Goal: Information Seeking & Learning: Learn about a topic

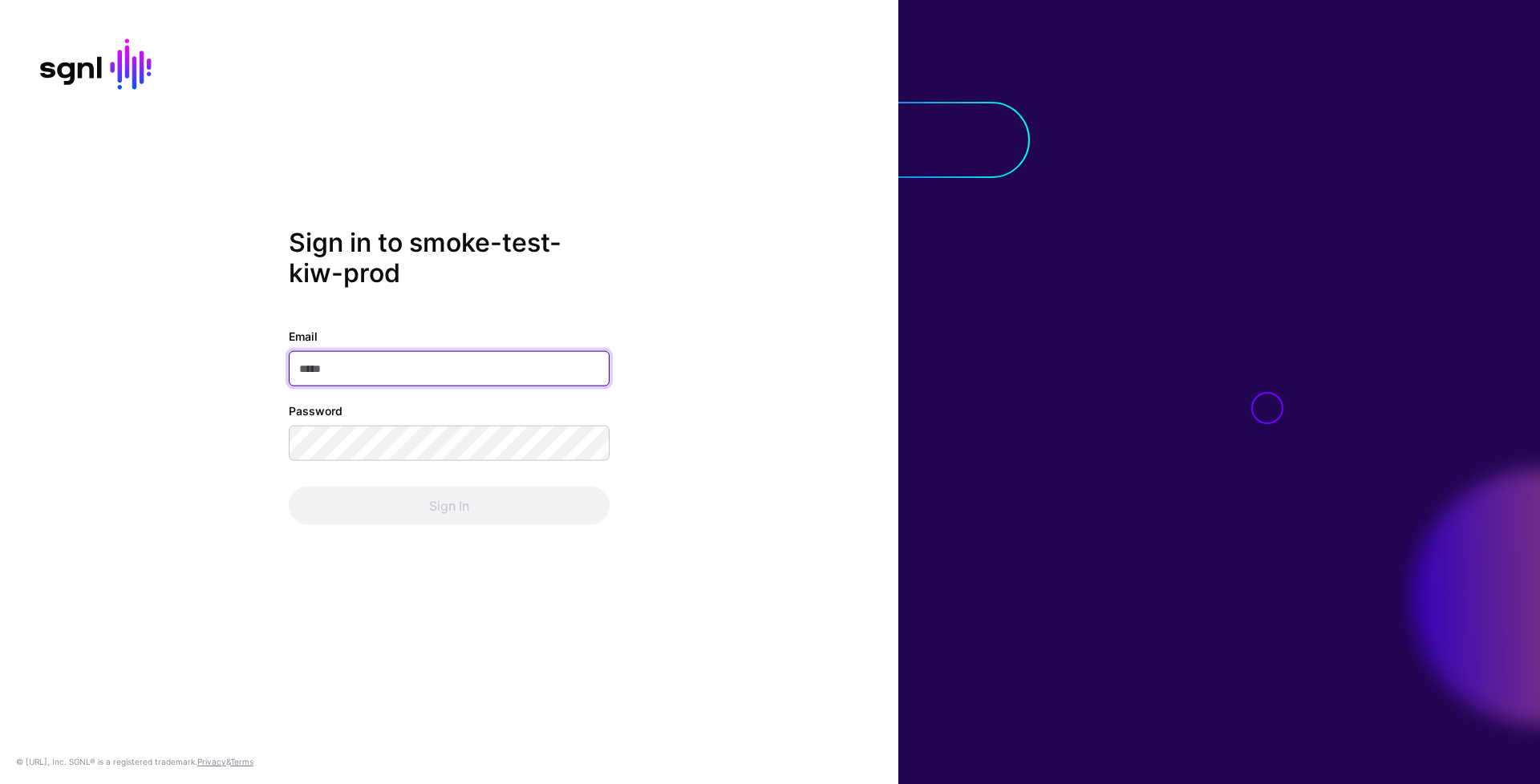
click at [442, 360] on input "Email" at bounding box center [449, 368] width 321 height 36
type input "**********"
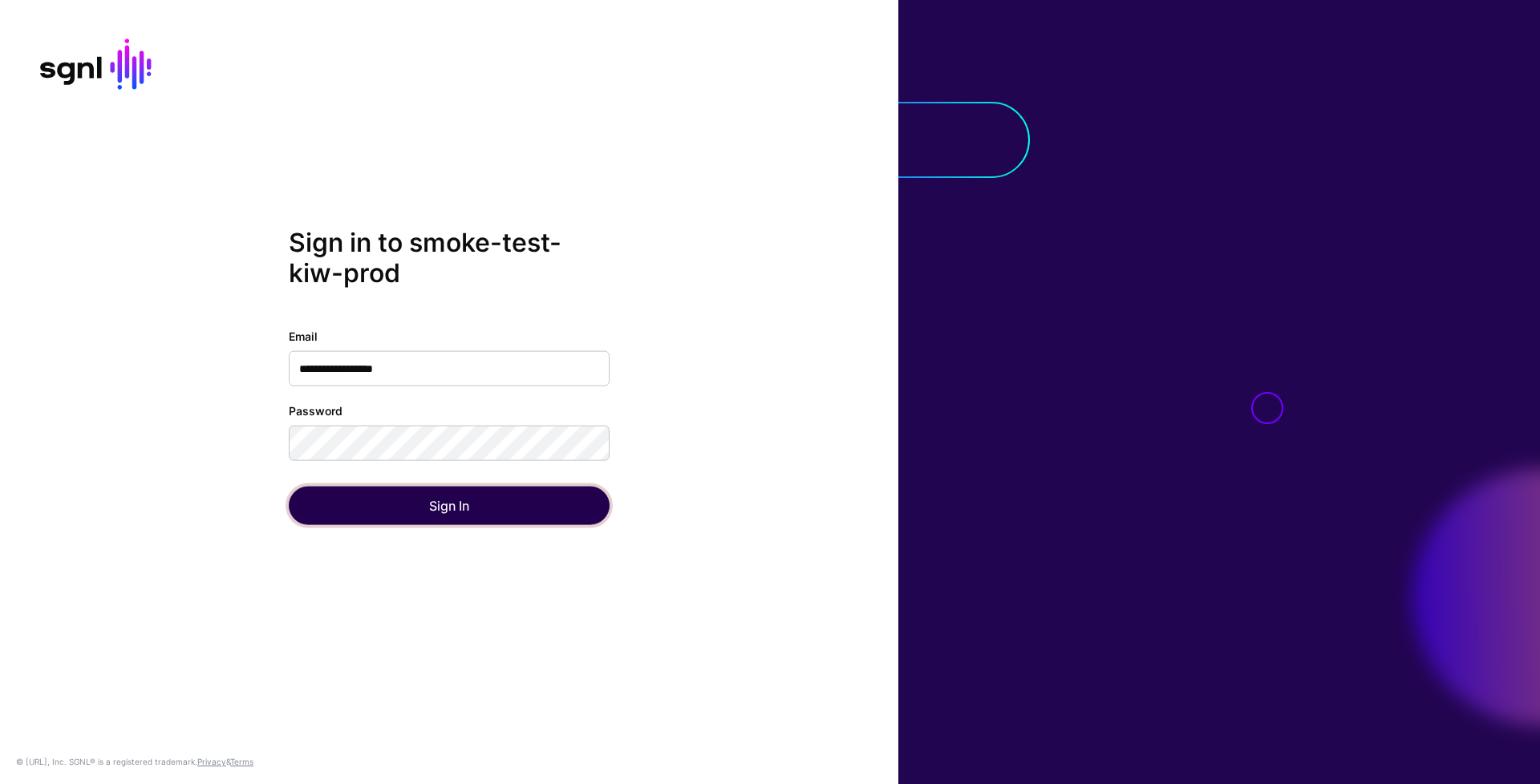
click at [488, 491] on button "Sign In" at bounding box center [449, 505] width 321 height 38
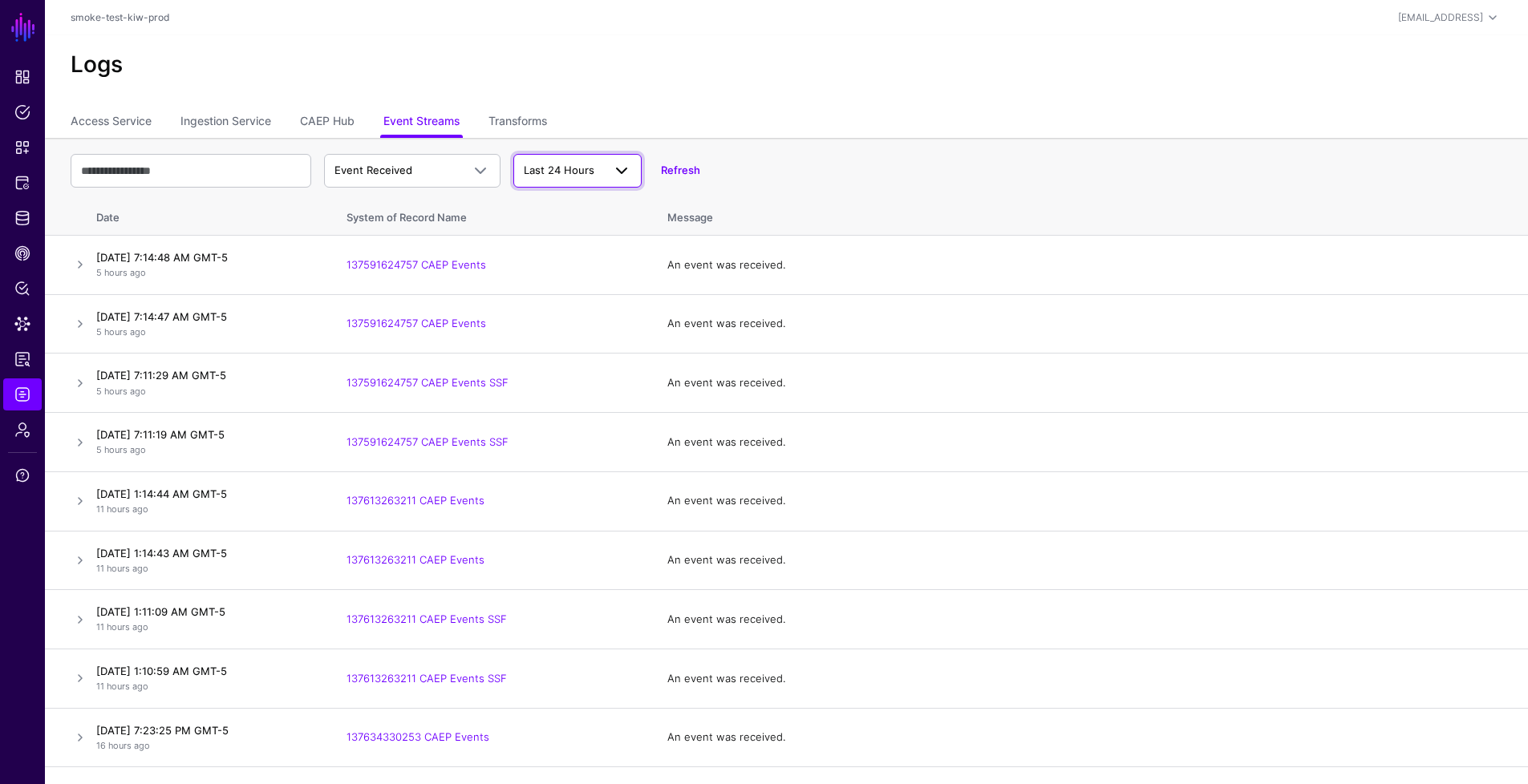
click at [593, 177] on span "Last 24 Hours" at bounding box center [563, 171] width 78 height 16
click at [581, 242] on button "Last 7 Days" at bounding box center [577, 232] width 128 height 25
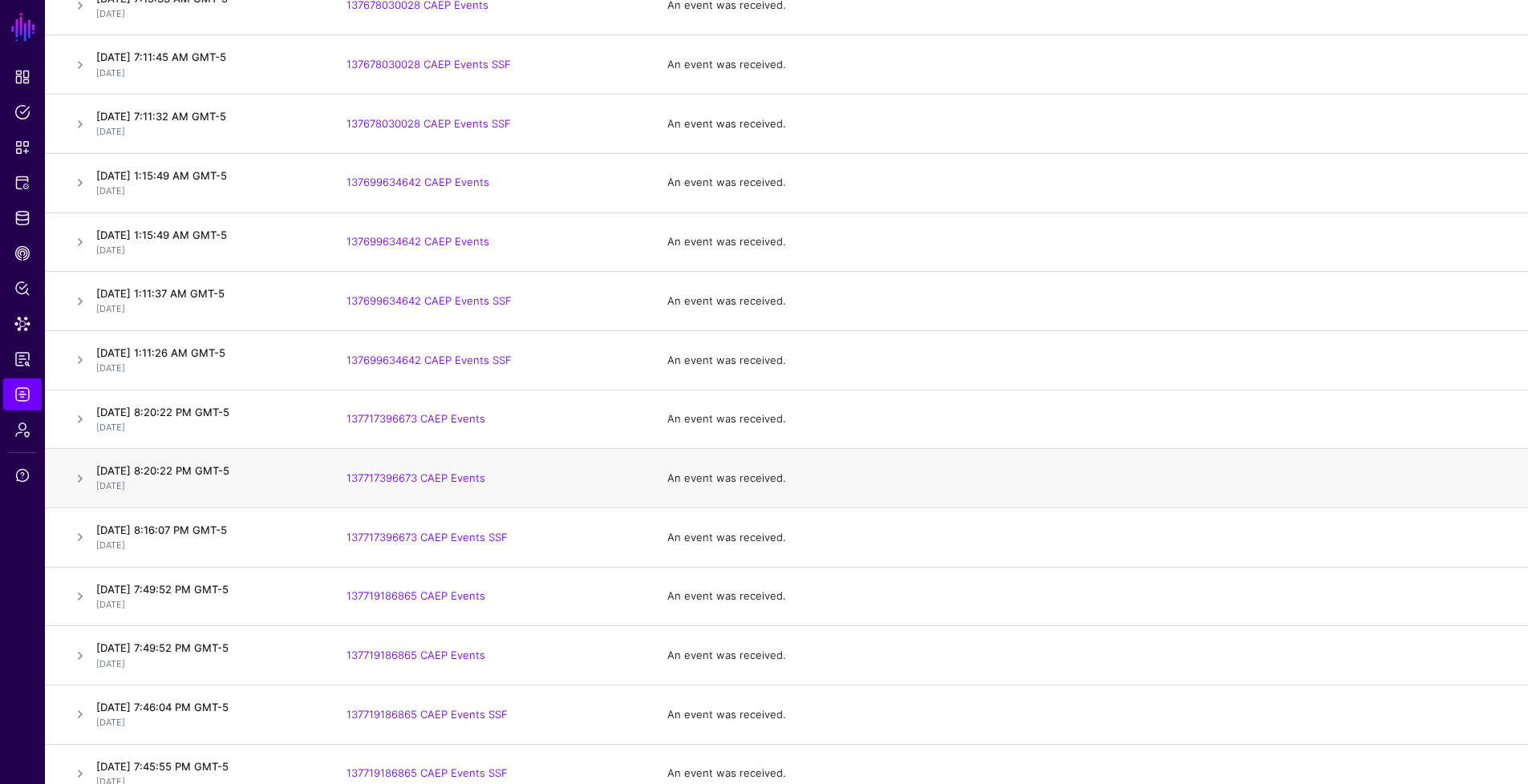
scroll to position [1361, 0]
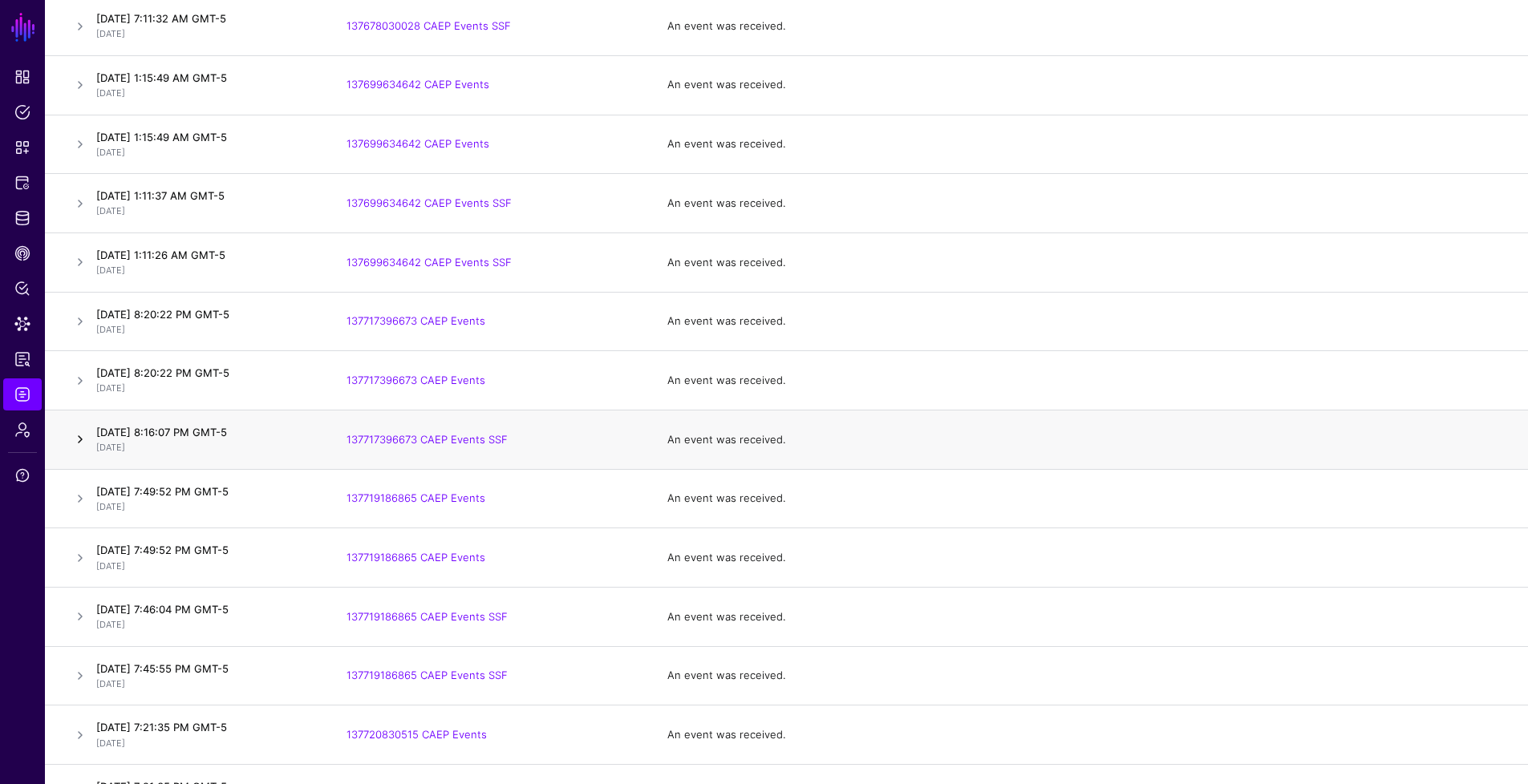
click at [84, 437] on link at bounding box center [80, 439] width 19 height 19
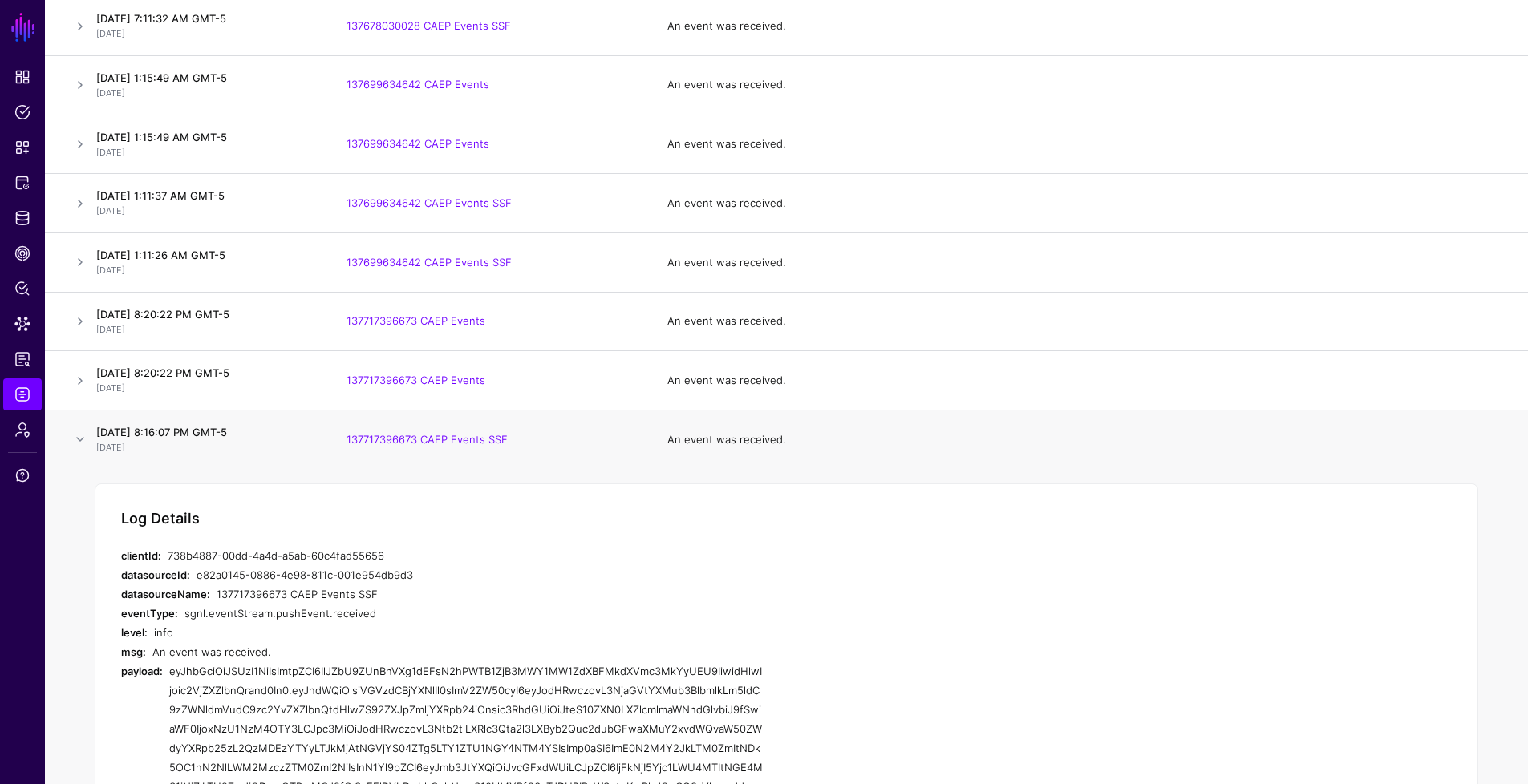
drag, startPoint x: 304, startPoint y: 429, endPoint x: 84, endPoint y: 426, distance: 220.0
click at [84, 426] on tr "[DATE] 8:16:07 PM GMT-5 [DATE] 137717396673 CAEP Events SSF An event was receiv…" at bounding box center [787, 439] width 1484 height 58
copy tr "[DATE] 8:16:07 PM GMT-5"
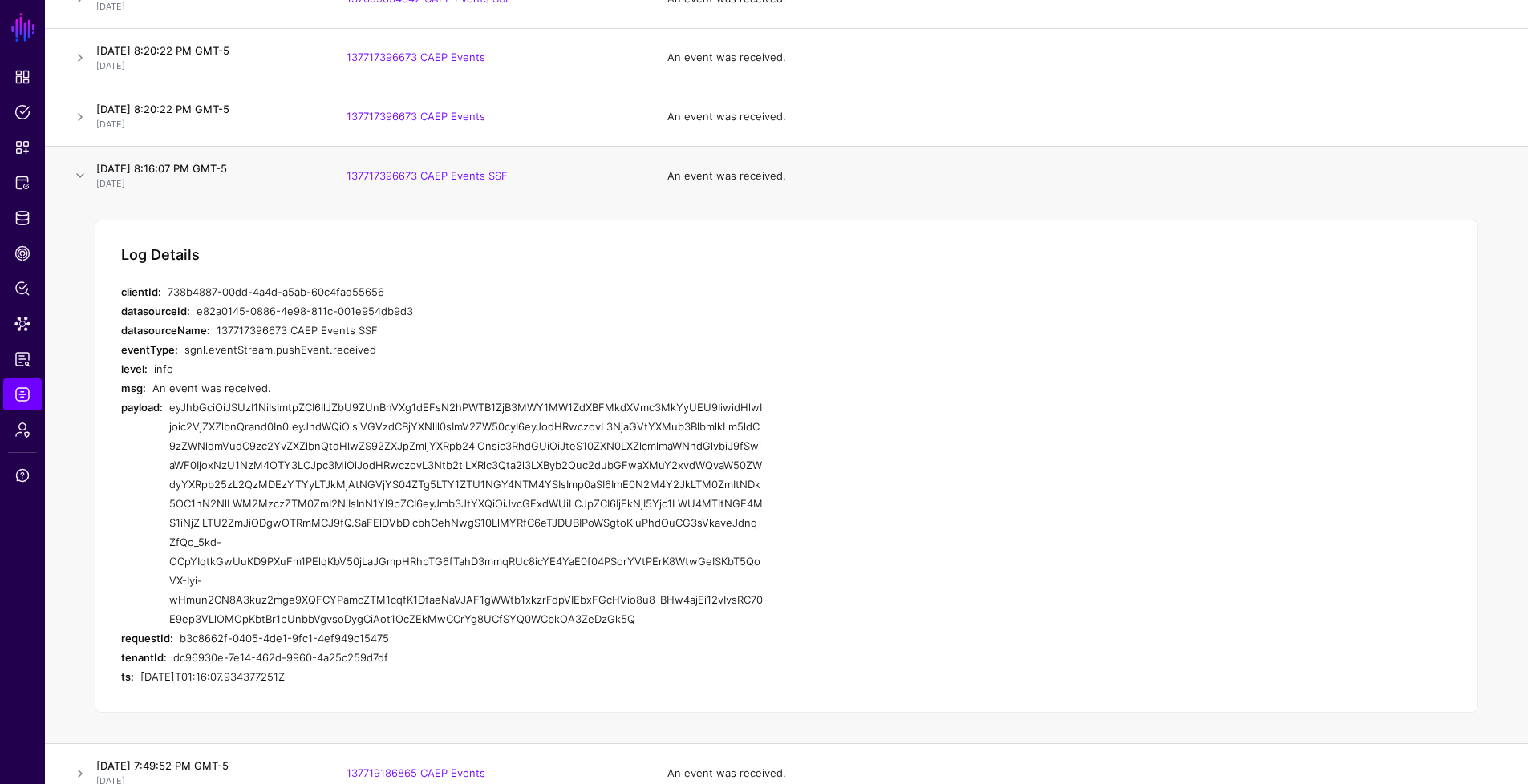
scroll to position [1626, 0]
drag, startPoint x: 326, startPoint y: 664, endPoint x: 118, endPoint y: 297, distance: 421.8
click at [118, 297] on div "Log Details clientId: 738b4887-00dd-4a4d-a5ab-60c4fad55656 datasourceId: e82a01…" at bounding box center [786, 466] width 1383 height 494
copy div "clientId: 738b4887-00dd-4a4d-a5ab-60c4fad55656 datasourceId: e82a0145-0886-4e98…"
click at [452, 333] on div "137717396673 CAEP Events SSF" at bounding box center [489, 330] width 546 height 19
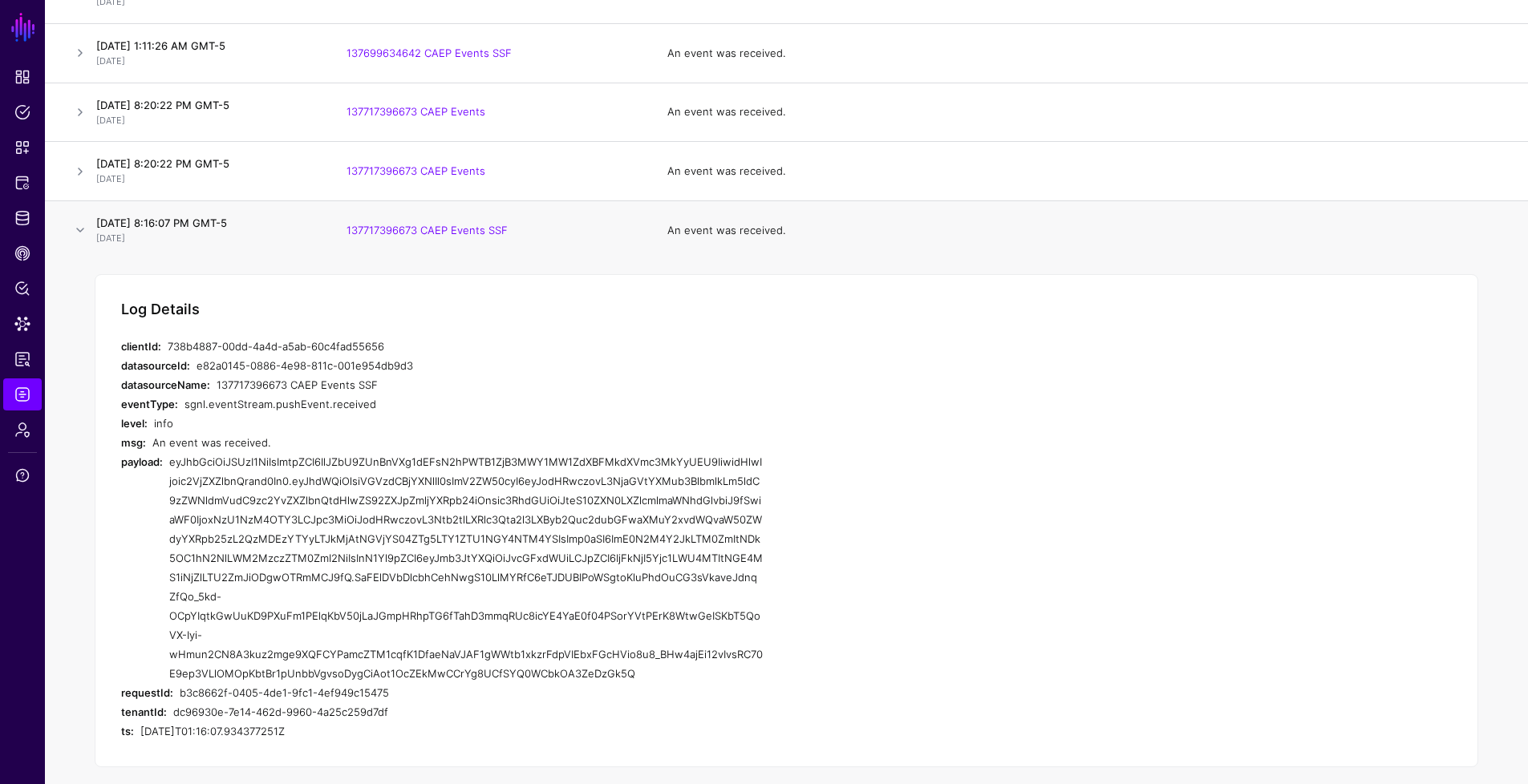
scroll to position [1502, 0]
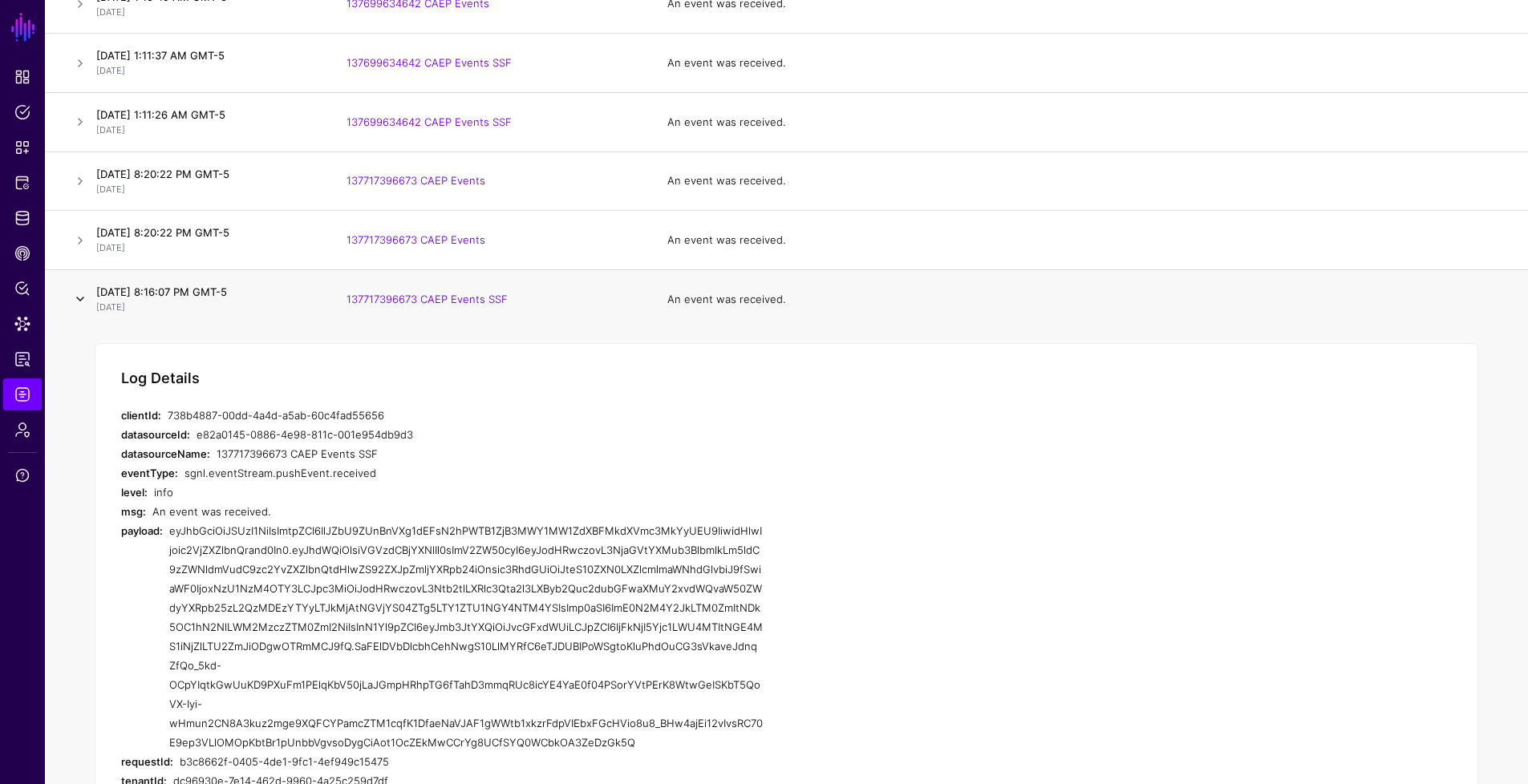
click at [82, 297] on link at bounding box center [80, 299] width 19 height 19
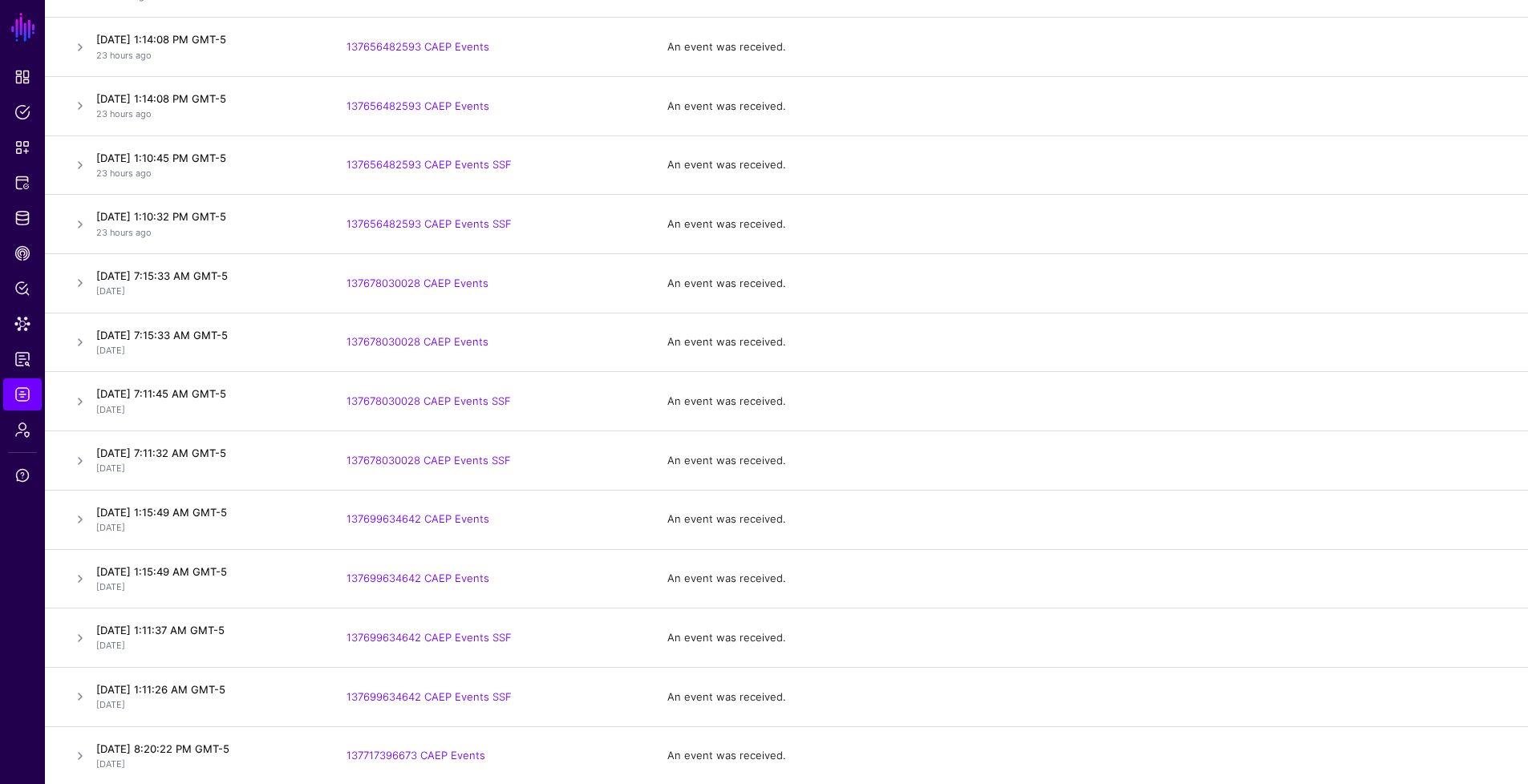
scroll to position [0, 0]
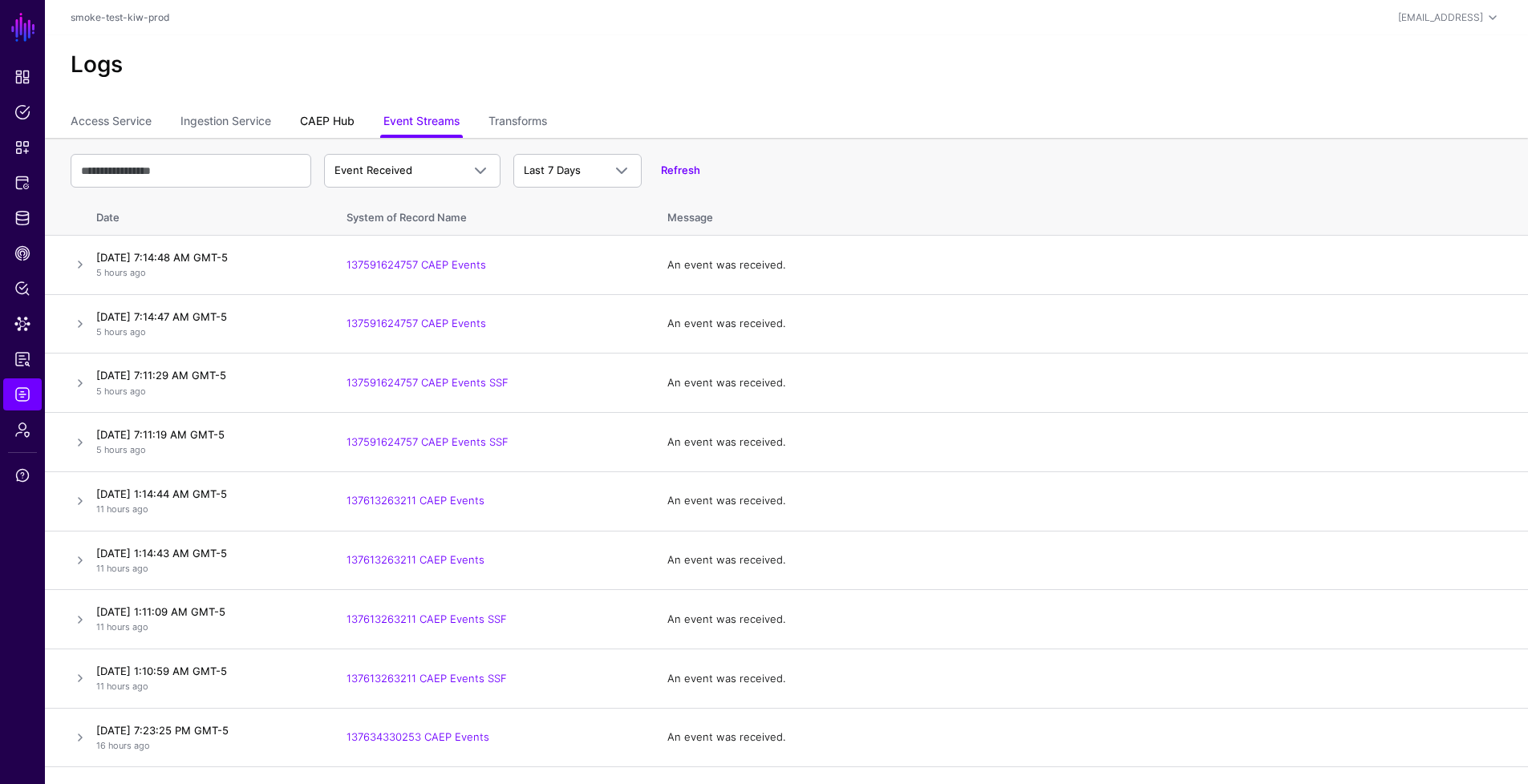
click at [351, 119] on link "CAEP Hub" at bounding box center [327, 122] width 55 height 30
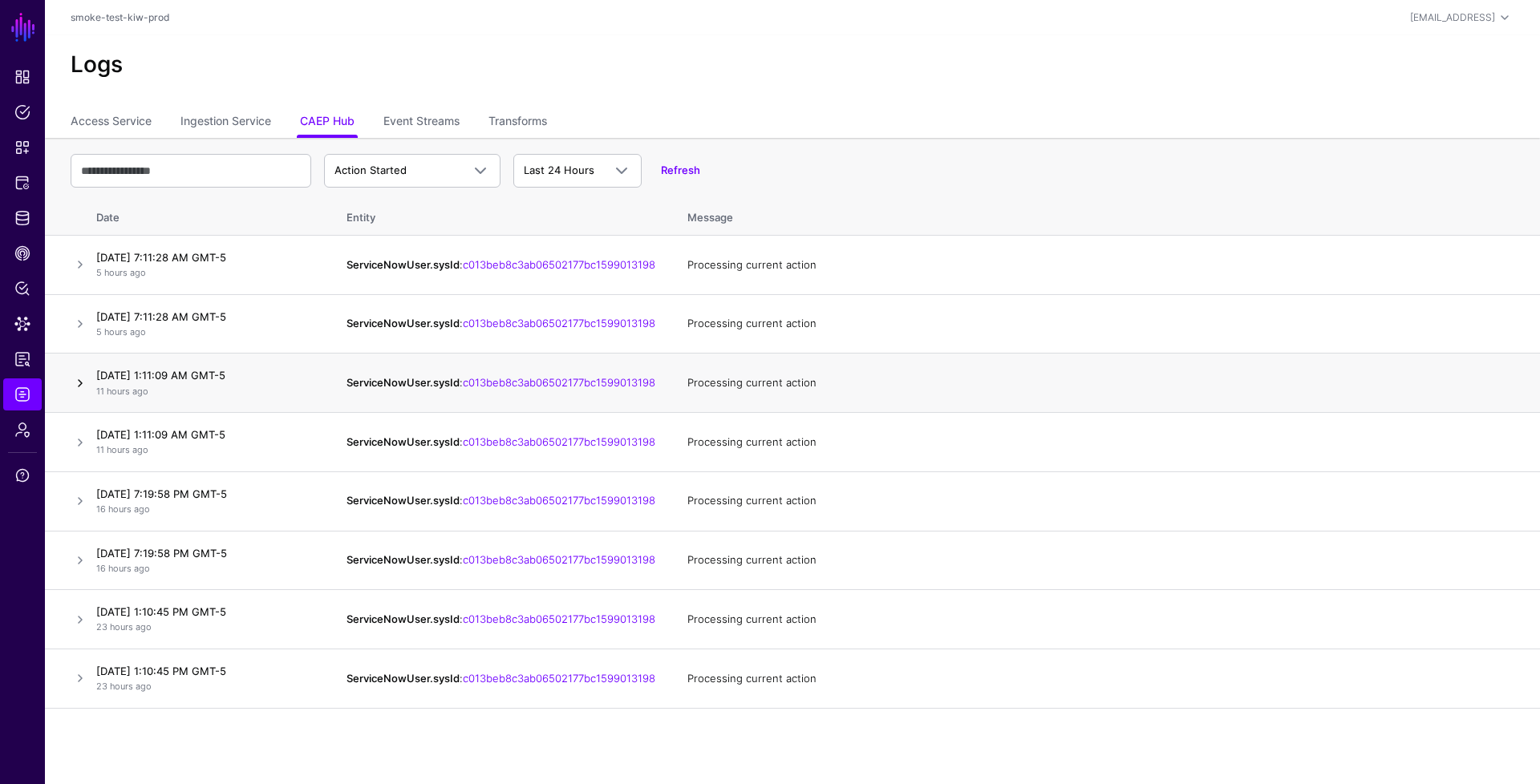
click at [82, 386] on link at bounding box center [80, 383] width 19 height 19
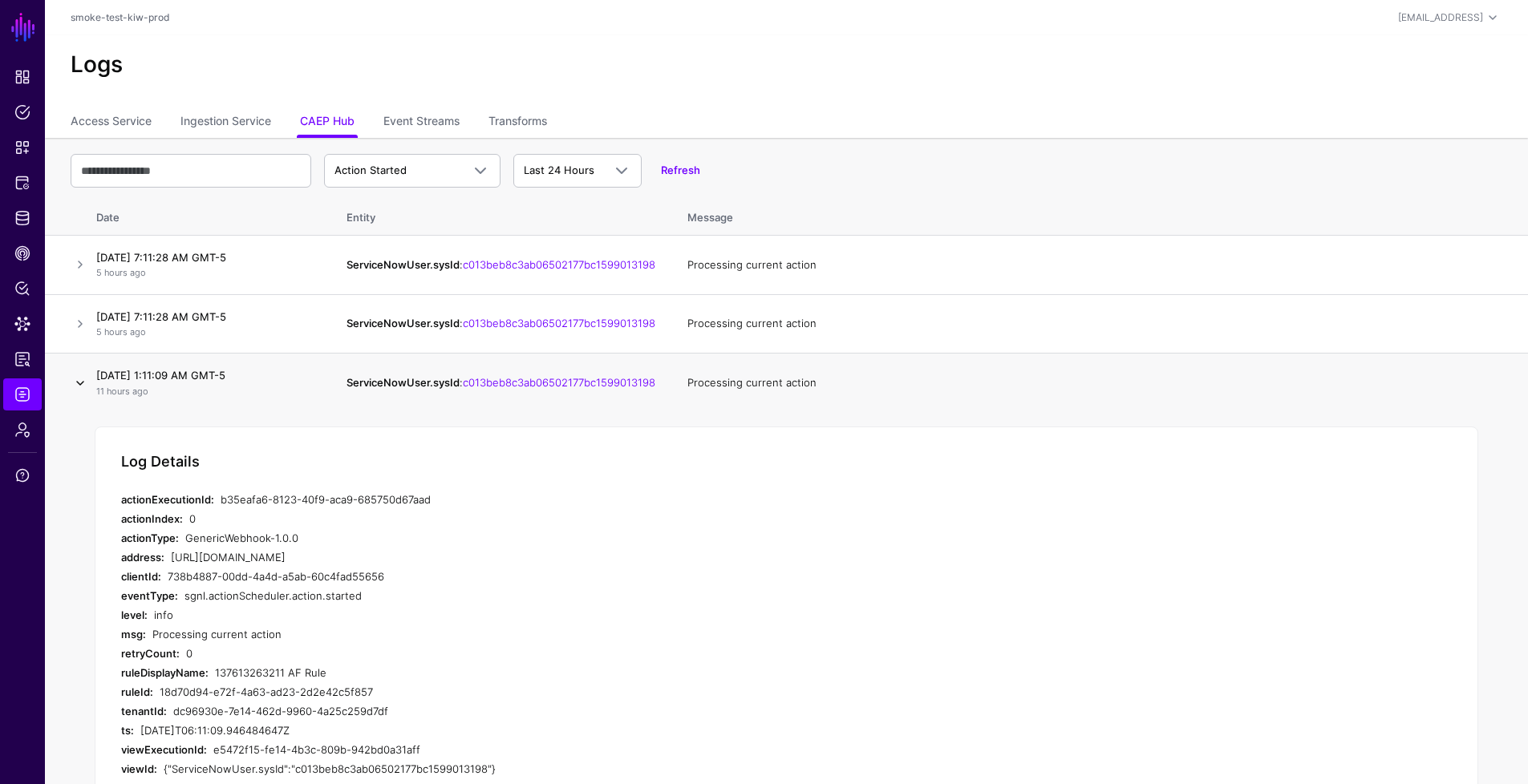
click at [82, 386] on link at bounding box center [80, 383] width 19 height 19
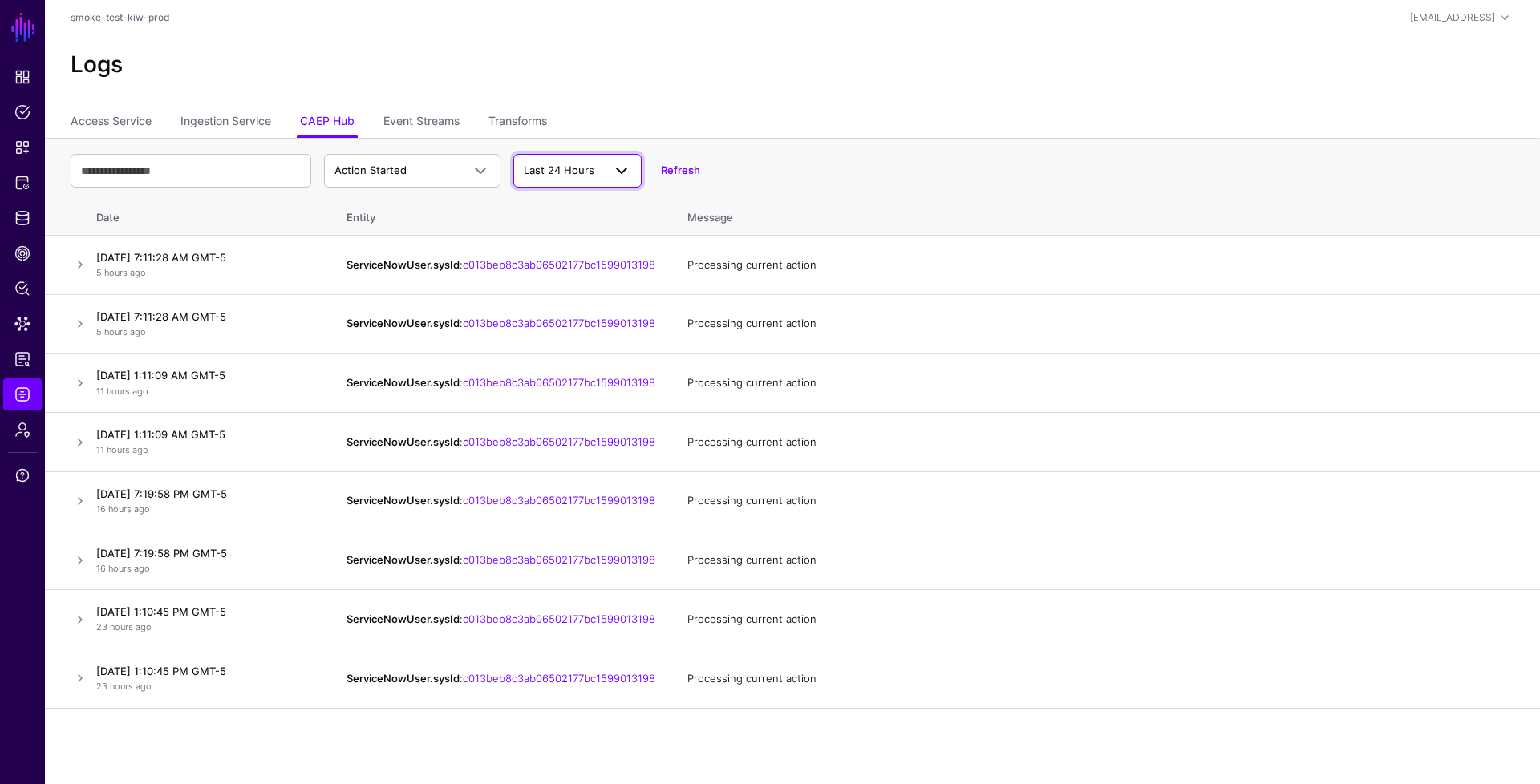
click at [575, 178] on span "Last 24 Hours" at bounding box center [577, 171] width 107 height 19
click at [577, 224] on button "Last 7 Days" at bounding box center [577, 232] width 128 height 25
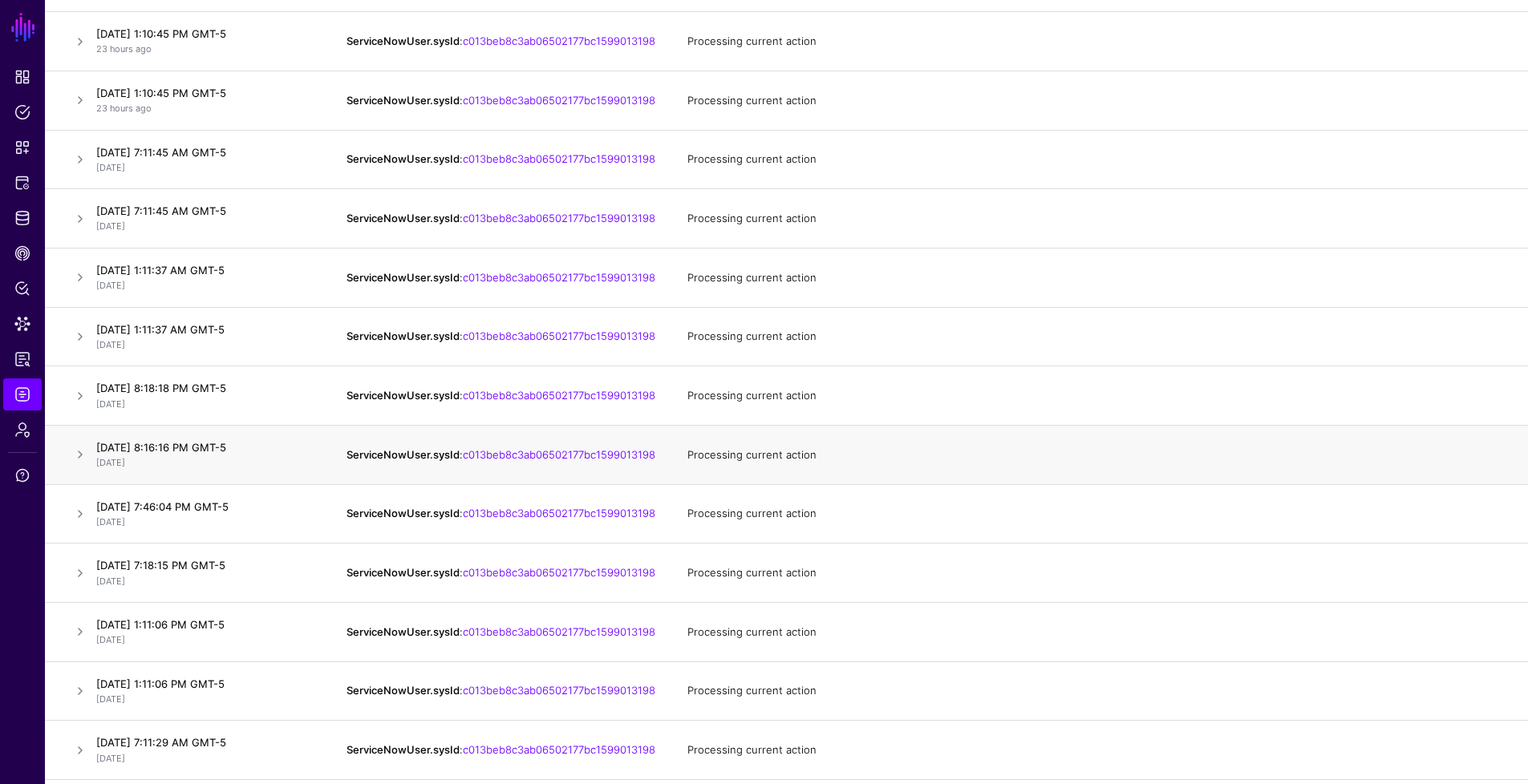
scroll to position [581, 0]
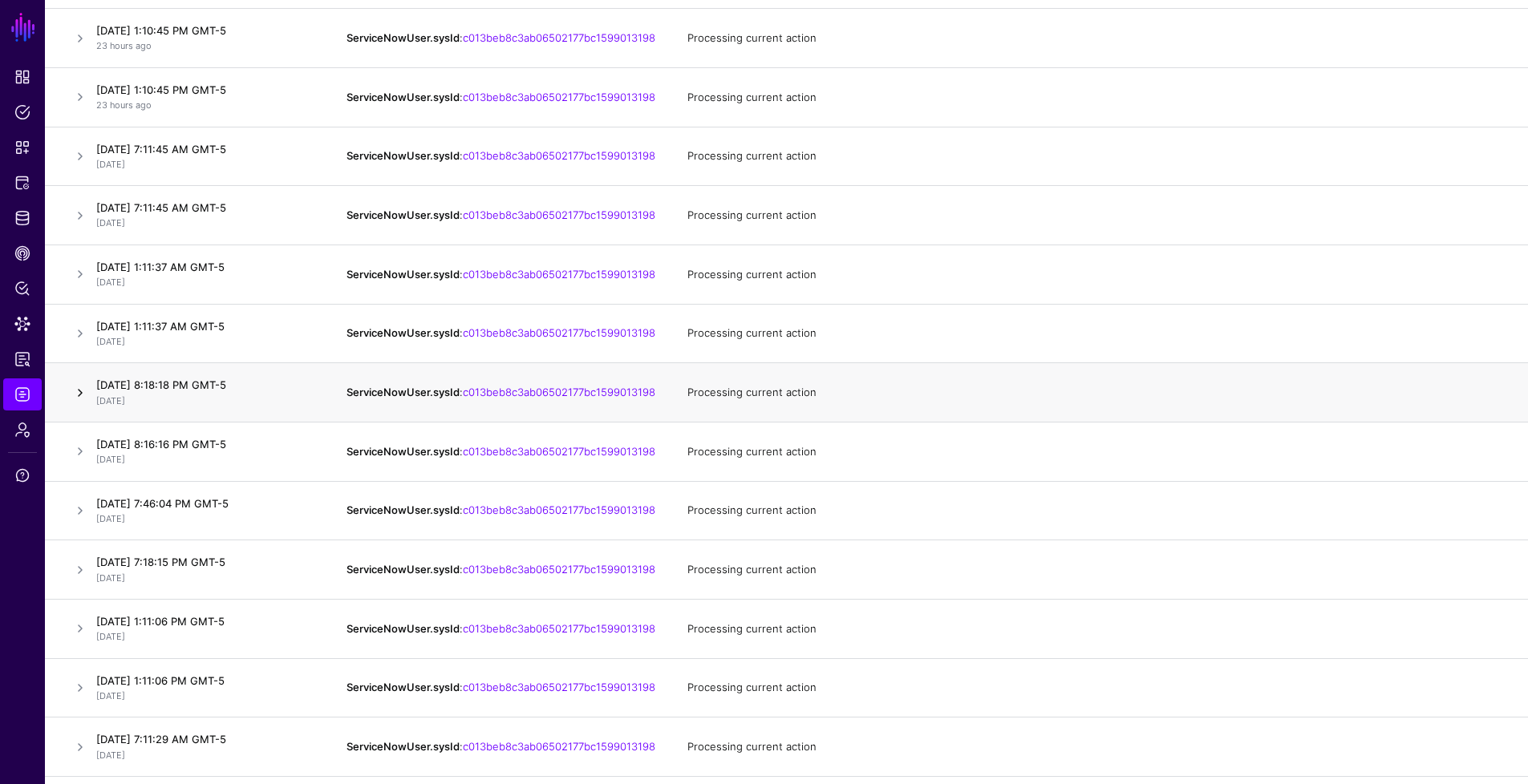
click at [78, 403] on link at bounding box center [80, 392] width 19 height 19
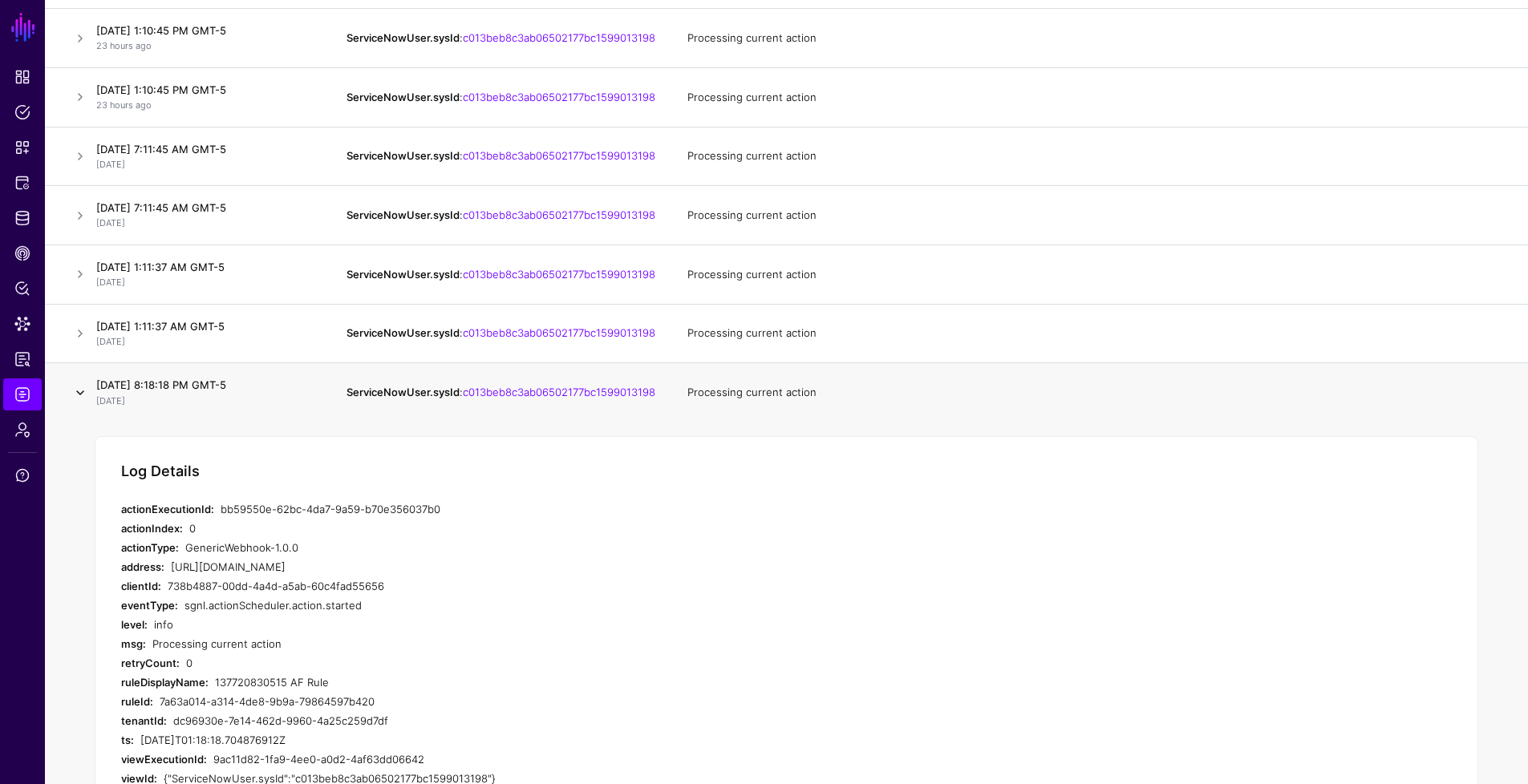
click at [78, 403] on link at bounding box center [80, 392] width 19 height 19
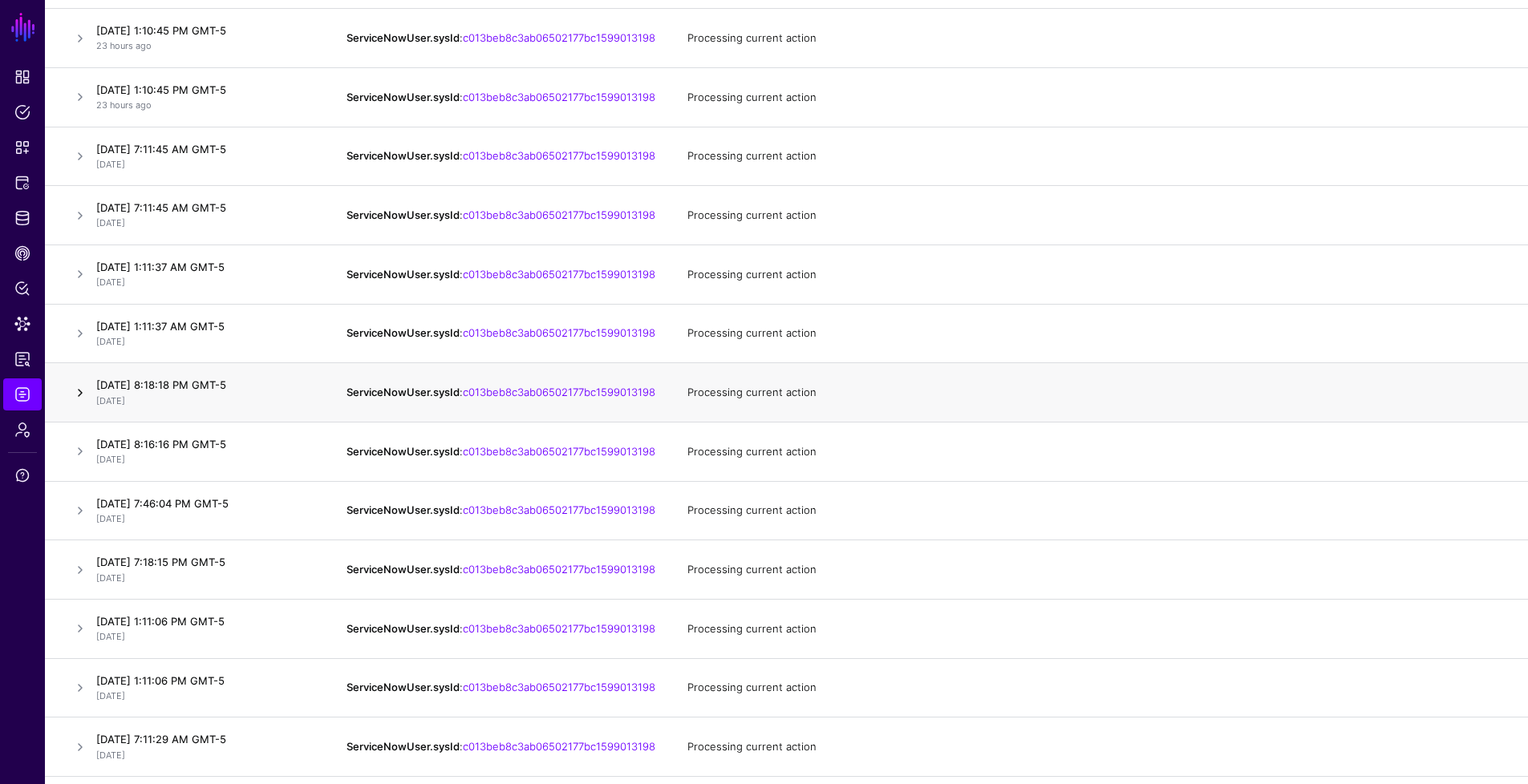
click at [78, 403] on link at bounding box center [80, 392] width 19 height 19
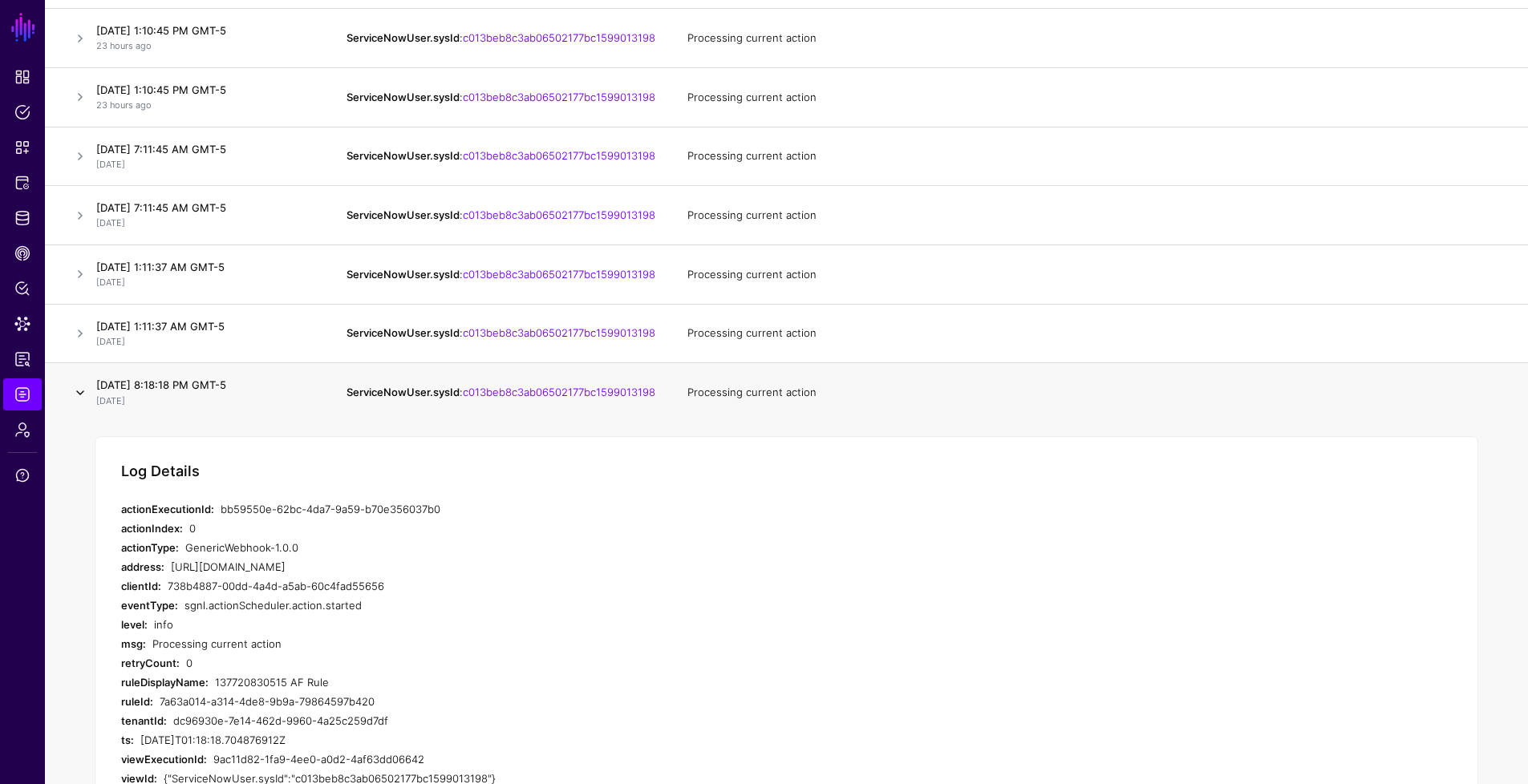
click at [78, 403] on link at bounding box center [80, 392] width 19 height 19
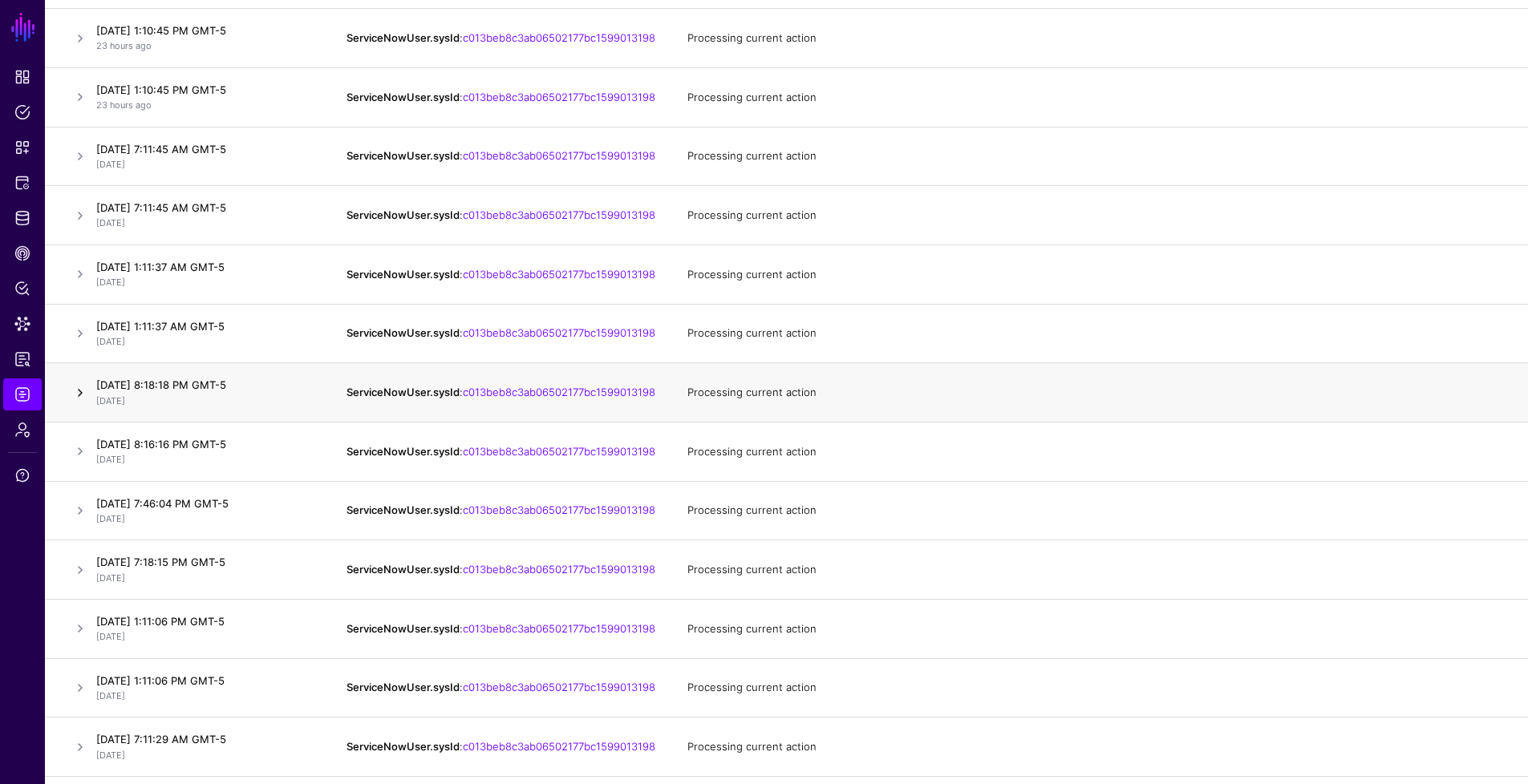
click at [77, 403] on link at bounding box center [80, 392] width 19 height 19
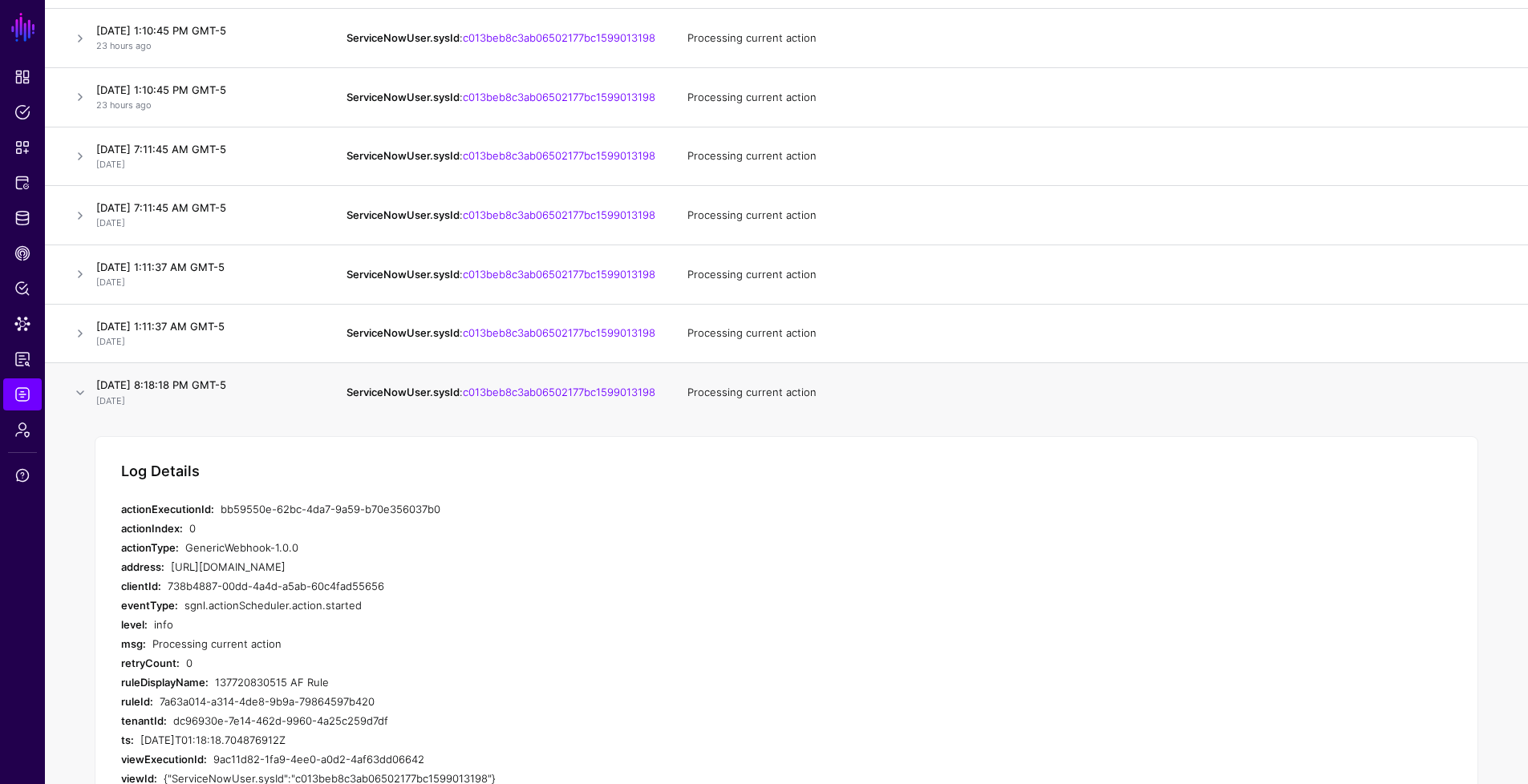
drag, startPoint x: 475, startPoint y: 530, endPoint x: 112, endPoint y: 522, distance: 363.1
click at [112, 522] on div "Log Details actionExecutionId: bb59550e-62bc-4da7-9a59-b70e356037b0 actionIndex…" at bounding box center [786, 625] width 1383 height 379
copy div "actionExecutionId: bb59550e-62bc-4da7-9a59-b70e356037b0"
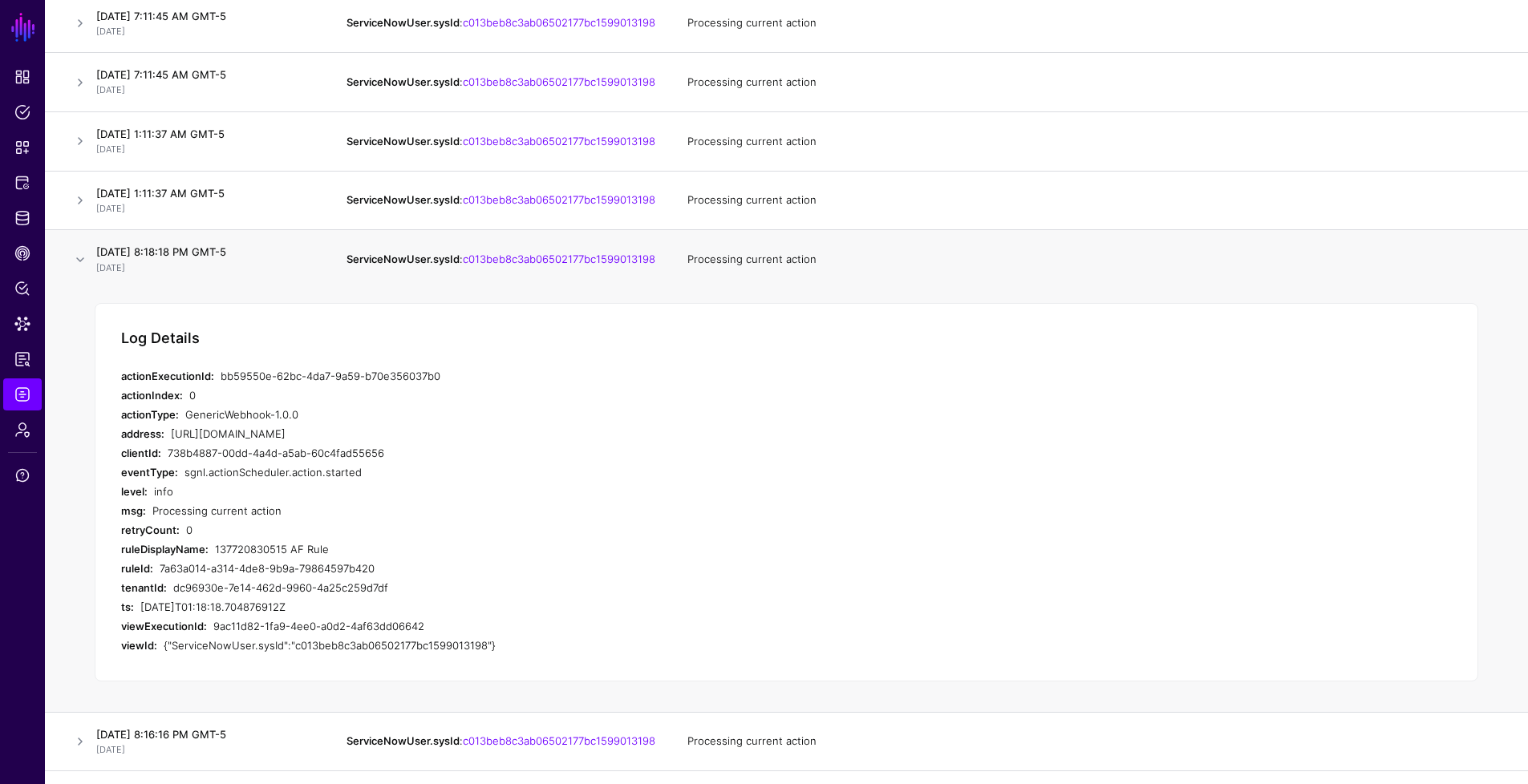
scroll to position [891, 0]
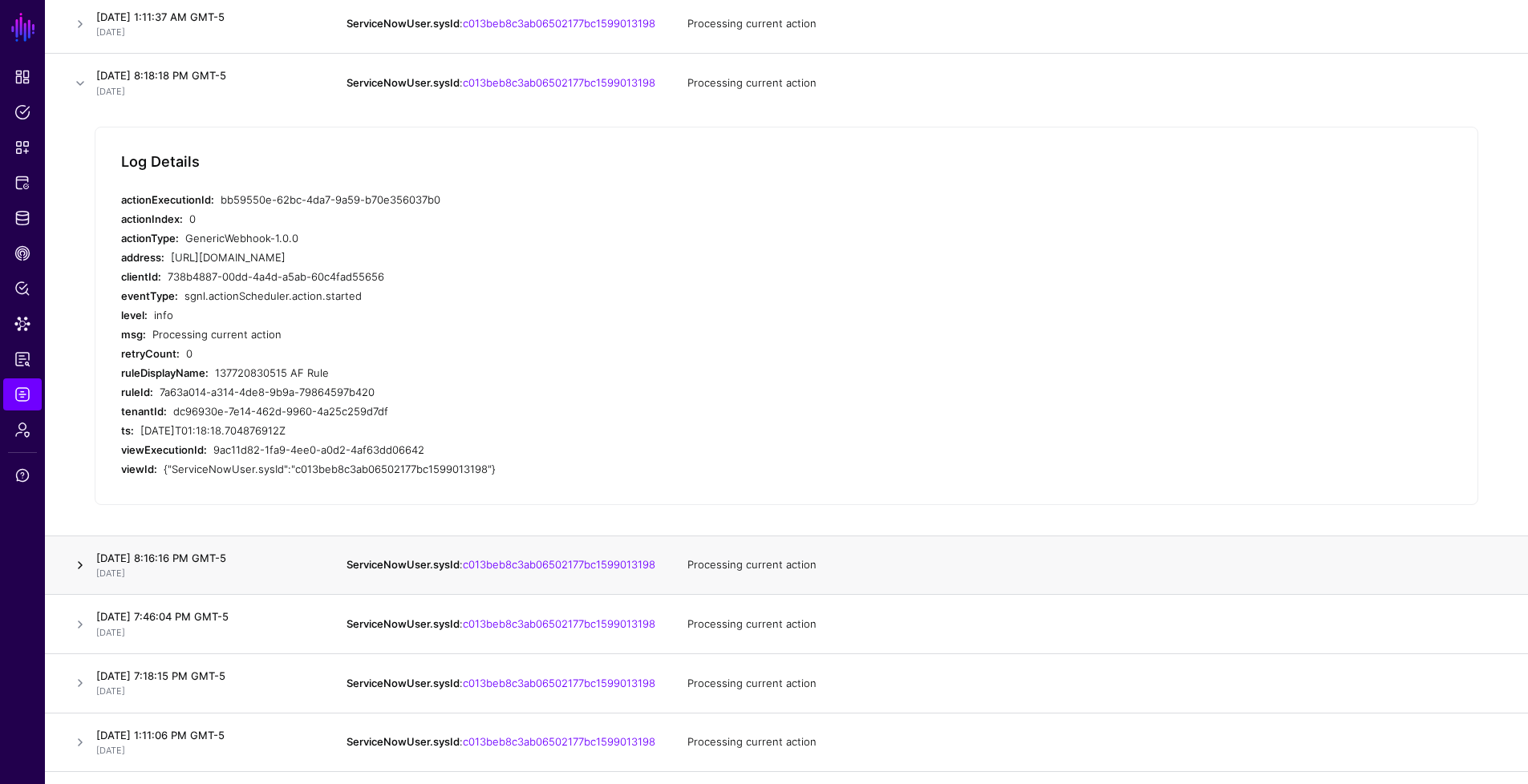
click at [77, 575] on link at bounding box center [80, 565] width 19 height 19
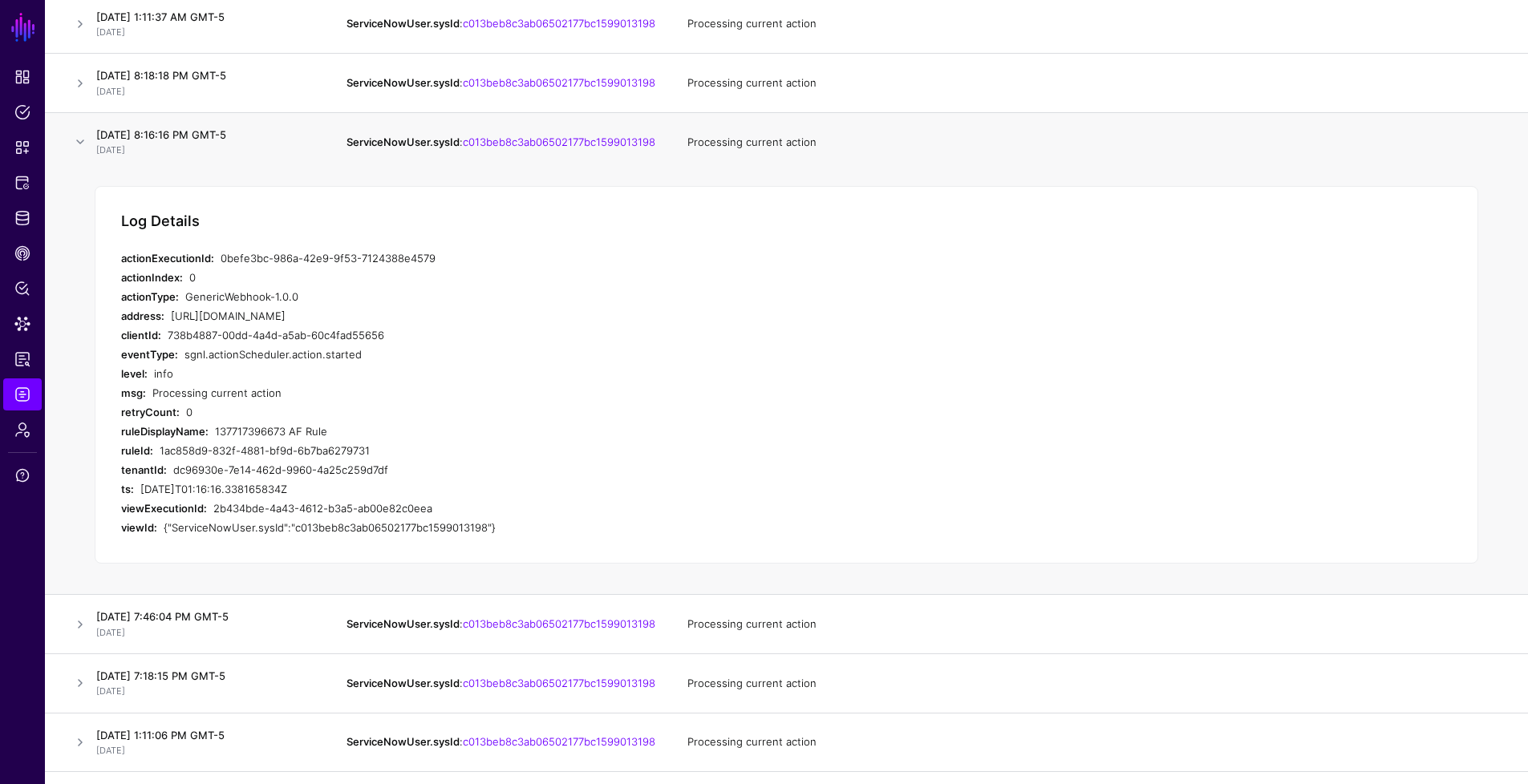
drag, startPoint x: 441, startPoint y: 285, endPoint x: 118, endPoint y: 289, distance: 323.0
click at [118, 289] on div "Log Details actionExecutionId: 0befe3bc-986a-42e9-9f53-7124388e4579 actionIndex…" at bounding box center [786, 375] width 1383 height 379
copy div "actionExecutionId: 0befe3bc-986a-42e9-9f53-7124388e4579"
click at [81, 151] on link at bounding box center [80, 142] width 19 height 19
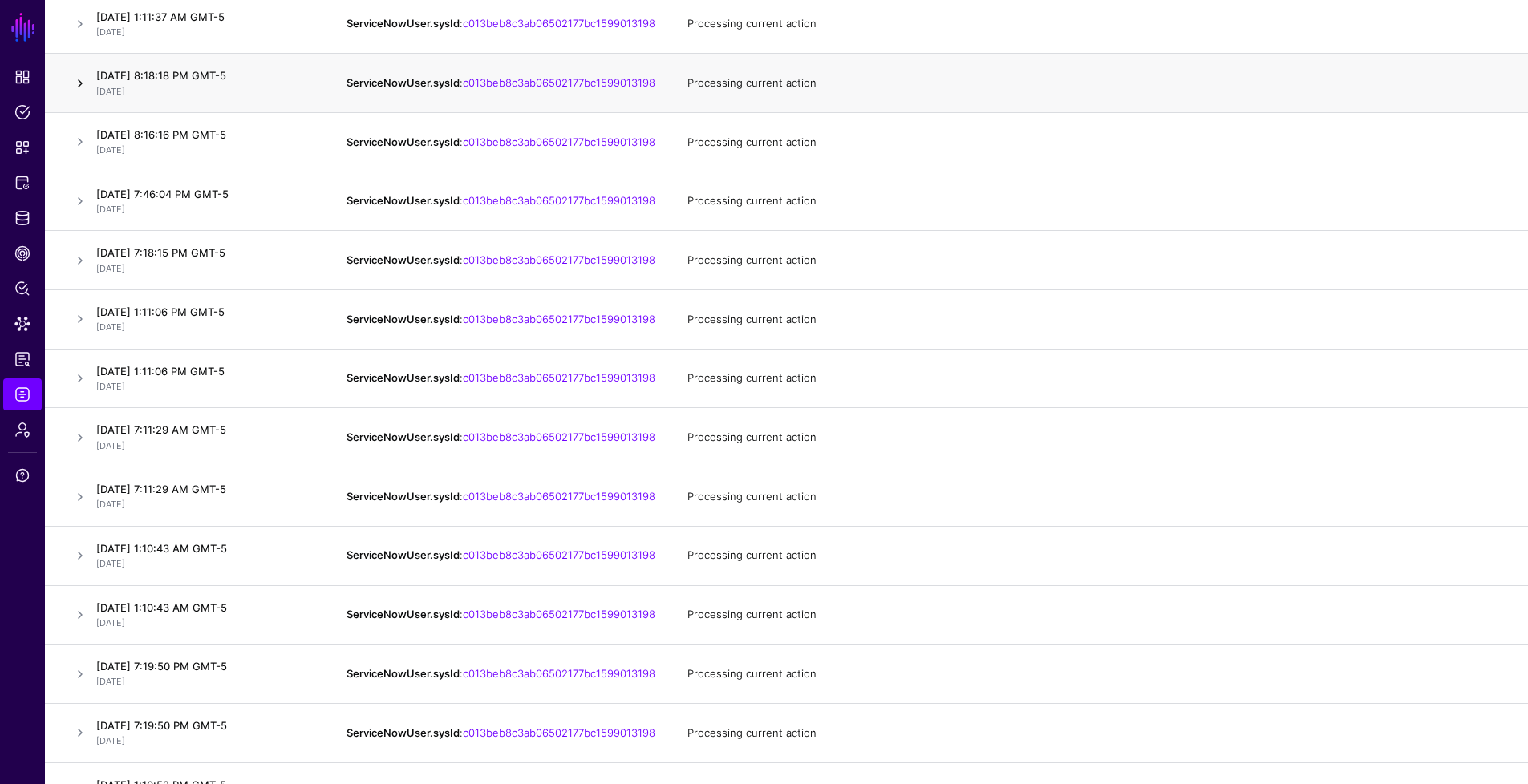
click at [79, 93] on link at bounding box center [80, 84] width 19 height 19
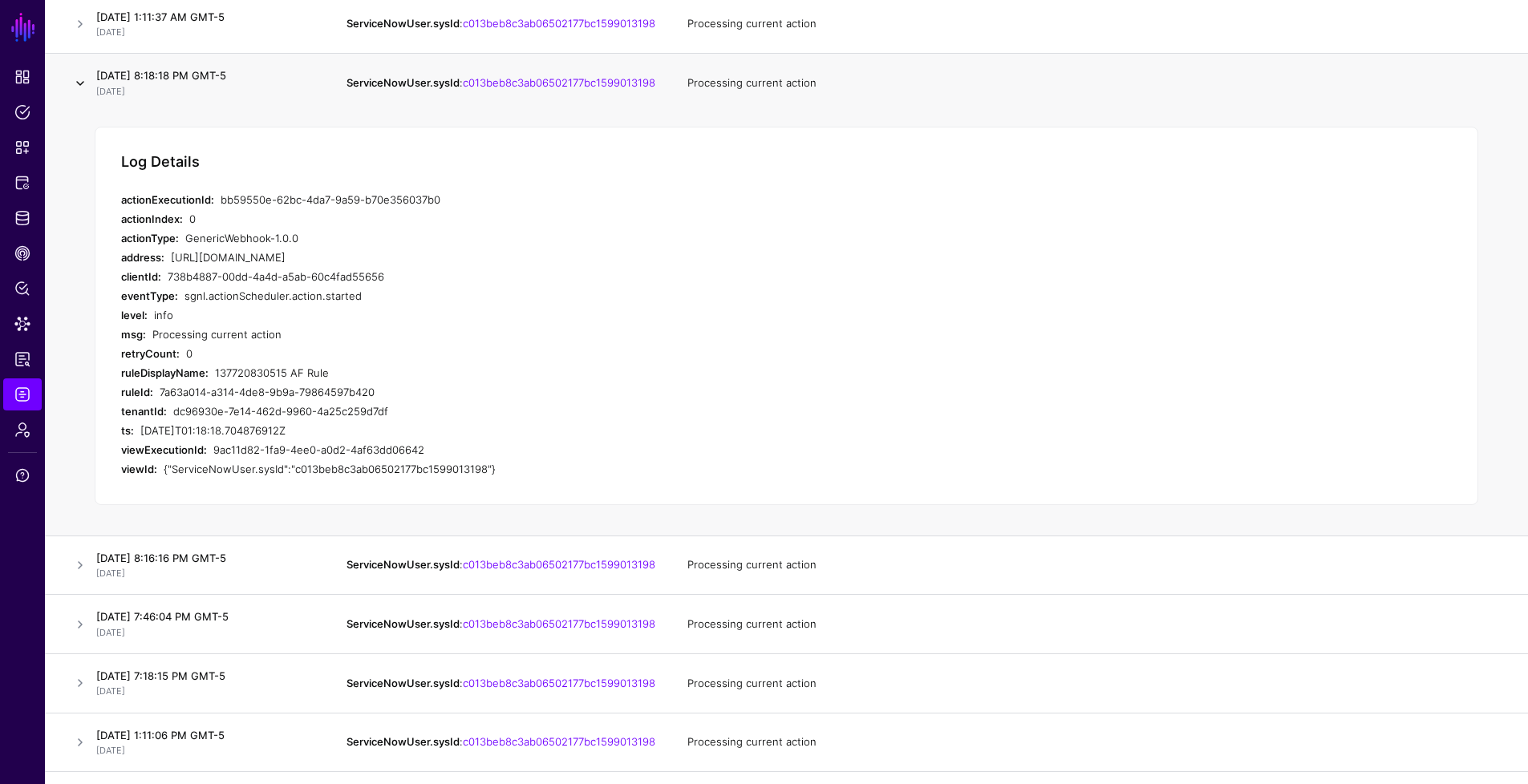
click at [79, 93] on link at bounding box center [80, 84] width 19 height 19
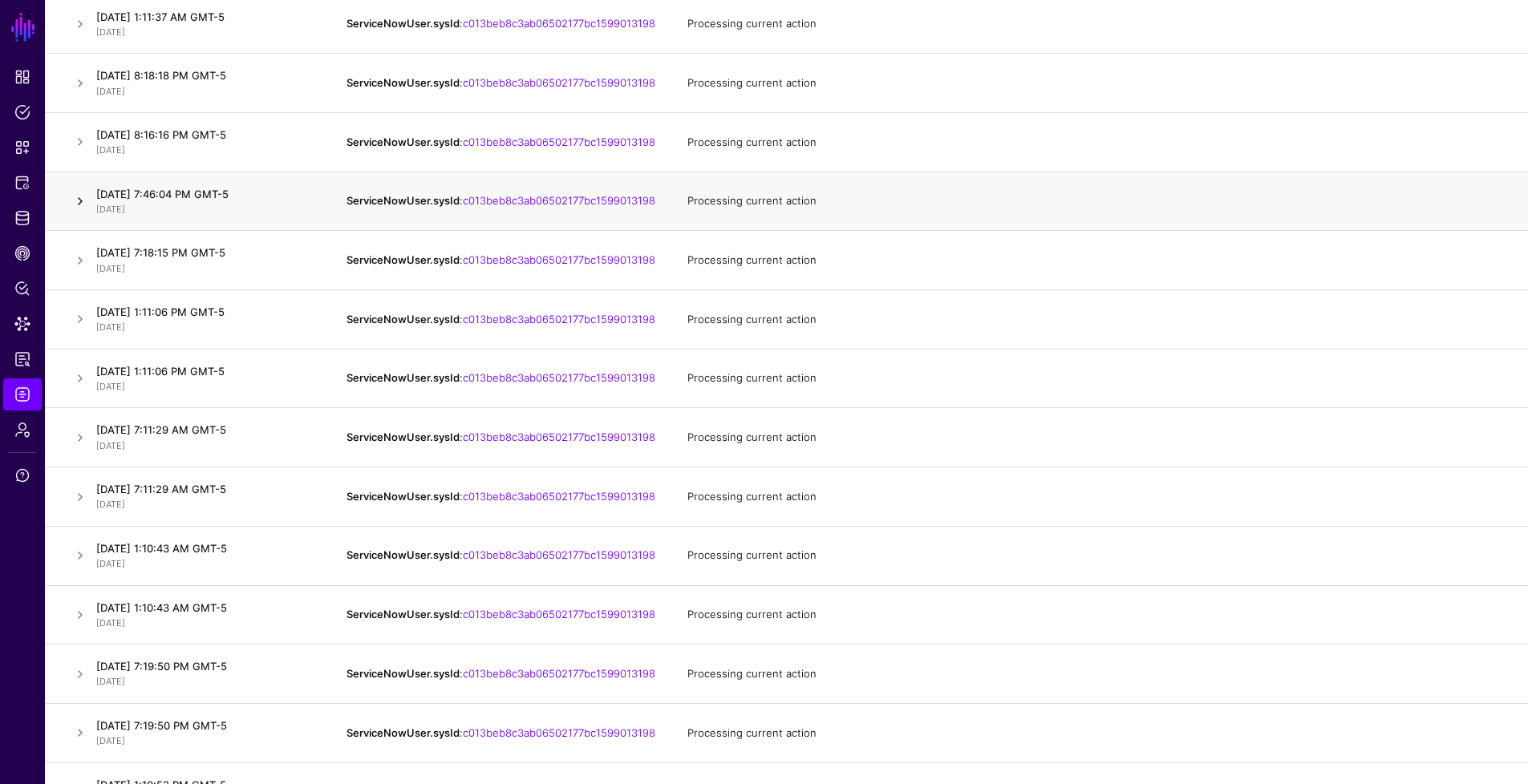
click at [79, 211] on link at bounding box center [80, 201] width 19 height 19
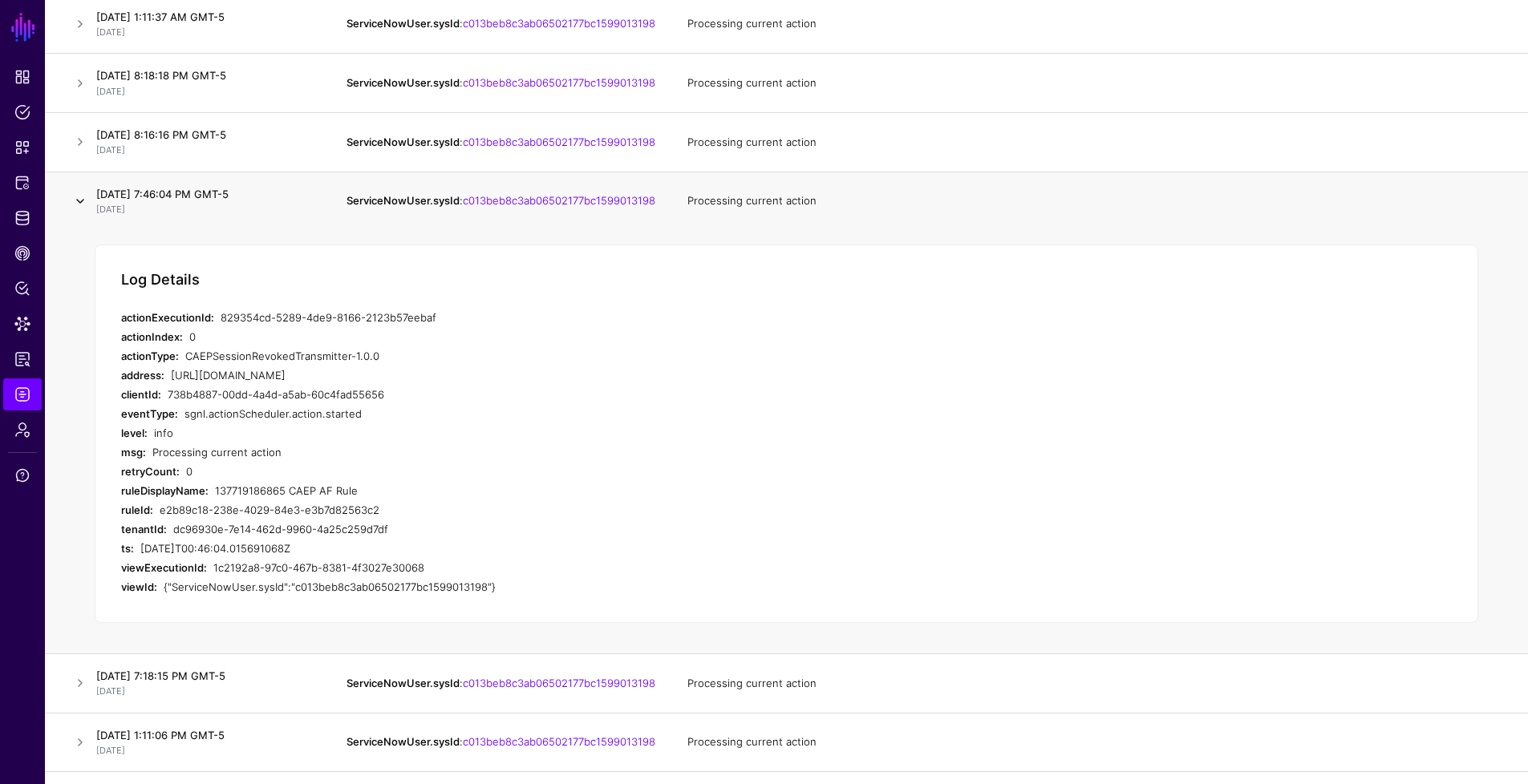
click at [79, 211] on link at bounding box center [80, 201] width 19 height 19
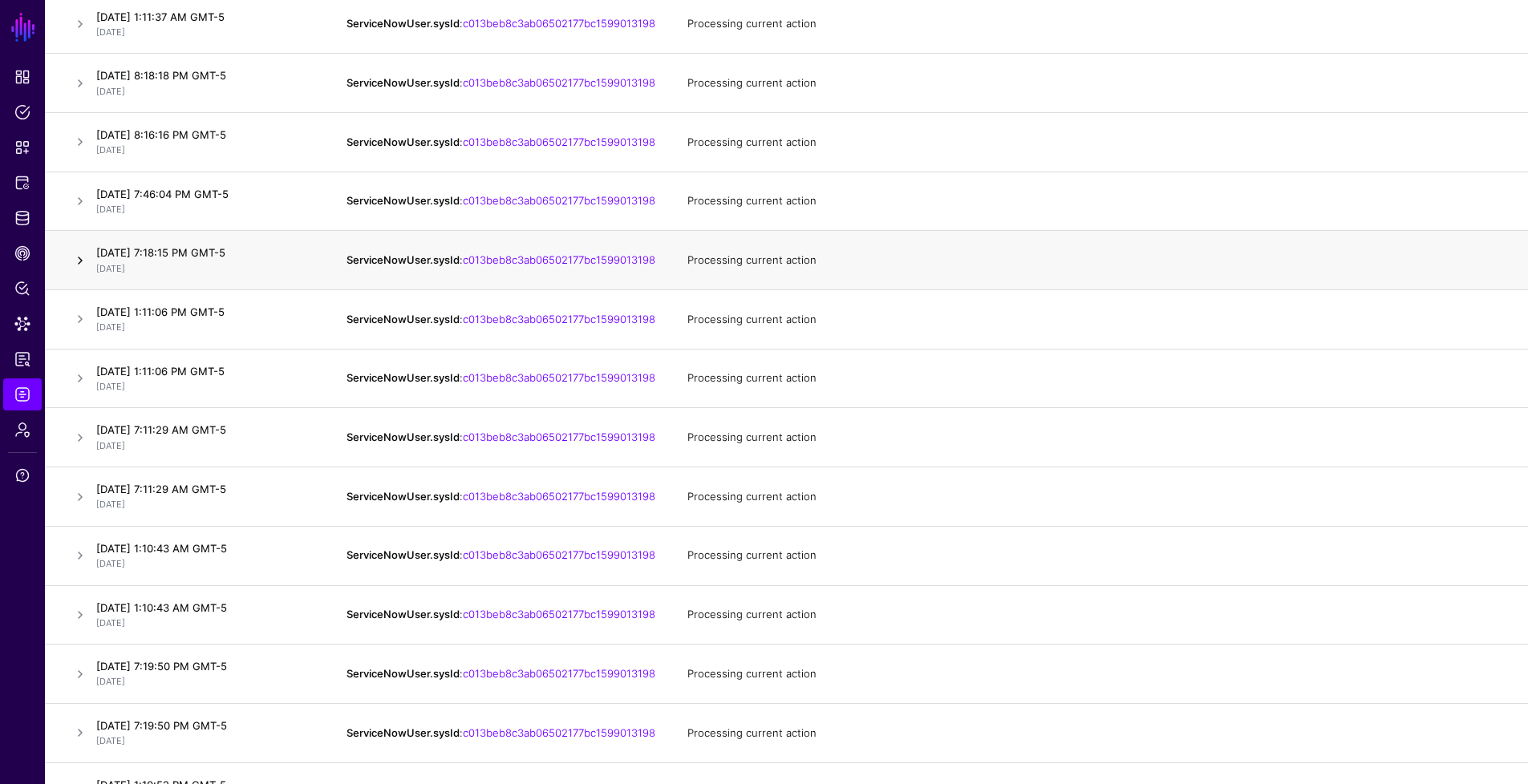
click at [86, 270] on link at bounding box center [80, 260] width 19 height 19
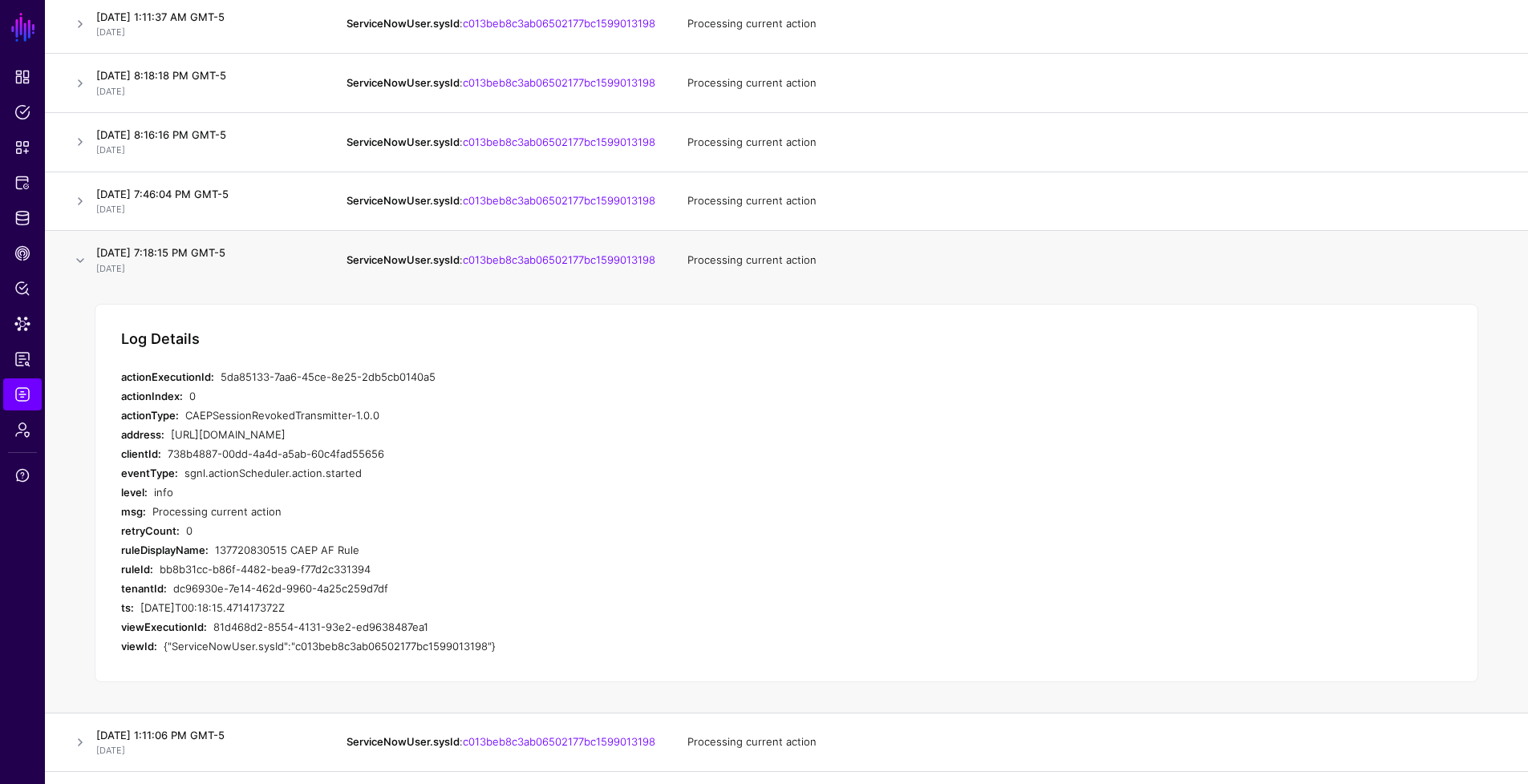
click at [709, 444] on div "[URL][DOMAIN_NAME]" at bounding box center [467, 434] width 592 height 19
drag, startPoint x: 709, startPoint y: 466, endPoint x: 118, endPoint y: 407, distance: 593.9
click at [118, 407] on div "Log Details actionExecutionId: 5da85133-7aa6-45ce-8e25-2db5cb0140a5 actionIndex…" at bounding box center [786, 493] width 1383 height 379
copy div "actionExecutionId: 5da85133-7aa6-45ce-8e25-2db5cb0140a5 actionIndex: 0 actionTy…"
click at [78, 270] on link at bounding box center [80, 260] width 19 height 19
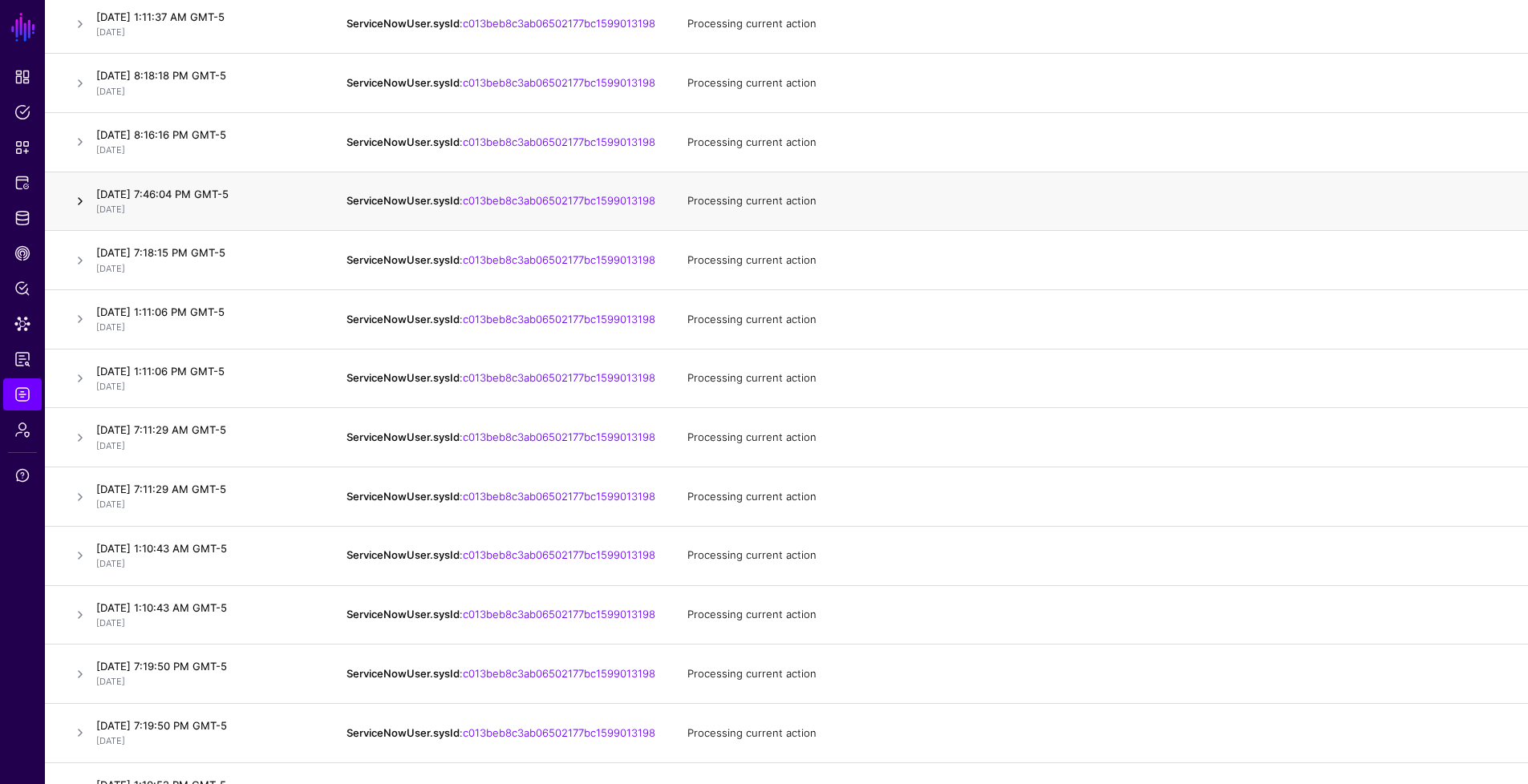
click at [84, 211] on link at bounding box center [80, 201] width 19 height 19
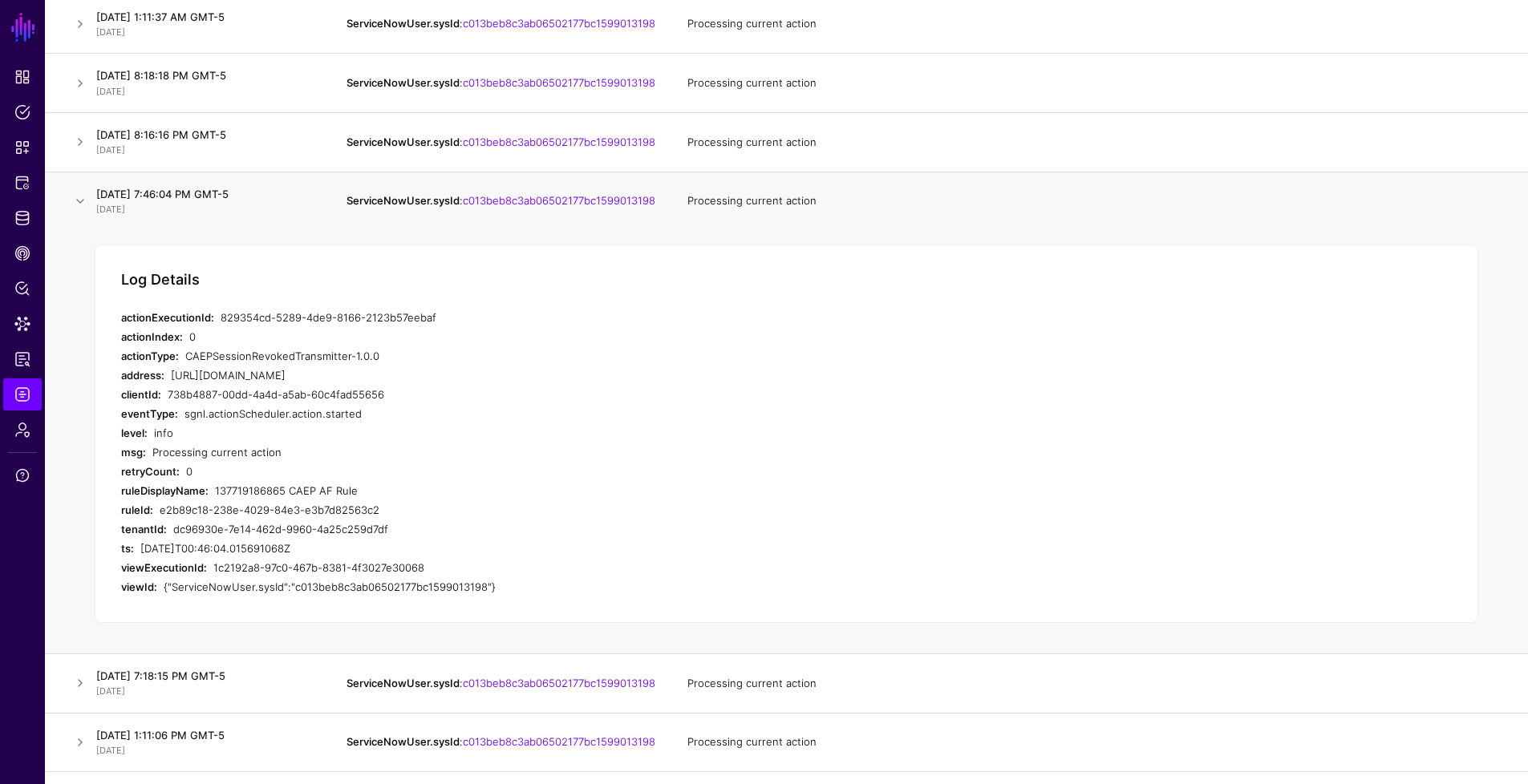
drag, startPoint x: 420, startPoint y: 420, endPoint x: 91, endPoint y: 350, distance: 336.4
click at [91, 350] on td "Log Details actionExecutionId: 829354cd-5289-4de9-8166-2123b57eebaf actionIndex…" at bounding box center [787, 441] width 1484 height 423
copy div "actionExecutionId: 829354cd-5289-4de9-8166-2123b57eebaf actionIndex: 0 actionTy…"
click at [77, 211] on link at bounding box center [80, 201] width 19 height 19
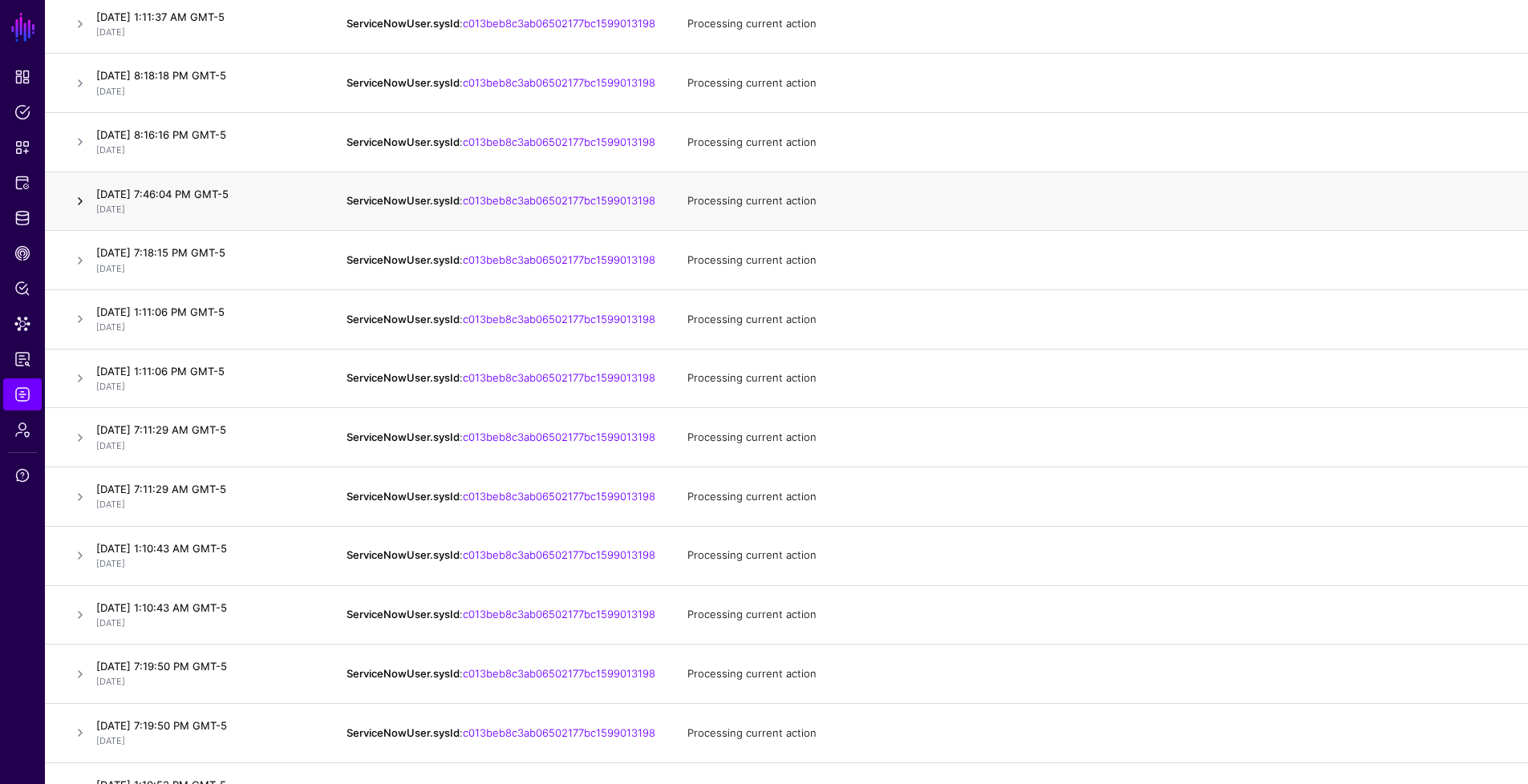
click at [77, 211] on link at bounding box center [80, 201] width 19 height 19
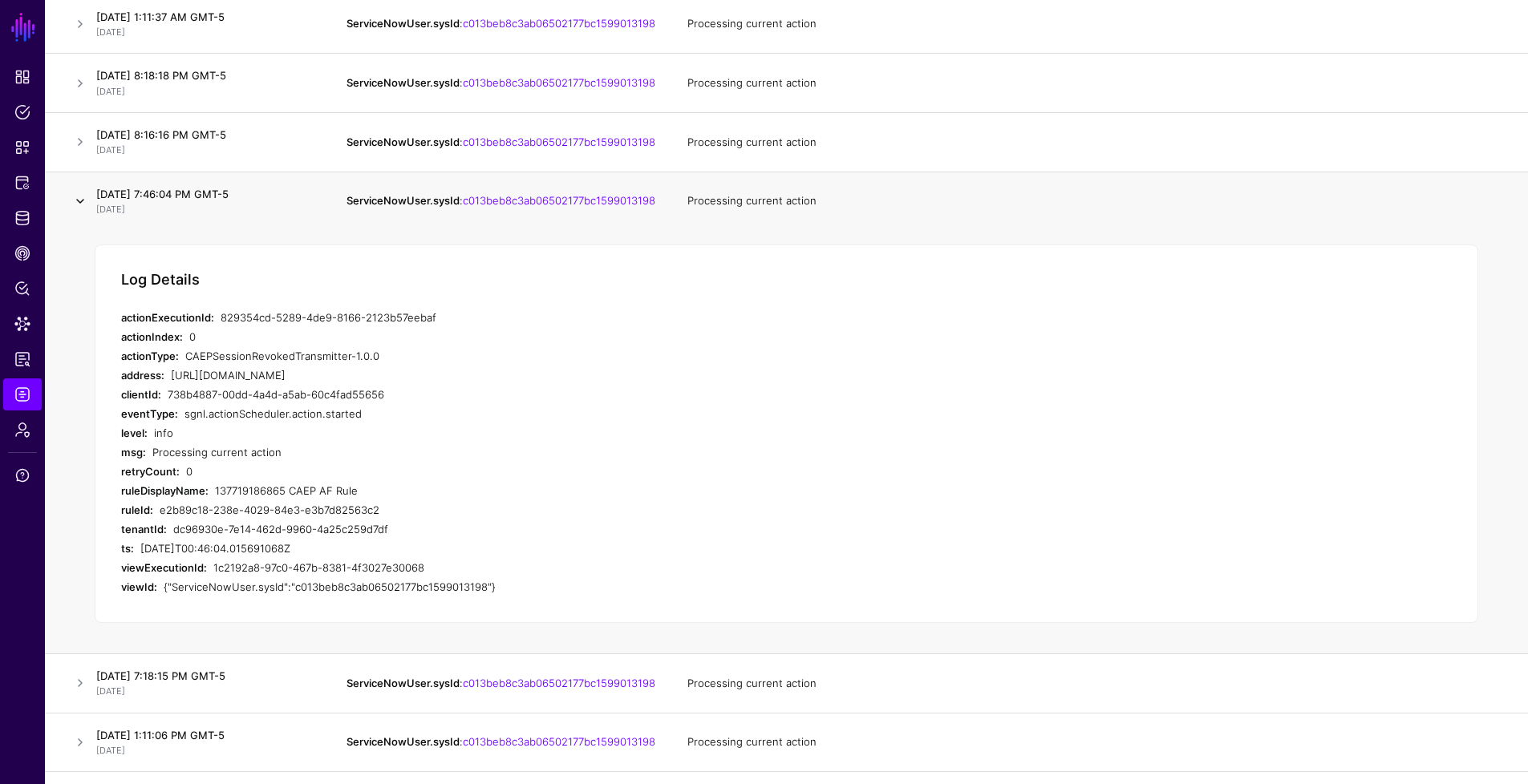
click at [77, 211] on link at bounding box center [80, 201] width 19 height 19
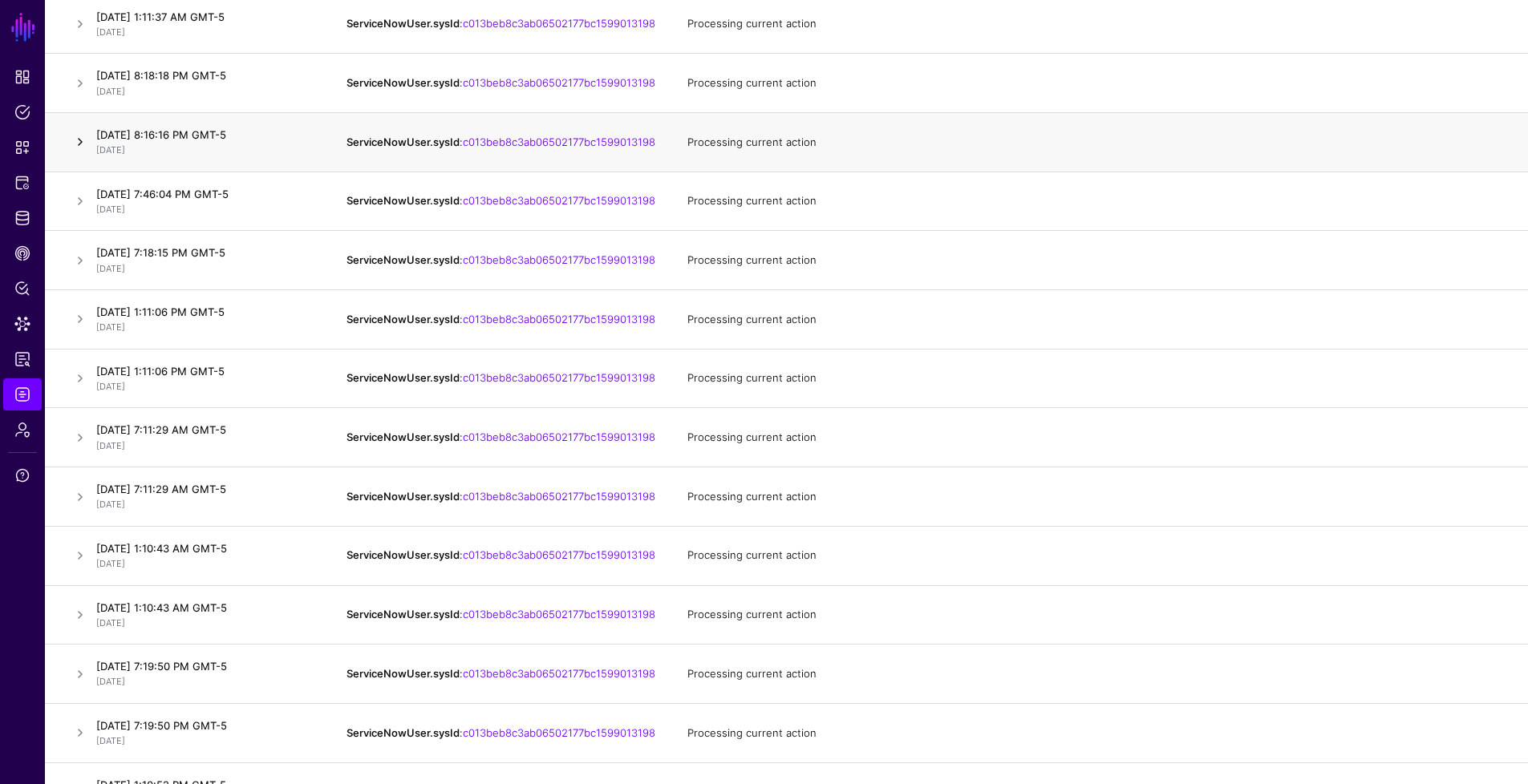
click at [79, 151] on link at bounding box center [80, 142] width 19 height 19
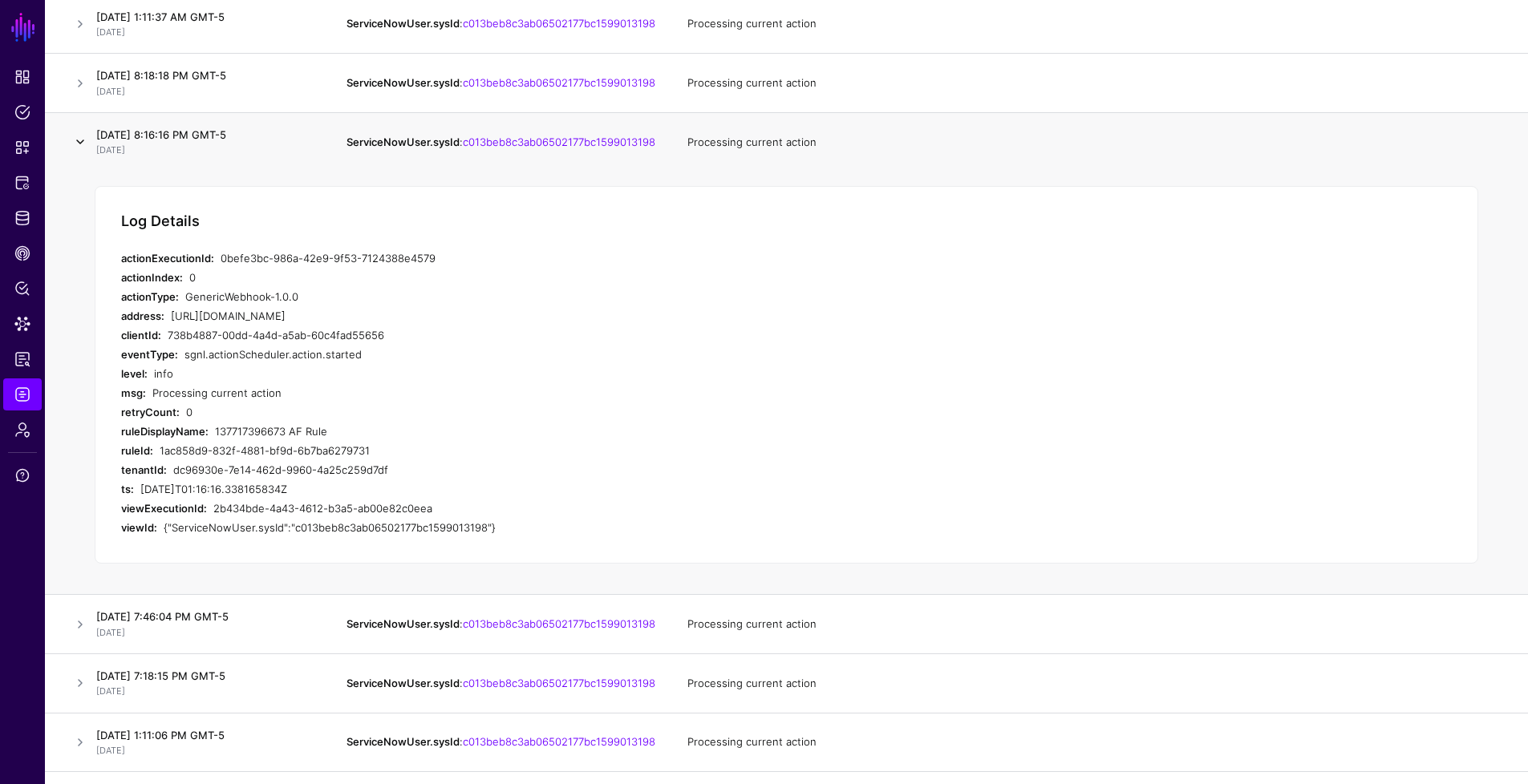
click at [79, 151] on link at bounding box center [80, 142] width 19 height 19
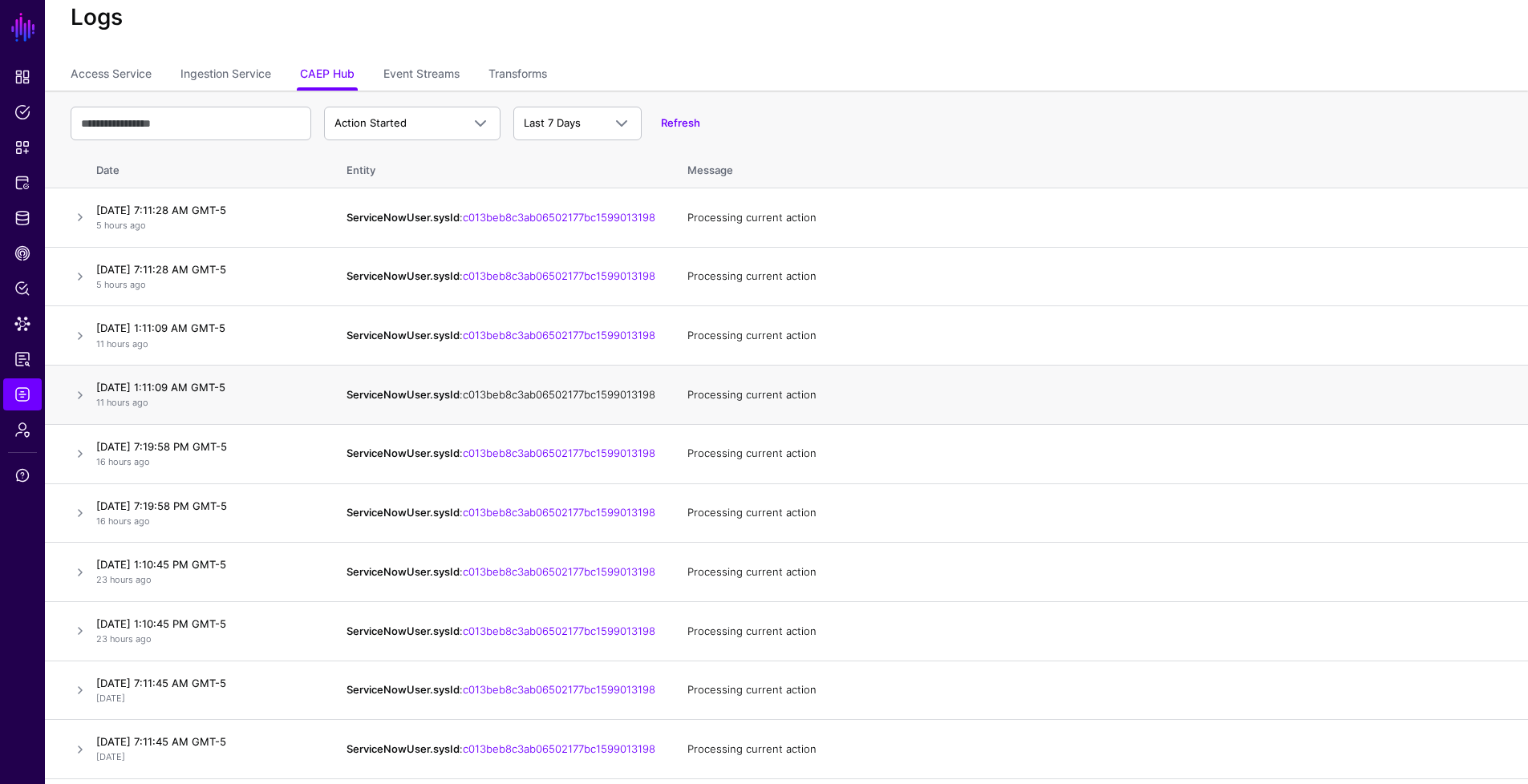
scroll to position [0, 0]
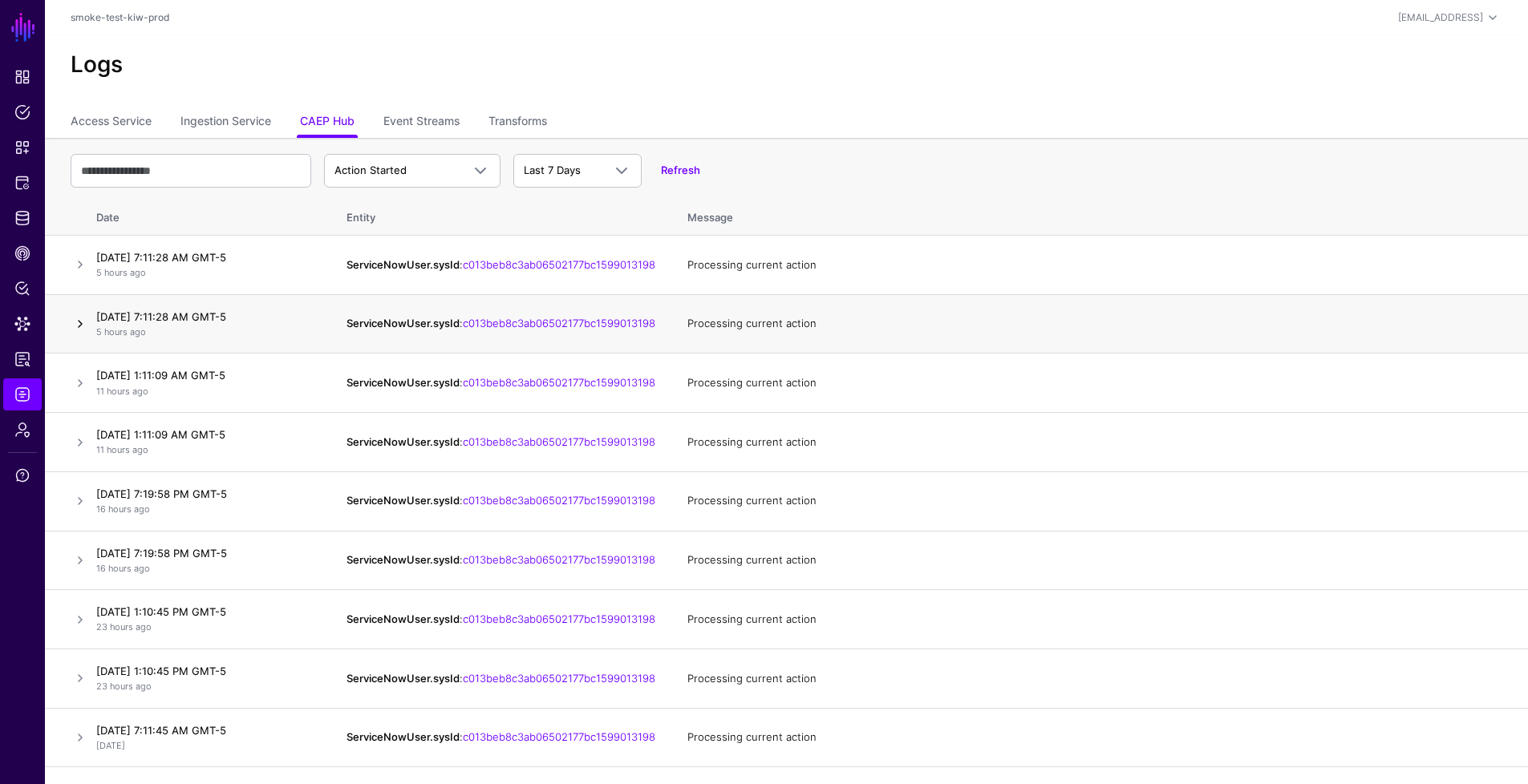
click at [80, 325] on link at bounding box center [80, 324] width 19 height 19
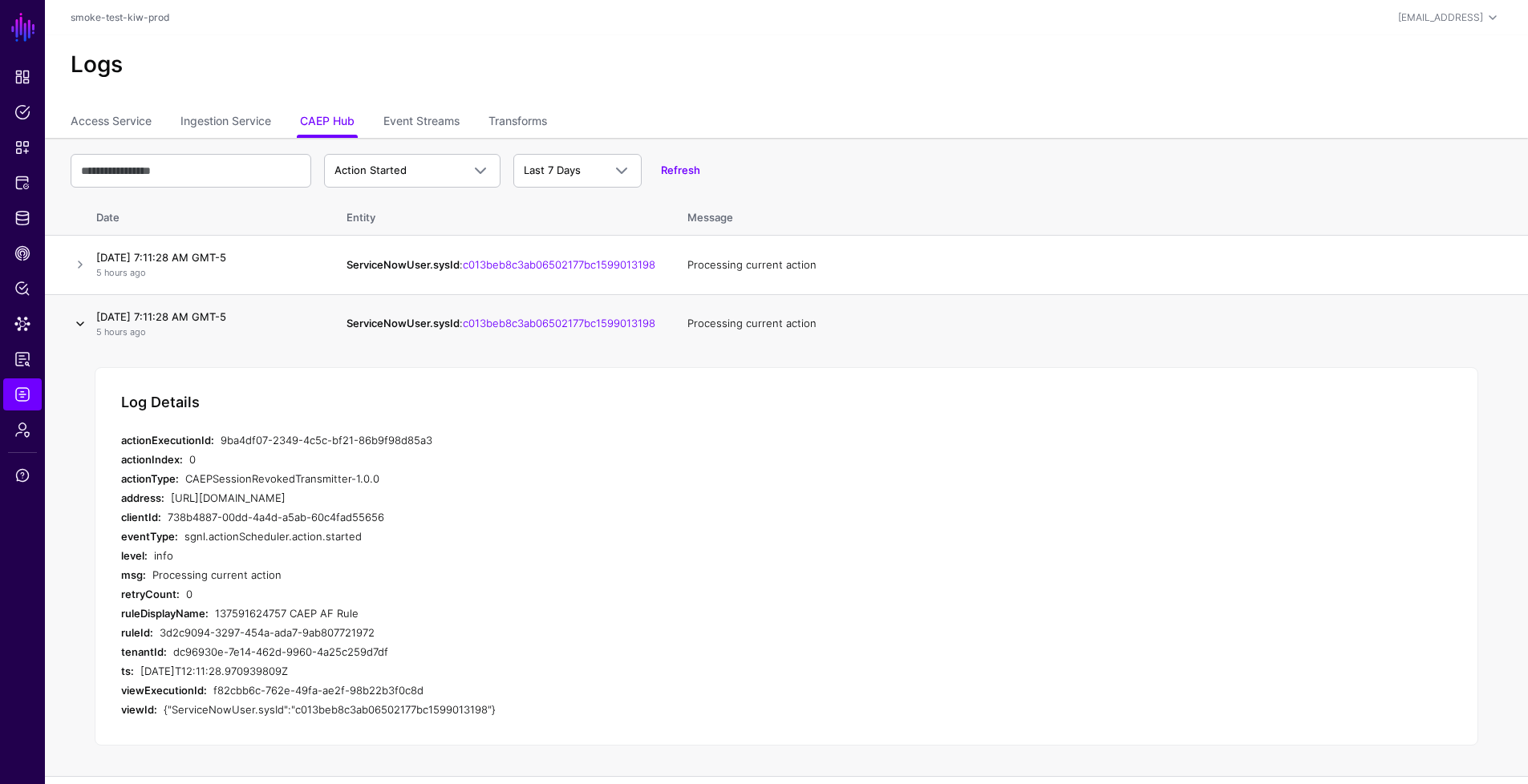
click at [80, 325] on link at bounding box center [80, 324] width 19 height 19
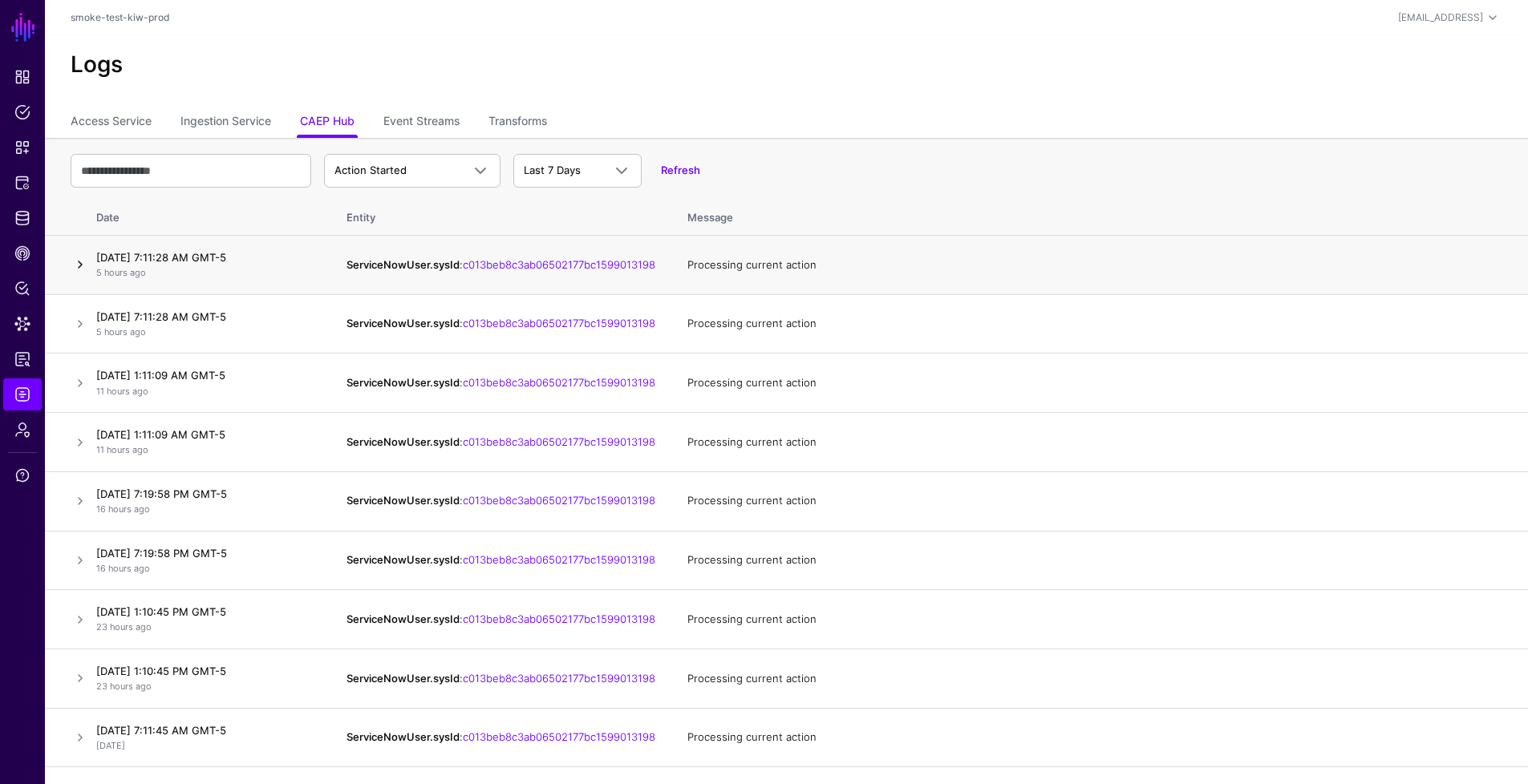
click at [79, 261] on link at bounding box center [80, 265] width 19 height 19
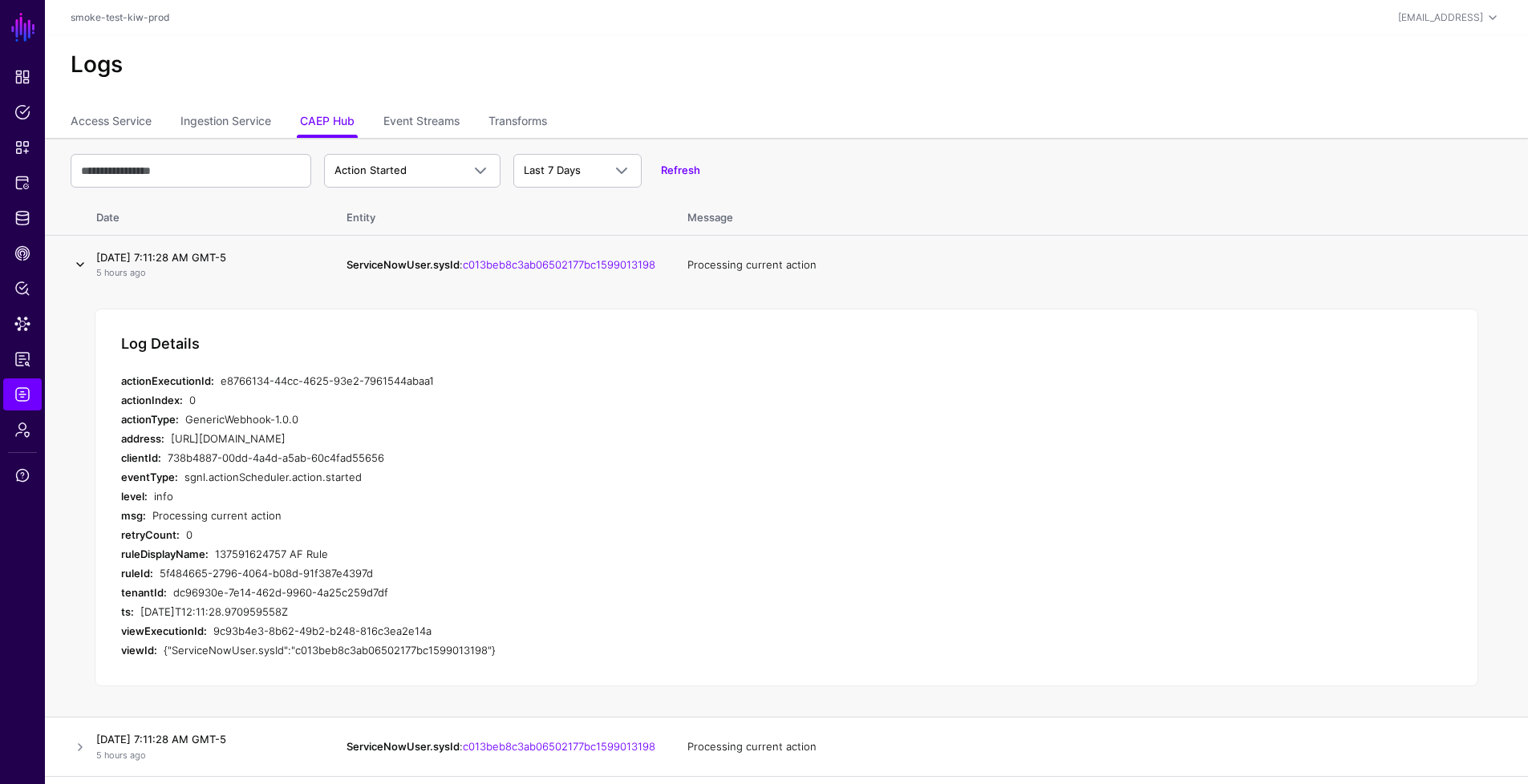
click at [79, 261] on link at bounding box center [80, 265] width 19 height 19
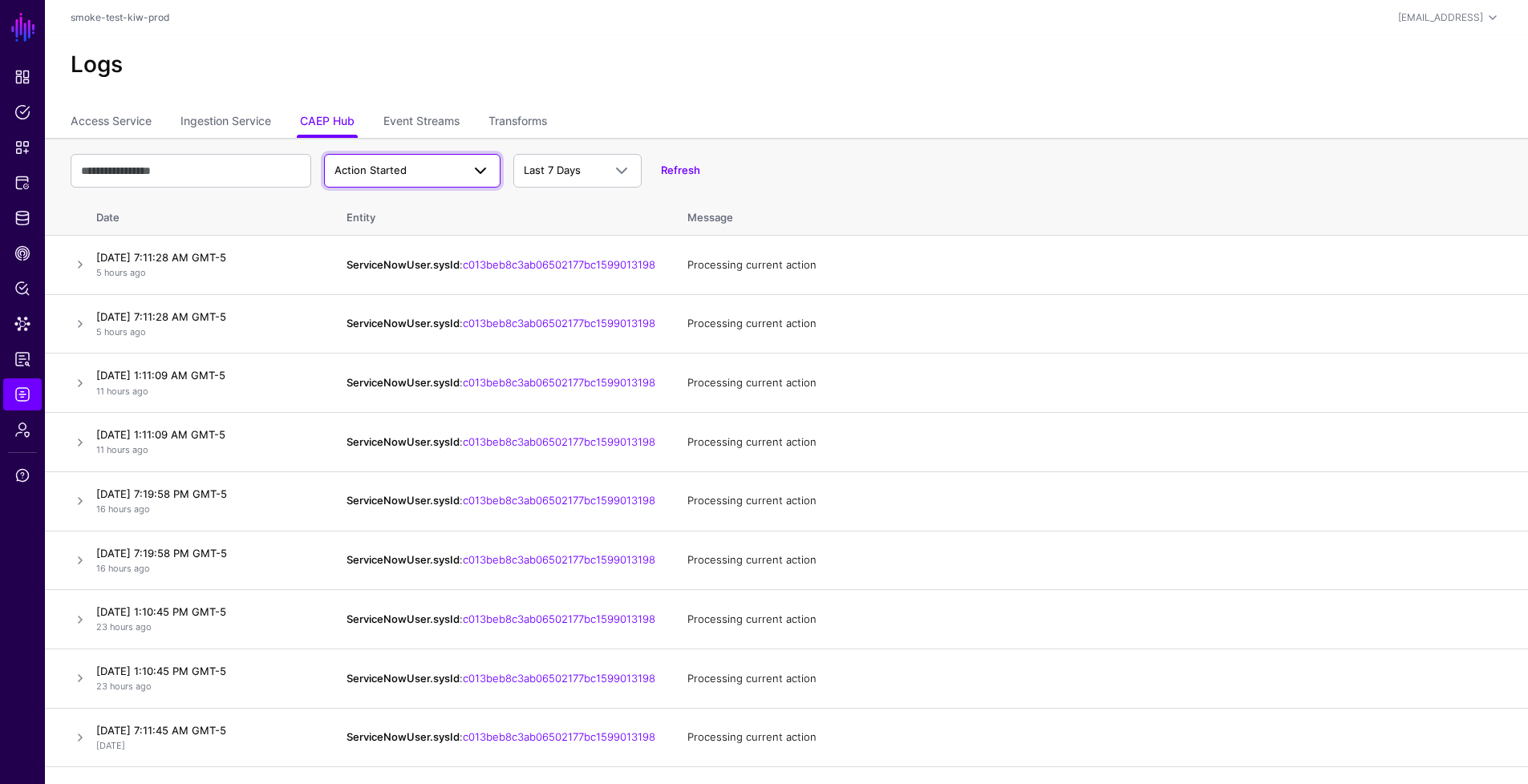
click at [452, 169] on span "Action Started" at bounding box center [398, 171] width 127 height 16
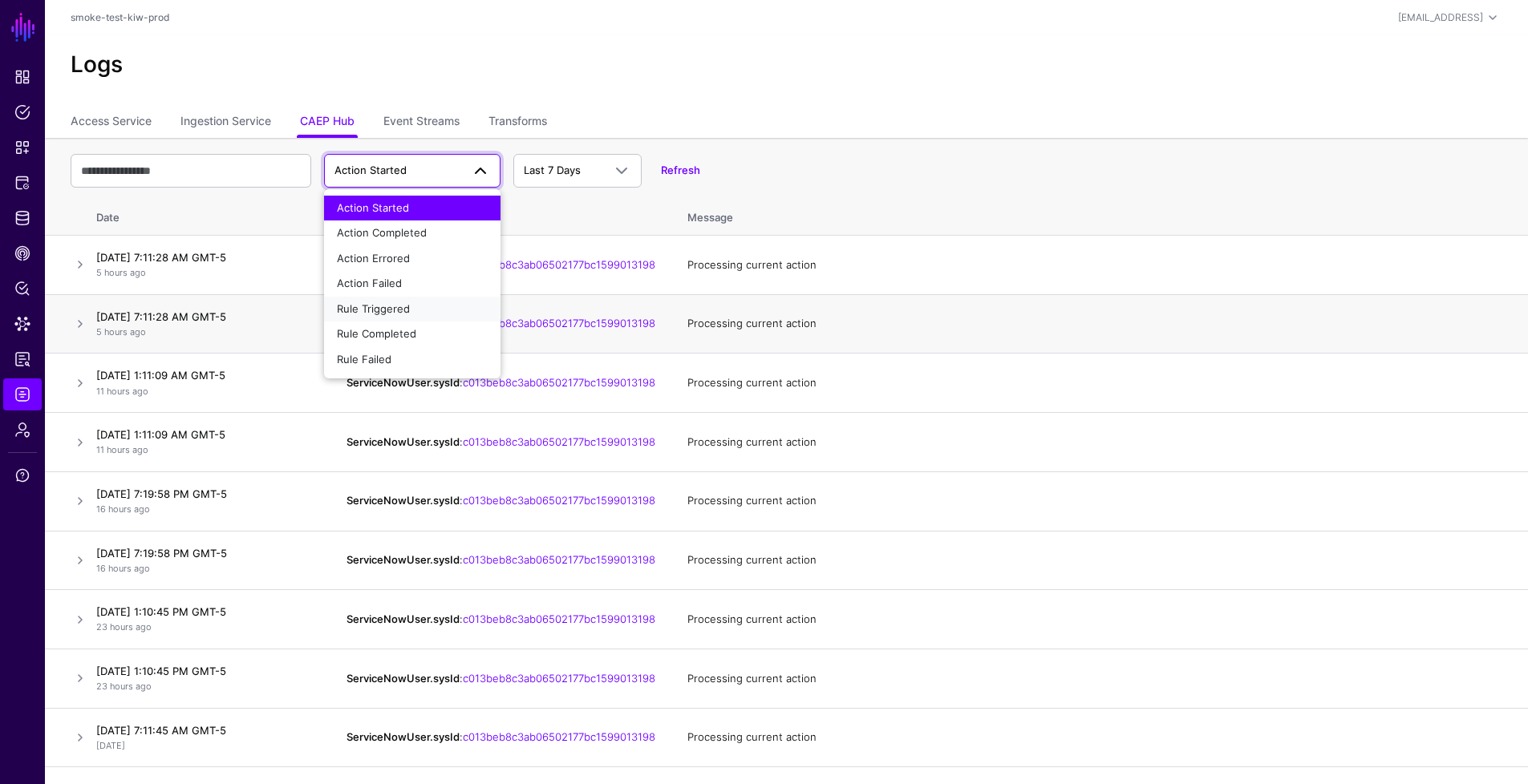
click at [437, 317] on button "Rule Triggered" at bounding box center [412, 309] width 177 height 25
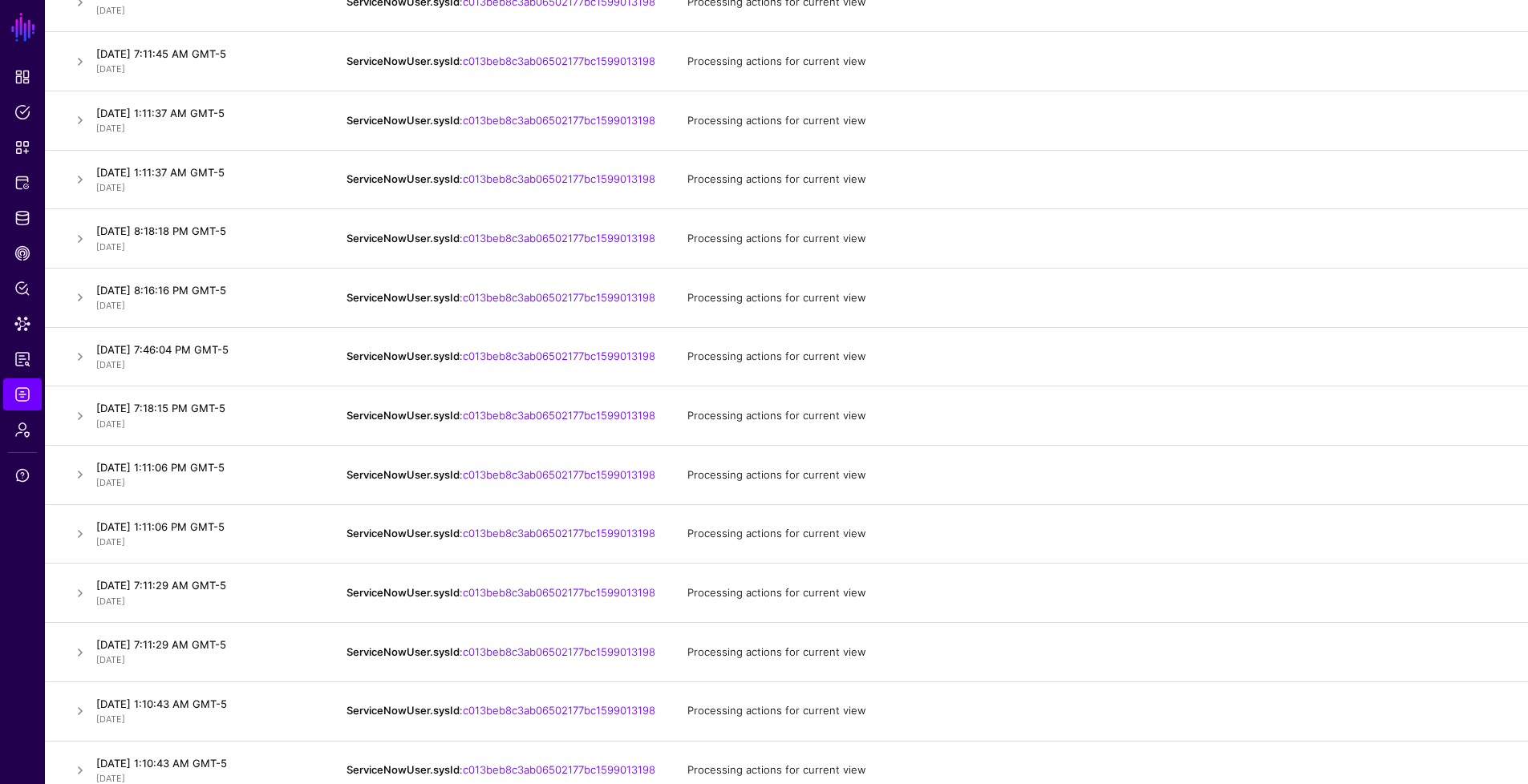
scroll to position [923, 0]
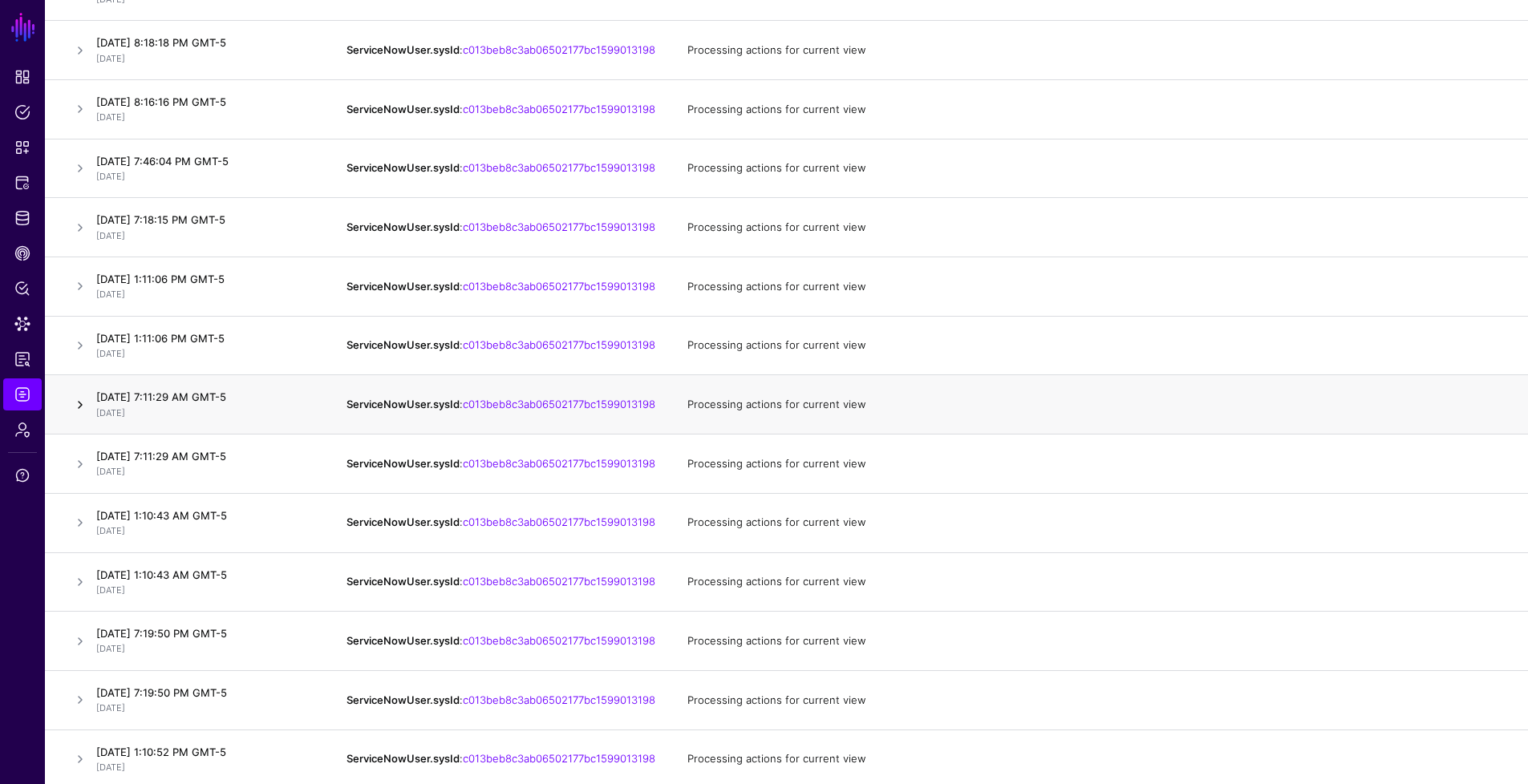
click at [77, 414] on link at bounding box center [80, 405] width 19 height 19
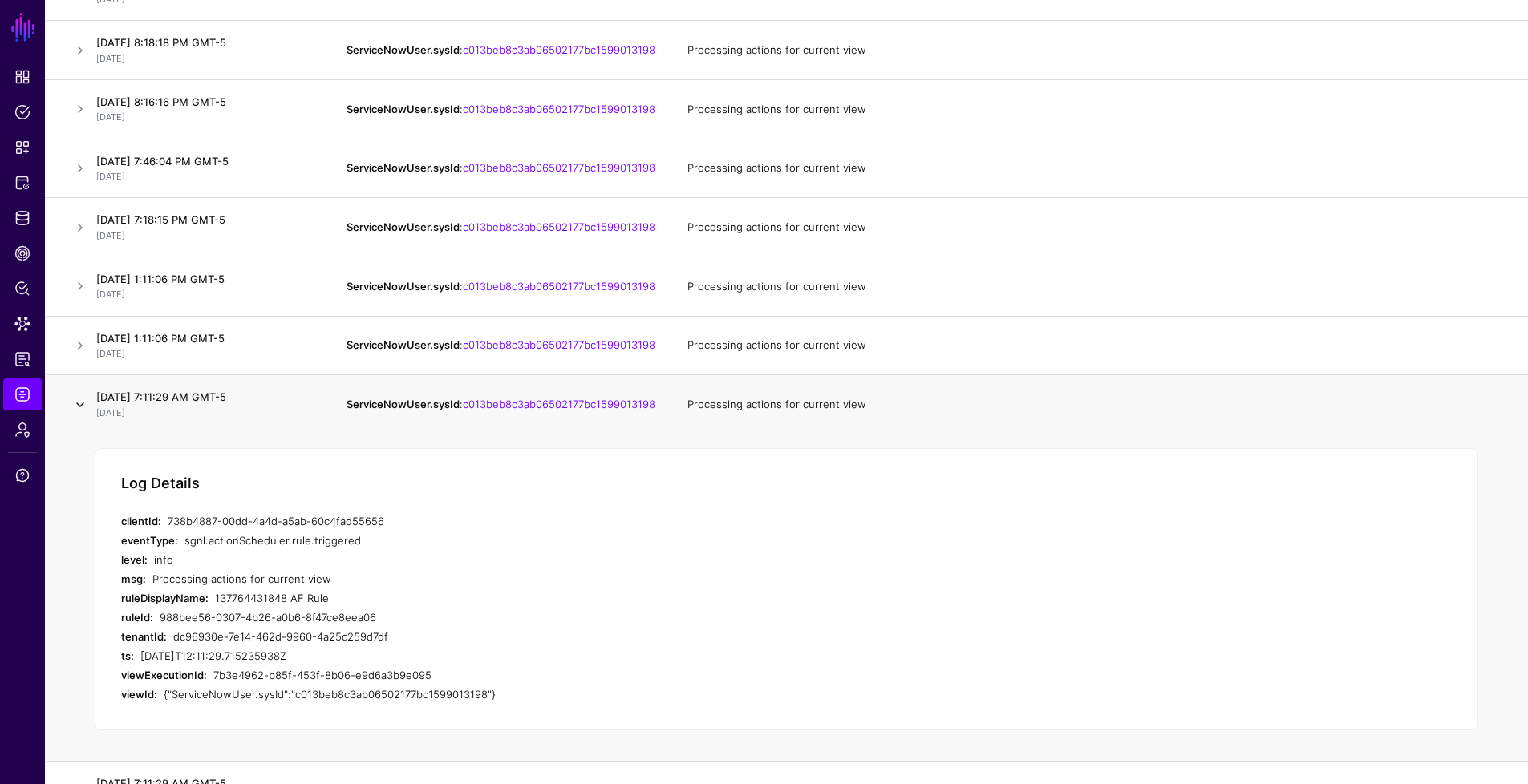
click at [77, 414] on link at bounding box center [80, 405] width 19 height 19
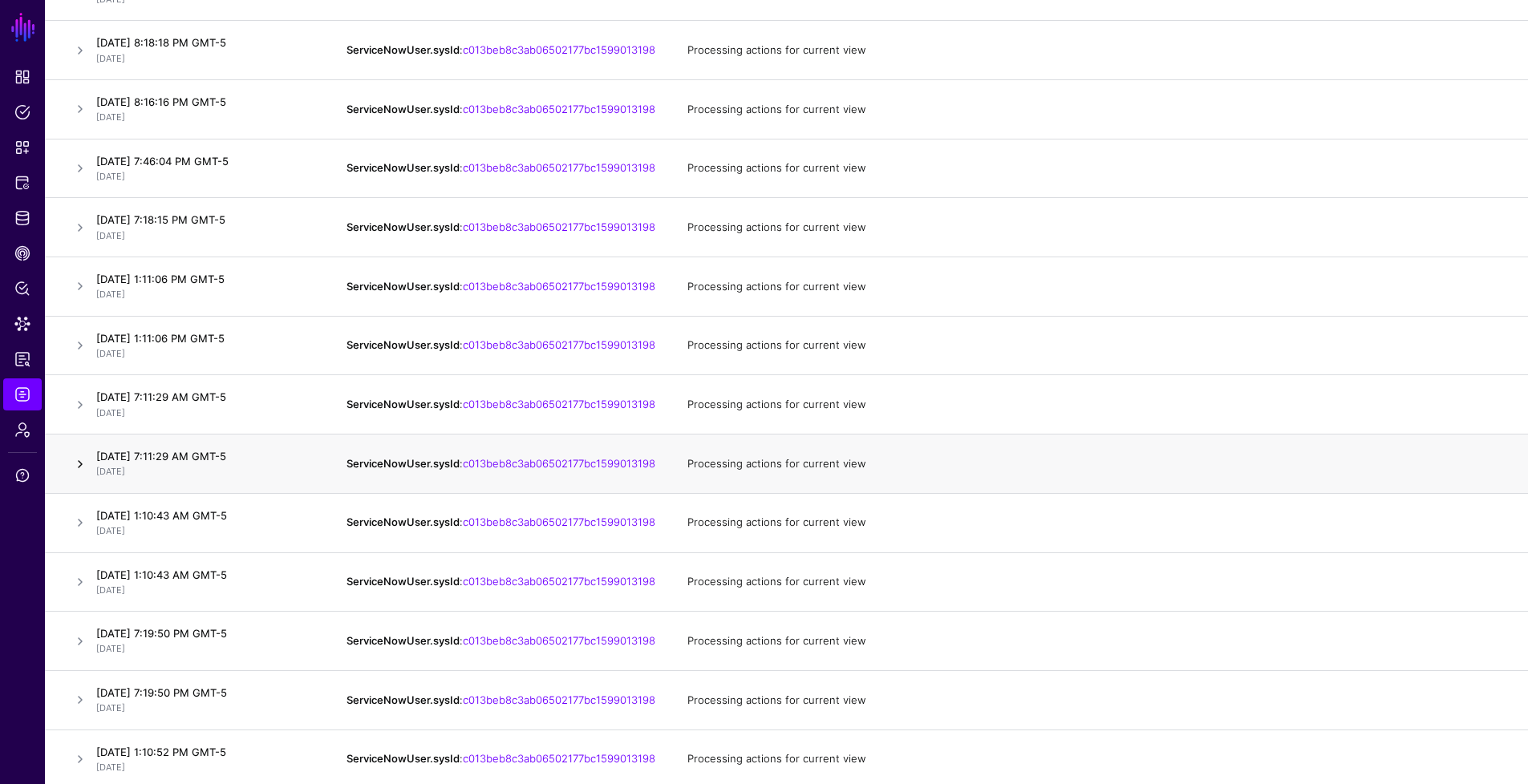
click at [86, 474] on link at bounding box center [80, 464] width 19 height 19
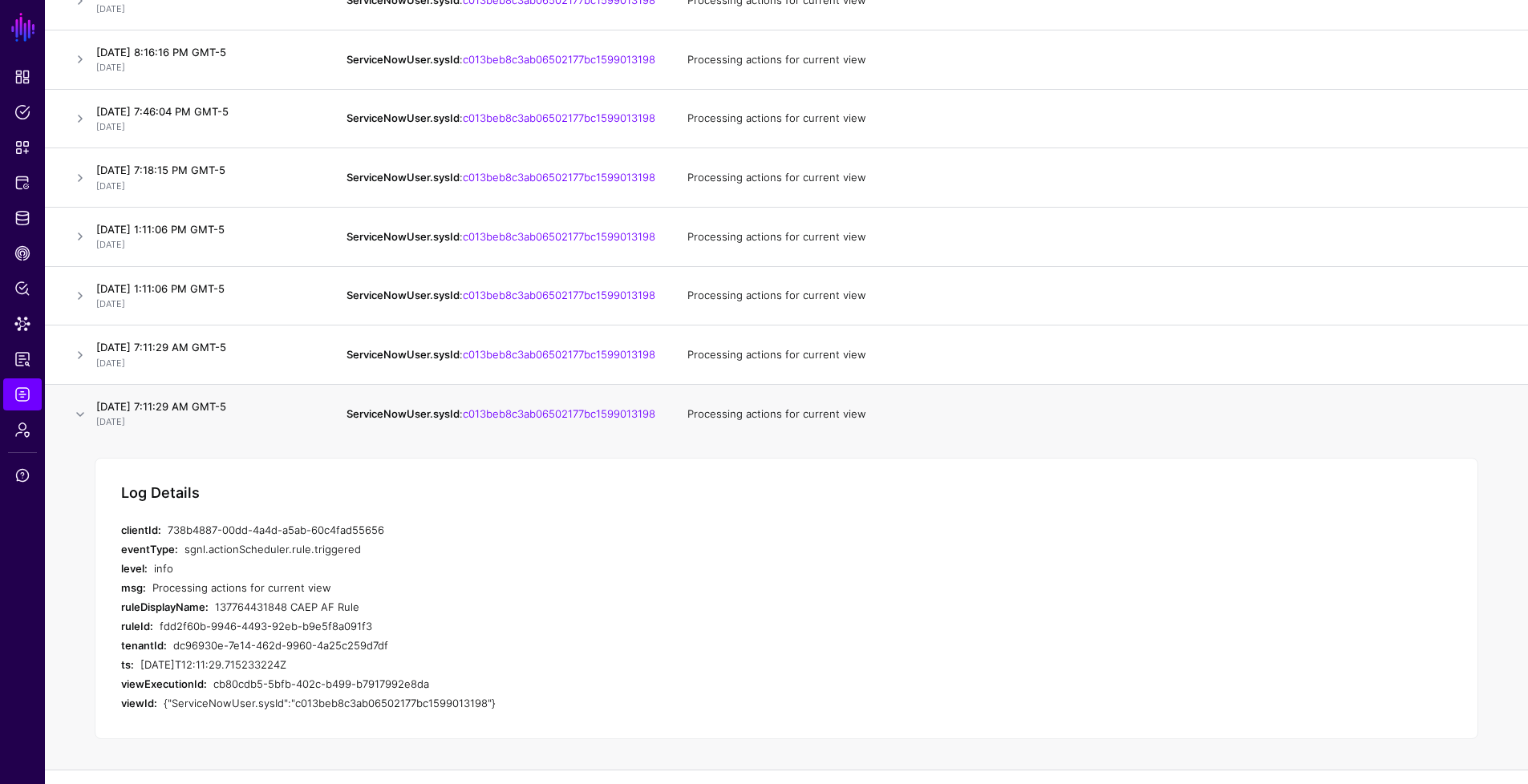
scroll to position [975, 0]
click at [374, 615] on div "137764431848 CAEP AF Rule" at bounding box center [488, 606] width 548 height 19
drag, startPoint x: 371, startPoint y: 643, endPoint x: 118, endPoint y: 571, distance: 263.0
click at [118, 571] on div "Log Details clientId: 738b4887-00dd-4a4d-a5ab-60c4fad55656 eventType: sgnl.acti…" at bounding box center [786, 597] width 1383 height 282
click at [73, 423] on link at bounding box center [80, 412] width 19 height 19
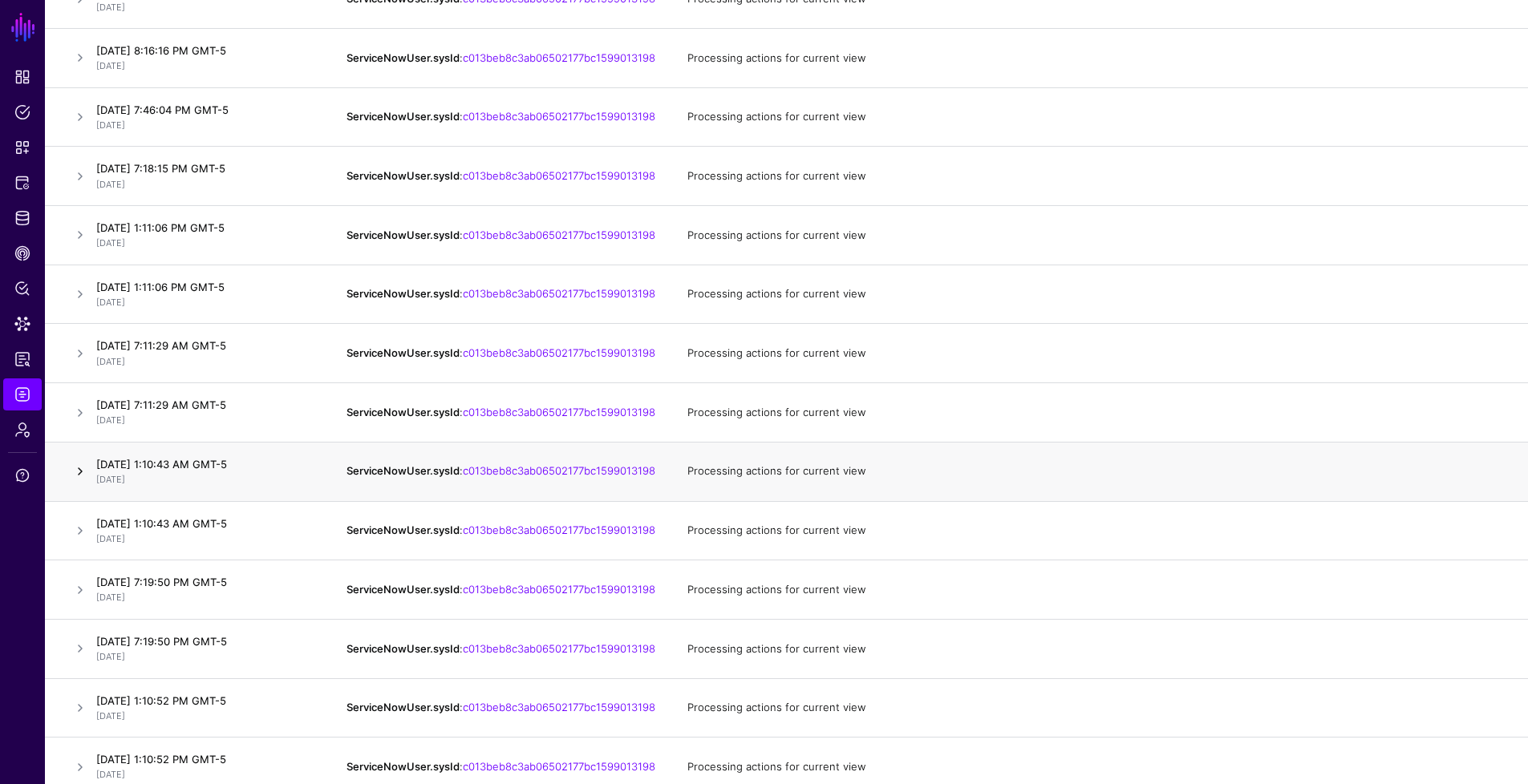
click at [83, 481] on link at bounding box center [80, 472] width 19 height 19
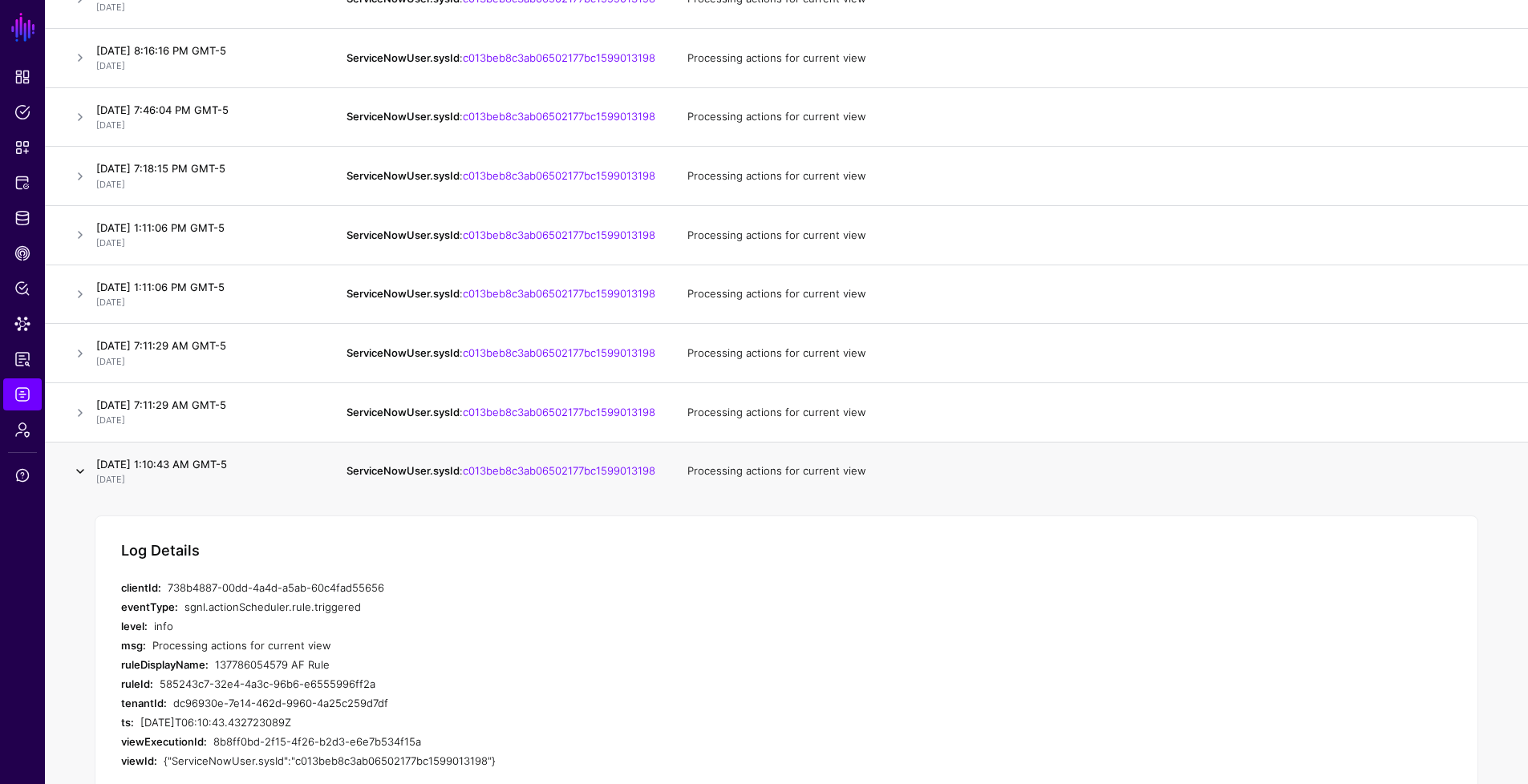
click at [83, 481] on link at bounding box center [80, 472] width 19 height 19
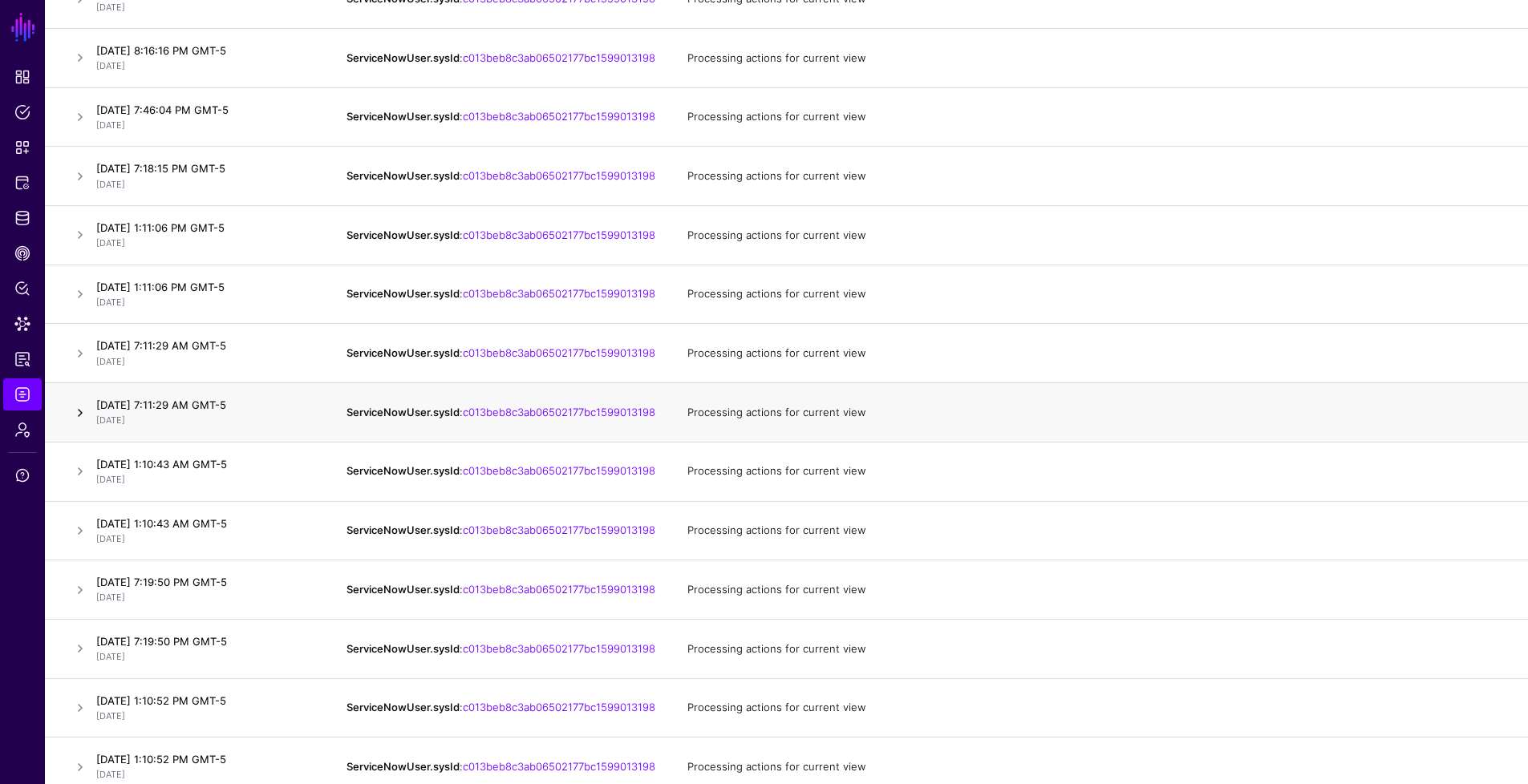
click at [81, 423] on link at bounding box center [80, 412] width 19 height 19
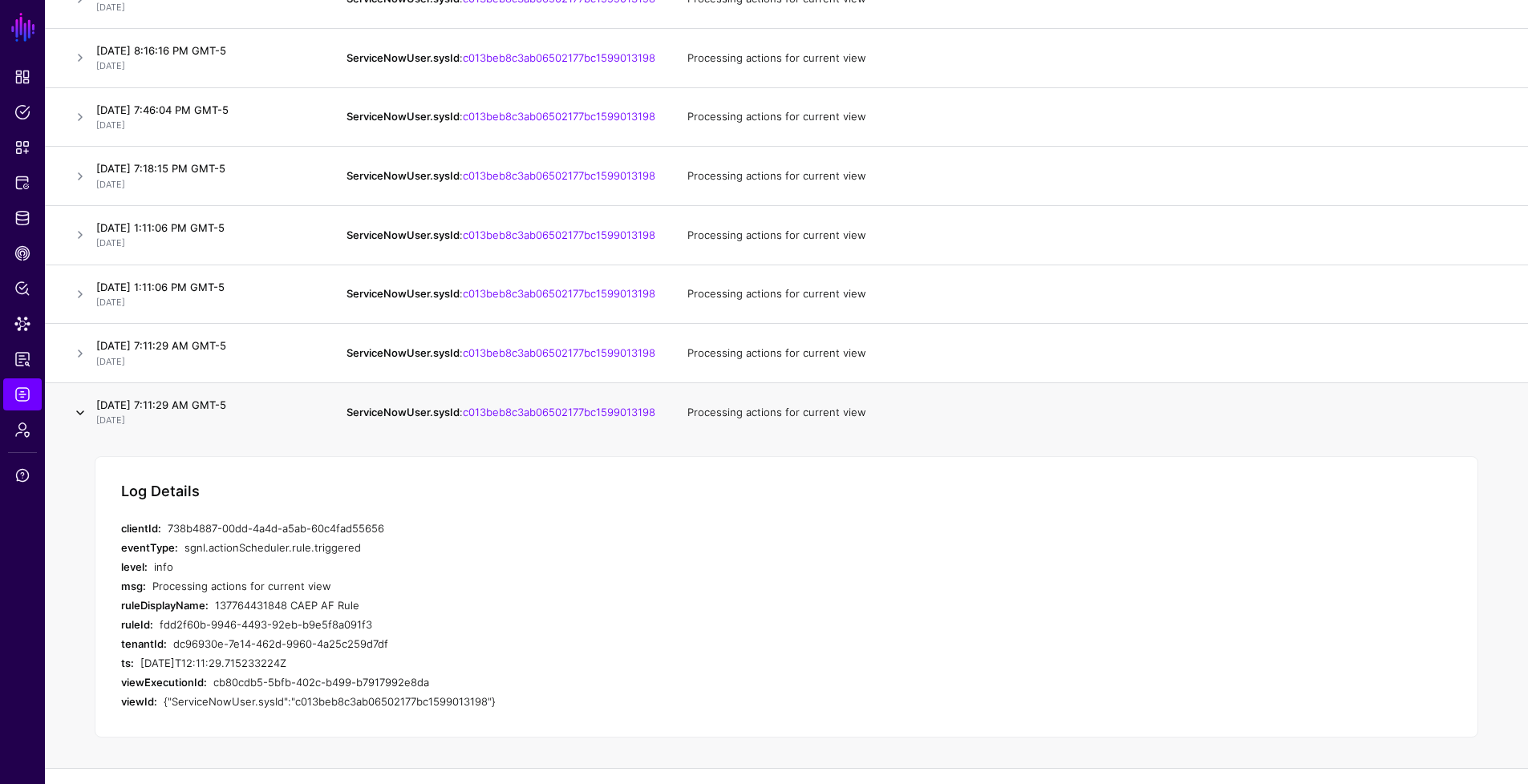
click at [81, 423] on link at bounding box center [80, 412] width 19 height 19
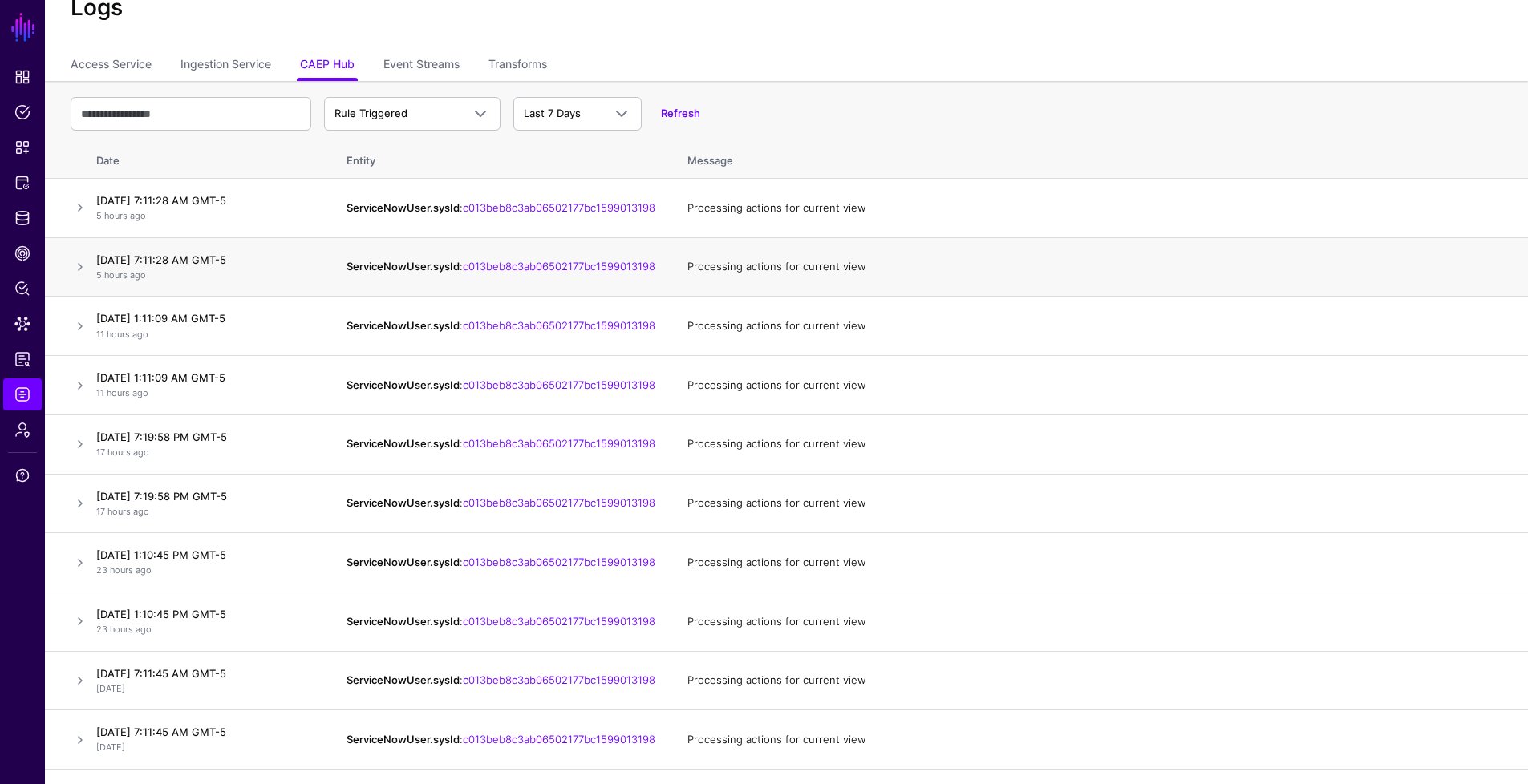
scroll to position [0, 0]
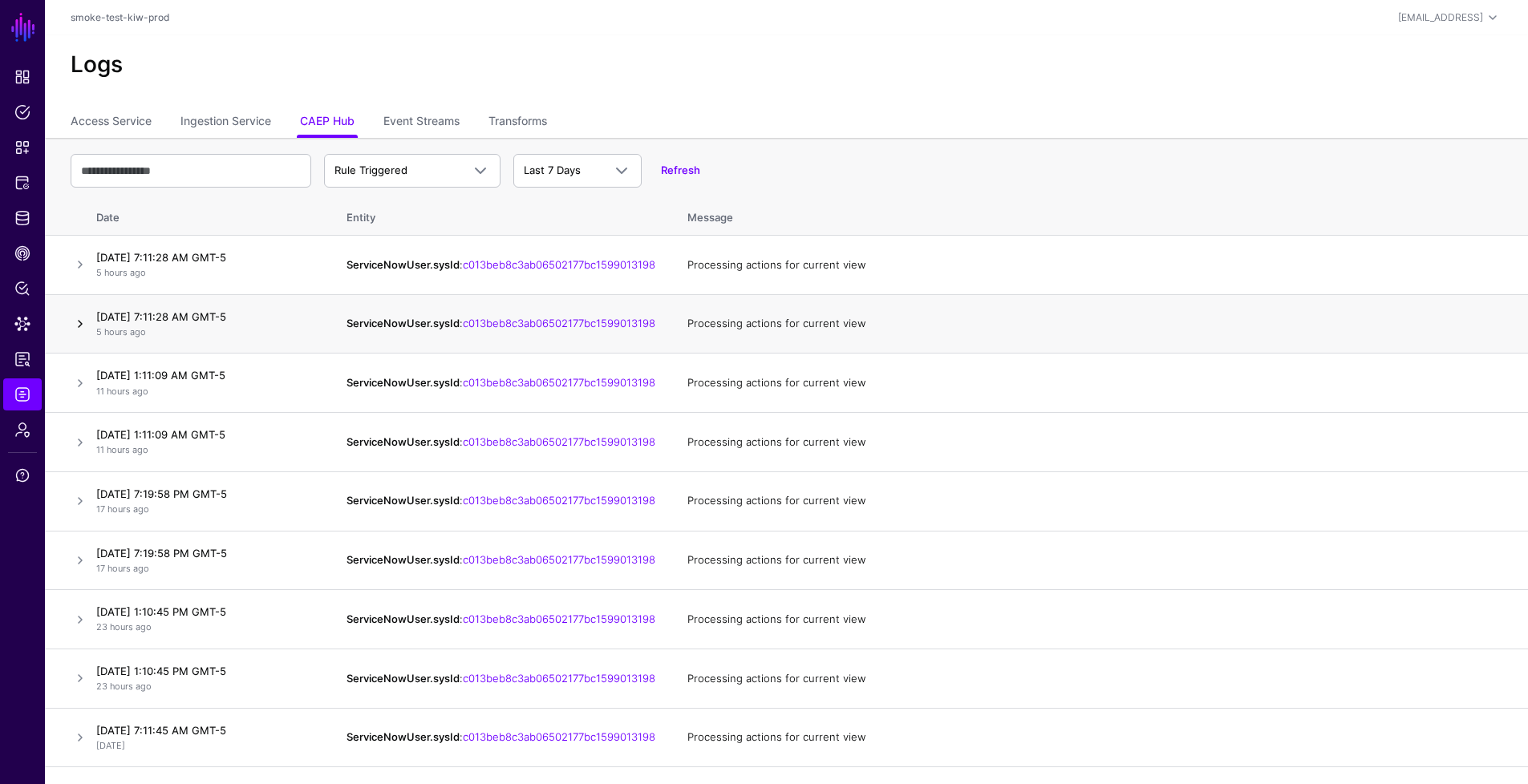
click at [80, 325] on link at bounding box center [80, 324] width 19 height 19
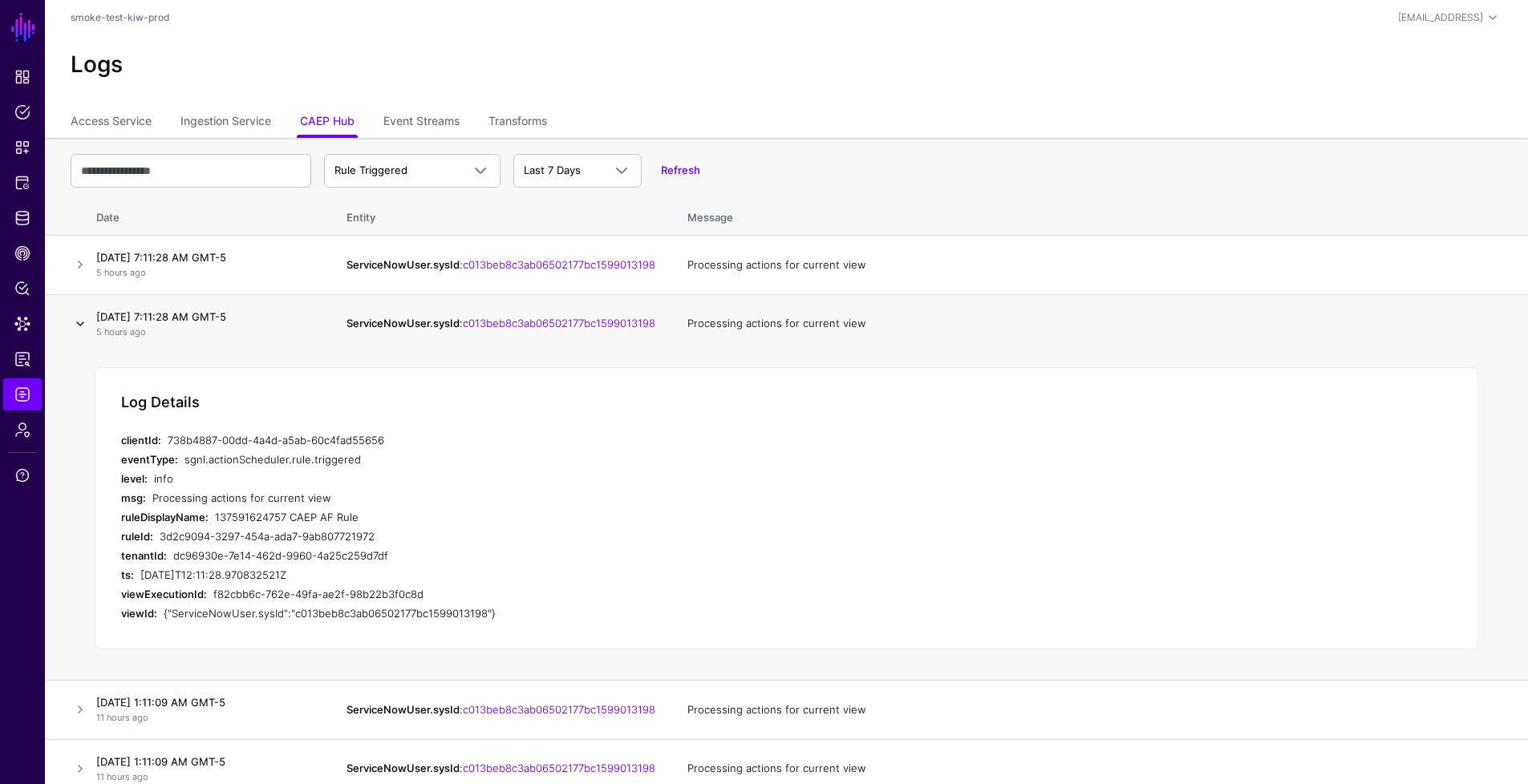
click at [80, 325] on link at bounding box center [80, 324] width 19 height 19
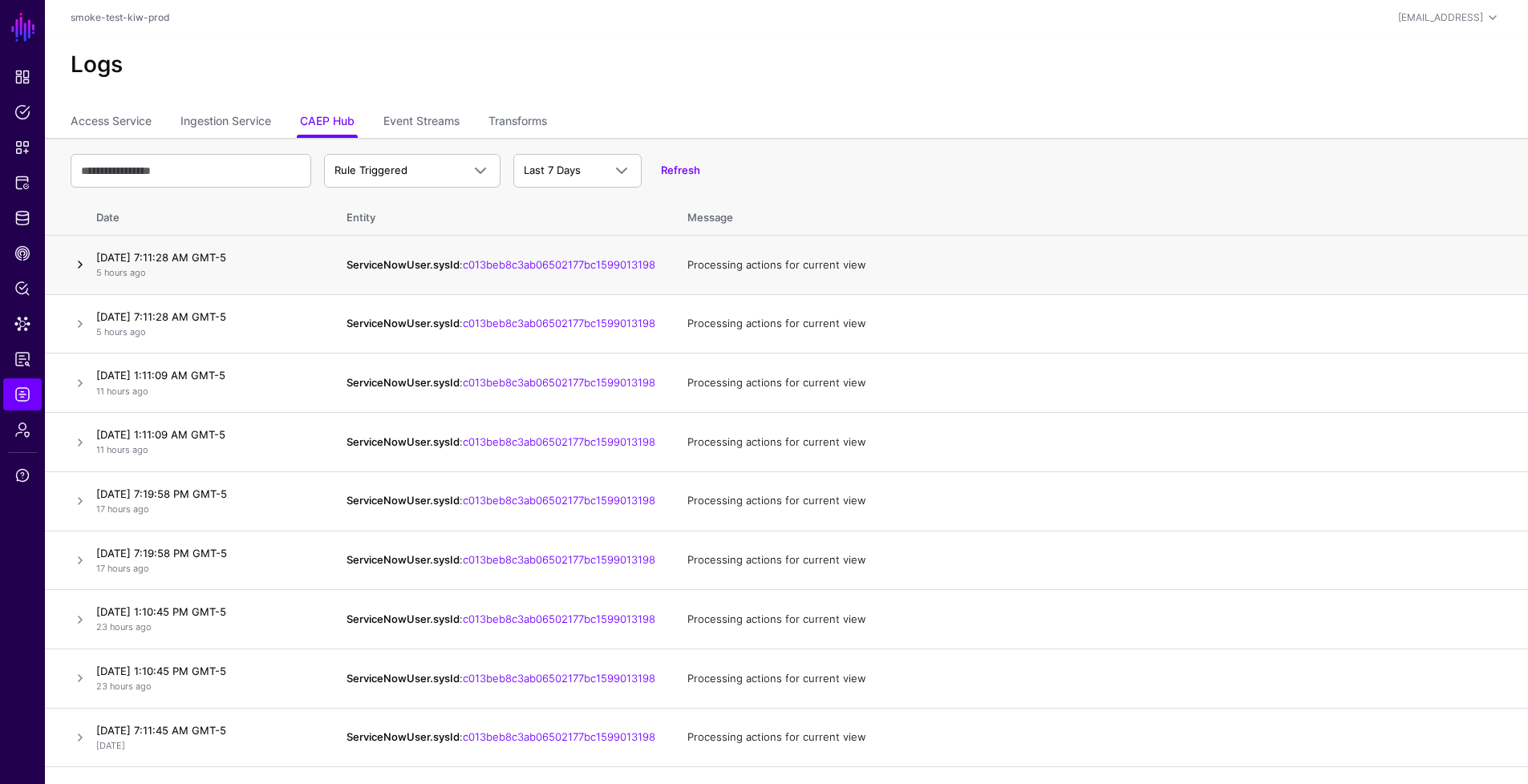
click at [79, 267] on link at bounding box center [80, 265] width 19 height 19
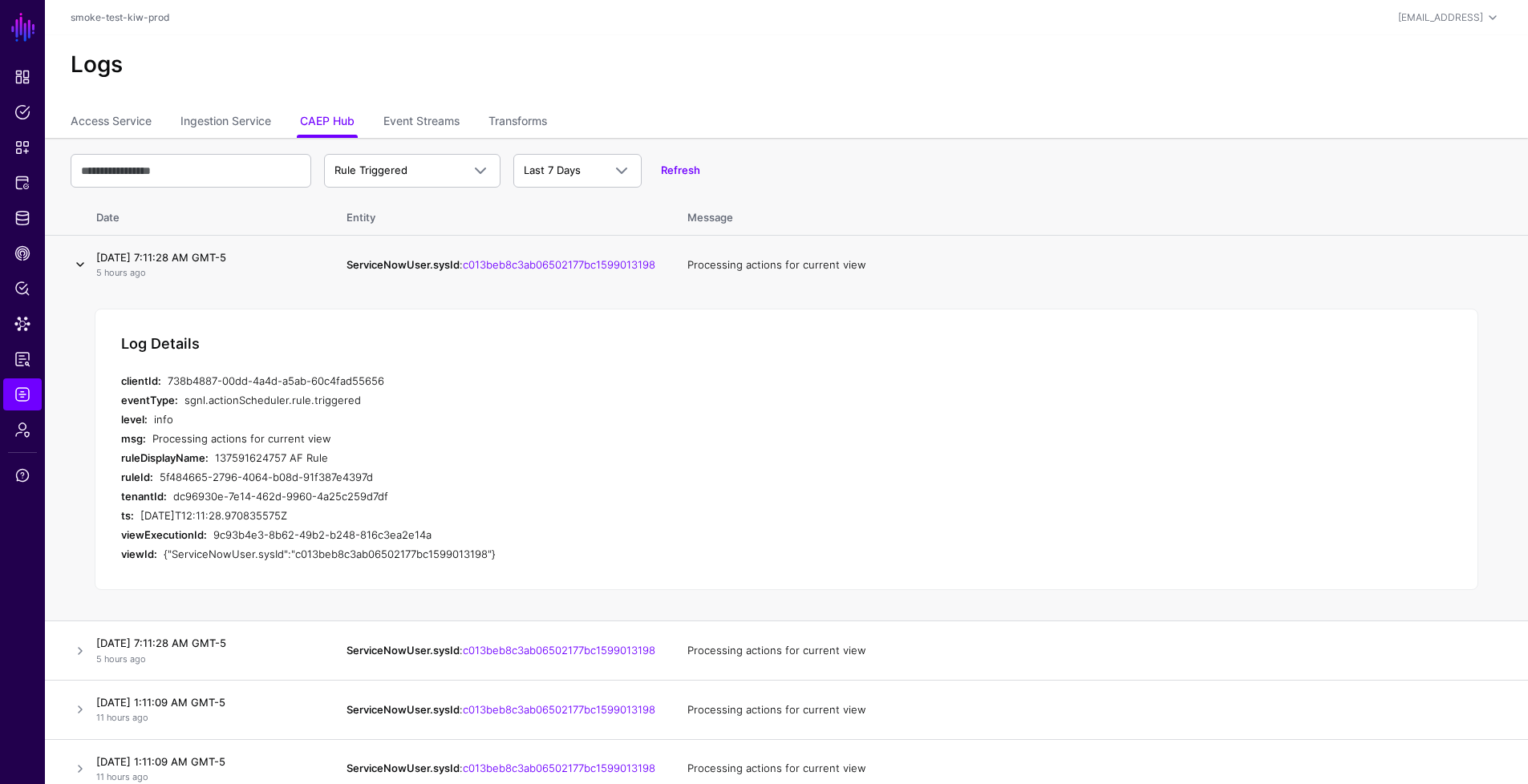
click at [79, 267] on link at bounding box center [80, 265] width 19 height 19
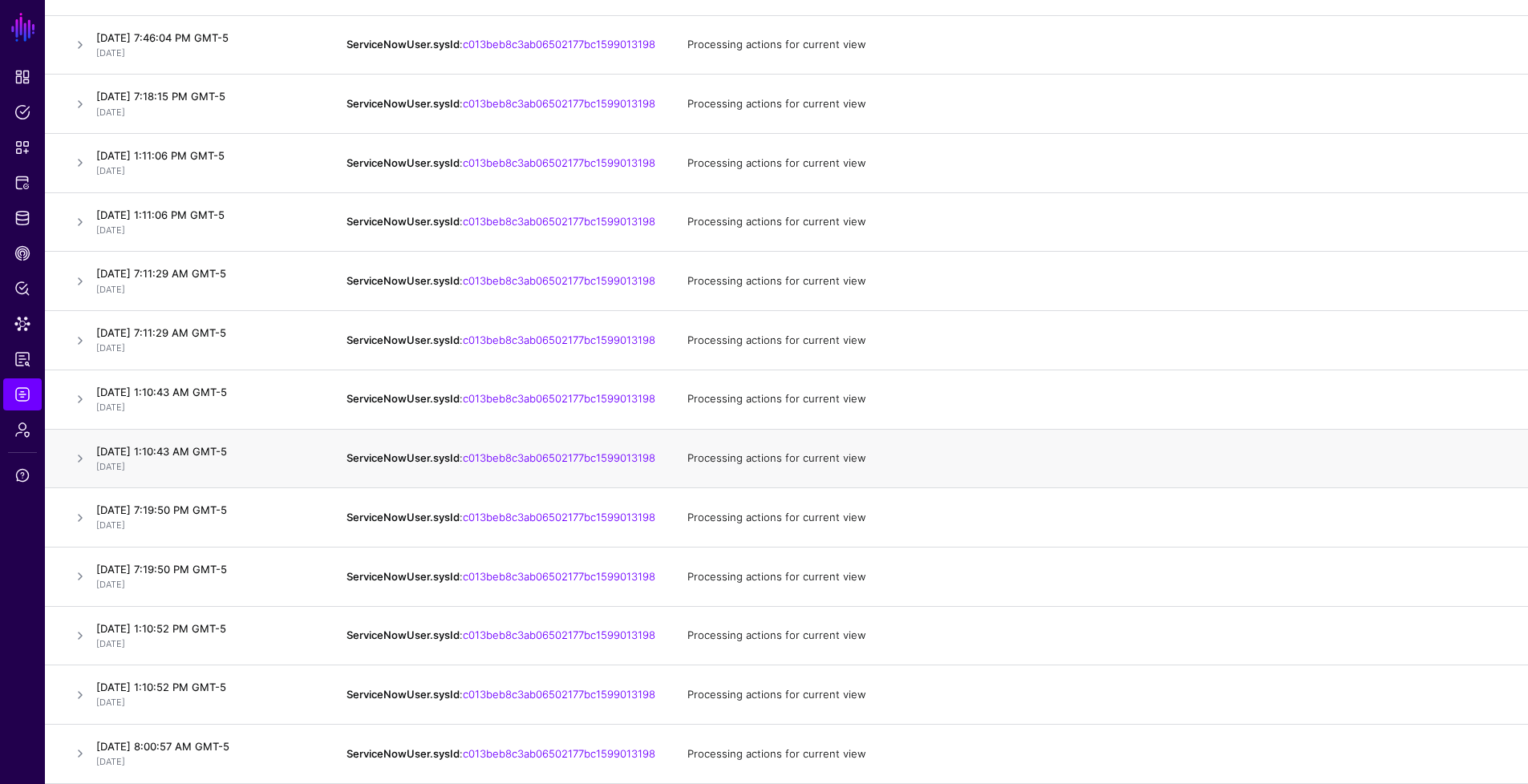
scroll to position [1046, 0]
drag, startPoint x: 315, startPoint y: 380, endPoint x: 94, endPoint y: 314, distance: 230.6
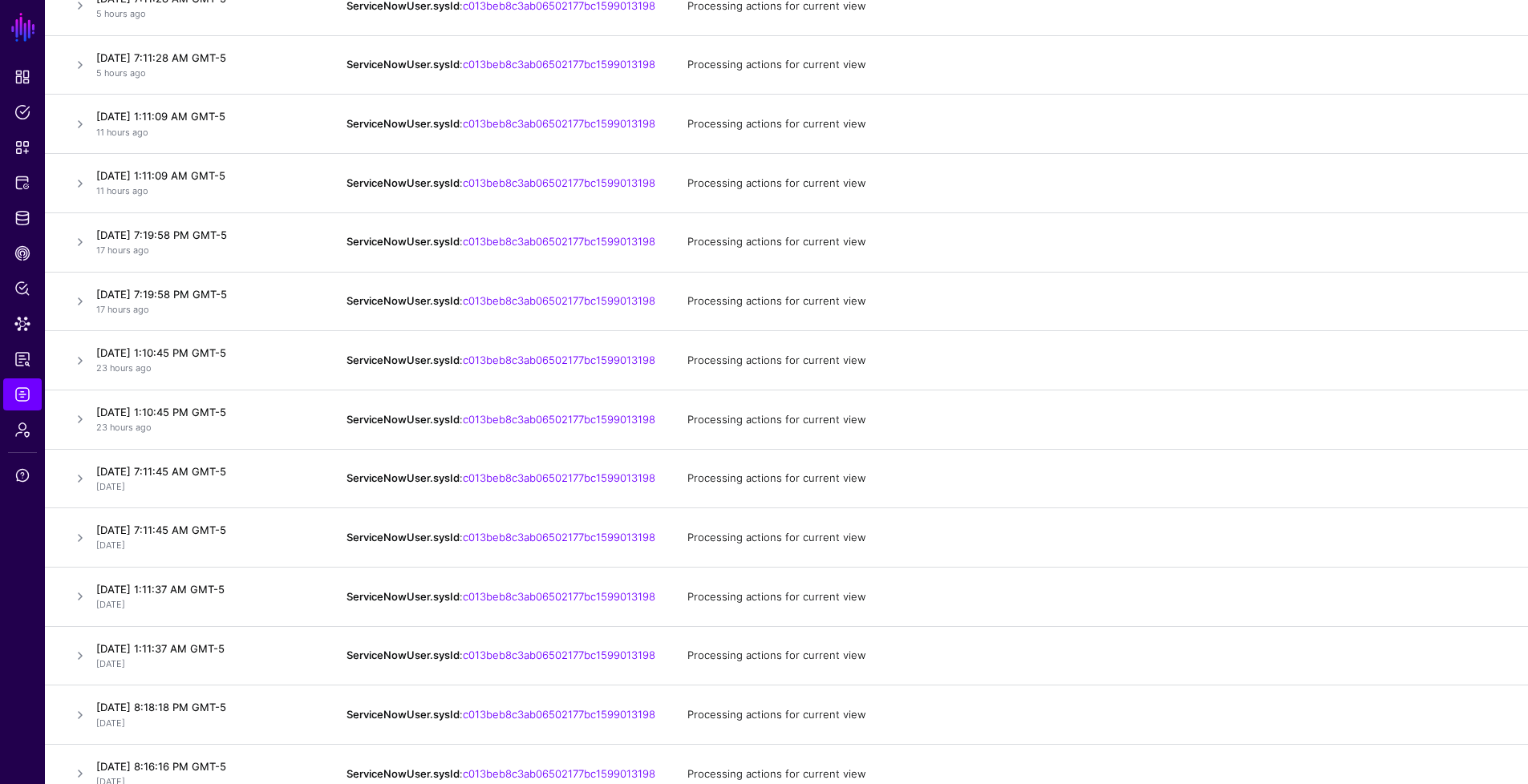
scroll to position [0, 0]
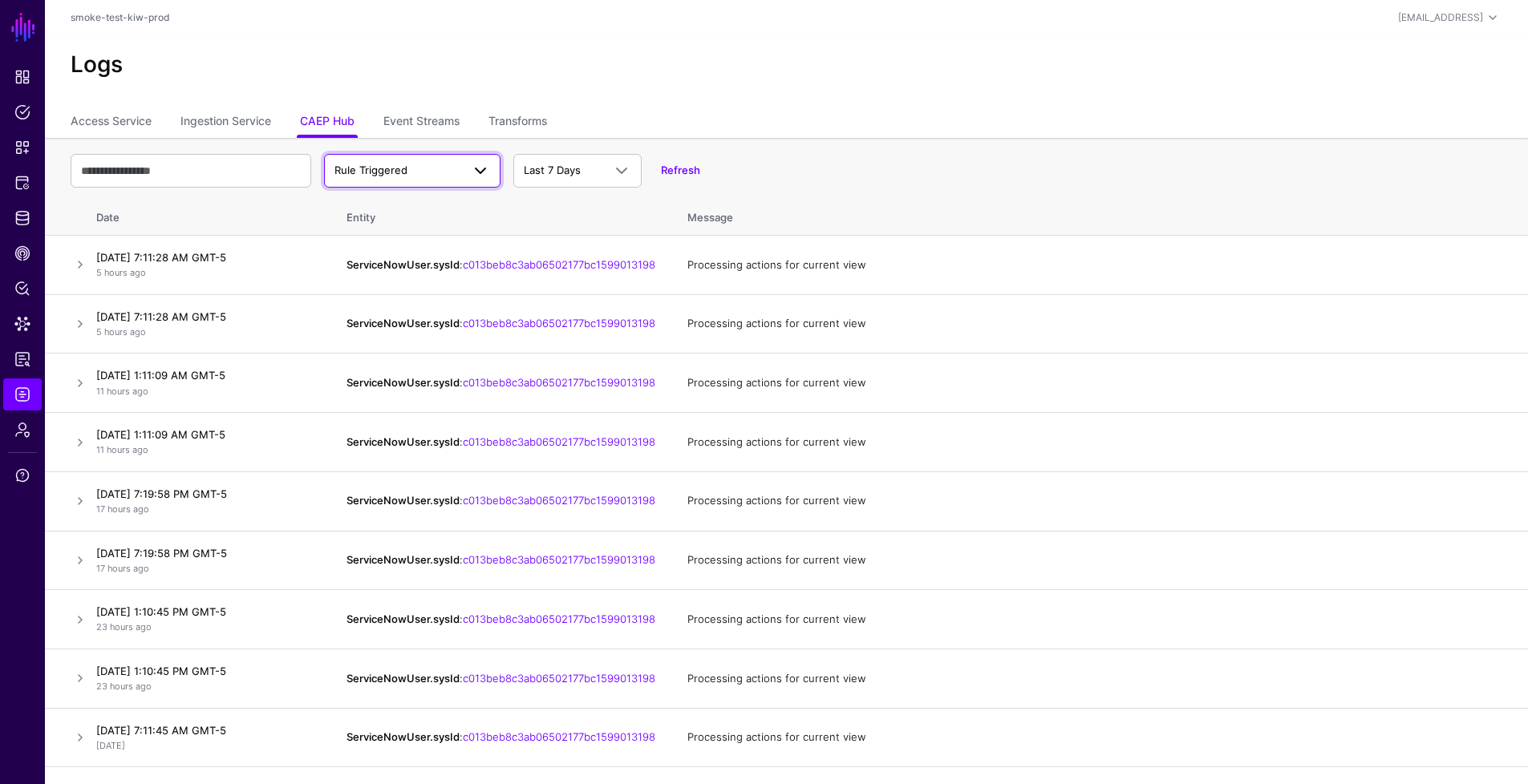
click at [452, 170] on span "Rule Triggered" at bounding box center [398, 171] width 127 height 16
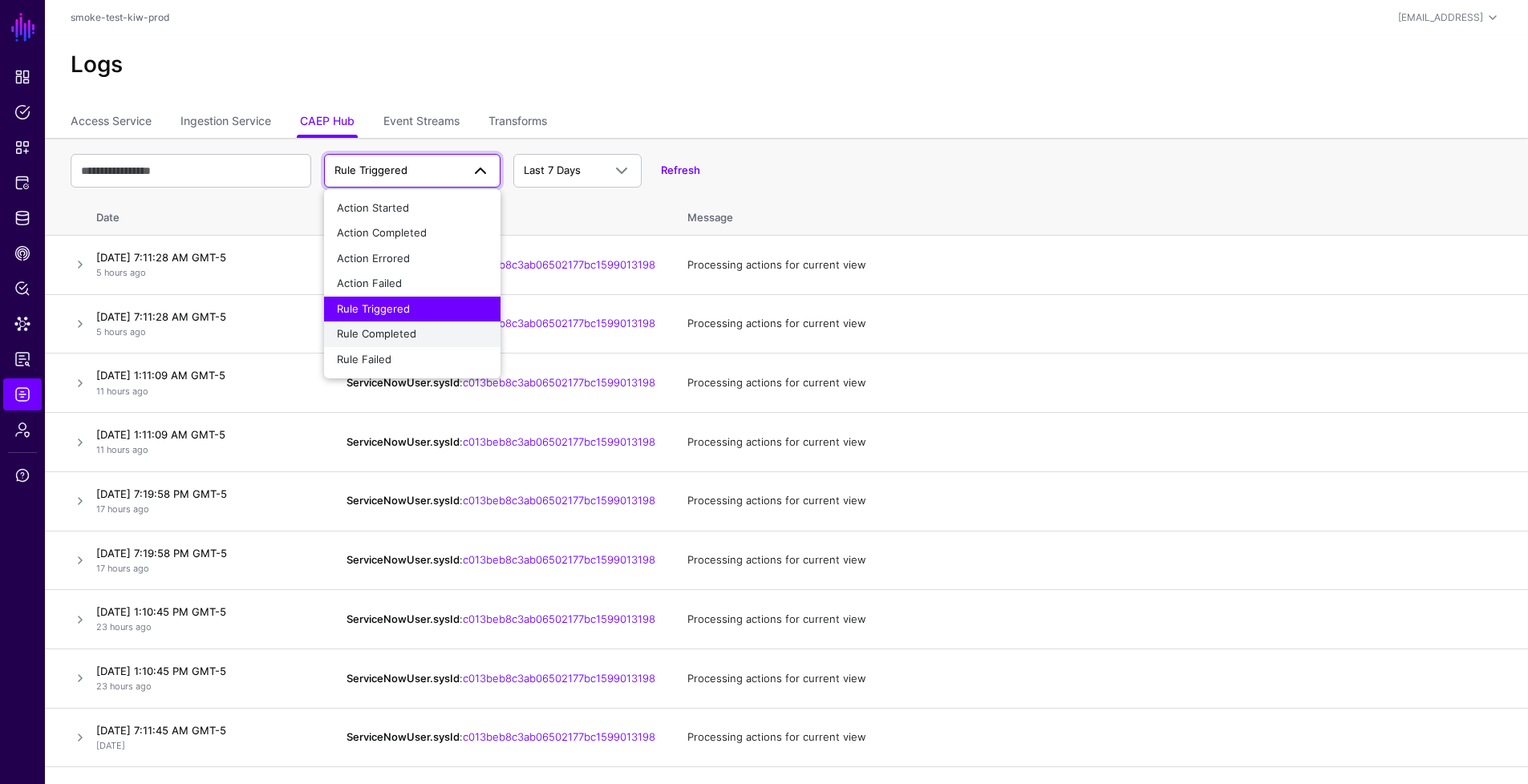
click at [444, 325] on button "Rule Completed" at bounding box center [412, 333] width 177 height 25
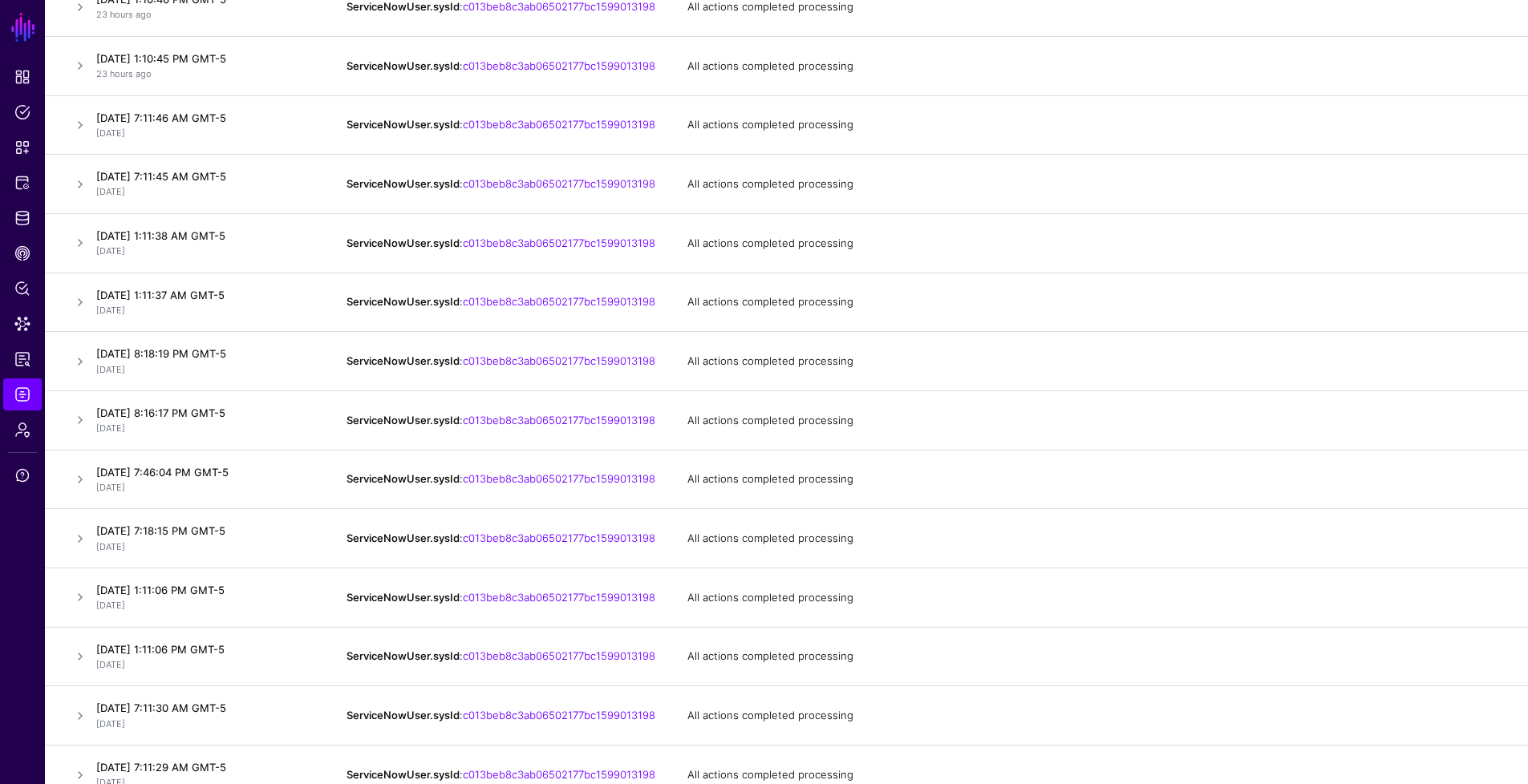
scroll to position [620, 0]
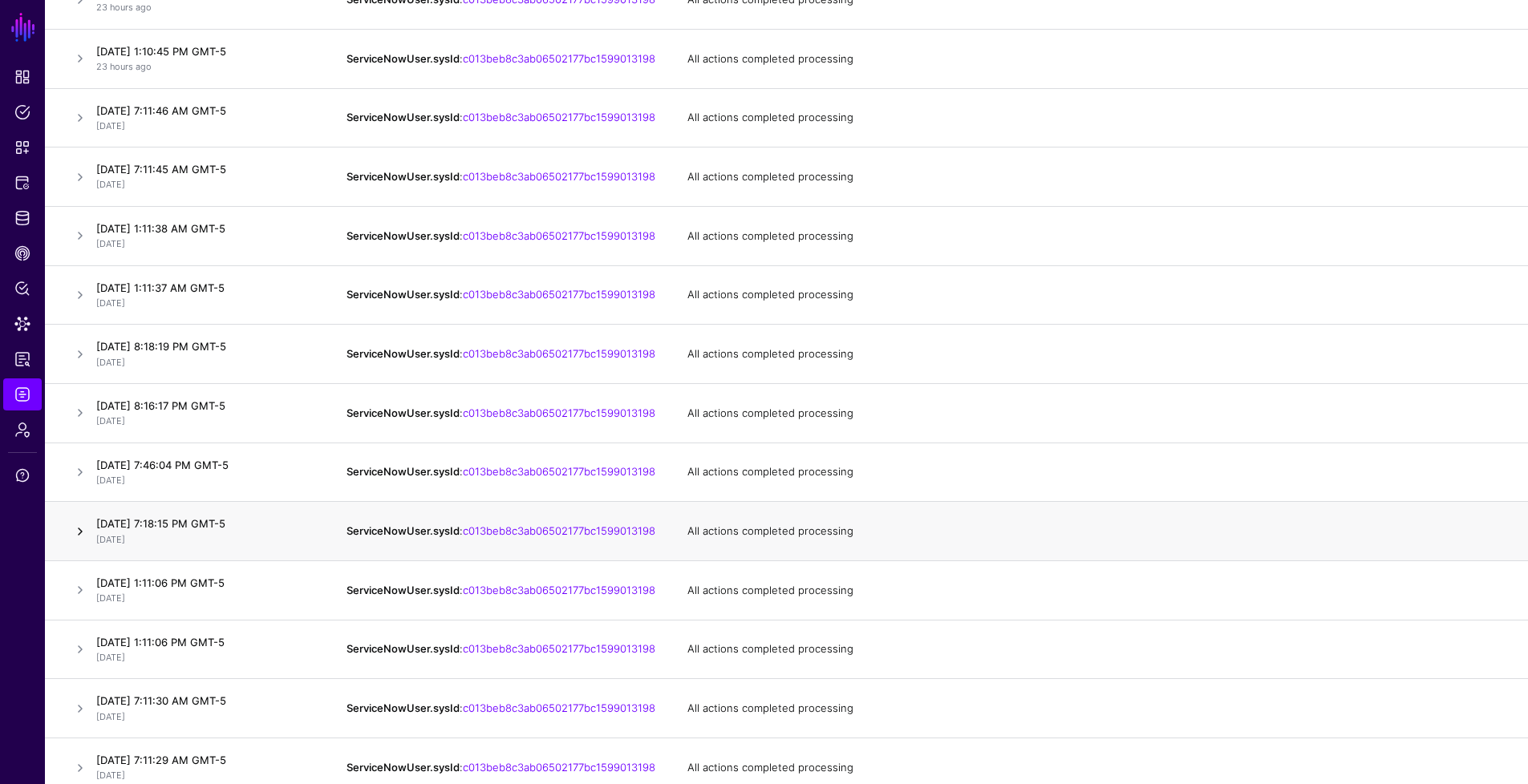
click at [82, 541] on link at bounding box center [80, 532] width 19 height 19
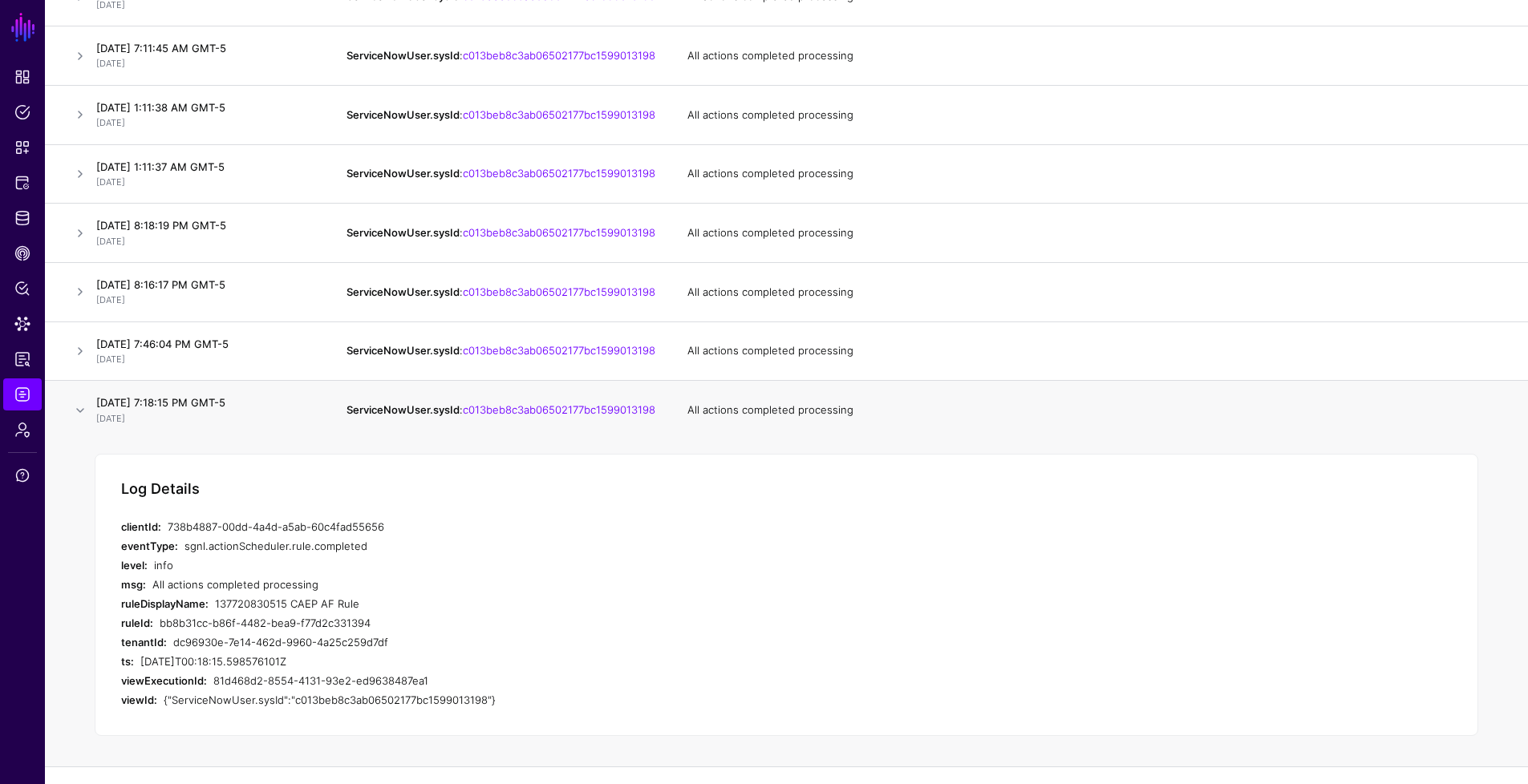
scroll to position [756, 0]
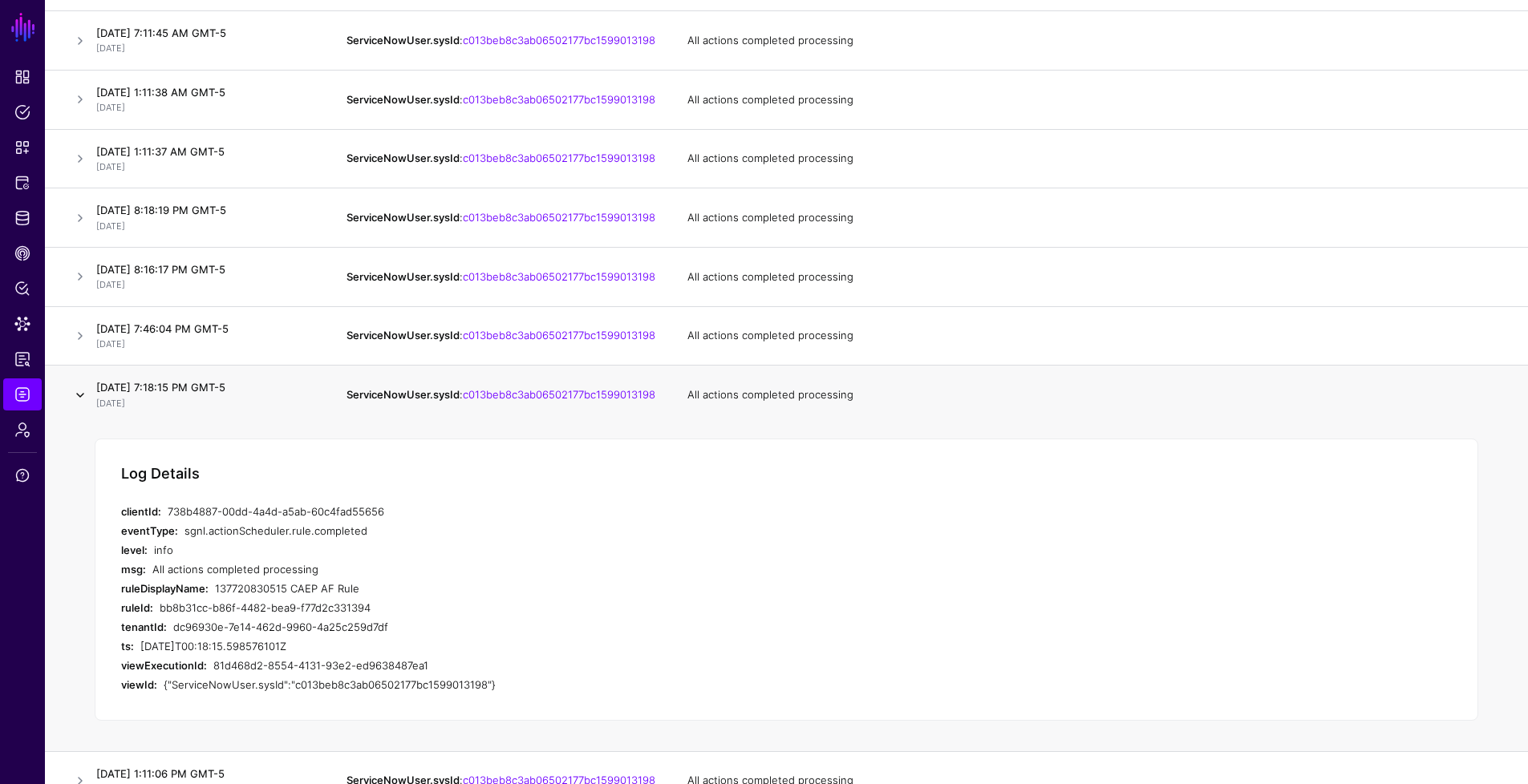
click at [77, 405] on link at bounding box center [80, 395] width 19 height 19
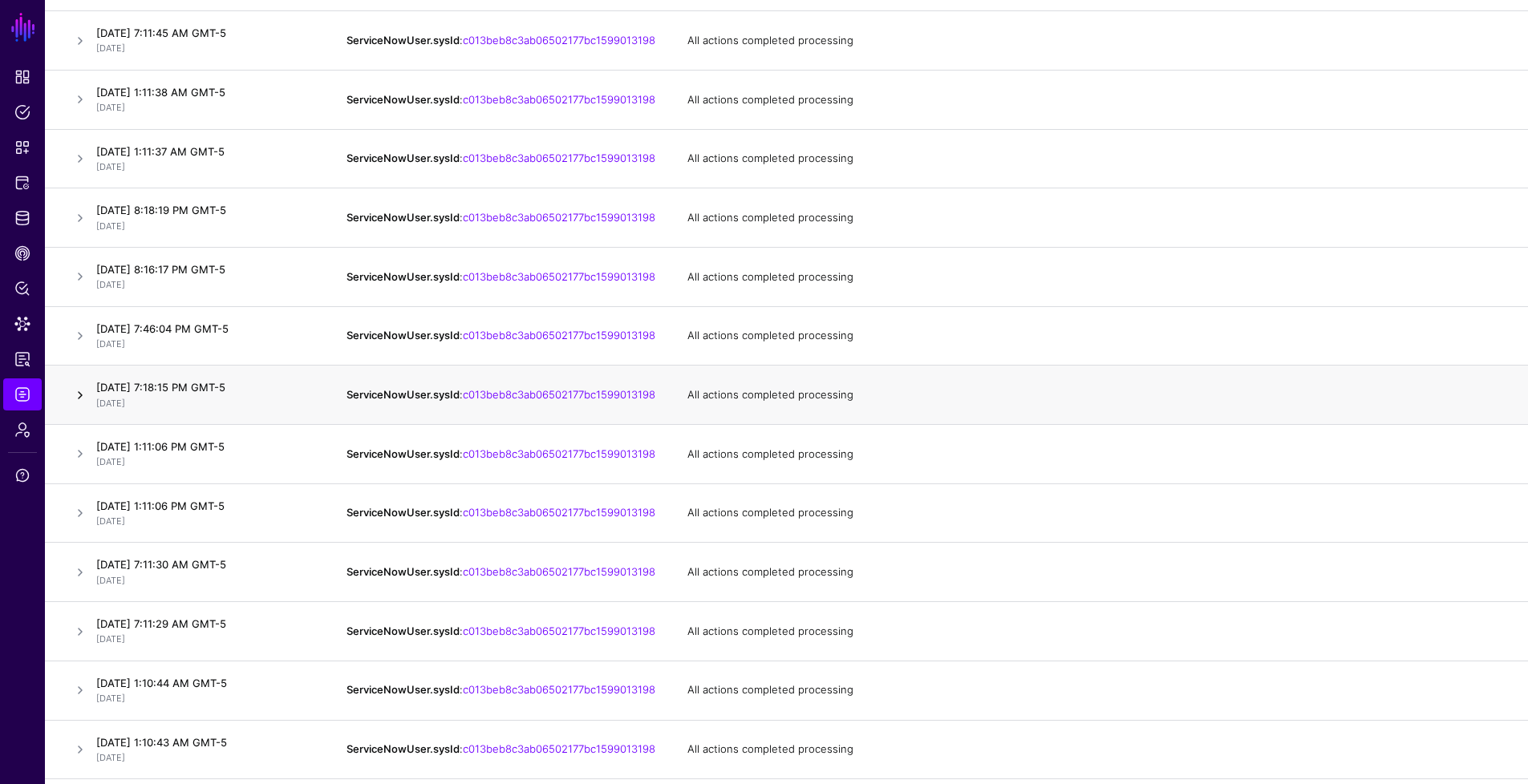
click at [77, 405] on link at bounding box center [80, 395] width 19 height 19
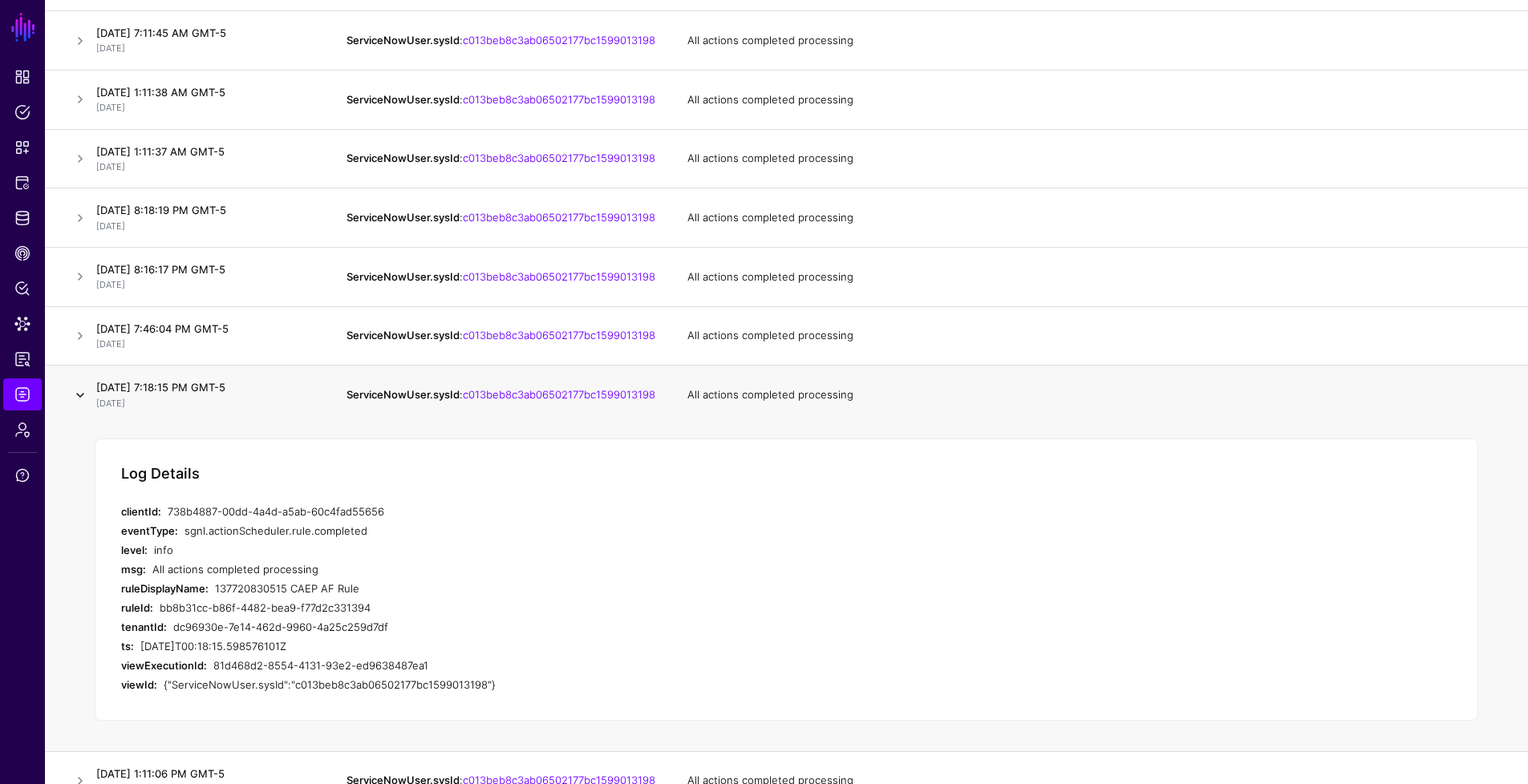
click at [77, 405] on link at bounding box center [80, 395] width 19 height 19
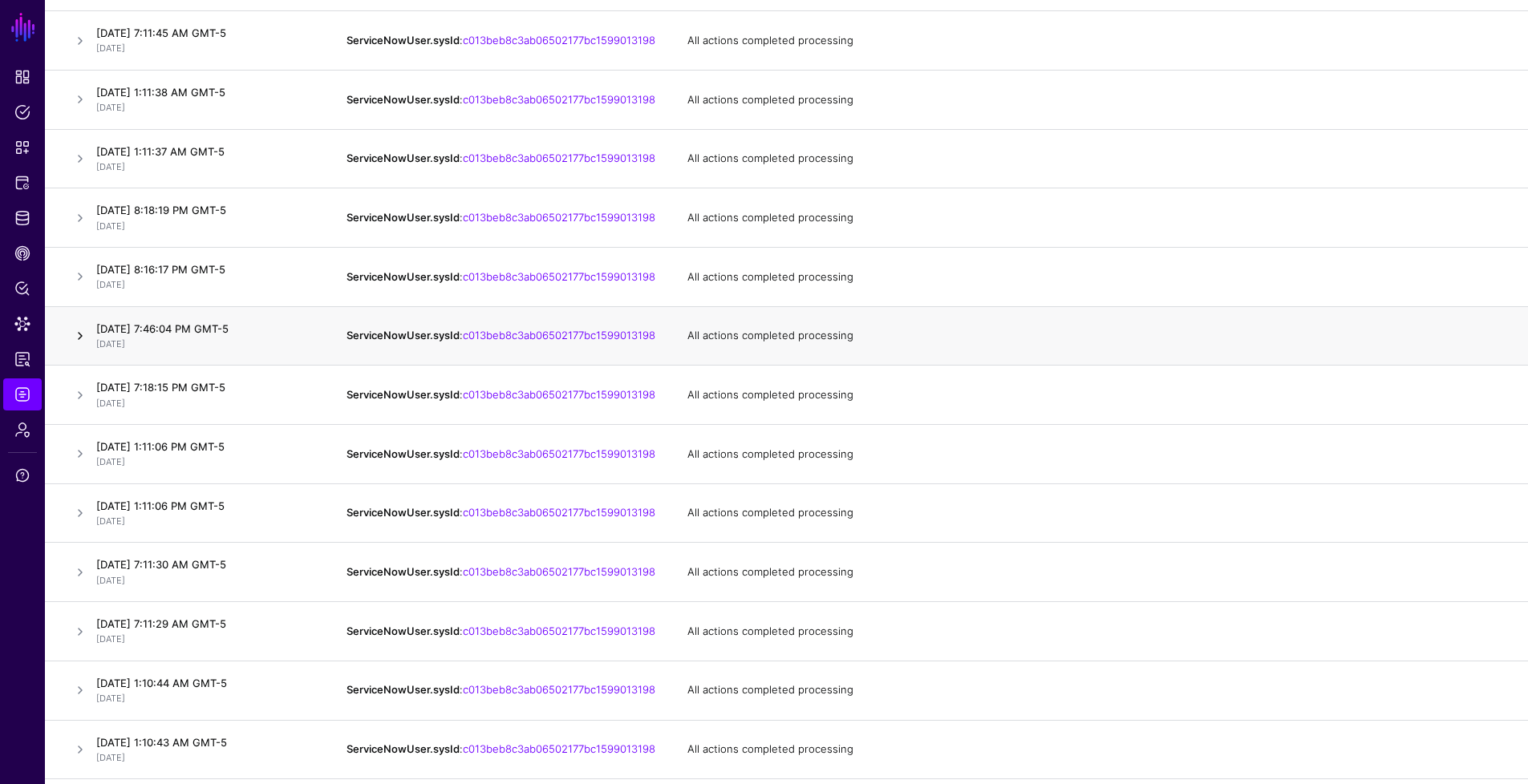
click at [84, 345] on link at bounding box center [80, 336] width 19 height 19
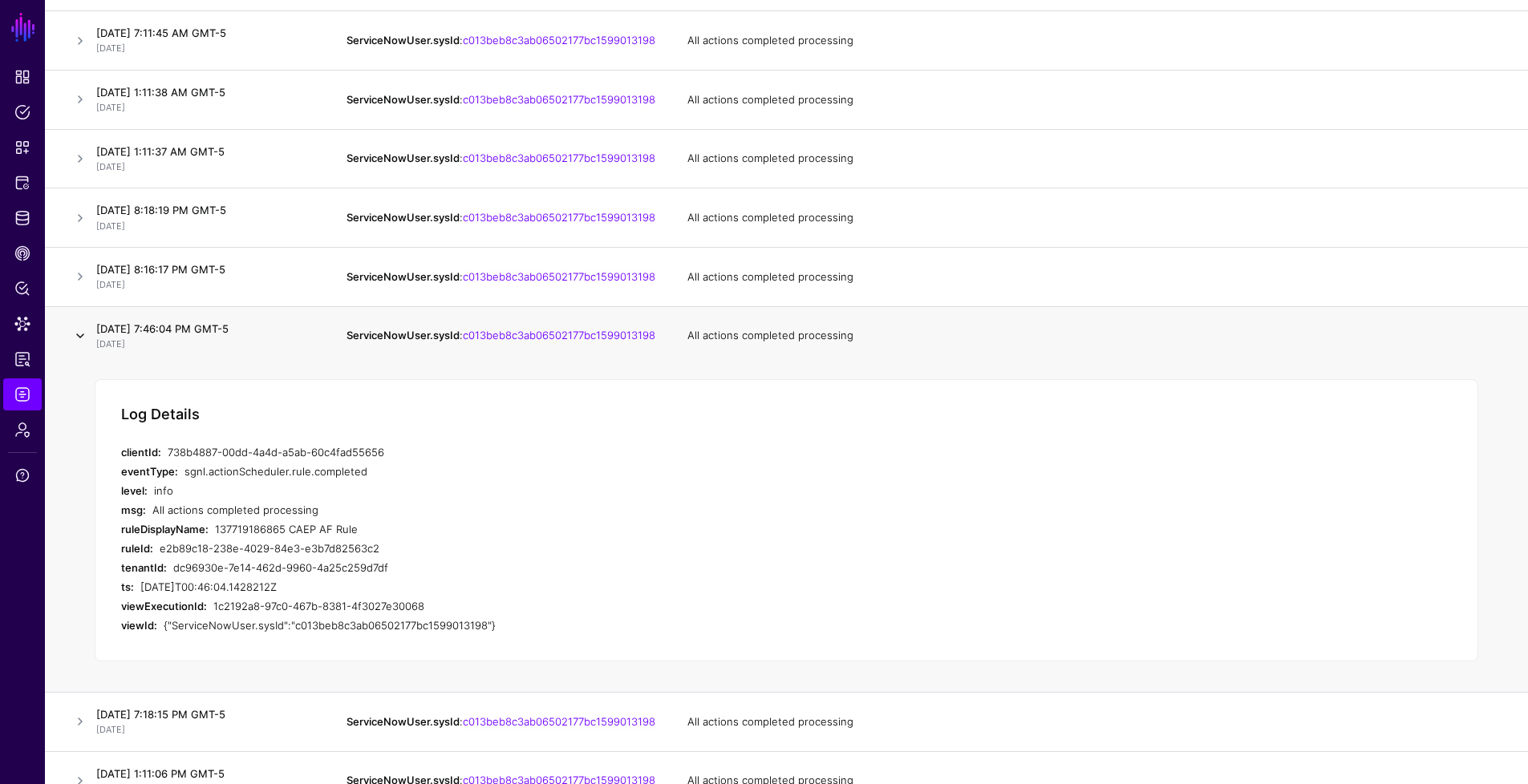
click at [84, 345] on link at bounding box center [80, 336] width 19 height 19
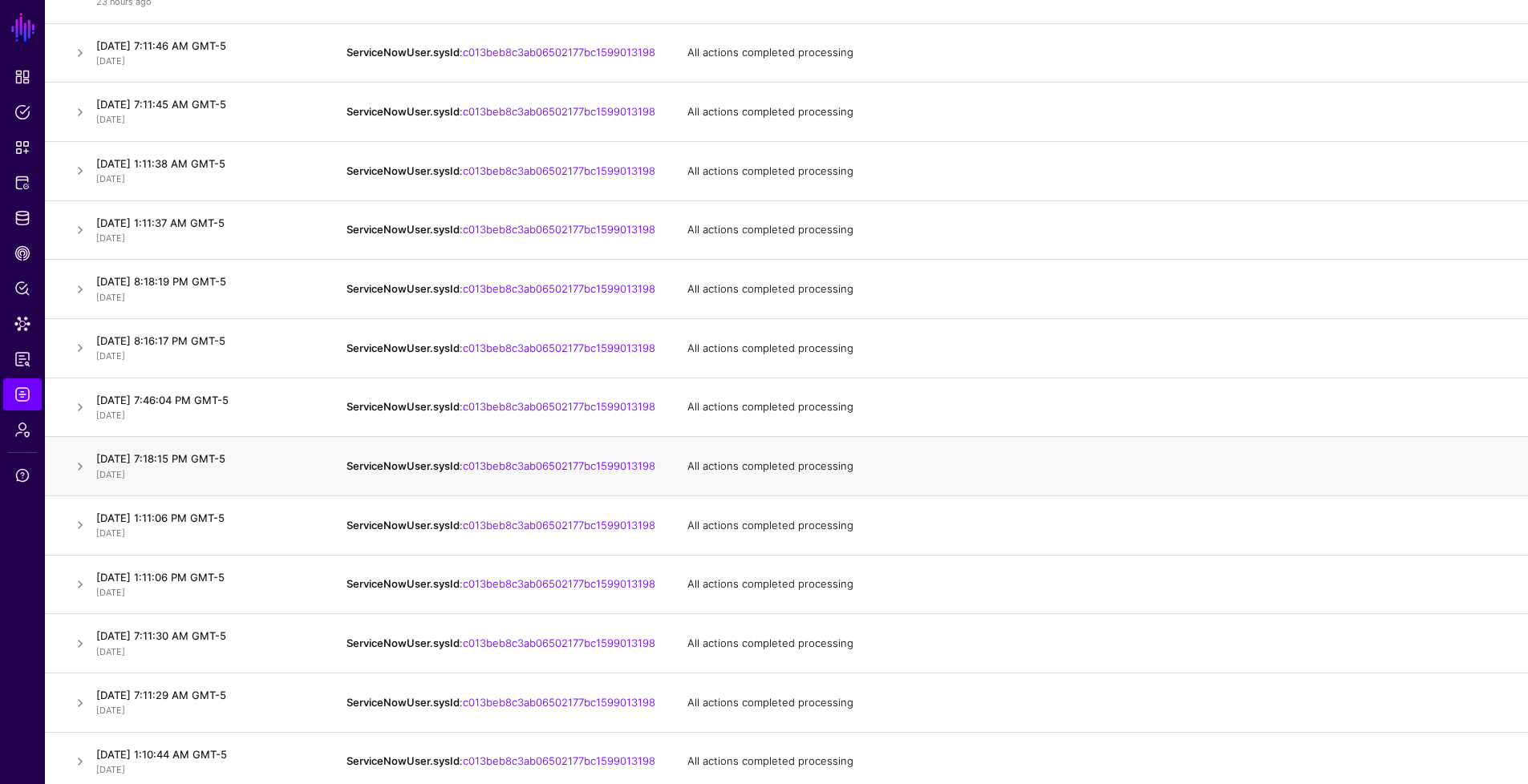
scroll to position [682, 0]
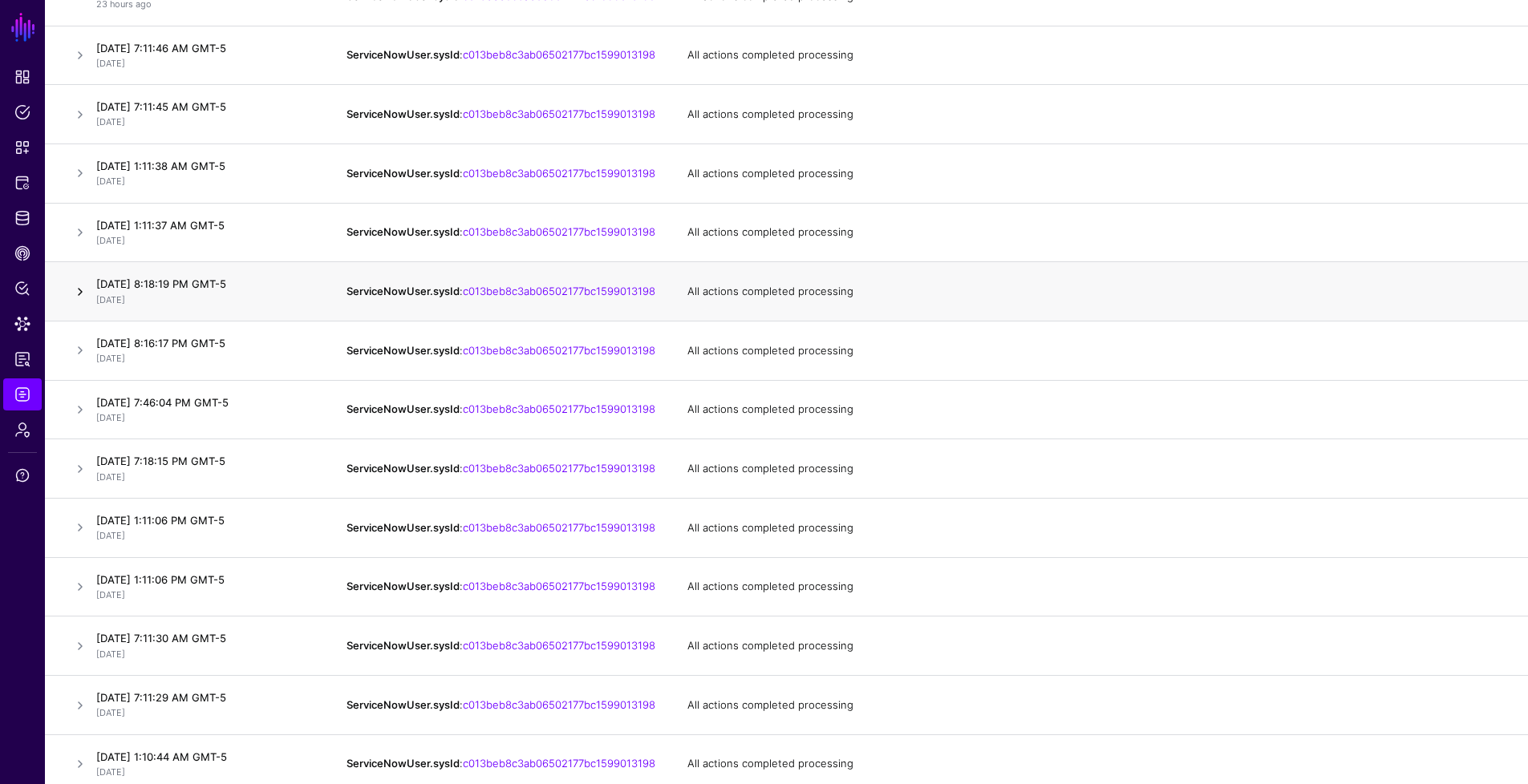
click at [76, 301] on link at bounding box center [80, 291] width 19 height 19
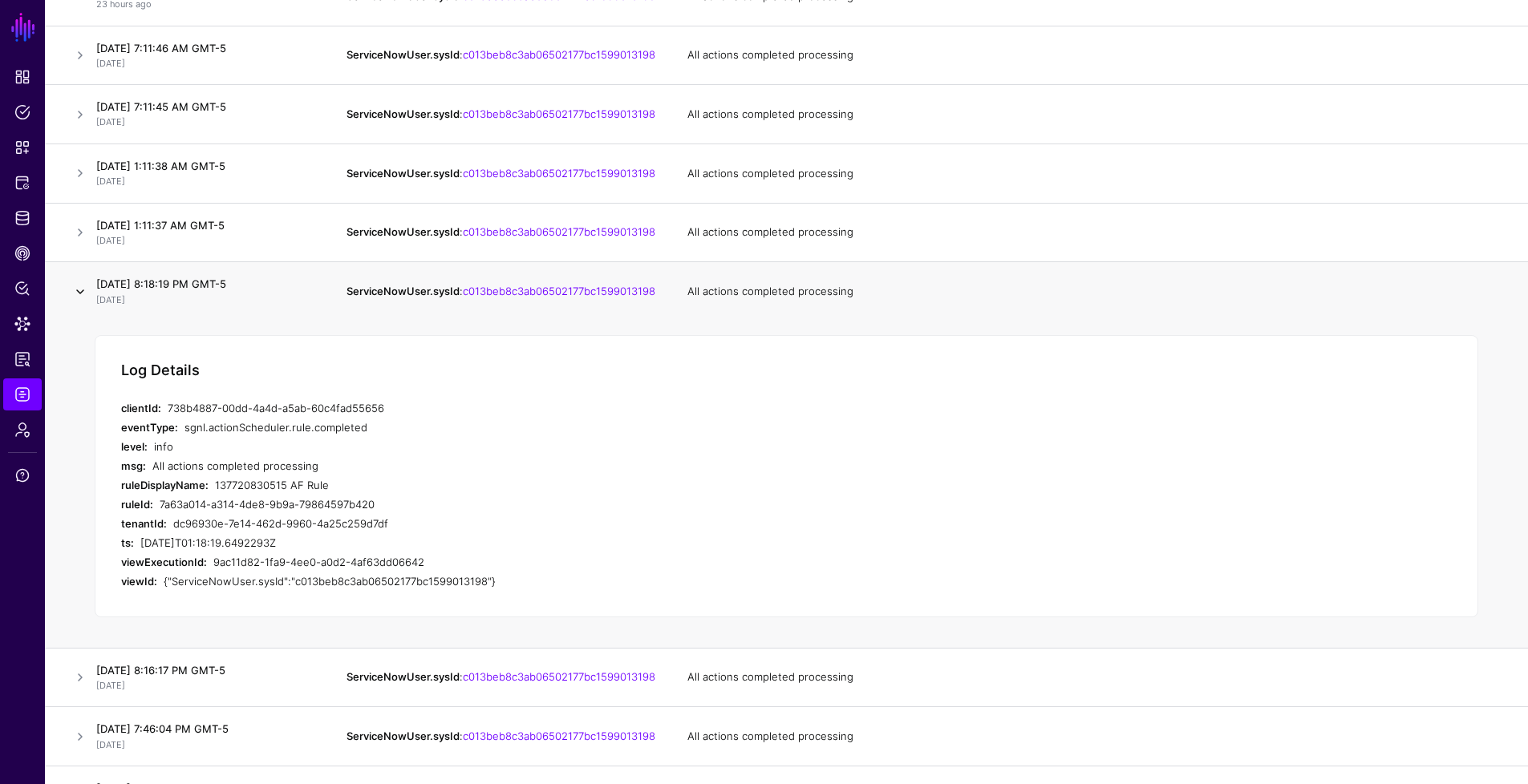
click at [76, 301] on link at bounding box center [80, 291] width 19 height 19
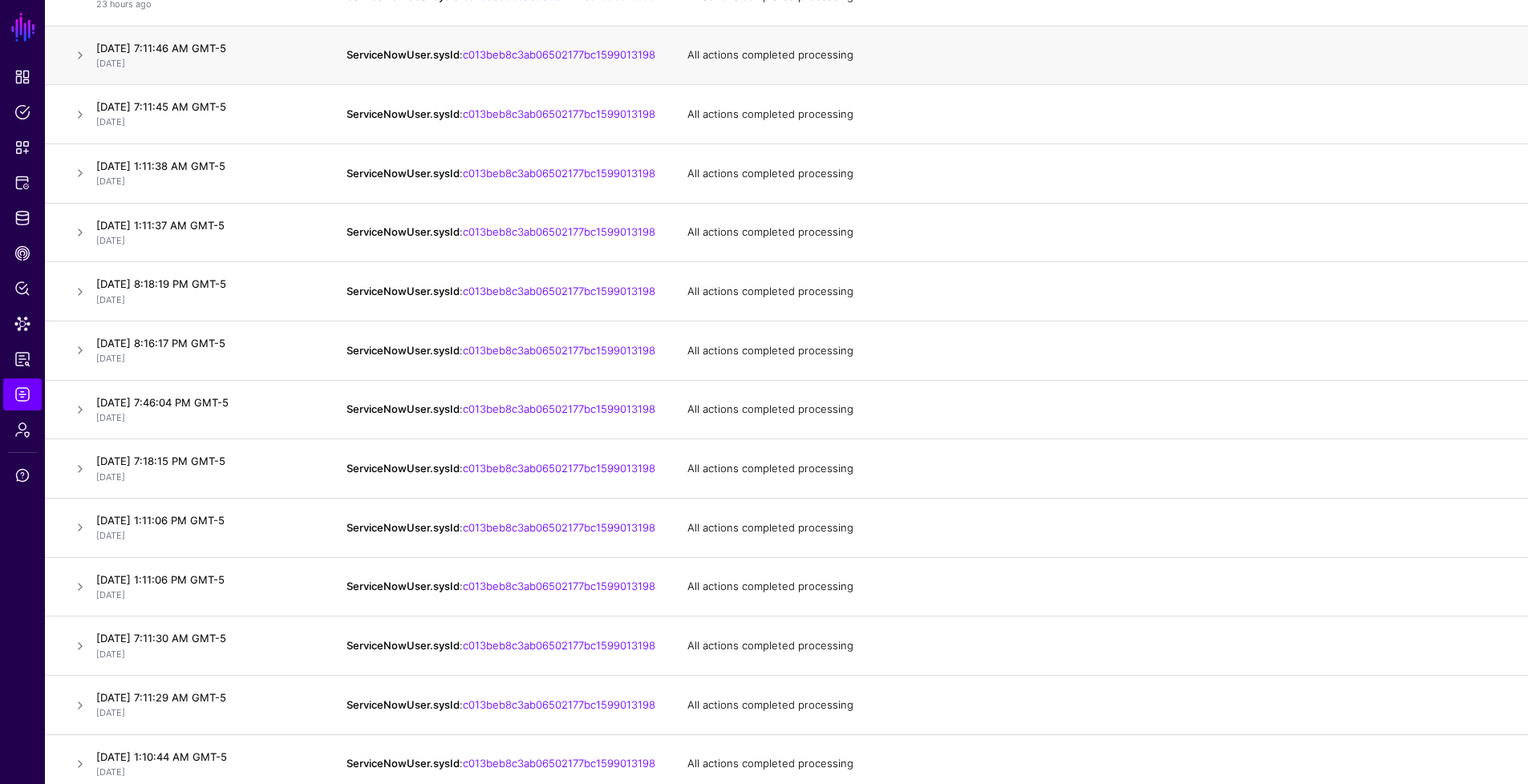
scroll to position [0, 0]
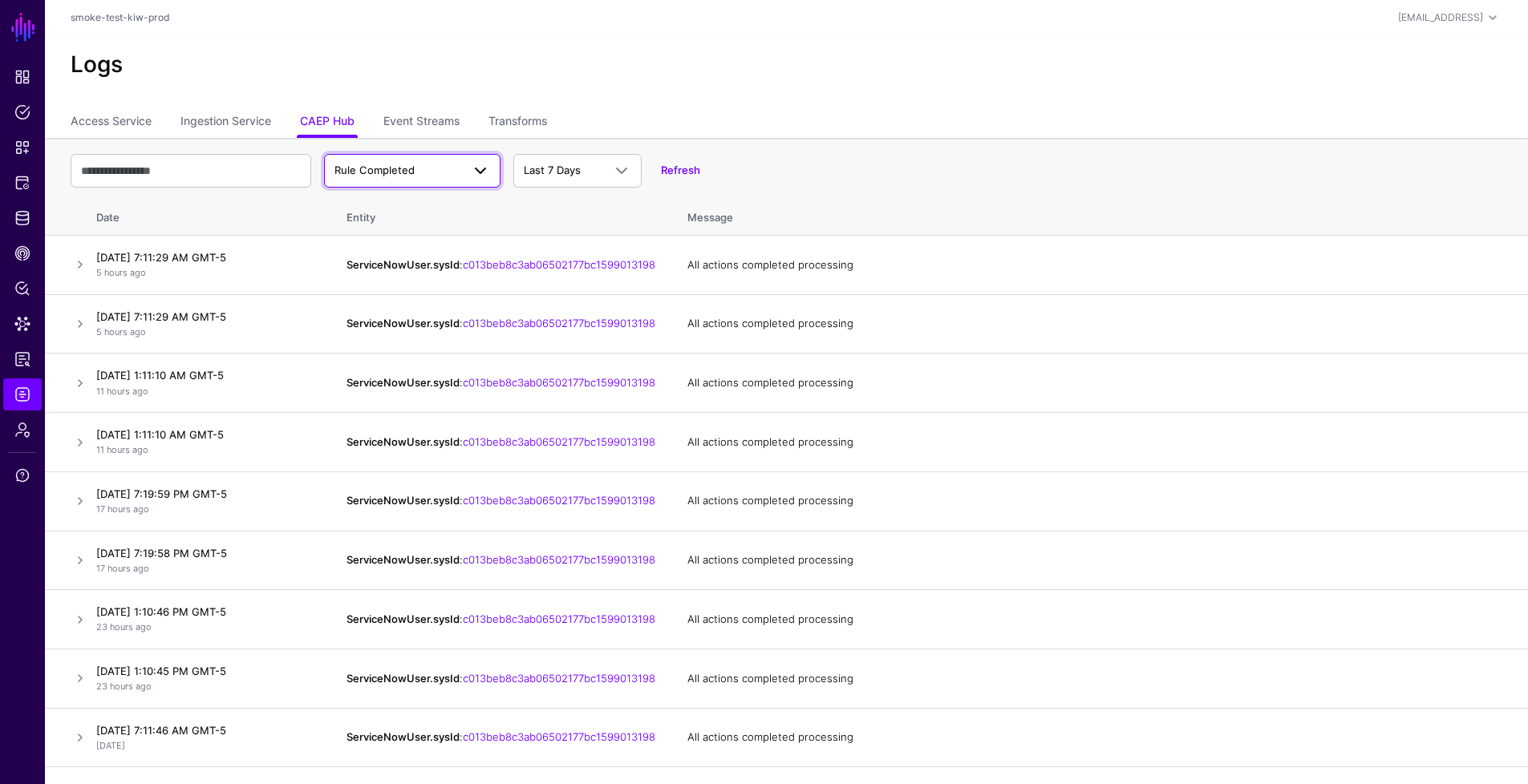
click at [472, 178] on span at bounding box center [481, 171] width 19 height 19
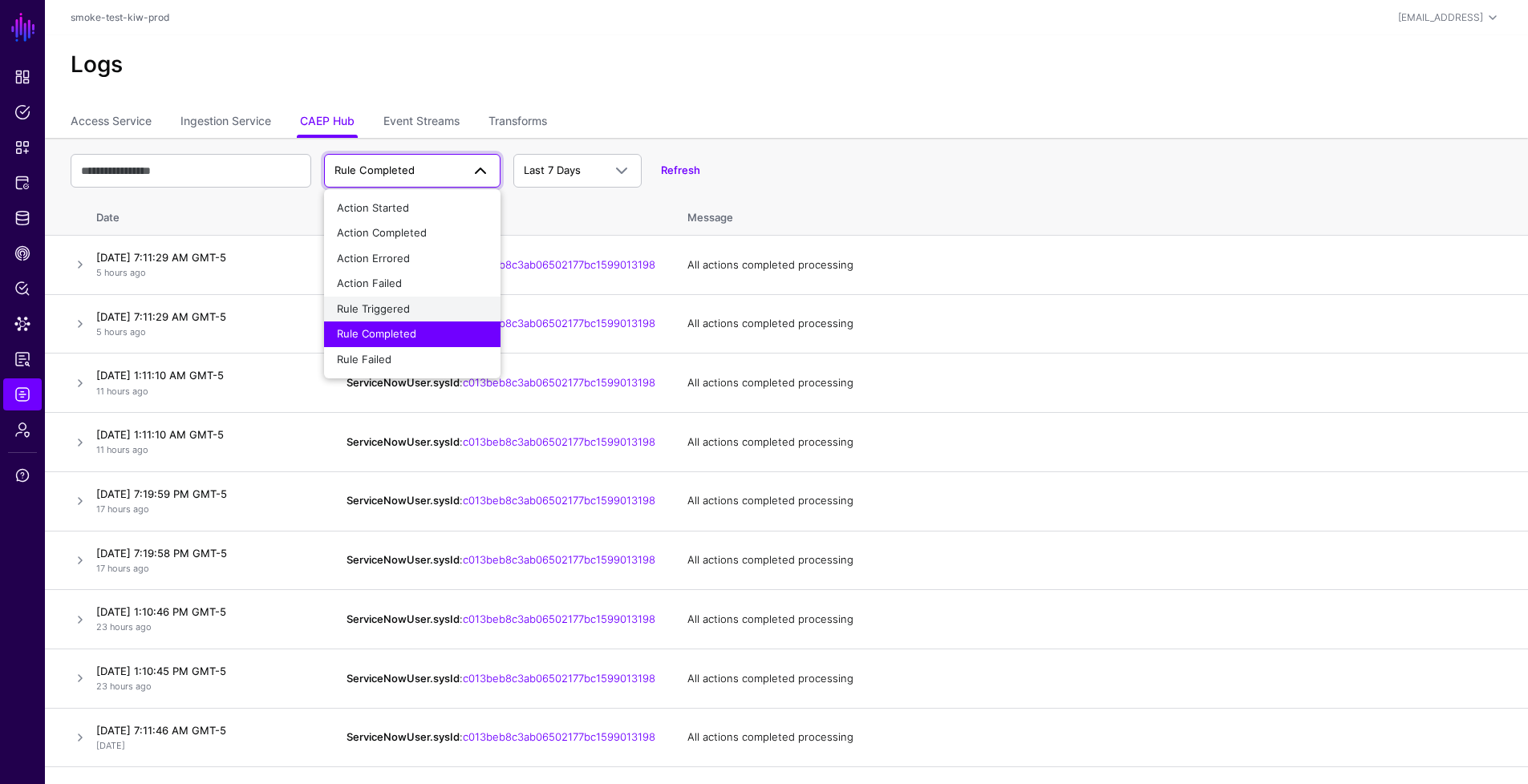
click at [441, 305] on div "Rule Triggered" at bounding box center [412, 309] width 151 height 16
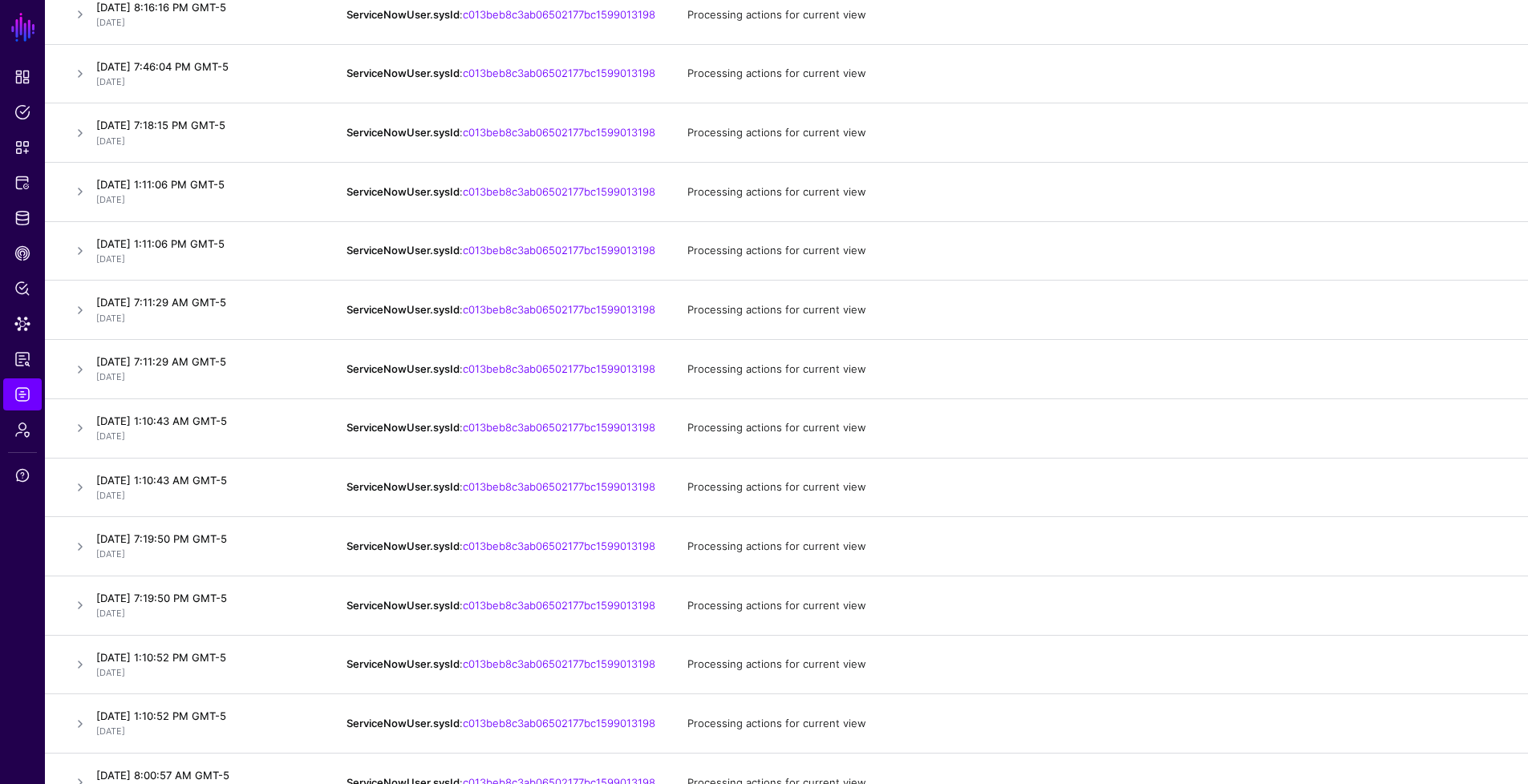
scroll to position [1008, 0]
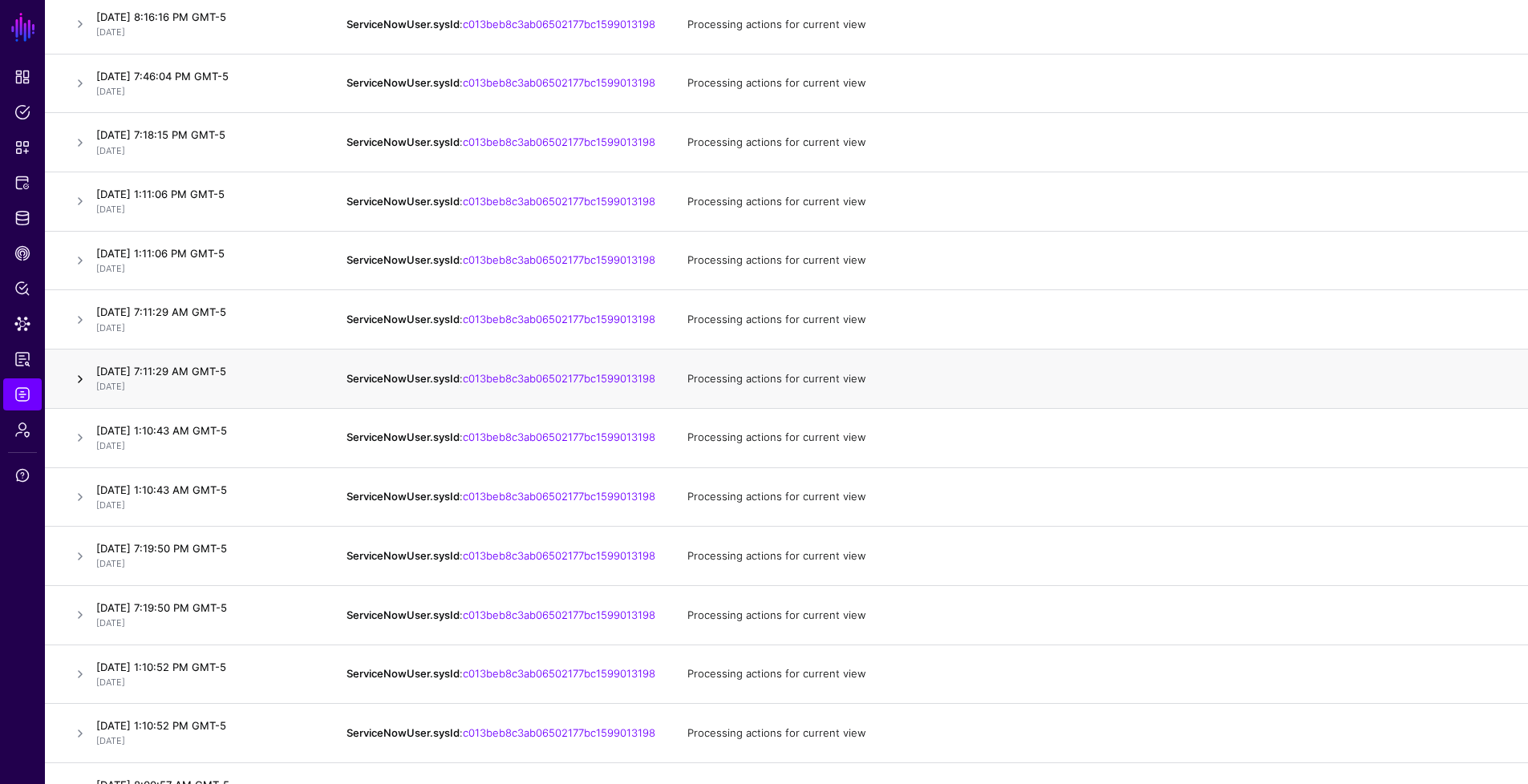
click at [79, 389] on link at bounding box center [80, 379] width 19 height 19
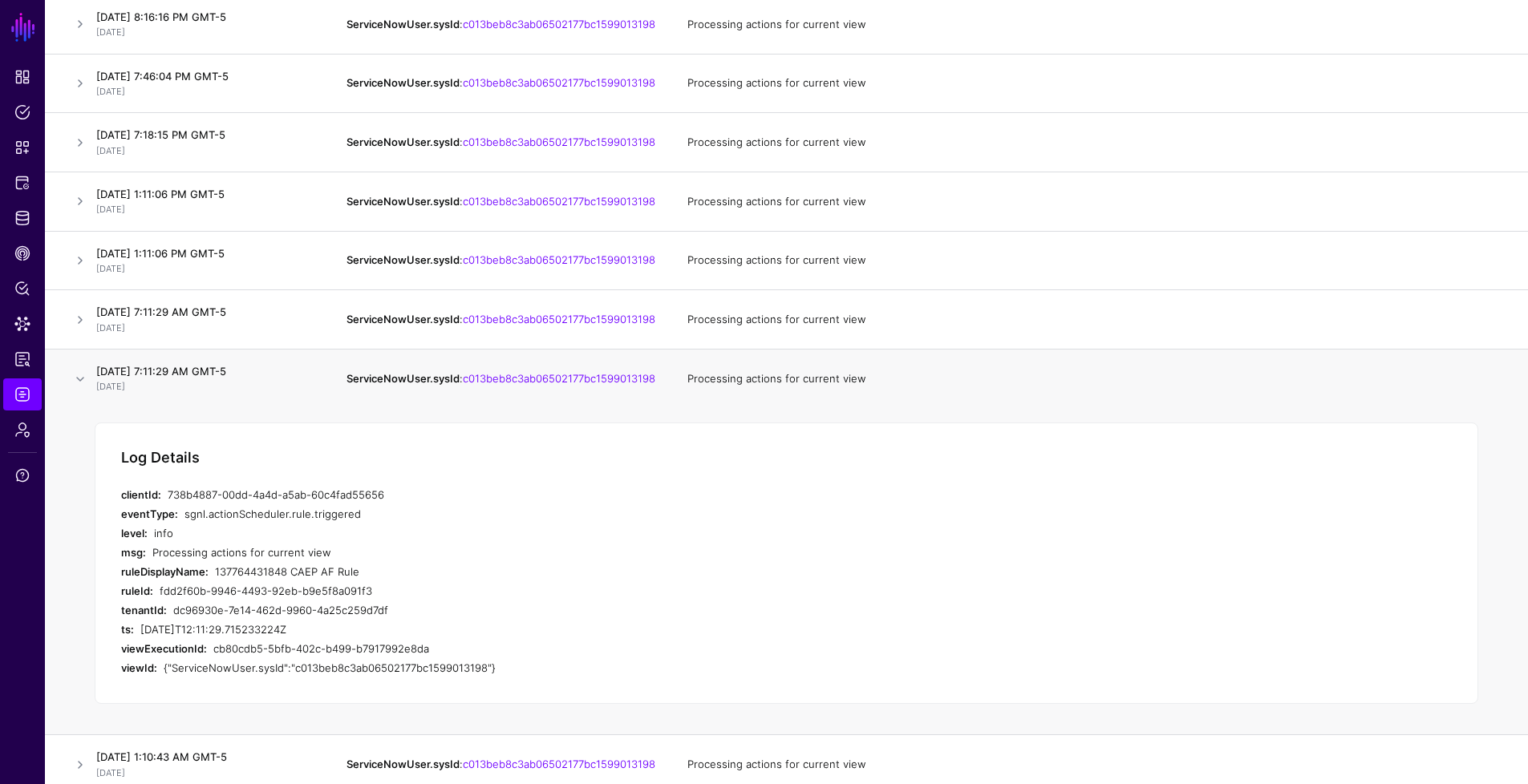
click at [262, 581] on div "137764431848 CAEP AF Rule" at bounding box center [488, 572] width 548 height 19
copy div "137764431848"
click at [84, 330] on link at bounding box center [80, 320] width 19 height 19
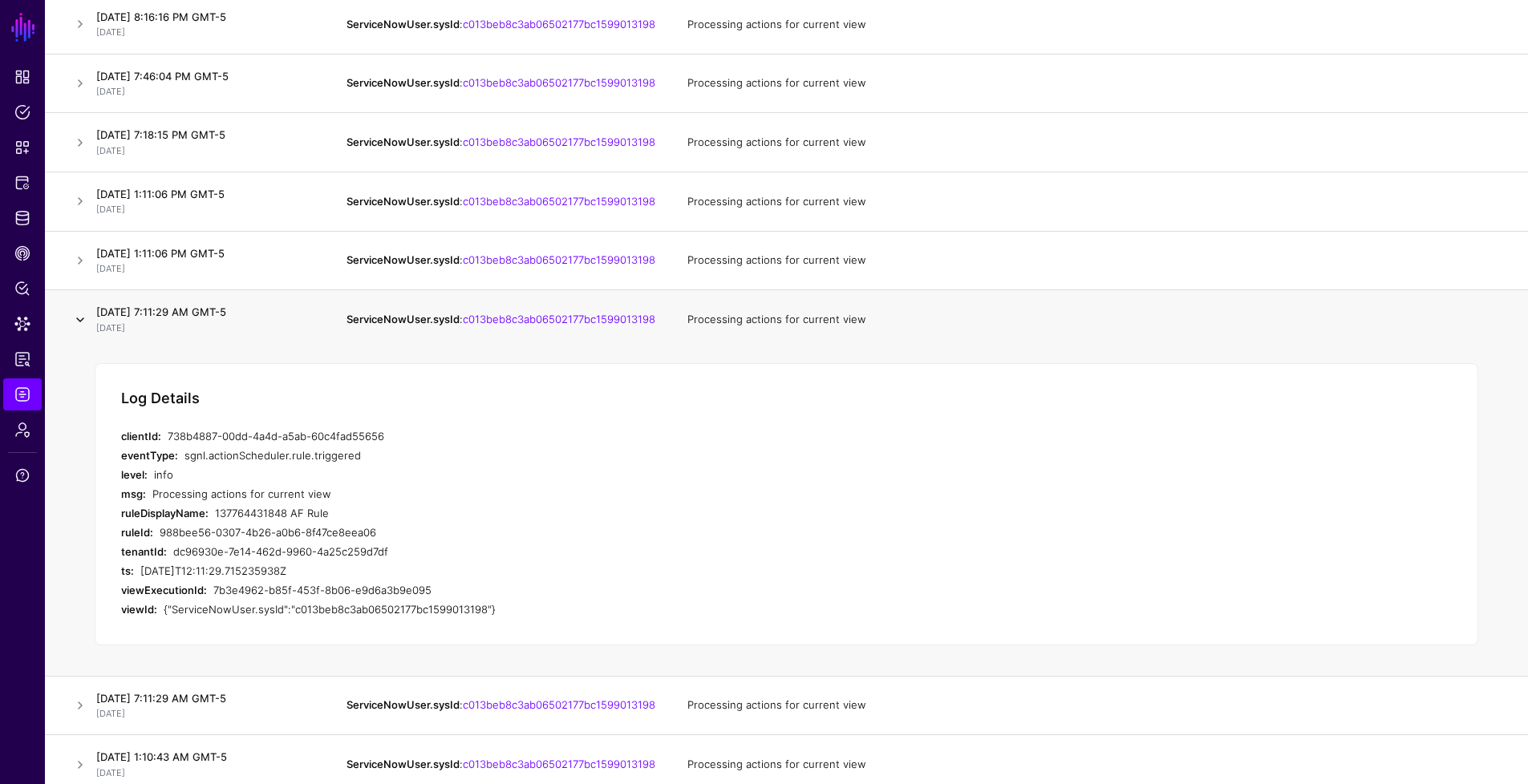
click at [84, 330] on link at bounding box center [80, 320] width 19 height 19
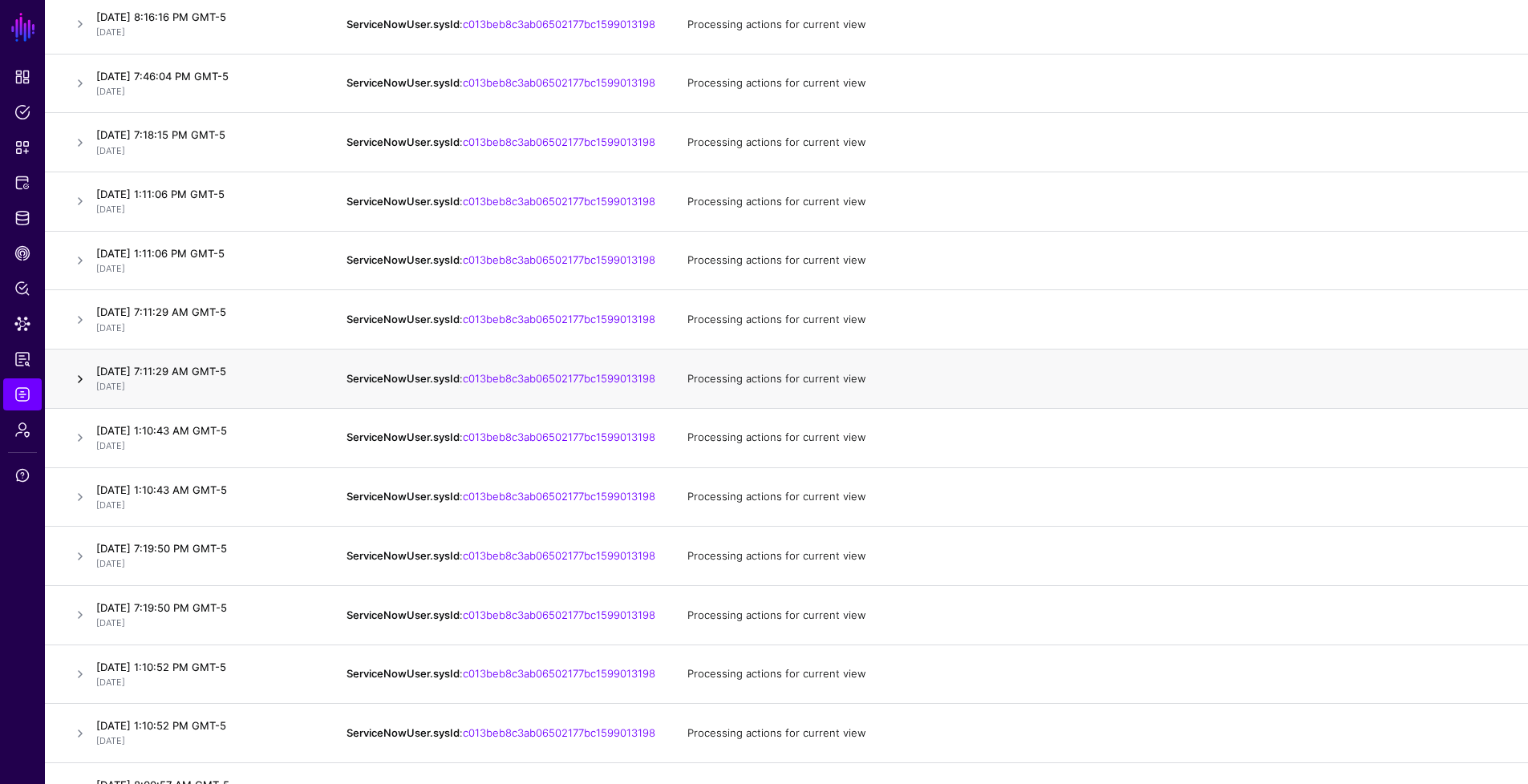
click at [80, 389] on link at bounding box center [80, 379] width 19 height 19
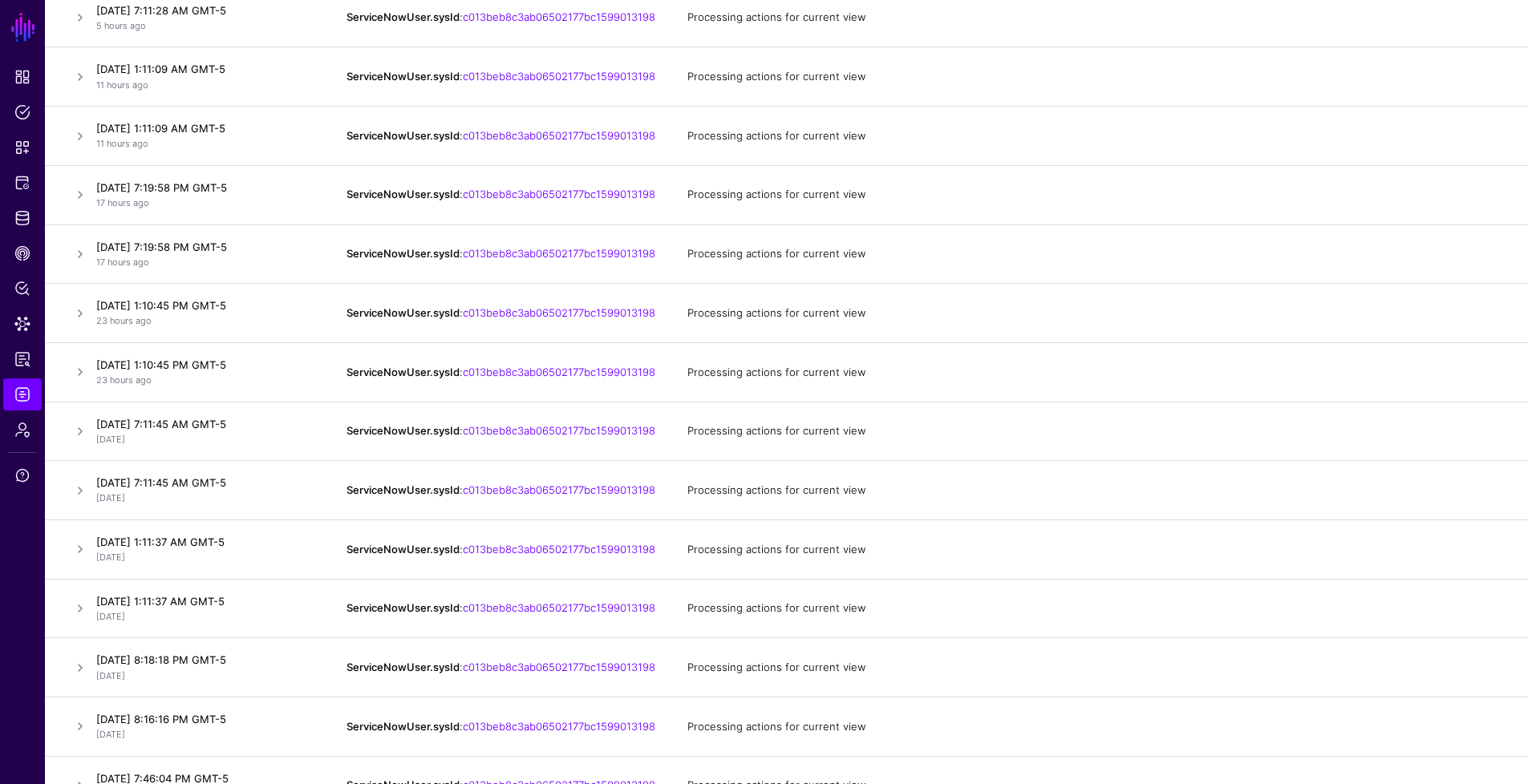
scroll to position [0, 0]
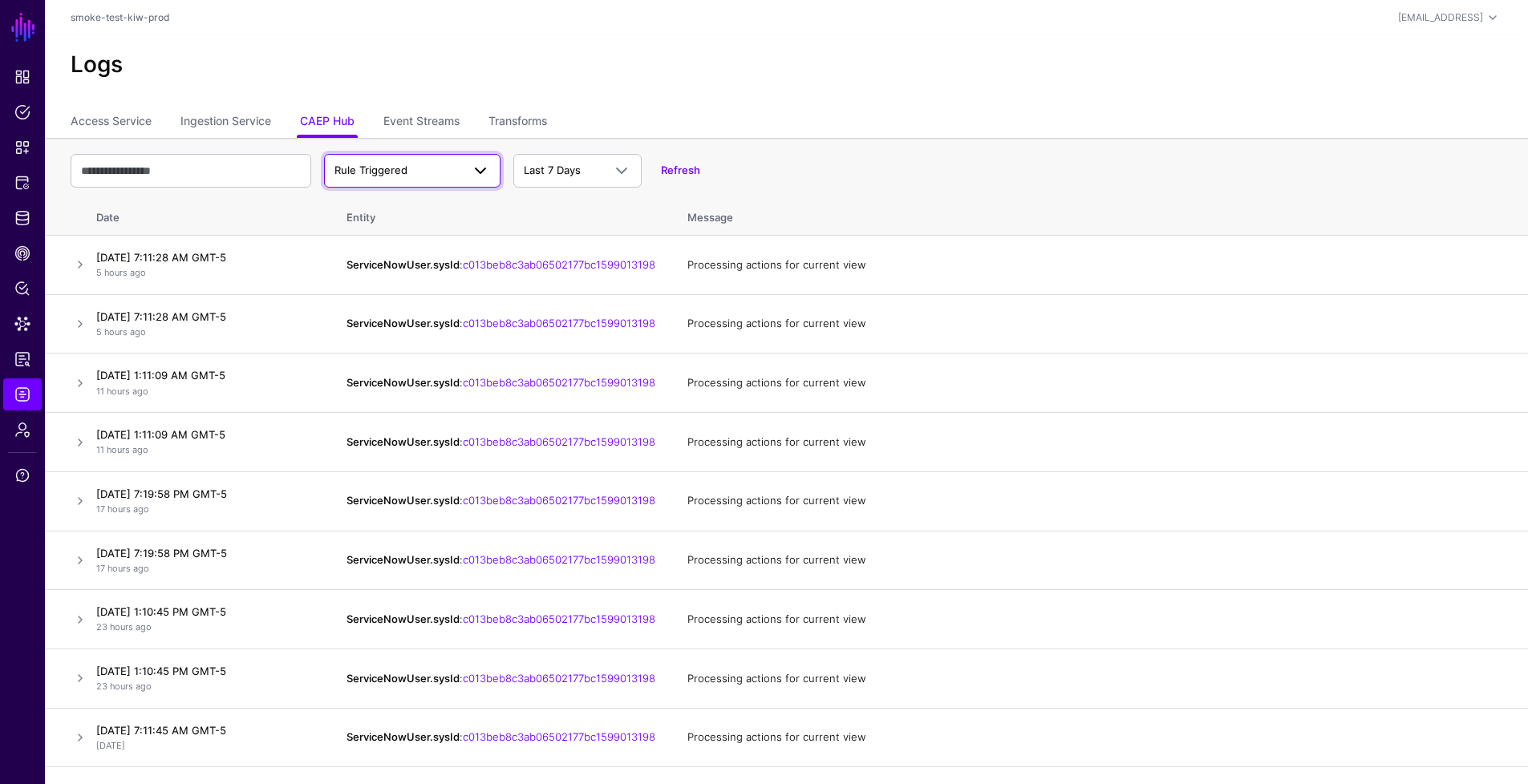
click at [469, 182] on link "Rule Triggered" at bounding box center [412, 171] width 177 height 34
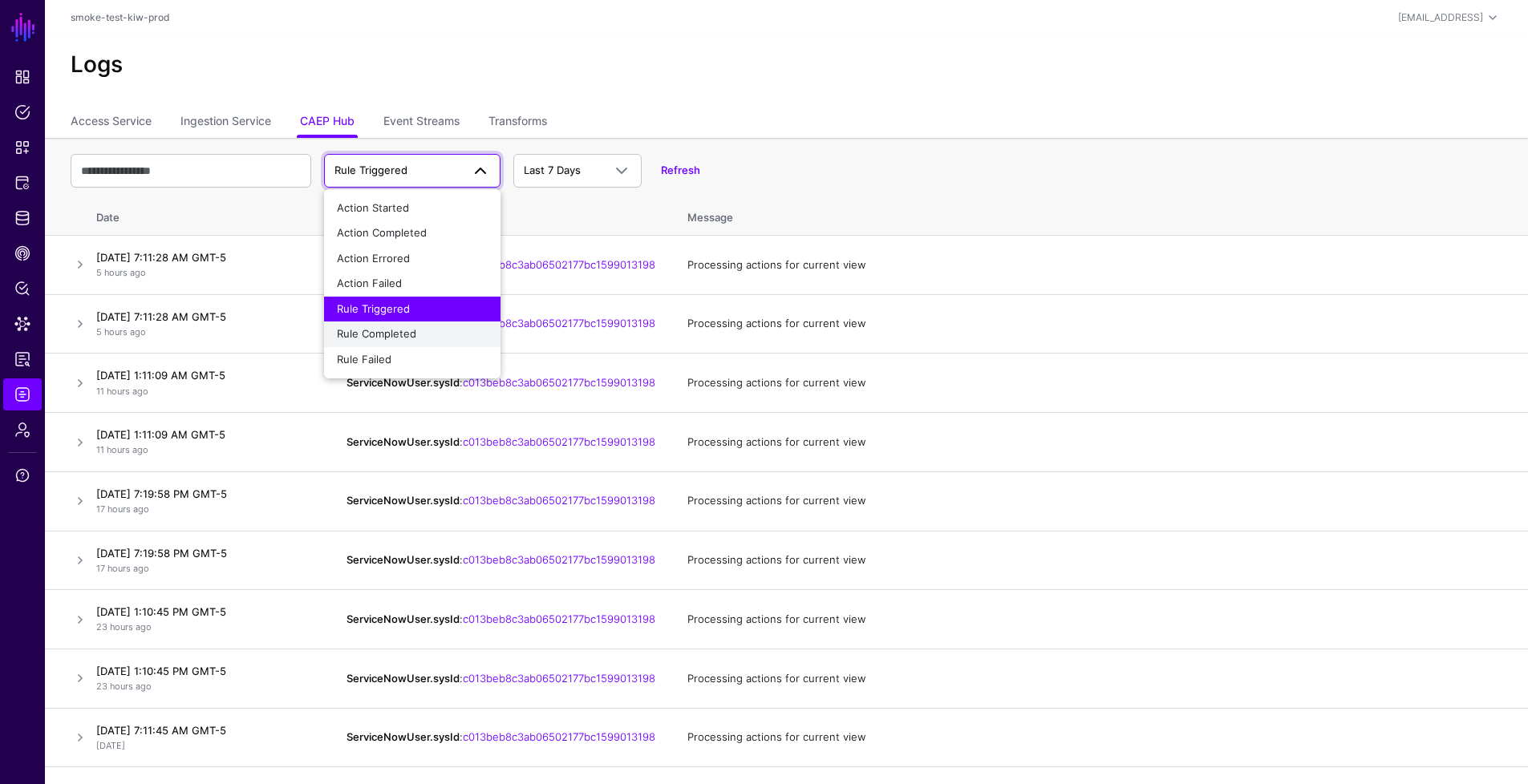
click at [434, 338] on div "Rule Completed" at bounding box center [412, 334] width 151 height 16
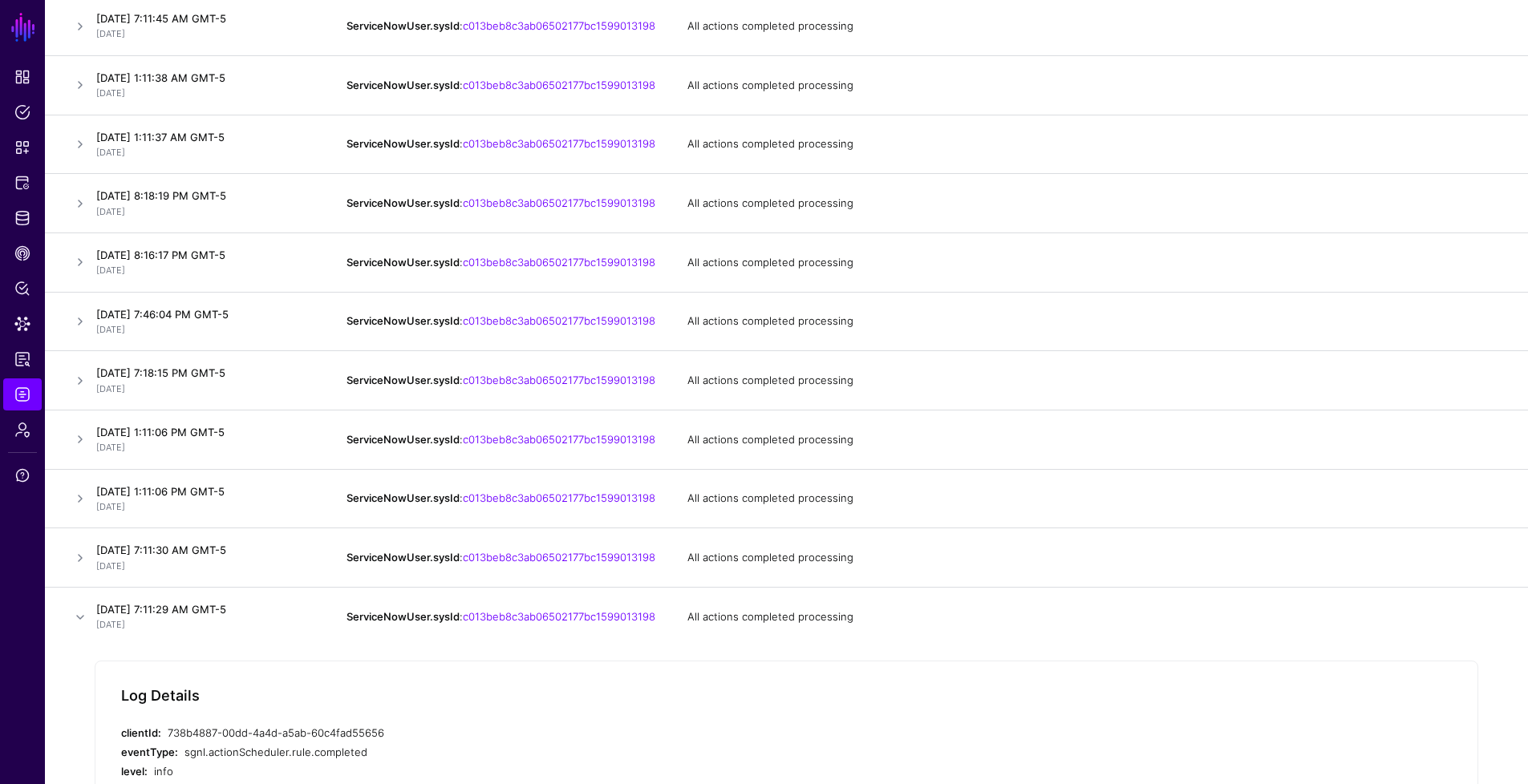
scroll to position [912, 0]
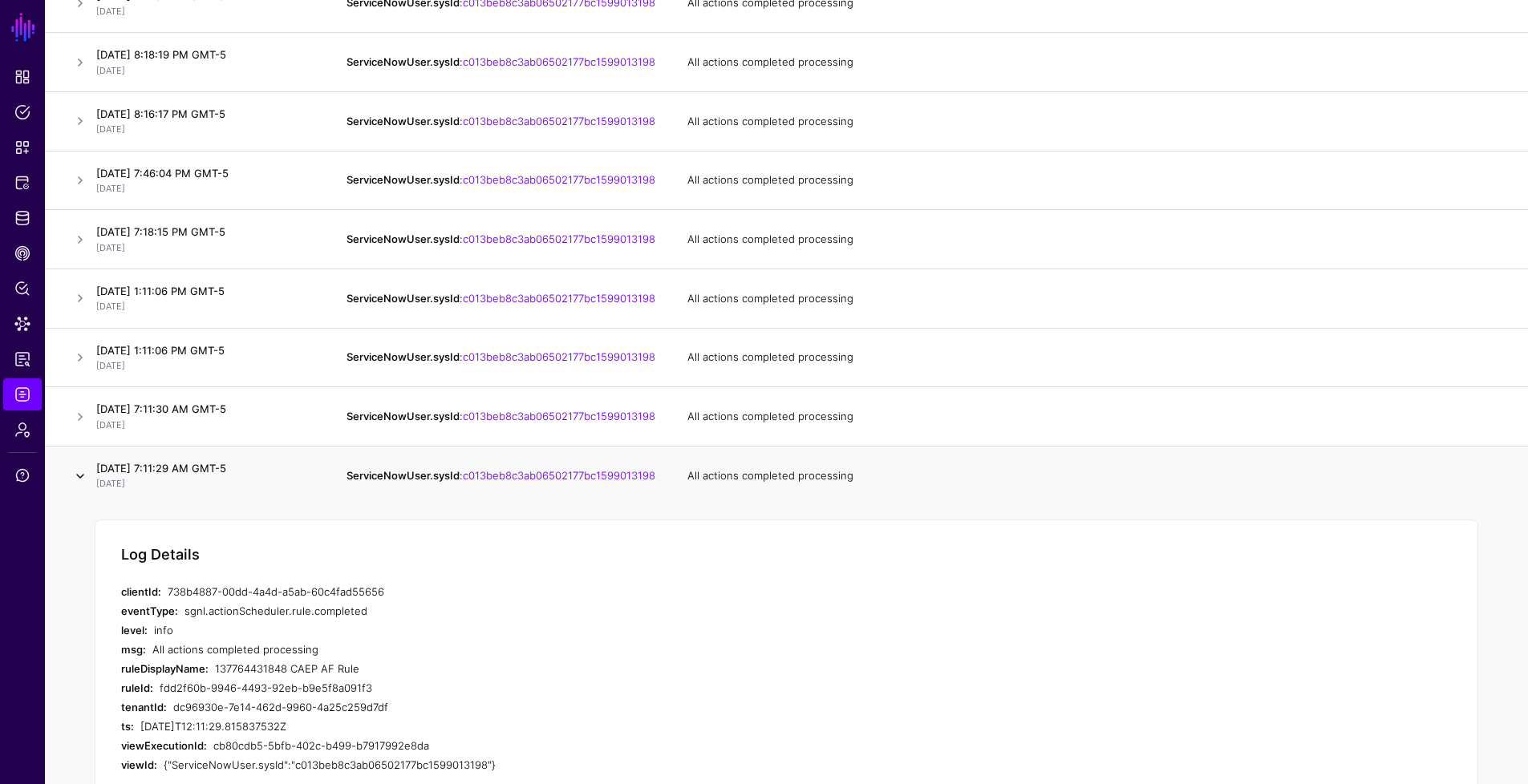
click at [83, 486] on link at bounding box center [80, 476] width 19 height 19
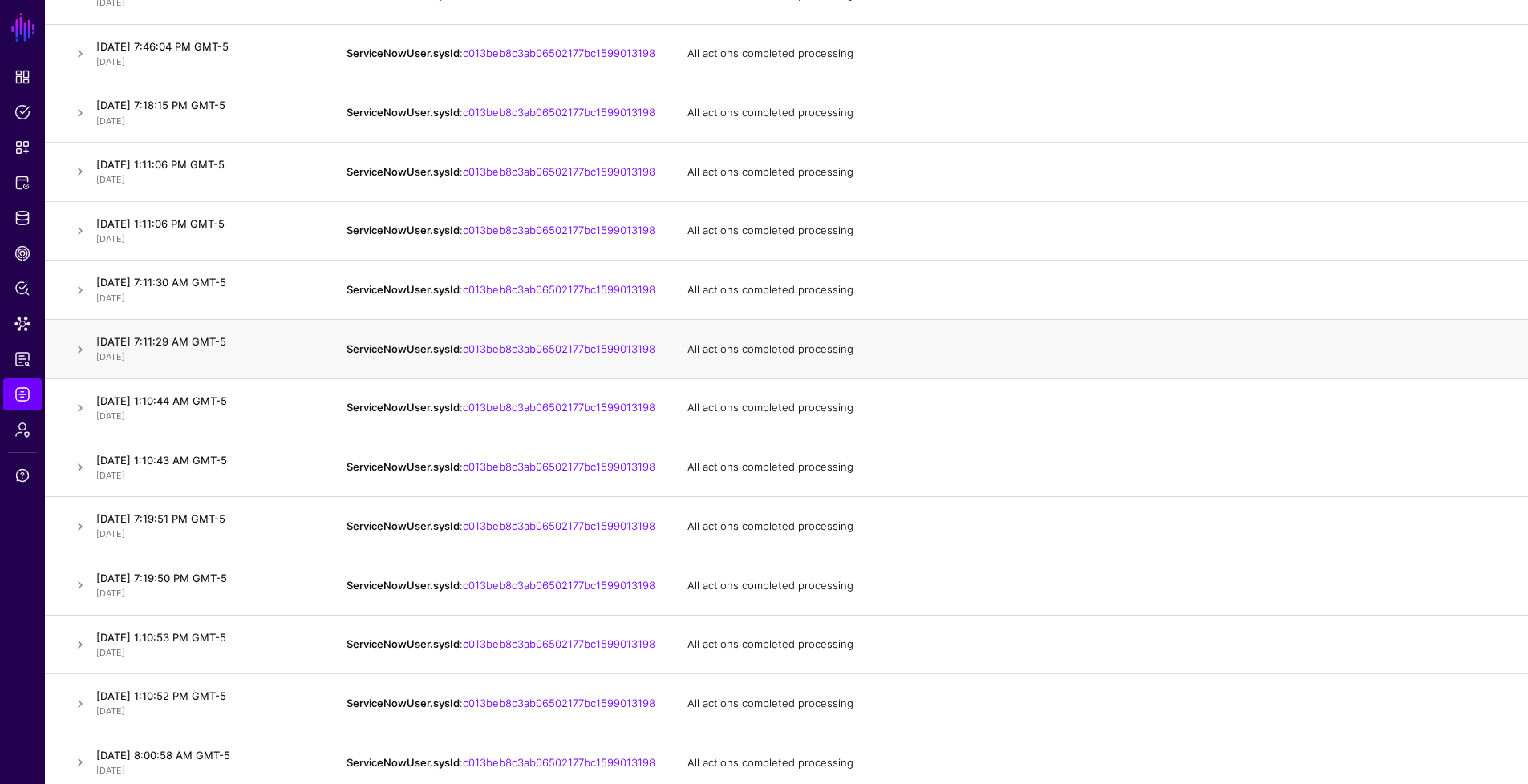
scroll to position [1035, 0]
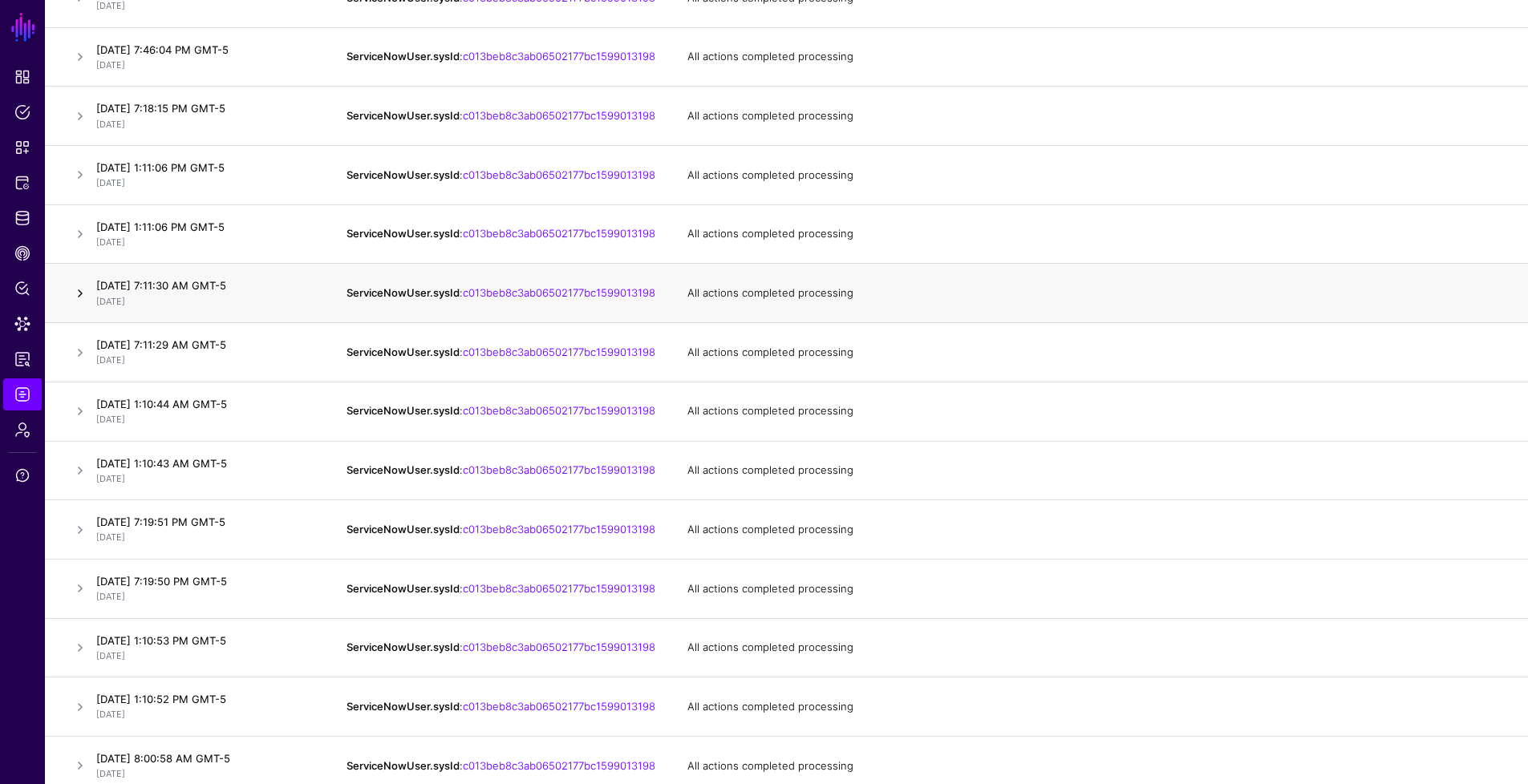
click at [80, 303] on link at bounding box center [80, 293] width 19 height 19
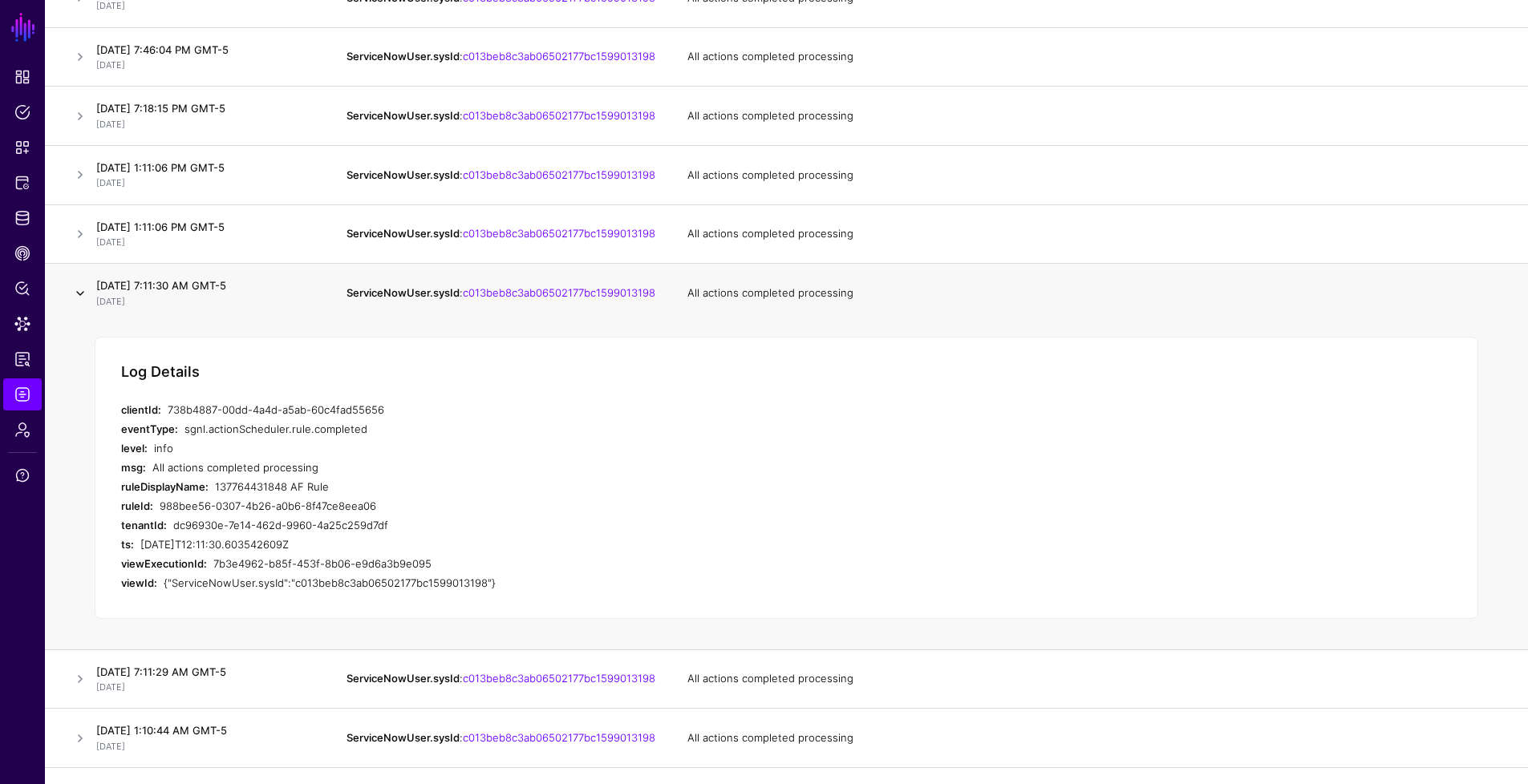
click at [87, 303] on link at bounding box center [80, 293] width 19 height 19
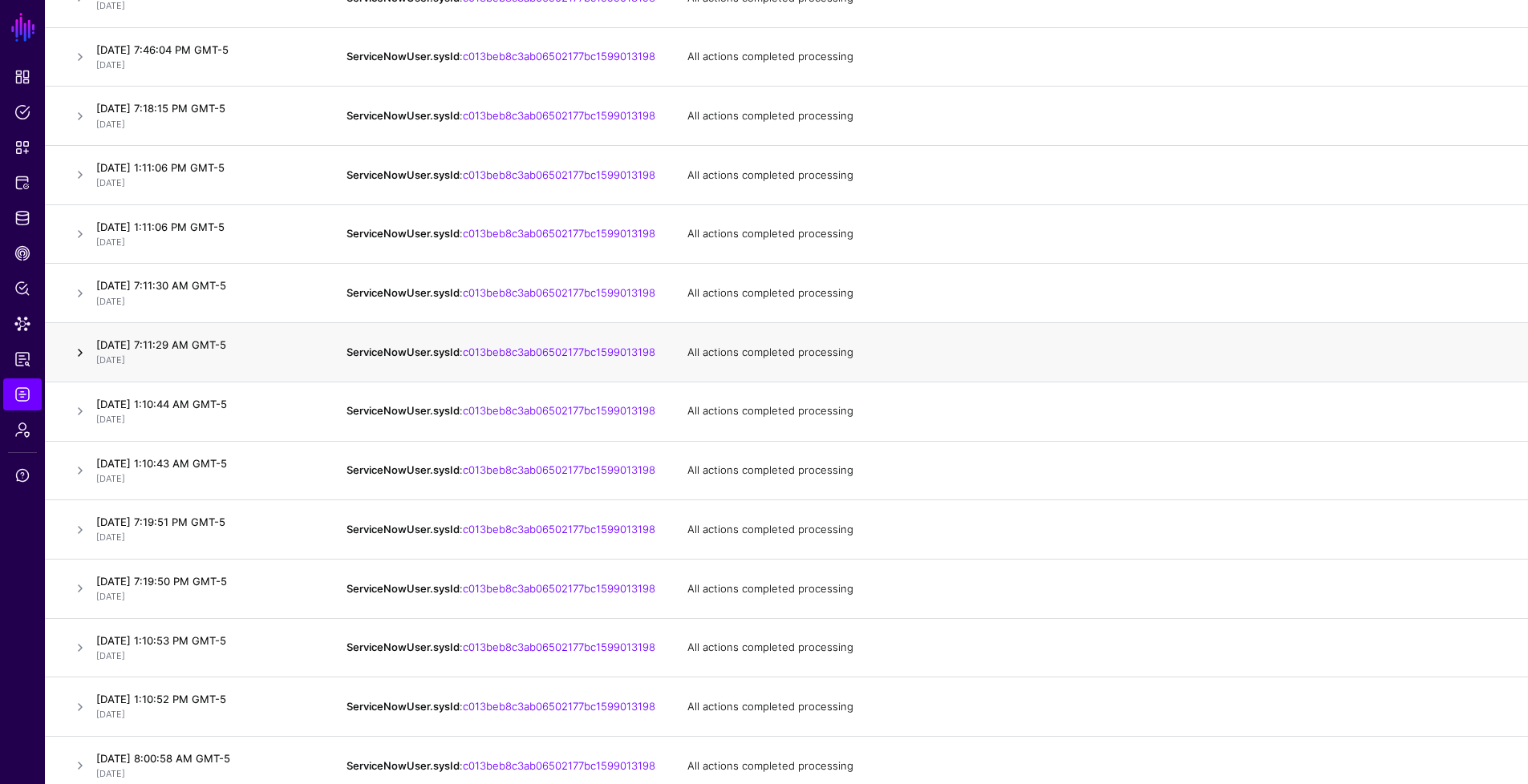
click at [84, 362] on link at bounding box center [80, 352] width 19 height 19
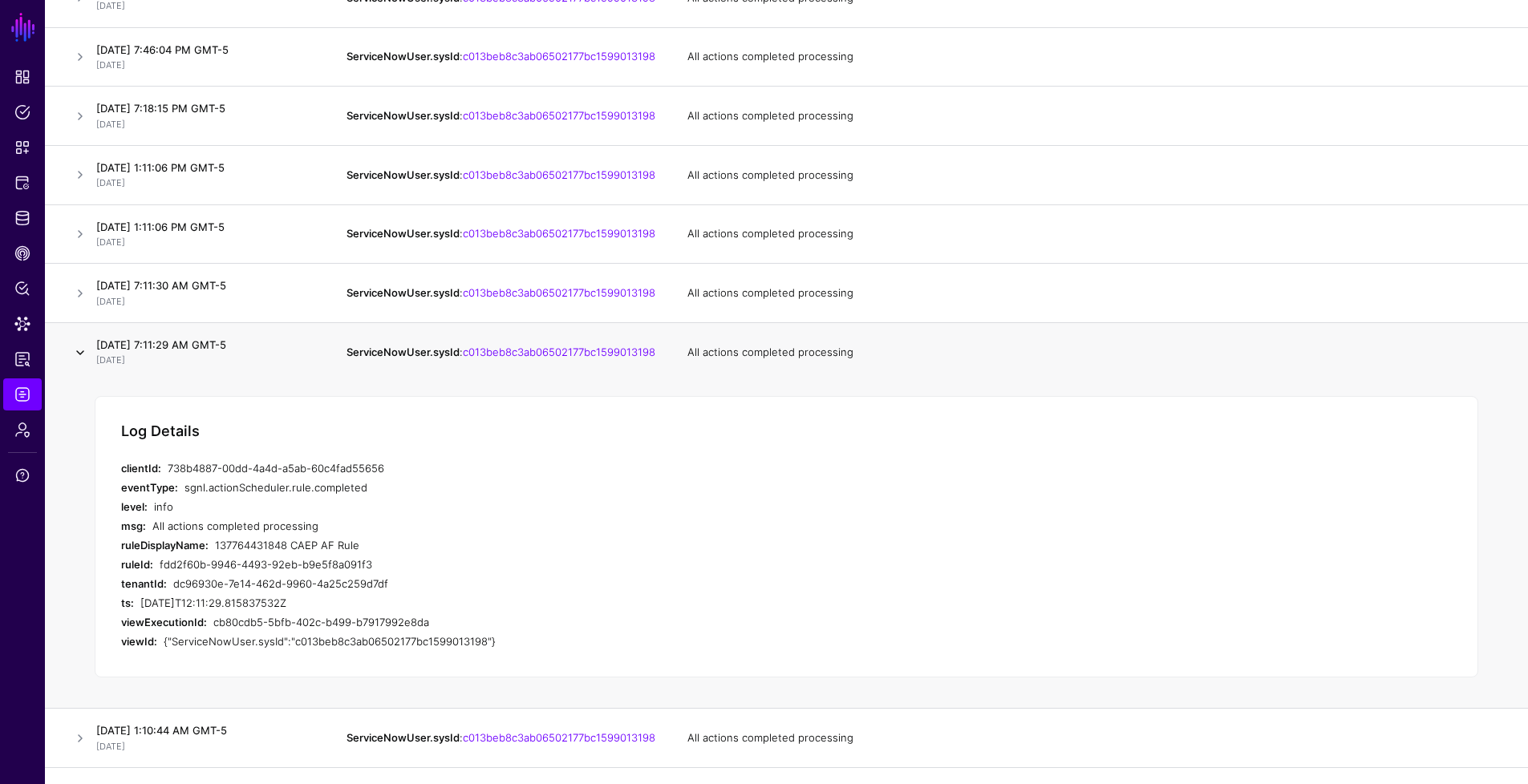
click at [84, 362] on link at bounding box center [80, 352] width 19 height 19
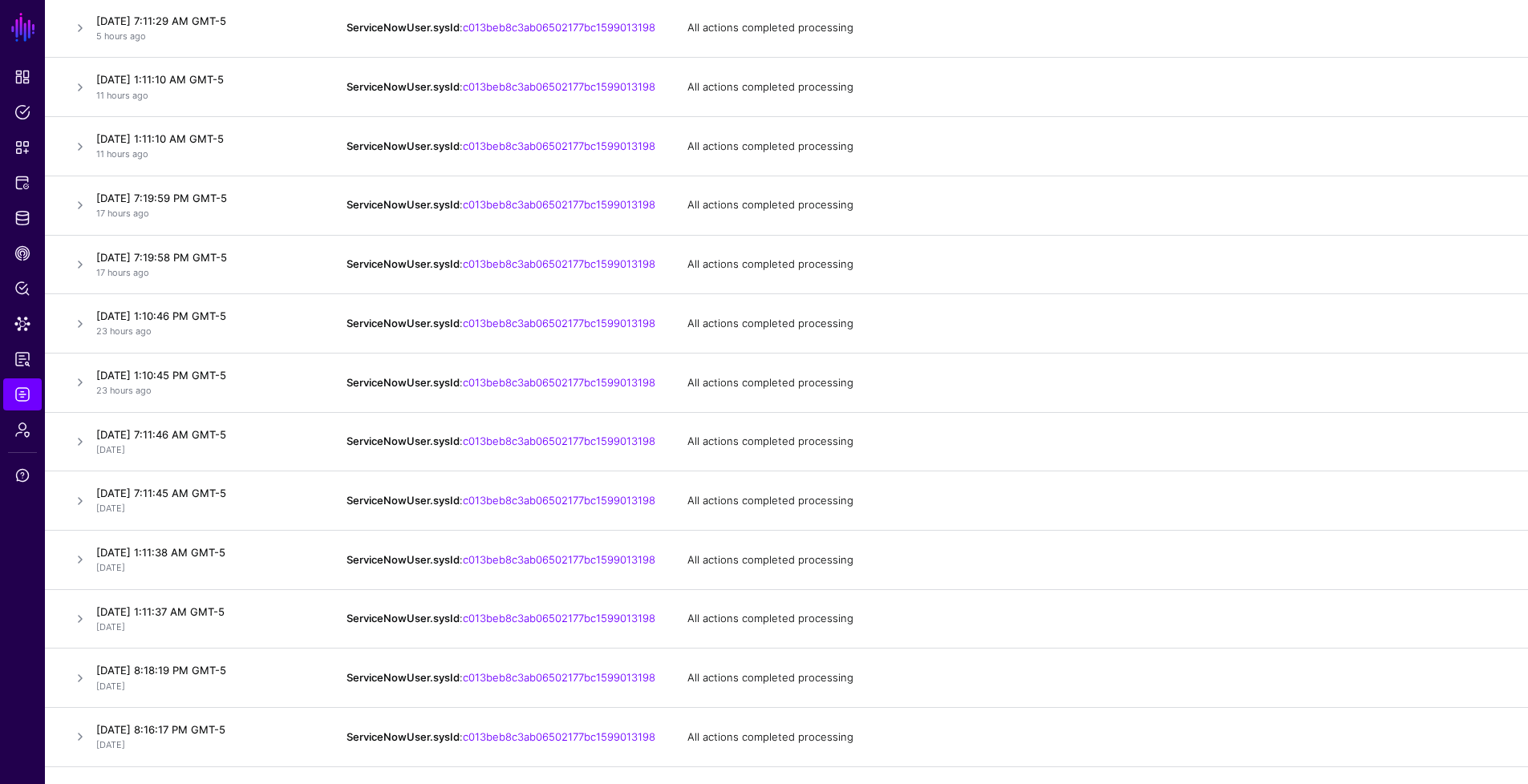
scroll to position [0, 0]
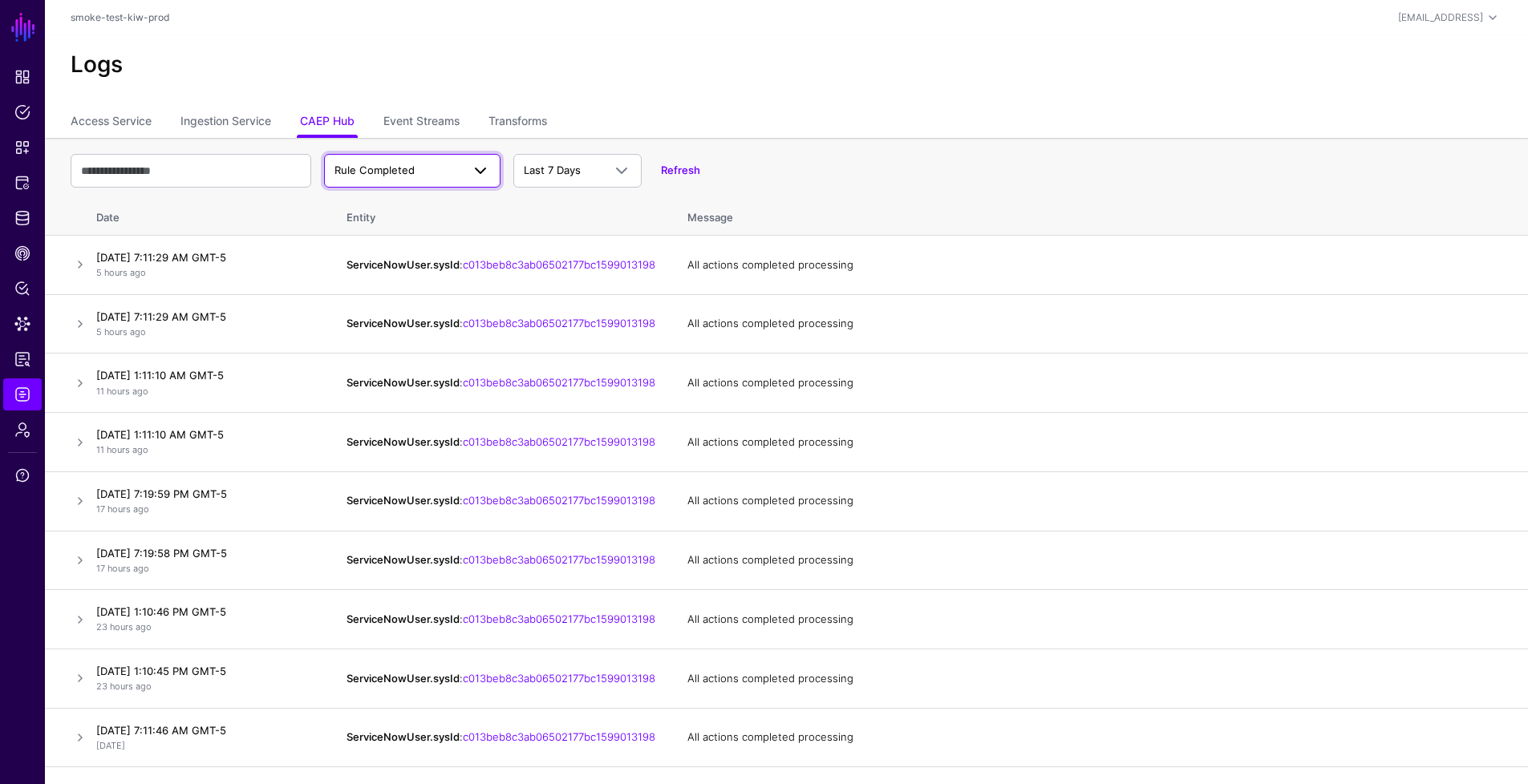
click at [440, 178] on span "Rule Completed" at bounding box center [412, 171] width 156 height 19
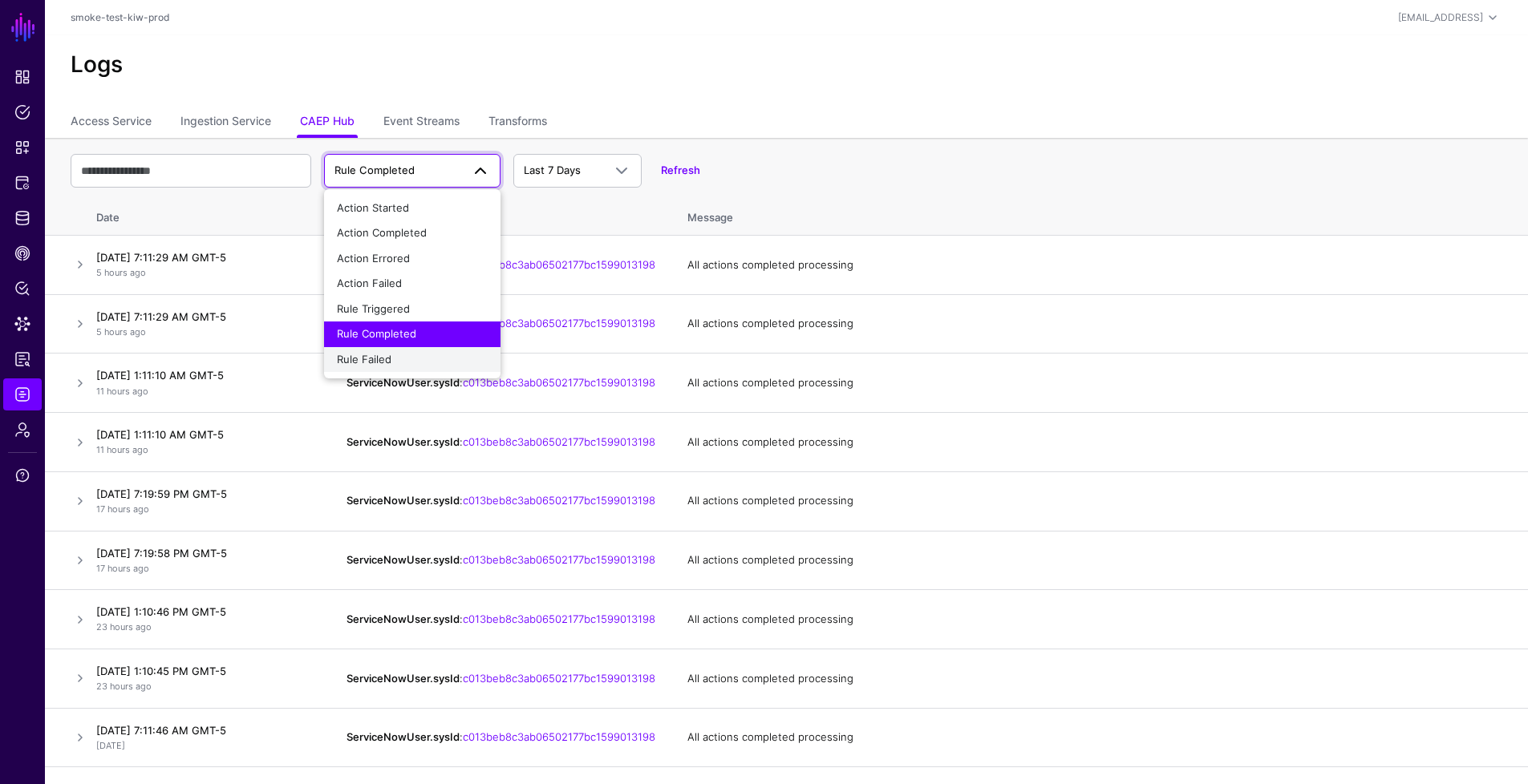
click at [439, 352] on div "Rule Failed" at bounding box center [412, 359] width 151 height 16
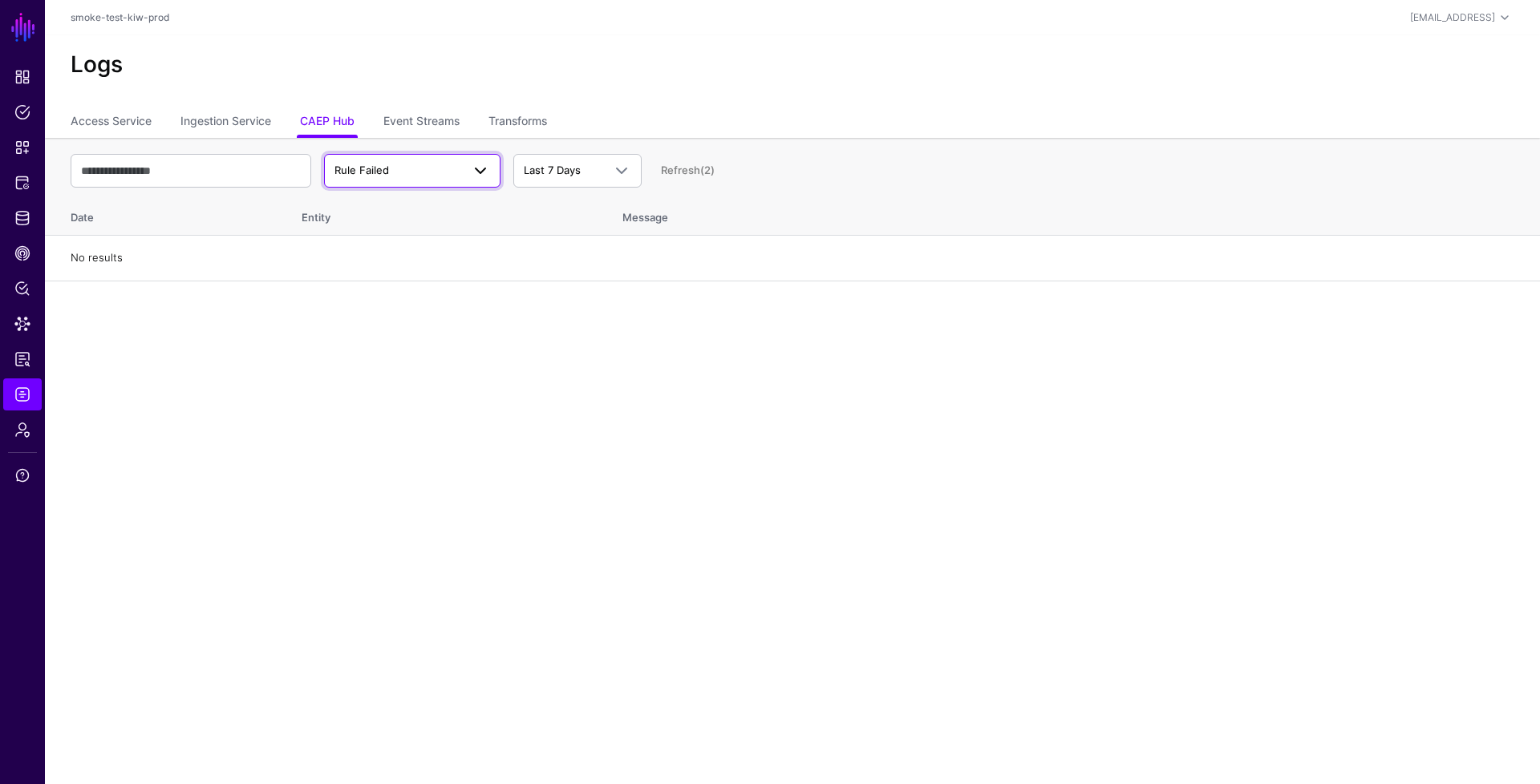
click at [445, 184] on link "Rule Failed" at bounding box center [412, 171] width 177 height 34
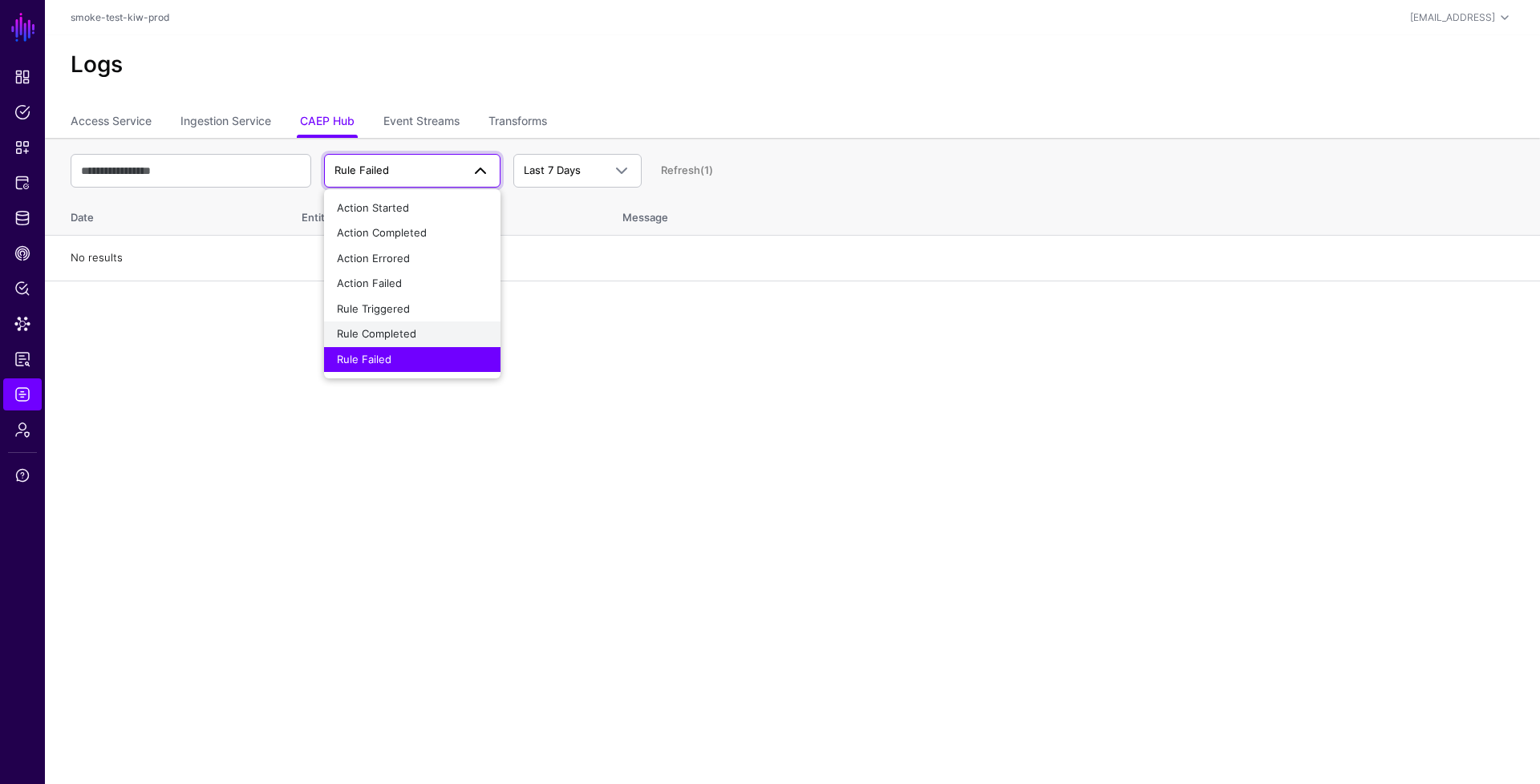
click at [436, 331] on div "Rule Completed" at bounding box center [412, 334] width 151 height 16
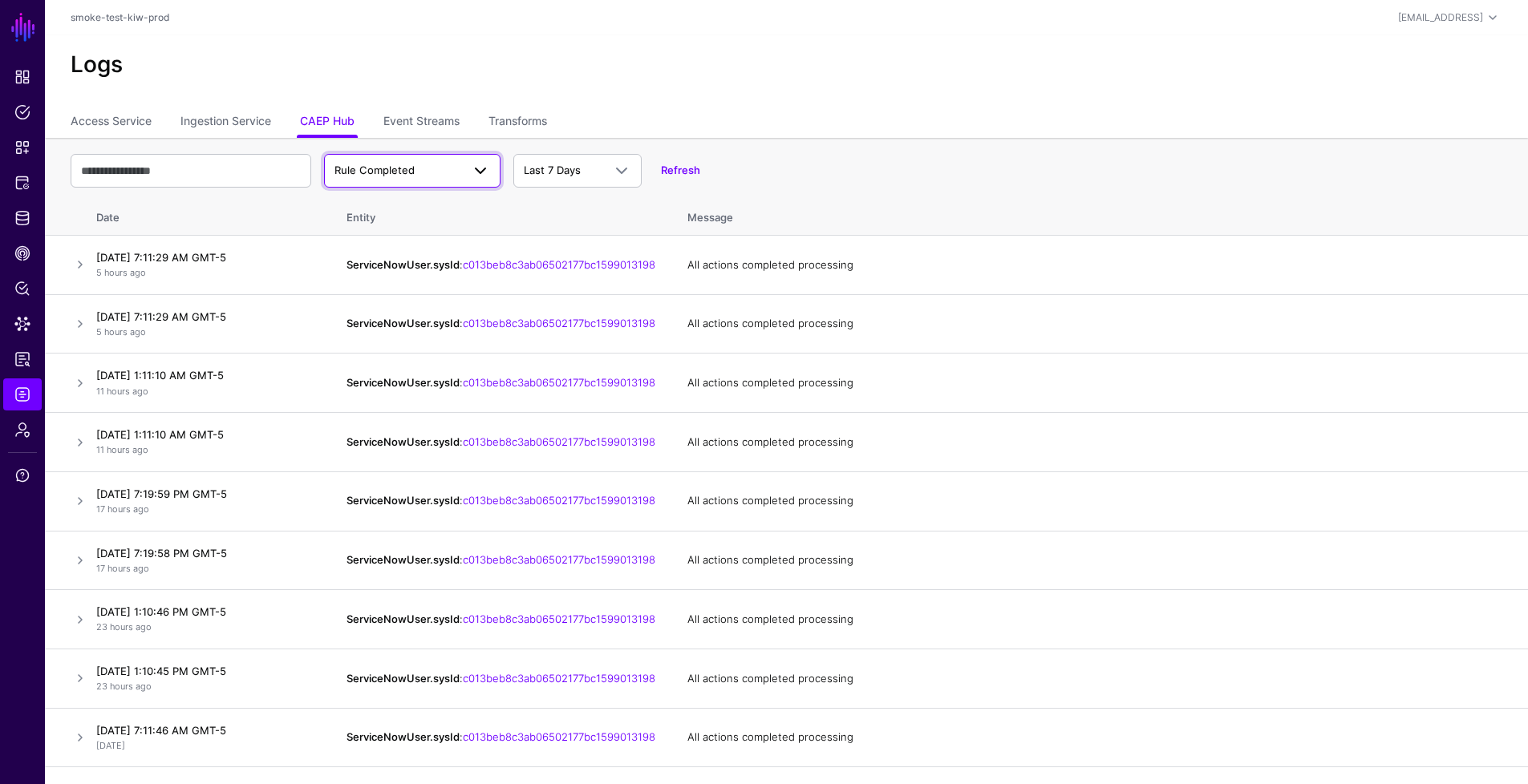
click at [369, 165] on span "Rule Completed" at bounding box center [374, 170] width 80 height 13
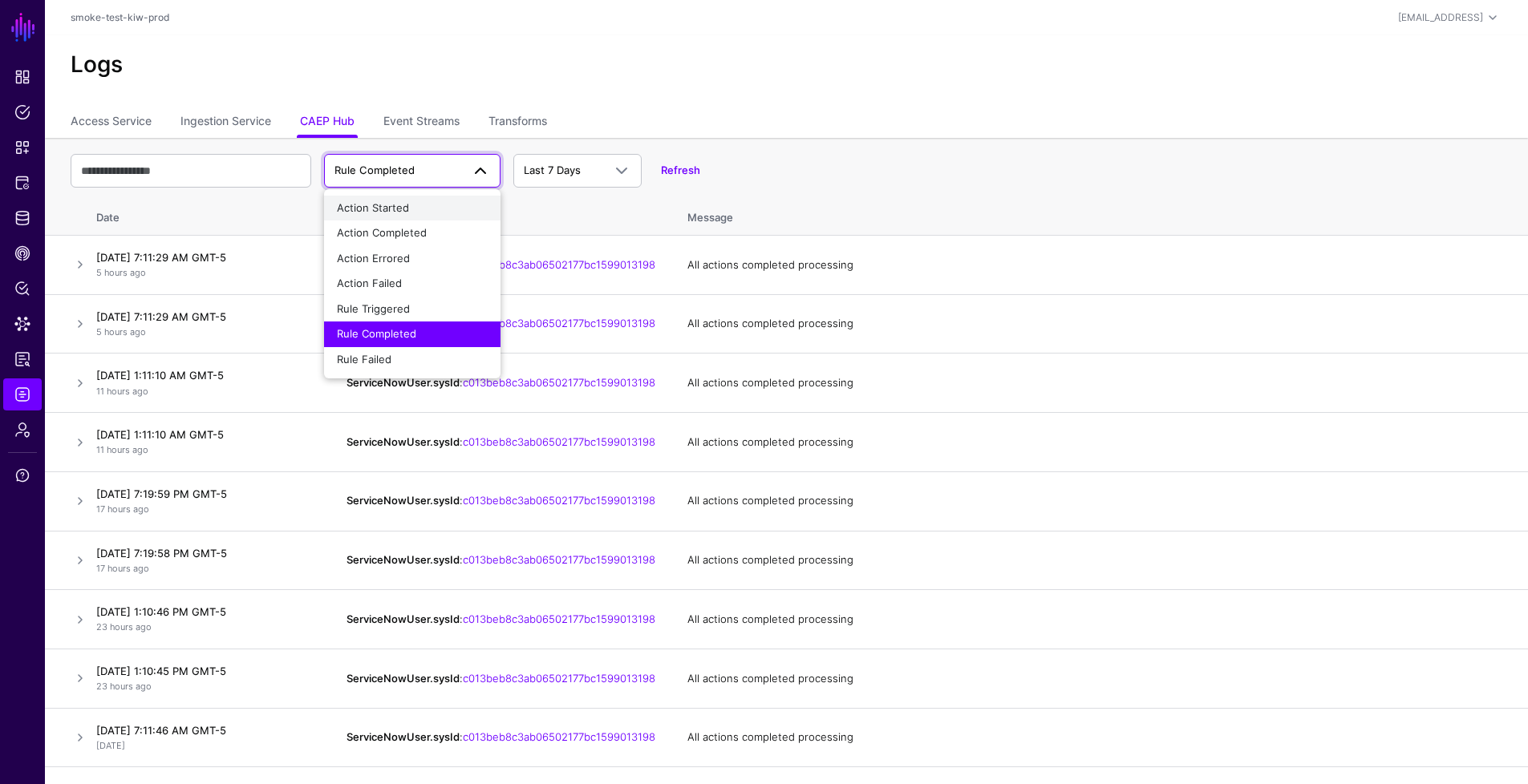
click at [400, 210] on span "Action Started" at bounding box center [373, 207] width 72 height 13
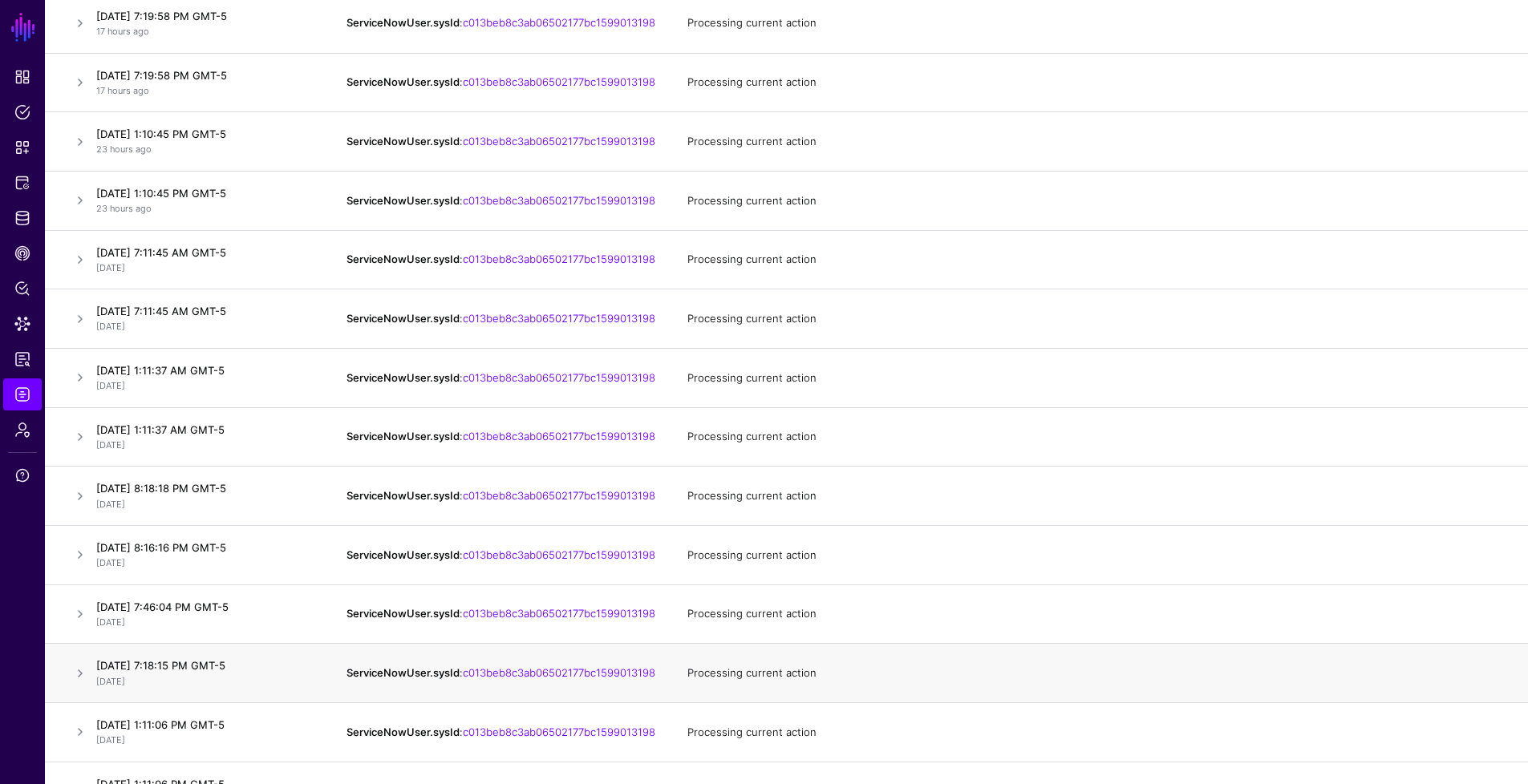
scroll to position [738, 0]
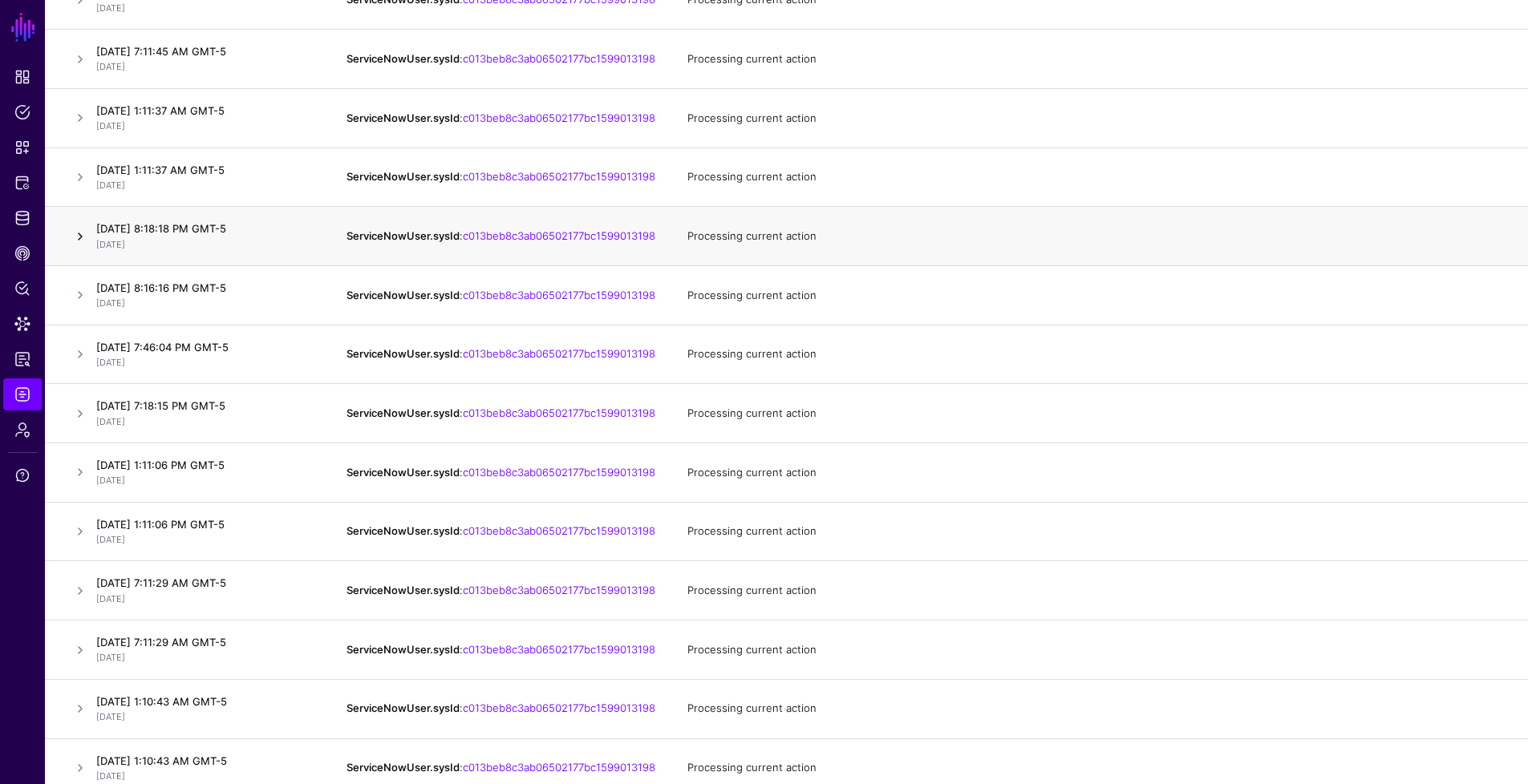
click at [81, 246] on link at bounding box center [80, 237] width 19 height 19
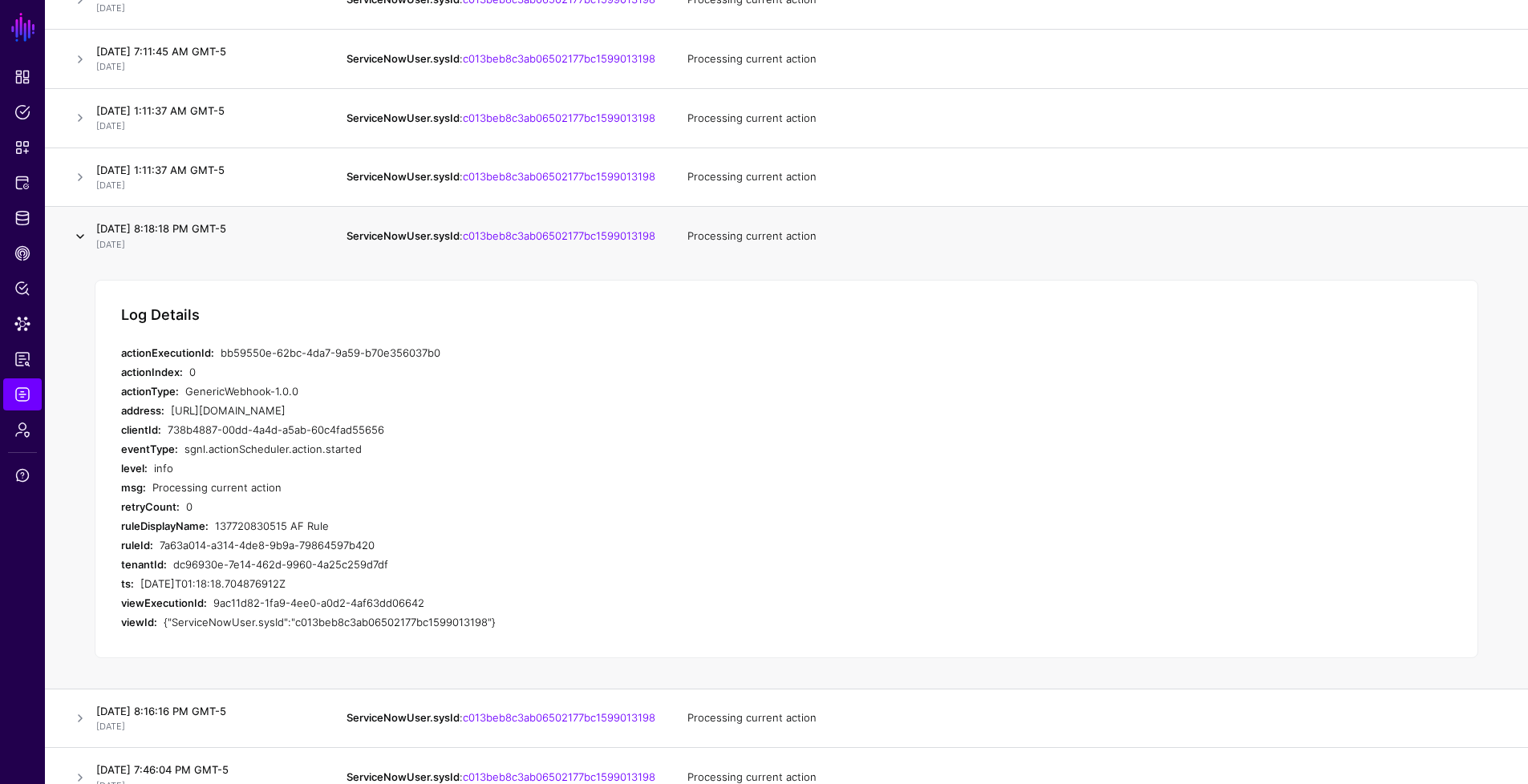
click at [81, 246] on link at bounding box center [80, 237] width 19 height 19
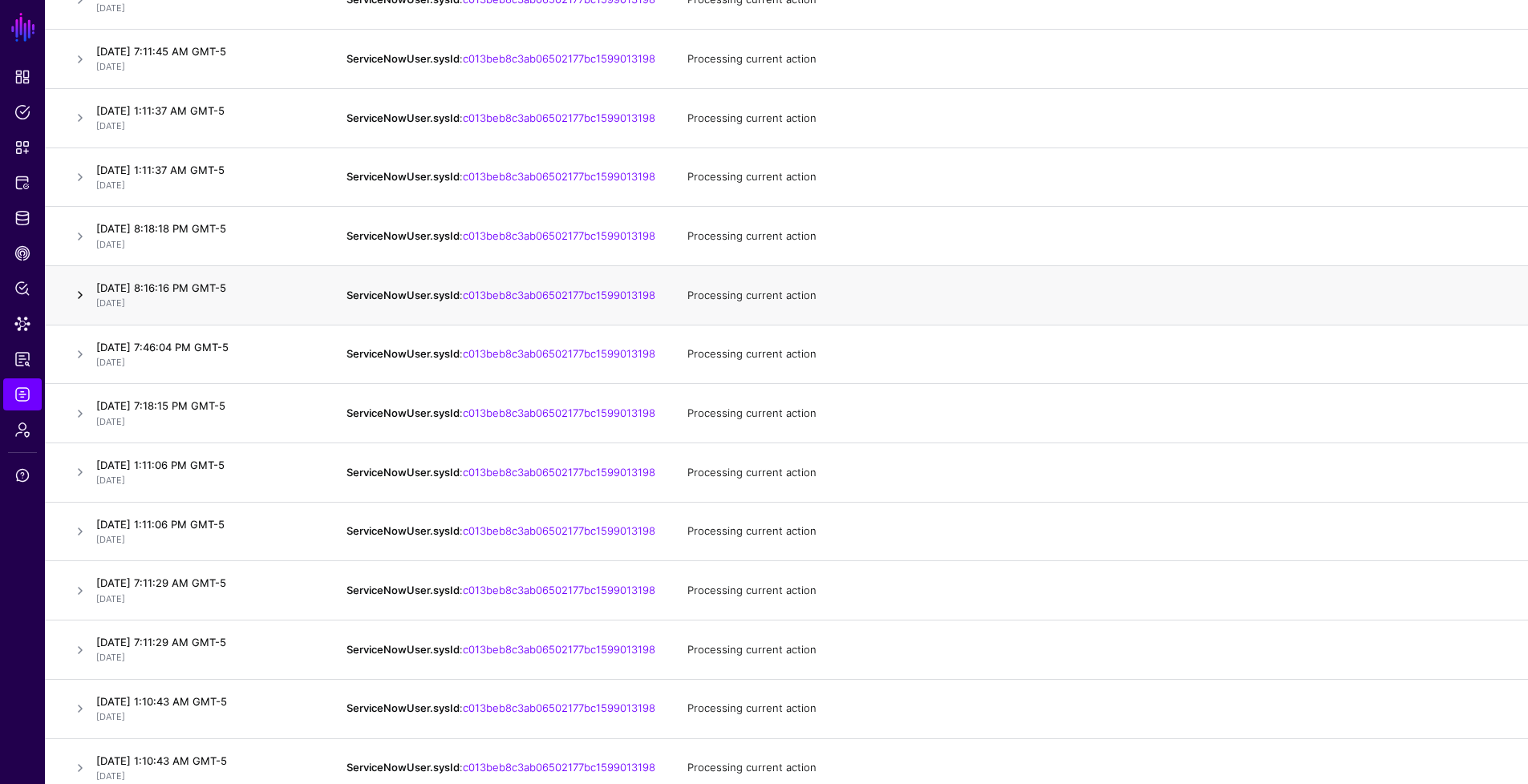
click at [84, 305] on link at bounding box center [80, 295] width 19 height 19
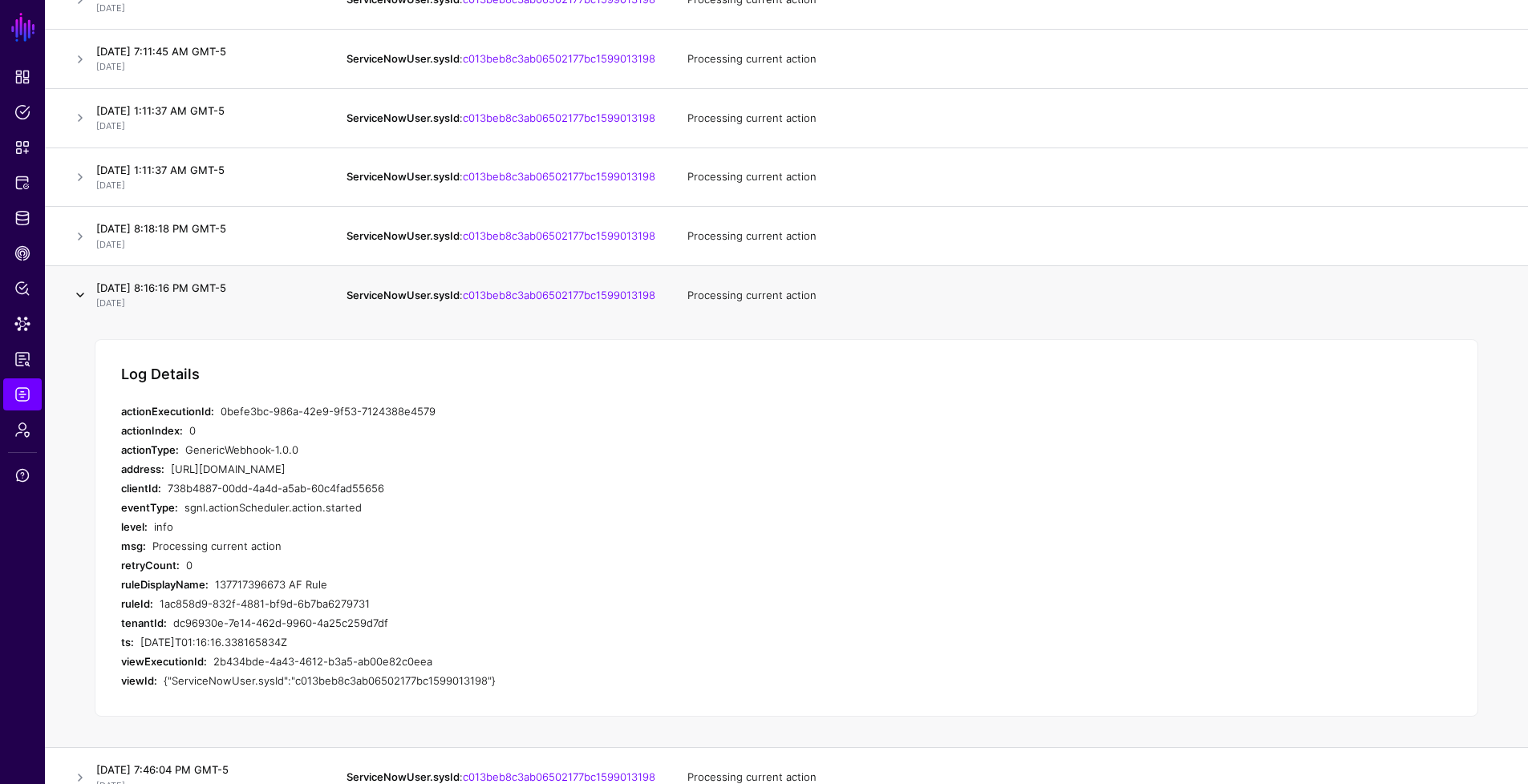
click at [84, 305] on link at bounding box center [80, 295] width 19 height 19
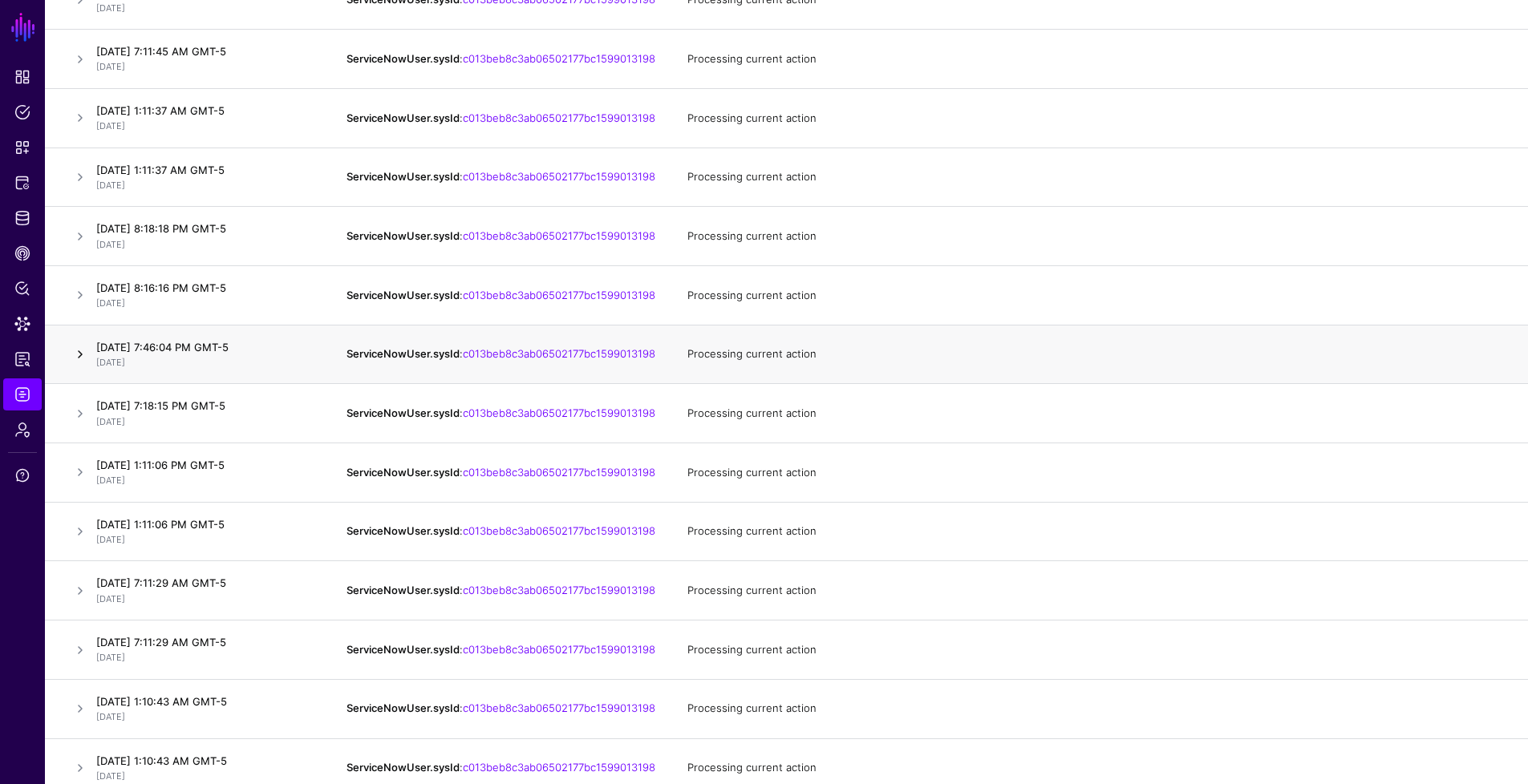
click at [80, 364] on link at bounding box center [80, 354] width 19 height 19
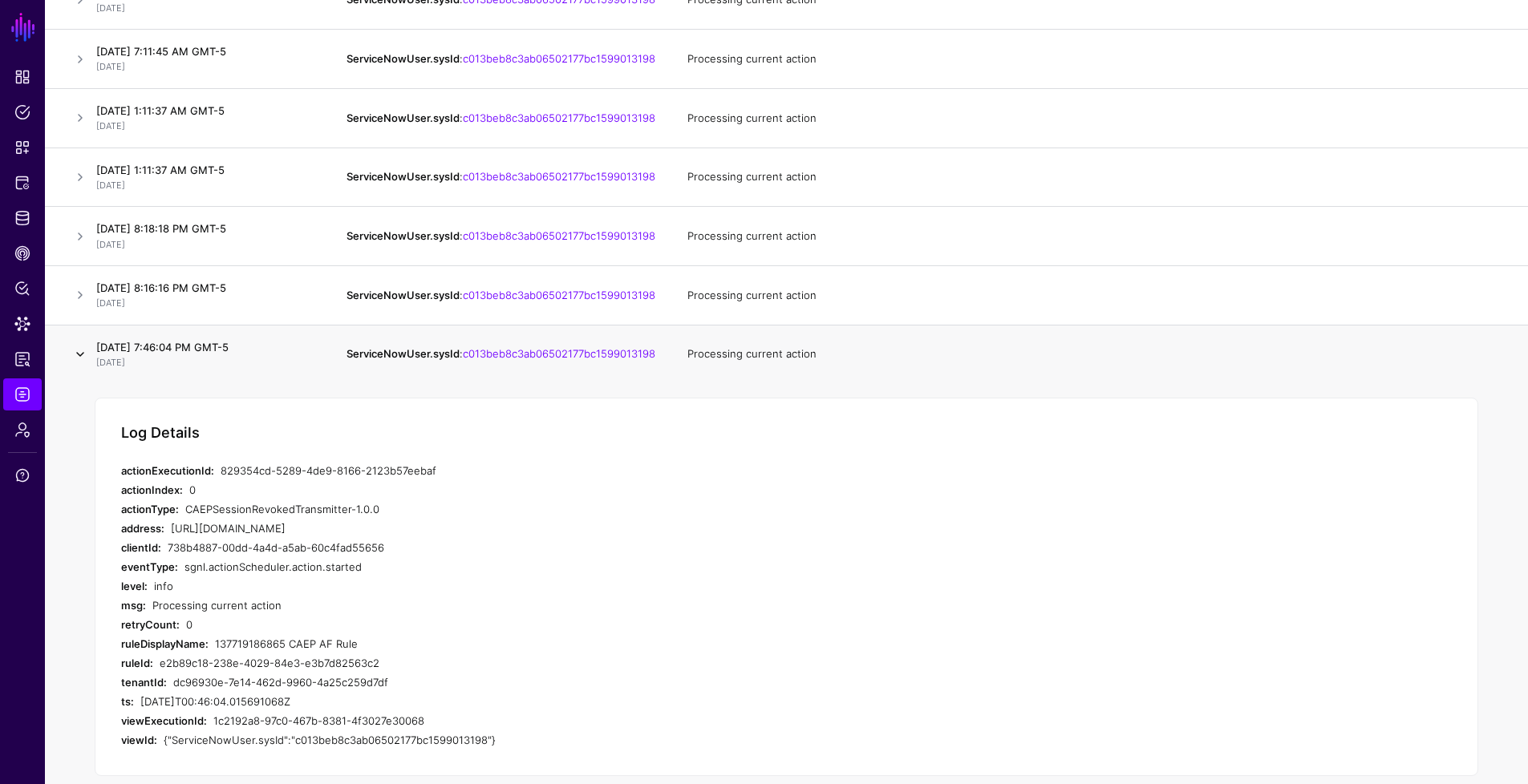
click at [80, 364] on link at bounding box center [80, 354] width 19 height 19
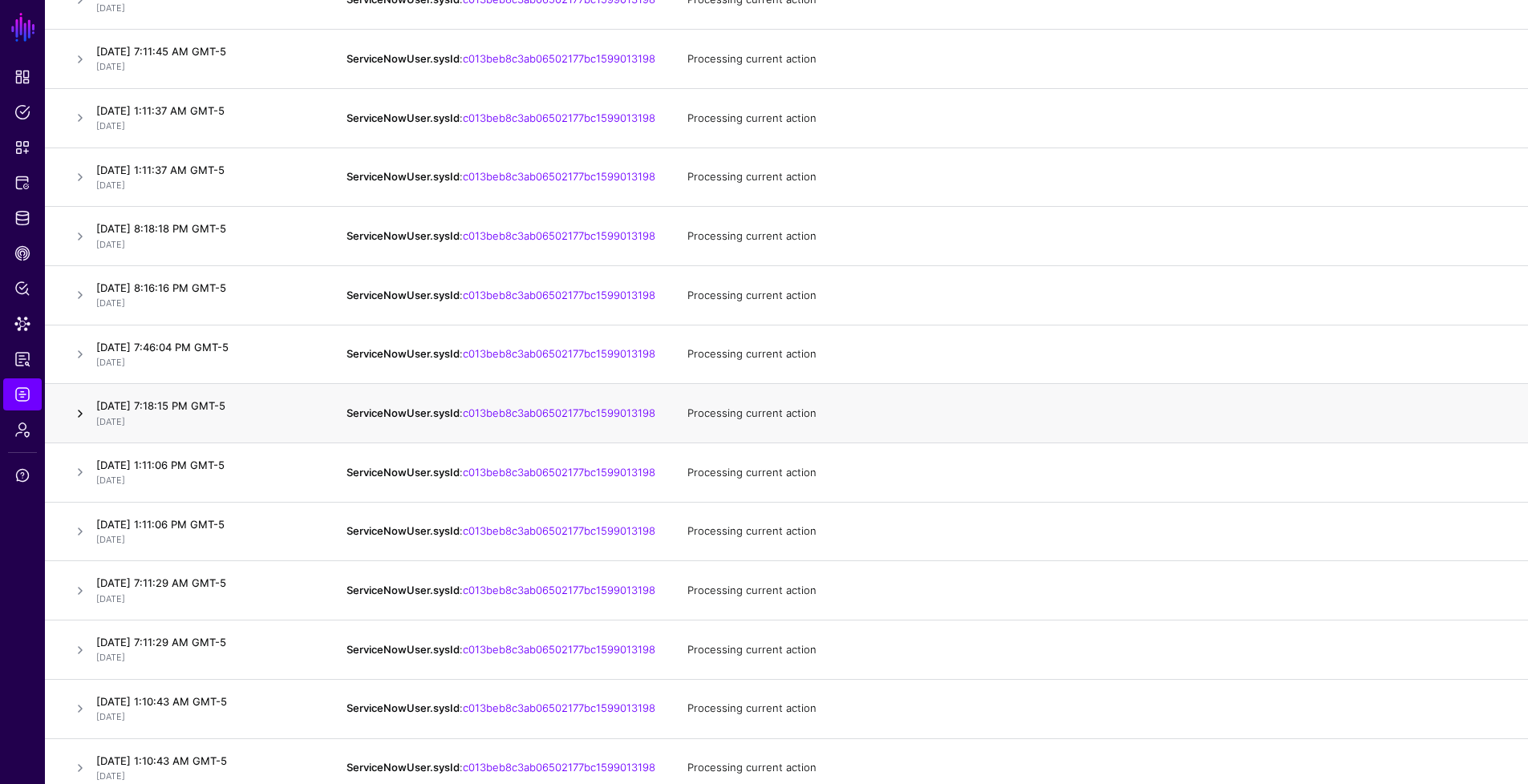
click at [79, 423] on link at bounding box center [80, 413] width 19 height 19
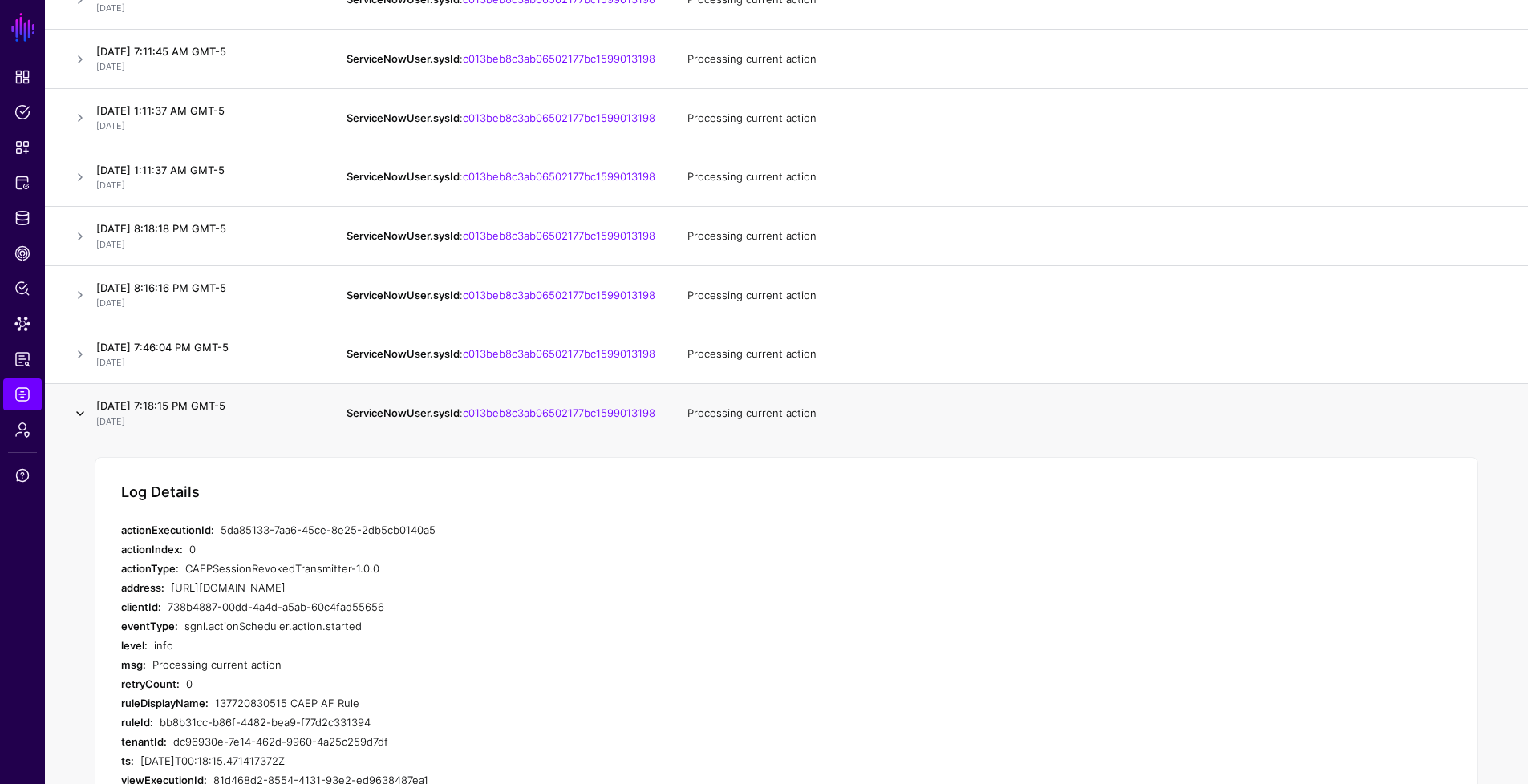
click at [79, 423] on link at bounding box center [80, 413] width 19 height 19
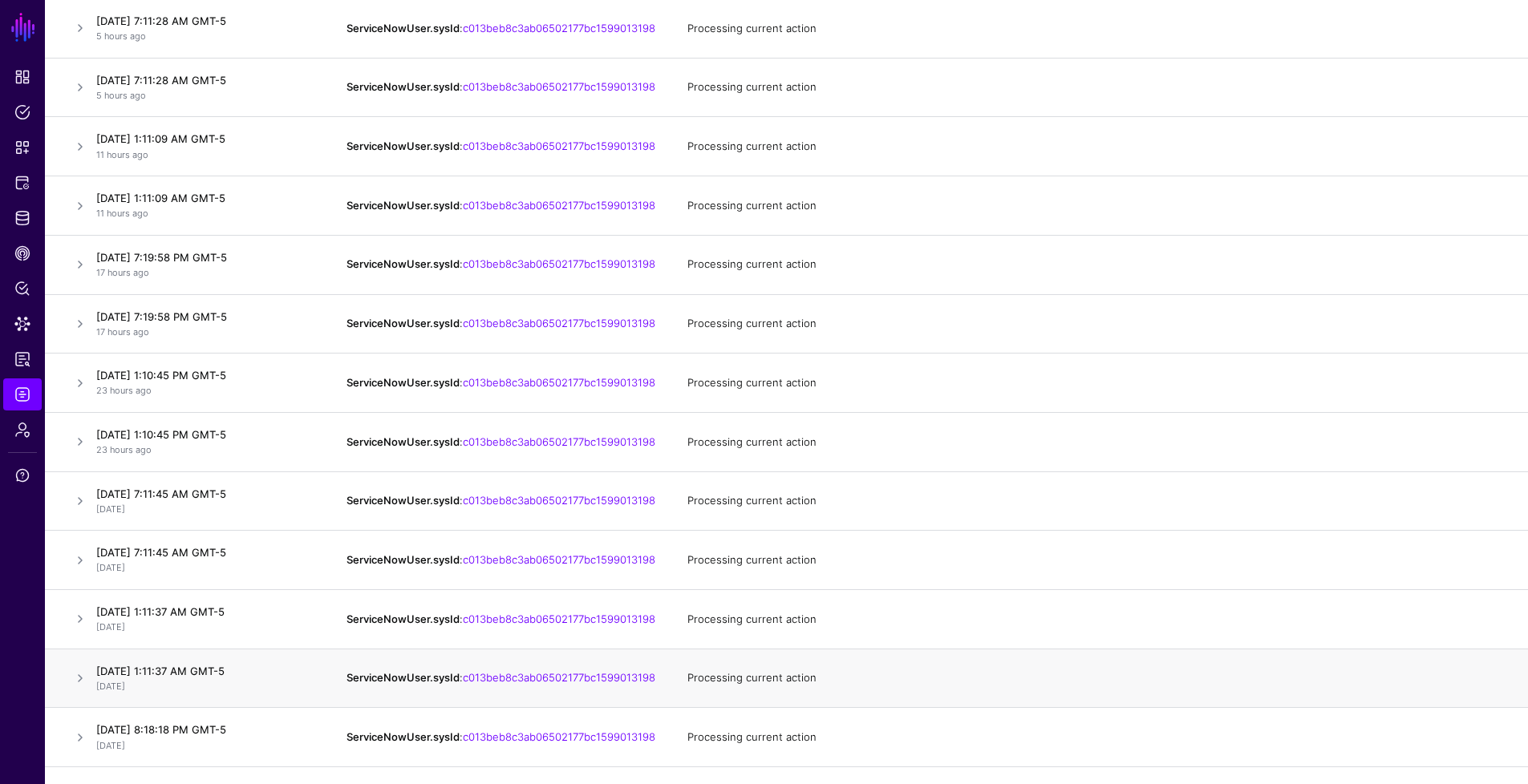
scroll to position [0, 0]
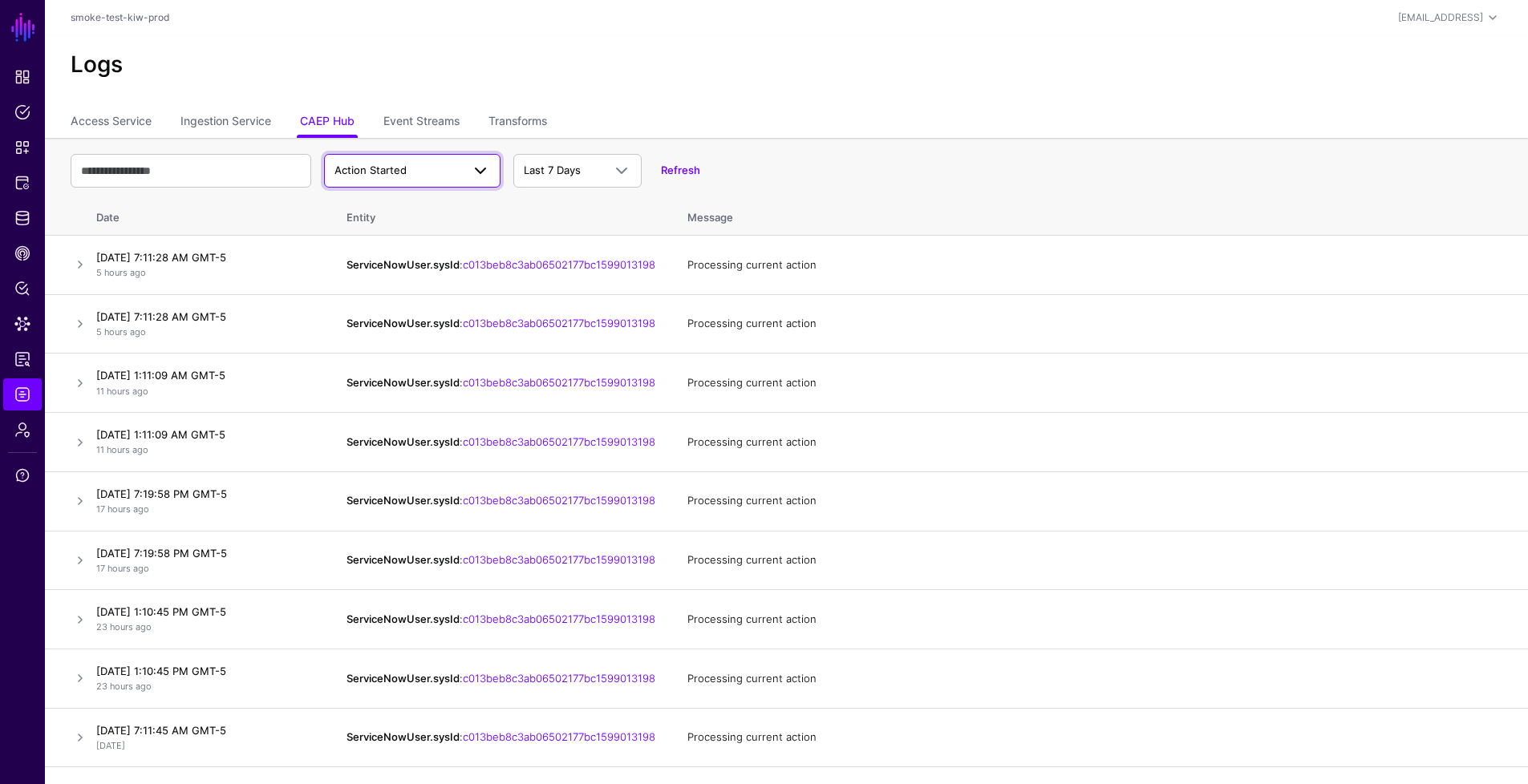
click at [458, 178] on span "Action Started" at bounding box center [412, 171] width 156 height 19
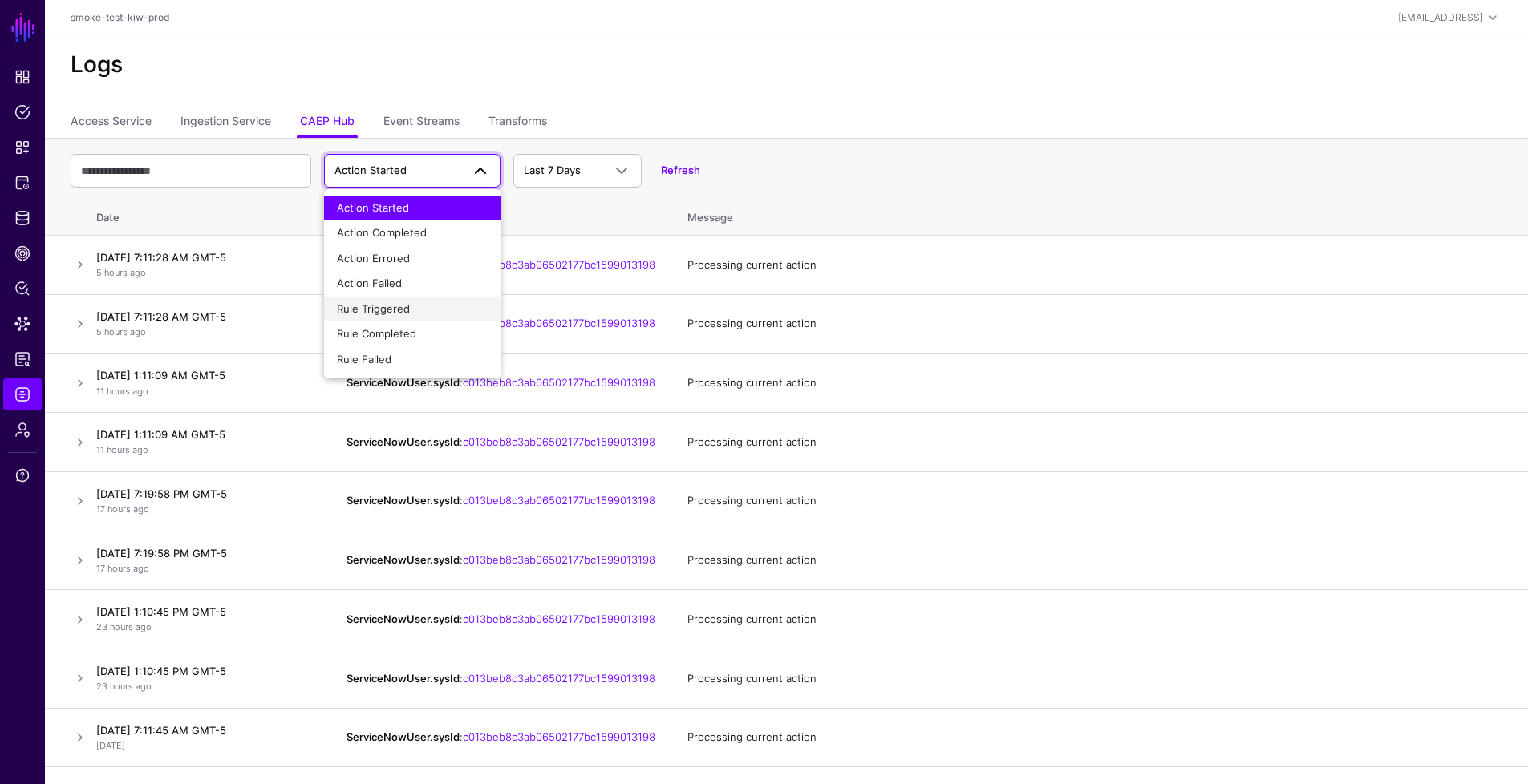
click at [420, 301] on div "Rule Triggered" at bounding box center [412, 309] width 151 height 16
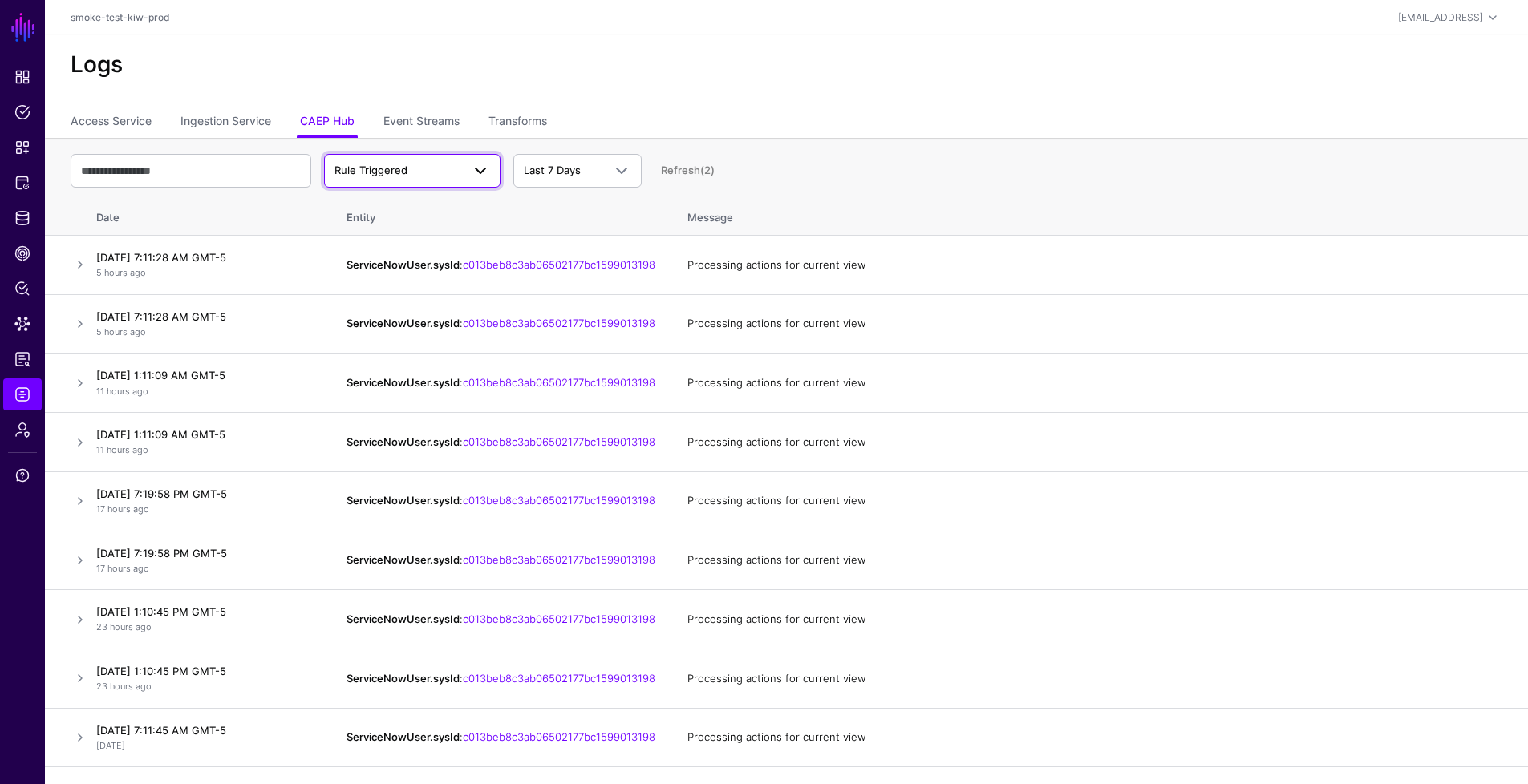
click at [471, 181] on link "Rule Triggered" at bounding box center [412, 171] width 177 height 34
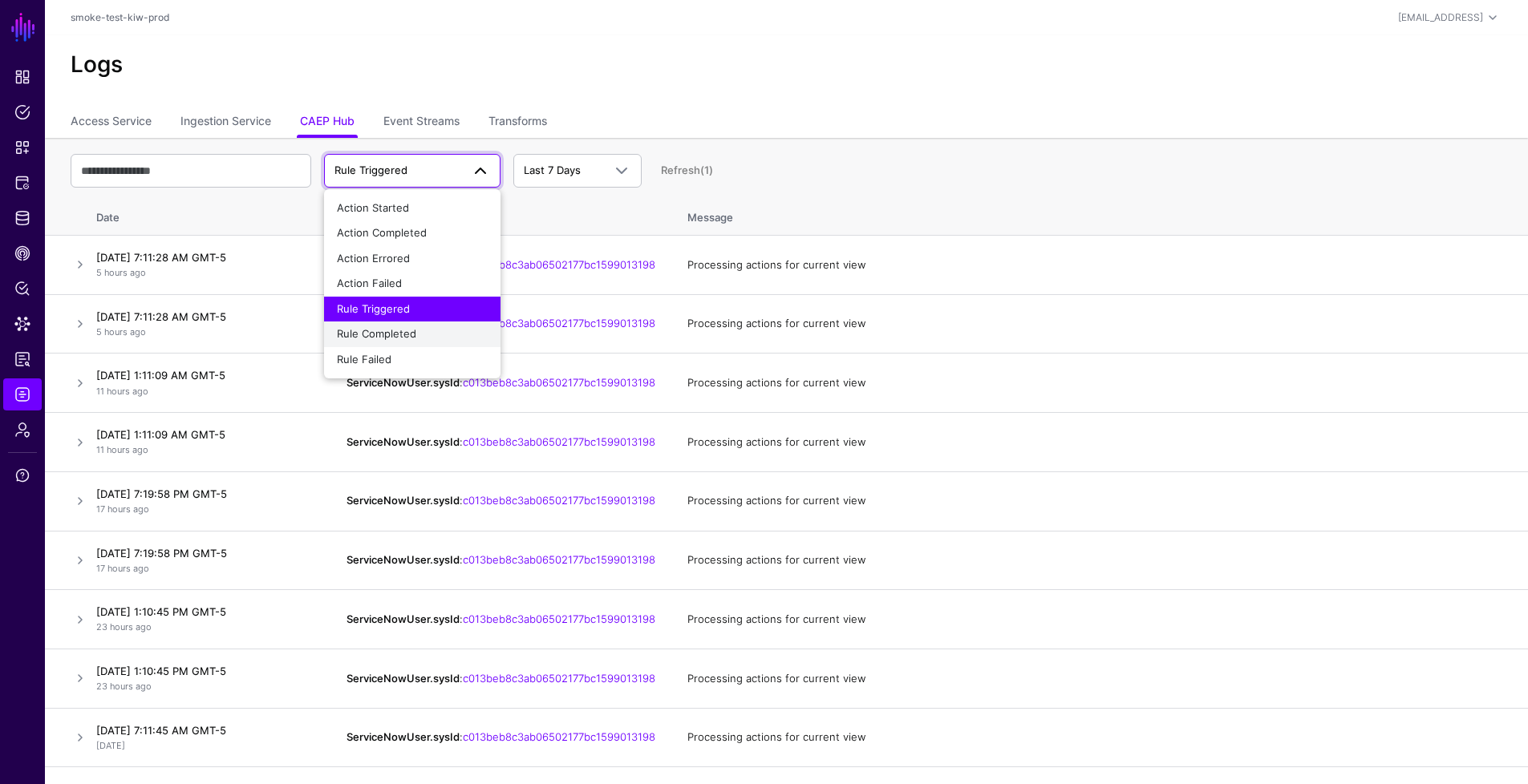
click at [424, 340] on div "Rule Completed" at bounding box center [412, 334] width 151 height 16
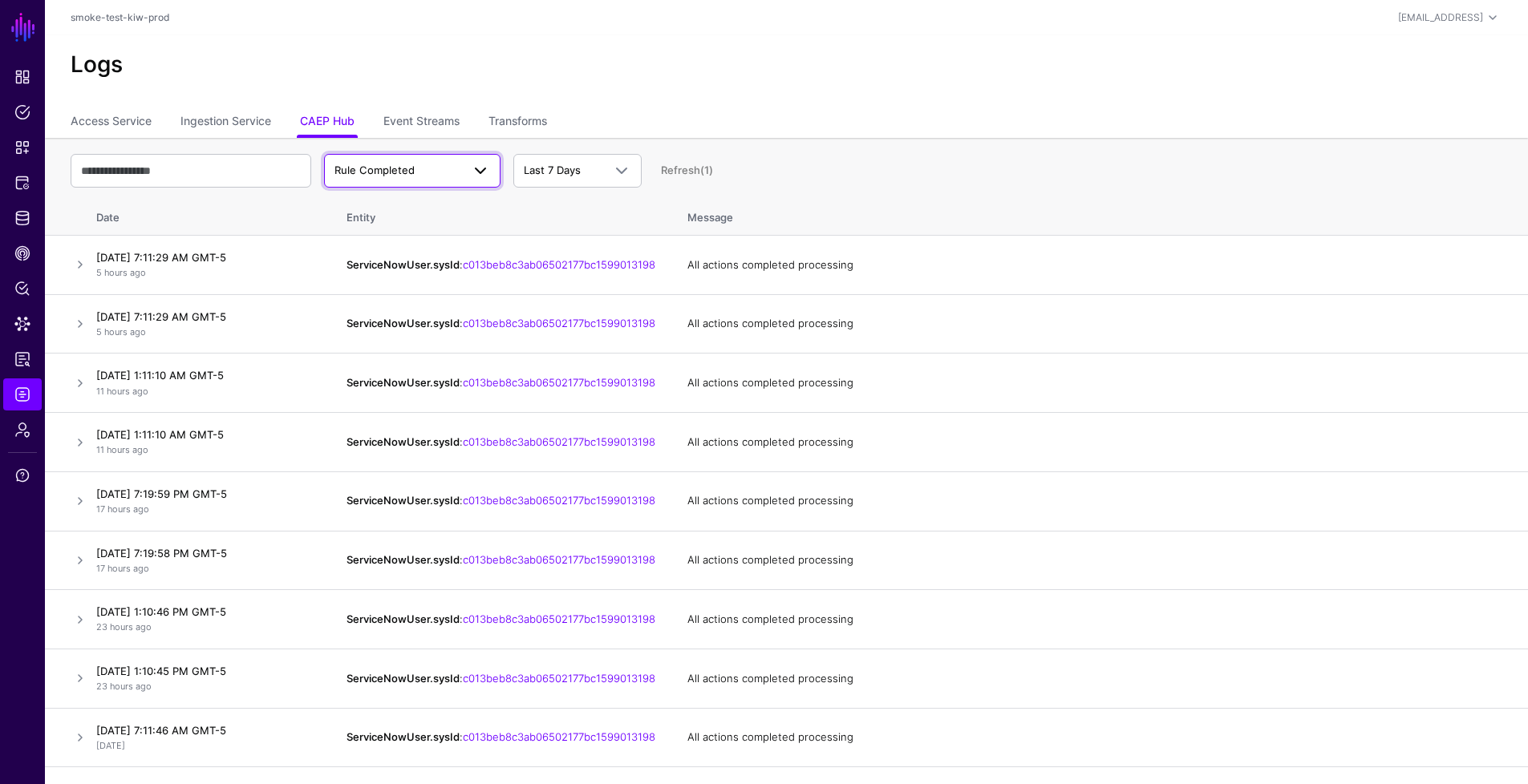
click at [466, 175] on span at bounding box center [475, 171] width 29 height 19
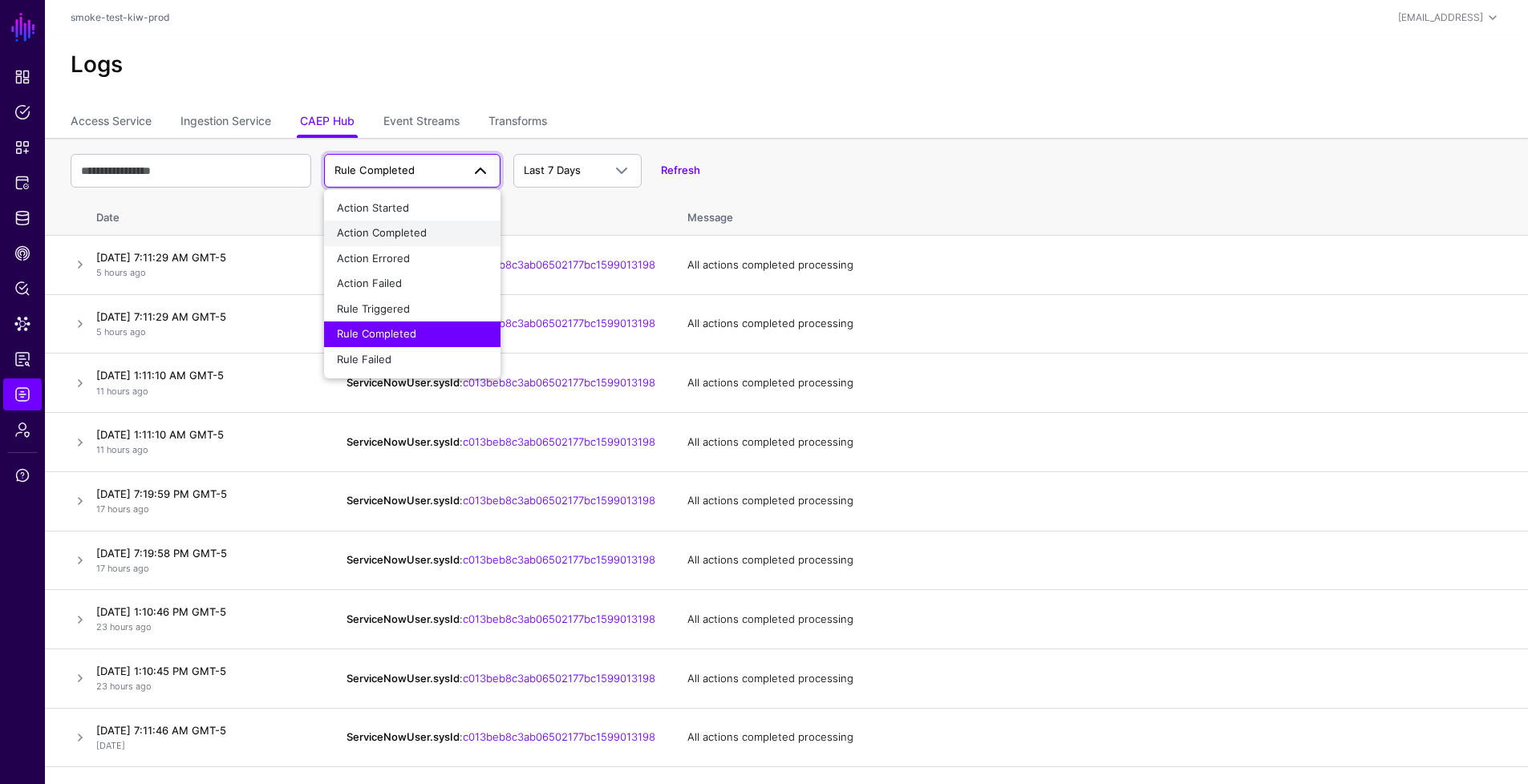
click at [411, 232] on span "Action Completed" at bounding box center [381, 232] width 90 height 13
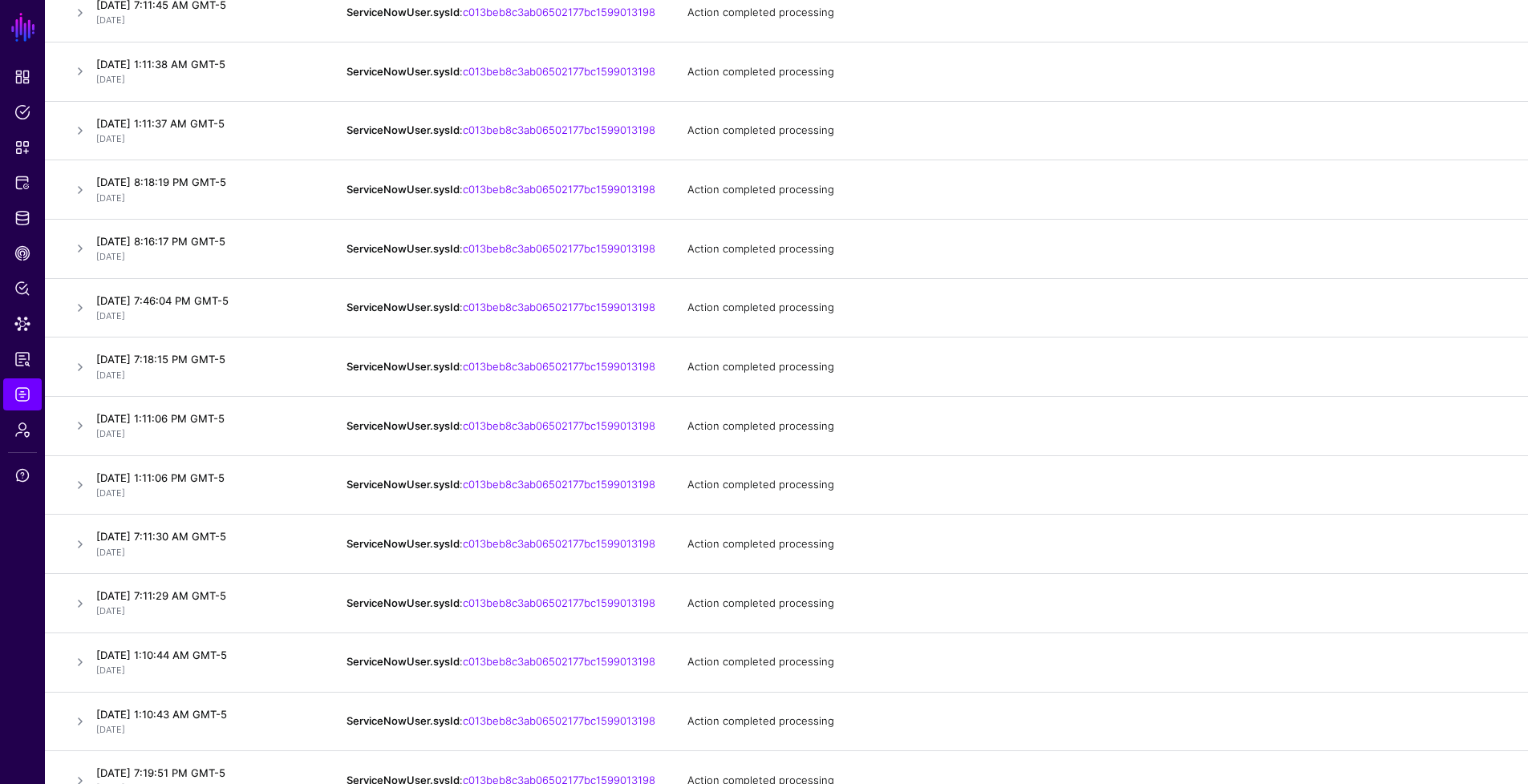
scroll to position [787, 0]
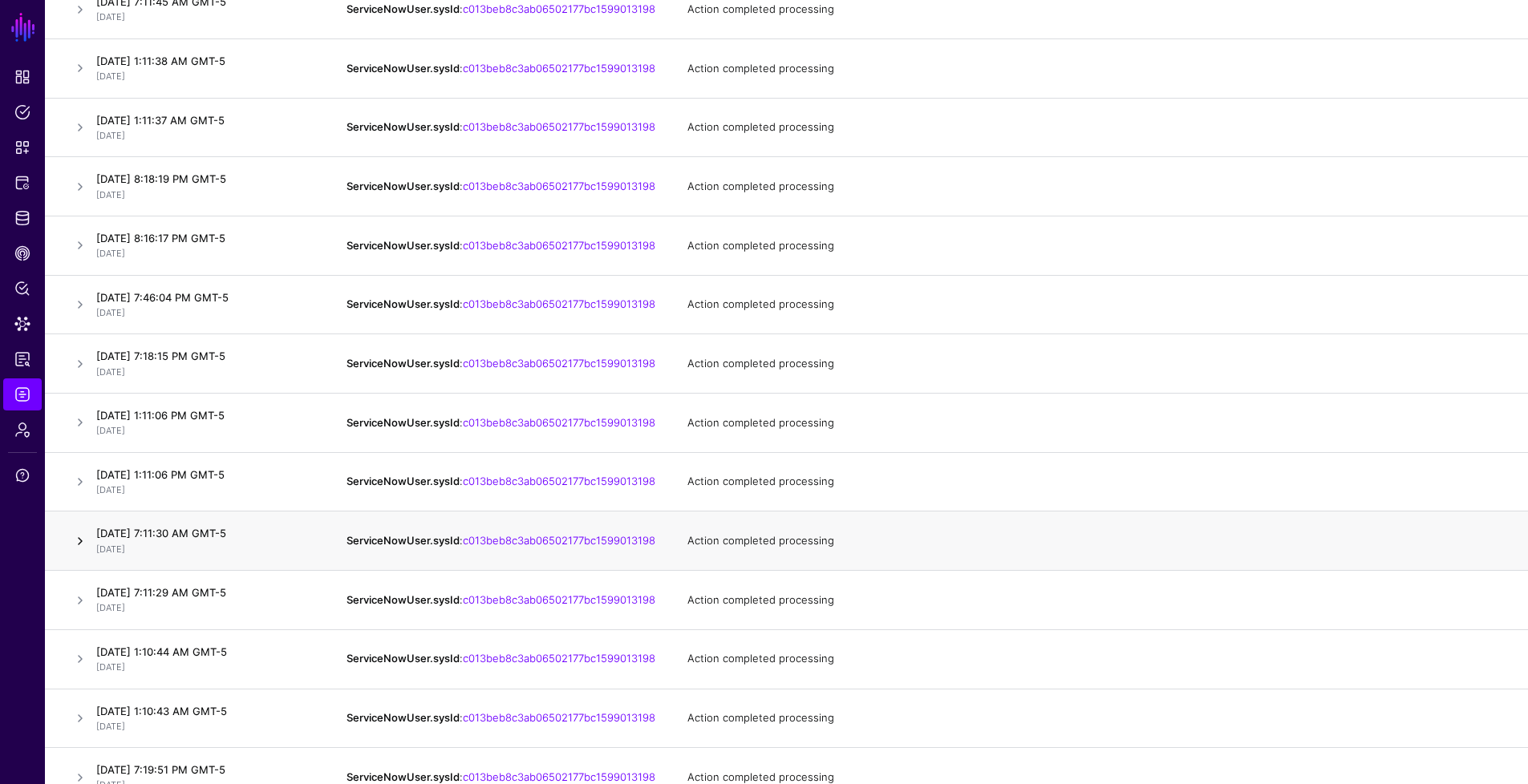
click at [80, 551] on link at bounding box center [80, 541] width 19 height 19
click at [84, 551] on link at bounding box center [80, 541] width 19 height 19
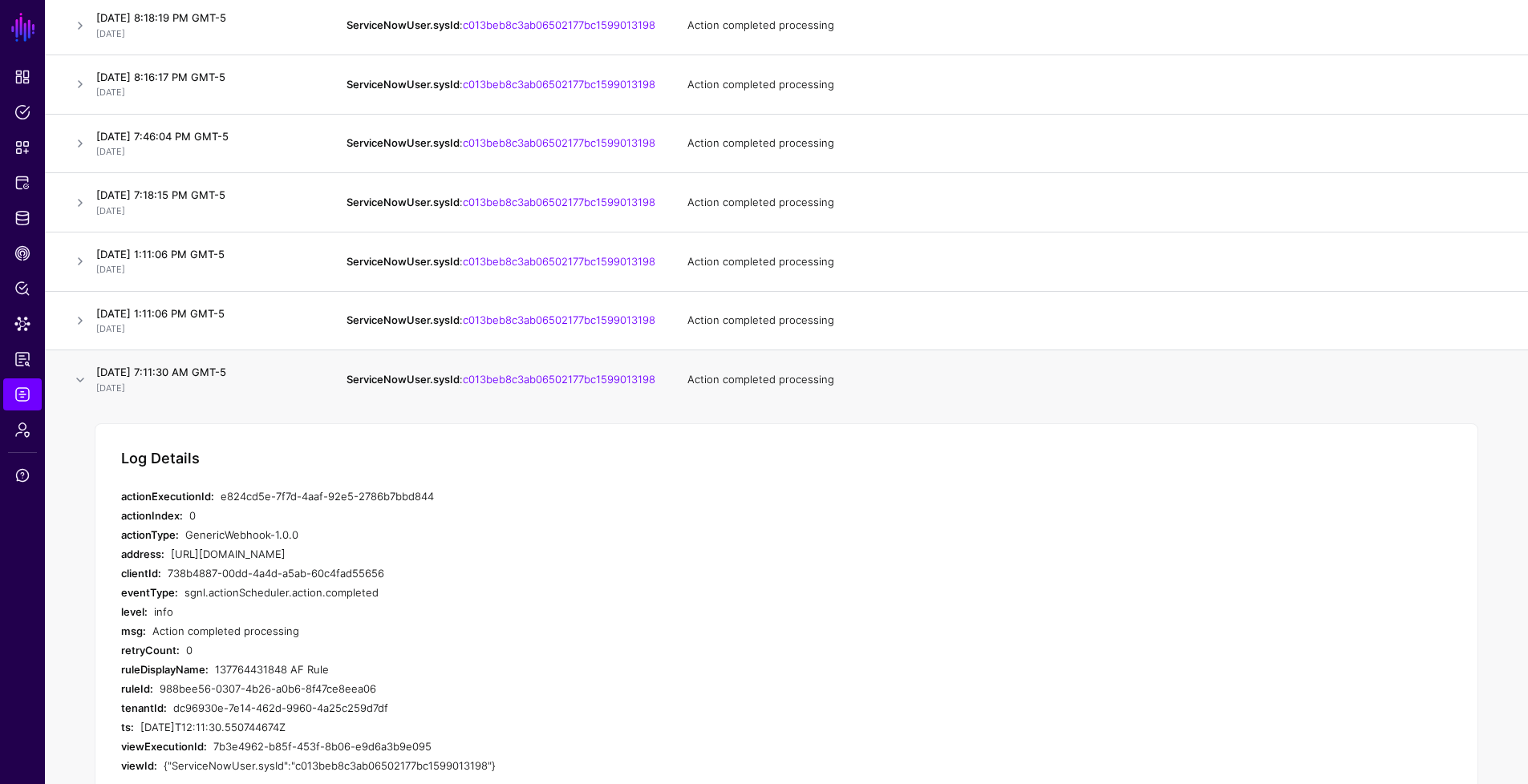
scroll to position [968, 0]
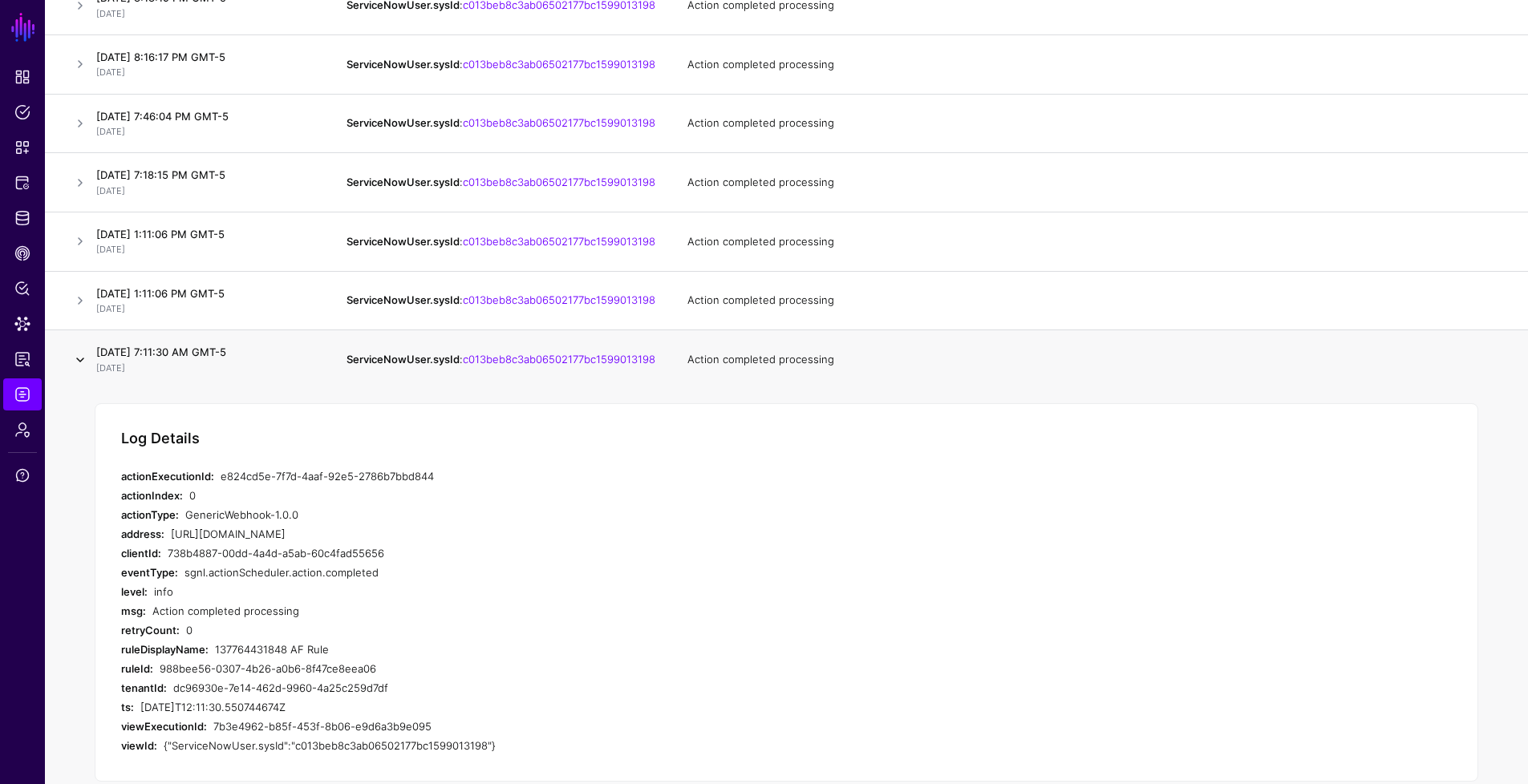
click at [79, 370] on link at bounding box center [80, 360] width 19 height 19
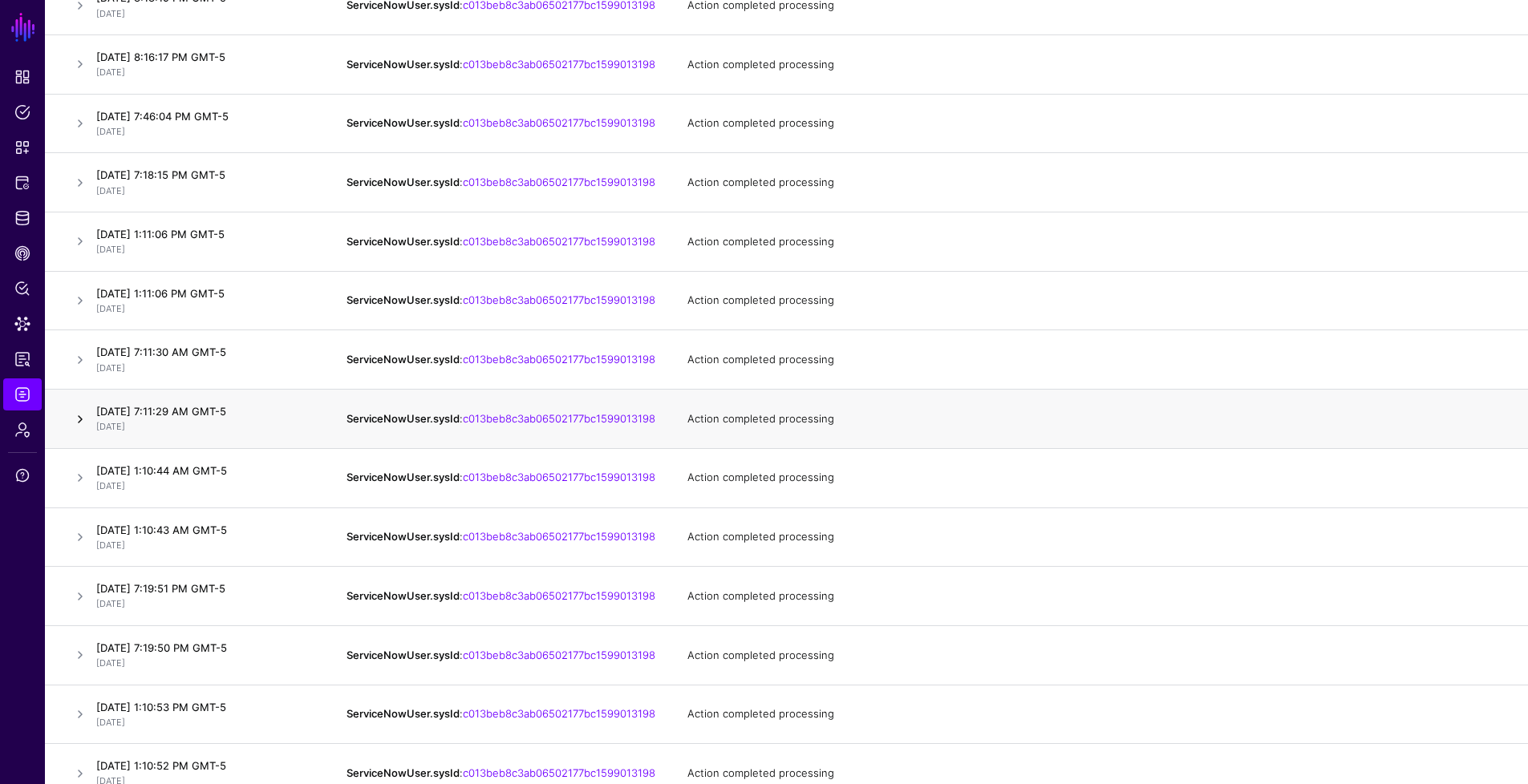
click at [84, 429] on link at bounding box center [80, 419] width 19 height 19
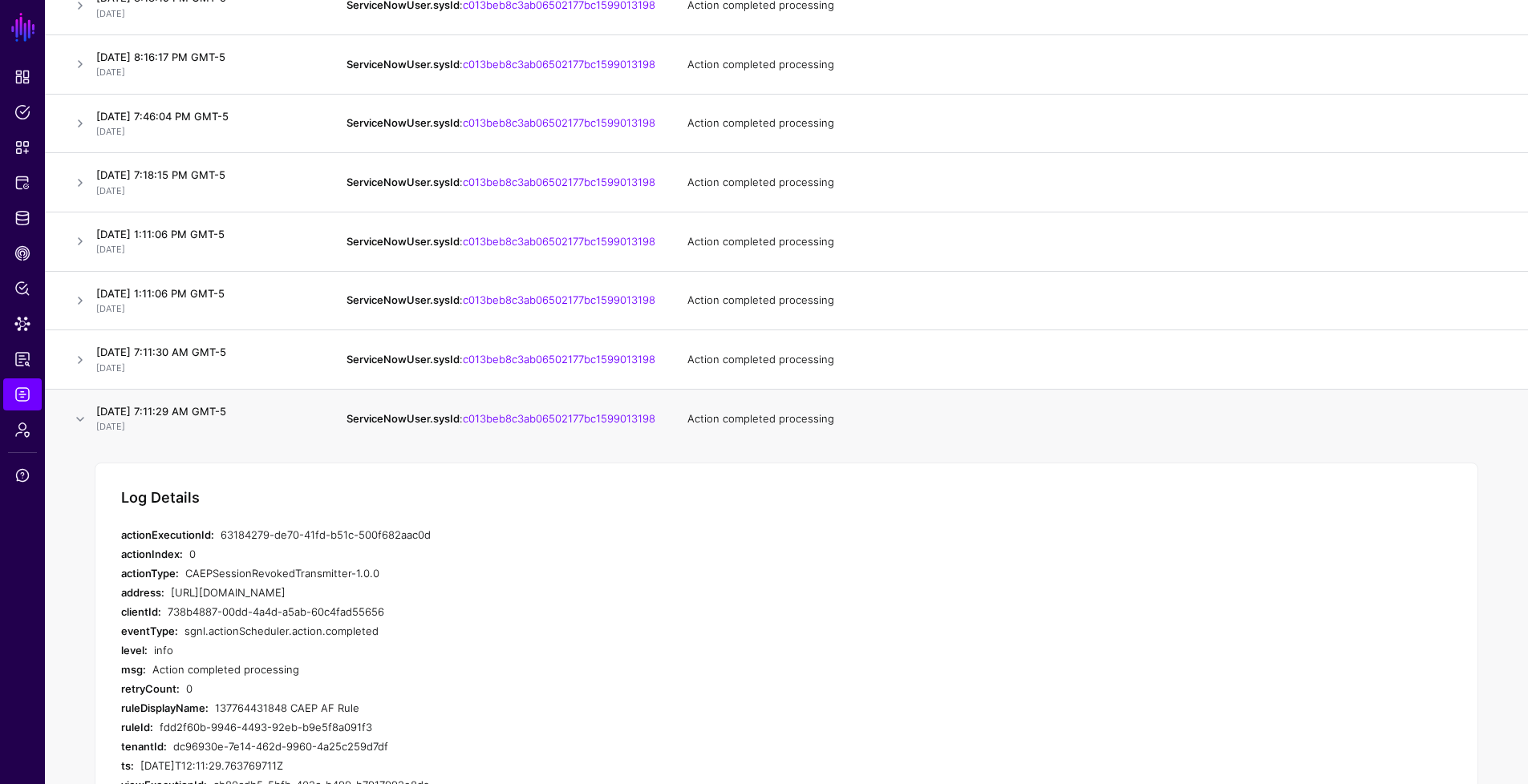
click at [262, 718] on div "137764431848 CAEP AF Rule" at bounding box center [488, 707] width 548 height 19
copy div "137764431848"
click at [85, 429] on link at bounding box center [80, 419] width 19 height 19
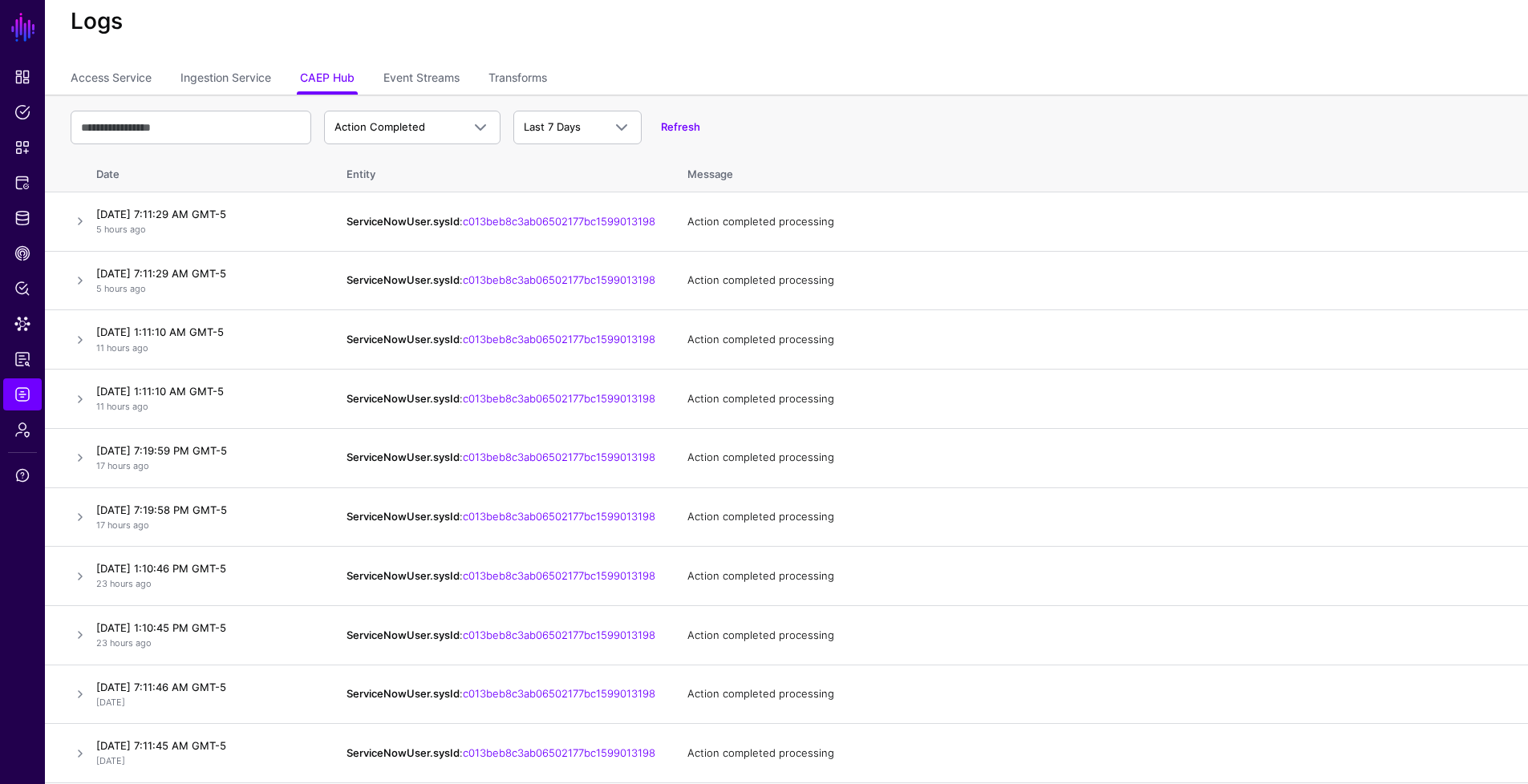
scroll to position [0, 0]
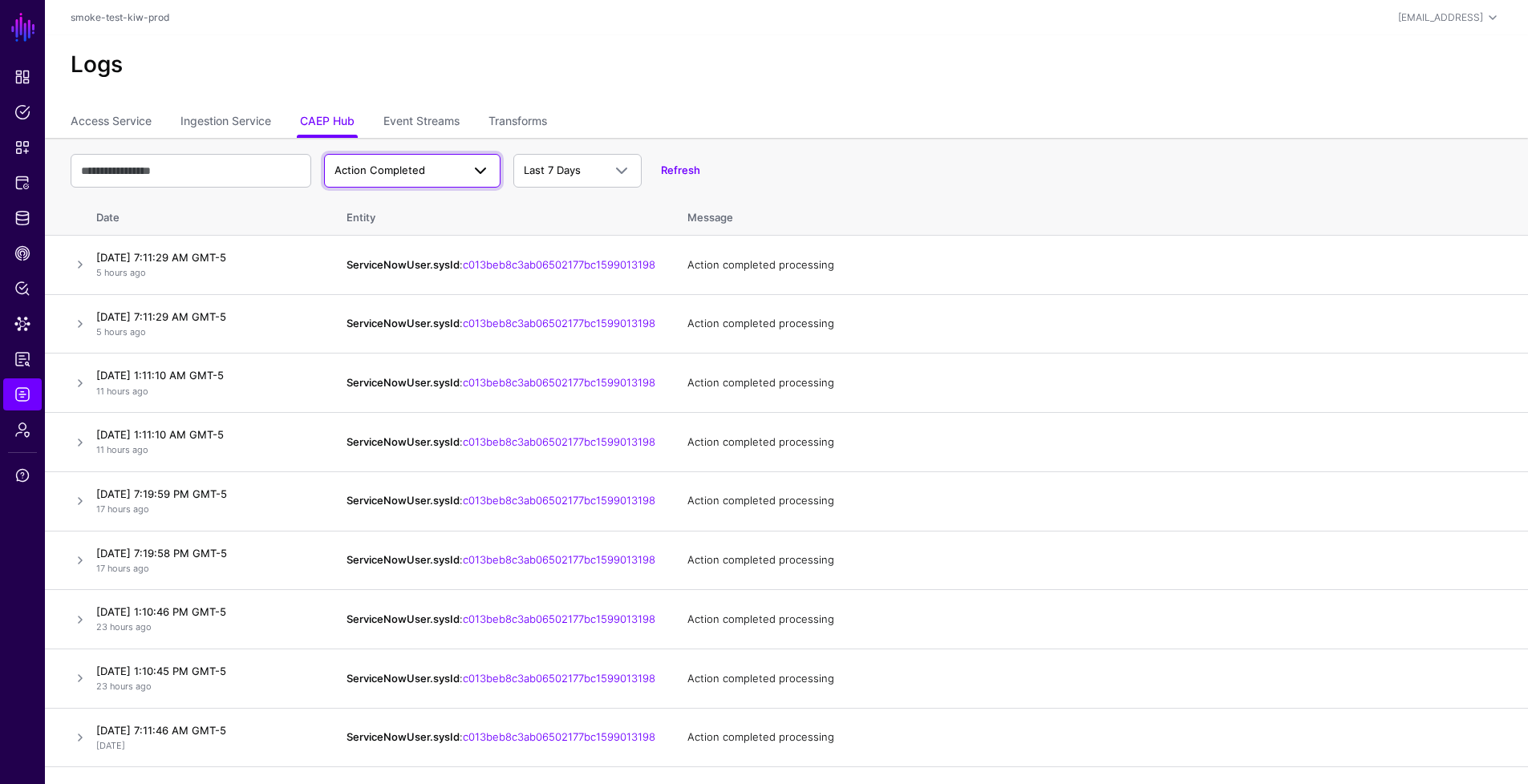
click at [454, 176] on span "Action Completed" at bounding box center [398, 171] width 127 height 16
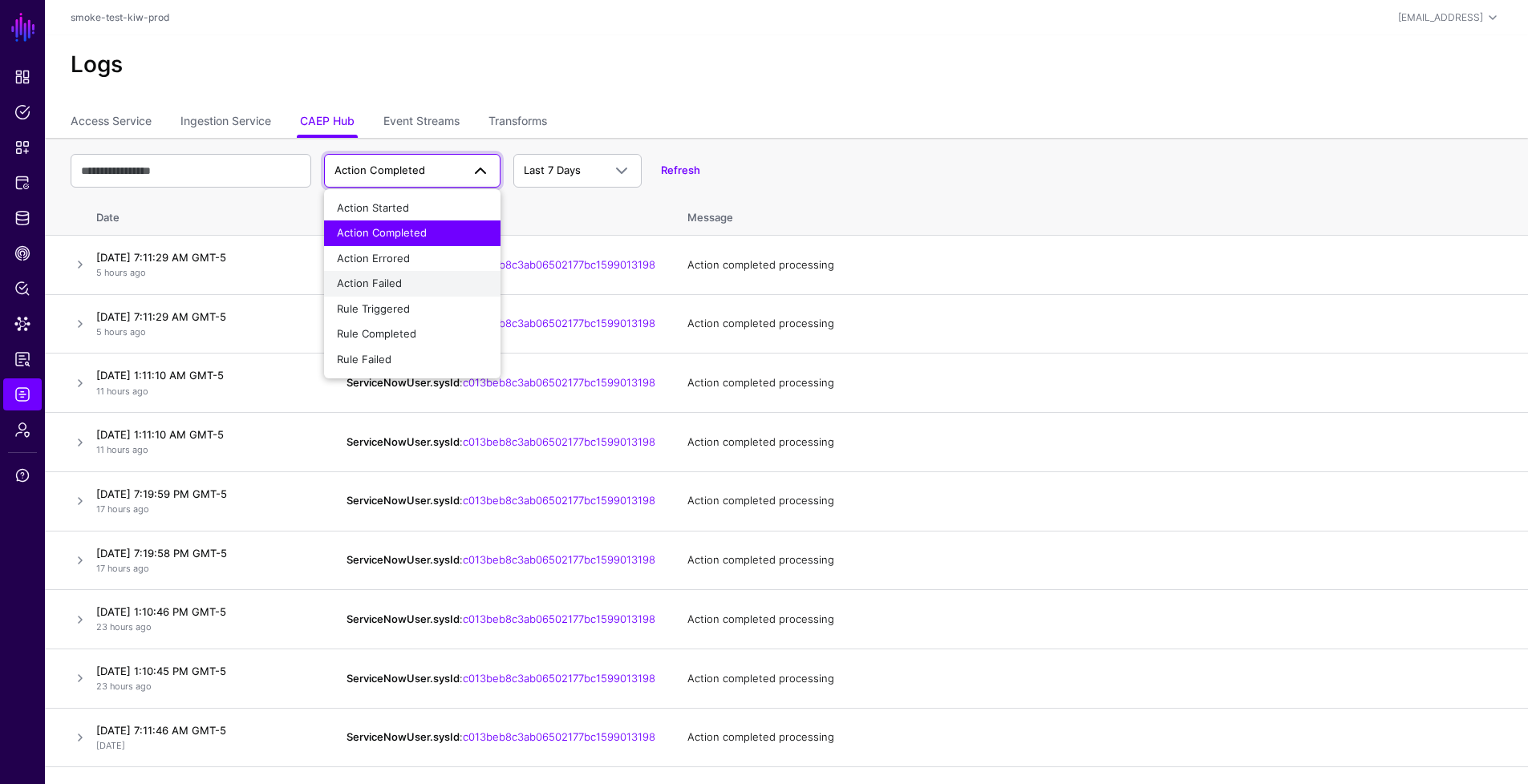
click at [438, 271] on button "Action Failed" at bounding box center [412, 283] width 177 height 25
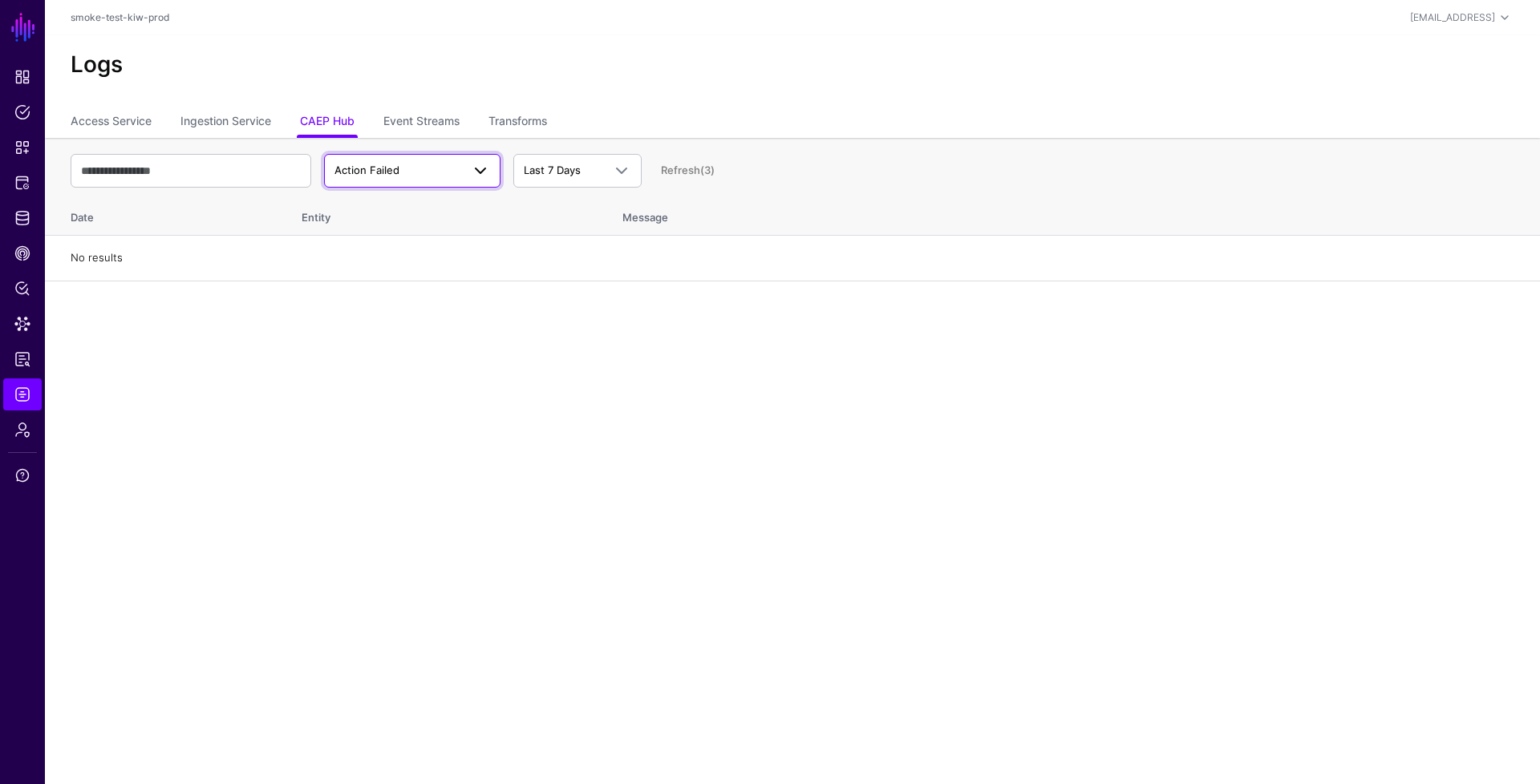
click at [457, 178] on span "Action Failed" at bounding box center [412, 171] width 156 height 19
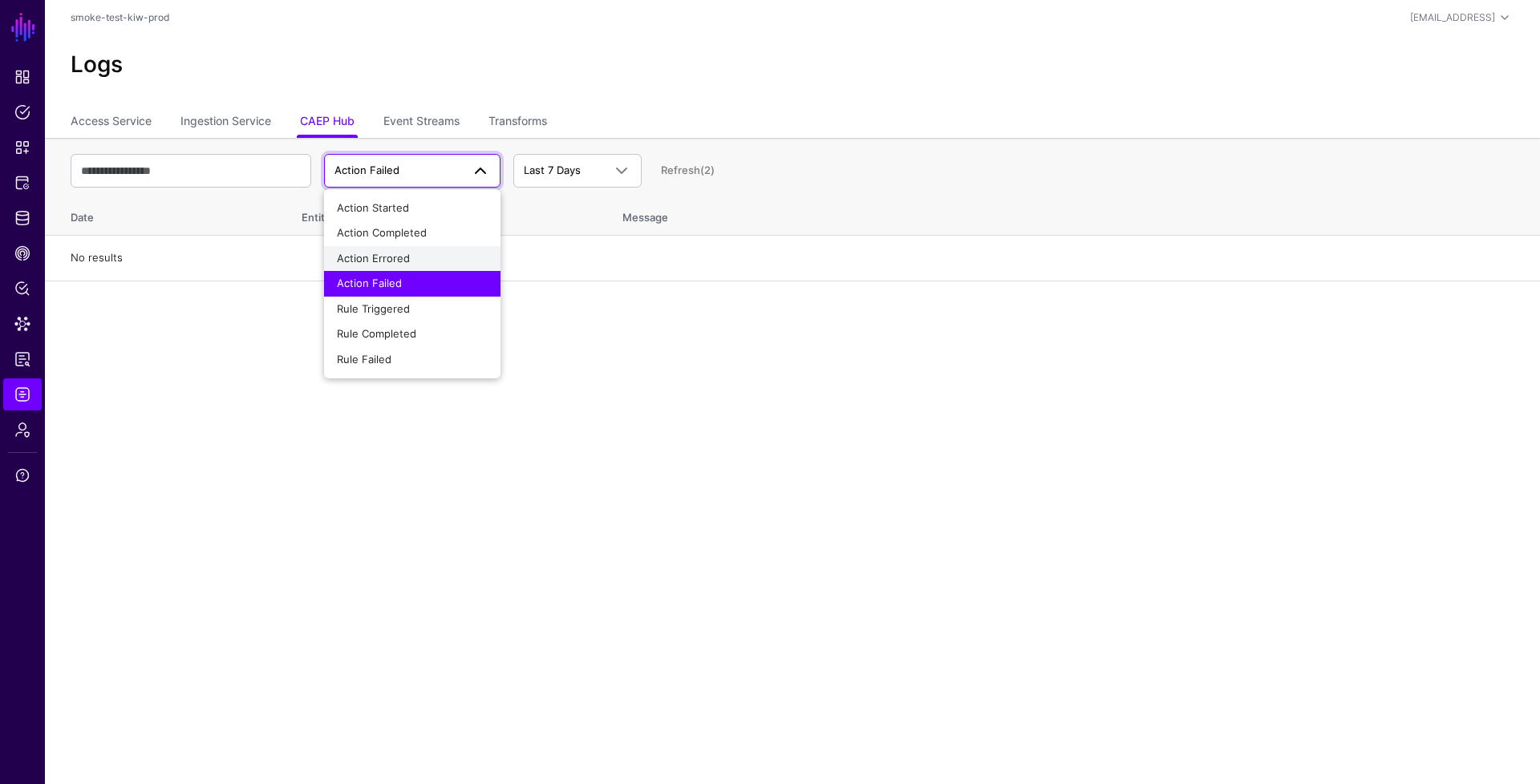
click at [443, 253] on div "Action Errored" at bounding box center [412, 258] width 151 height 16
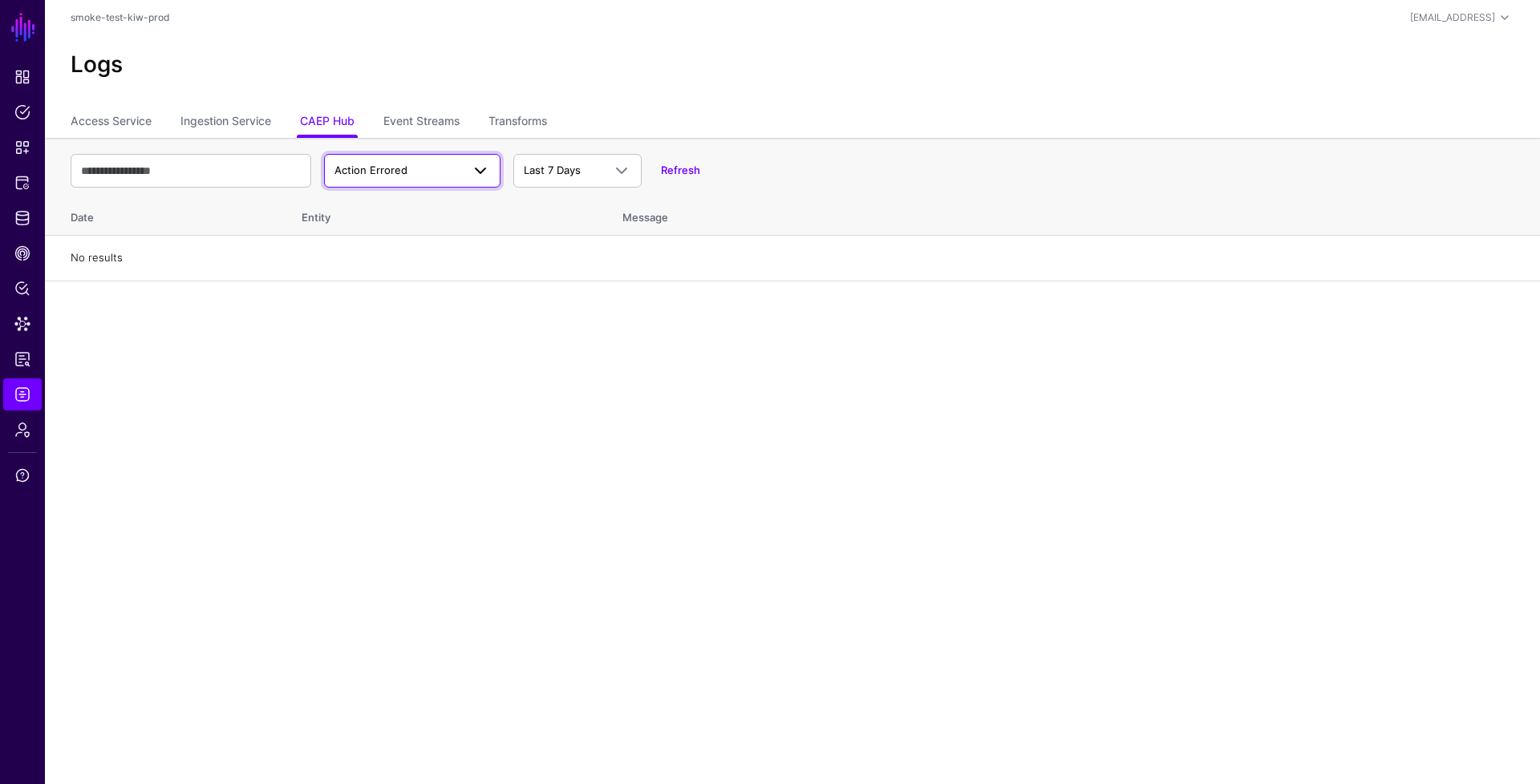
click at [447, 168] on span "Action Errored" at bounding box center [398, 171] width 127 height 16
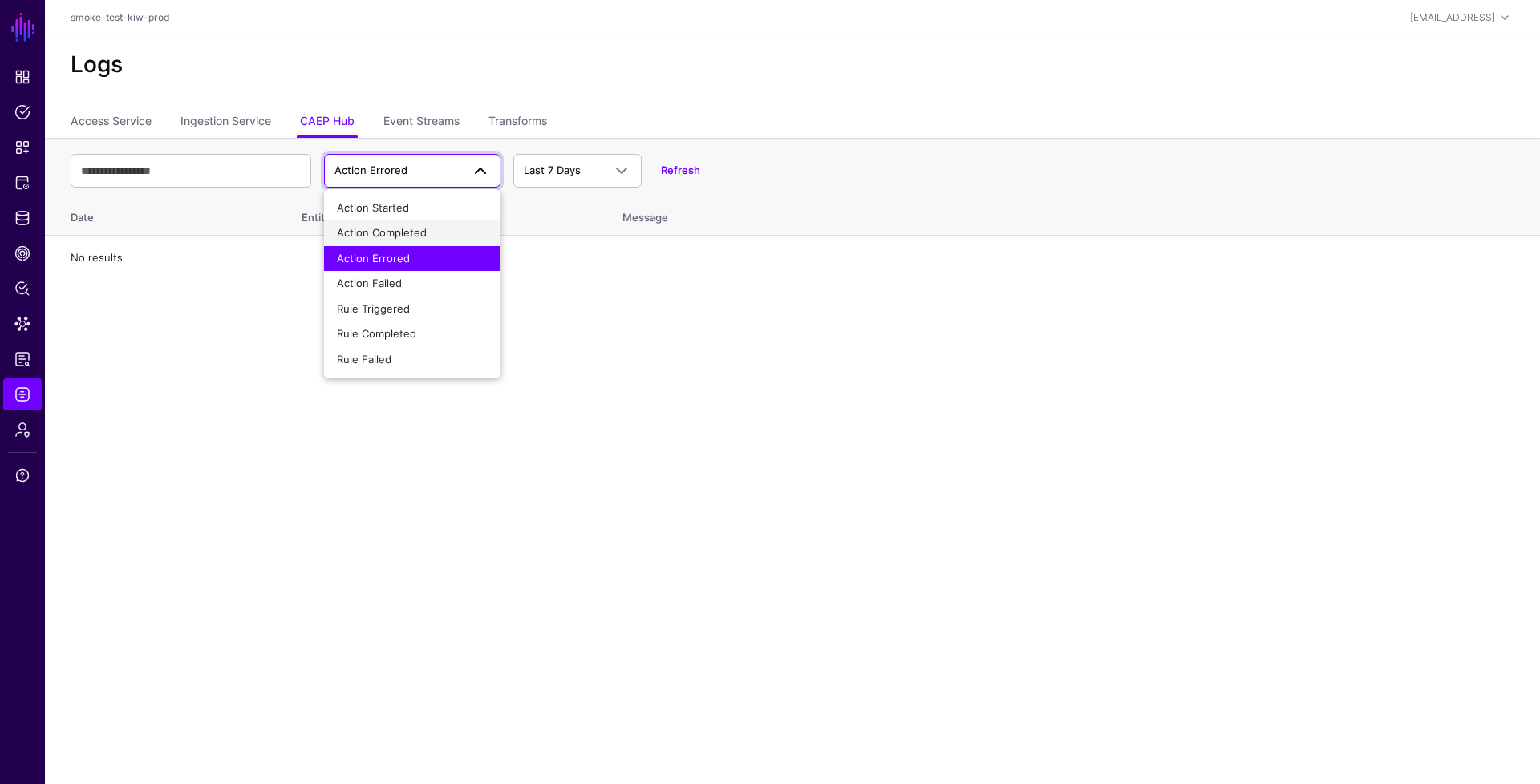
click at [417, 239] on div "Action Completed" at bounding box center [412, 233] width 151 height 16
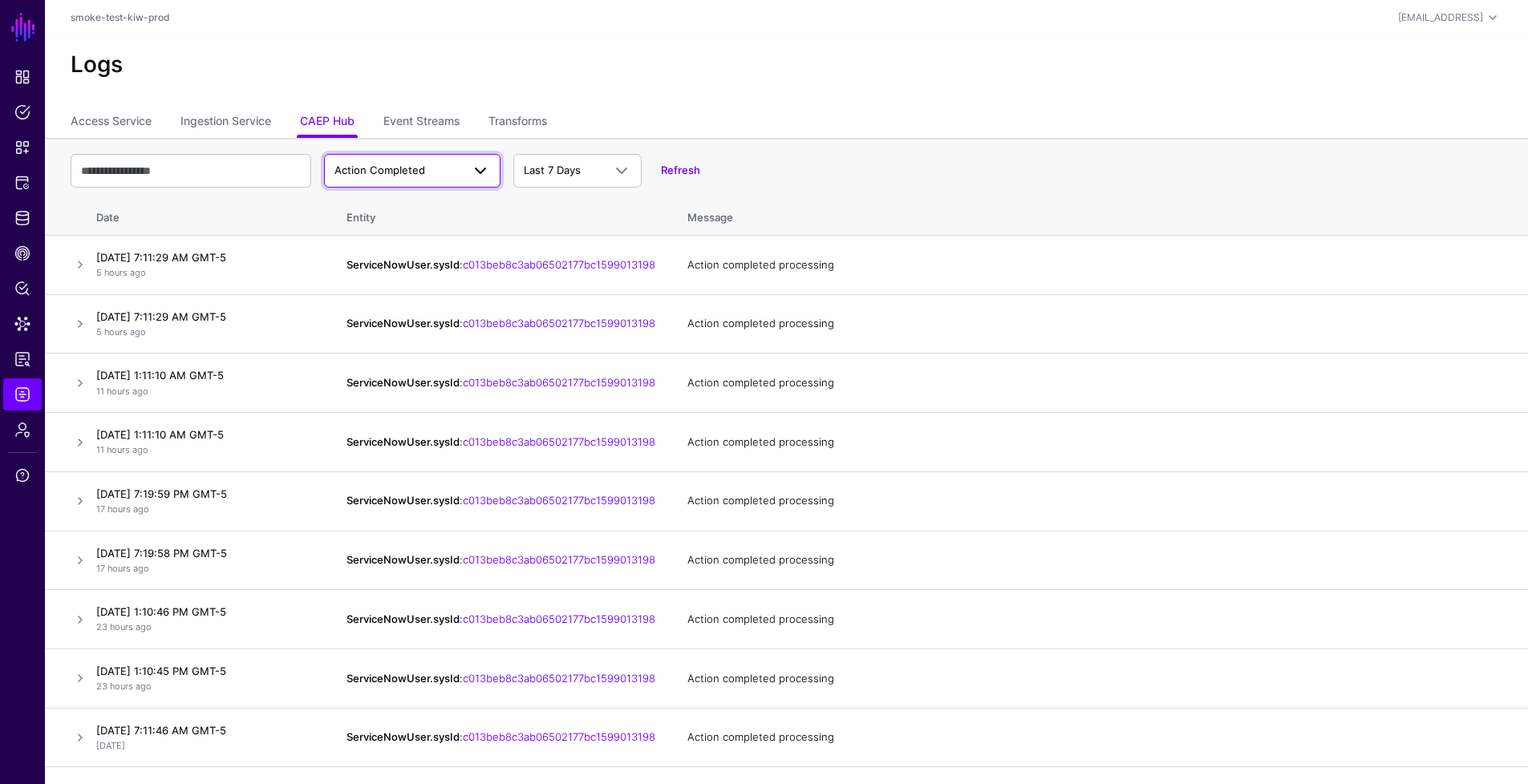
click at [382, 179] on span "Action Completed" at bounding box center [412, 171] width 156 height 19
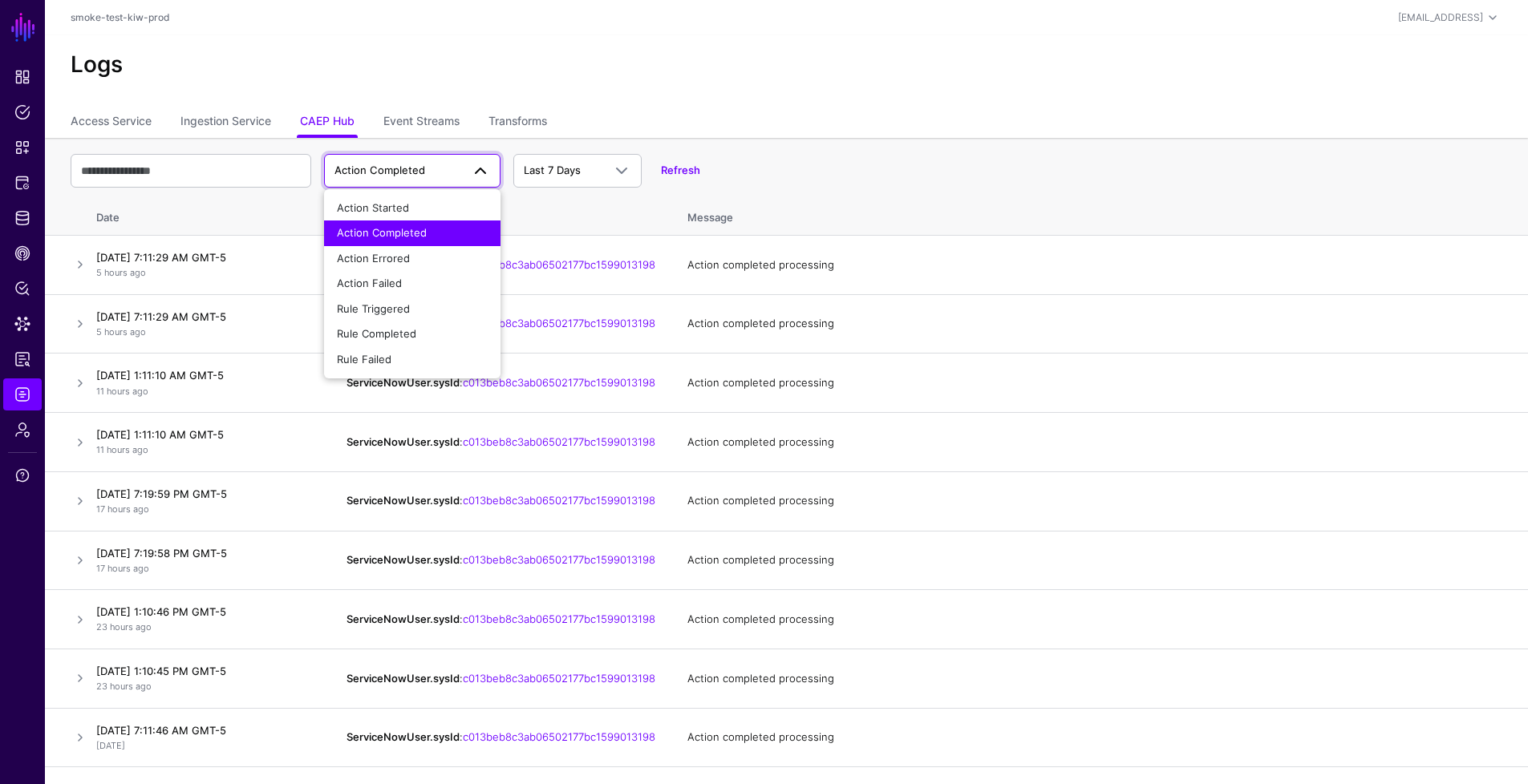
click at [374, 232] on span "Action Completed" at bounding box center [381, 232] width 90 height 13
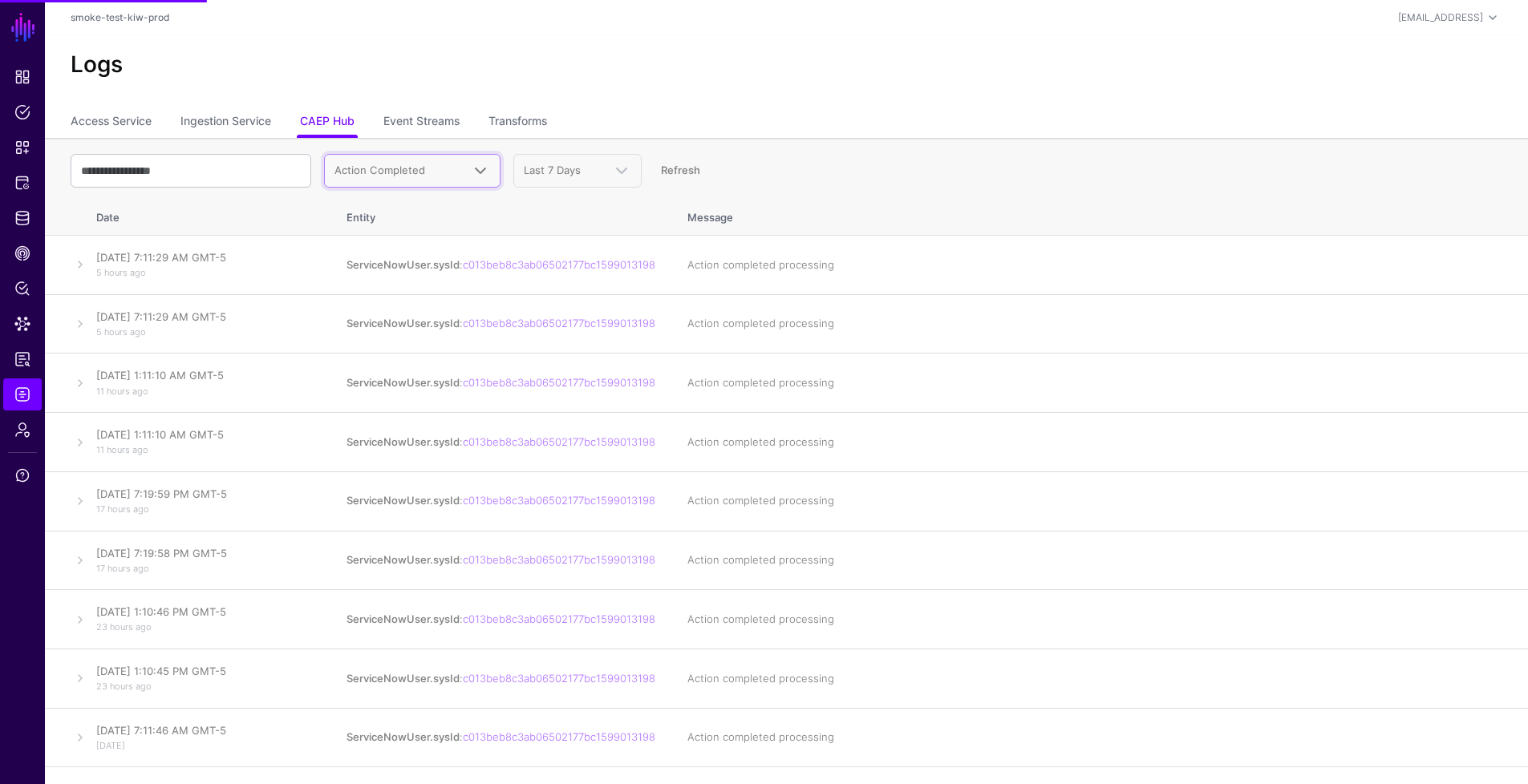
click at [387, 180] on link "Action Completed" at bounding box center [412, 171] width 177 height 34
click at [381, 196] on li "Action Started" at bounding box center [412, 208] width 177 height 25
click at [382, 204] on li "Action Started" at bounding box center [412, 208] width 177 height 25
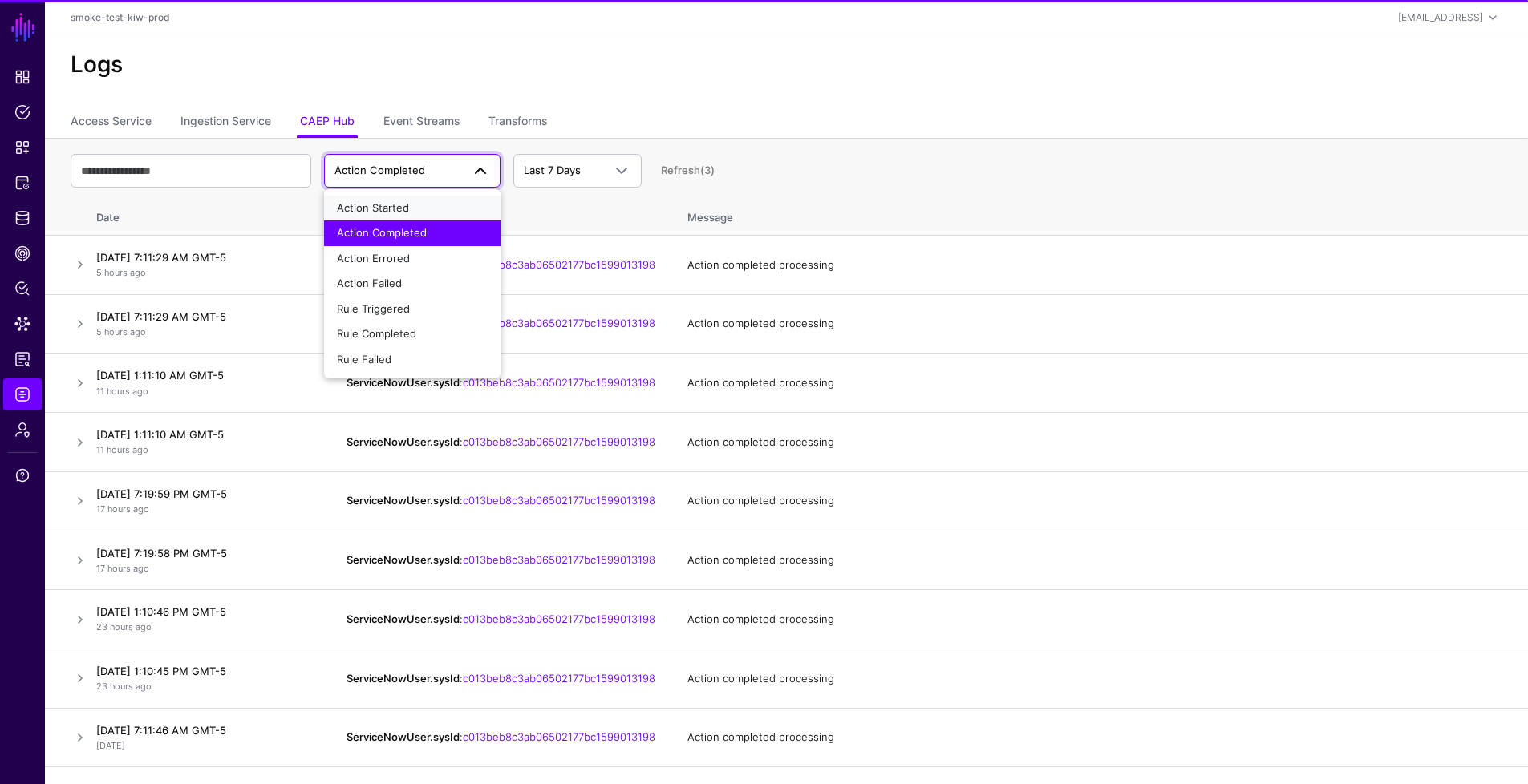
click at [382, 204] on span "Action Started" at bounding box center [373, 207] width 72 height 13
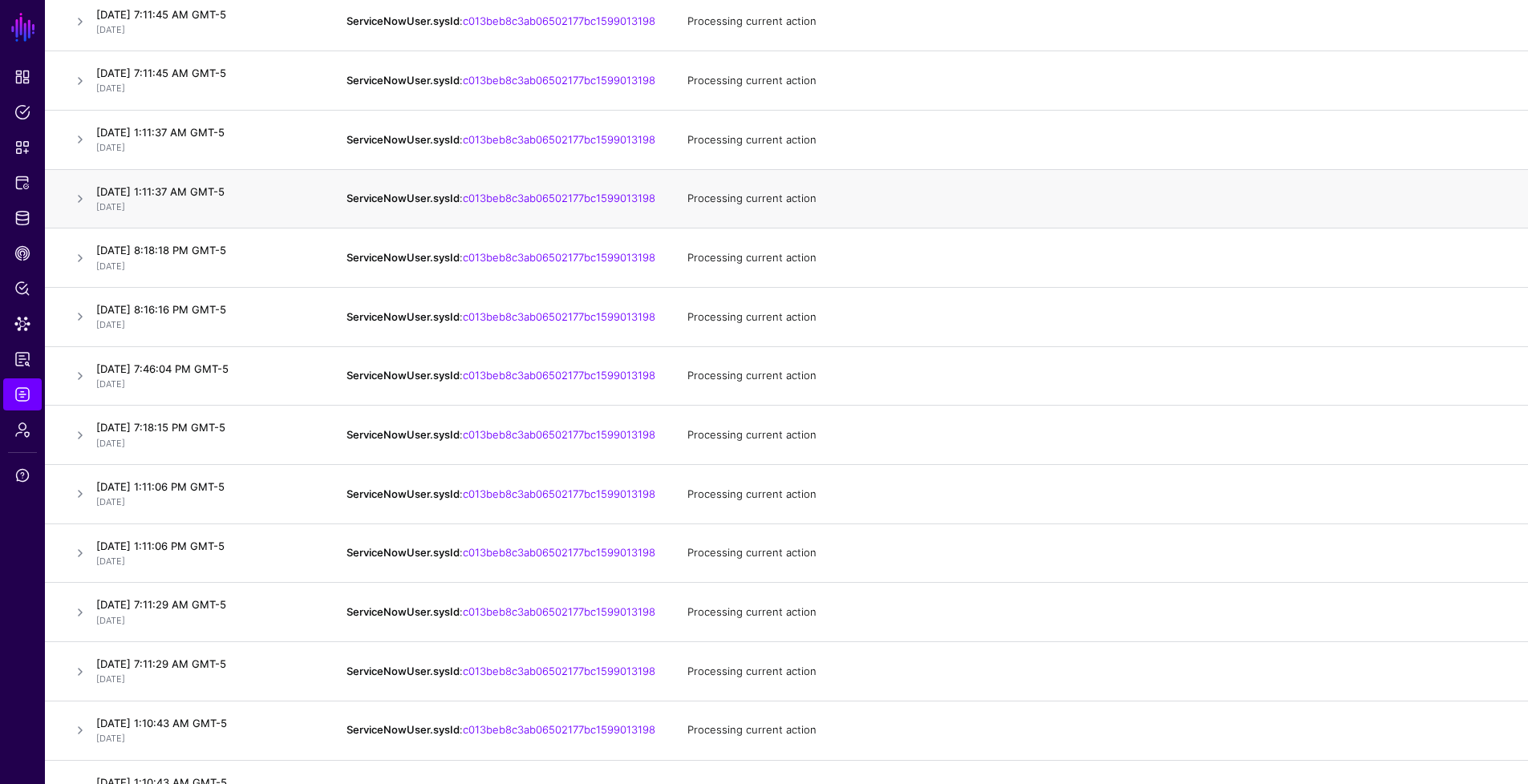
scroll to position [718, 0]
click at [85, 325] on link at bounding box center [80, 315] width 19 height 19
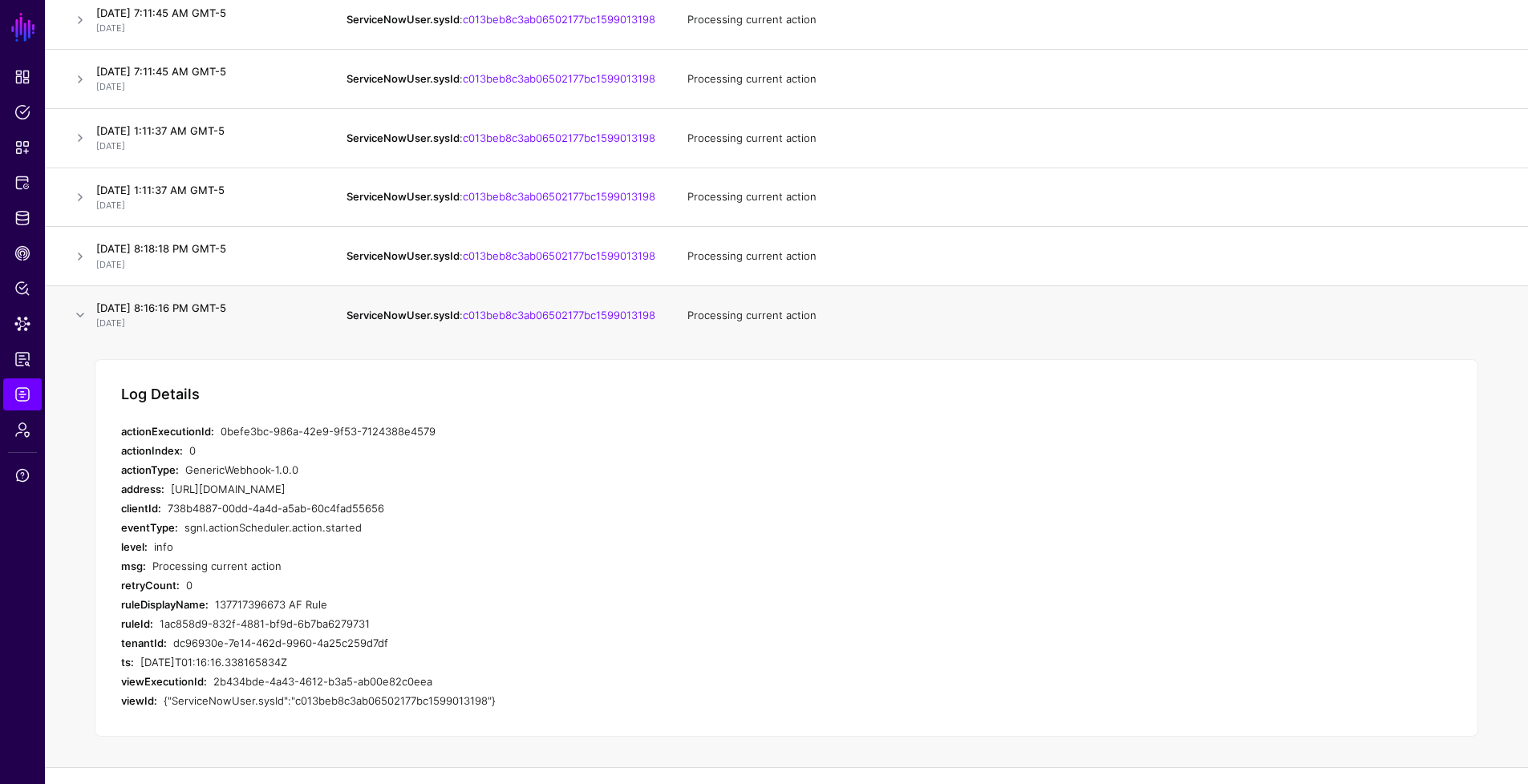
click at [230, 614] on div "137717396673 AF Rule" at bounding box center [488, 605] width 548 height 19
click at [239, 614] on div "137717396673 AF Rule" at bounding box center [488, 605] width 548 height 19
copy div "137717396673"
click at [82, 325] on link at bounding box center [80, 315] width 19 height 19
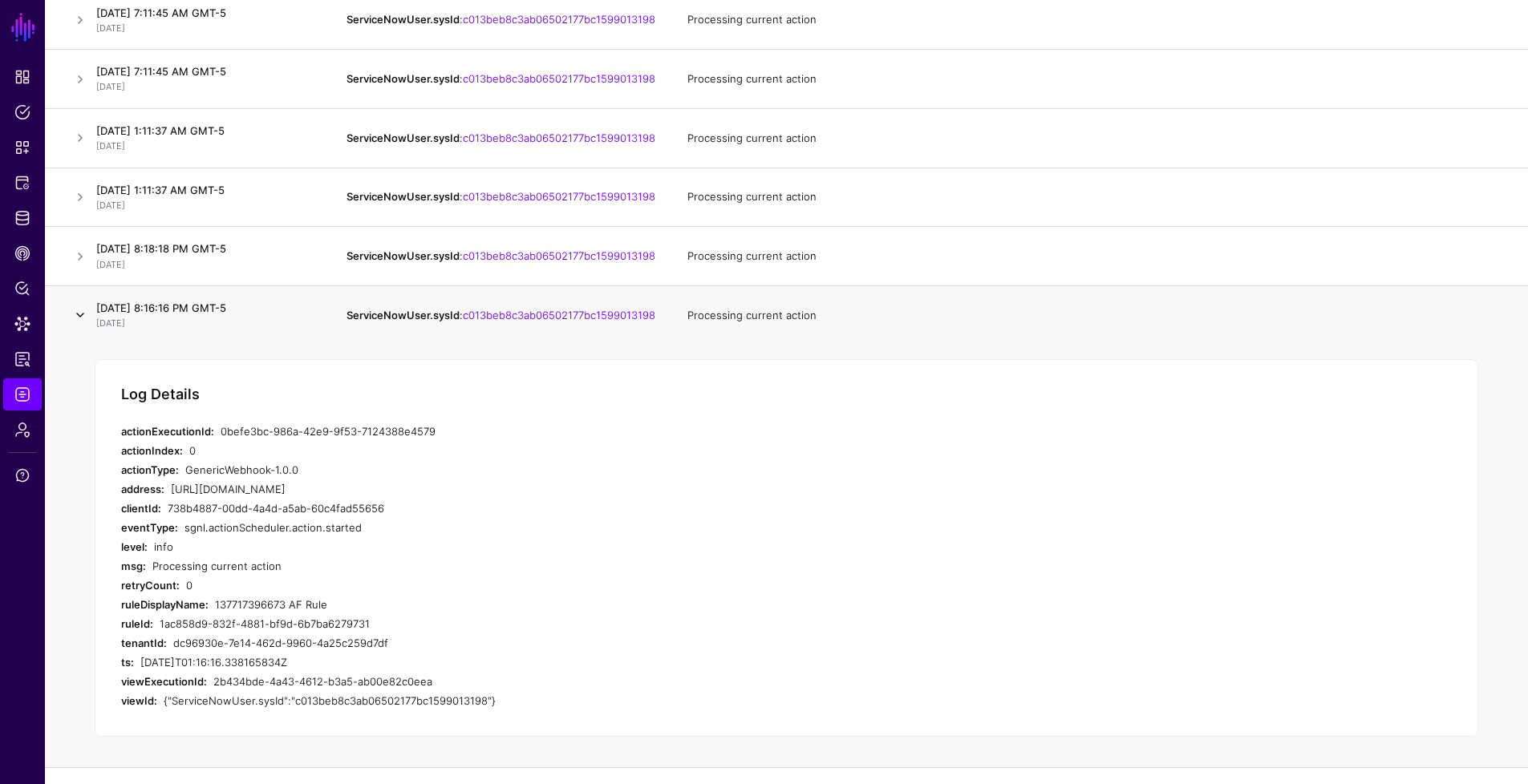
click at [82, 325] on link at bounding box center [80, 315] width 19 height 19
click at [83, 266] on link at bounding box center [80, 257] width 19 height 19
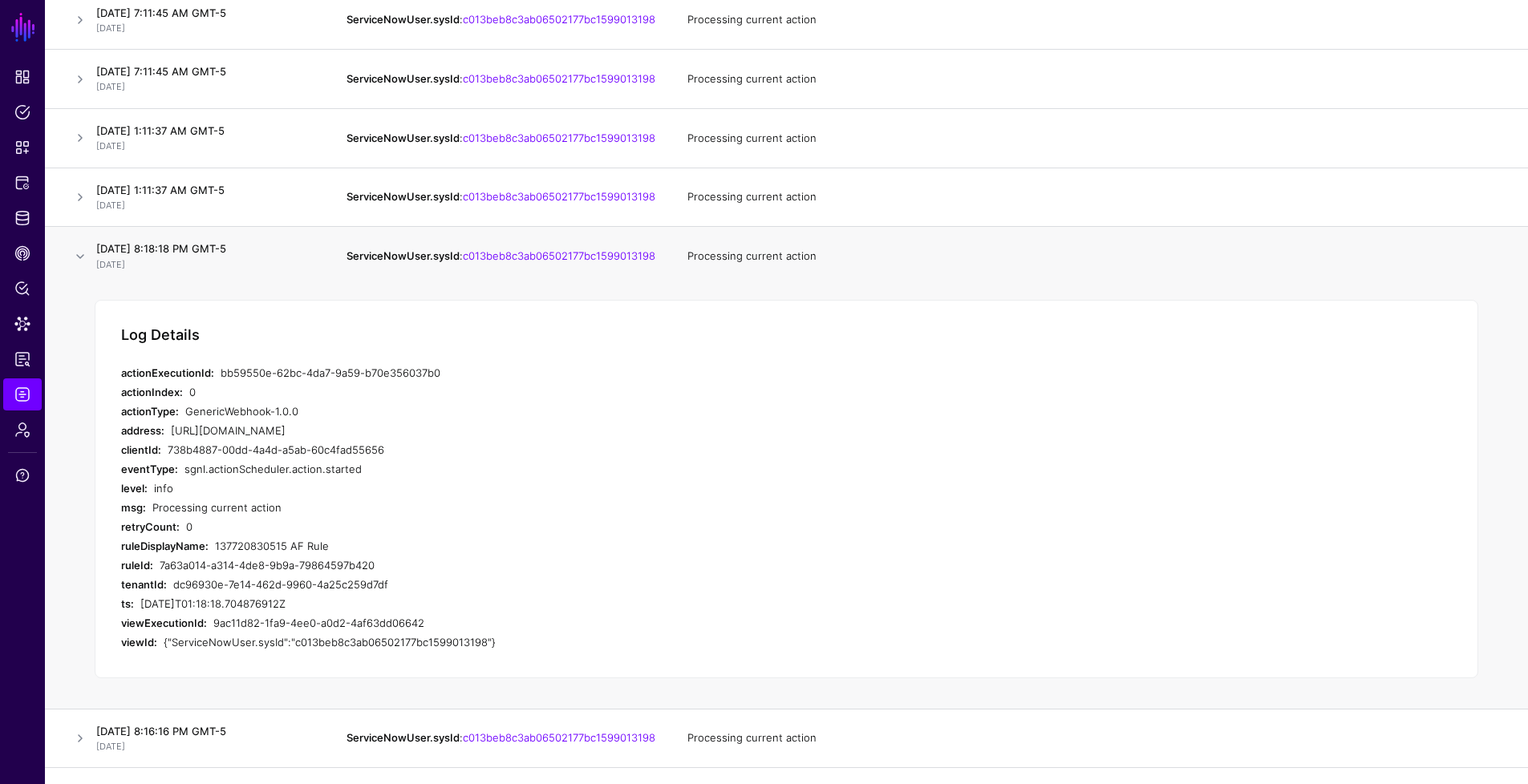
click at [273, 555] on div "137720830515 AF Rule" at bounding box center [488, 546] width 548 height 19
copy div "137720830515"
click at [82, 266] on link at bounding box center [80, 257] width 19 height 19
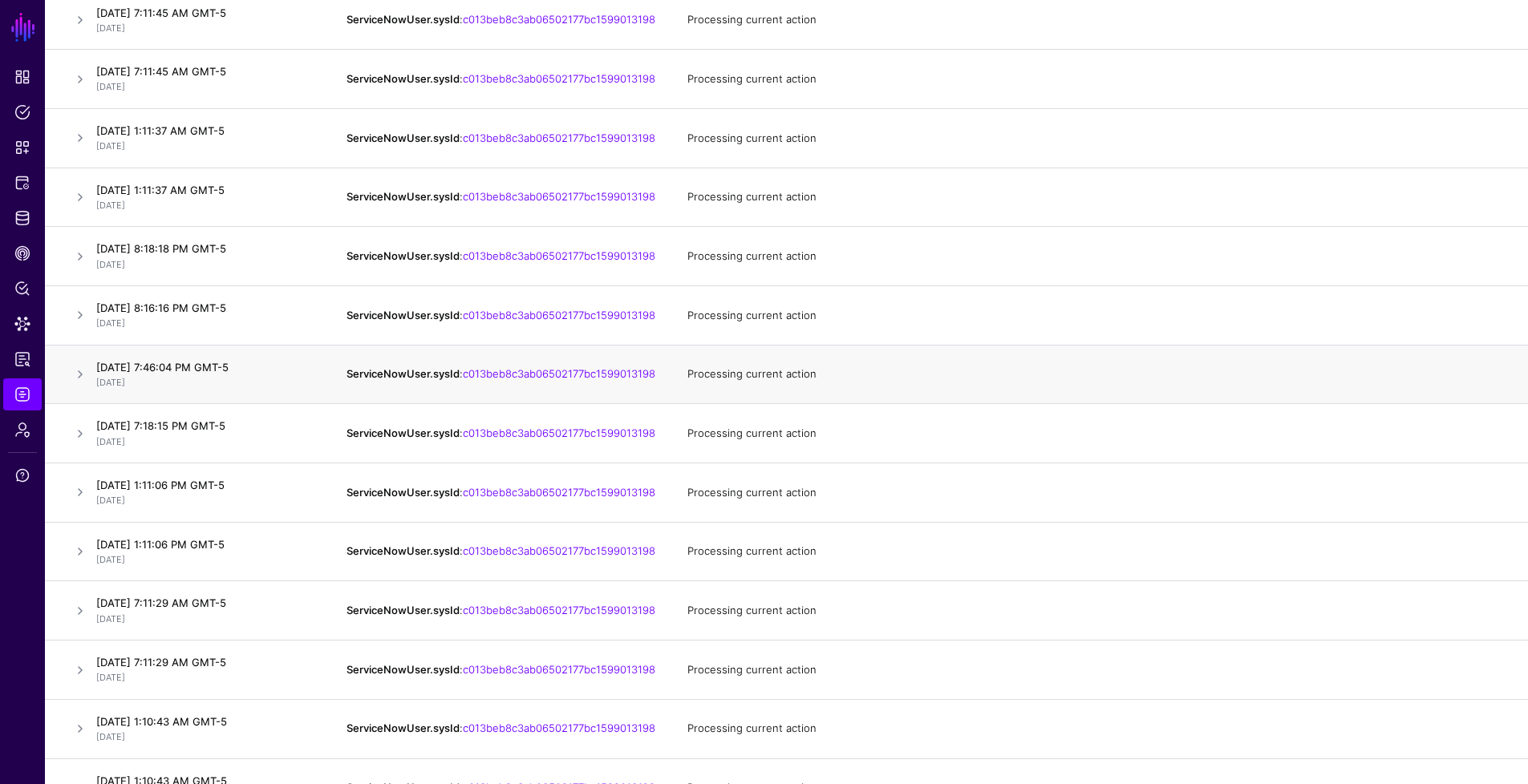
click at [77, 389] on td at bounding box center [68, 374] width 45 height 59
click at [77, 384] on link at bounding box center [80, 374] width 19 height 19
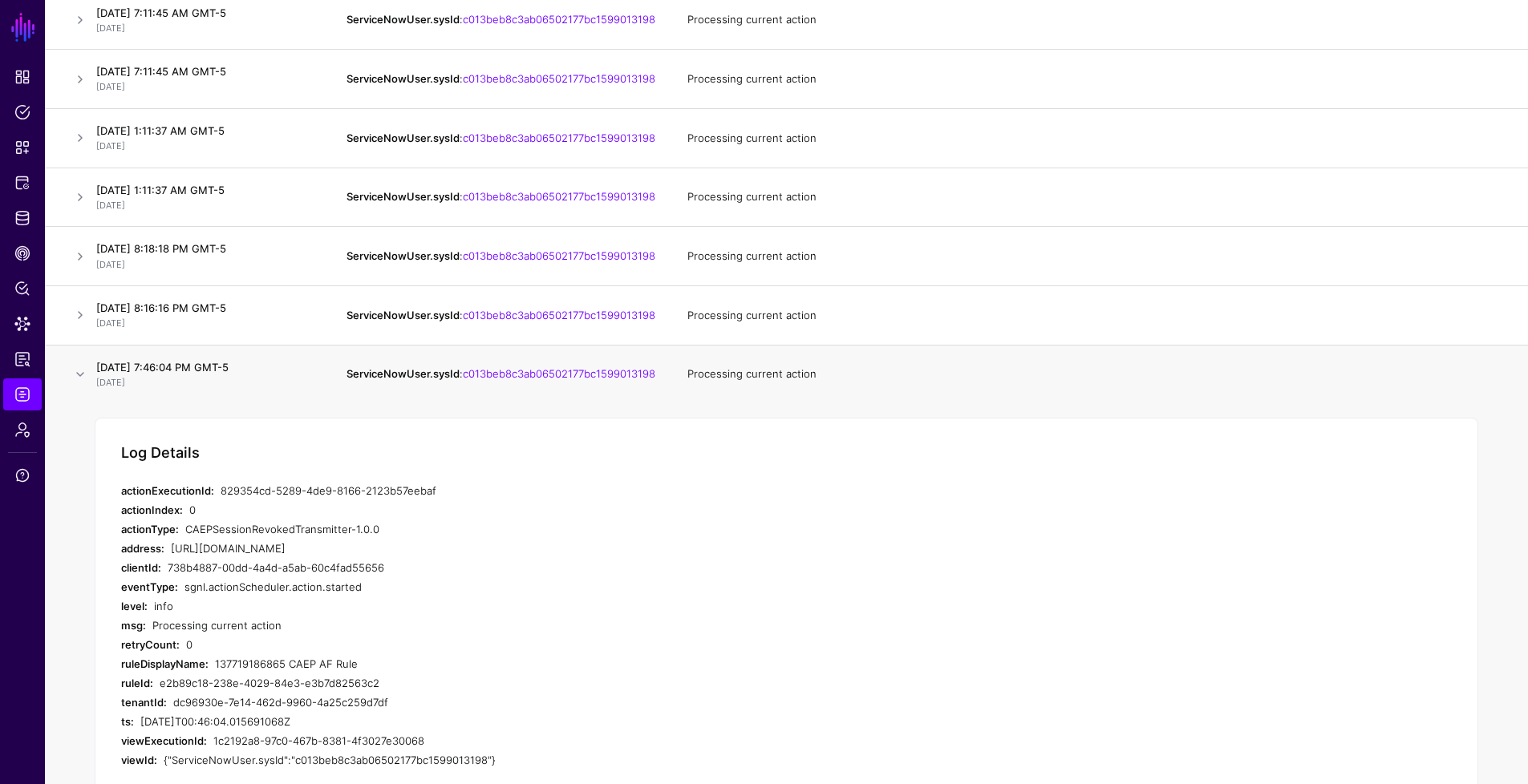
click at [266, 673] on div "137719186865 CAEP AF Rule" at bounding box center [488, 664] width 548 height 19
click at [84, 384] on link at bounding box center [80, 374] width 19 height 19
click at [85, 384] on link at bounding box center [80, 374] width 19 height 19
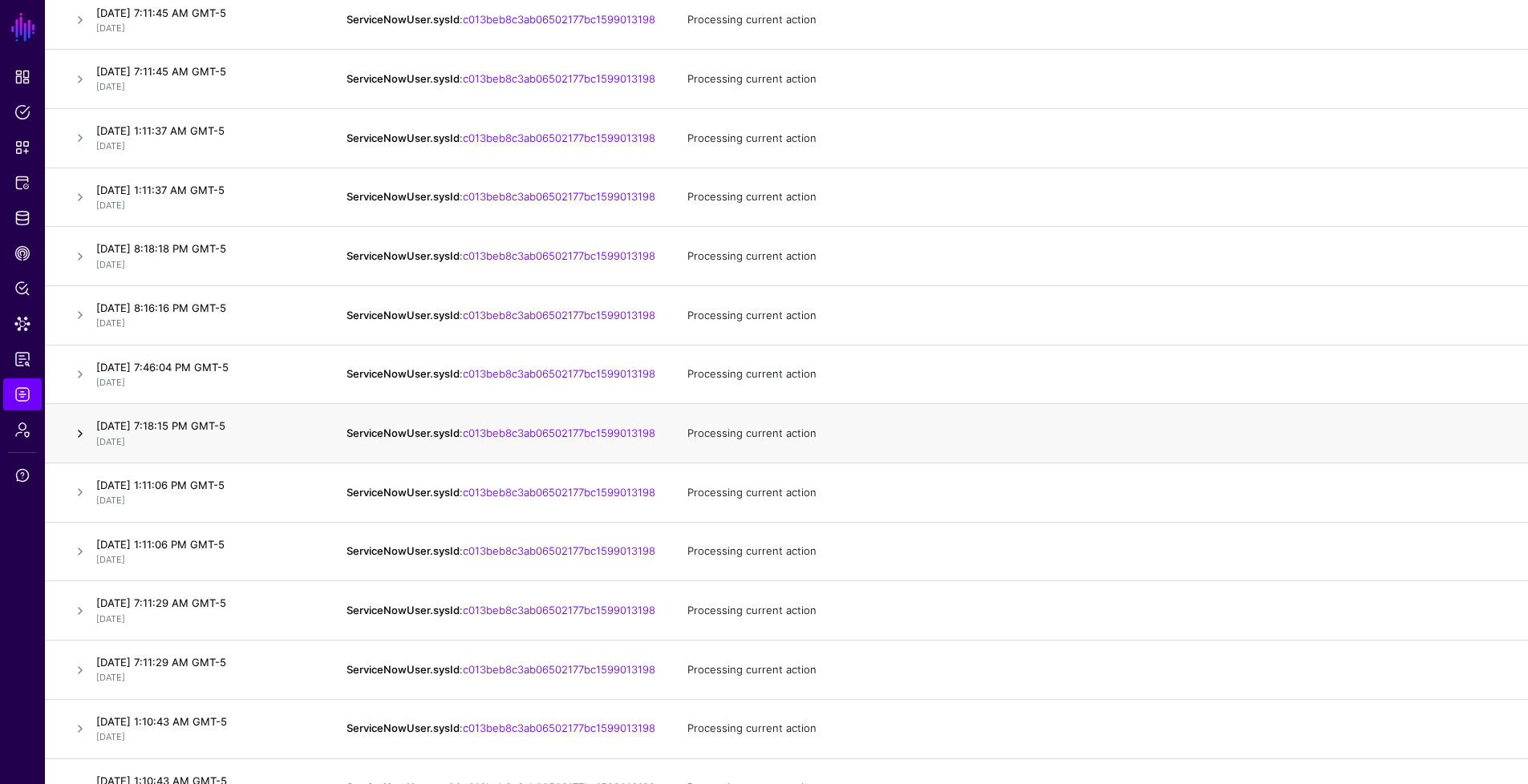
click at [84, 444] on link at bounding box center [80, 433] width 19 height 19
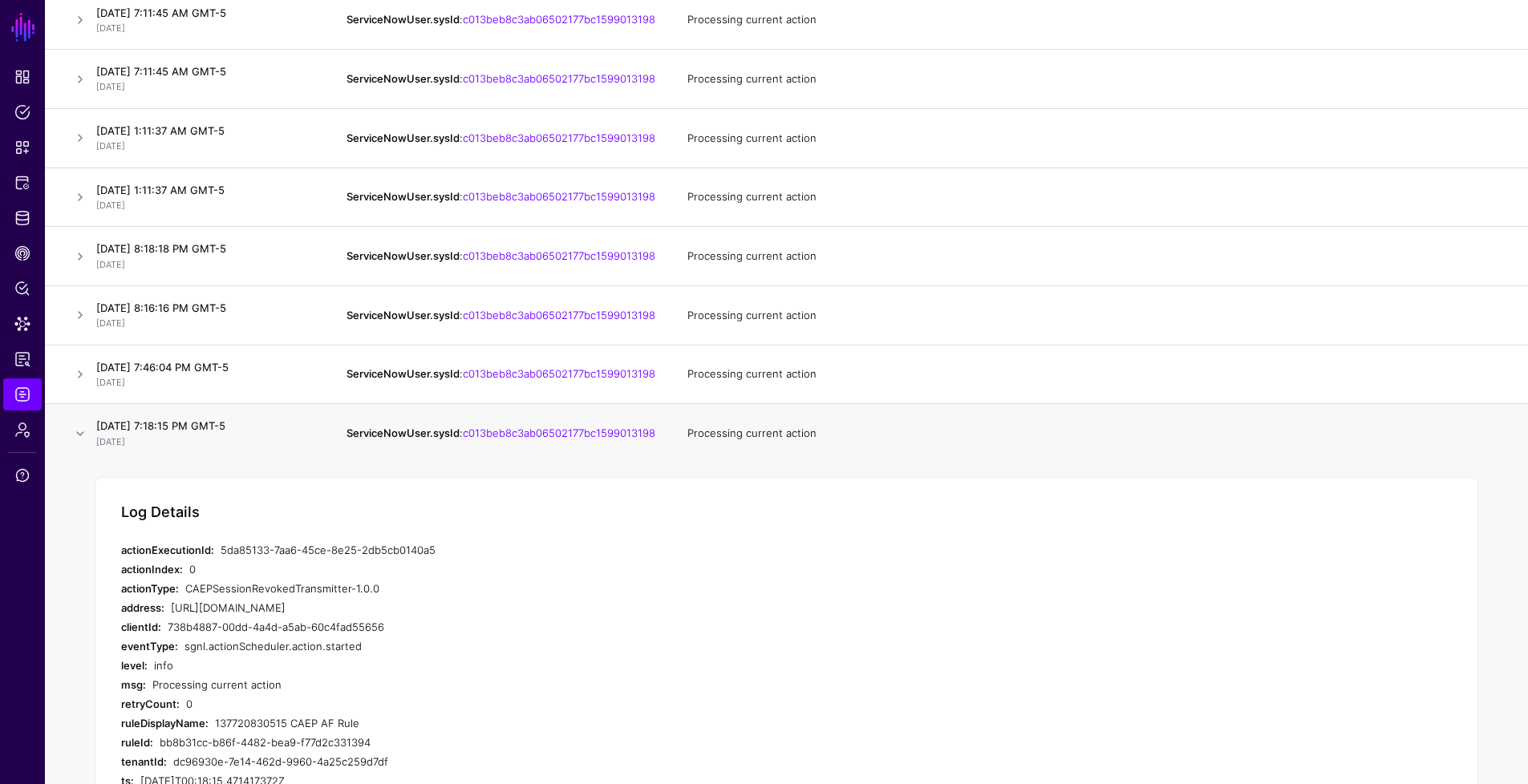
scroll to position [720, 0]
click at [277, 729] on div "137720830515 CAEP AF Rule" at bounding box center [488, 720] width 548 height 19
click at [271, 729] on div "137720830515 CAEP AF Rule" at bounding box center [488, 720] width 548 height 19
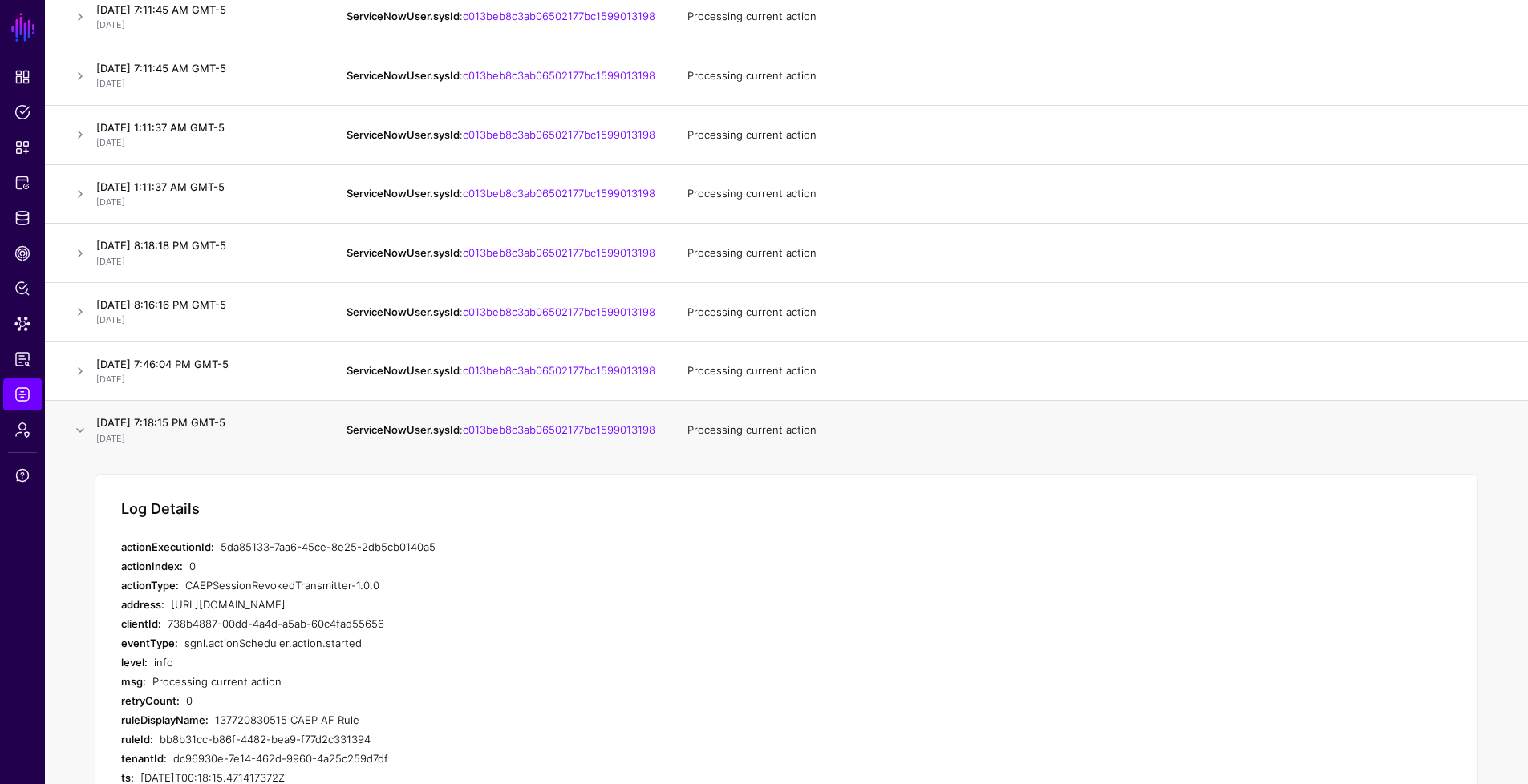
click at [271, 729] on div "137720830515 CAEP AF Rule" at bounding box center [488, 720] width 548 height 19
click at [270, 729] on div "137720830515 CAEP AF Rule" at bounding box center [488, 720] width 548 height 19
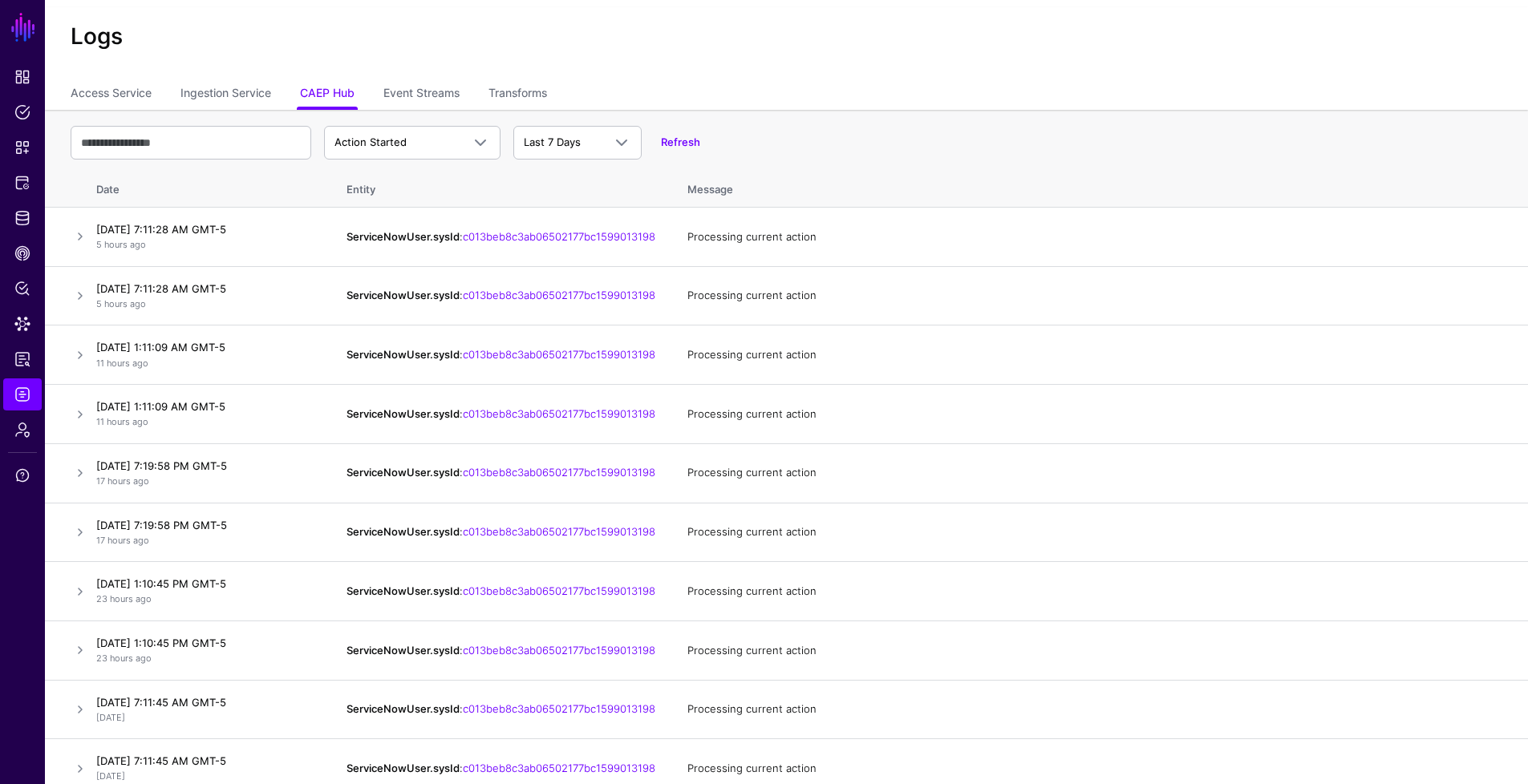
scroll to position [0, 0]
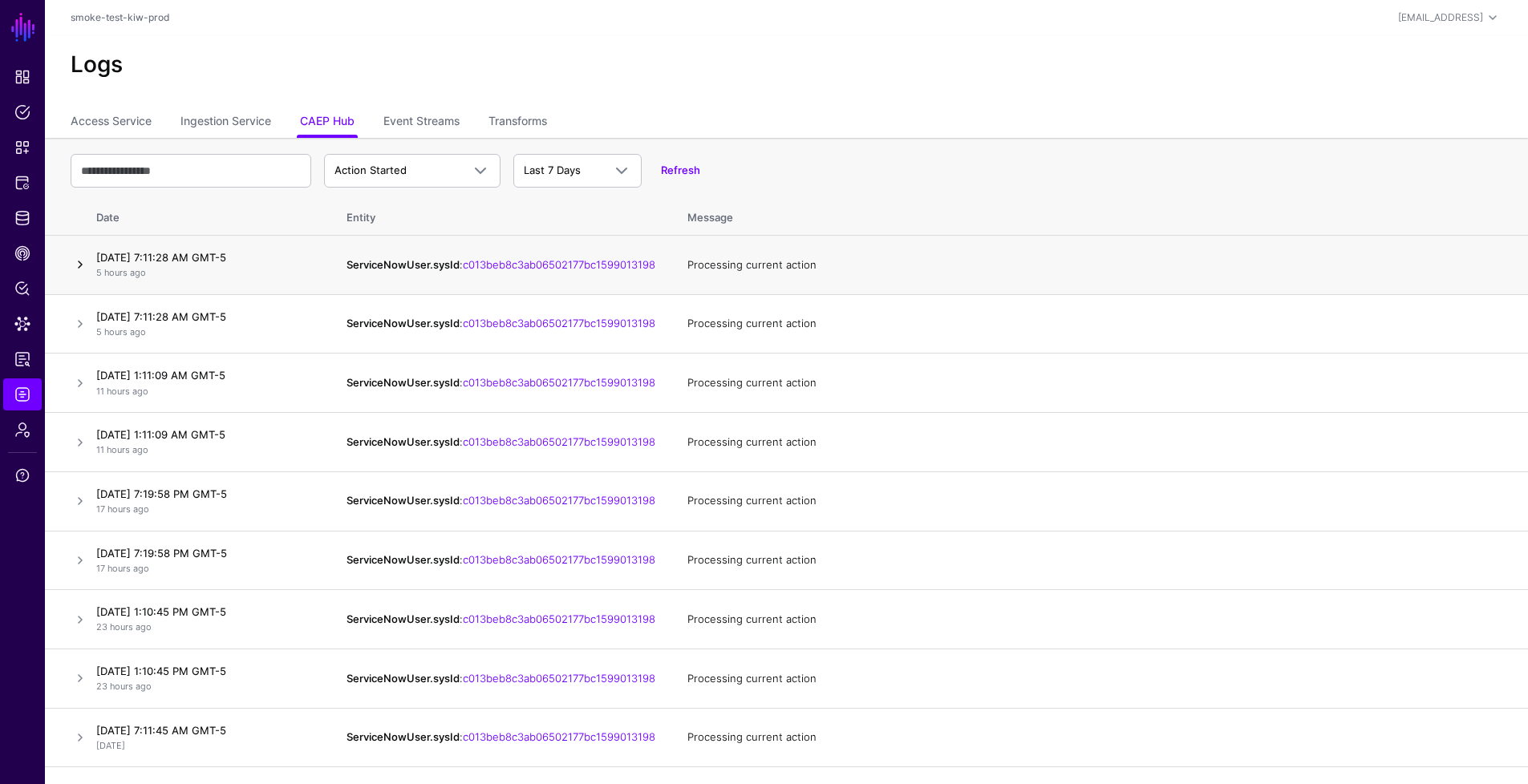
click at [79, 268] on link at bounding box center [80, 265] width 19 height 19
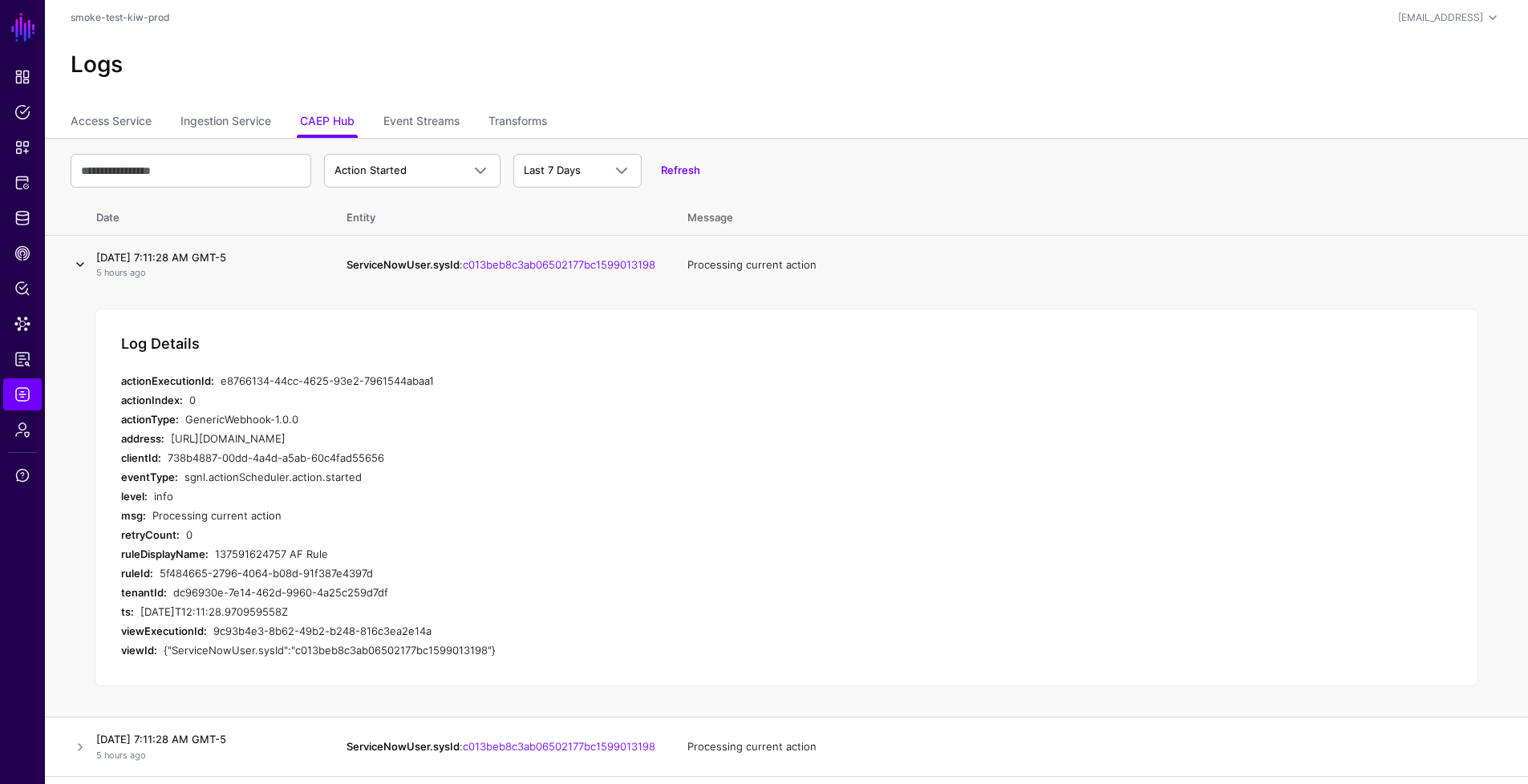
click at [79, 268] on link at bounding box center [80, 265] width 19 height 19
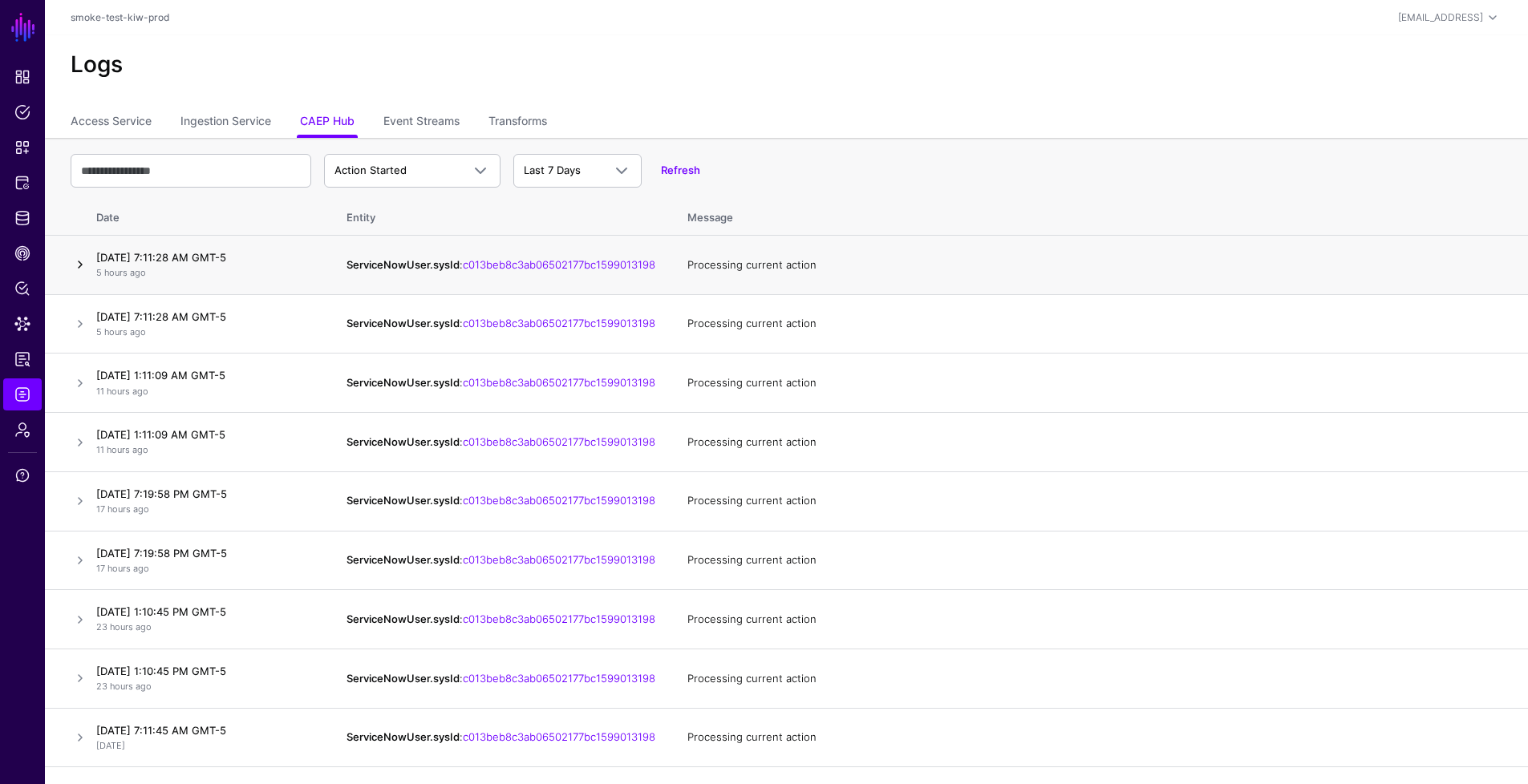
click at [79, 268] on link at bounding box center [80, 265] width 19 height 19
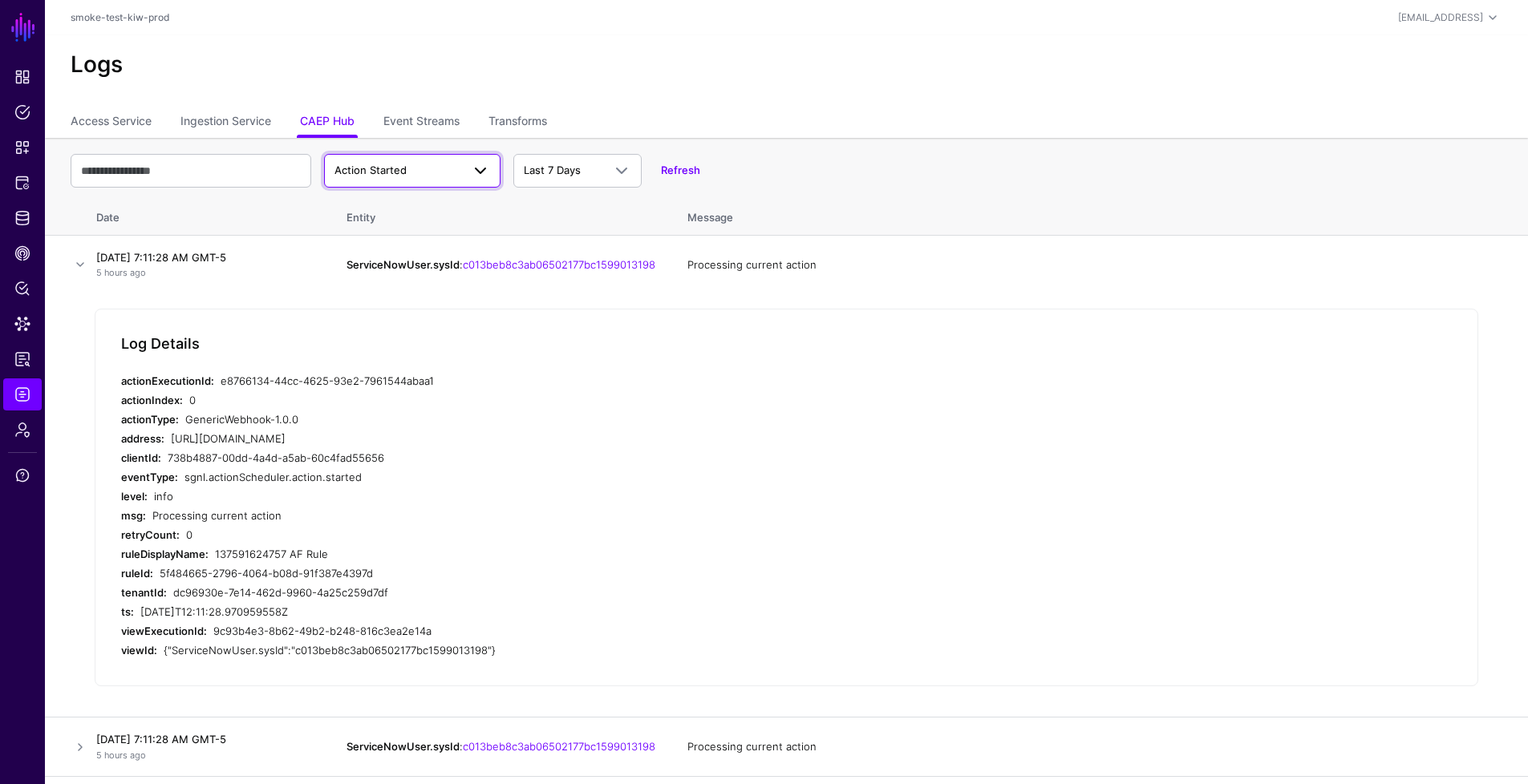
click at [382, 157] on link "Action Started" at bounding box center [412, 171] width 177 height 34
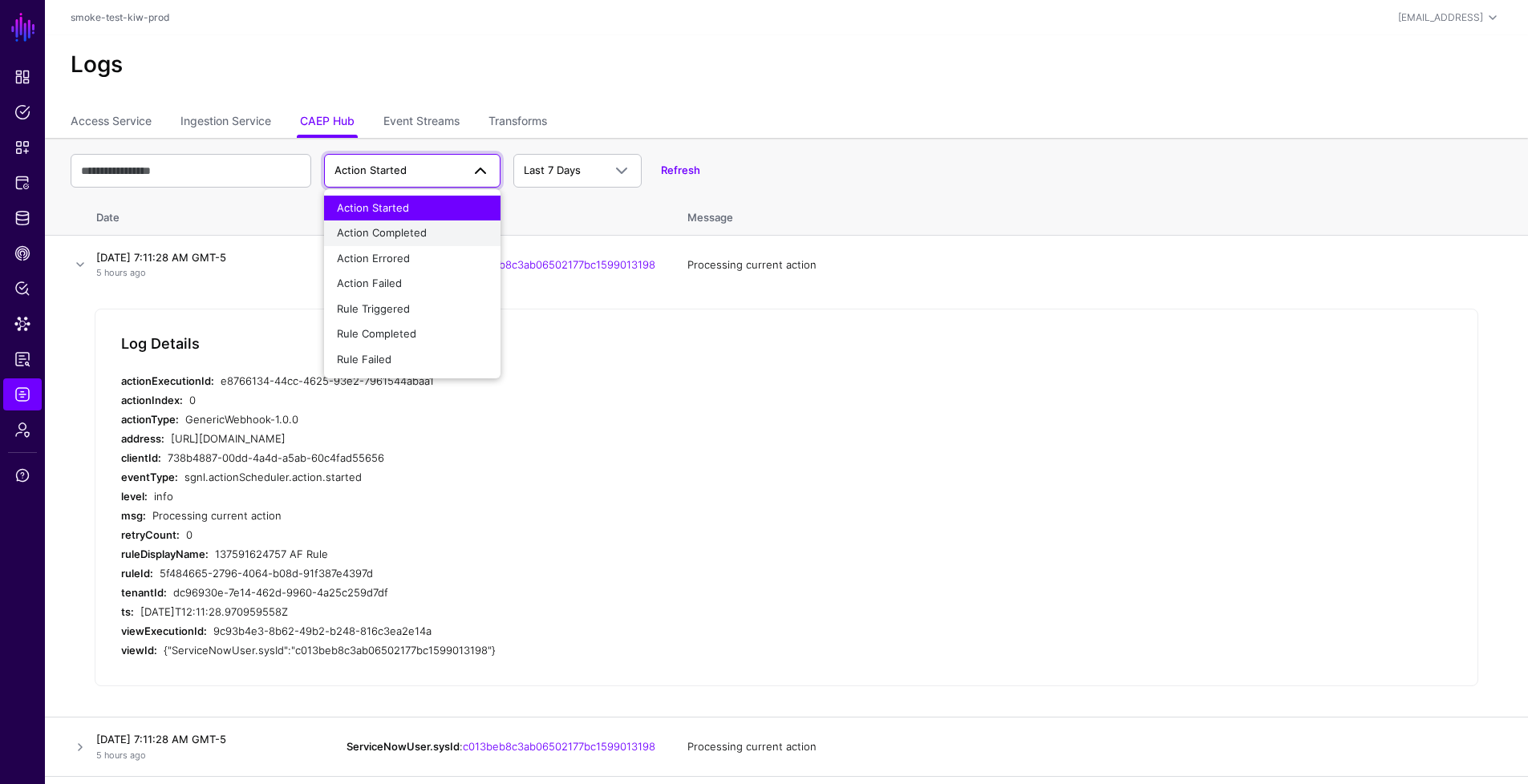
click at [412, 223] on button "Action Completed" at bounding box center [412, 232] width 177 height 25
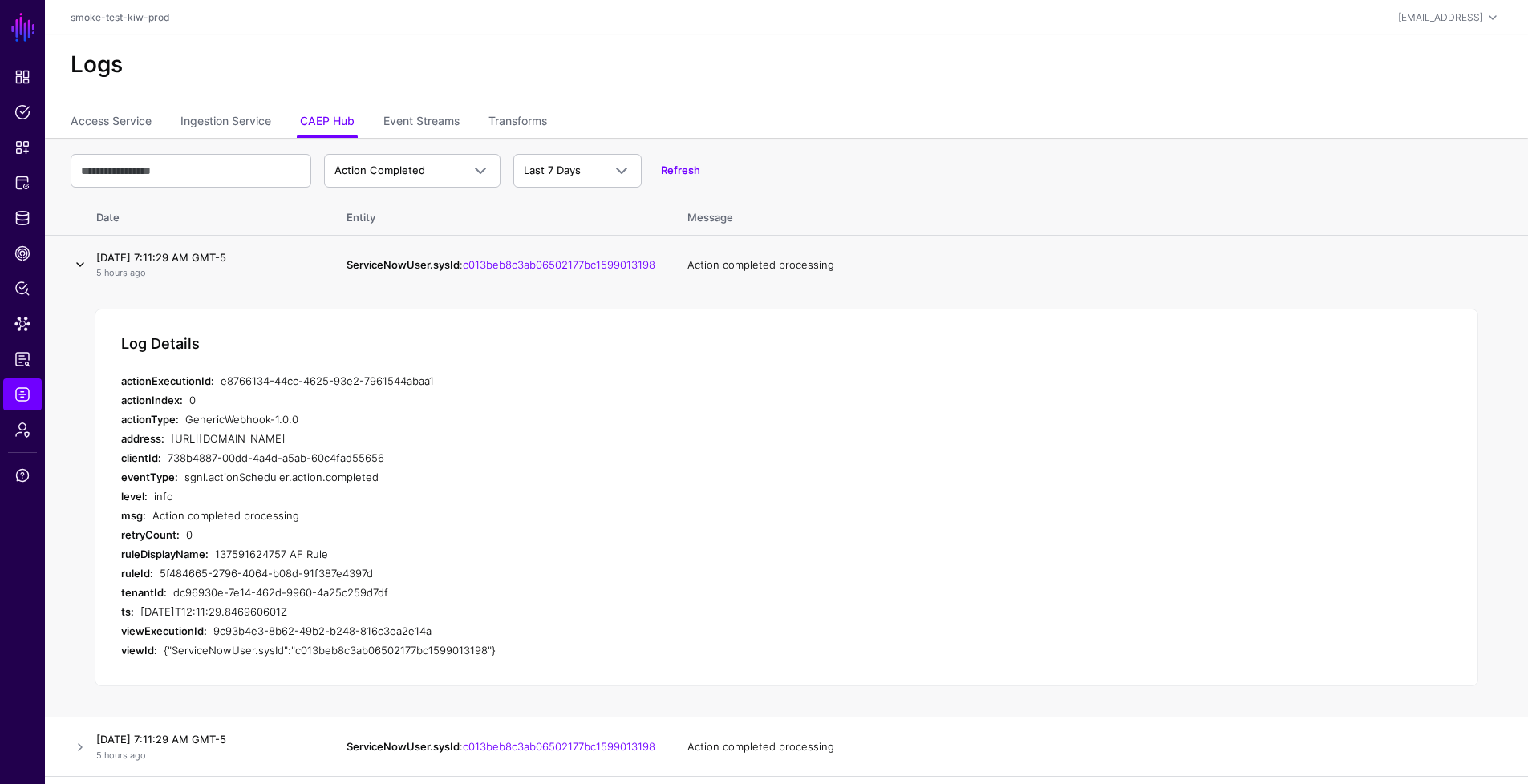
click at [72, 261] on link at bounding box center [80, 265] width 19 height 19
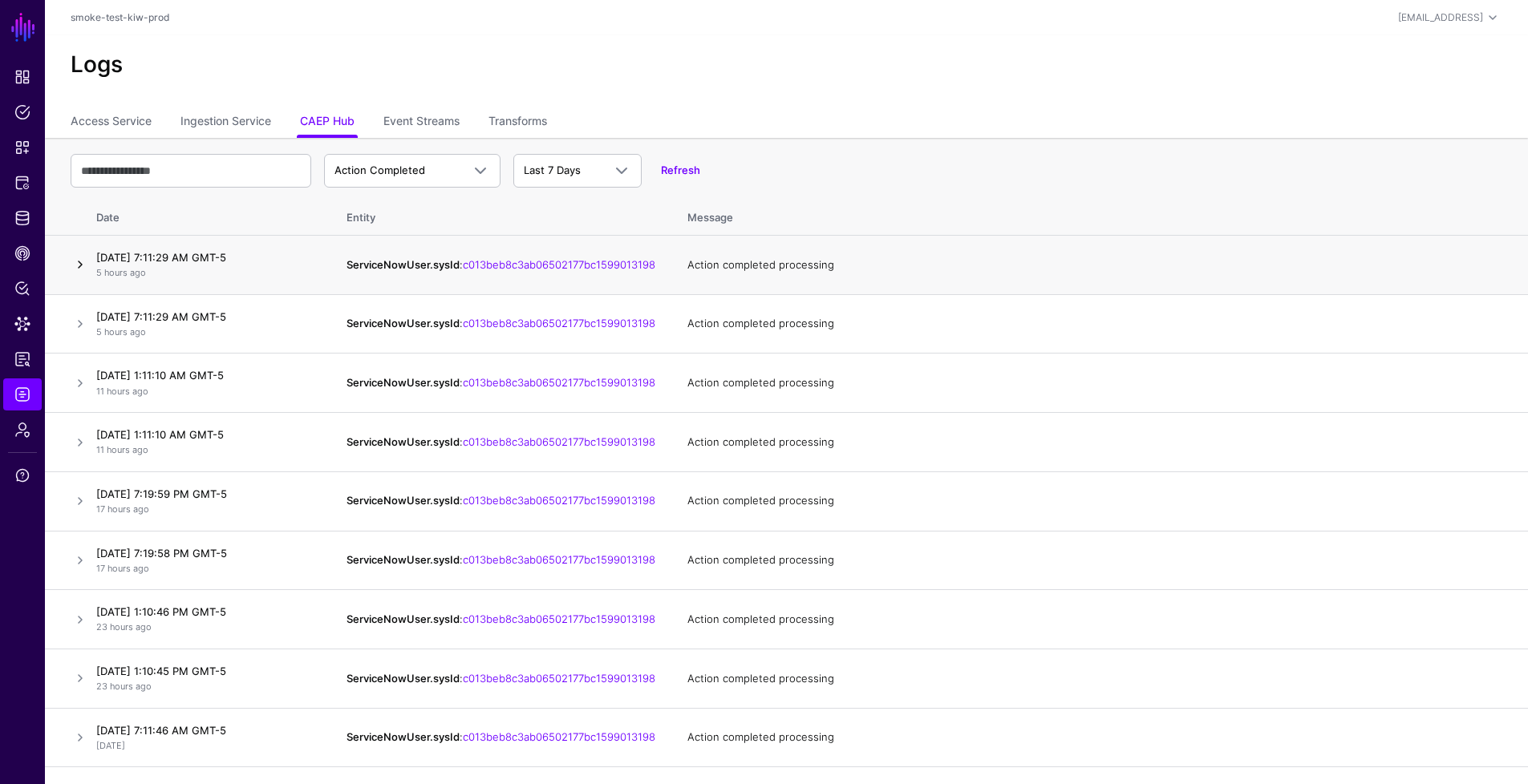
click at [72, 261] on link at bounding box center [80, 265] width 19 height 19
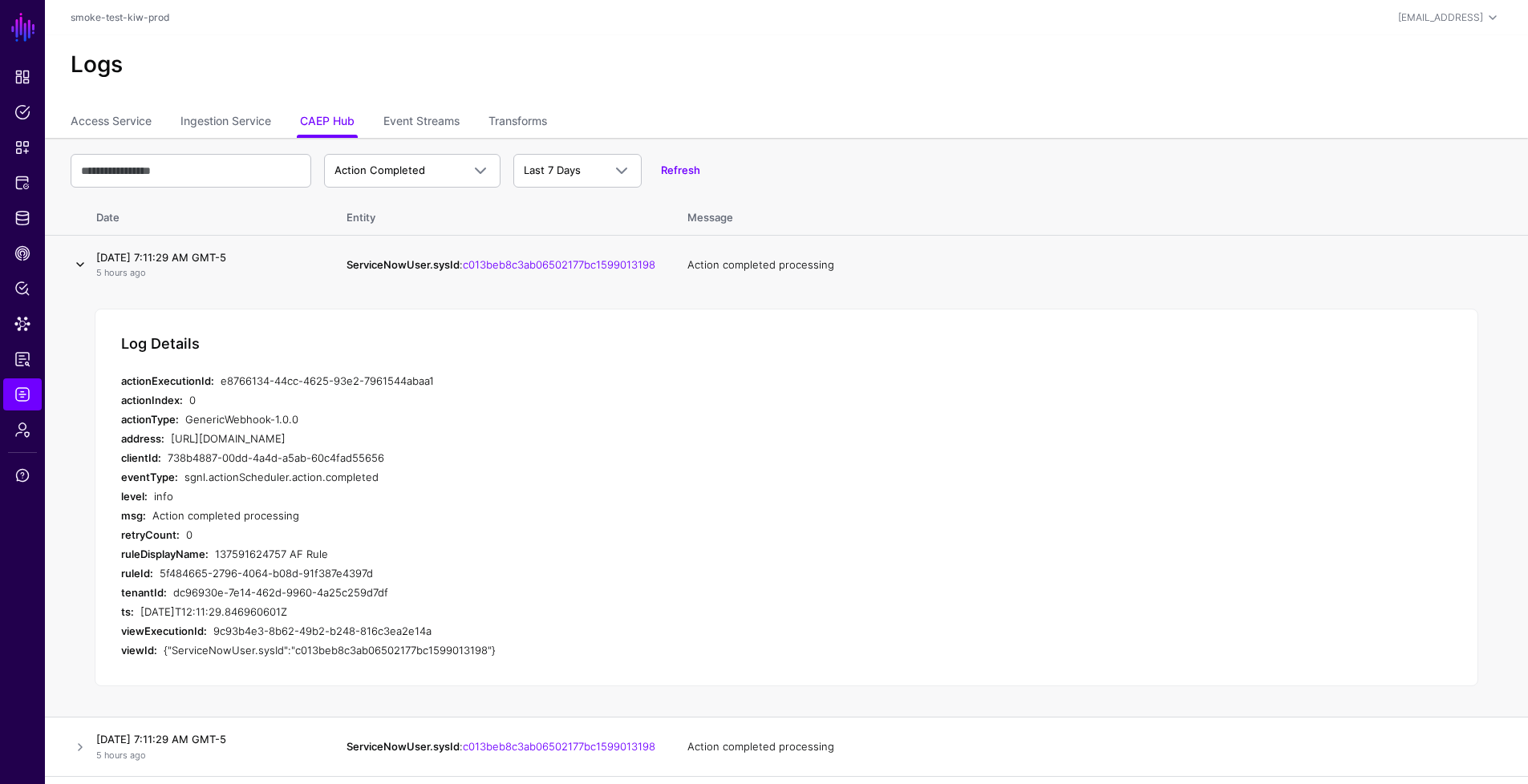
click at [72, 261] on link at bounding box center [80, 265] width 19 height 19
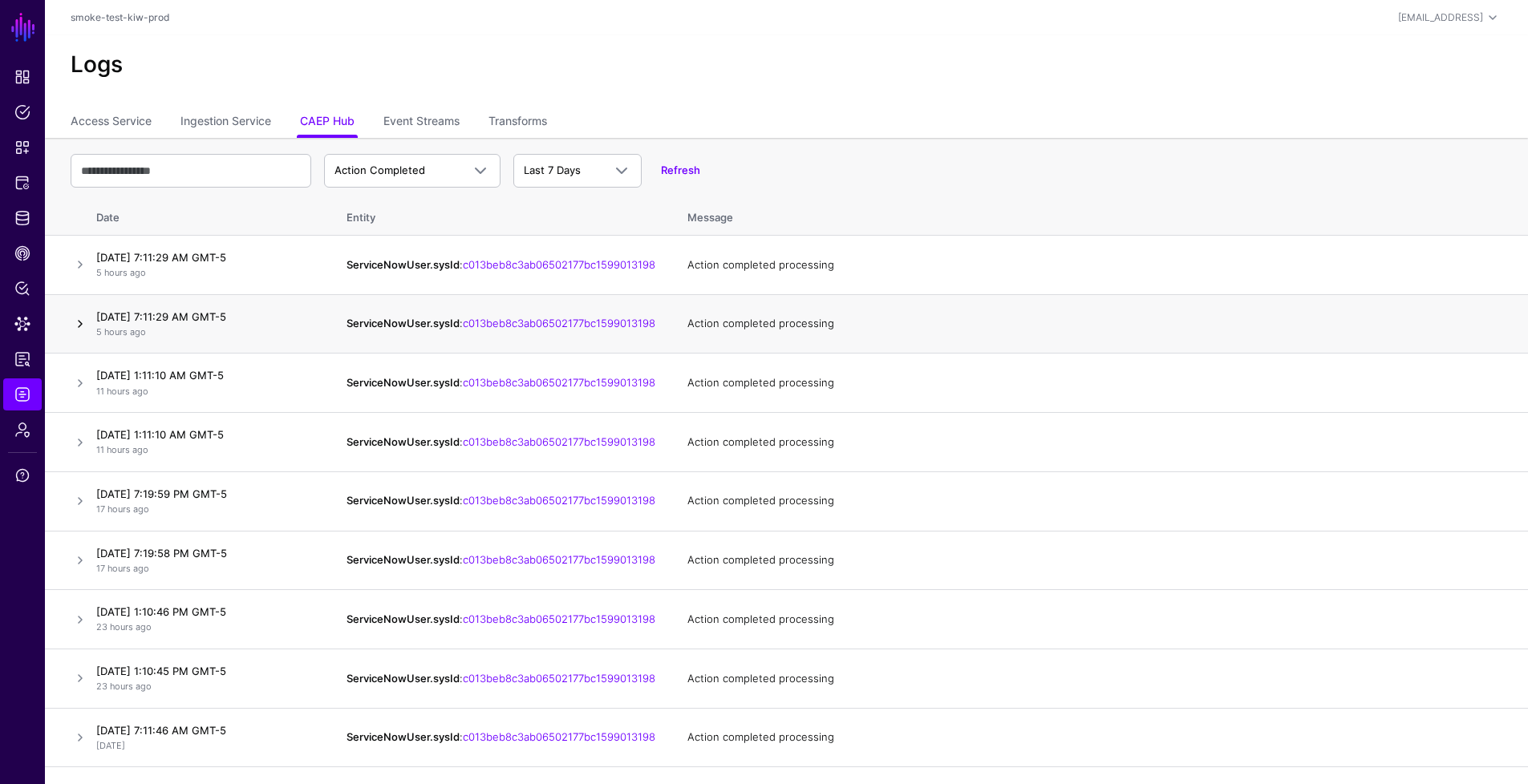
click at [86, 331] on link at bounding box center [80, 324] width 19 height 19
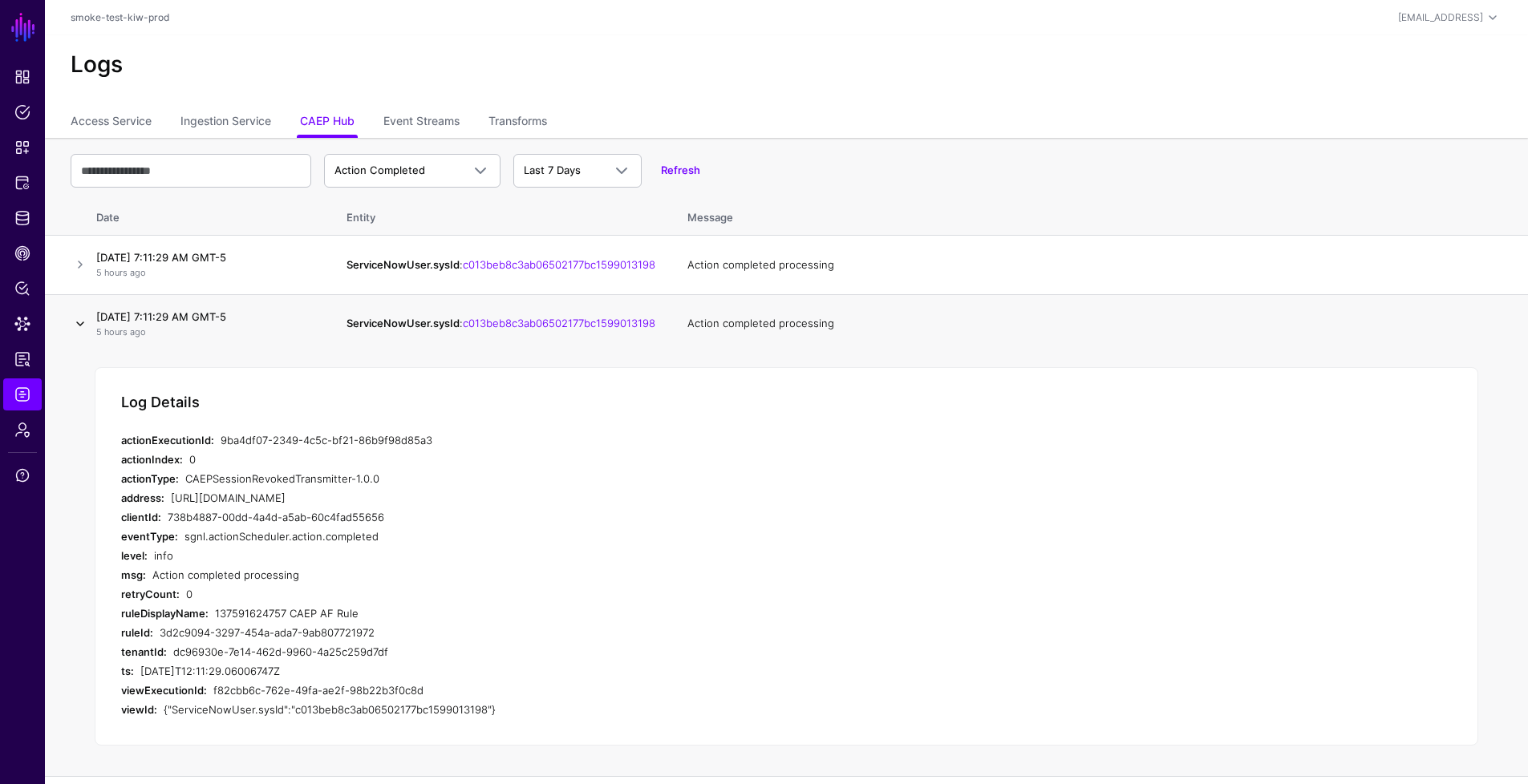
click at [86, 330] on link at bounding box center [80, 324] width 19 height 19
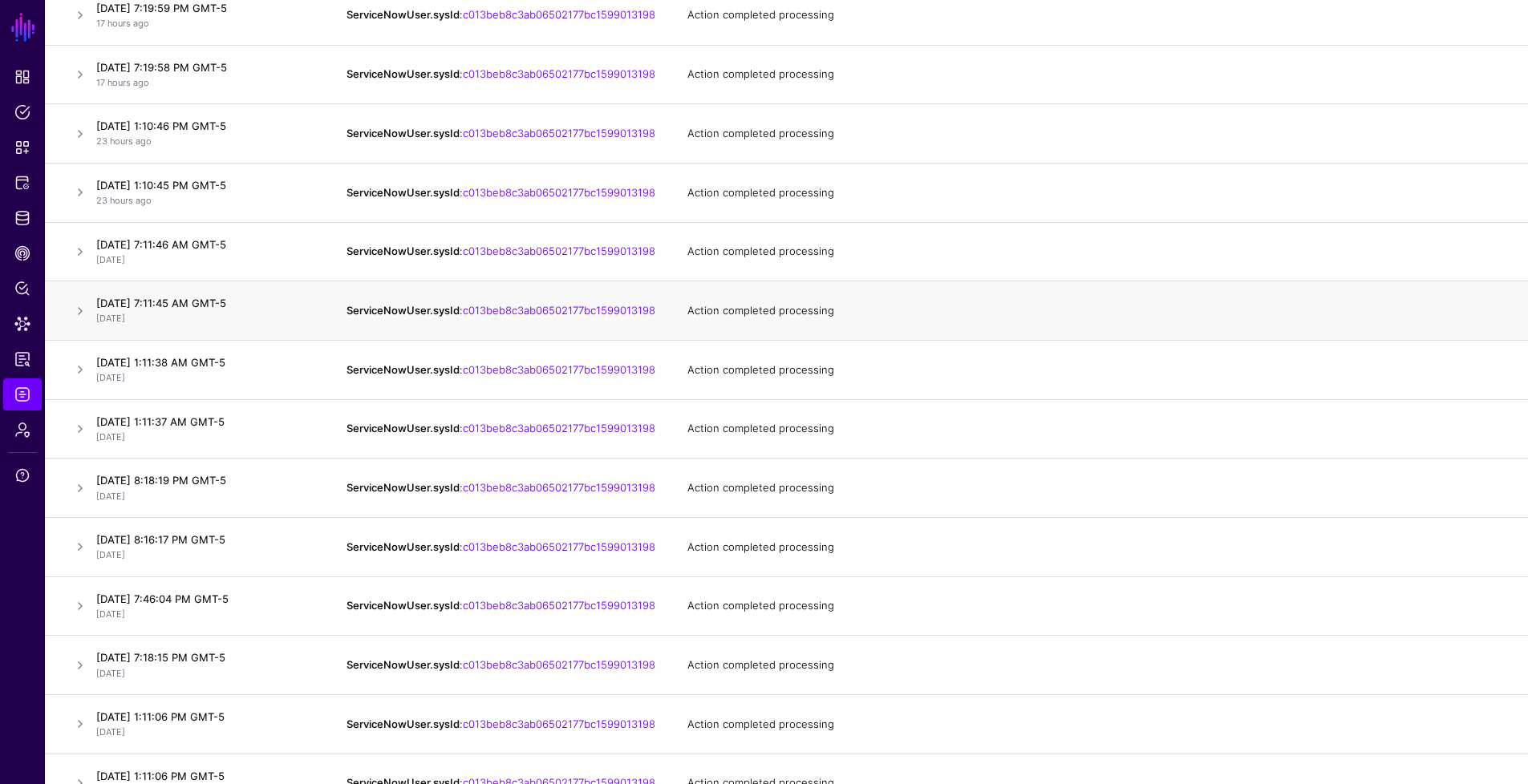
scroll to position [501, 0]
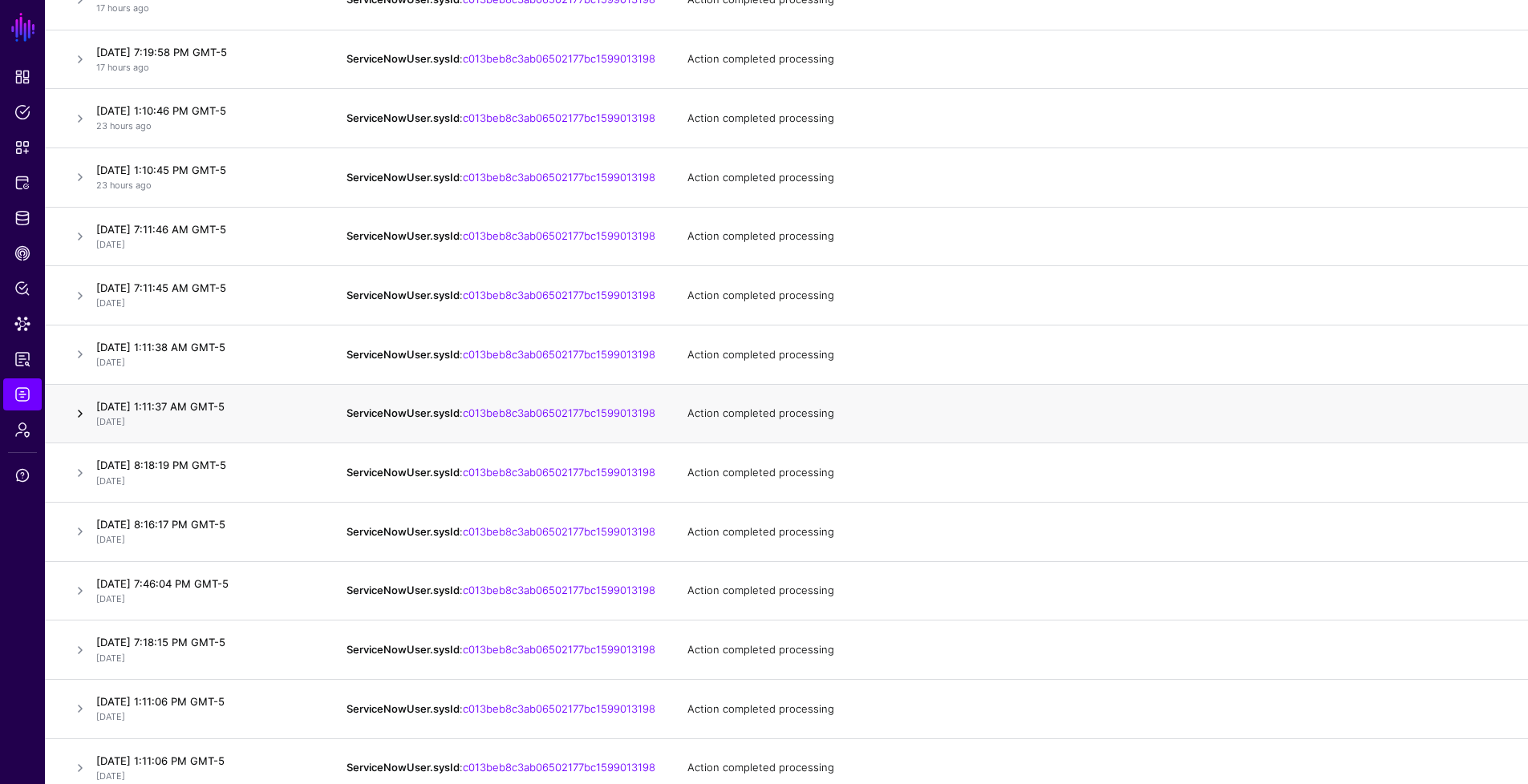
click at [87, 423] on link at bounding box center [80, 413] width 19 height 19
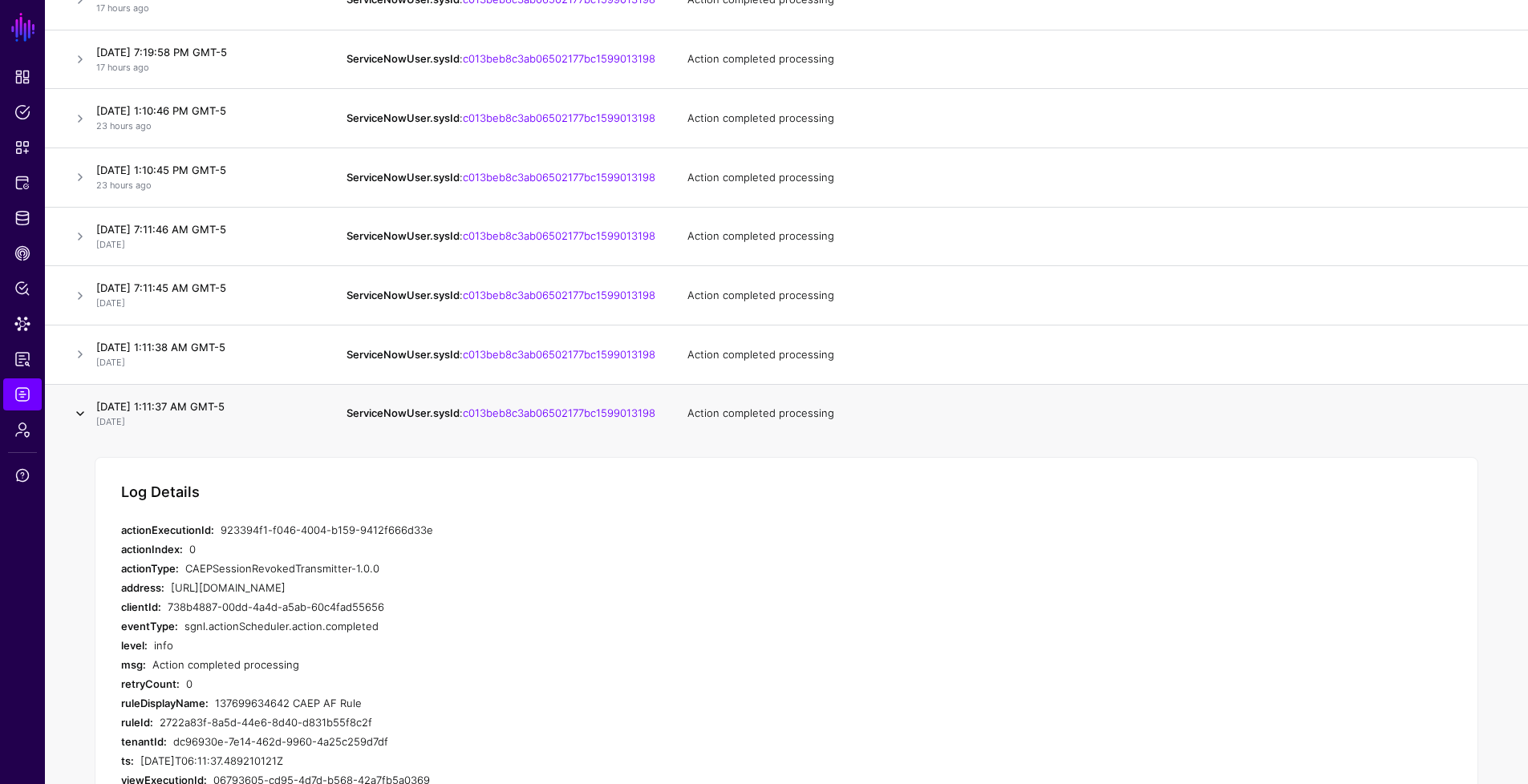
click at [87, 423] on link at bounding box center [80, 413] width 19 height 19
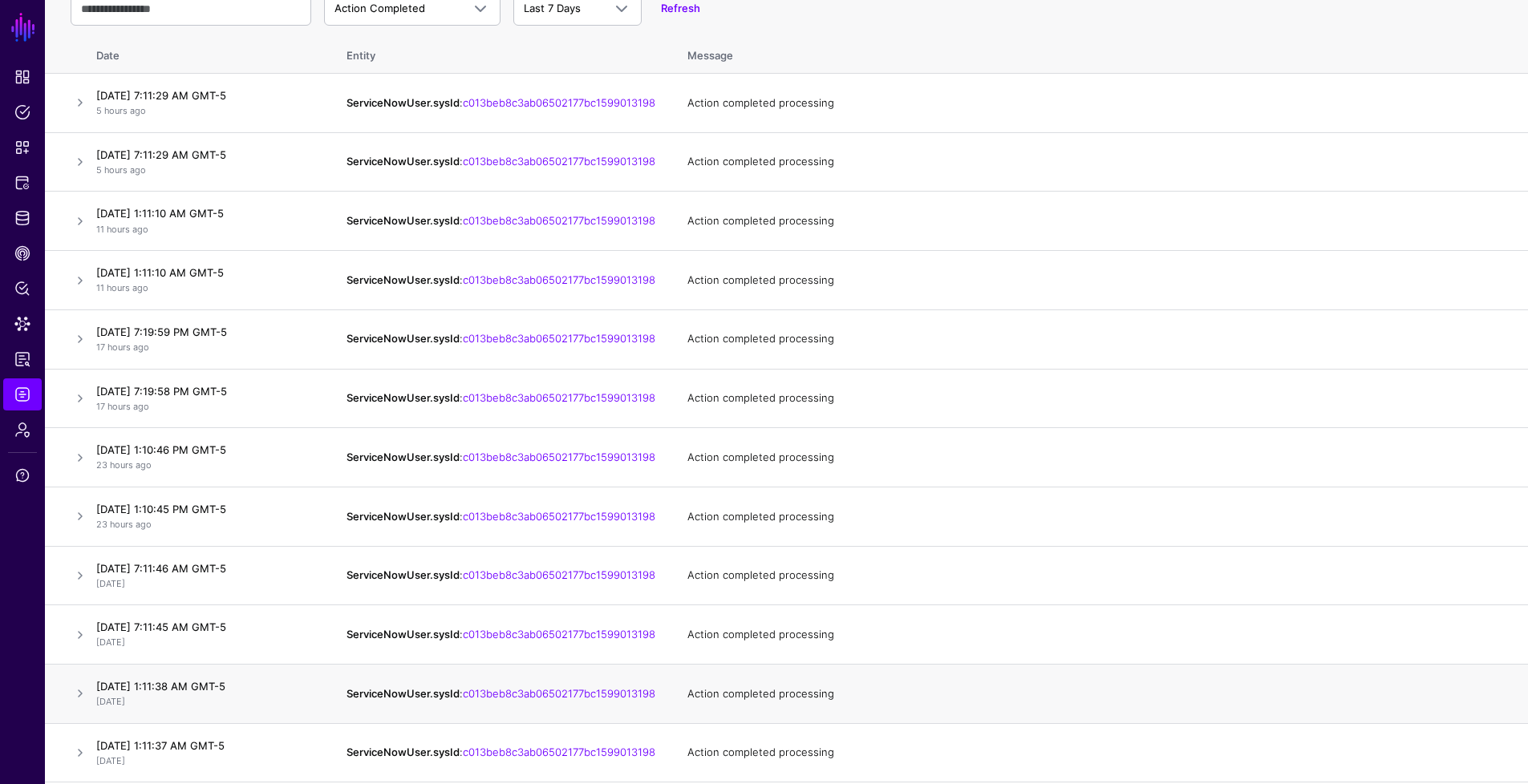
scroll to position [0, 0]
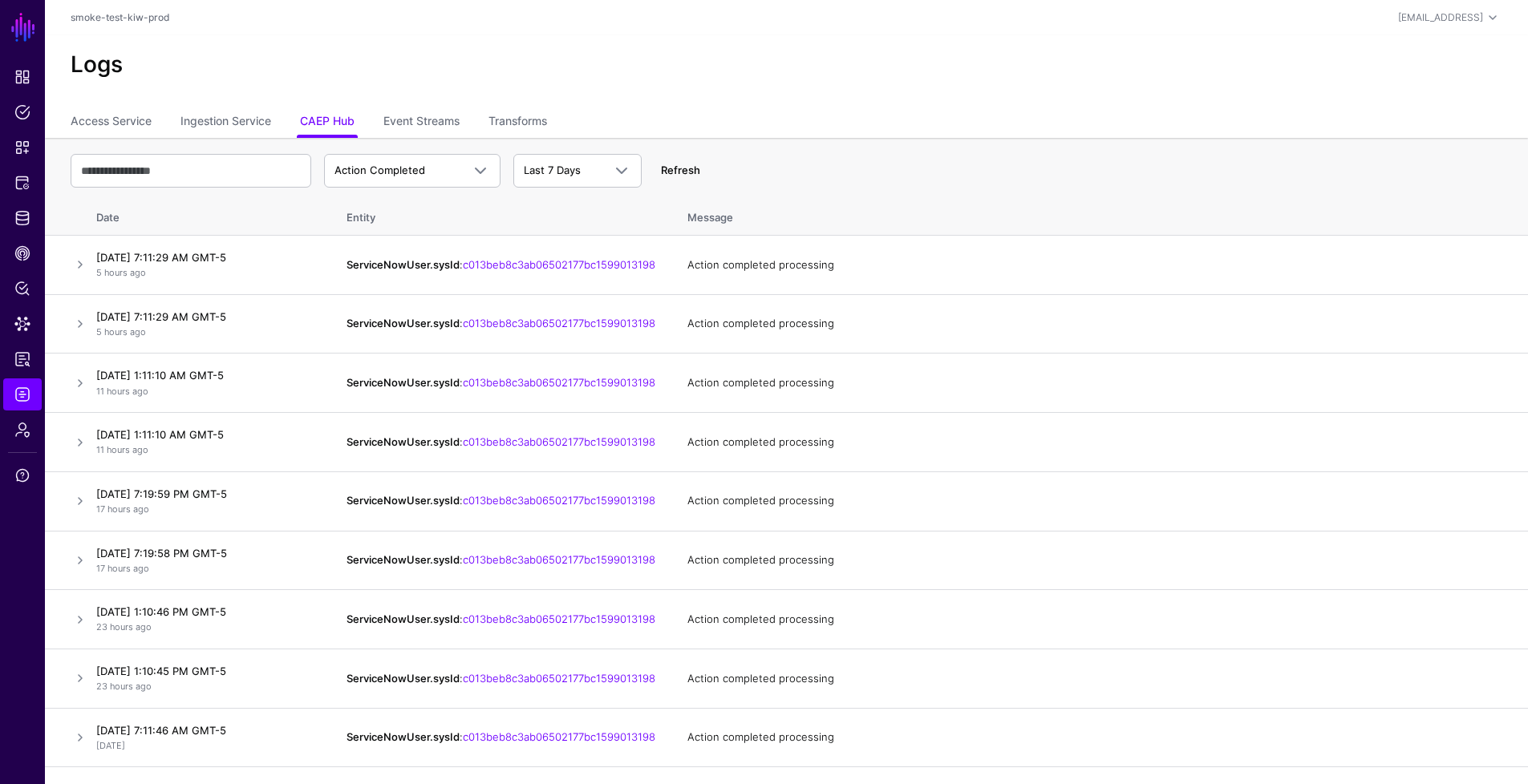
click at [666, 169] on link "Refresh" at bounding box center [680, 170] width 39 height 13
click at [407, 176] on span "Action Completed" at bounding box center [380, 170] width 91 height 13
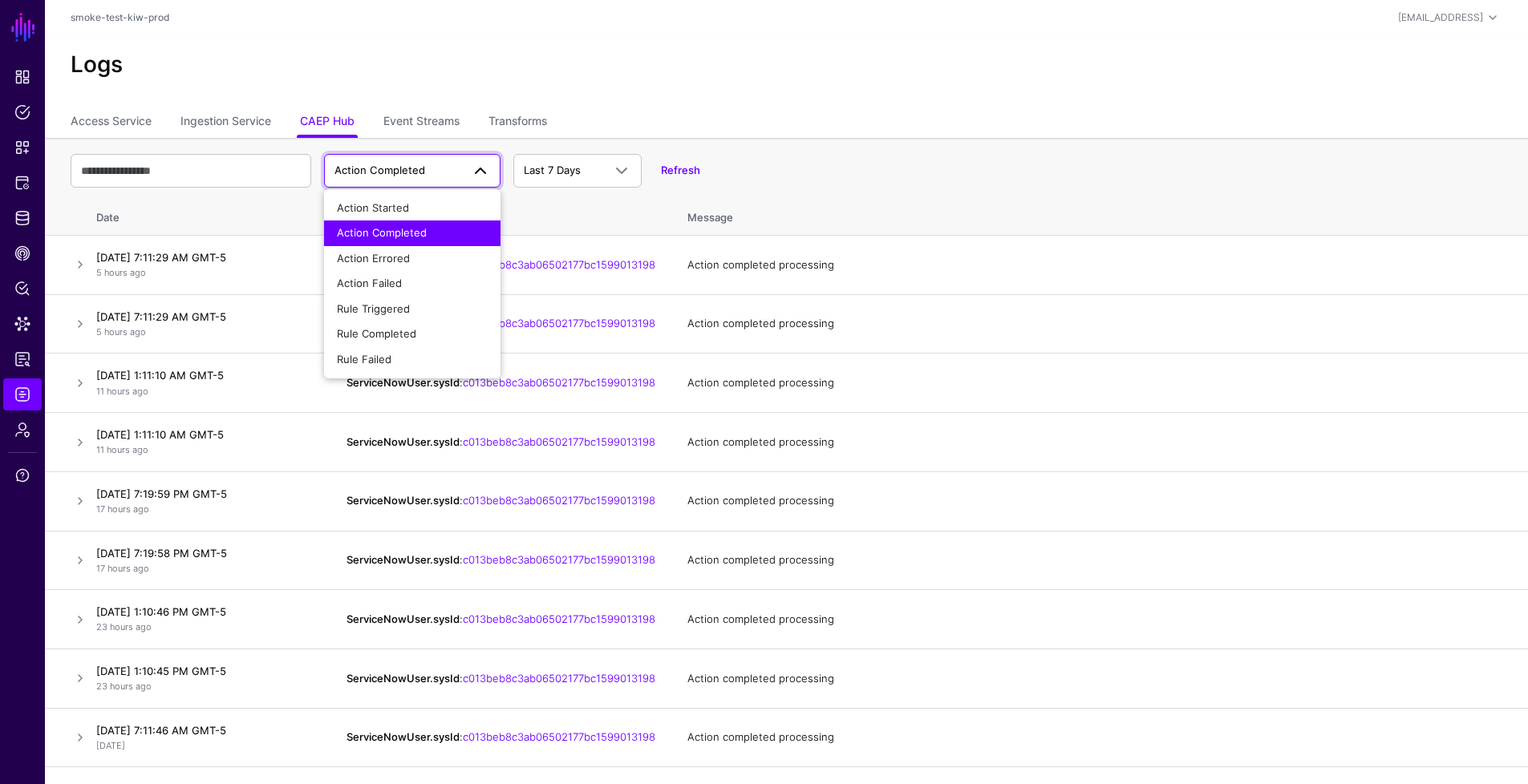
click at [529, 198] on th "Entity" at bounding box center [501, 215] width 341 height 42
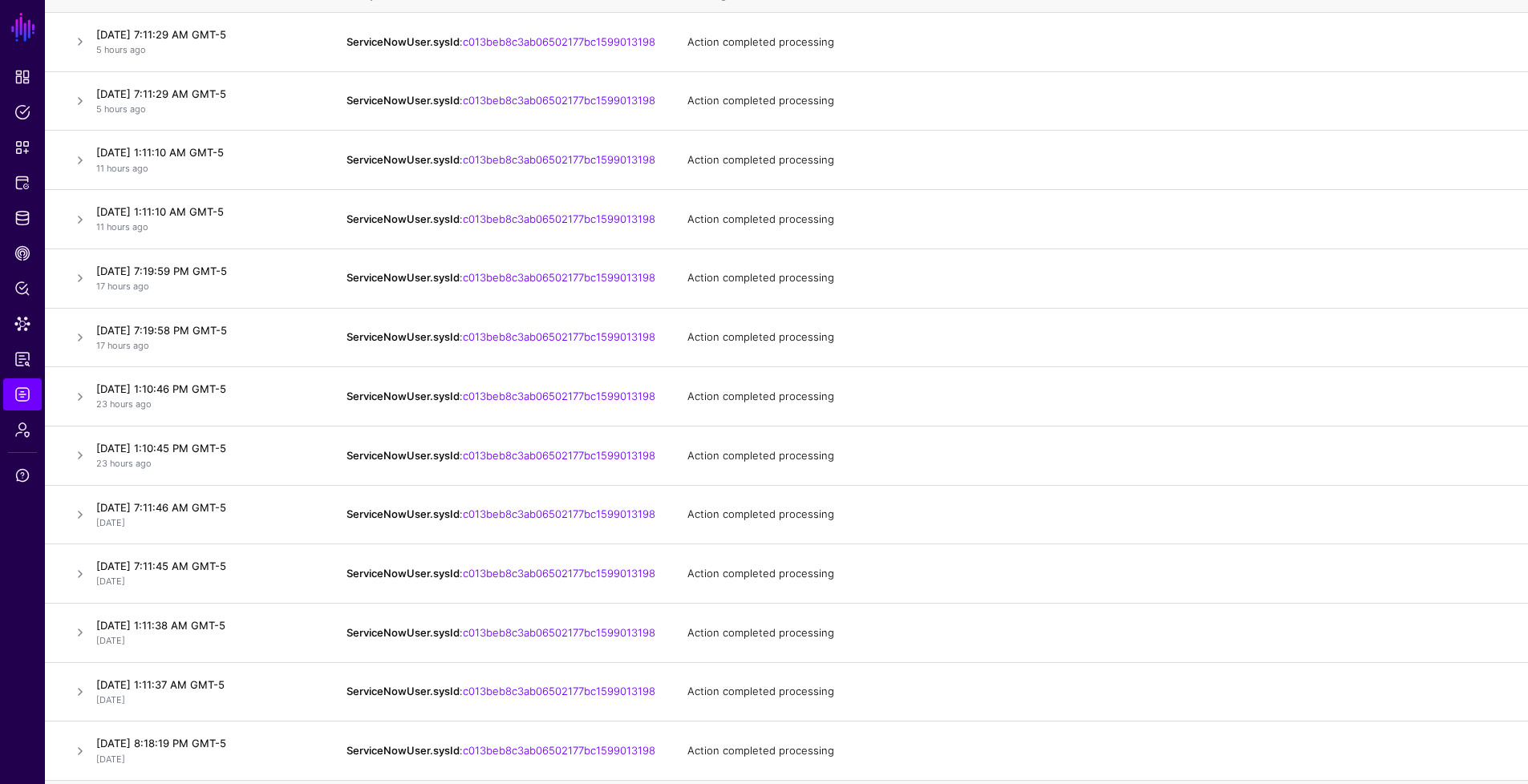
scroll to position [304, 0]
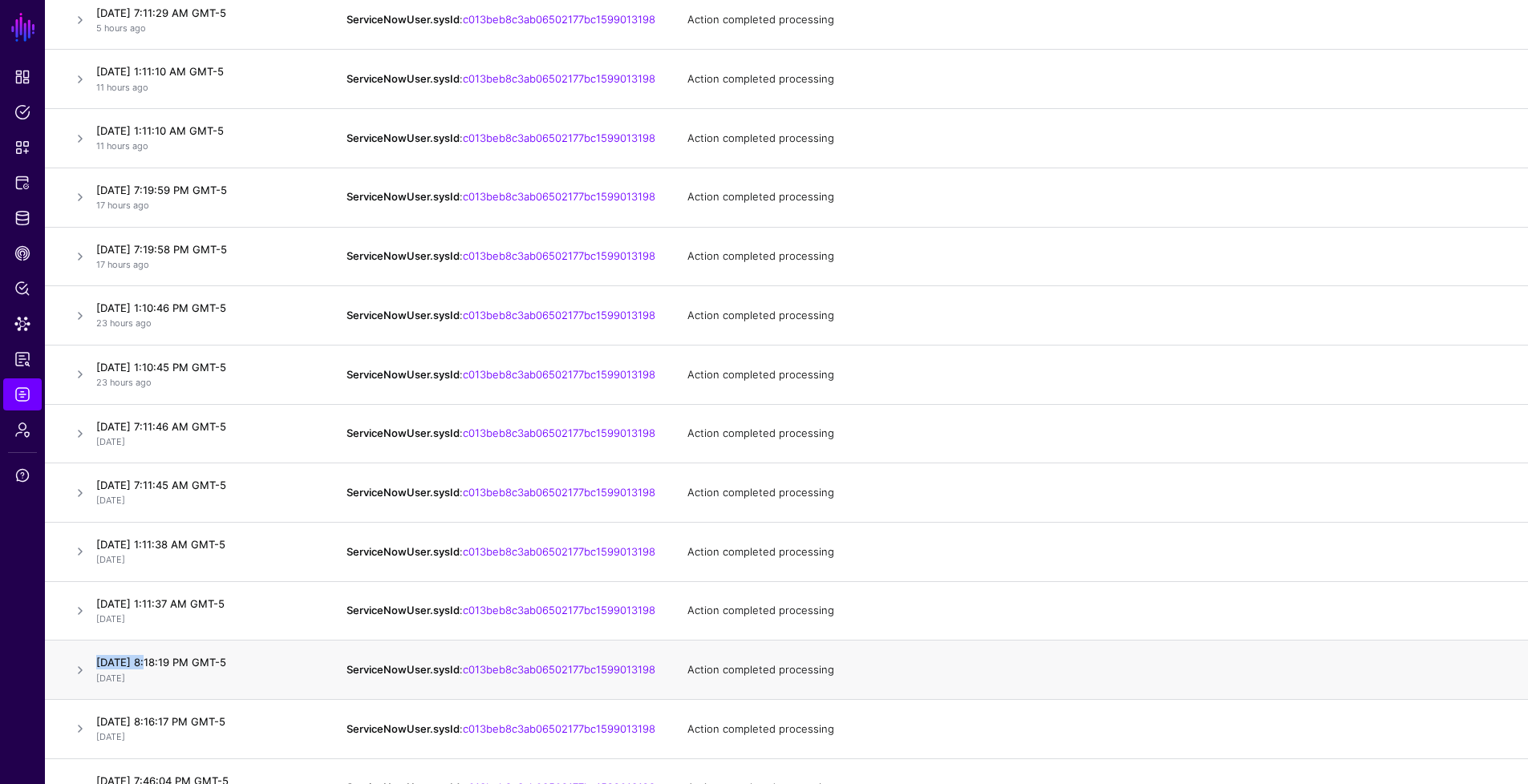
drag, startPoint x: 145, startPoint y: 682, endPoint x: 102, endPoint y: 678, distance: 43.2
click at [102, 678] on td "[DATE] 8:18:19 PM GMT-5 [DATE]" at bounding box center [210, 670] width 240 height 59
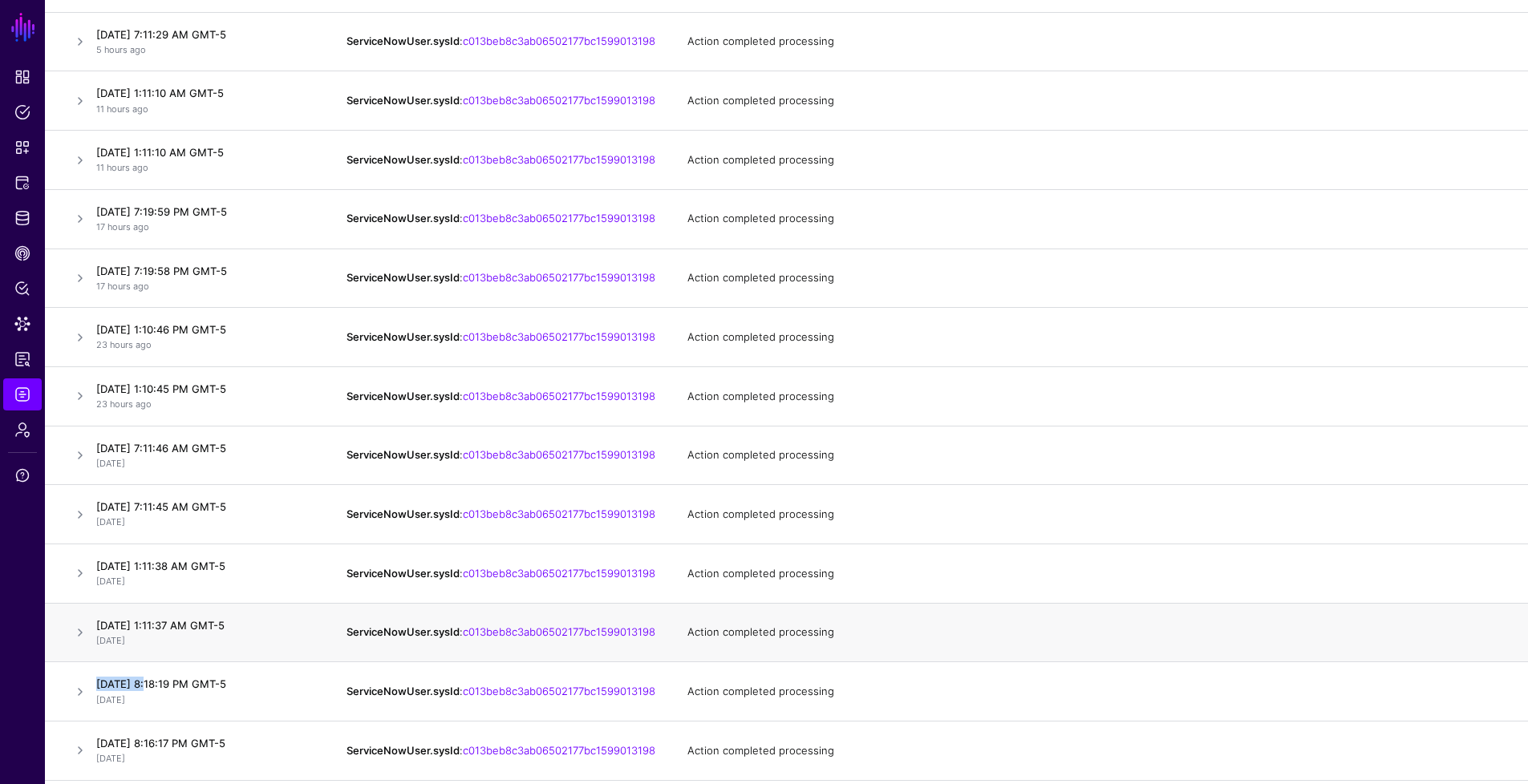
scroll to position [0, 0]
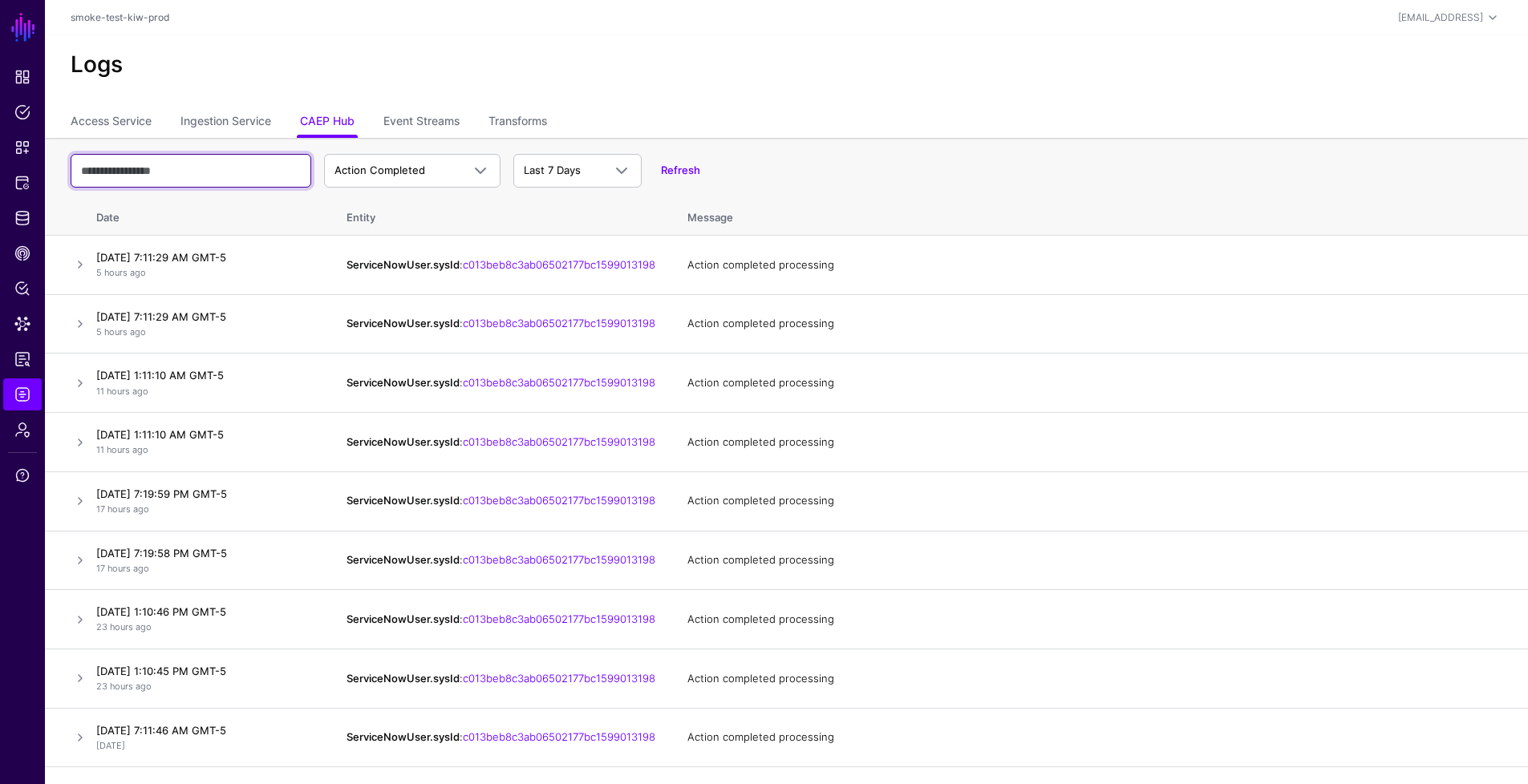
click at [122, 163] on input "text" at bounding box center [191, 171] width 240 height 34
paste input "*********"
type input "*********"
click at [331, 419] on td "ServiceNowUser.sysId : c013beb8c3ab06502177bc1599013198" at bounding box center [501, 442] width 341 height 59
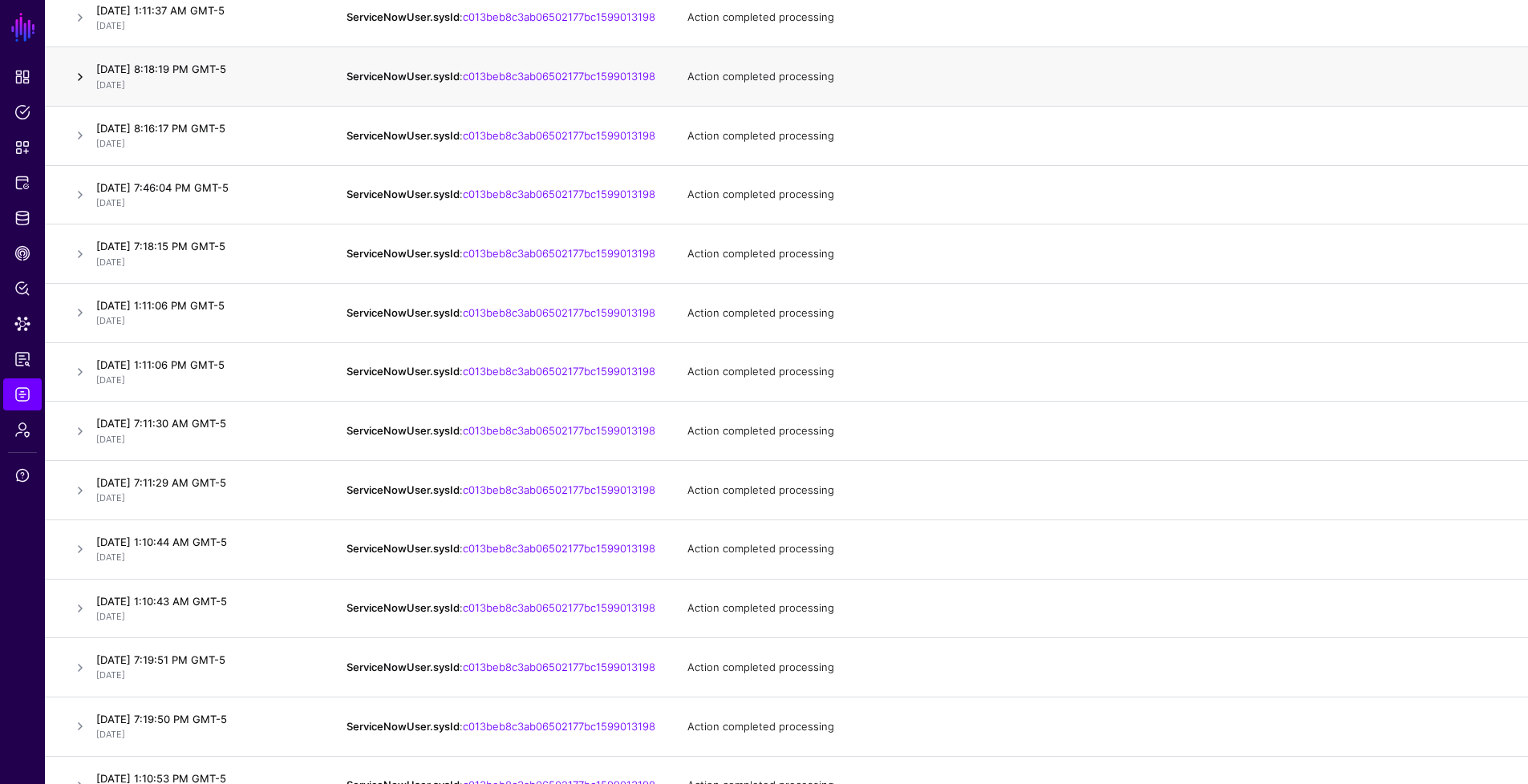
scroll to position [898, 0]
click at [86, 617] on link at bounding box center [80, 607] width 19 height 19
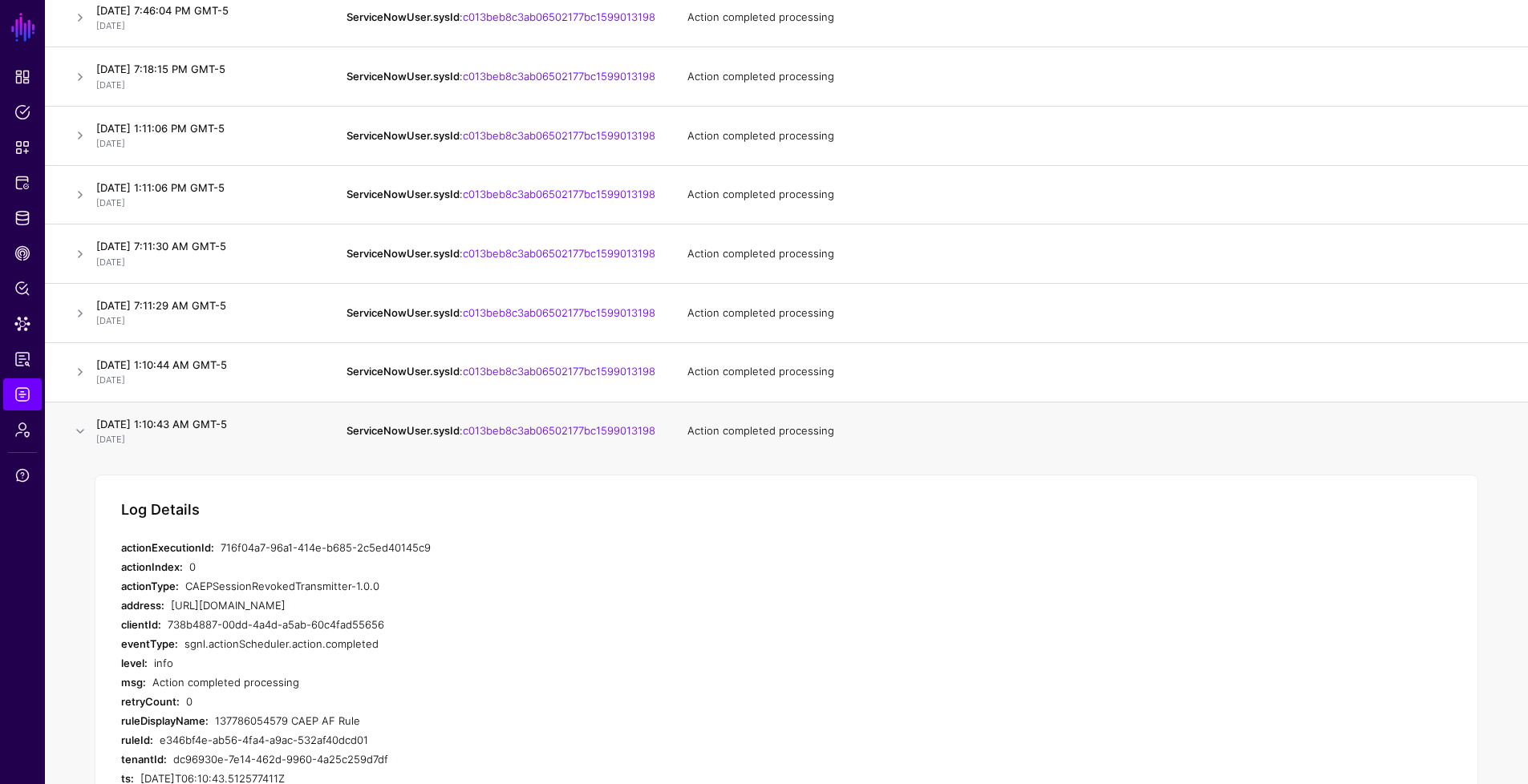
scroll to position [1077, 0]
click at [78, 438] on link at bounding box center [80, 428] width 19 height 19
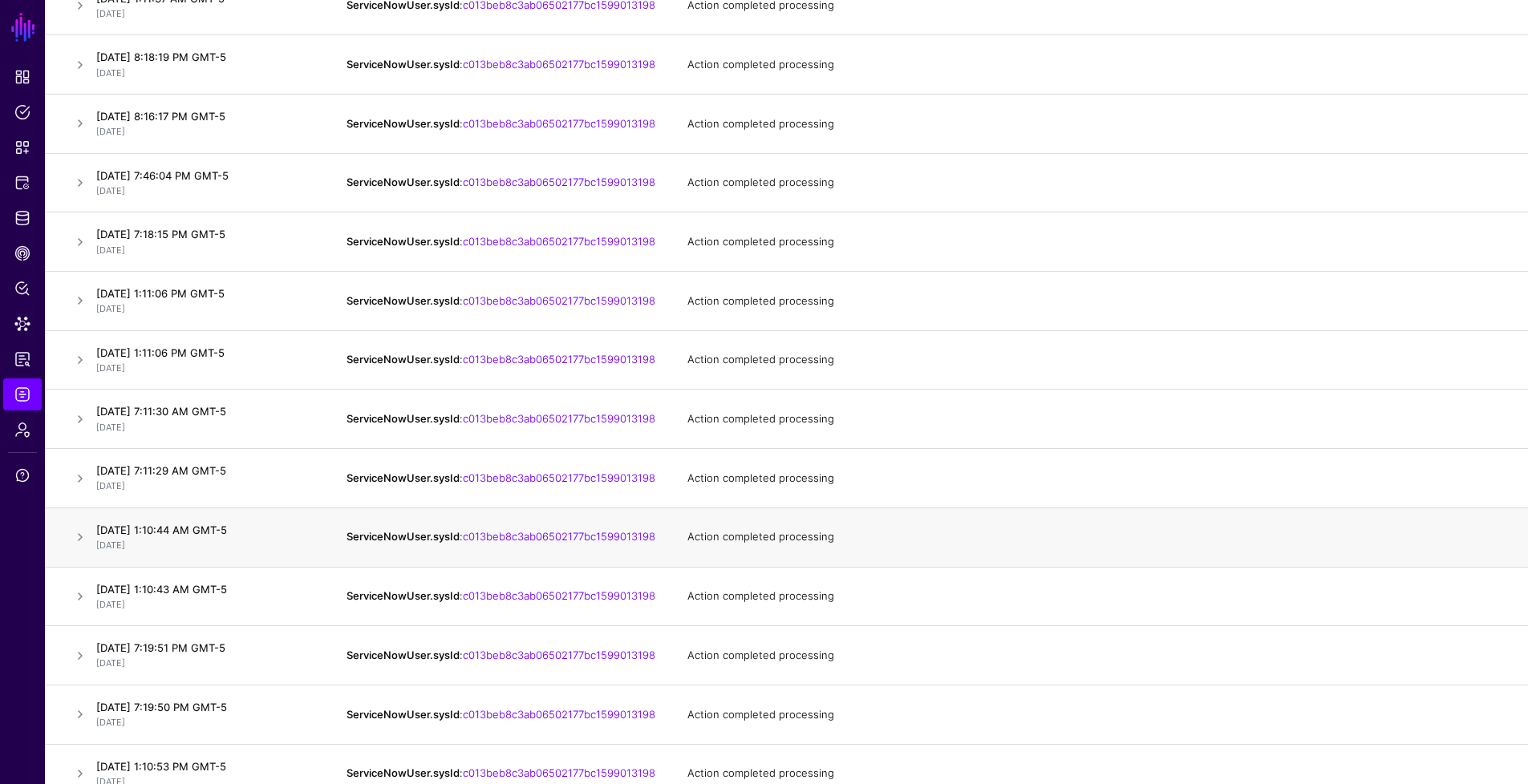
scroll to position [881, 0]
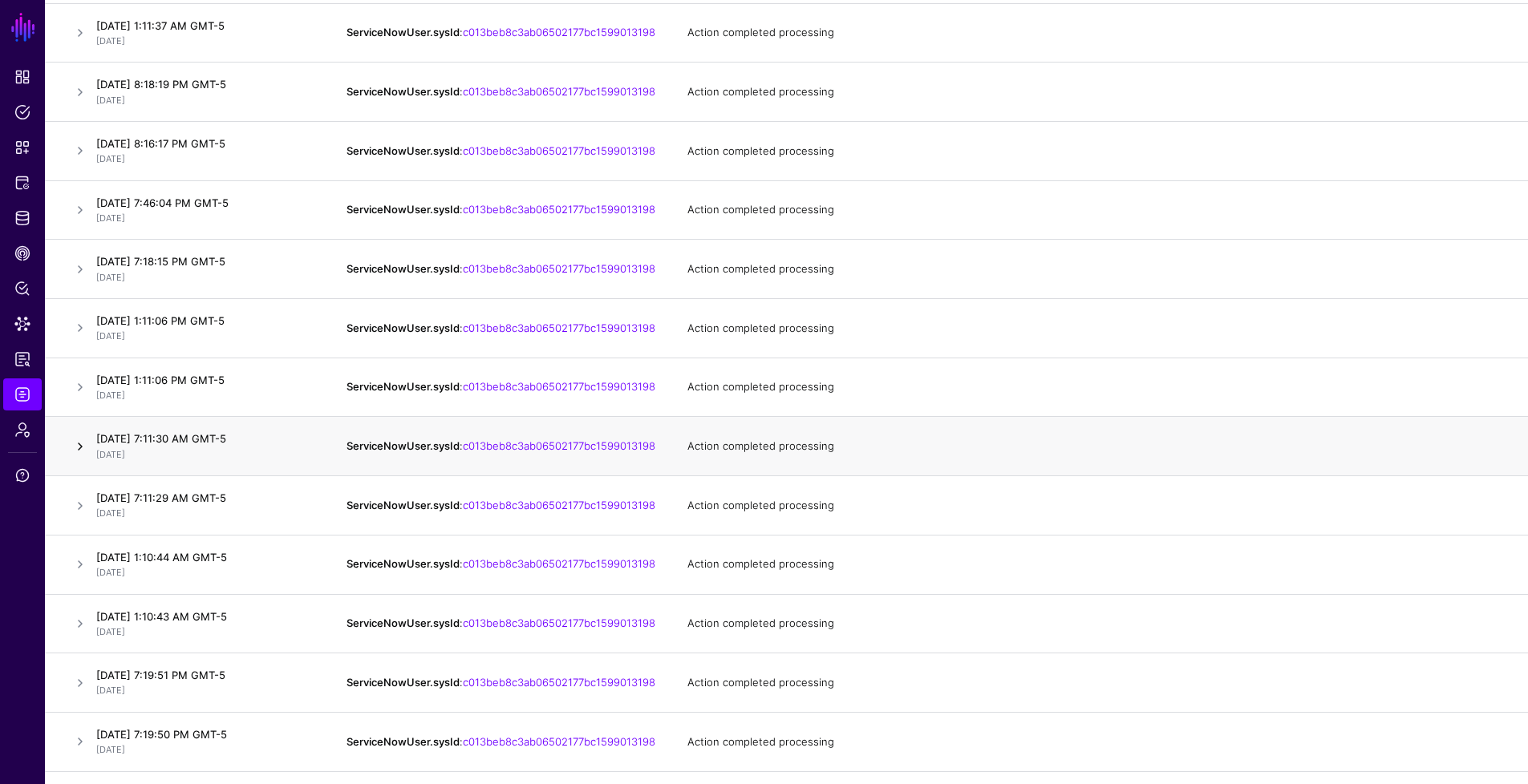
click at [77, 456] on link at bounding box center [80, 446] width 19 height 19
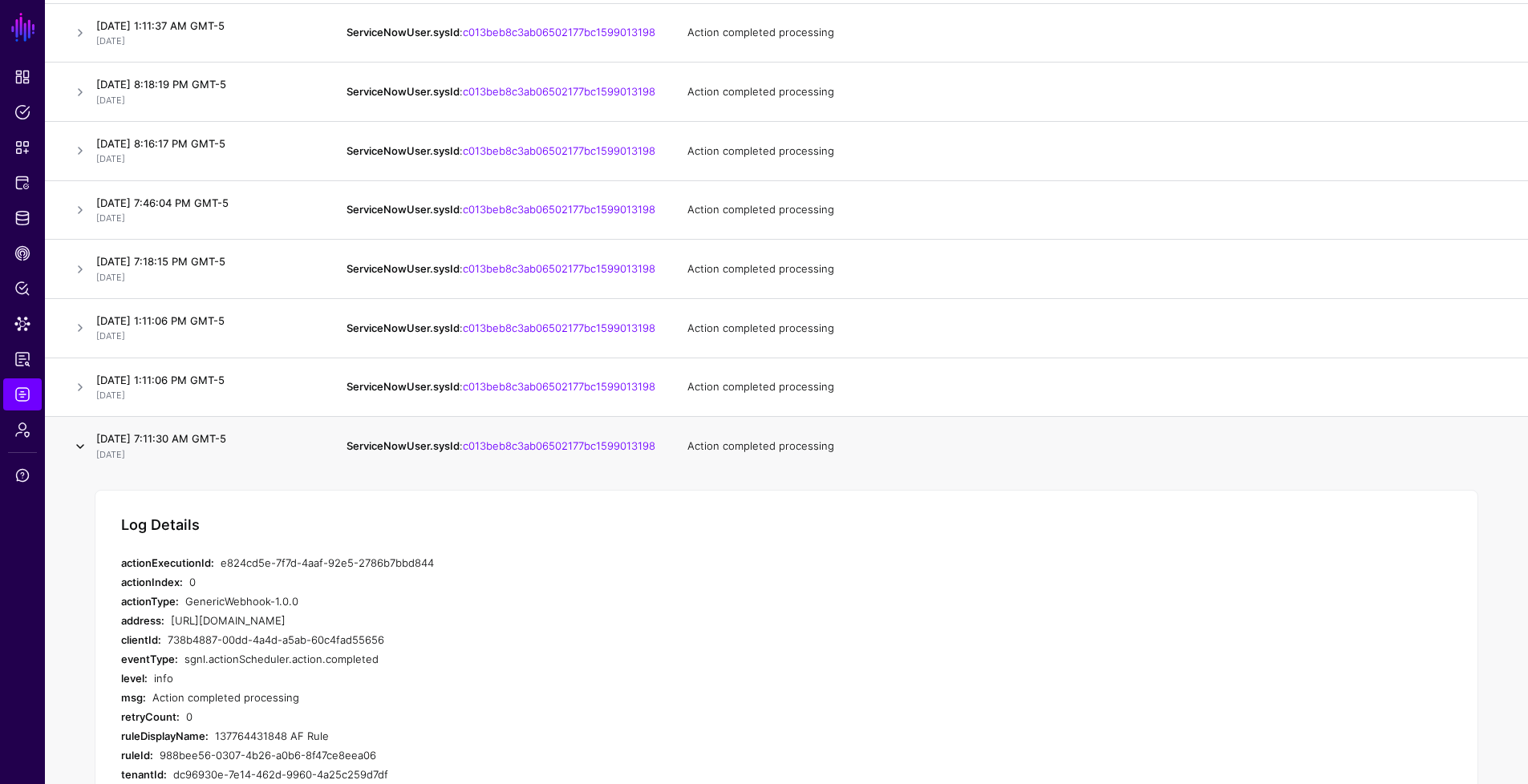
click at [79, 456] on link at bounding box center [80, 446] width 19 height 19
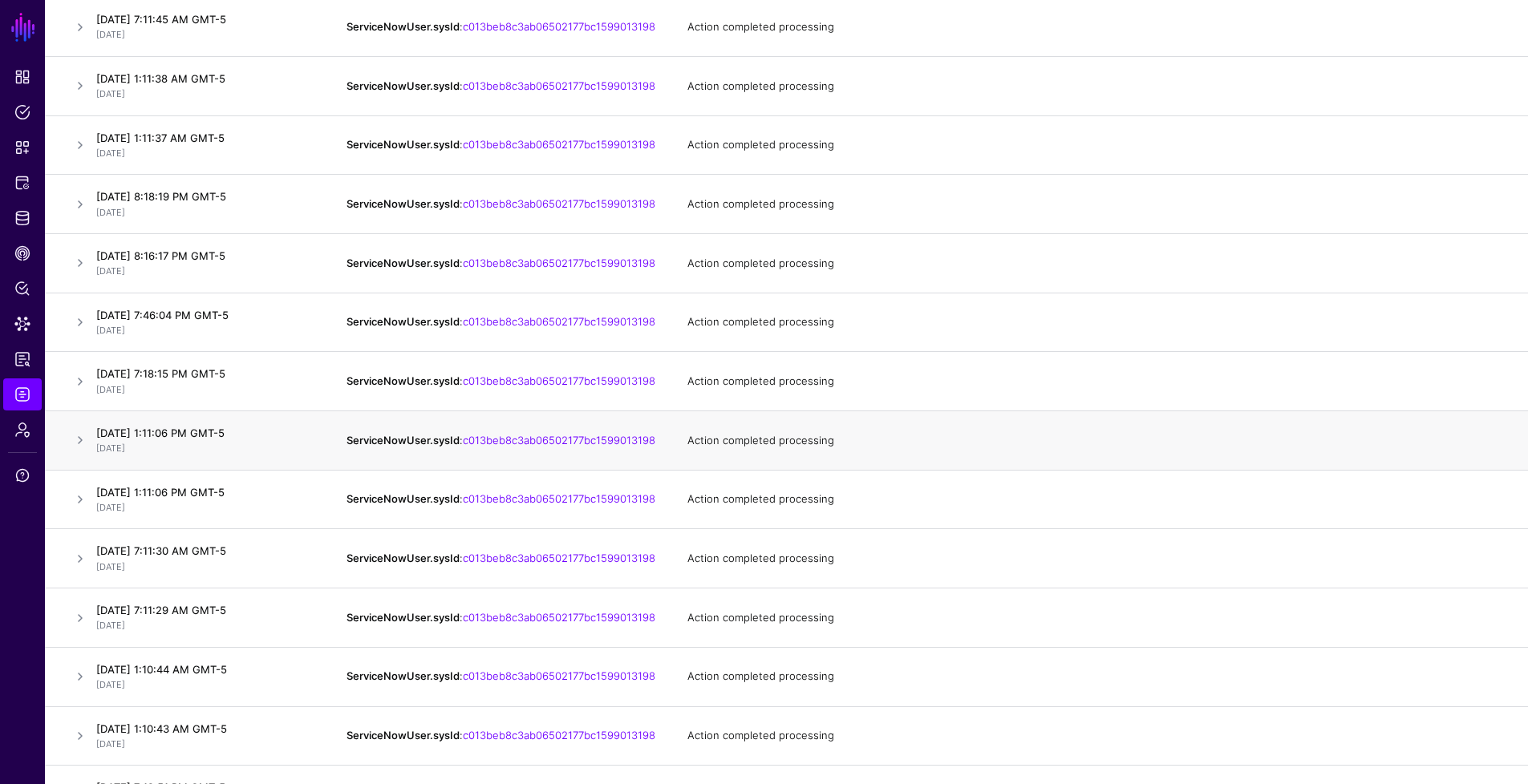
scroll to position [769, 0]
click at [85, 215] on link at bounding box center [80, 205] width 19 height 19
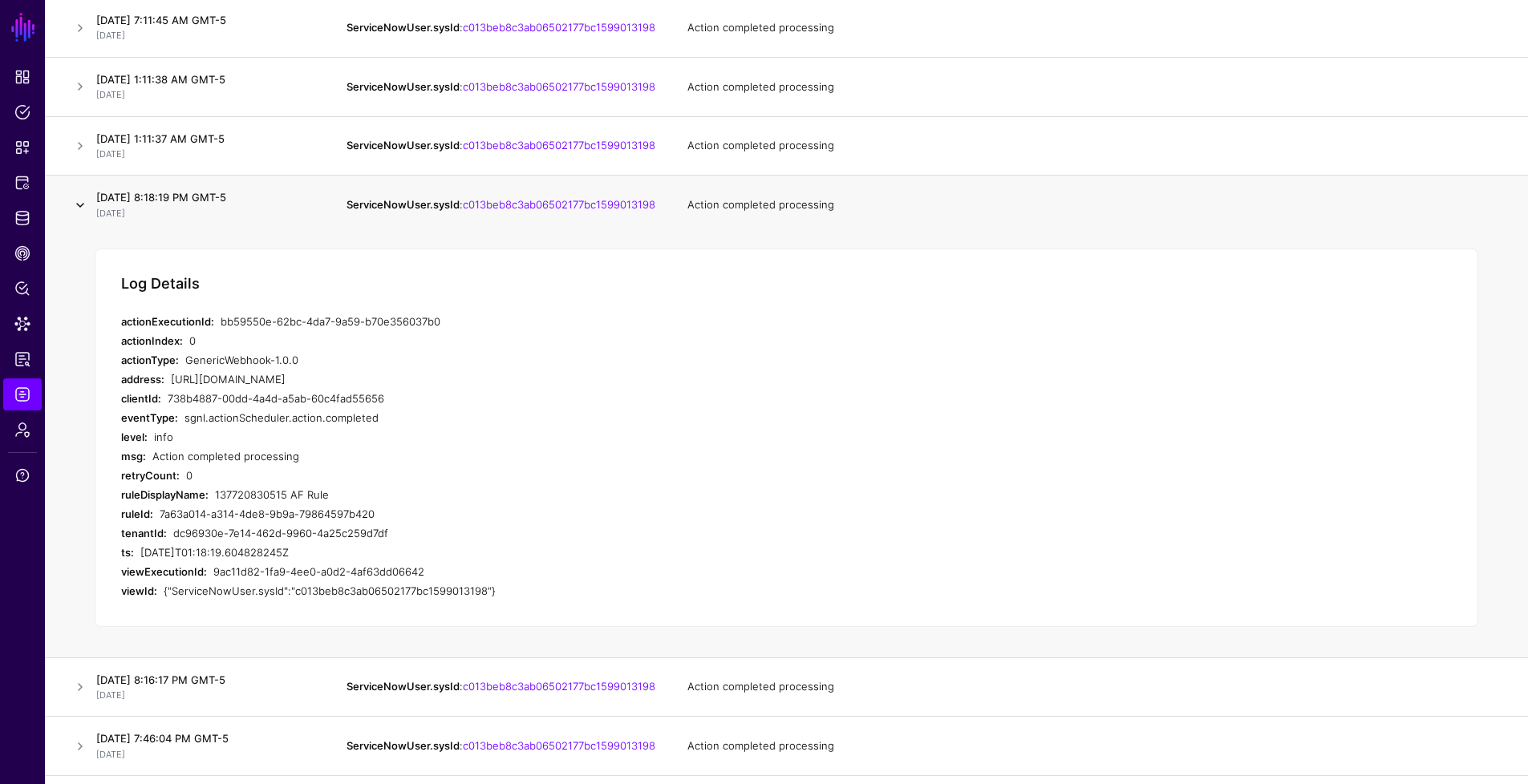
click at [85, 215] on link at bounding box center [80, 205] width 19 height 19
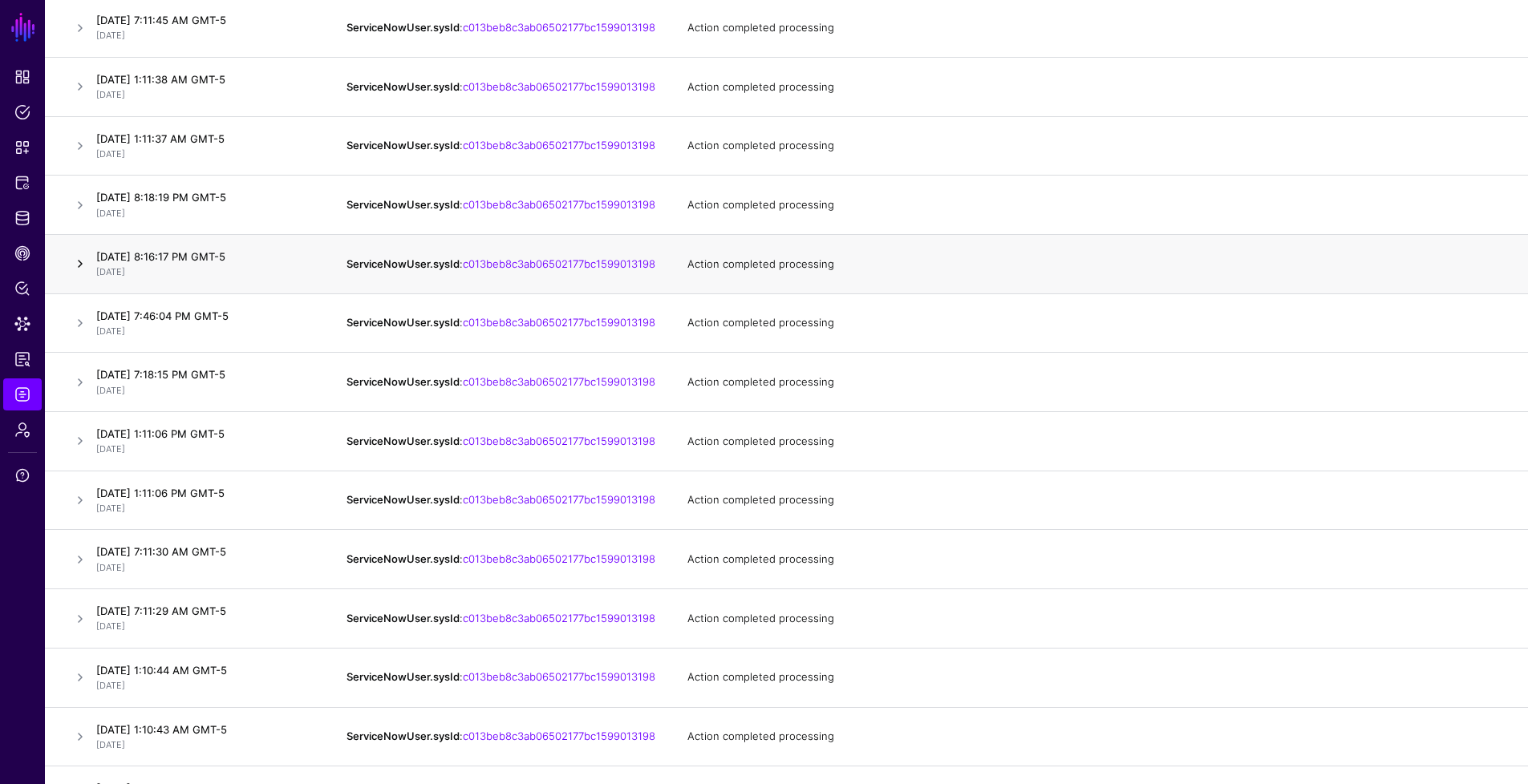
click at [86, 273] on link at bounding box center [80, 264] width 19 height 19
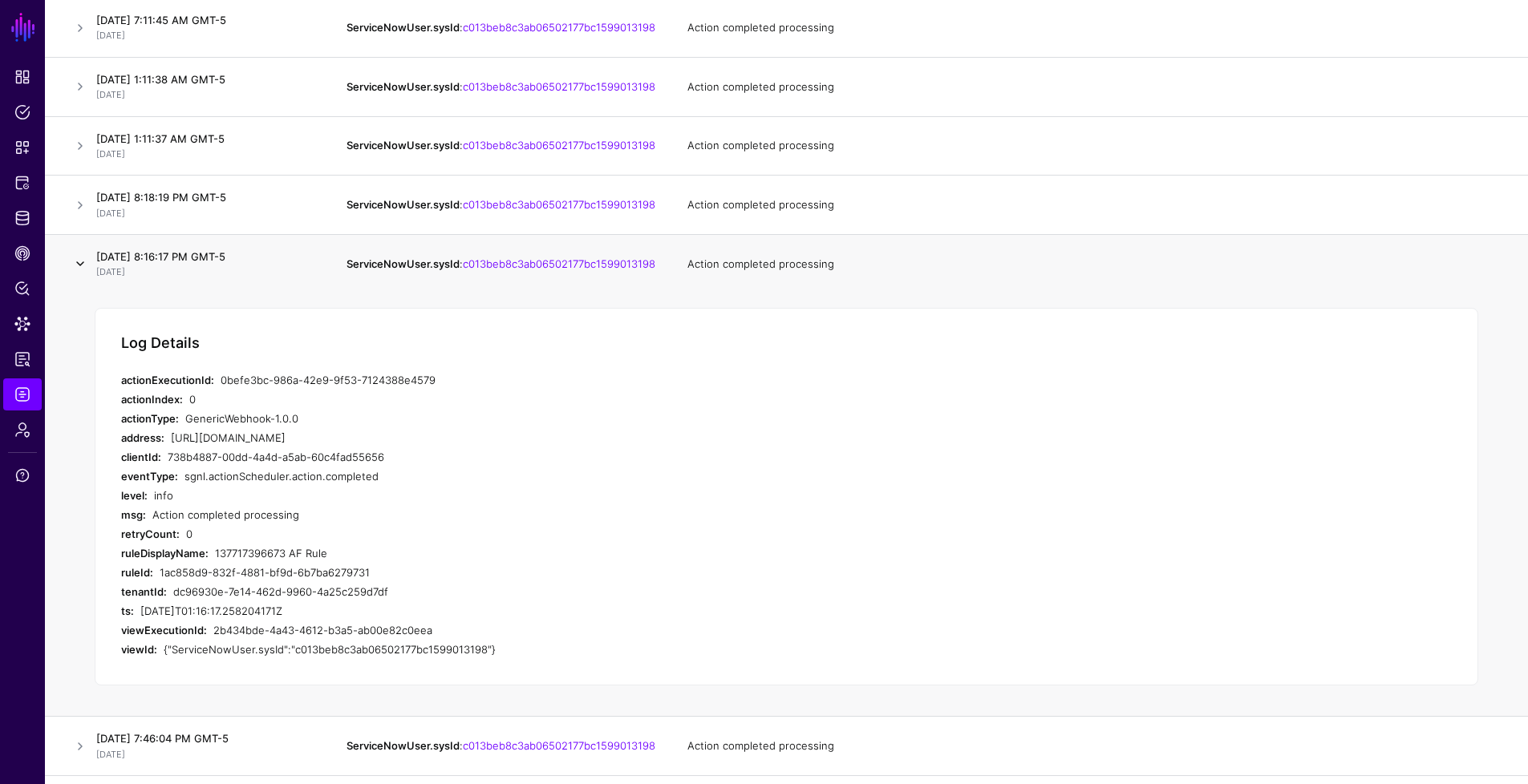
click at [86, 273] on link at bounding box center [80, 264] width 19 height 19
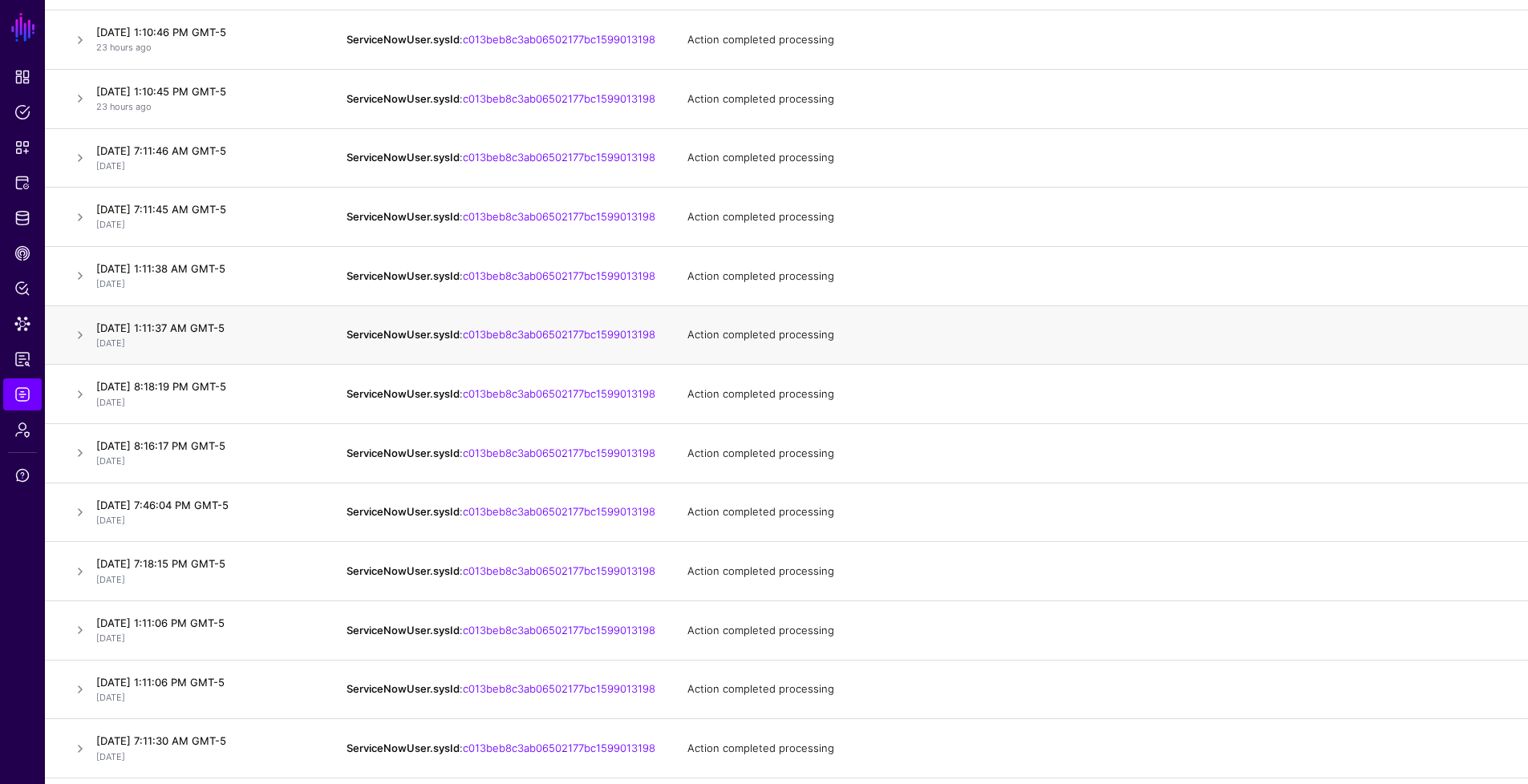
scroll to position [584, 0]
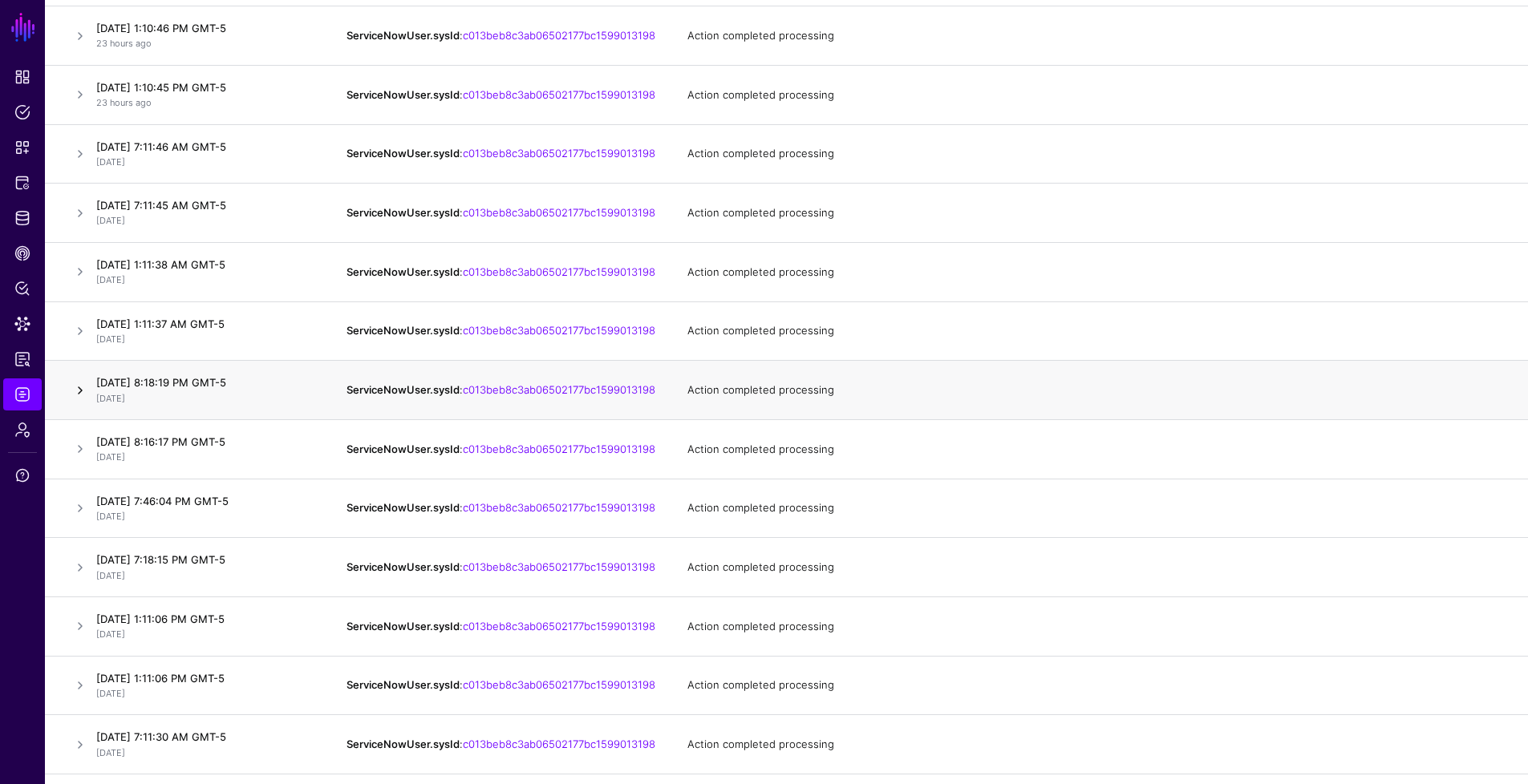
click at [82, 400] on link at bounding box center [80, 391] width 19 height 19
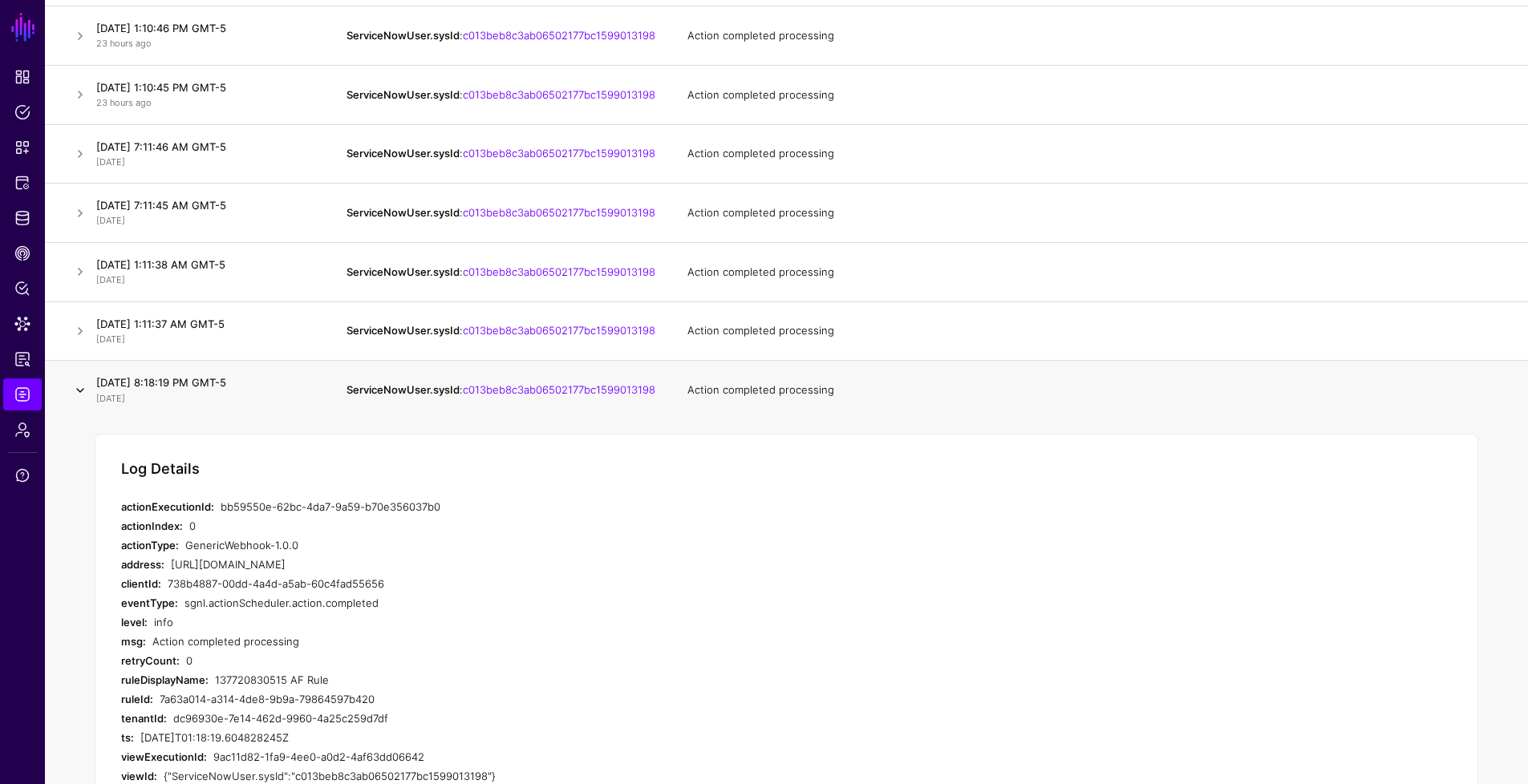
click at [82, 400] on link at bounding box center [80, 391] width 19 height 19
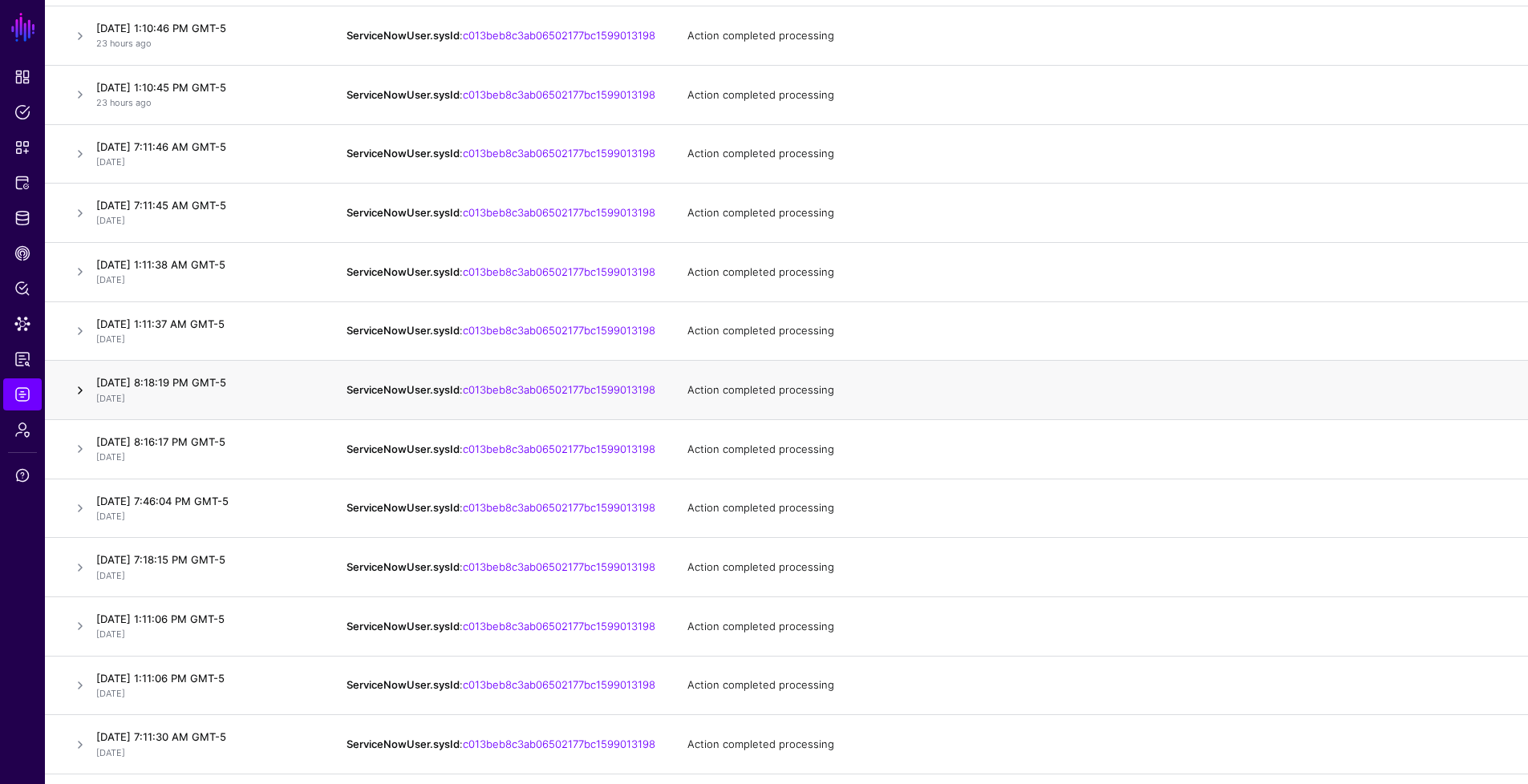
click at [80, 400] on link at bounding box center [80, 391] width 19 height 19
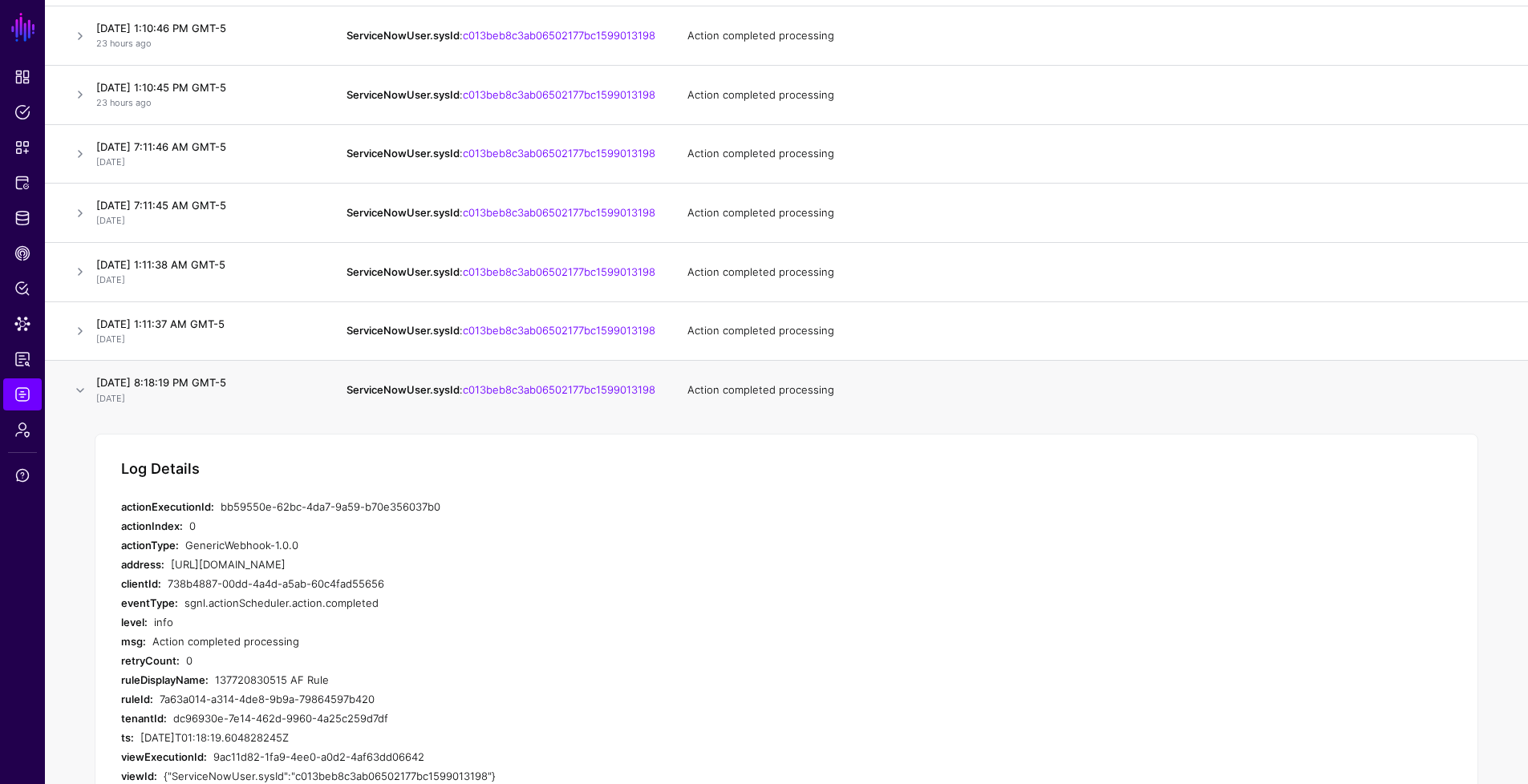
click at [470, 535] on div "0" at bounding box center [475, 526] width 574 height 19
click at [462, 516] on div "bb59550e-62bc-4da7-9a59-b70e356037b0" at bounding box center [491, 506] width 542 height 19
drag, startPoint x: 332, startPoint y: 703, endPoint x: 227, endPoint y: 698, distance: 105.1
click at [227, 689] on div "137720830515 AF Rule" at bounding box center [488, 680] width 548 height 19
drag, startPoint x: 434, startPoint y: 539, endPoint x: 443, endPoint y: 533, distance: 10.8
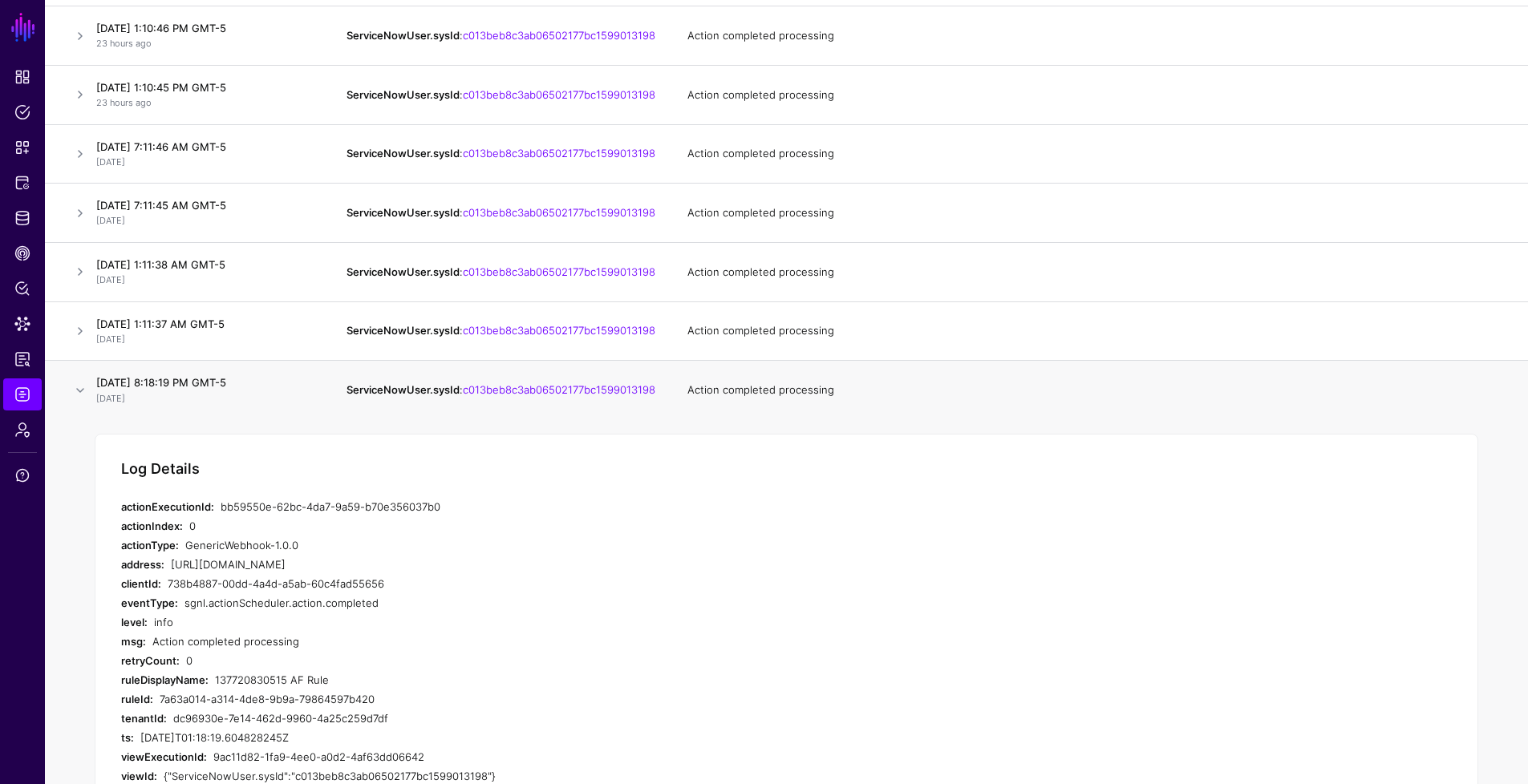
click at [434, 539] on div "Log Details actionExecutionId: bb59550e-62bc-4da7-9a59-b70e356037b0 actionIndex…" at bounding box center [786, 622] width 1383 height 379
click at [444, 516] on div "bb59550e-62bc-4da7-9a59-b70e356037b0" at bounding box center [491, 506] width 542 height 19
drag, startPoint x: 452, startPoint y: 530, endPoint x: 118, endPoint y: 526, distance: 334.0
click at [118, 526] on div "Log Details actionExecutionId: bb59550e-62bc-4da7-9a59-b70e356037b0 actionIndex…" at bounding box center [786, 622] width 1383 height 379
click at [346, 689] on div "137720830515 AF Rule" at bounding box center [488, 680] width 548 height 19
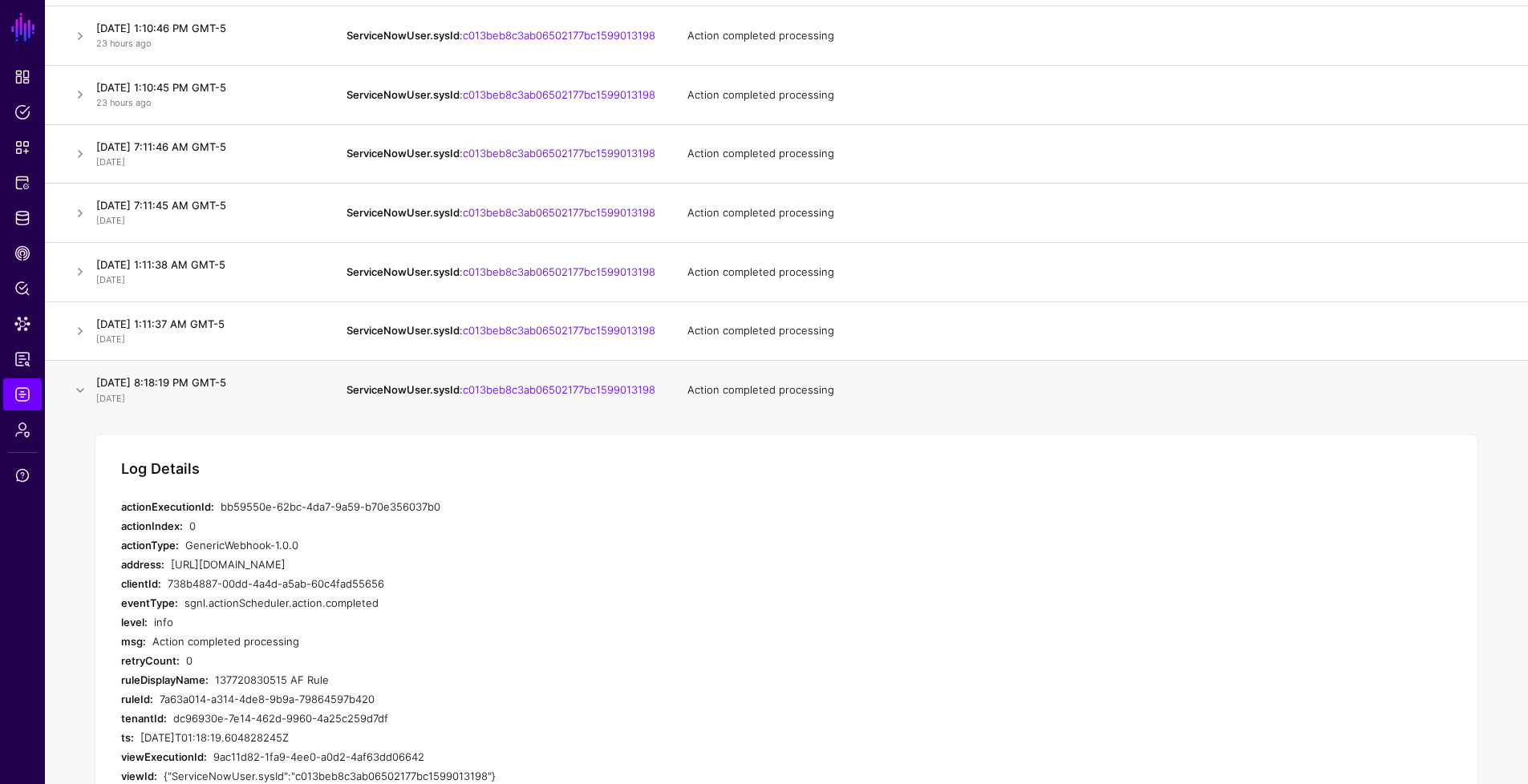
drag, startPoint x: 333, startPoint y: 704, endPoint x: 121, endPoint y: 700, distance: 212.0
click at [121, 689] on div "ruleDisplayName: 137720830515 AF Rule" at bounding box center [441, 680] width 642 height 19
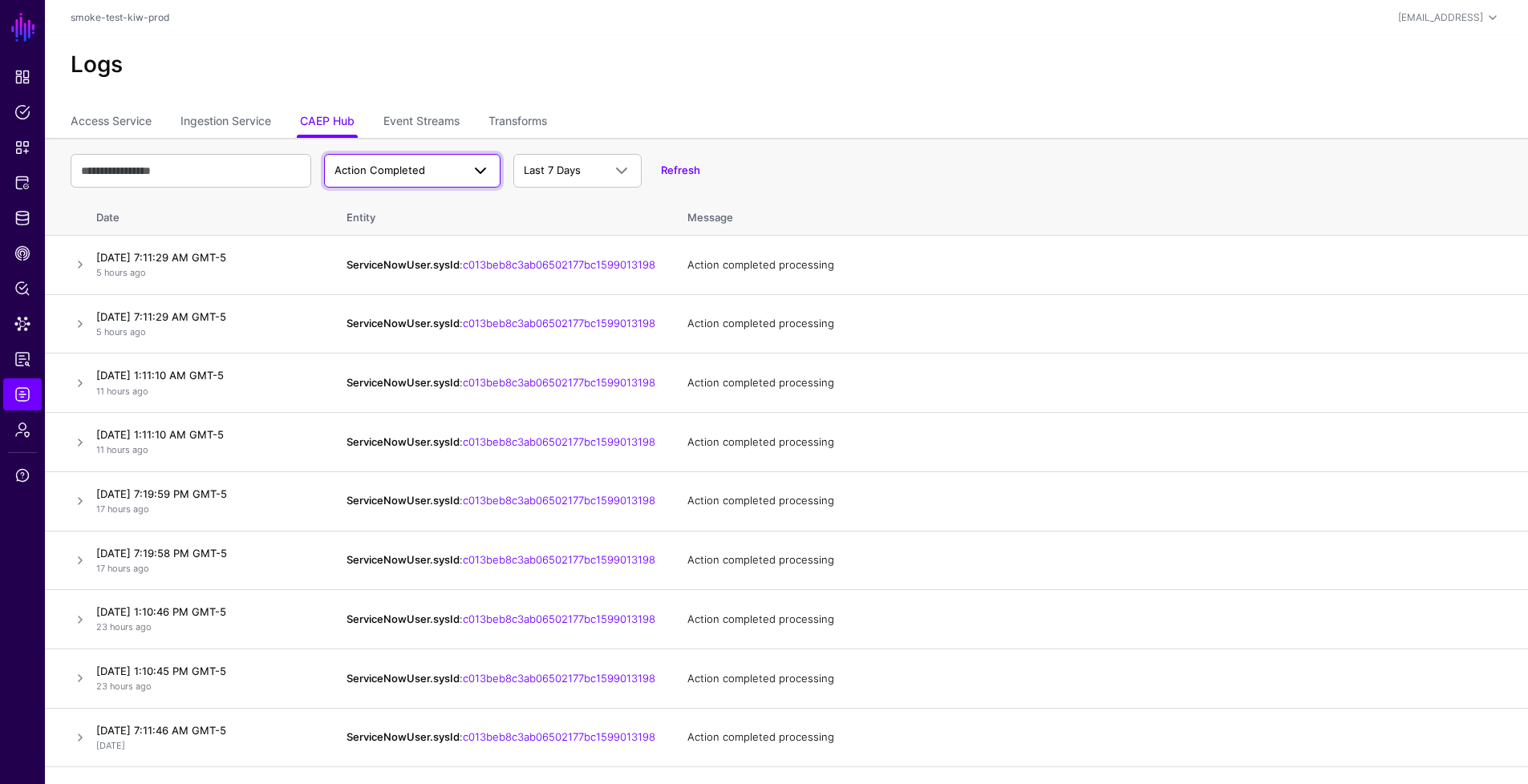
click at [394, 173] on span "Action Completed" at bounding box center [380, 170] width 91 height 13
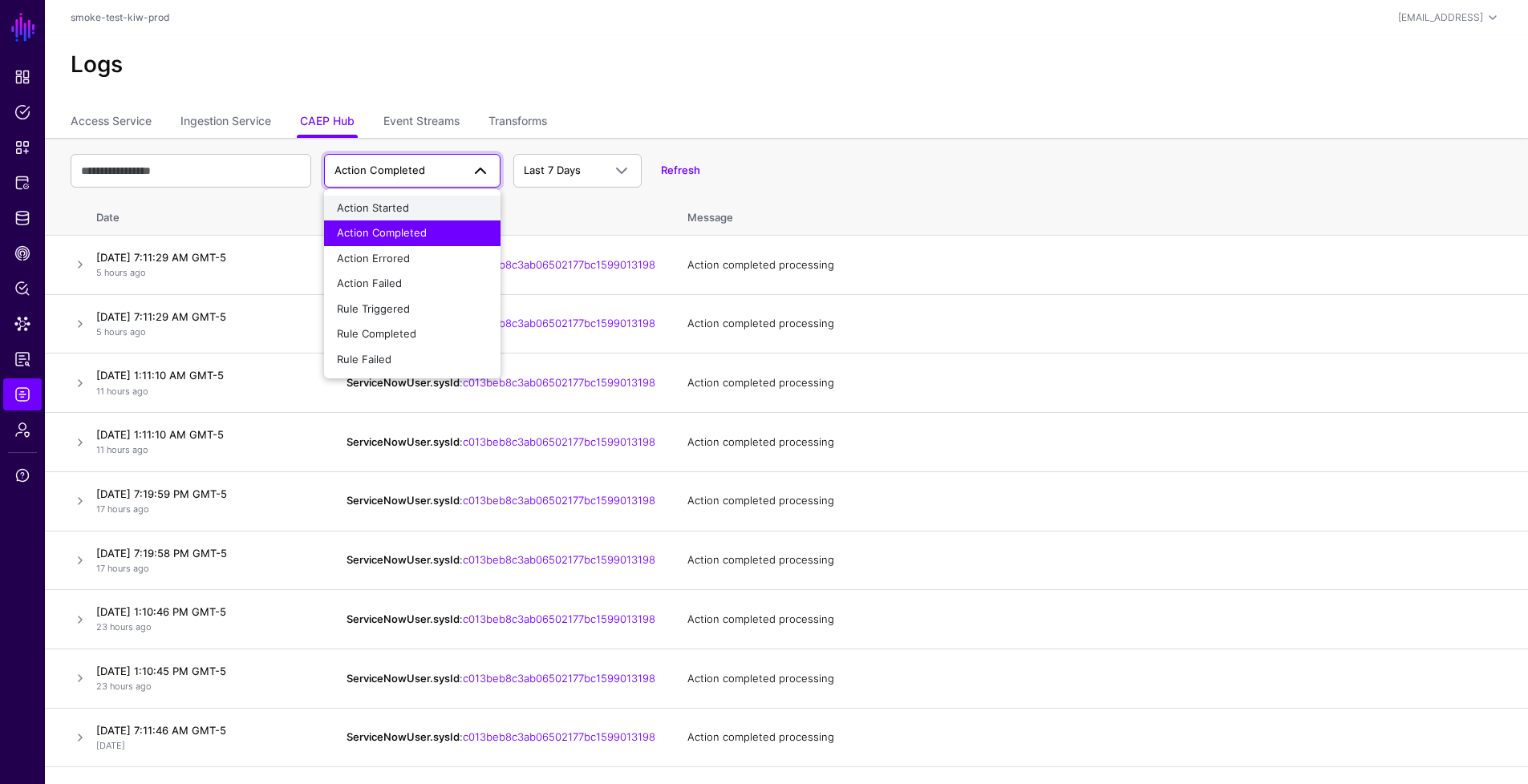
click at [397, 209] on span "Action Started" at bounding box center [373, 207] width 72 height 13
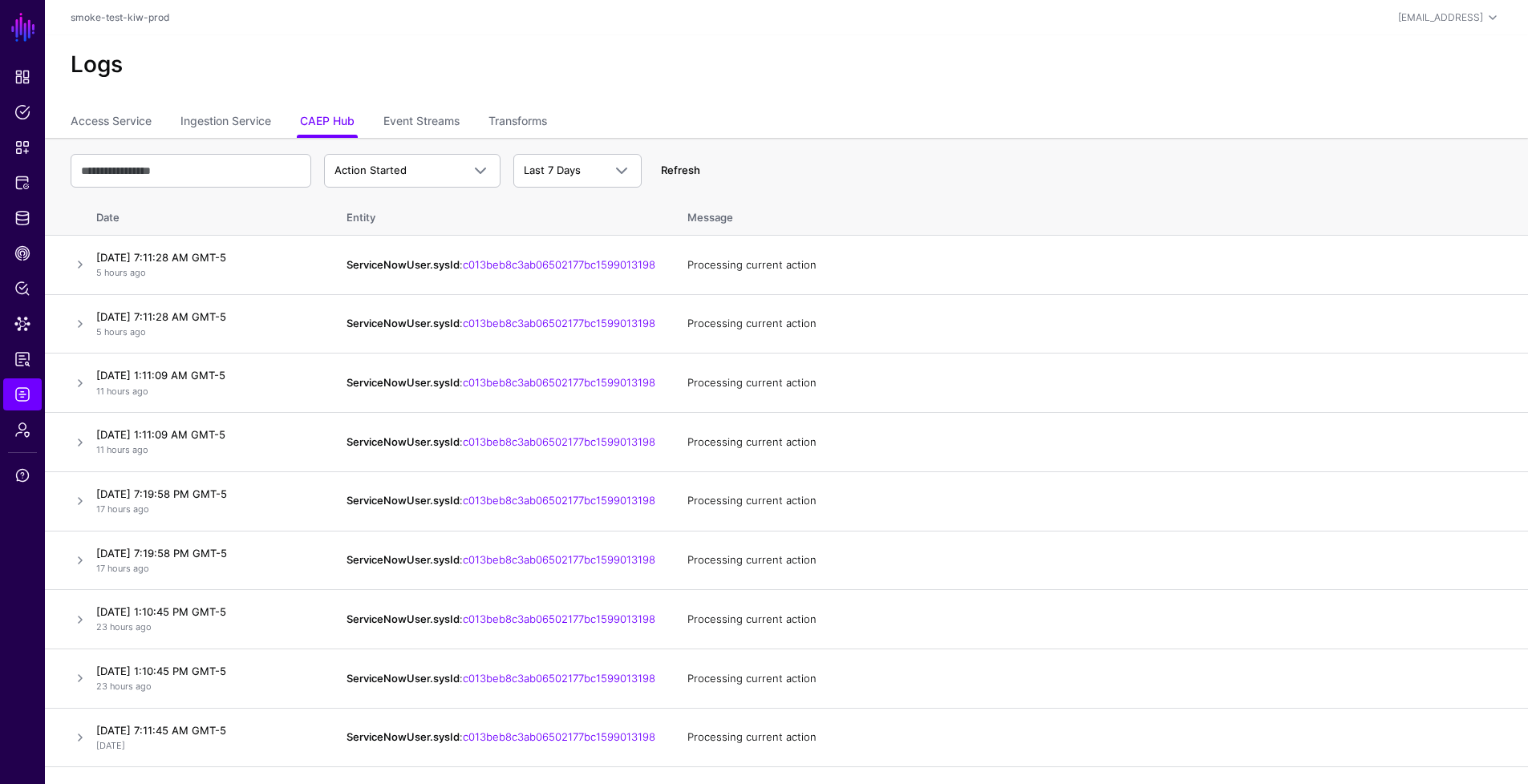
click at [689, 169] on link "Refresh" at bounding box center [680, 170] width 39 height 13
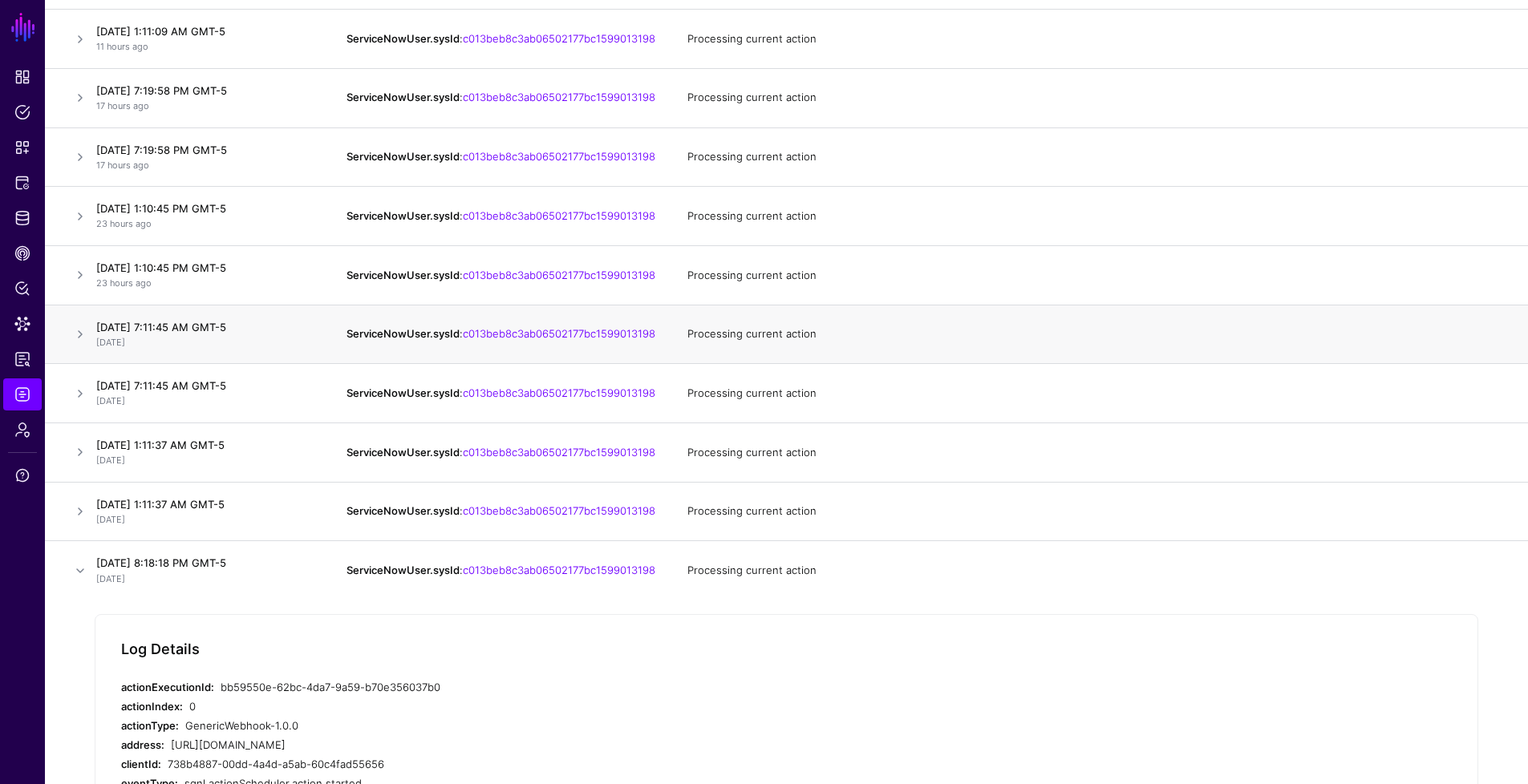
scroll to position [429, 0]
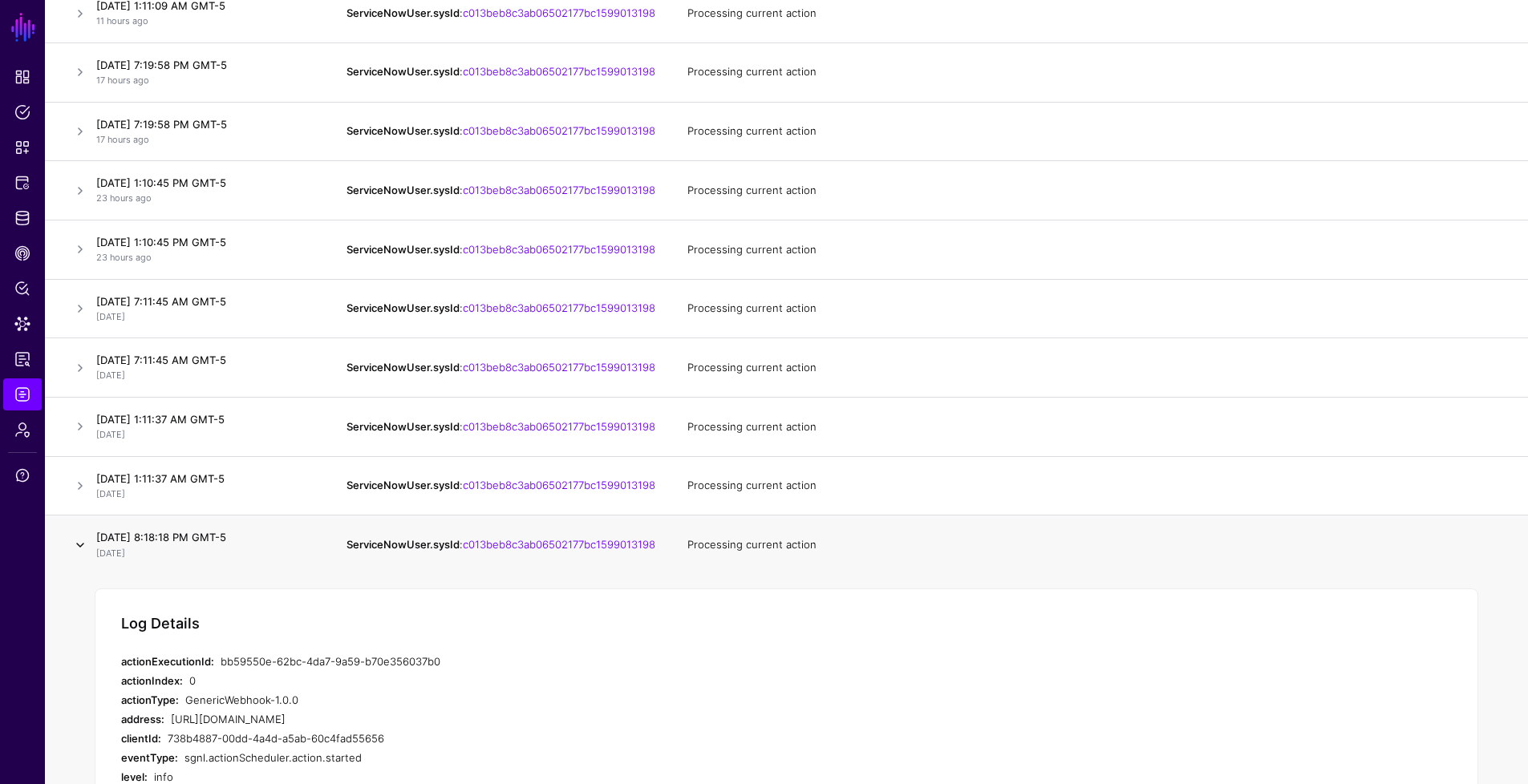
click at [84, 555] on link at bounding box center [80, 545] width 19 height 19
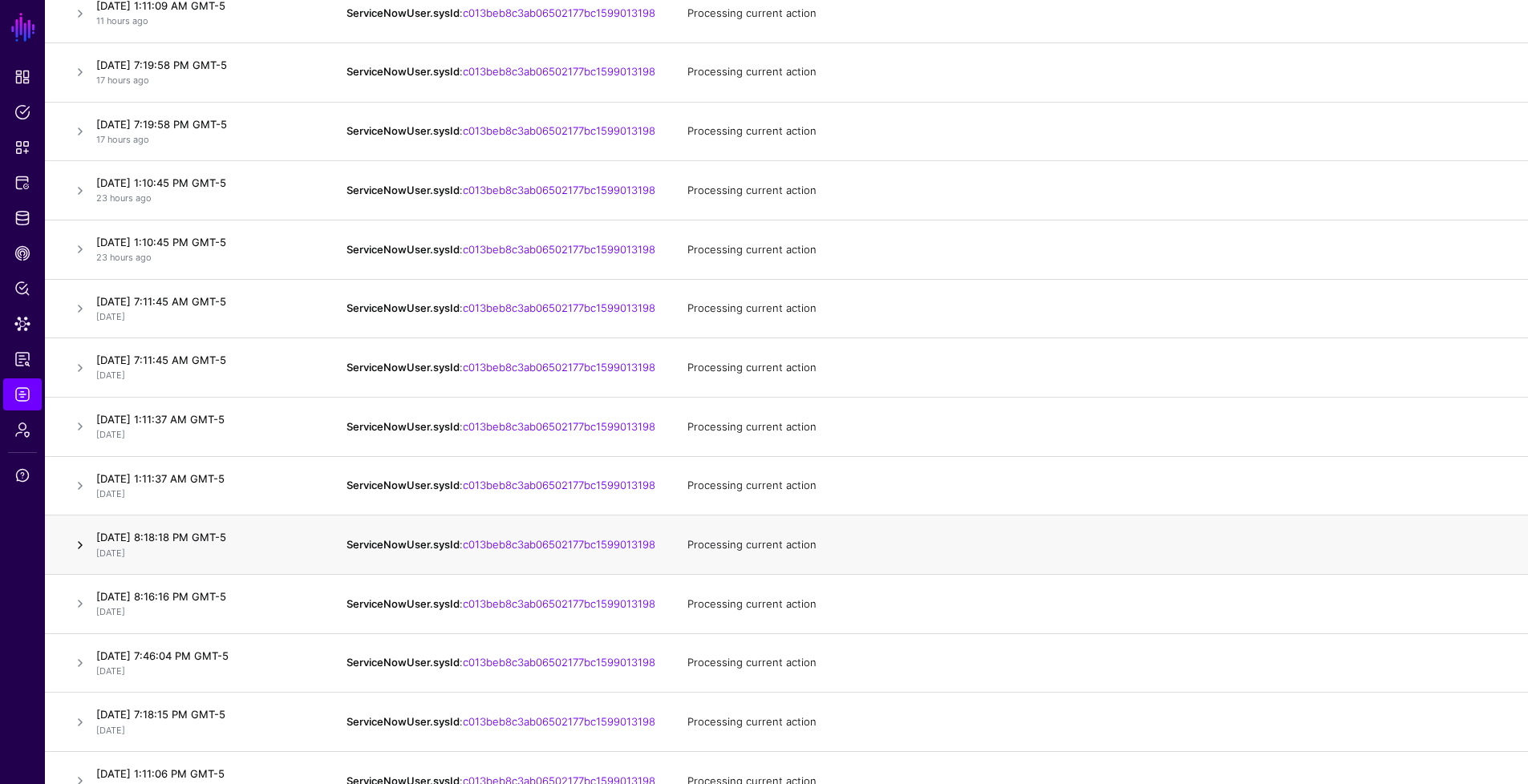
click at [84, 555] on link at bounding box center [80, 545] width 19 height 19
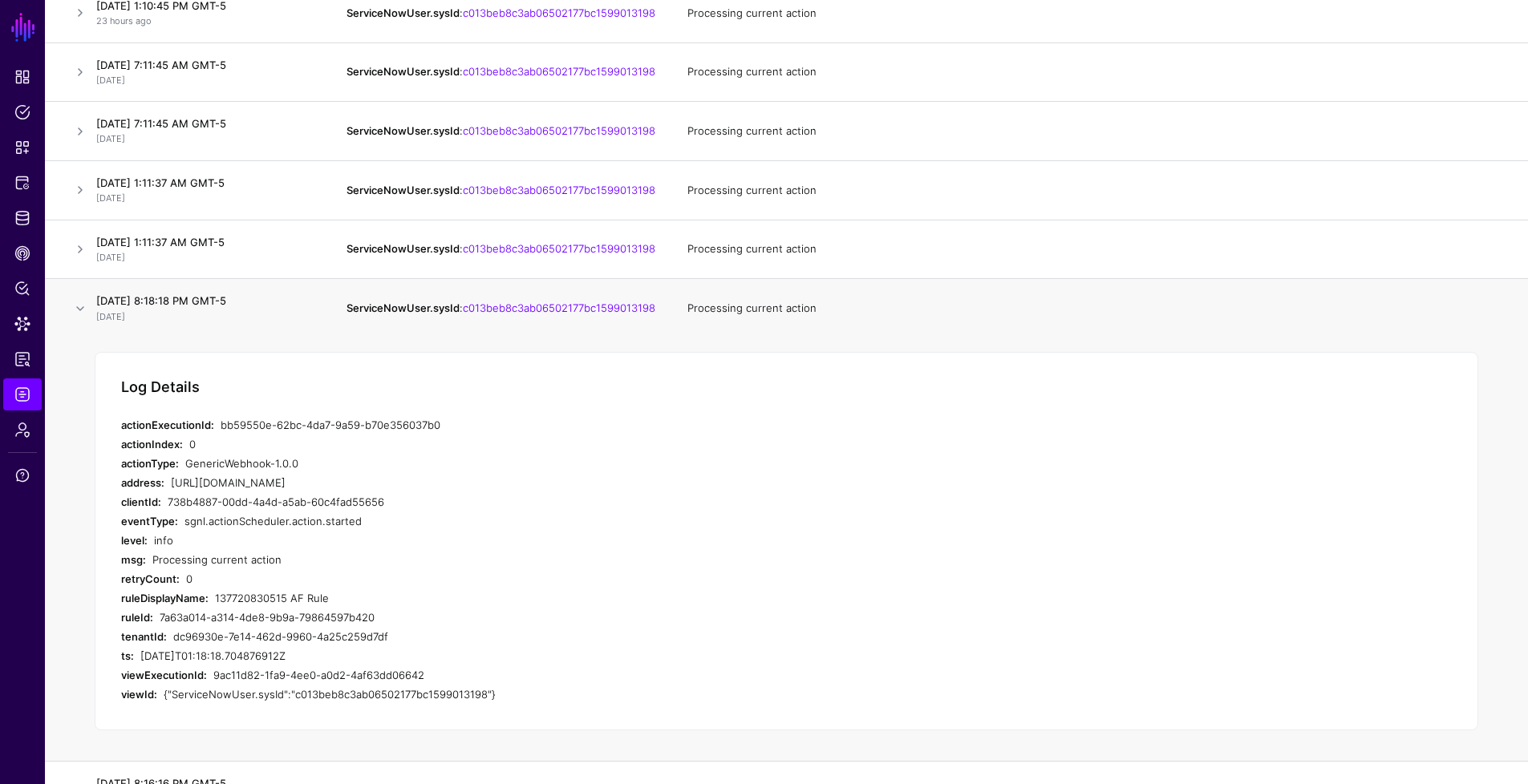
scroll to position [723, 0]
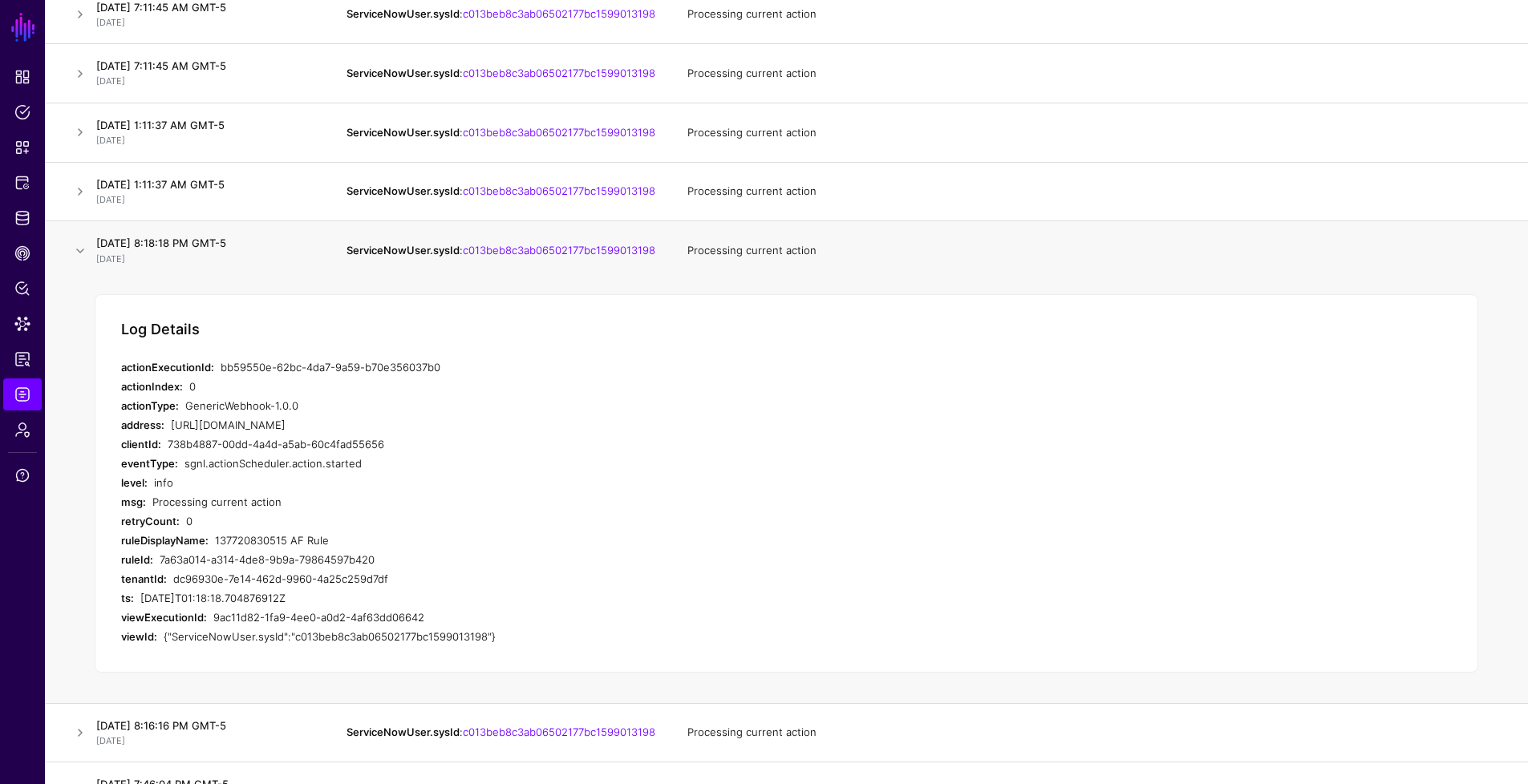
click at [347, 473] on div "sgnl.actionScheduler.action.started" at bounding box center [474, 463] width 578 height 19
drag, startPoint x: 461, startPoint y: 385, endPoint x: 116, endPoint y: 381, distance: 345.0
click at [116, 381] on div "Log Details actionExecutionId: bb59550e-62bc-4da7-9a59-b70e356037b0 actionIndex…" at bounding box center [786, 483] width 1383 height 379
drag, startPoint x: 524, startPoint y: 399, endPoint x: 473, endPoint y: 383, distance: 53.5
click at [523, 377] on div "bb59550e-62bc-4da7-9a59-b70e356037b0" at bounding box center [491, 367] width 542 height 19
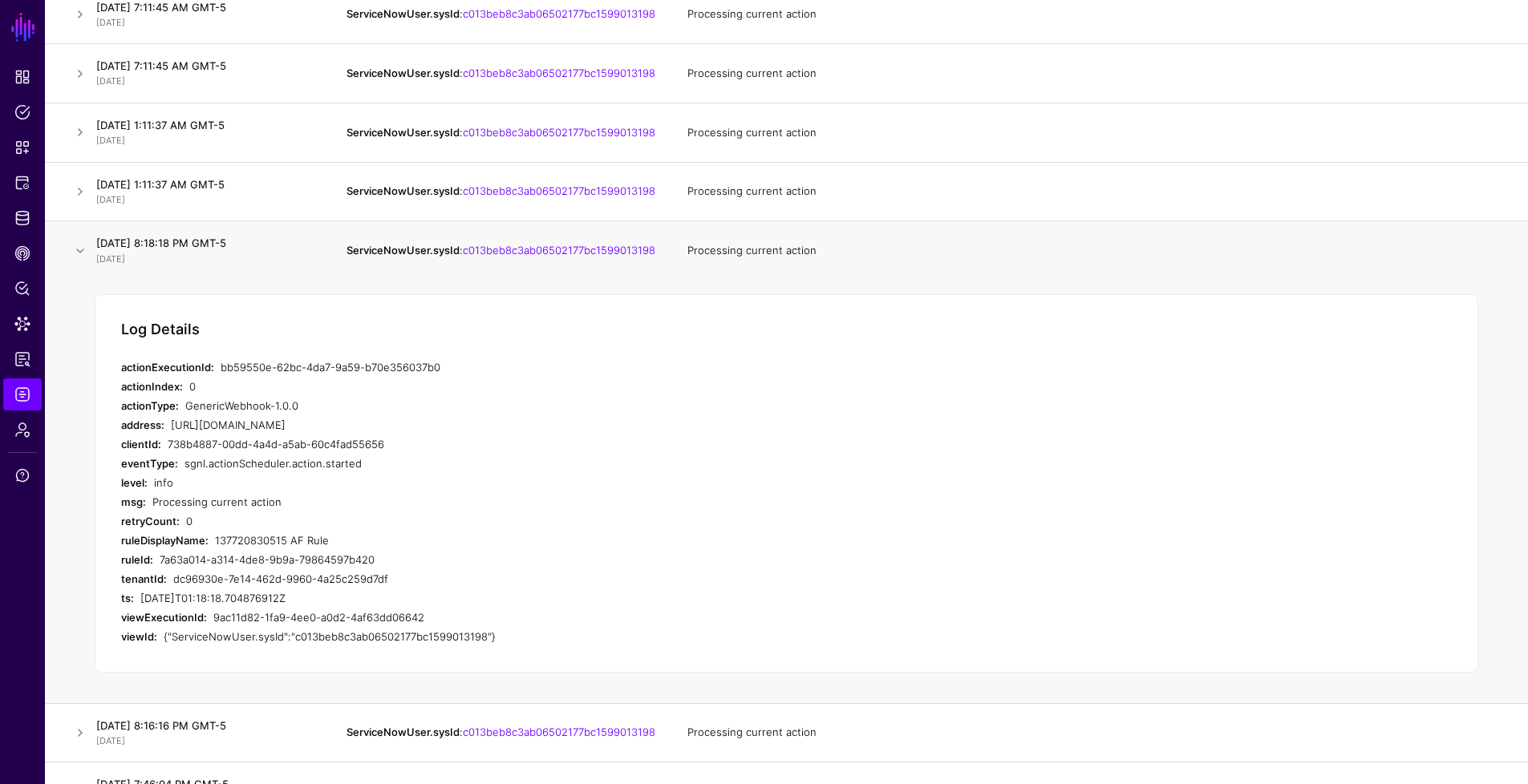
drag, startPoint x: 468, startPoint y: 382, endPoint x: 219, endPoint y: 386, distance: 249.0
click at [219, 377] on div "actionExecutionId: bb59550e-62bc-4da7-9a59-b70e356037b0" at bounding box center [441, 367] width 642 height 19
drag, startPoint x: 168, startPoint y: 470, endPoint x: 178, endPoint y: 470, distance: 10.0
click at [178, 453] on div "738b4887-00dd-4a4d-a5ab-60c4fad55656" at bounding box center [466, 444] width 596 height 19
drag, startPoint x: 326, startPoint y: 560, endPoint x: 217, endPoint y: 560, distance: 109.0
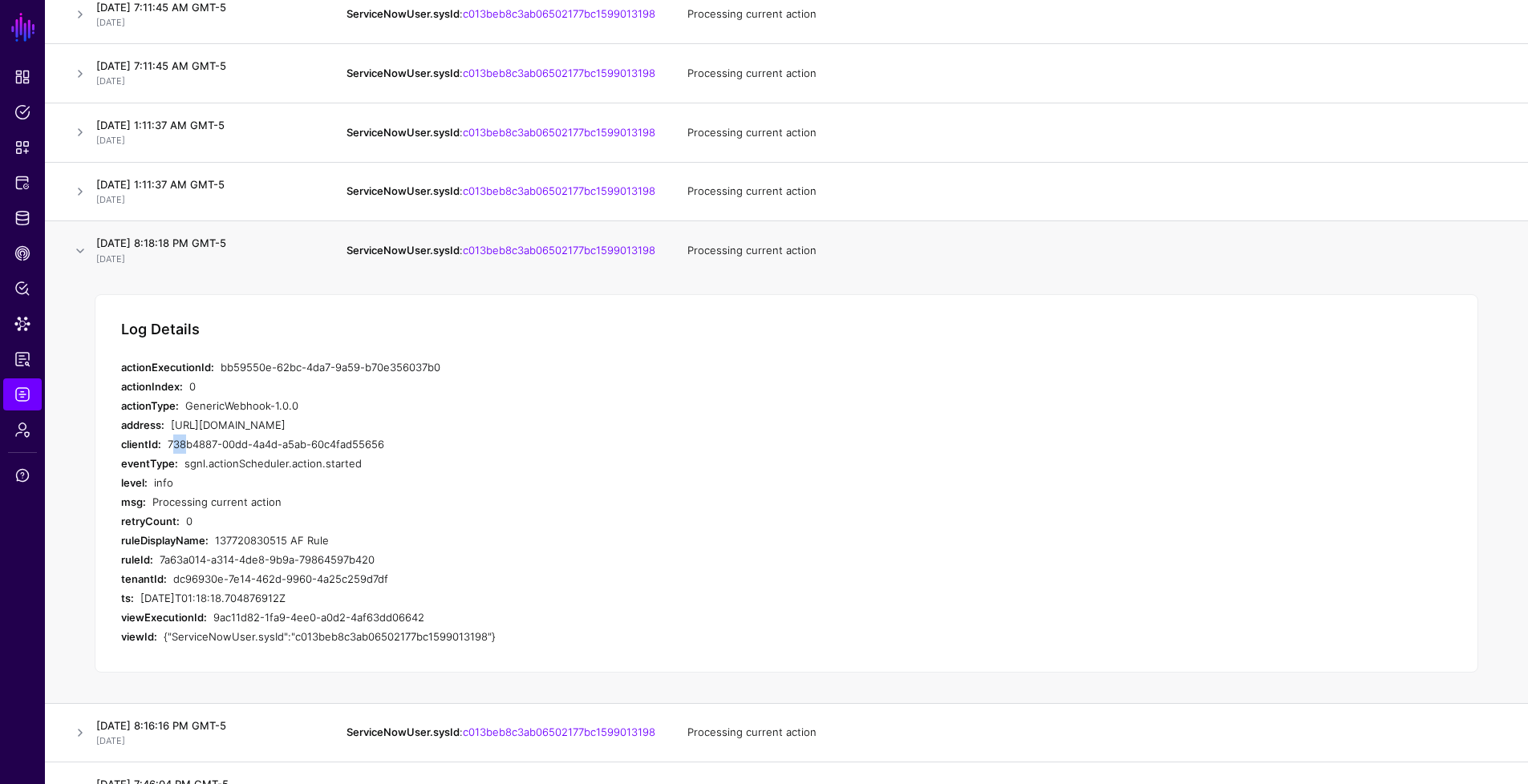
click at [217, 550] on div "137720830515 AF Rule" at bounding box center [488, 540] width 548 height 19
click at [81, 260] on link at bounding box center [80, 251] width 19 height 19
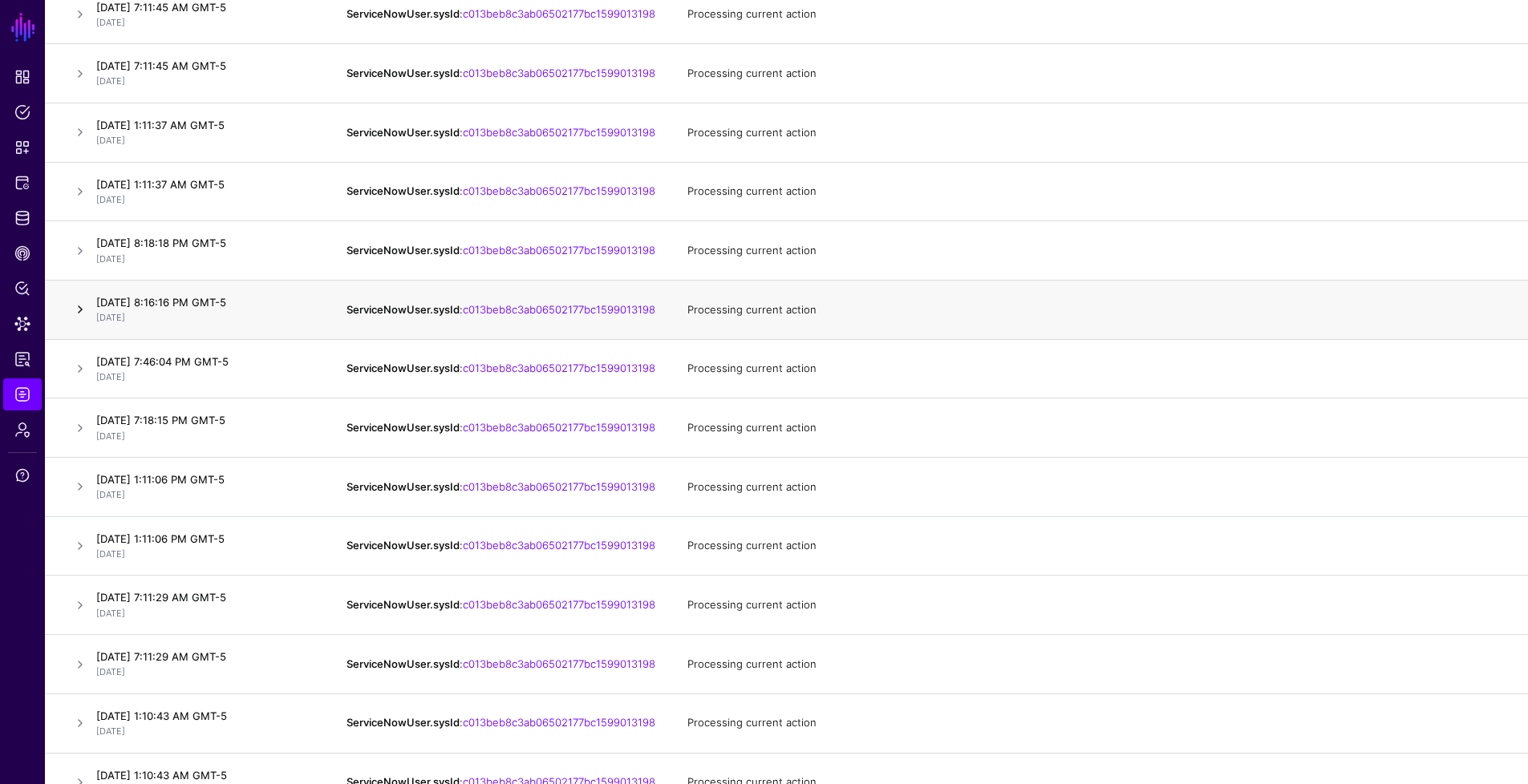
click at [78, 319] on link at bounding box center [80, 310] width 19 height 19
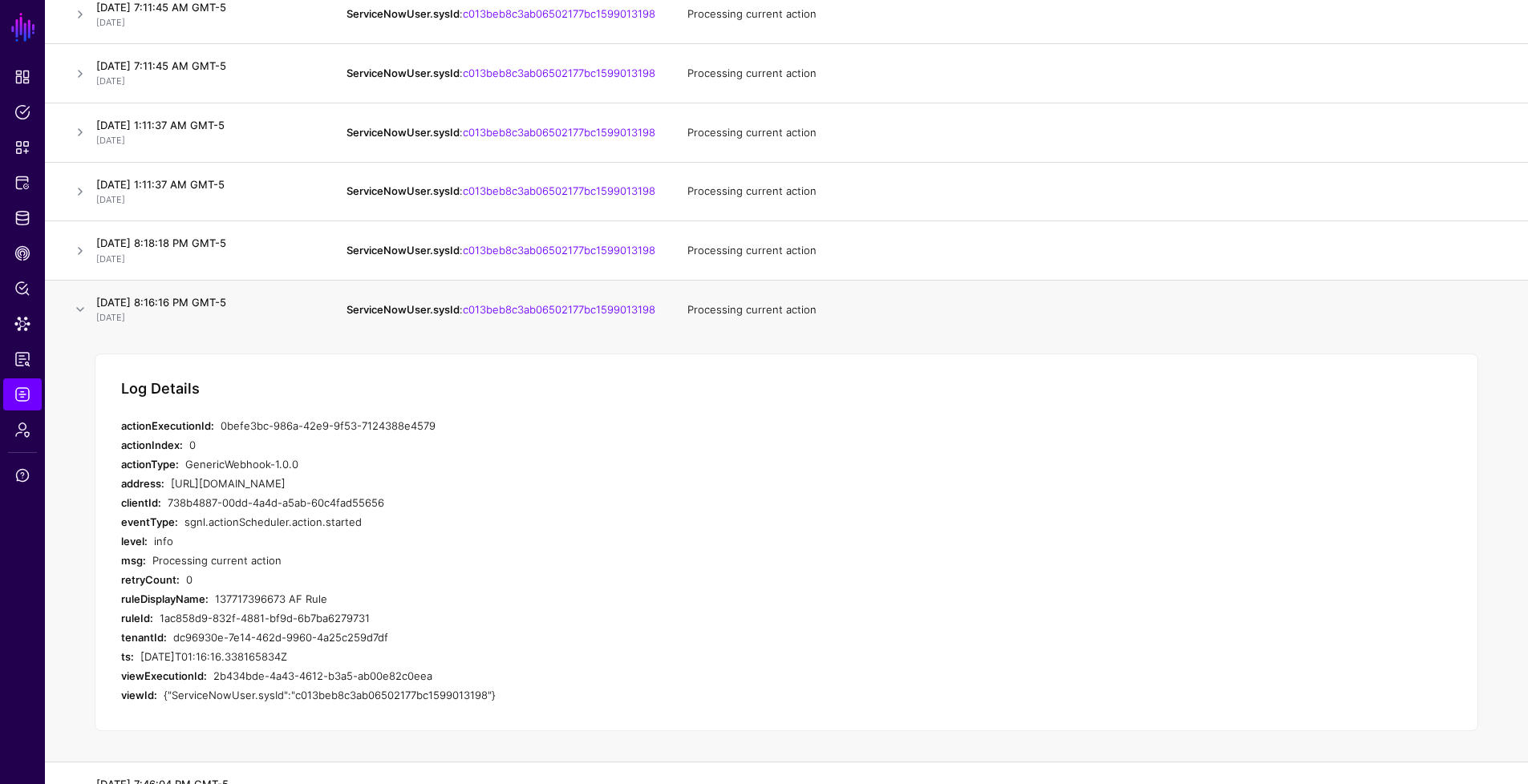
drag, startPoint x: 448, startPoint y: 453, endPoint x: 229, endPoint y: 440, distance: 219.4
click at [229, 440] on div "Log Details actionExecutionId: 0befe3bc-986a-42e9-9f53-7124388e4579 actionIndex…" at bounding box center [786, 542] width 1383 height 379
drag, startPoint x: 331, startPoint y: 621, endPoint x: 214, endPoint y: 619, distance: 117.0
click at [214, 608] on div "ruleDisplayName: 137717396673 AF Rule" at bounding box center [441, 599] width 642 height 19
click at [81, 319] on link at bounding box center [80, 310] width 19 height 19
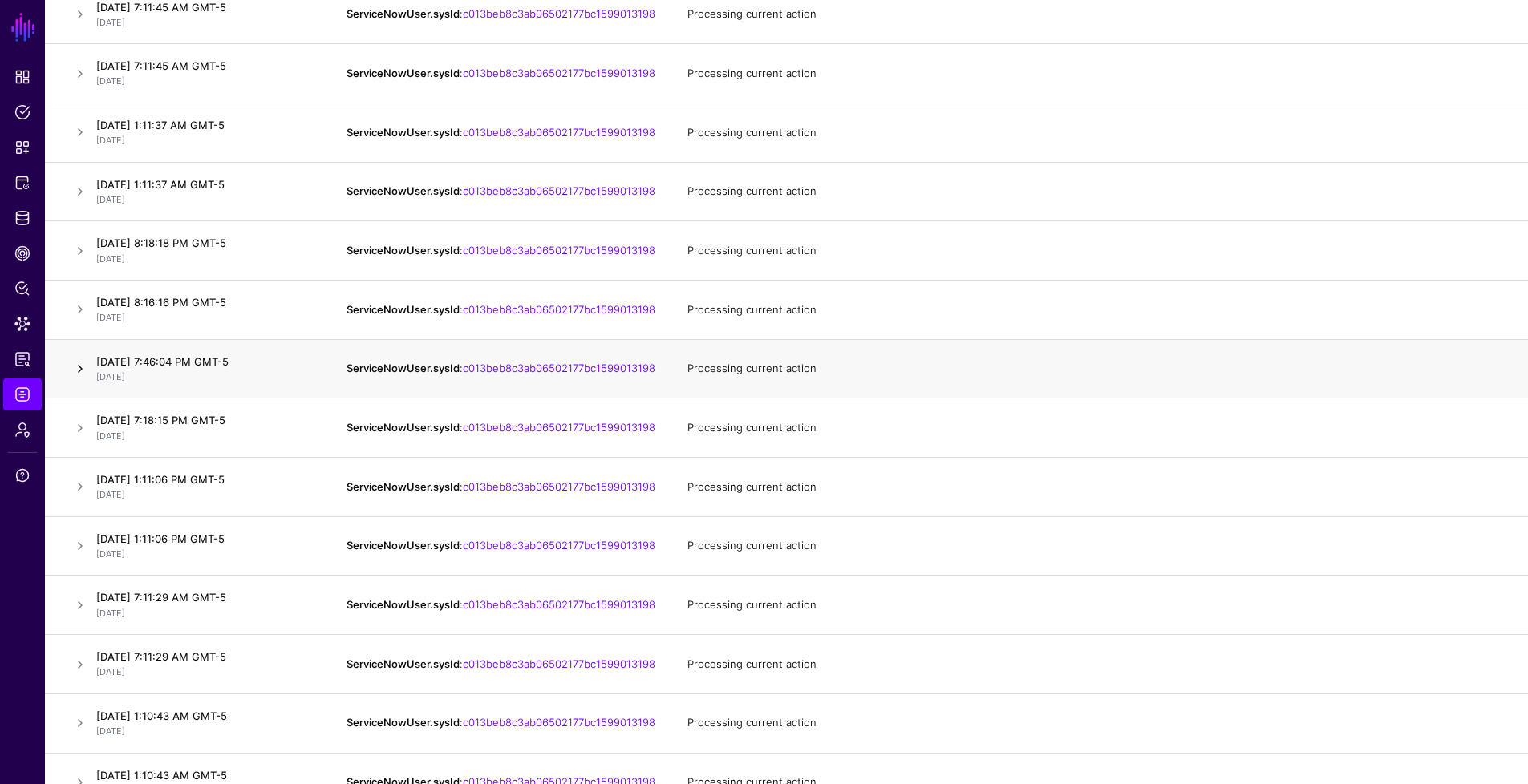
click at [80, 379] on link at bounding box center [80, 369] width 19 height 19
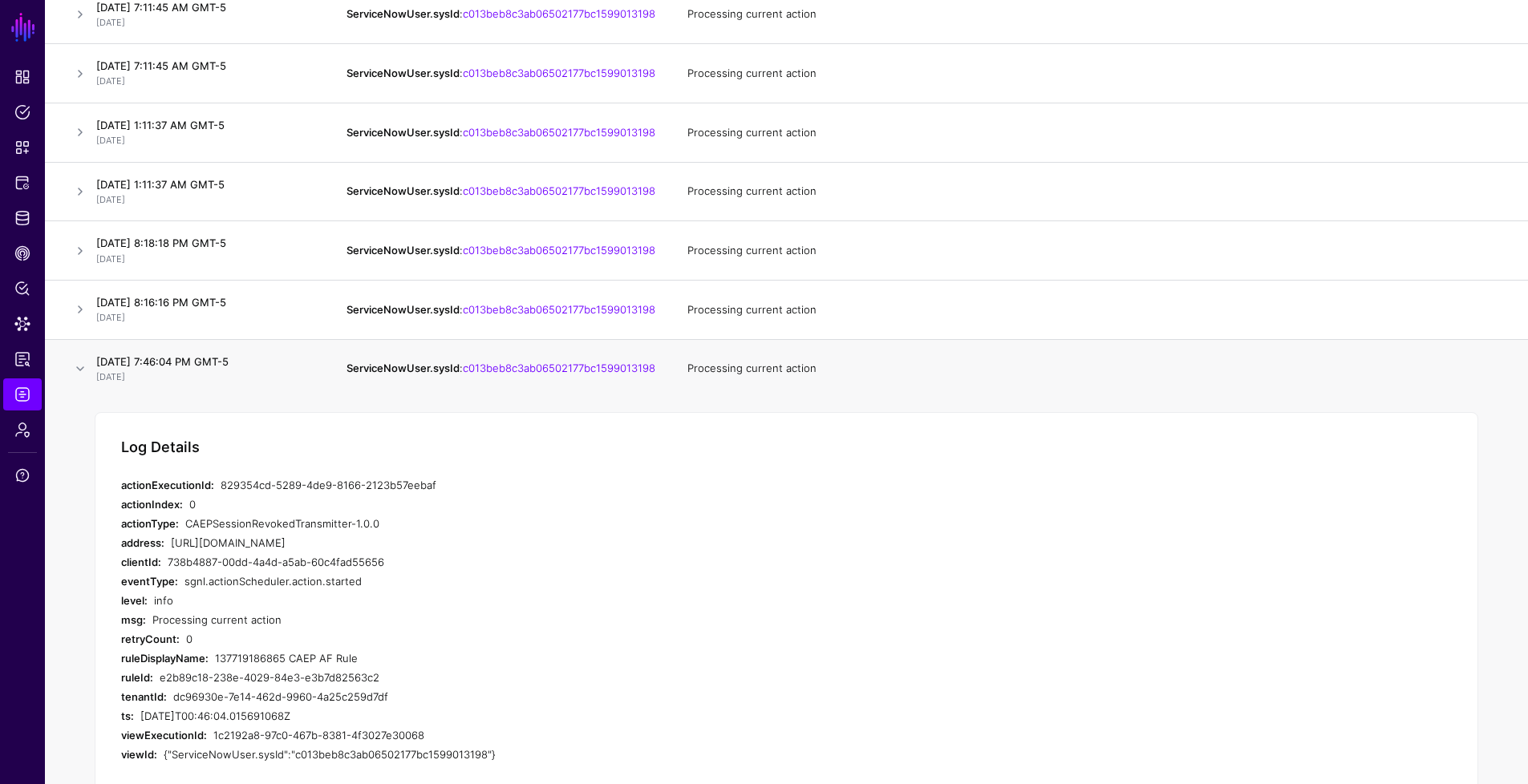
drag, startPoint x: 219, startPoint y: 513, endPoint x: 451, endPoint y: 512, distance: 232.0
click at [451, 494] on div "829354cd-5289-4de9-8166-2123b57eebaf" at bounding box center [491, 485] width 542 height 19
drag, startPoint x: 379, startPoint y: 688, endPoint x: 216, endPoint y: 688, distance: 163.0
click at [216, 667] on div "137719186865 CAEP AF Rule" at bounding box center [488, 658] width 548 height 19
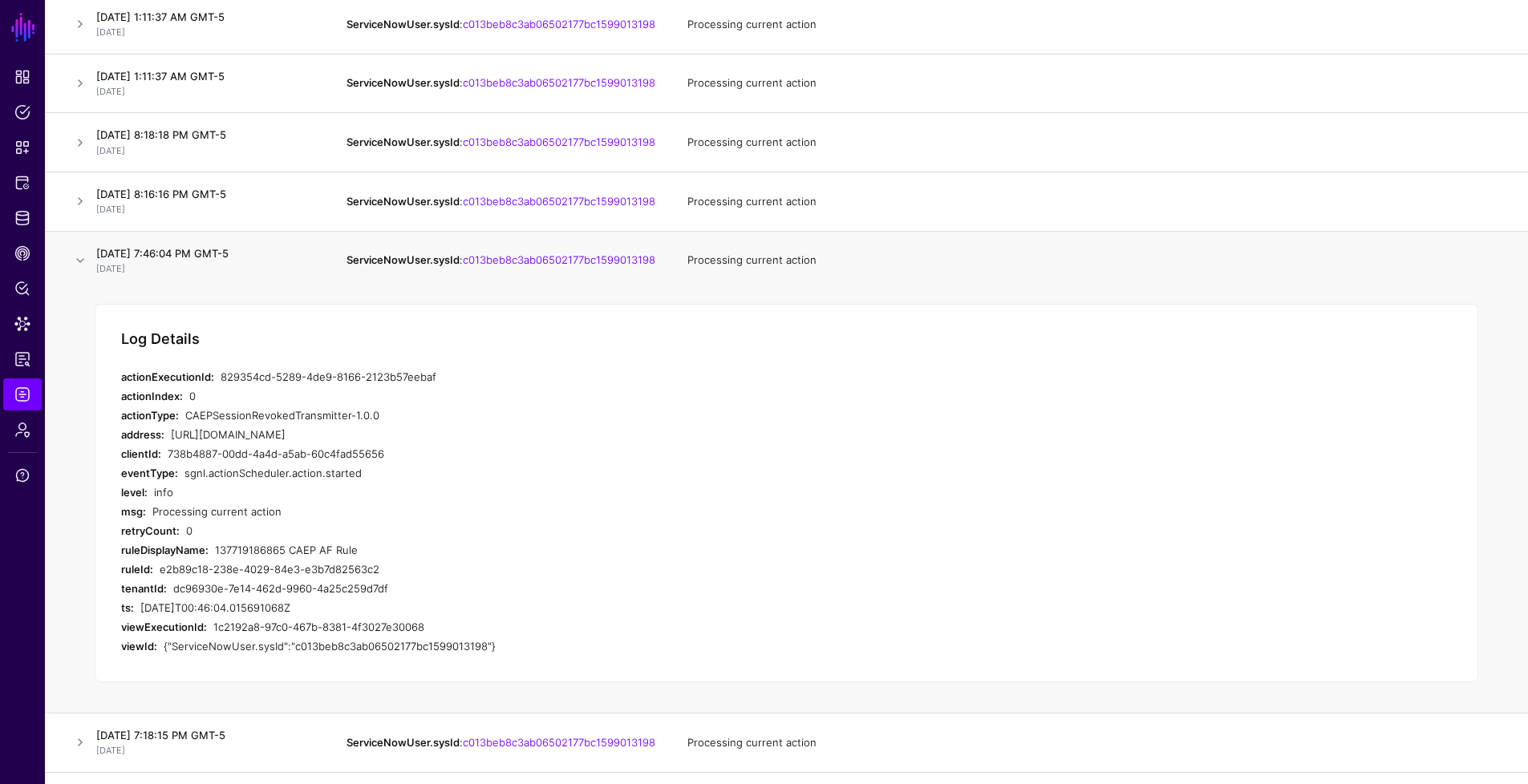
scroll to position [861, 0]
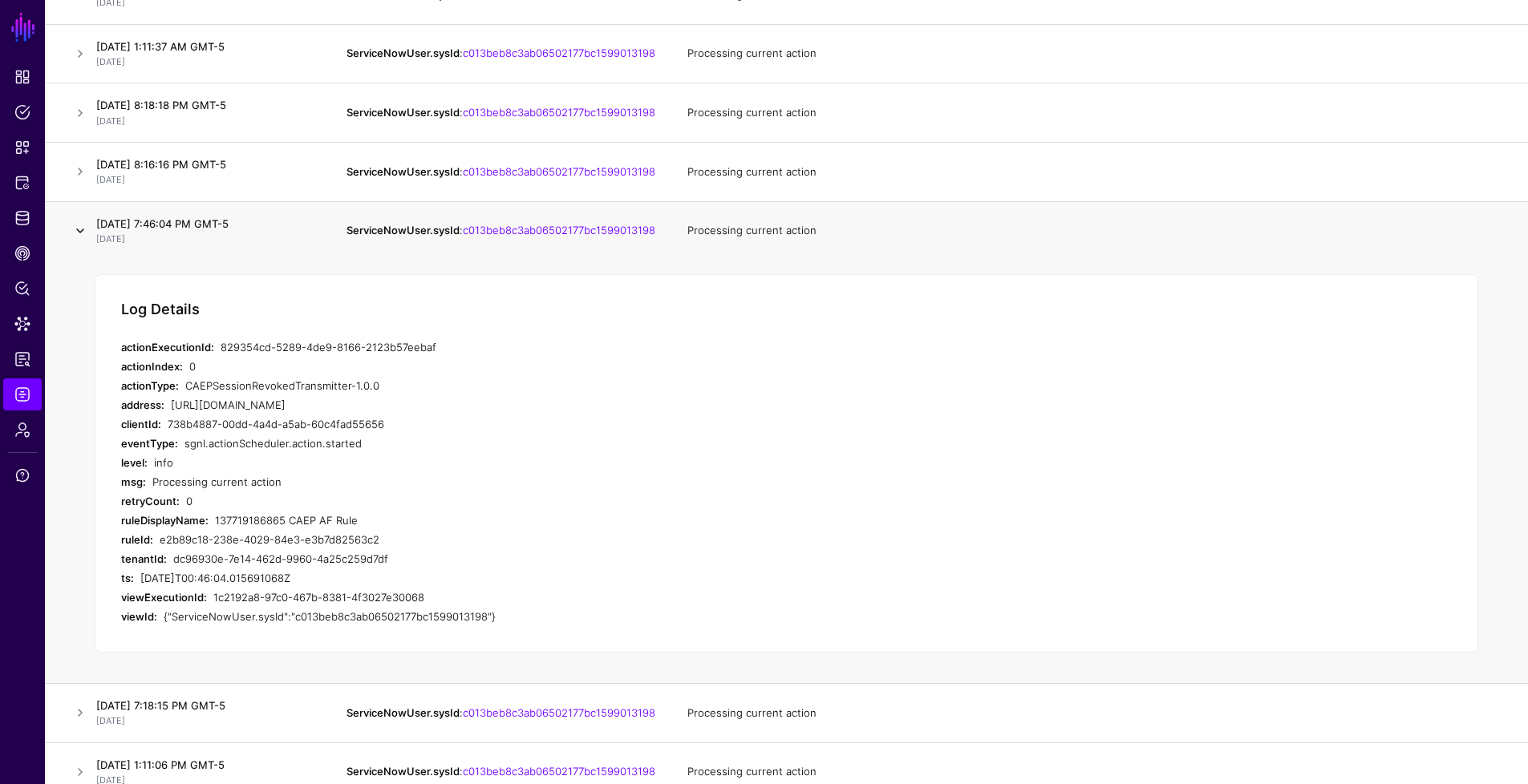
click at [82, 240] on link at bounding box center [80, 231] width 19 height 19
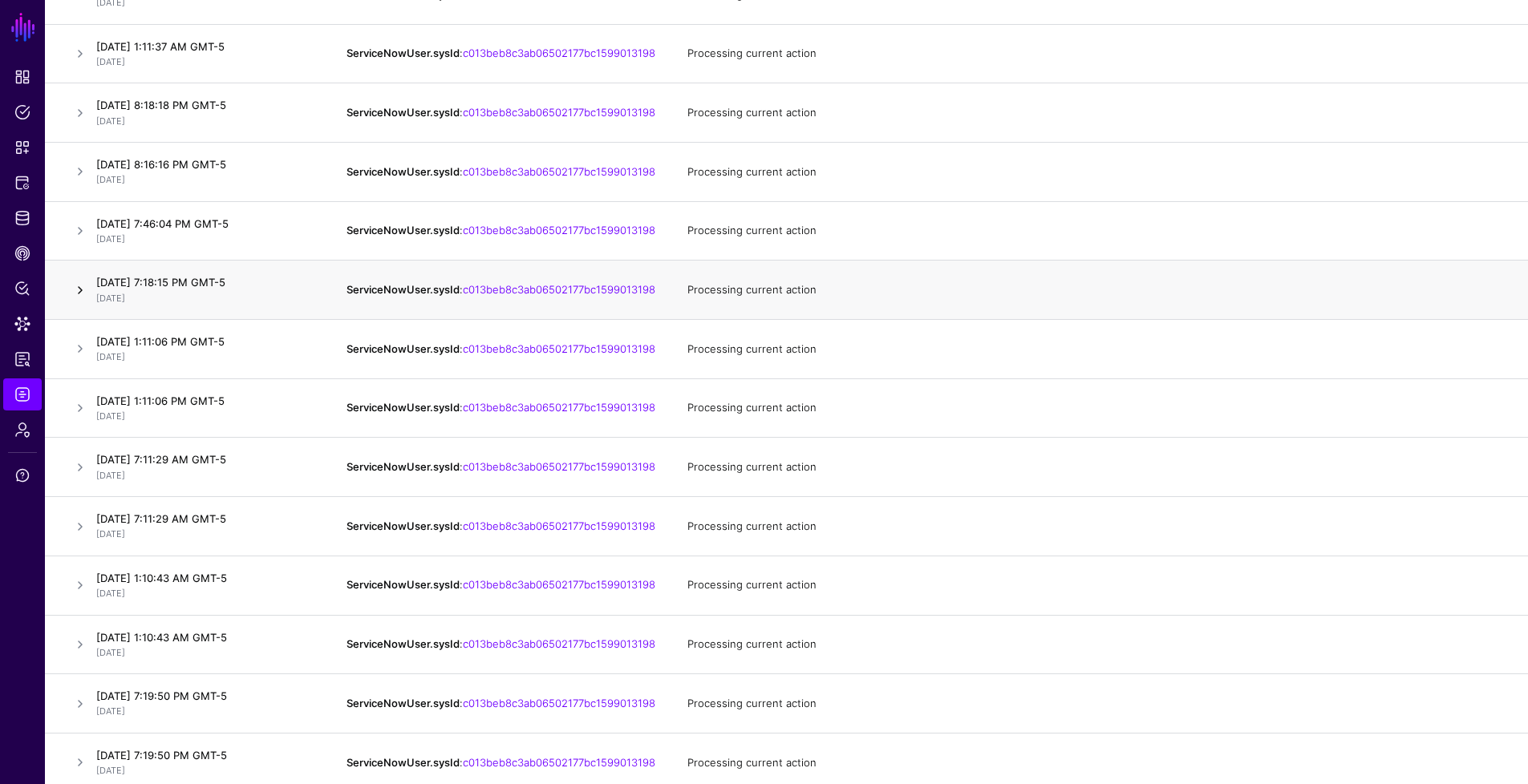
click at [85, 300] on link at bounding box center [80, 290] width 19 height 19
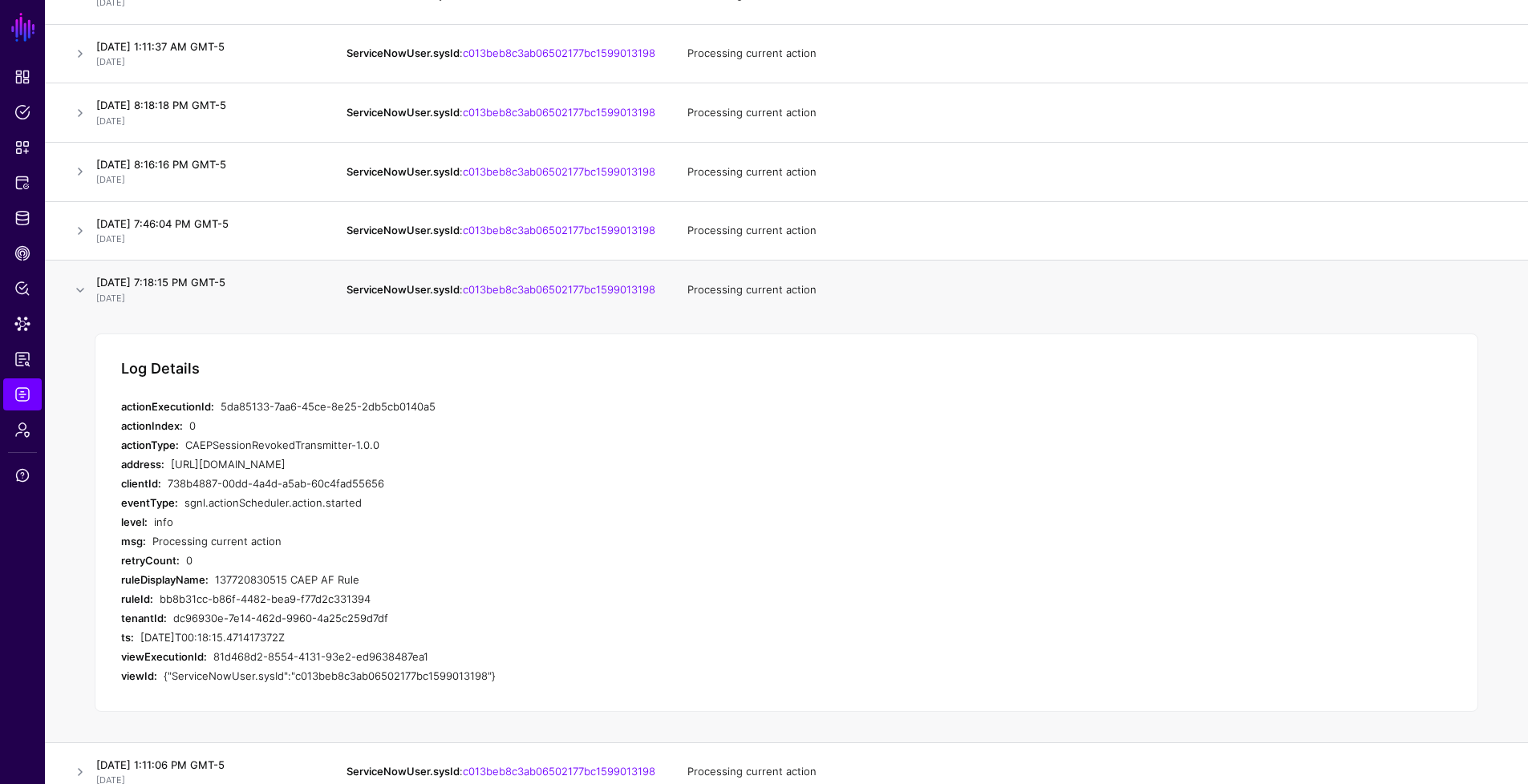
drag, startPoint x: 444, startPoint y: 439, endPoint x: 220, endPoint y: 430, distance: 224.2
click at [220, 416] on div "5da85133-7aa6-45ce-8e25-2db5cb0140a5" at bounding box center [491, 406] width 542 height 19
click at [217, 589] on div "137720830515 CAEP AF Rule" at bounding box center [488, 580] width 548 height 19
drag, startPoint x: 219, startPoint y: 608, endPoint x: 338, endPoint y: 613, distance: 119.1
click at [338, 589] on div "137720830515 CAEP AF Rule" at bounding box center [488, 580] width 548 height 19
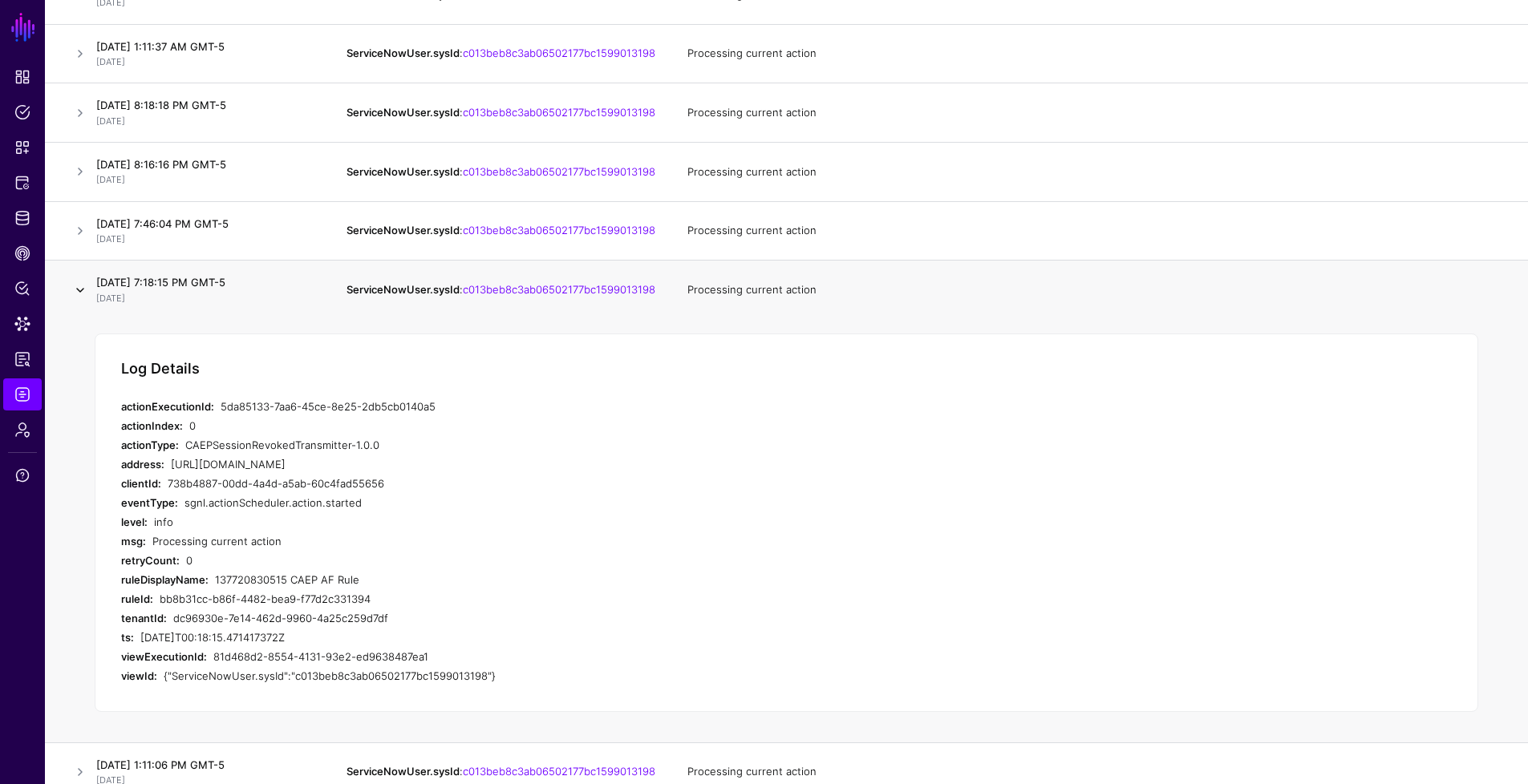
click at [80, 300] on link at bounding box center [80, 290] width 19 height 19
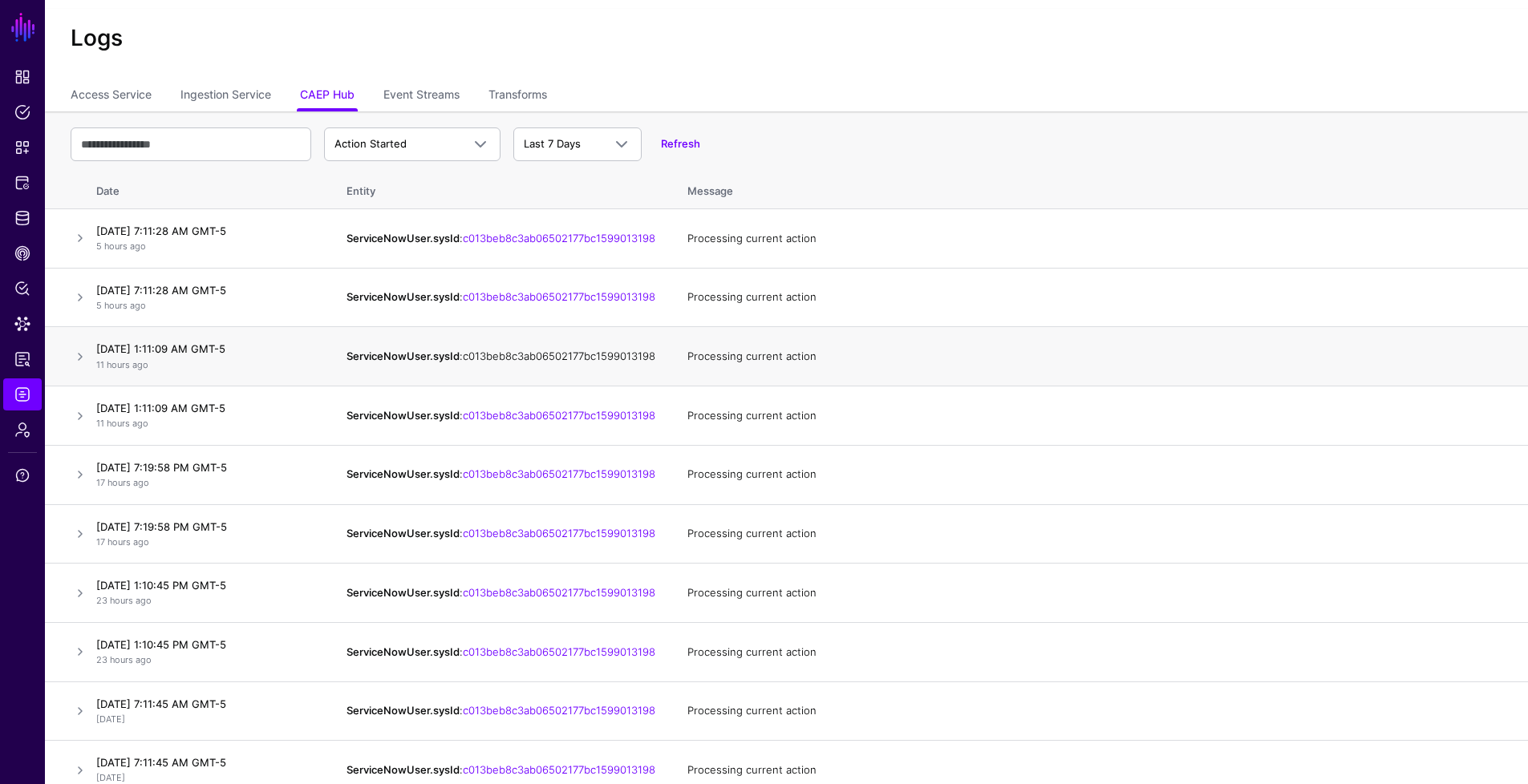
scroll to position [0, 0]
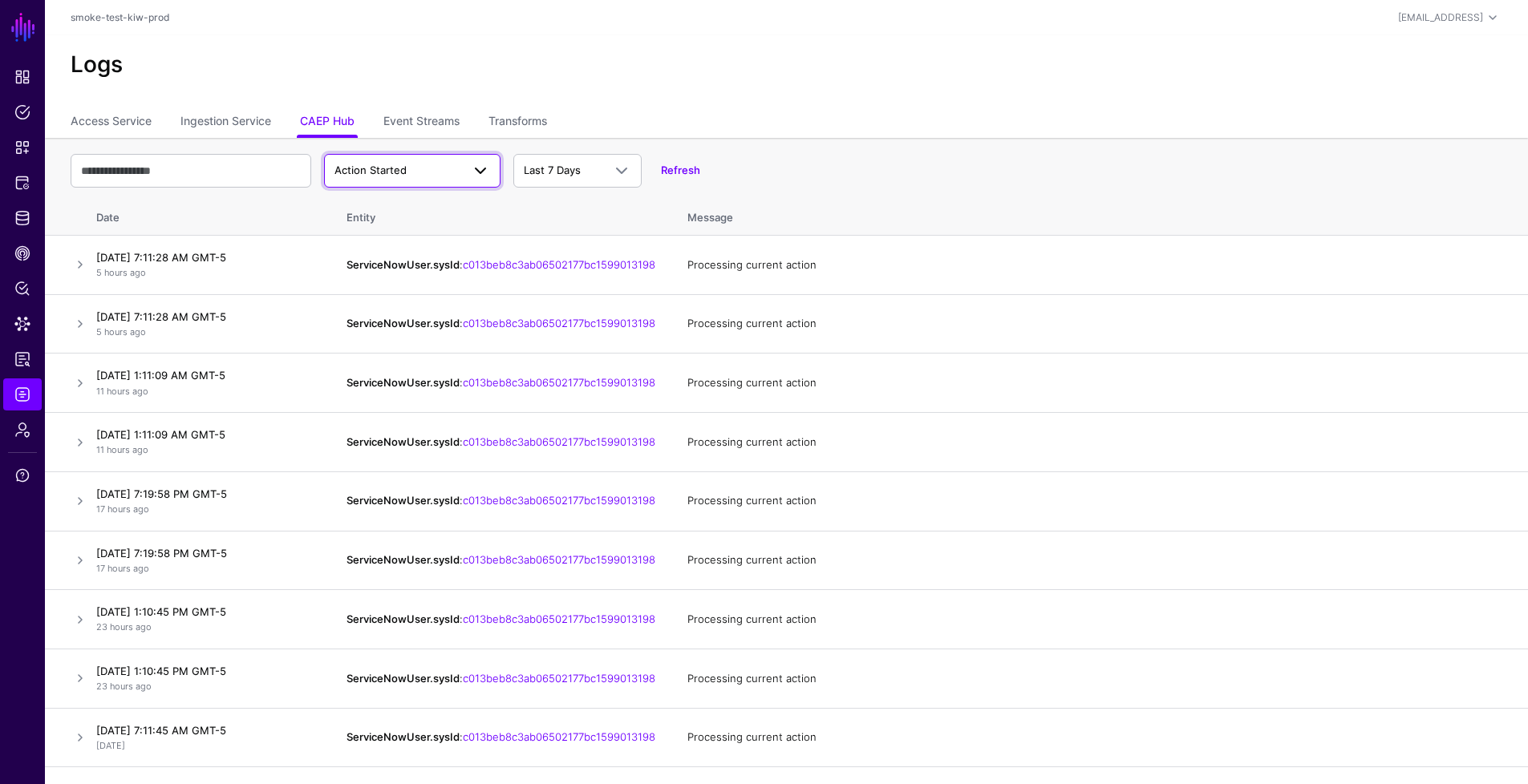
click at [395, 162] on span "Action Started" at bounding box center [412, 171] width 156 height 19
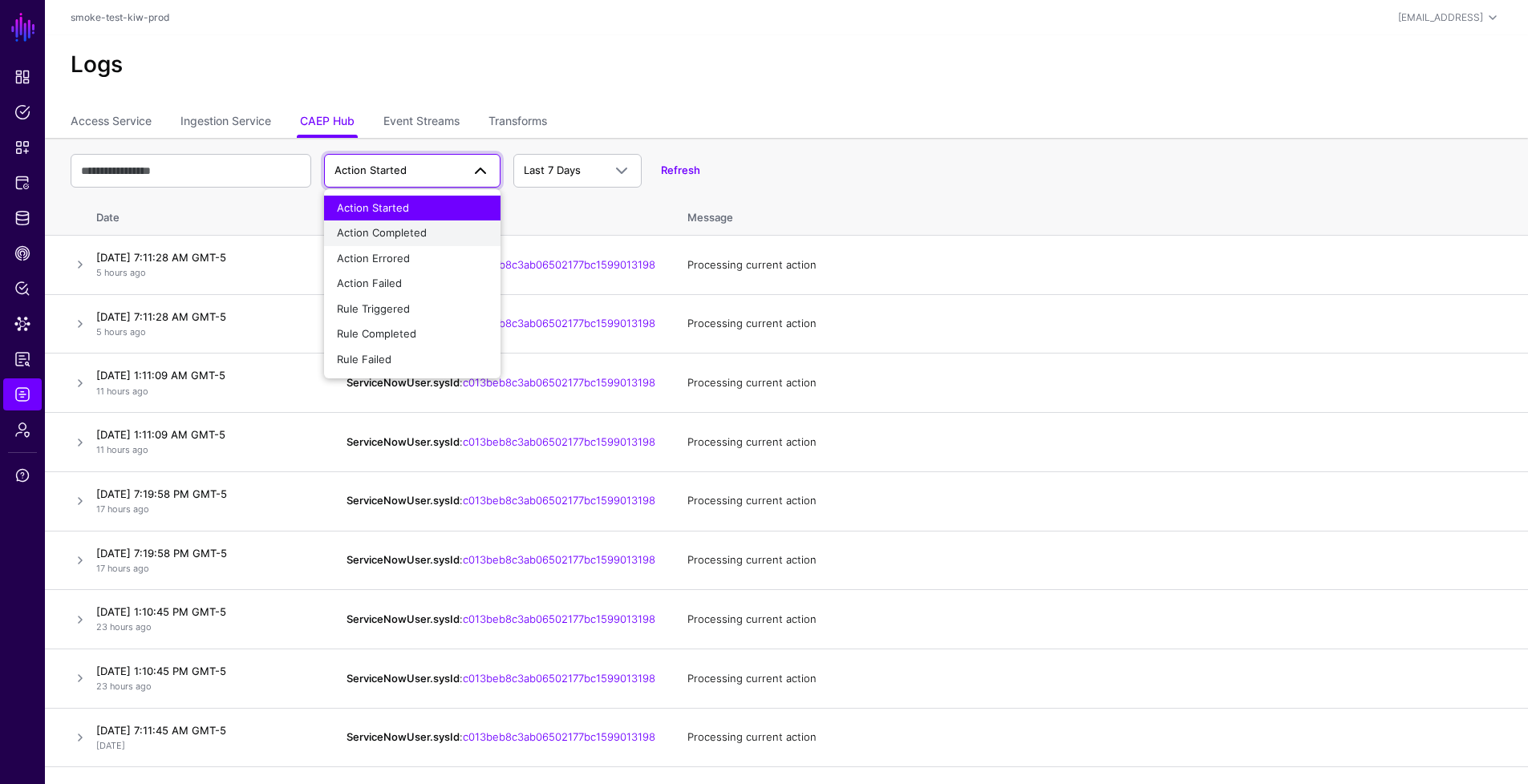
click at [414, 228] on span "Action Completed" at bounding box center [381, 232] width 90 height 13
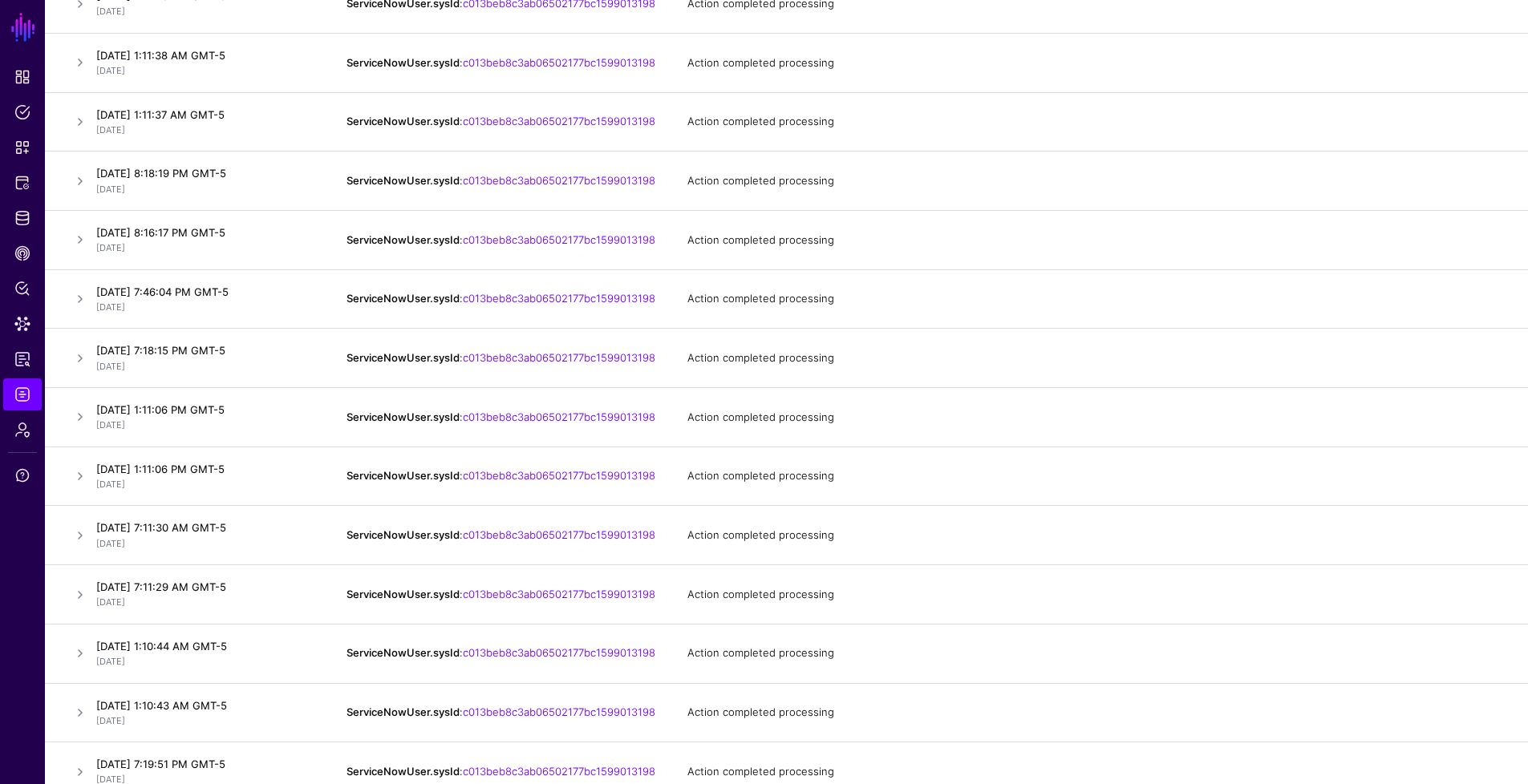
scroll to position [734, 0]
click at [80, 250] on link at bounding box center [80, 239] width 19 height 19
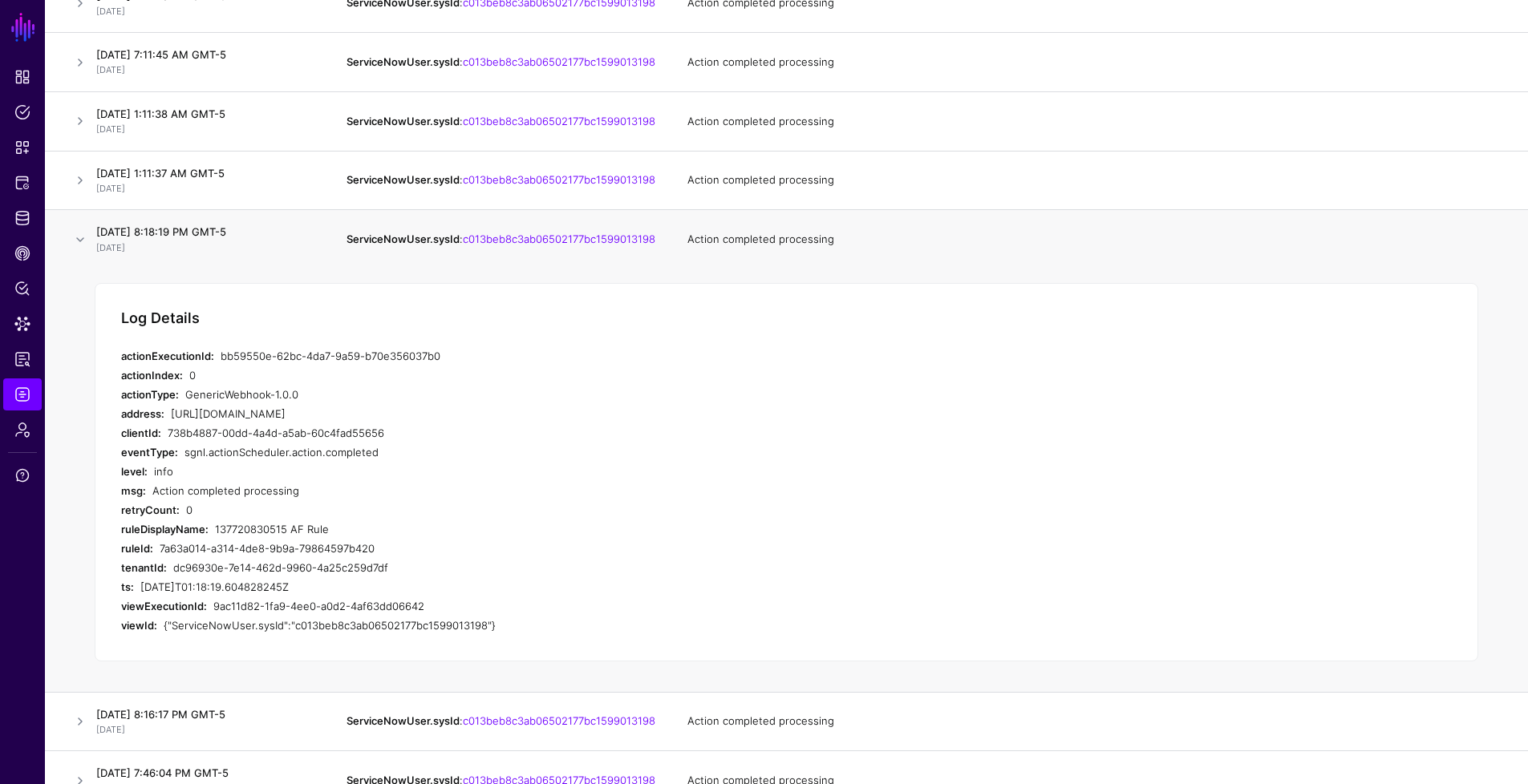
drag, startPoint x: 450, startPoint y: 382, endPoint x: 219, endPoint y: 378, distance: 231.0
click at [219, 365] on div "actionExecutionId: bb59550e-62bc-4da7-9a59-b70e356037b0" at bounding box center [441, 356] width 642 height 19
drag, startPoint x: 212, startPoint y: 553, endPoint x: 330, endPoint y: 560, distance: 118.2
click at [330, 539] on div "ruleDisplayName: 137720830515 AF Rule" at bounding box center [441, 529] width 642 height 19
click at [74, 250] on link at bounding box center [80, 239] width 19 height 19
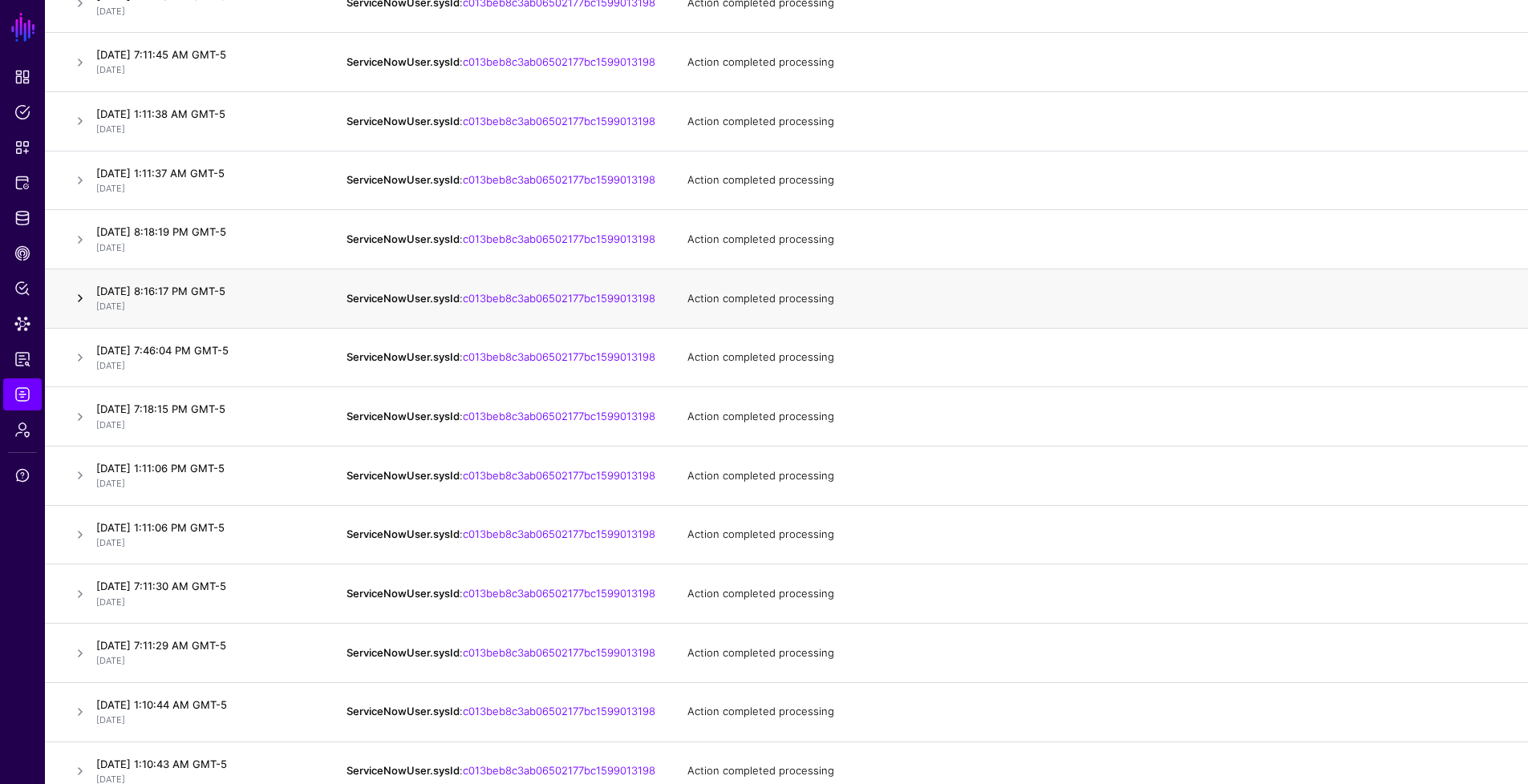
click at [84, 308] on link at bounding box center [80, 298] width 19 height 19
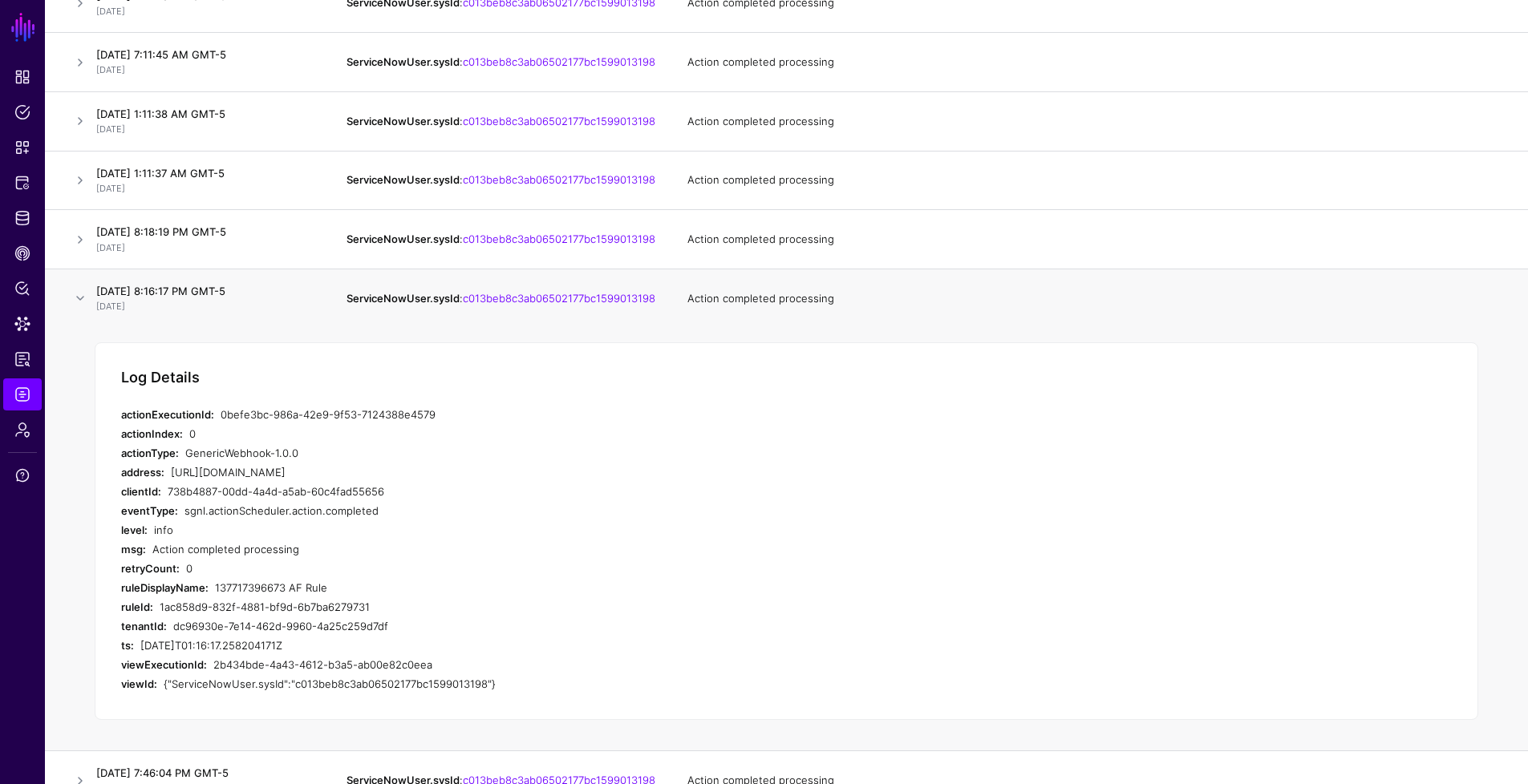
drag, startPoint x: 435, startPoint y: 443, endPoint x: 247, endPoint y: 429, distance: 188.5
click at [247, 429] on div "Log Details actionExecutionId: 0befe3bc-986a-42e9-9f53-7124388e4579 actionIndex…" at bounding box center [786, 531] width 1383 height 379
click at [216, 597] on div "137717396673 AF Rule" at bounding box center [488, 587] width 548 height 19
drag, startPoint x: 216, startPoint y: 615, endPoint x: 332, endPoint y: 617, distance: 116.0
click at [332, 597] on div "137717396673 AF Rule" at bounding box center [488, 587] width 548 height 19
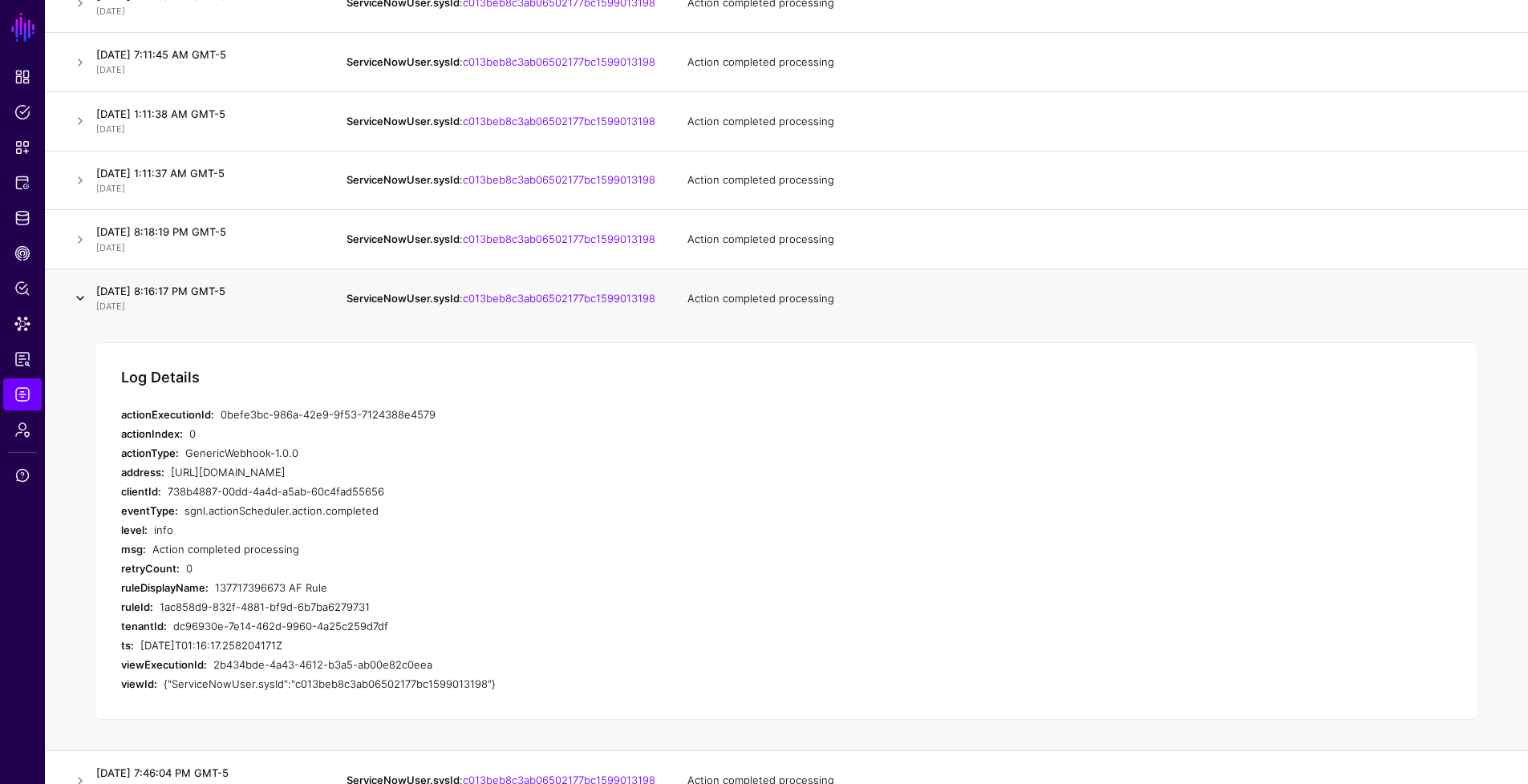
click at [78, 308] on link at bounding box center [80, 298] width 19 height 19
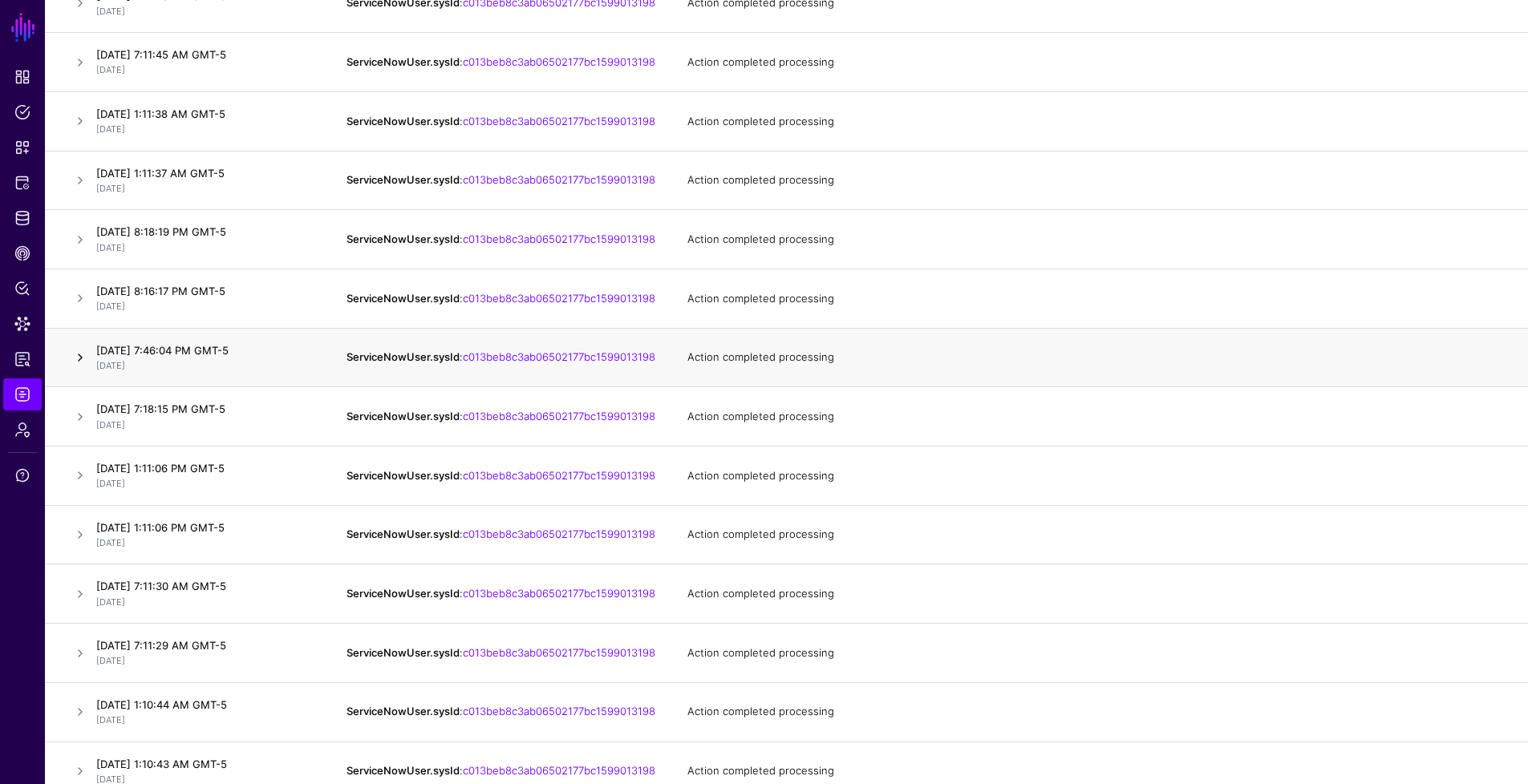
click at [80, 367] on link at bounding box center [80, 358] width 19 height 19
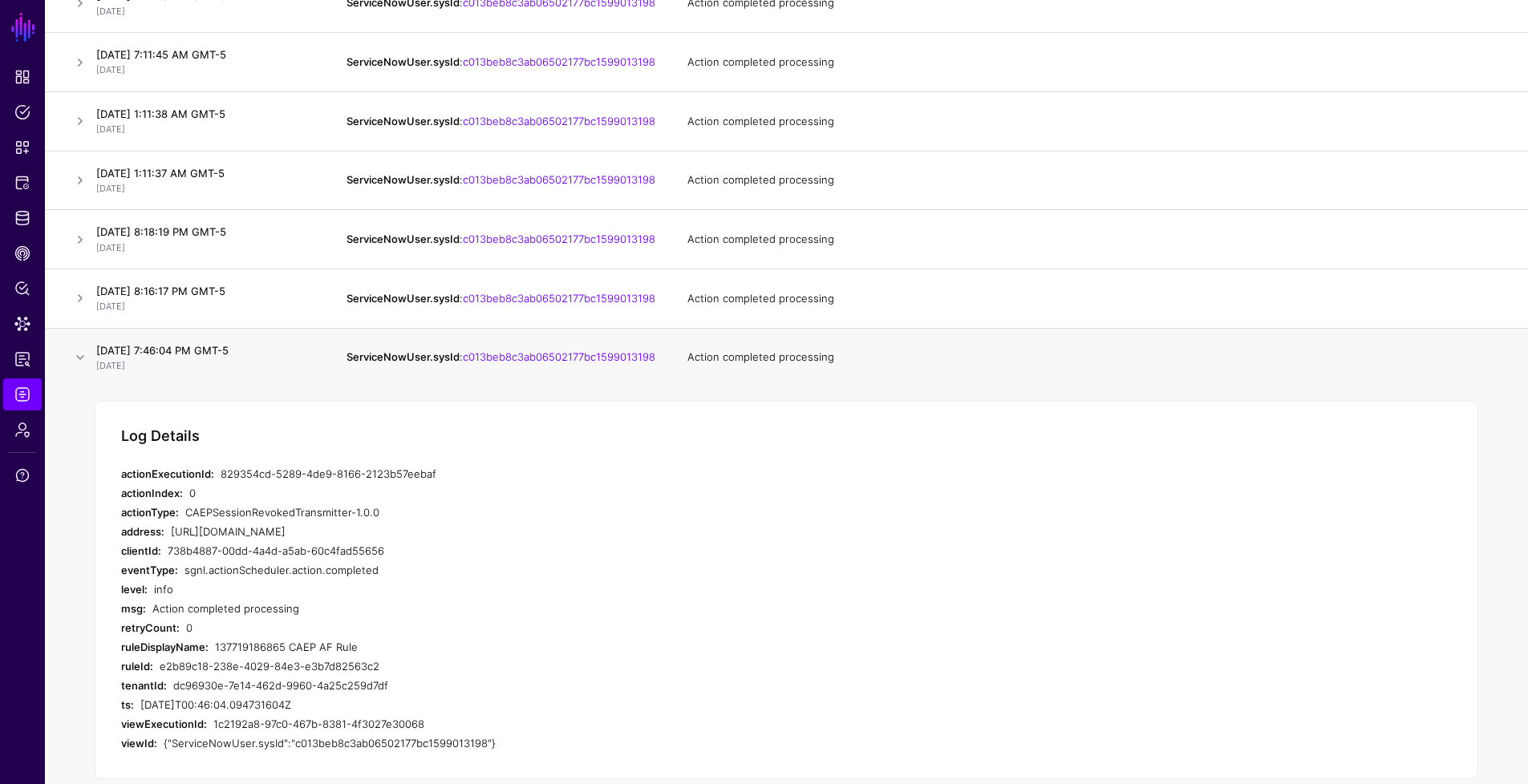
drag, startPoint x: 426, startPoint y: 506, endPoint x: 222, endPoint y: 505, distance: 204.0
click at [222, 484] on div "829354cd-5289-4de9-8166-2123b57eebaf" at bounding box center [491, 473] width 542 height 19
drag, startPoint x: 360, startPoint y: 673, endPoint x: 217, endPoint y: 669, distance: 143.1
click at [217, 657] on div "137719186865 CAEP AF Rule" at bounding box center [488, 647] width 548 height 19
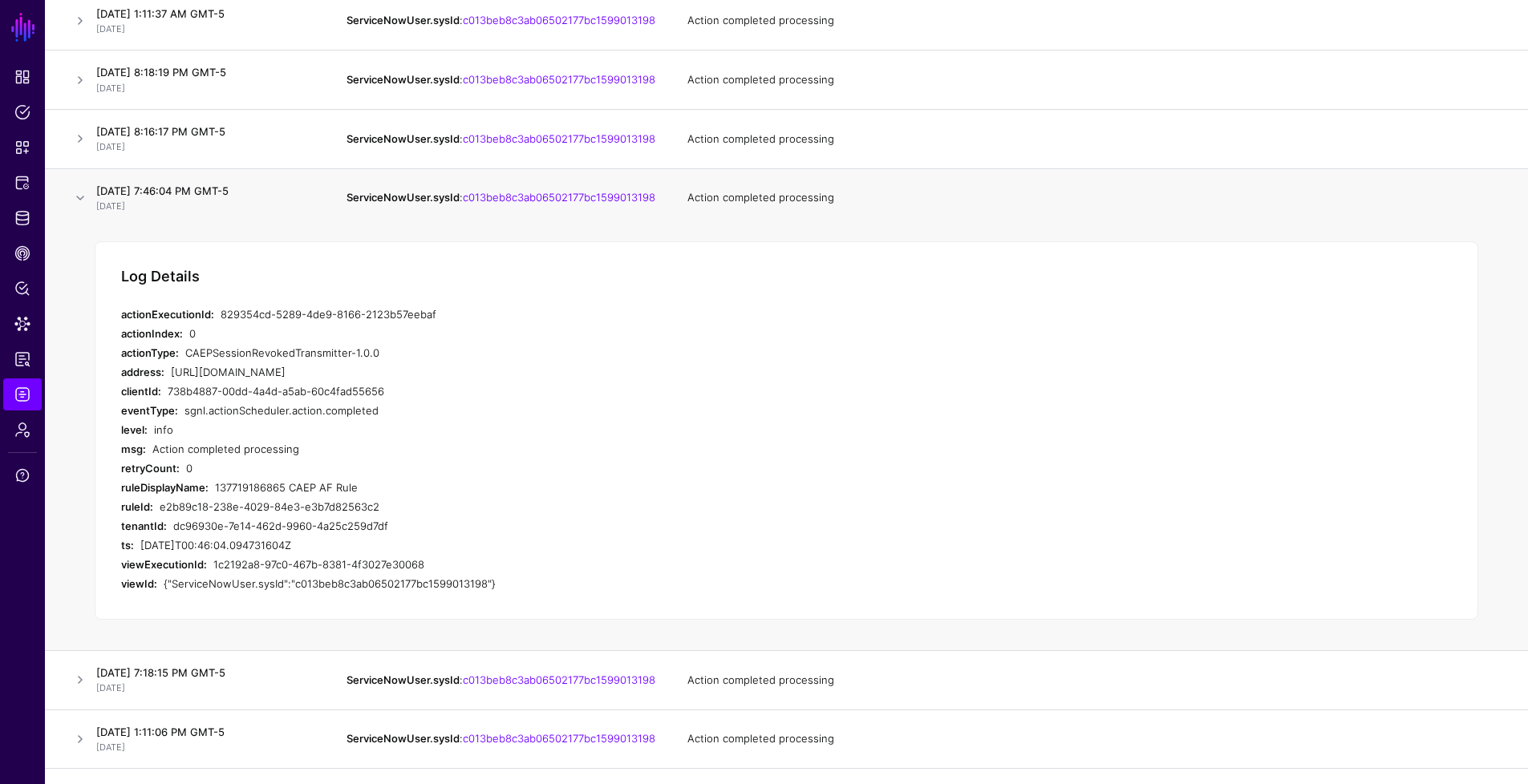
scroll to position [998, 0]
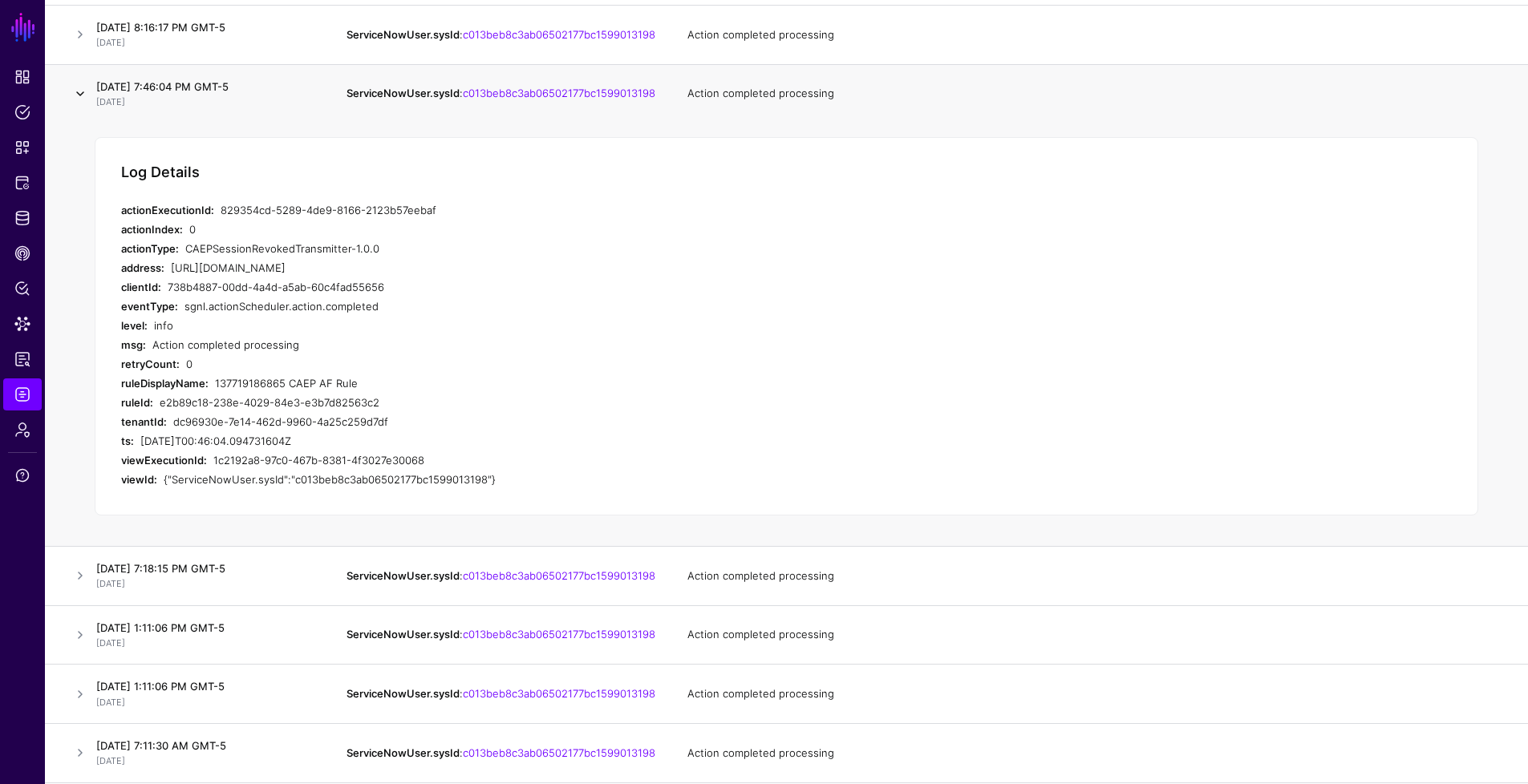
click at [81, 104] on link at bounding box center [80, 94] width 19 height 19
click at [82, 104] on link at bounding box center [80, 94] width 19 height 19
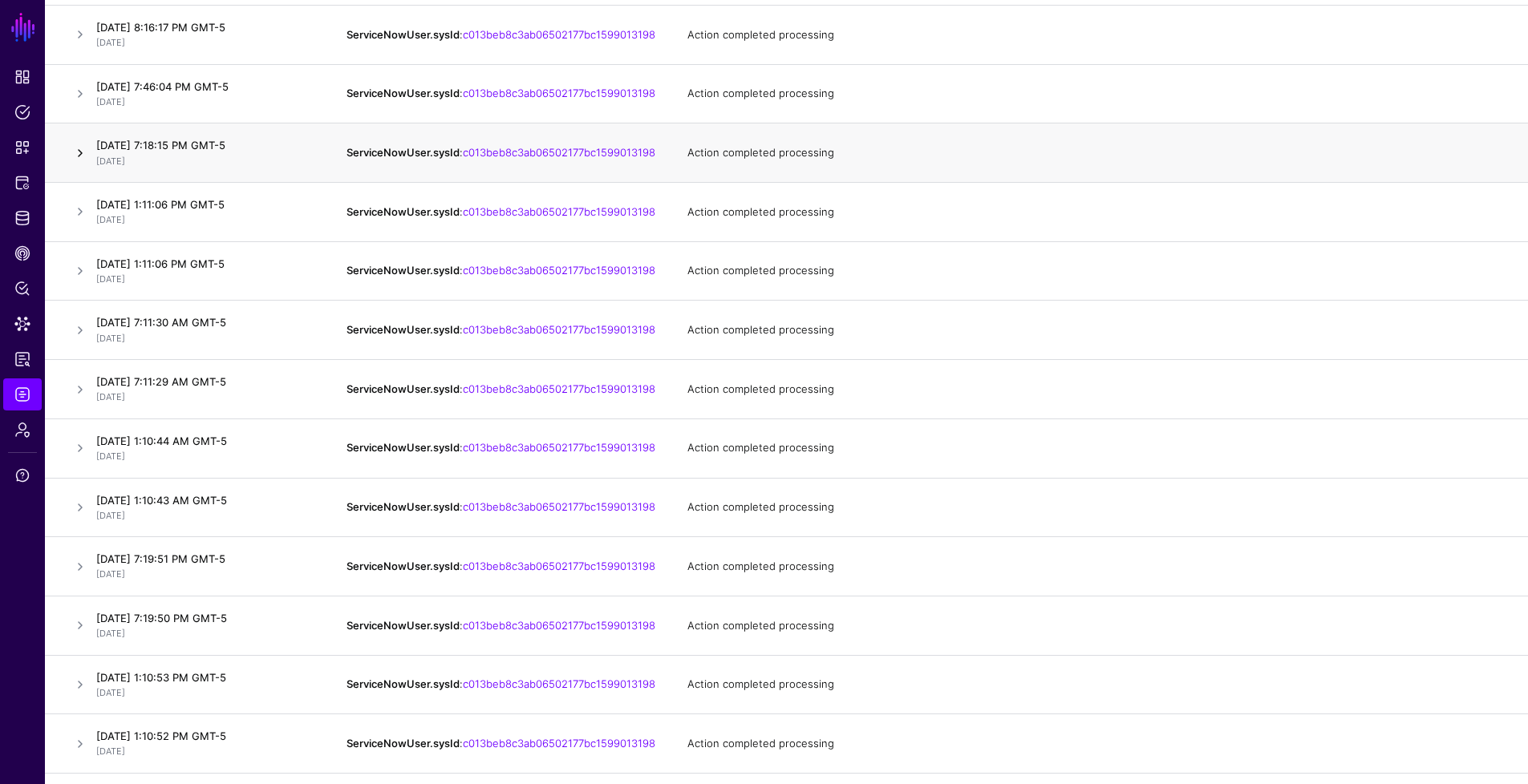
click at [84, 163] on link at bounding box center [80, 153] width 19 height 19
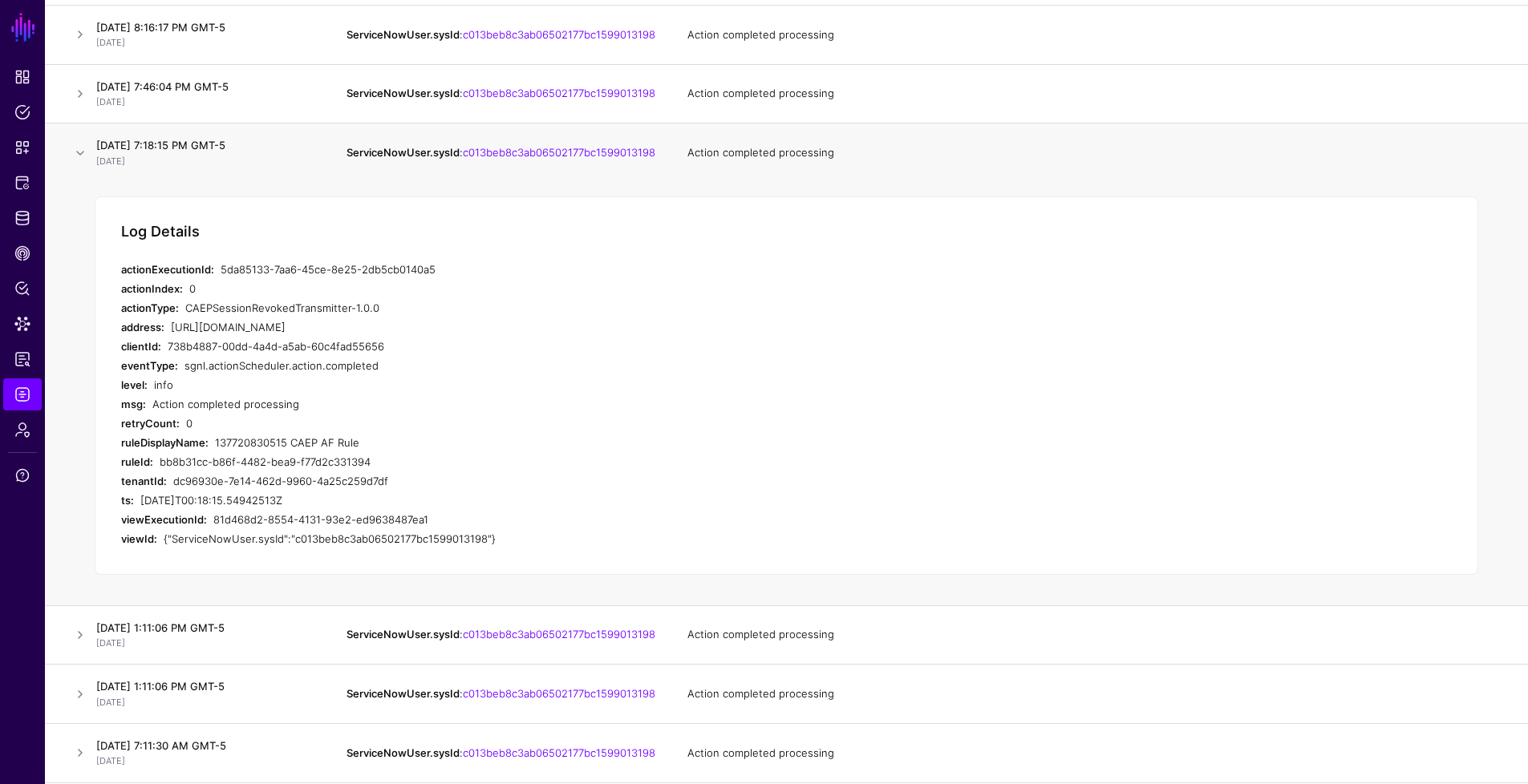
drag, startPoint x: 437, startPoint y: 301, endPoint x: 219, endPoint y: 288, distance: 218.4
click at [219, 288] on div "Log Details actionExecutionId: 5da85133-7aa6-45ce-8e25-2db5cb0140a5 actionIndex…" at bounding box center [786, 385] width 1383 height 379
drag, startPoint x: 366, startPoint y: 466, endPoint x: 217, endPoint y: 466, distance: 149.0
click at [217, 452] on div "137720830515 CAEP AF Rule" at bounding box center [488, 443] width 548 height 19
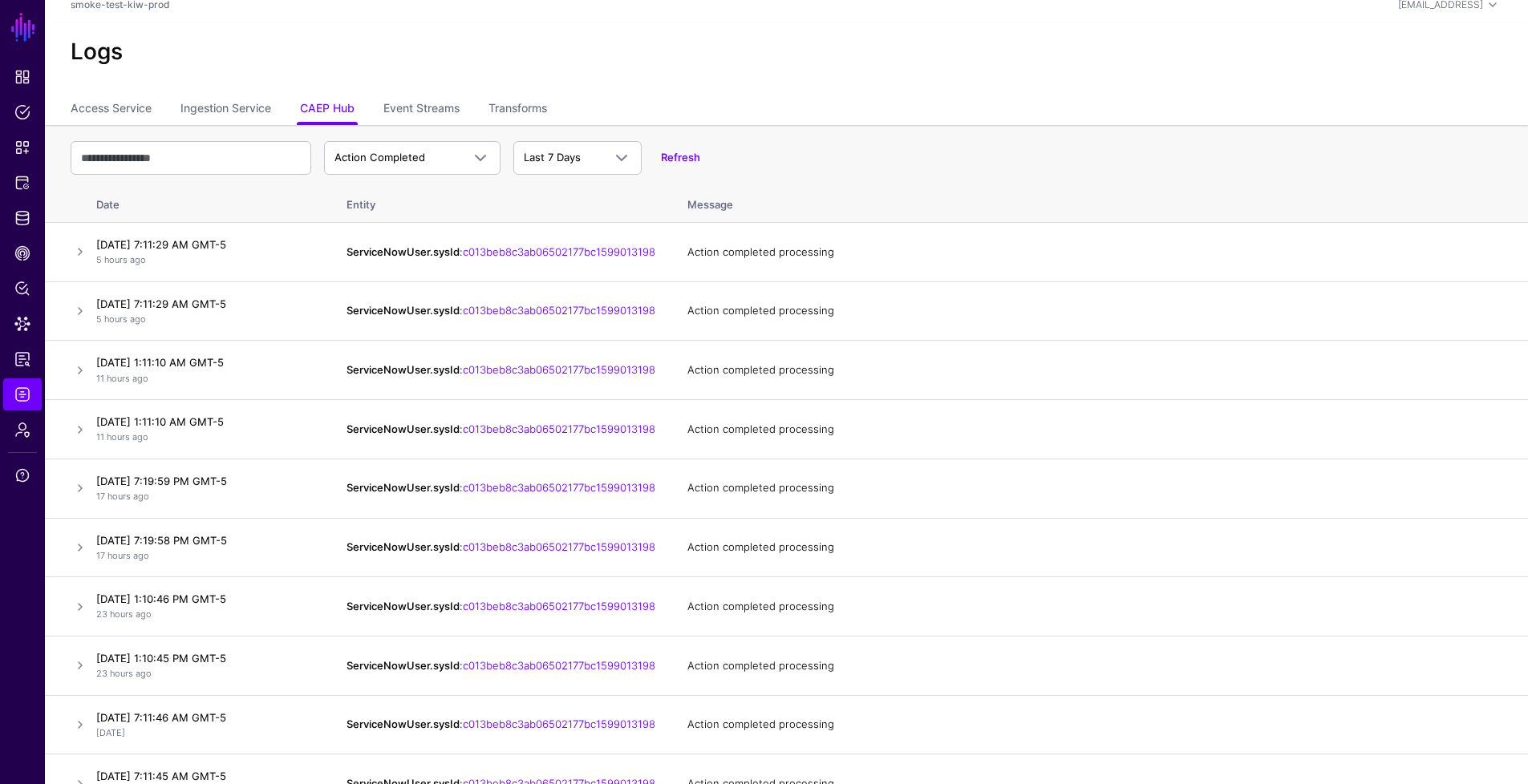
scroll to position [0, 0]
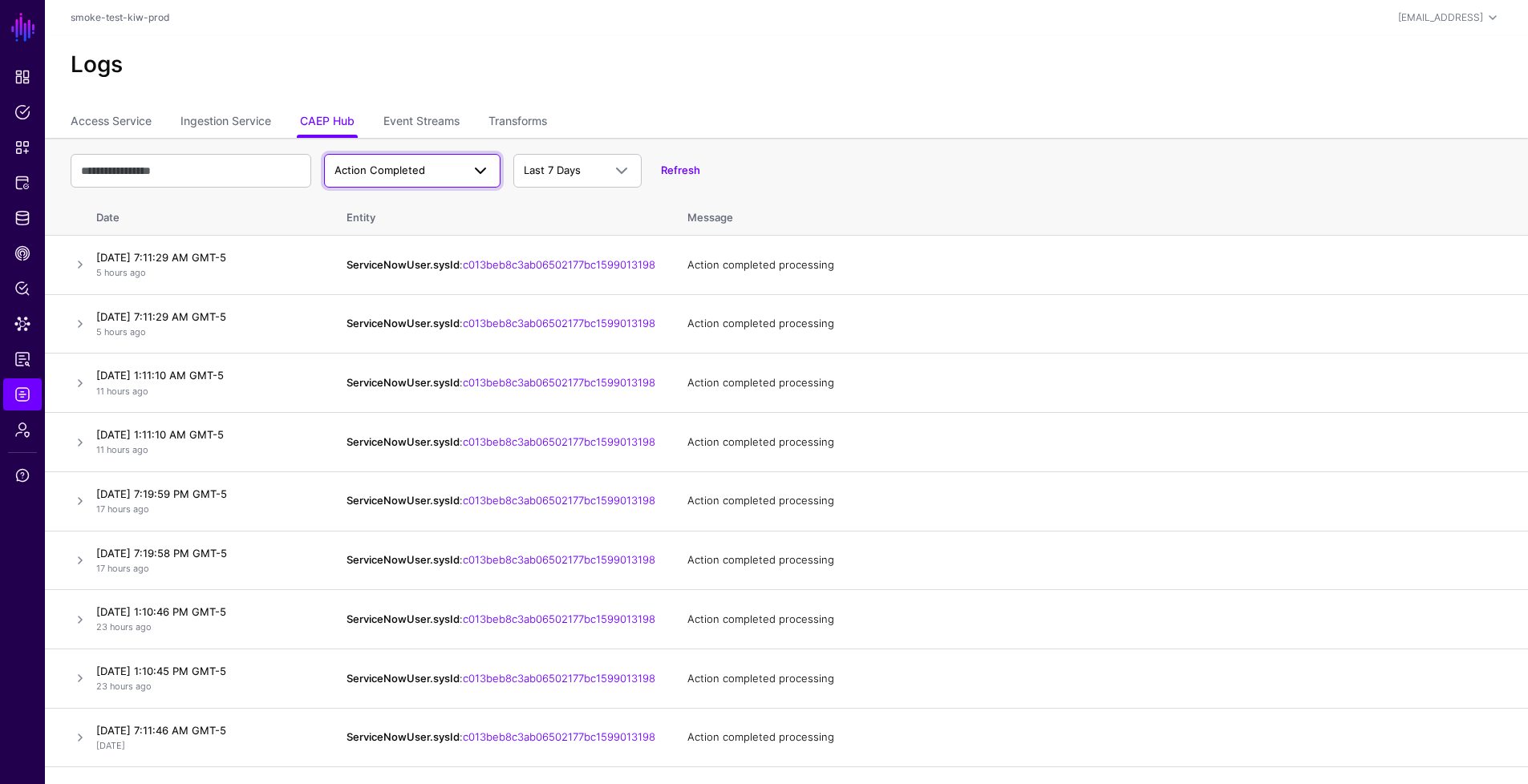
click at [478, 173] on span at bounding box center [481, 171] width 19 height 19
click at [427, 179] on link "Action Completed" at bounding box center [412, 171] width 177 height 34
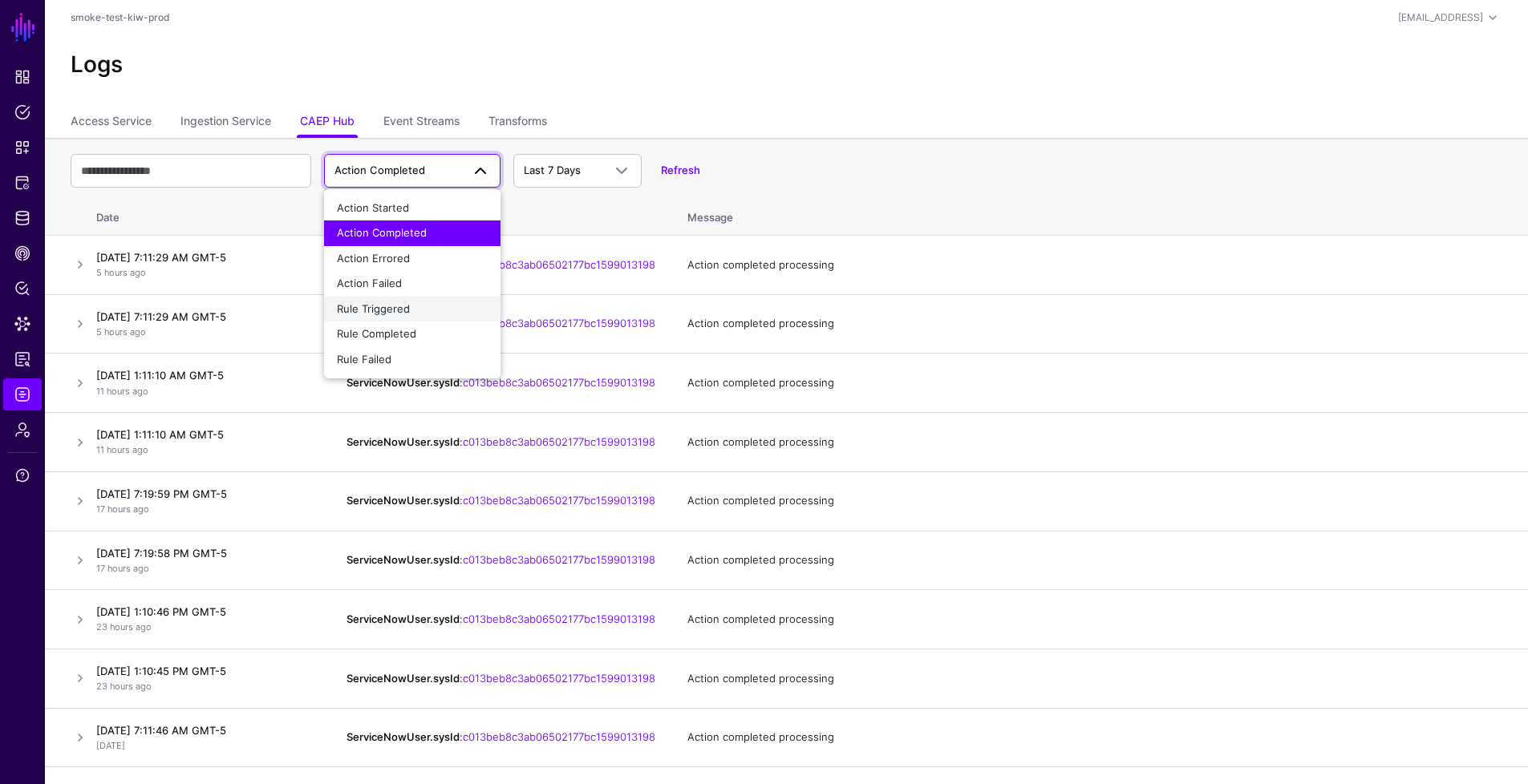
click at [434, 308] on div "Rule Triggered" at bounding box center [412, 309] width 151 height 16
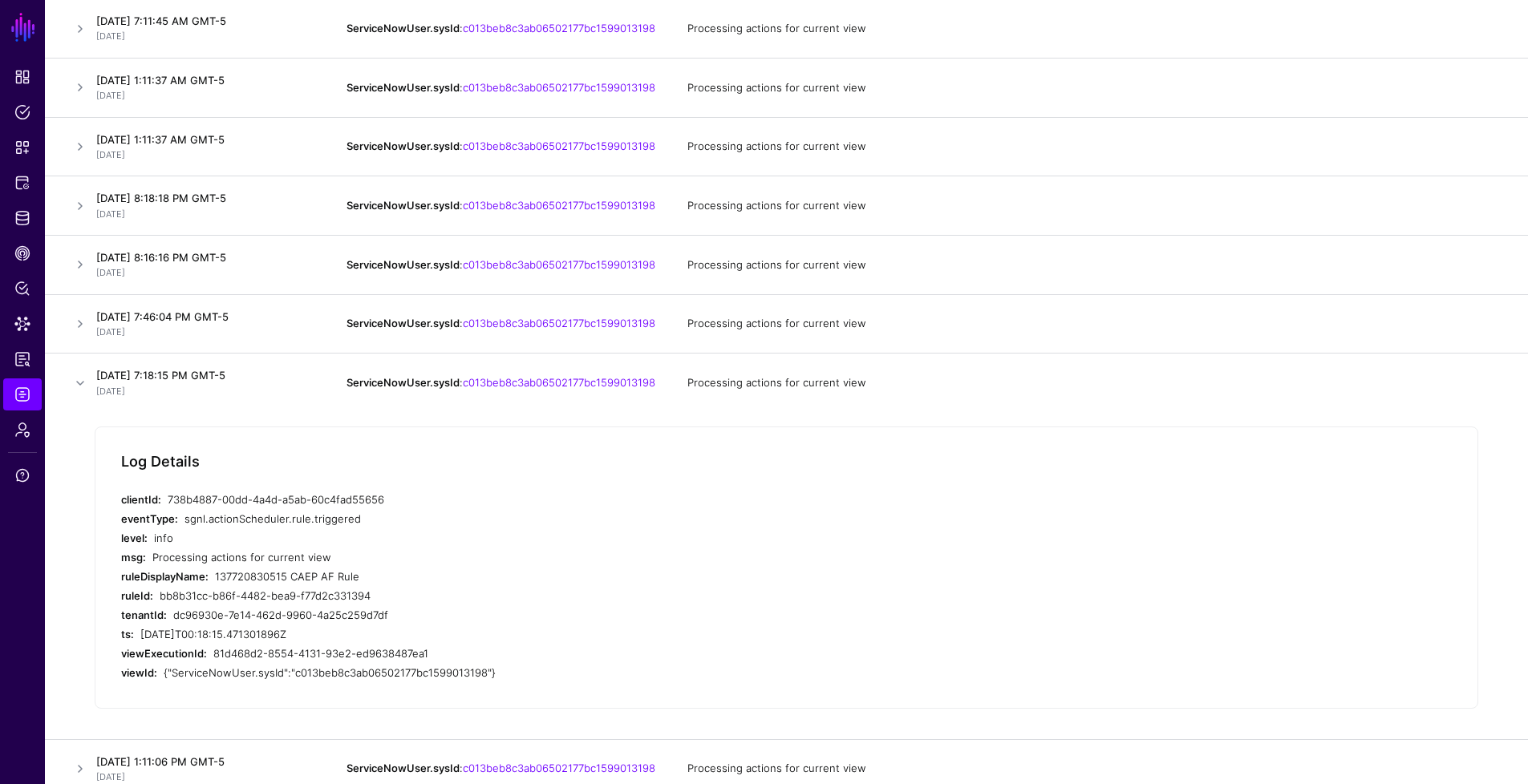
scroll to position [816, 0]
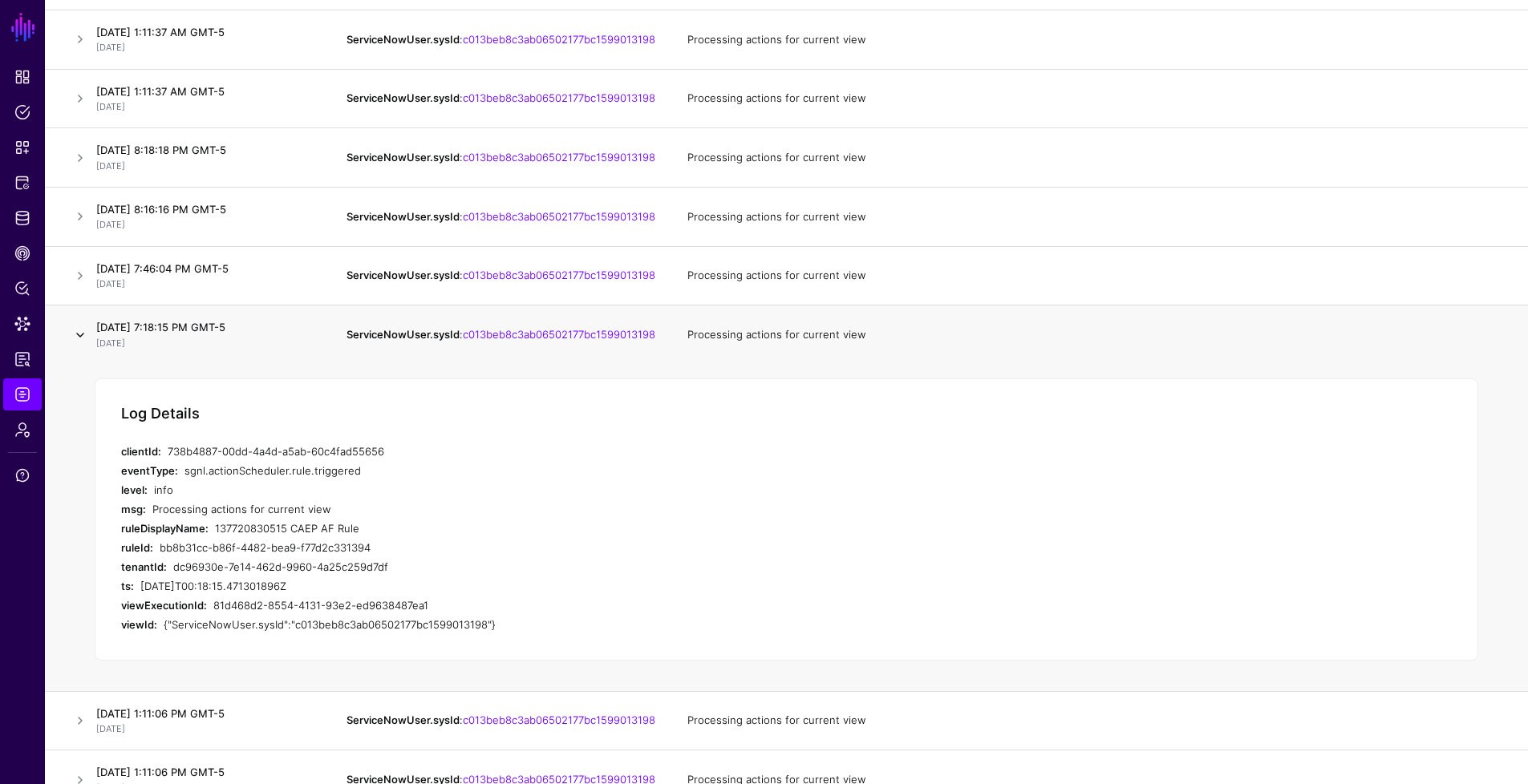
click at [82, 345] on link at bounding box center [80, 335] width 19 height 19
click at [85, 345] on link at bounding box center [80, 335] width 19 height 19
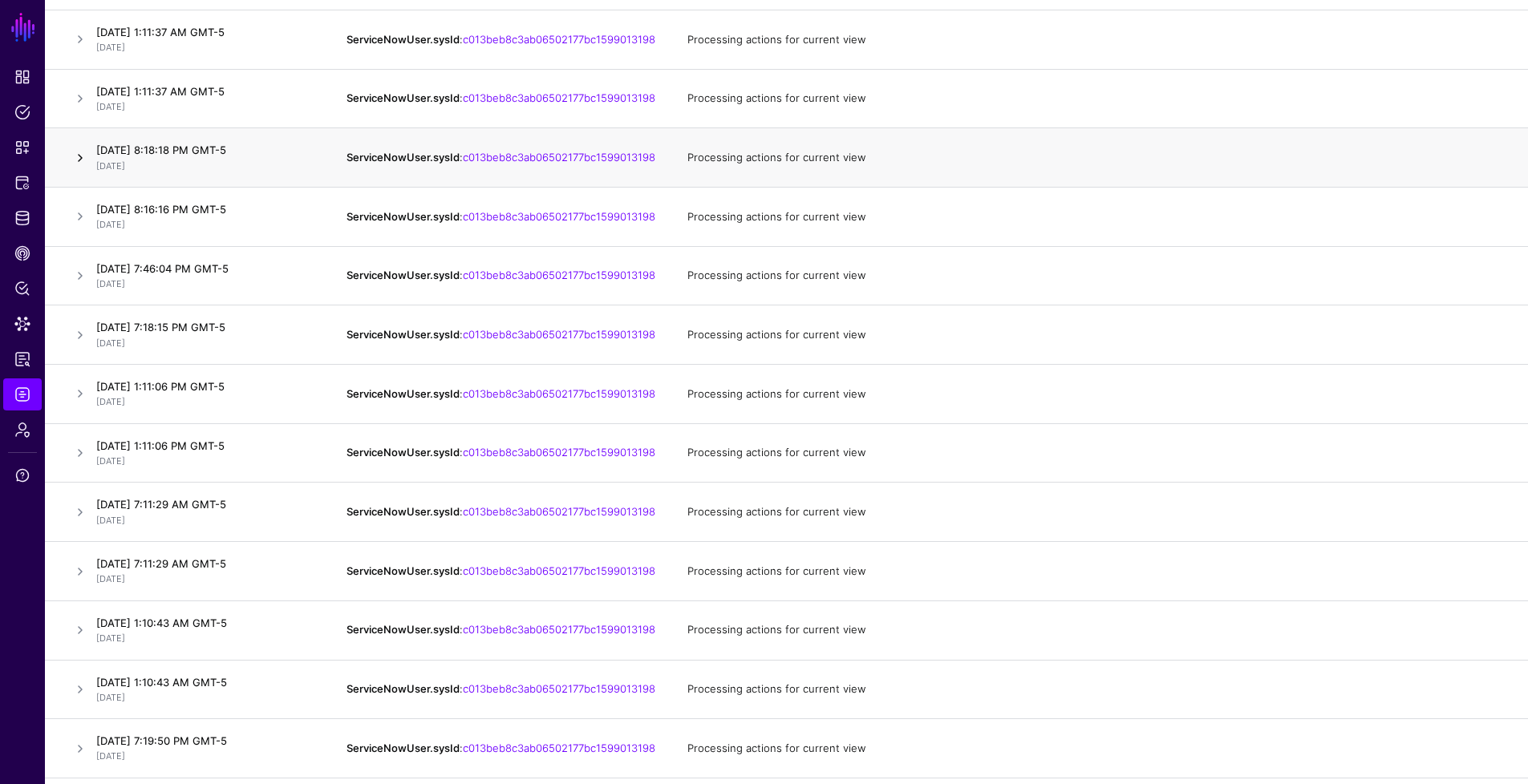
click at [76, 168] on link at bounding box center [80, 157] width 19 height 19
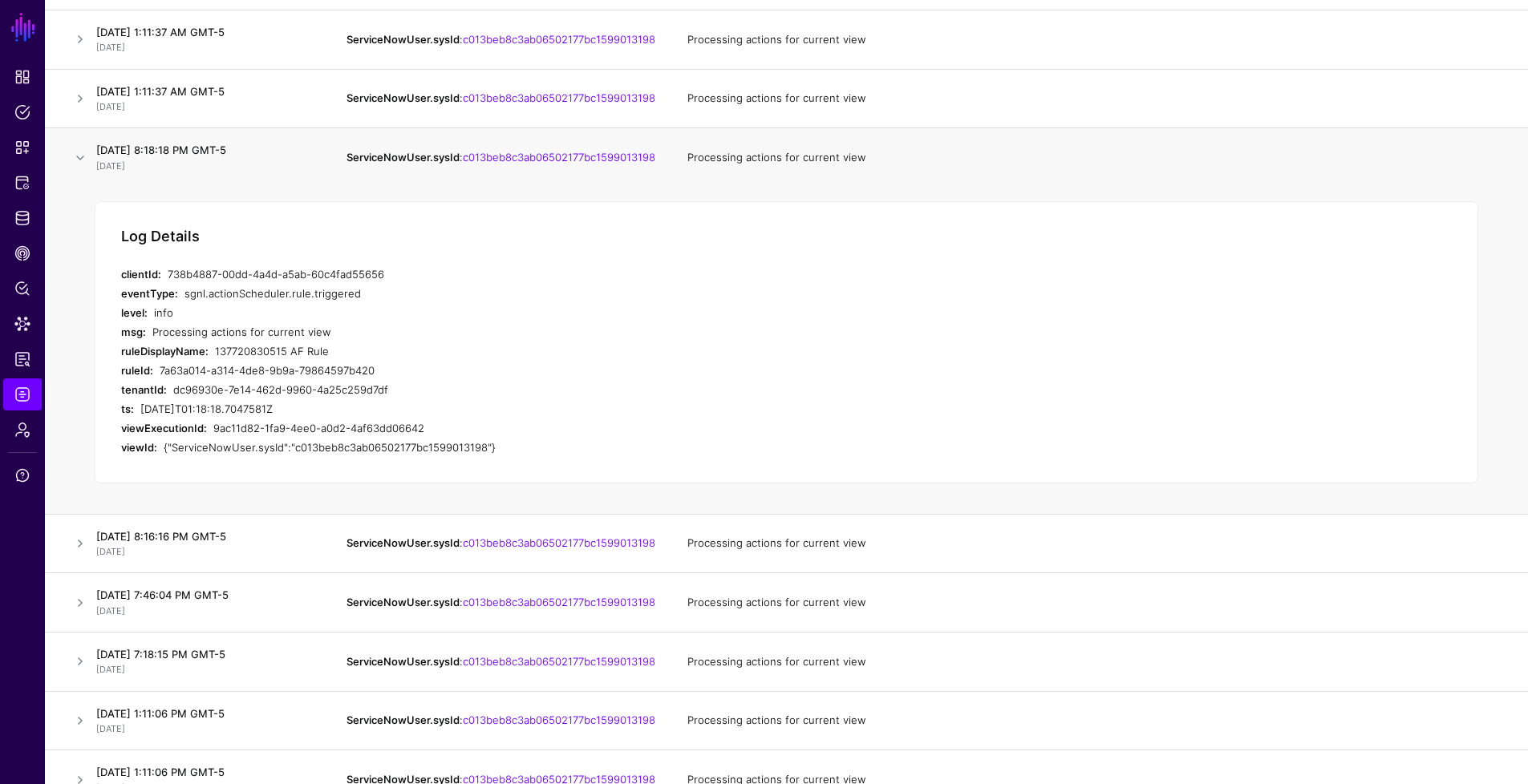
drag, startPoint x: 385, startPoint y: 298, endPoint x: 164, endPoint y: 298, distance: 221.0
click at [164, 284] on div "clientId: 738b4887-00dd-4a4d-a5ab-60c4fad55656" at bounding box center [441, 274] width 642 height 19
click at [311, 361] on div "137720830515 AF Rule" at bounding box center [488, 351] width 548 height 19
drag, startPoint x: 332, startPoint y: 377, endPoint x: 217, endPoint y: 379, distance: 115.0
click at [217, 361] on div "137720830515 AF Rule" at bounding box center [488, 351] width 548 height 19
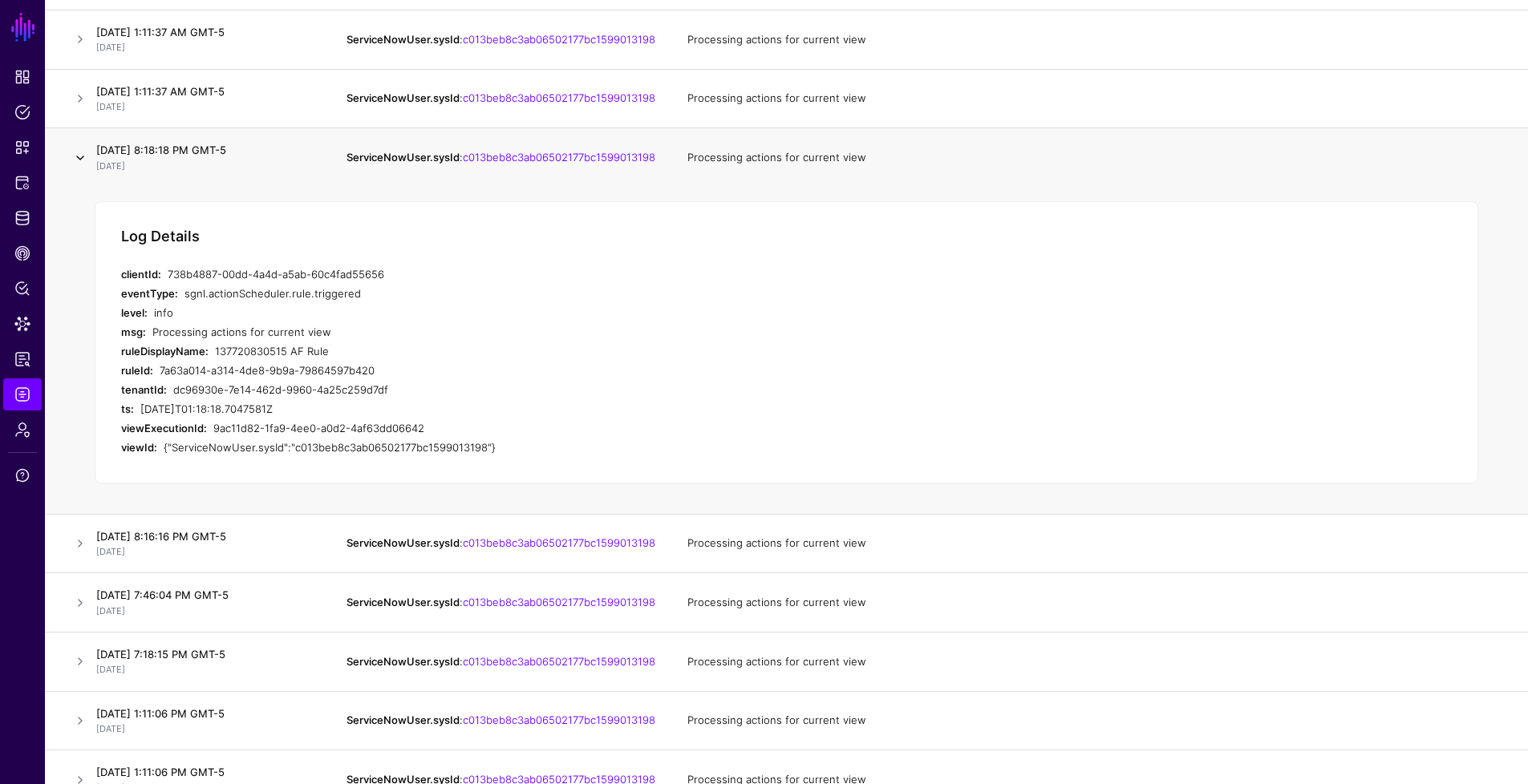
click at [78, 168] on link at bounding box center [80, 157] width 19 height 19
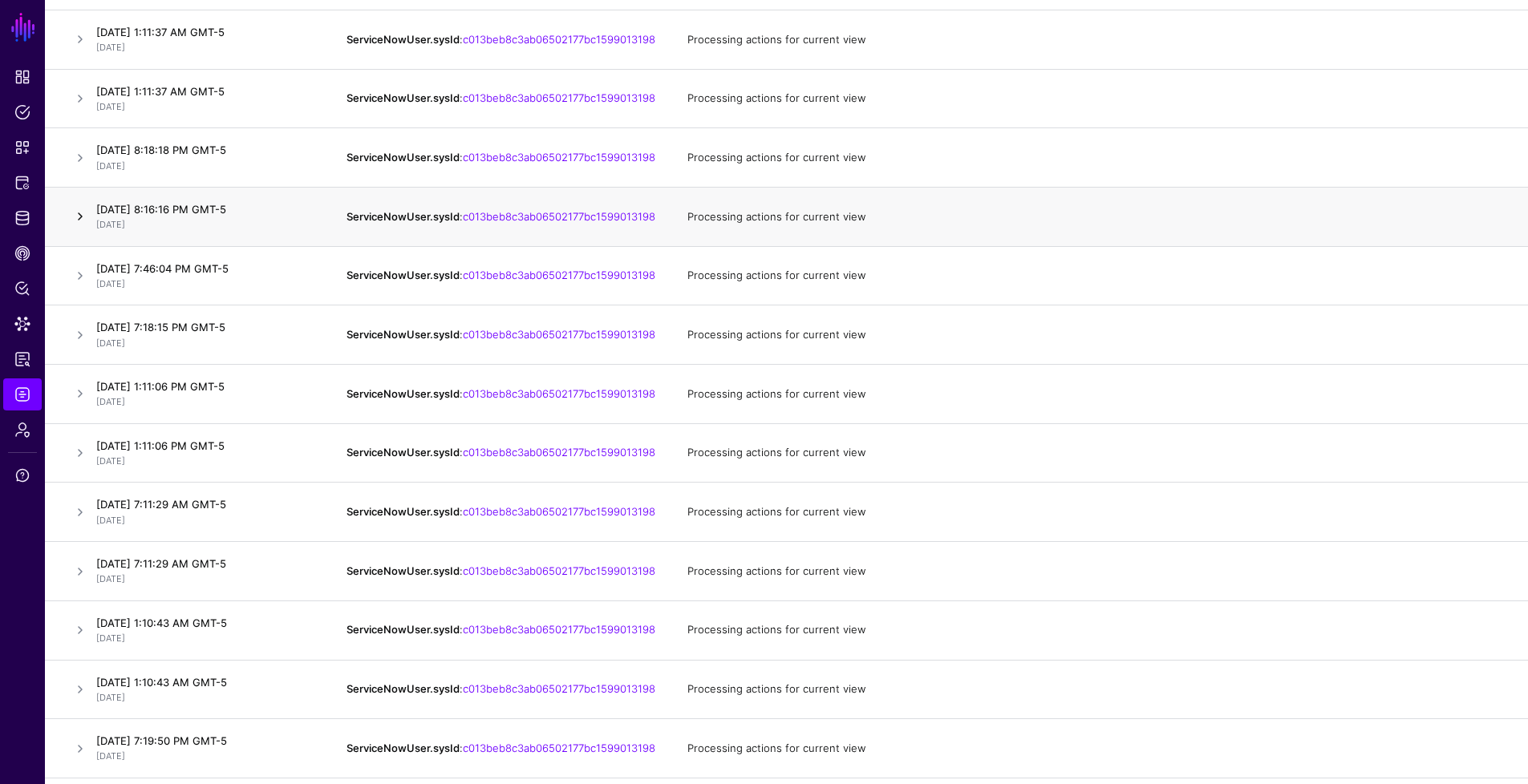
click at [77, 226] on link at bounding box center [80, 217] width 19 height 19
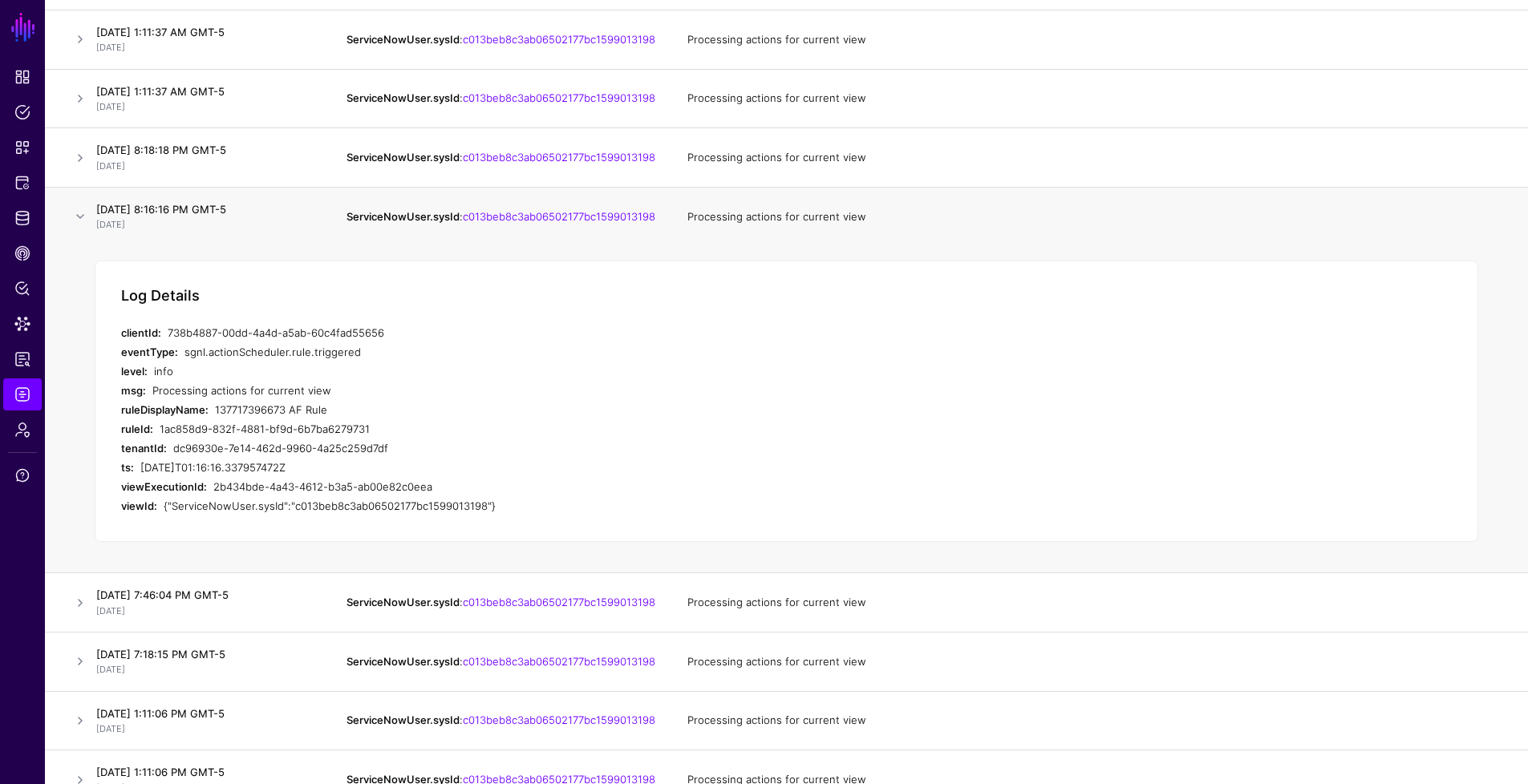
drag, startPoint x: 336, startPoint y: 437, endPoint x: 210, endPoint y: 432, distance: 126.1
click at [210, 419] on div "ruleDisplayName: 137717396673 AF Rule" at bounding box center [441, 410] width 642 height 19
click at [77, 226] on link at bounding box center [80, 217] width 19 height 19
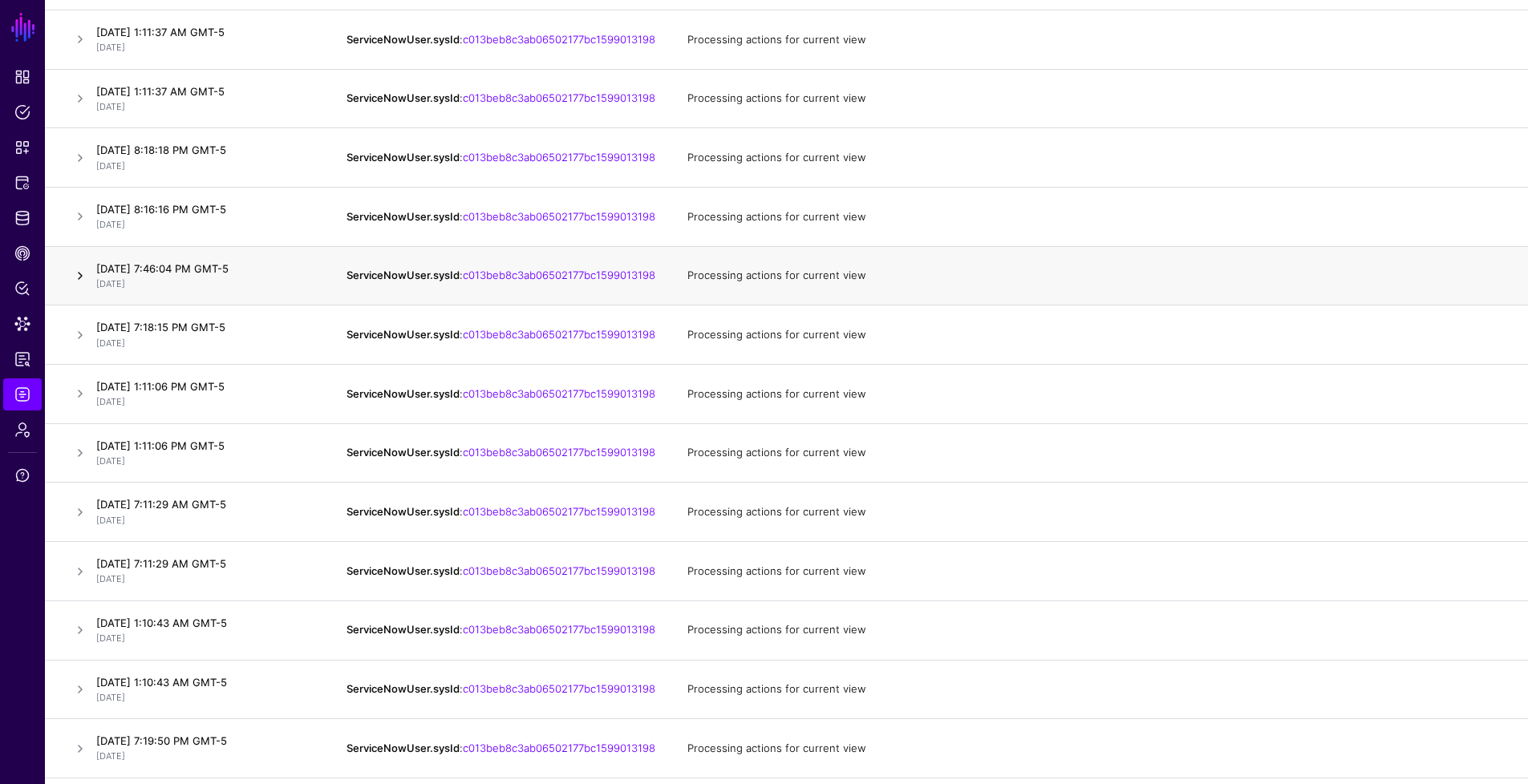
click at [78, 285] on link at bounding box center [80, 276] width 19 height 19
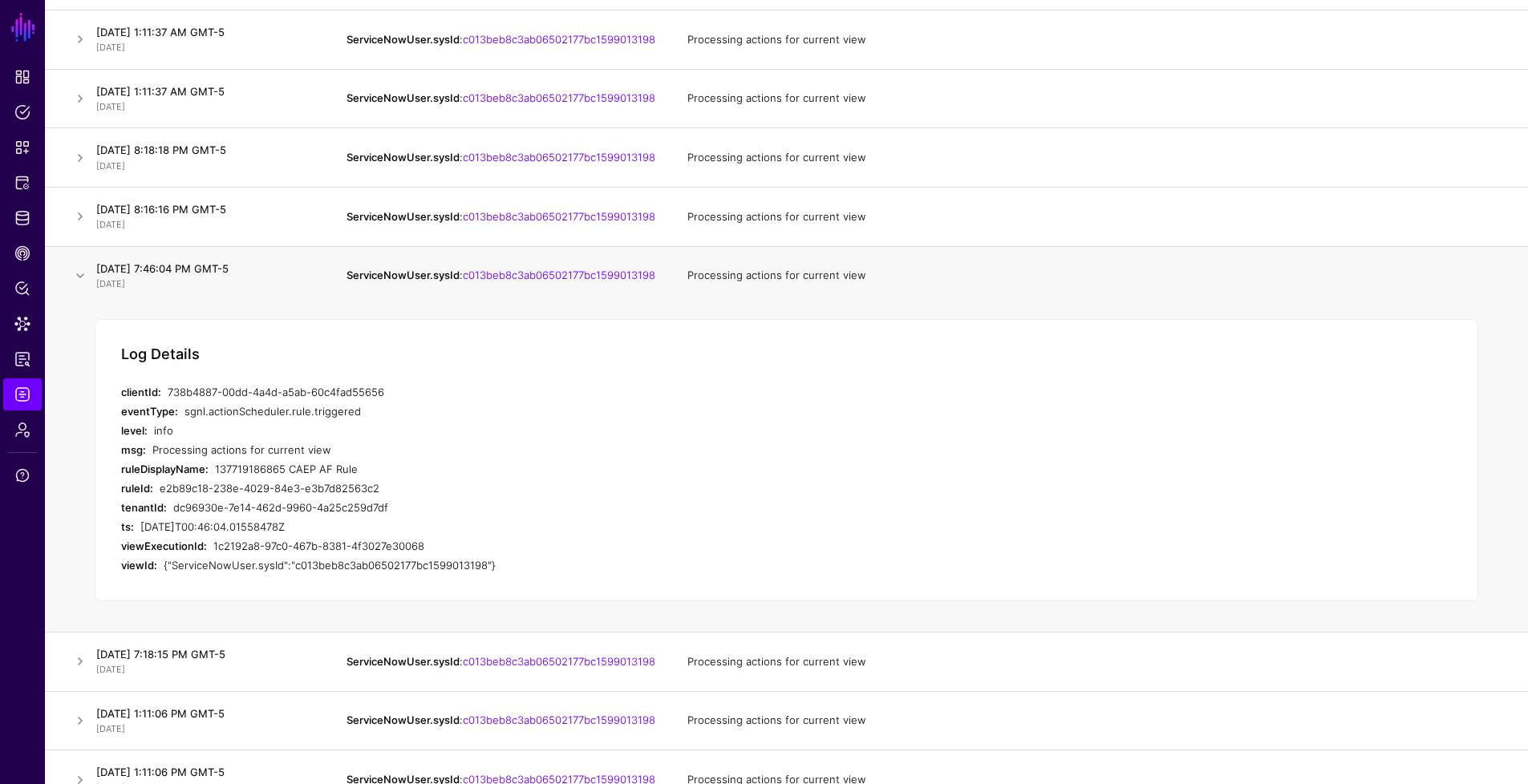
drag, startPoint x: 356, startPoint y: 495, endPoint x: 215, endPoint y: 489, distance: 141.1
click at [215, 479] on div "137719186865 CAEP AF Rule" at bounding box center [488, 469] width 548 height 19
click at [81, 285] on link at bounding box center [80, 276] width 19 height 19
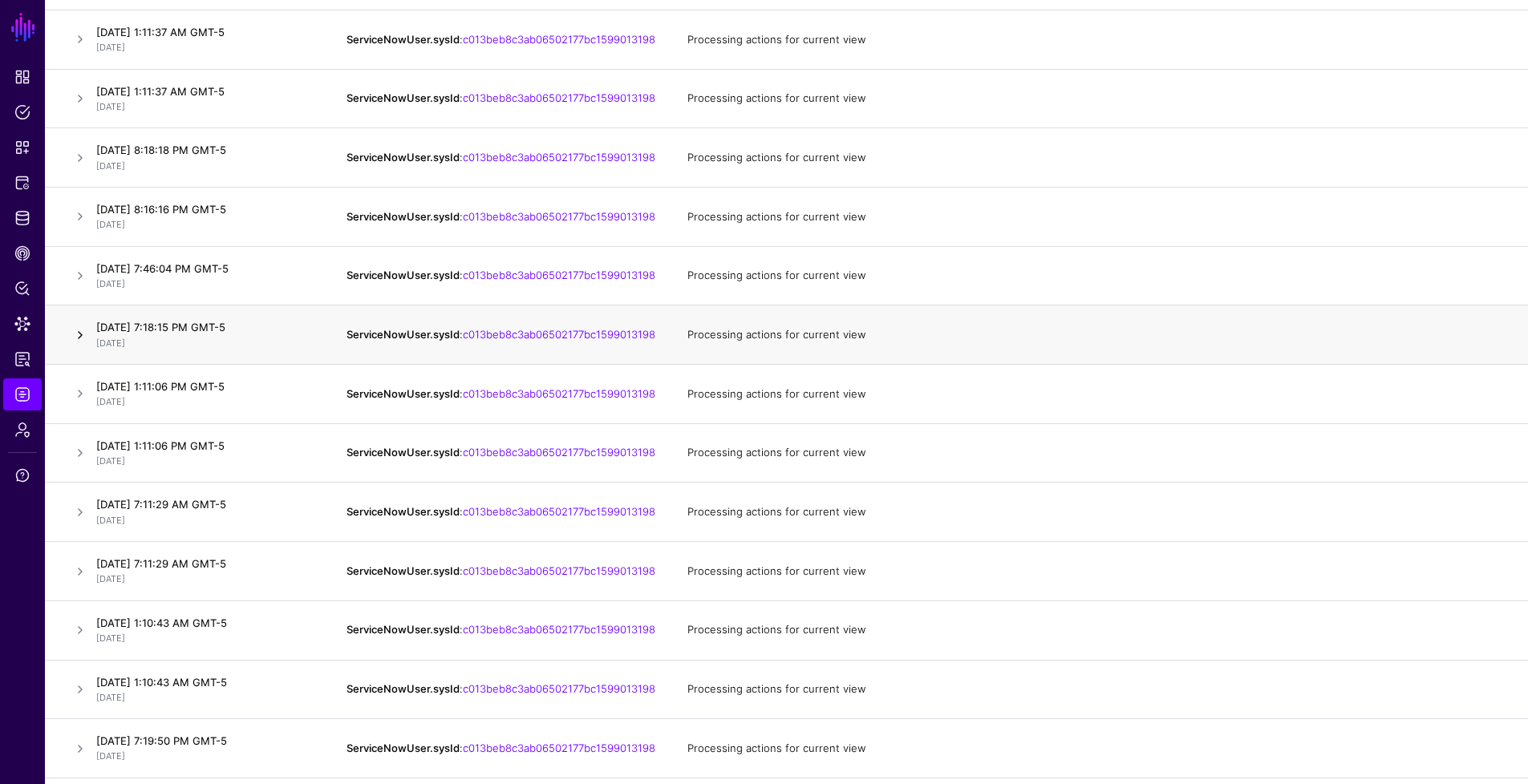
click at [77, 345] on link at bounding box center [80, 335] width 19 height 19
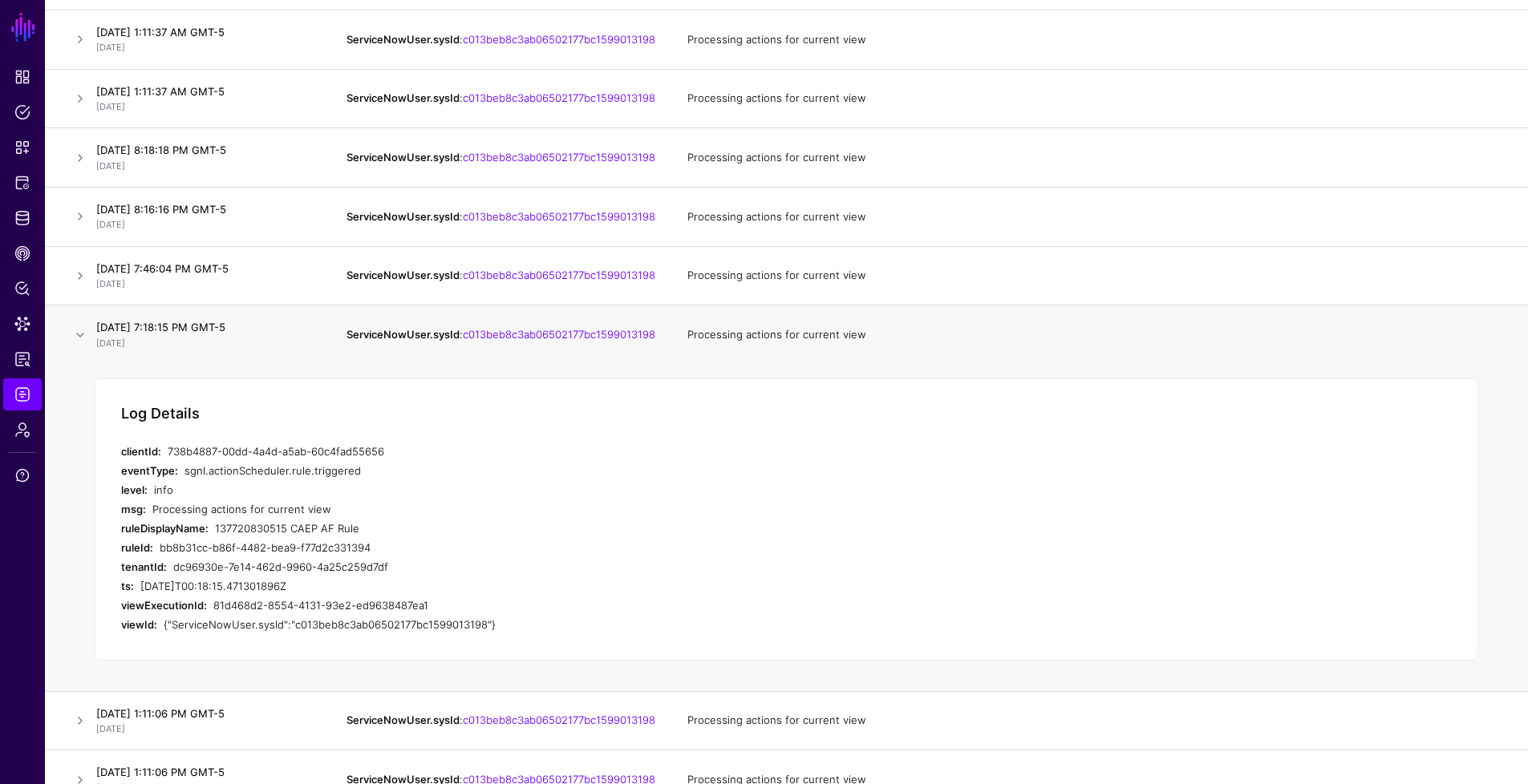
drag, startPoint x: 363, startPoint y: 557, endPoint x: 216, endPoint y: 555, distance: 147.0
click at [216, 538] on div "137720830515 CAEP AF Rule" at bounding box center [488, 528] width 548 height 19
click at [83, 345] on link at bounding box center [80, 335] width 19 height 19
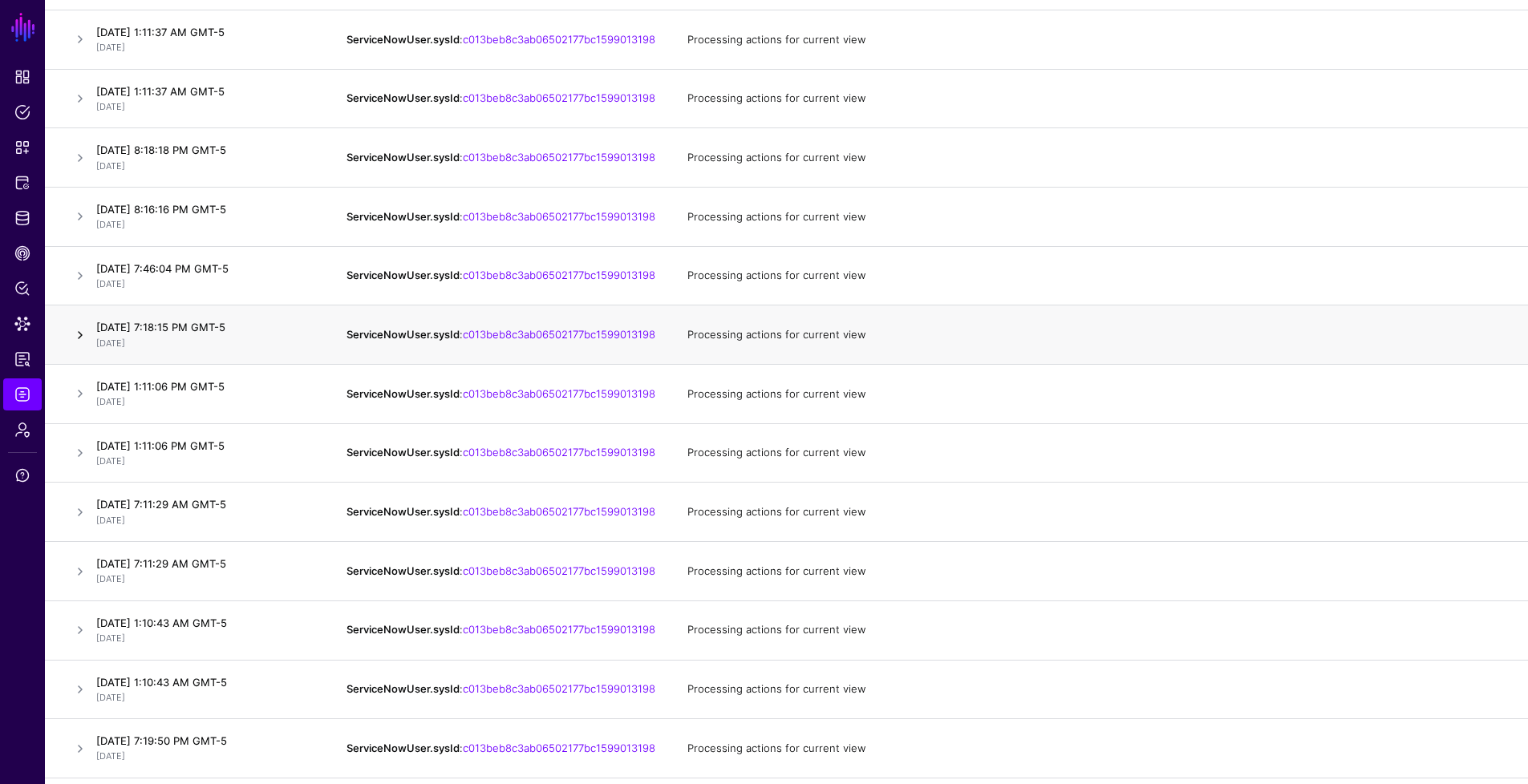
click at [83, 345] on link at bounding box center [80, 335] width 19 height 19
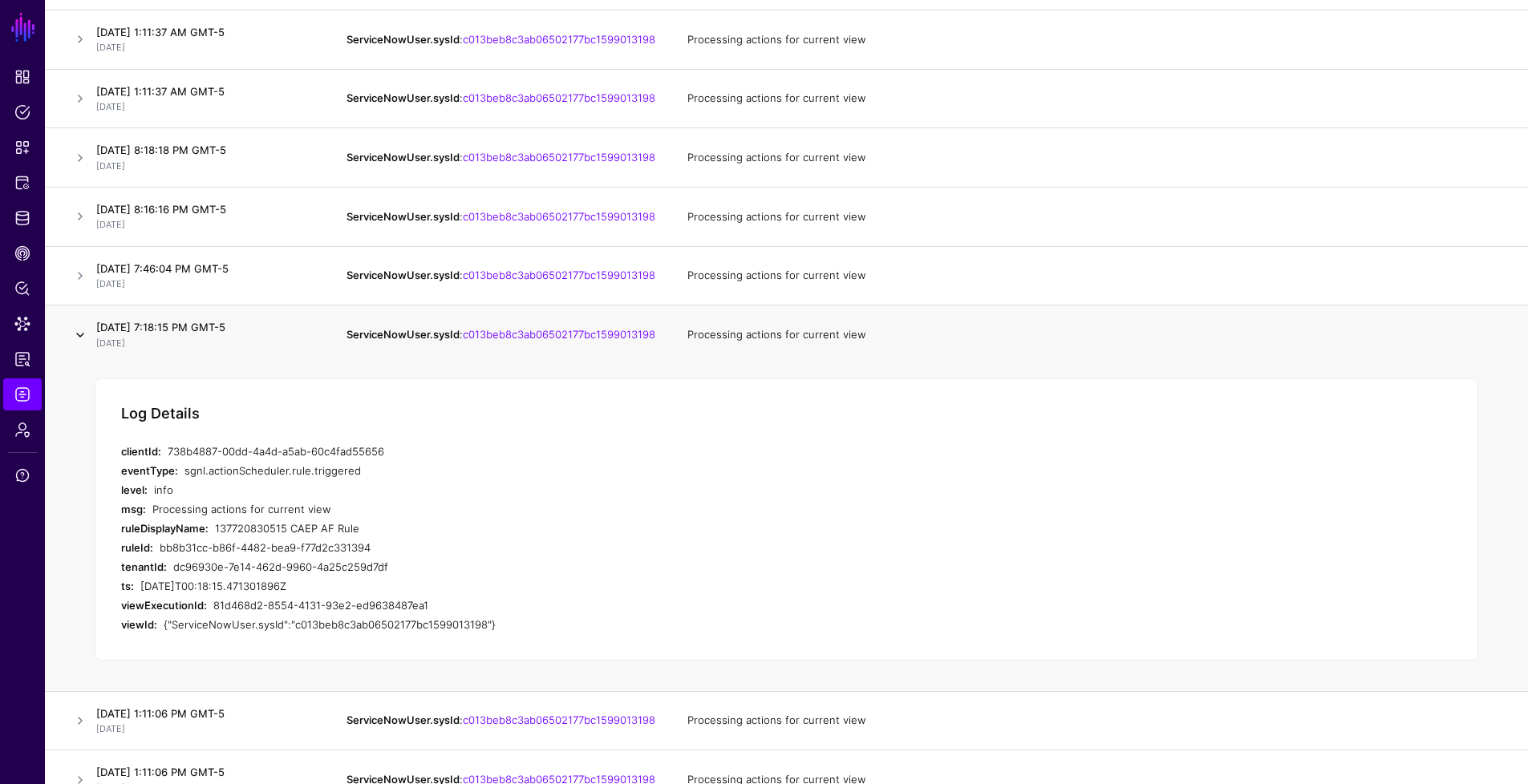
click at [83, 345] on link at bounding box center [80, 335] width 19 height 19
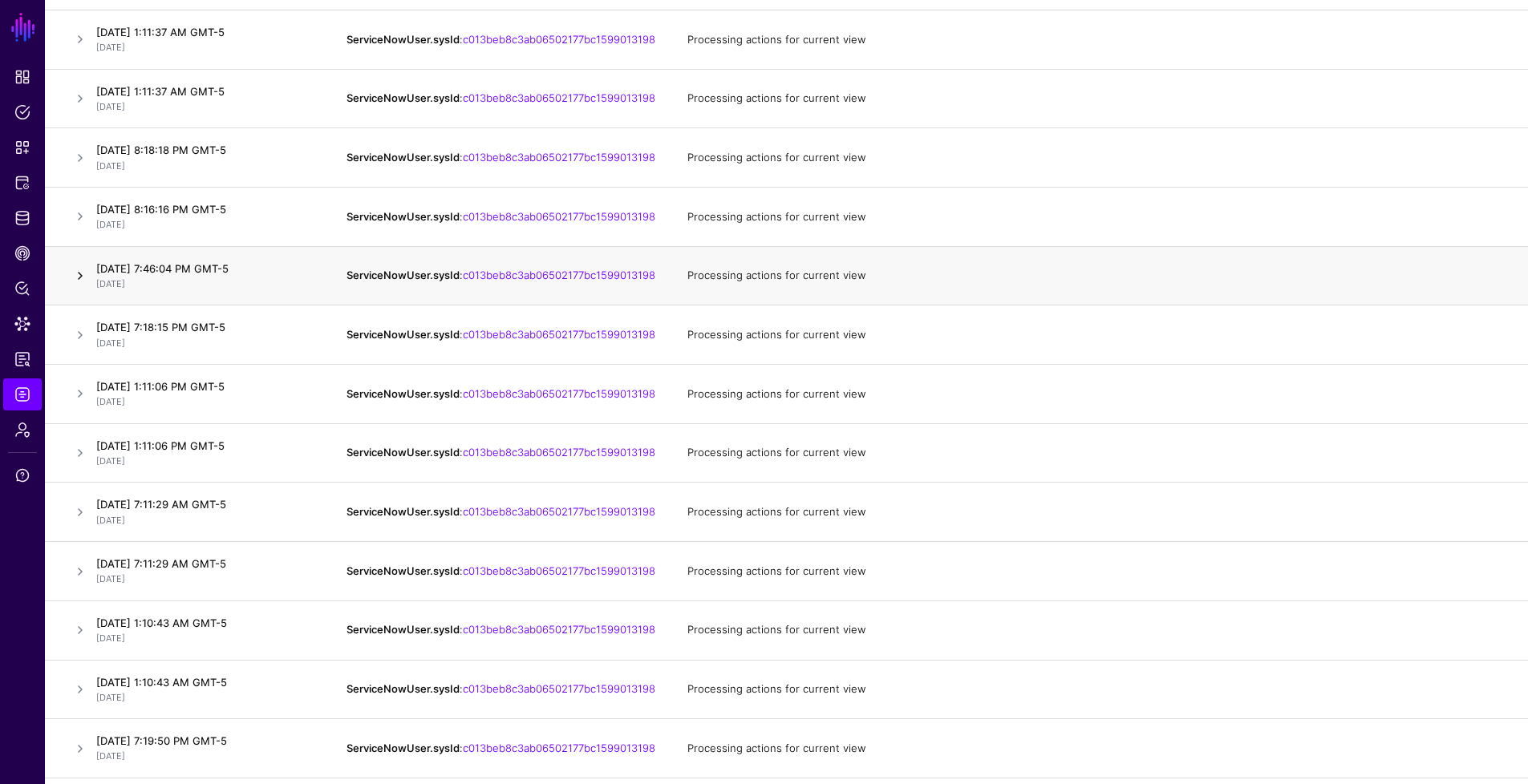
click at [81, 285] on link at bounding box center [80, 276] width 19 height 19
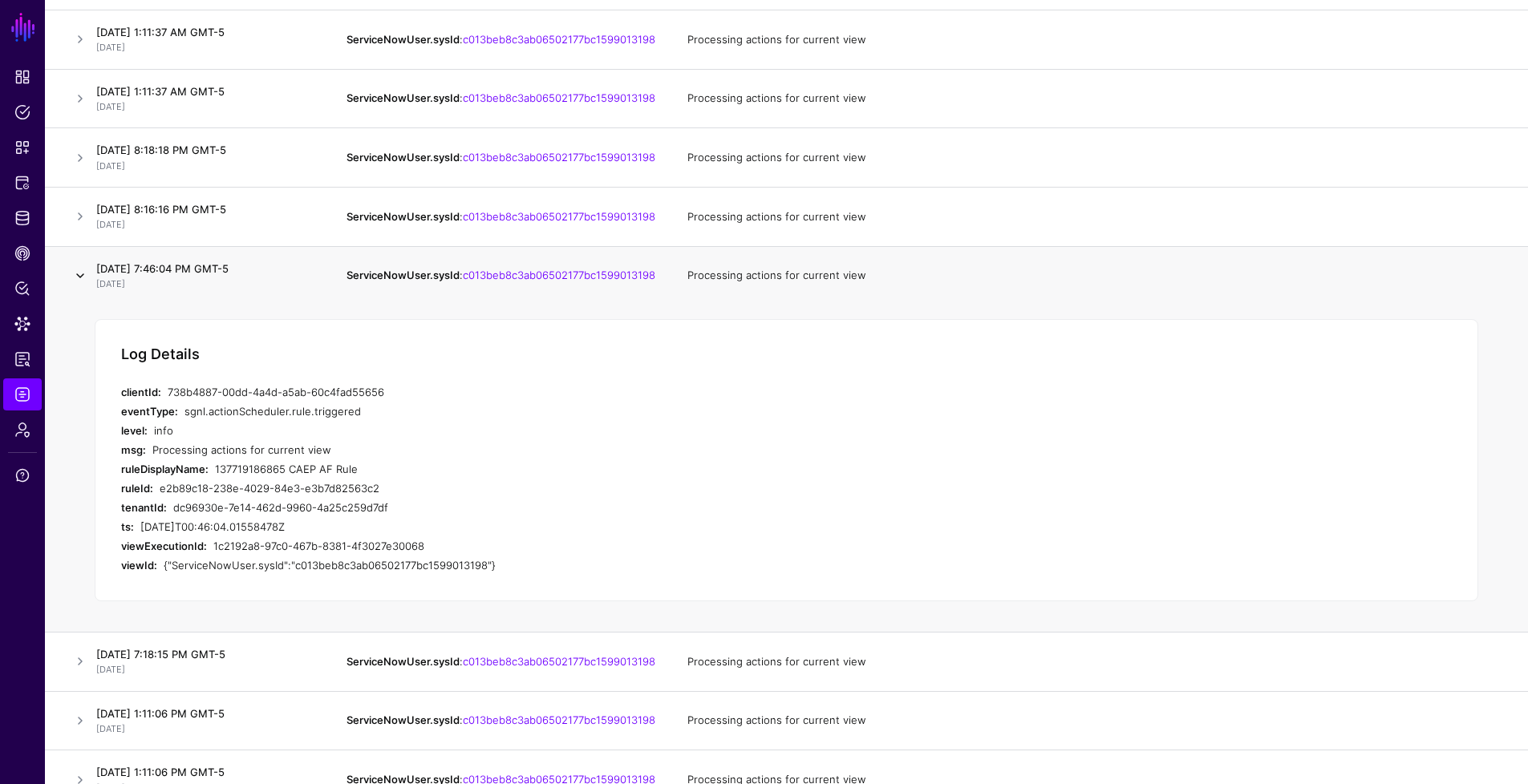
click at [81, 285] on link at bounding box center [80, 276] width 19 height 19
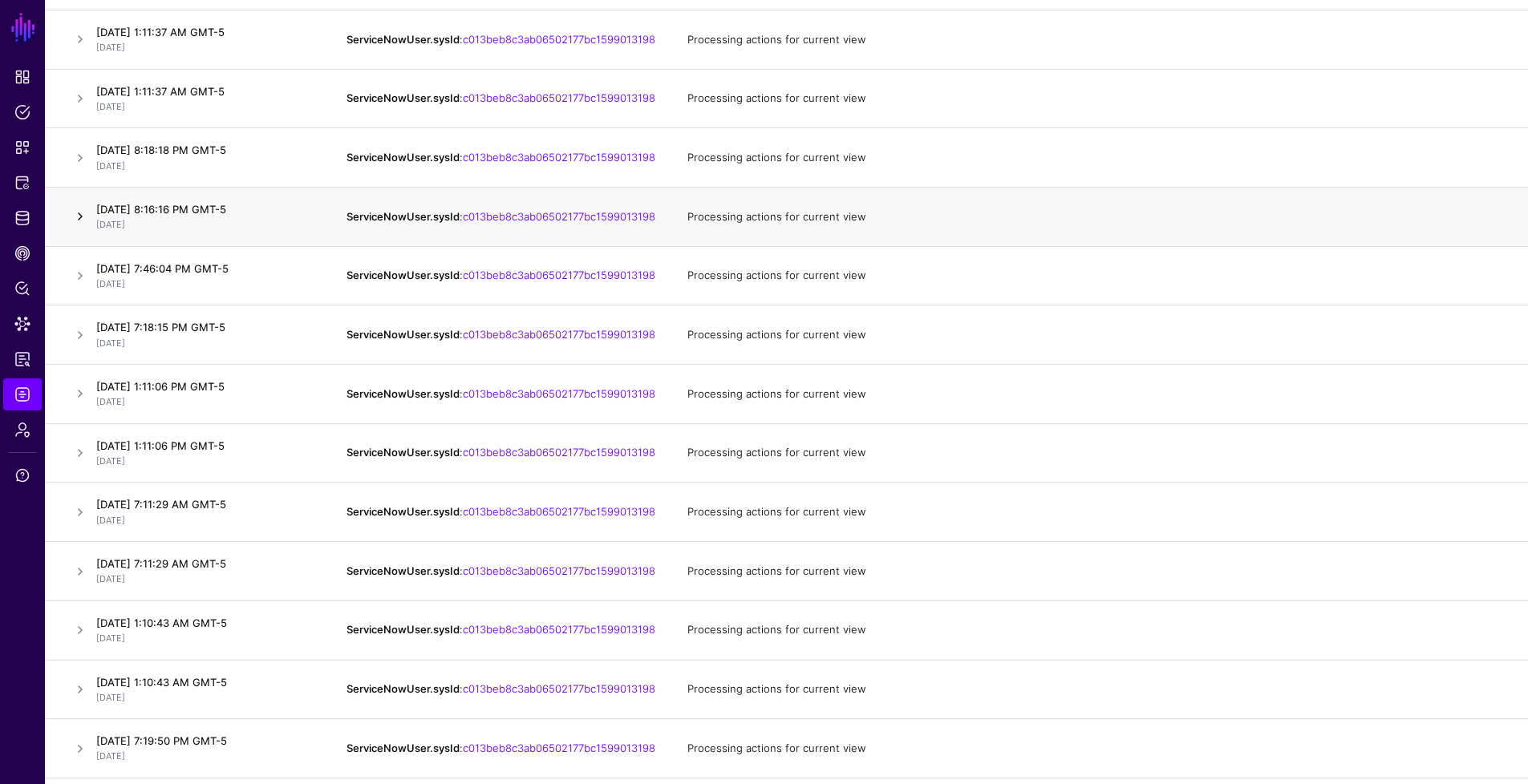
click at [83, 226] on link at bounding box center [80, 217] width 19 height 19
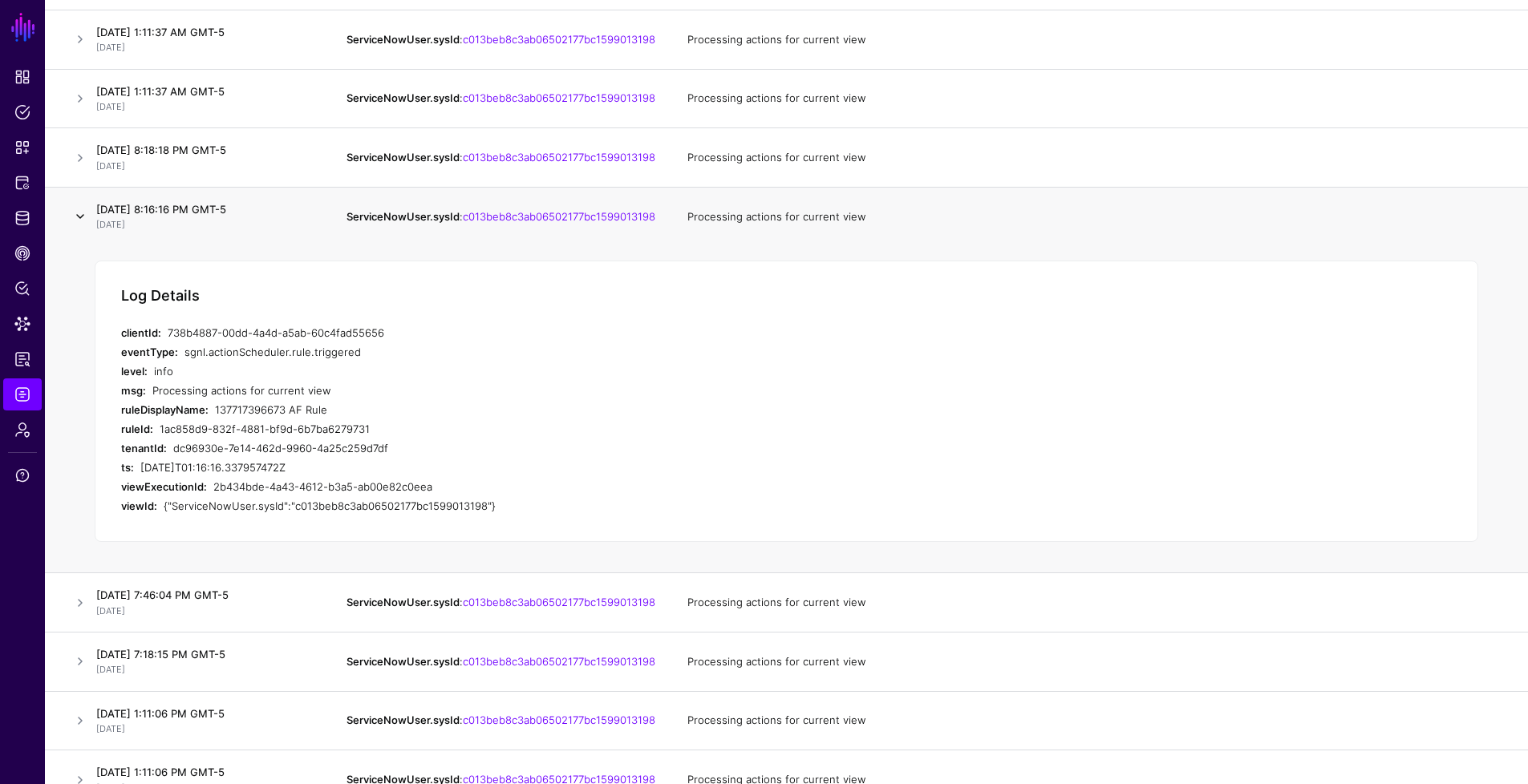
click at [83, 226] on link at bounding box center [80, 217] width 19 height 19
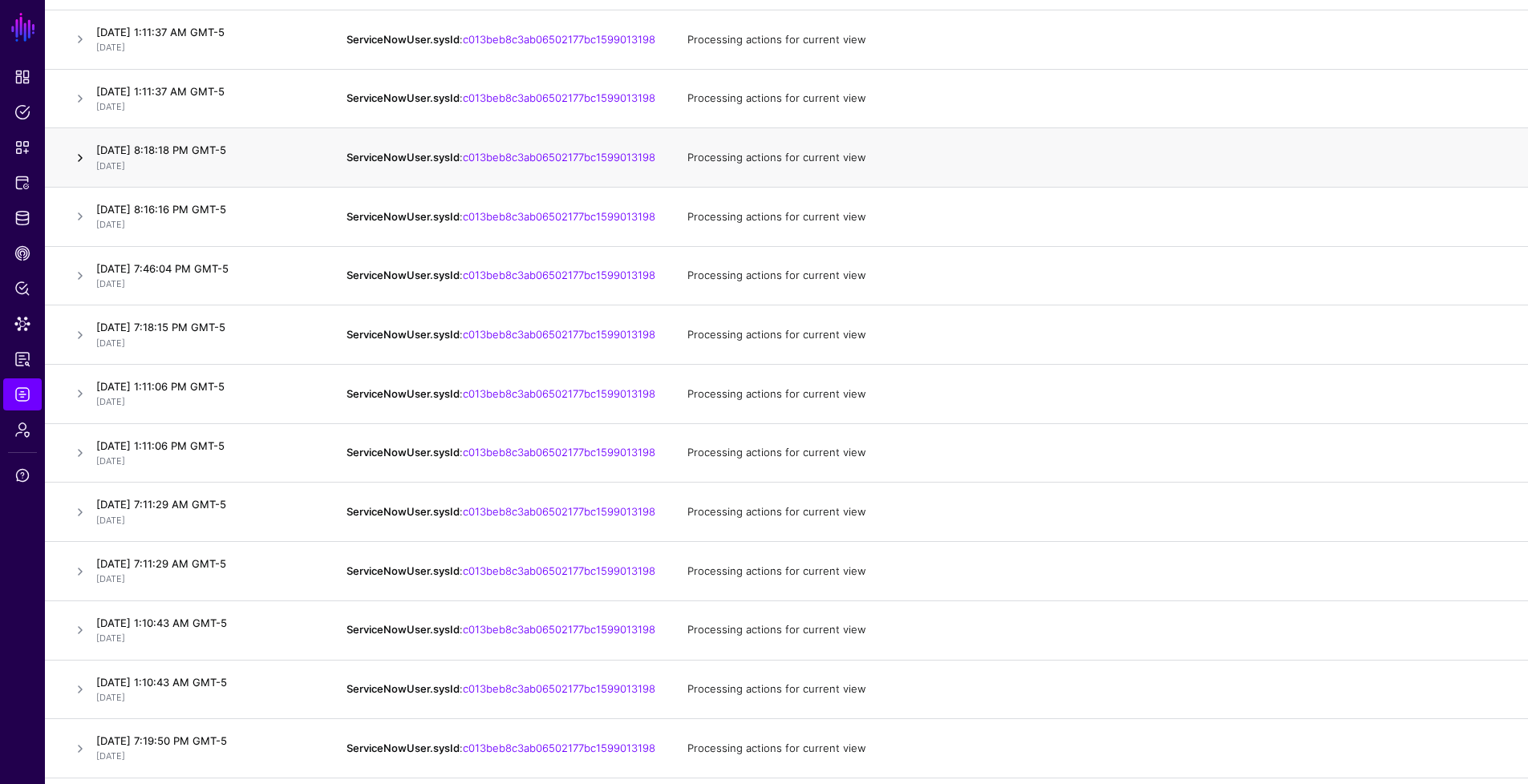
click at [82, 168] on link at bounding box center [80, 157] width 19 height 19
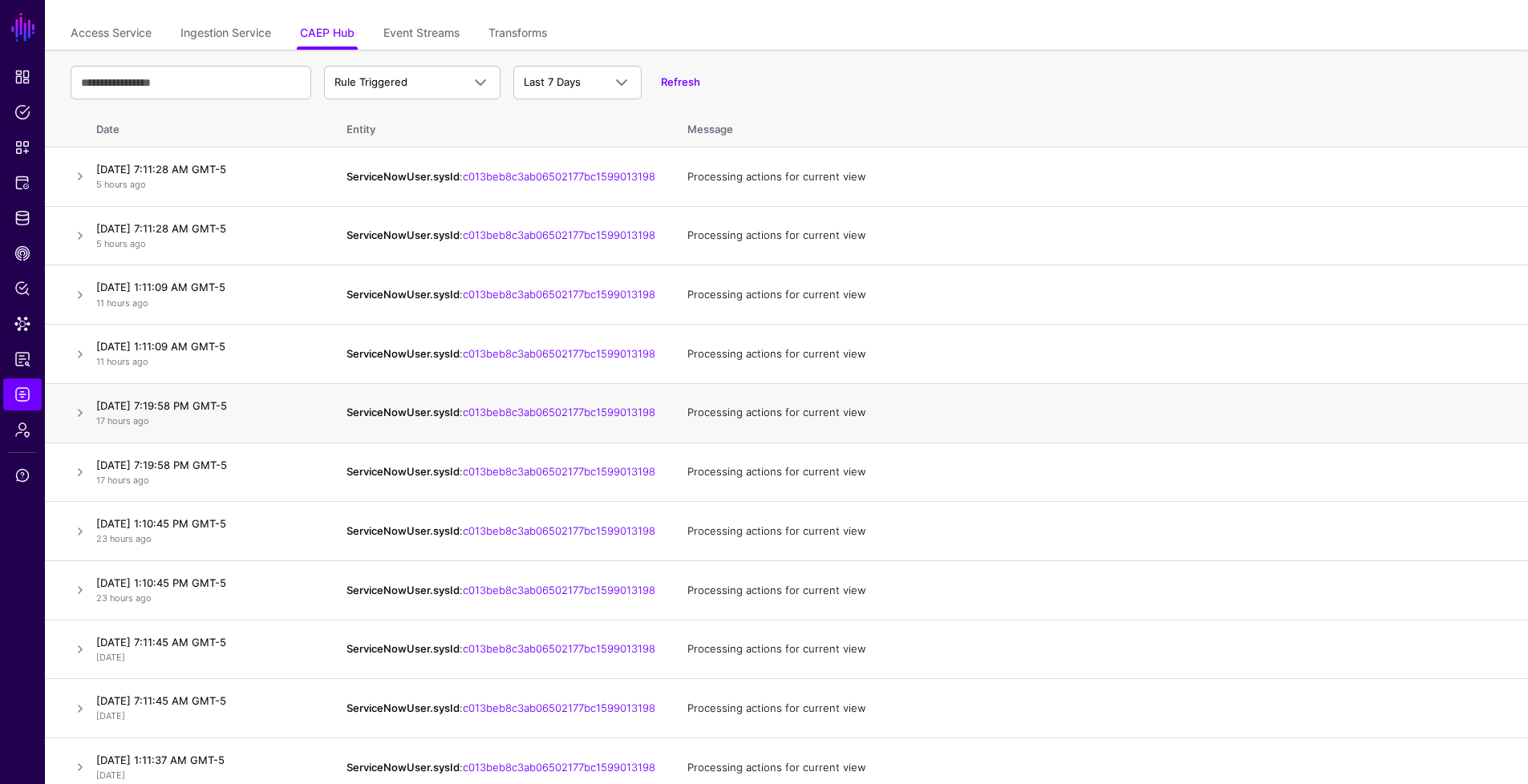
scroll to position [4, 0]
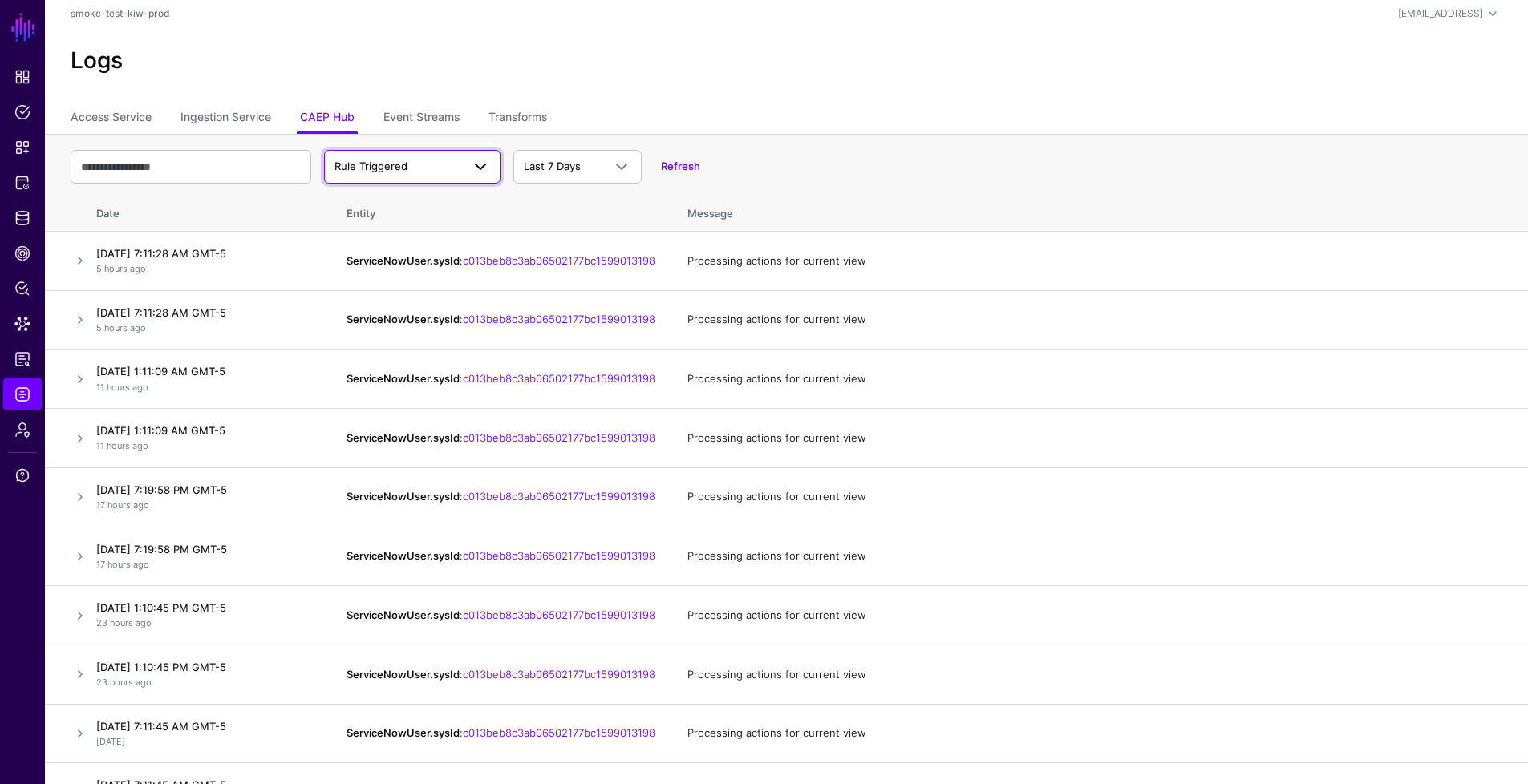
click at [445, 170] on span "Rule Triggered" at bounding box center [398, 166] width 127 height 16
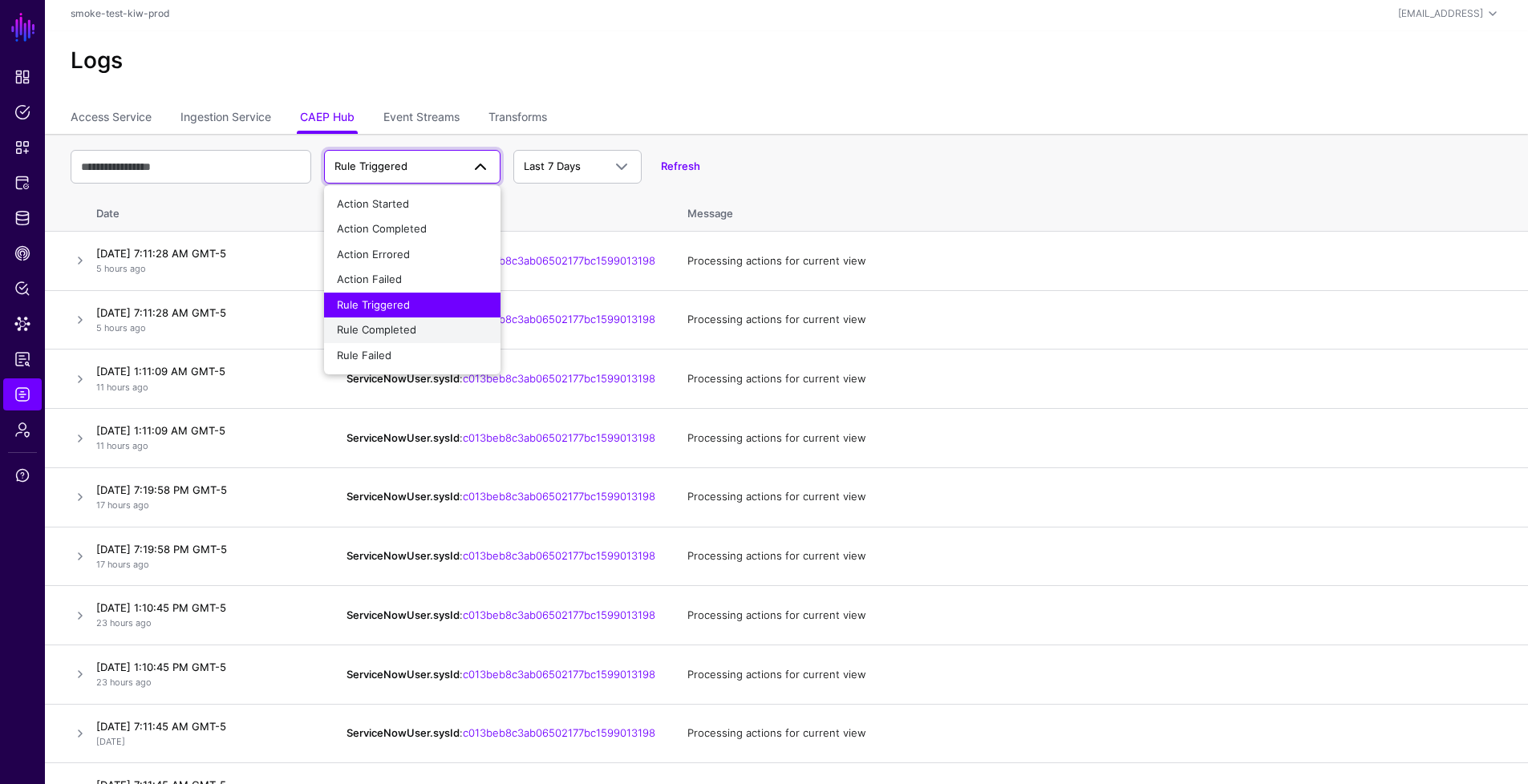
click at [431, 324] on div "Rule Completed" at bounding box center [412, 330] width 151 height 16
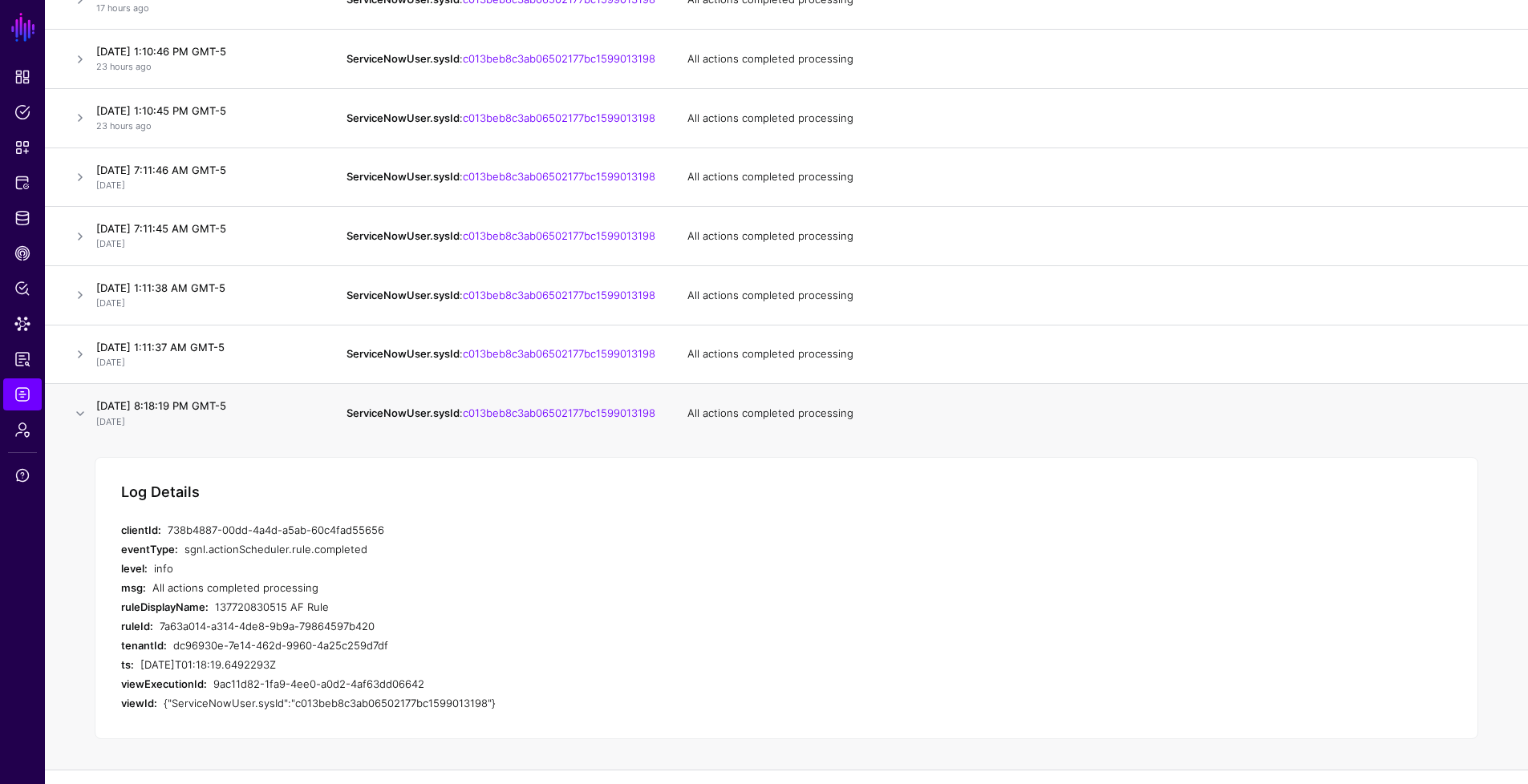
scroll to position [641, 0]
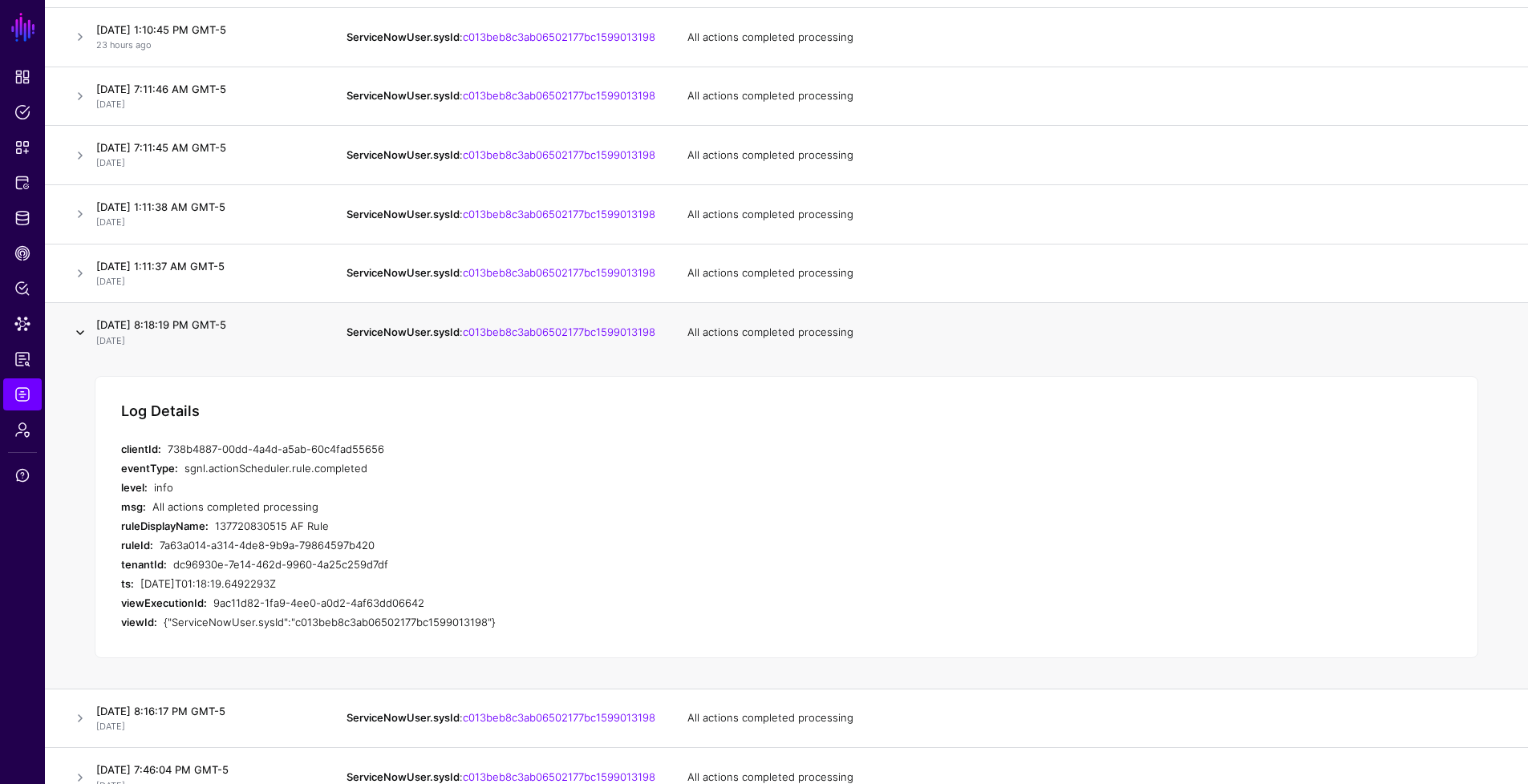
click at [76, 342] on link at bounding box center [80, 332] width 19 height 19
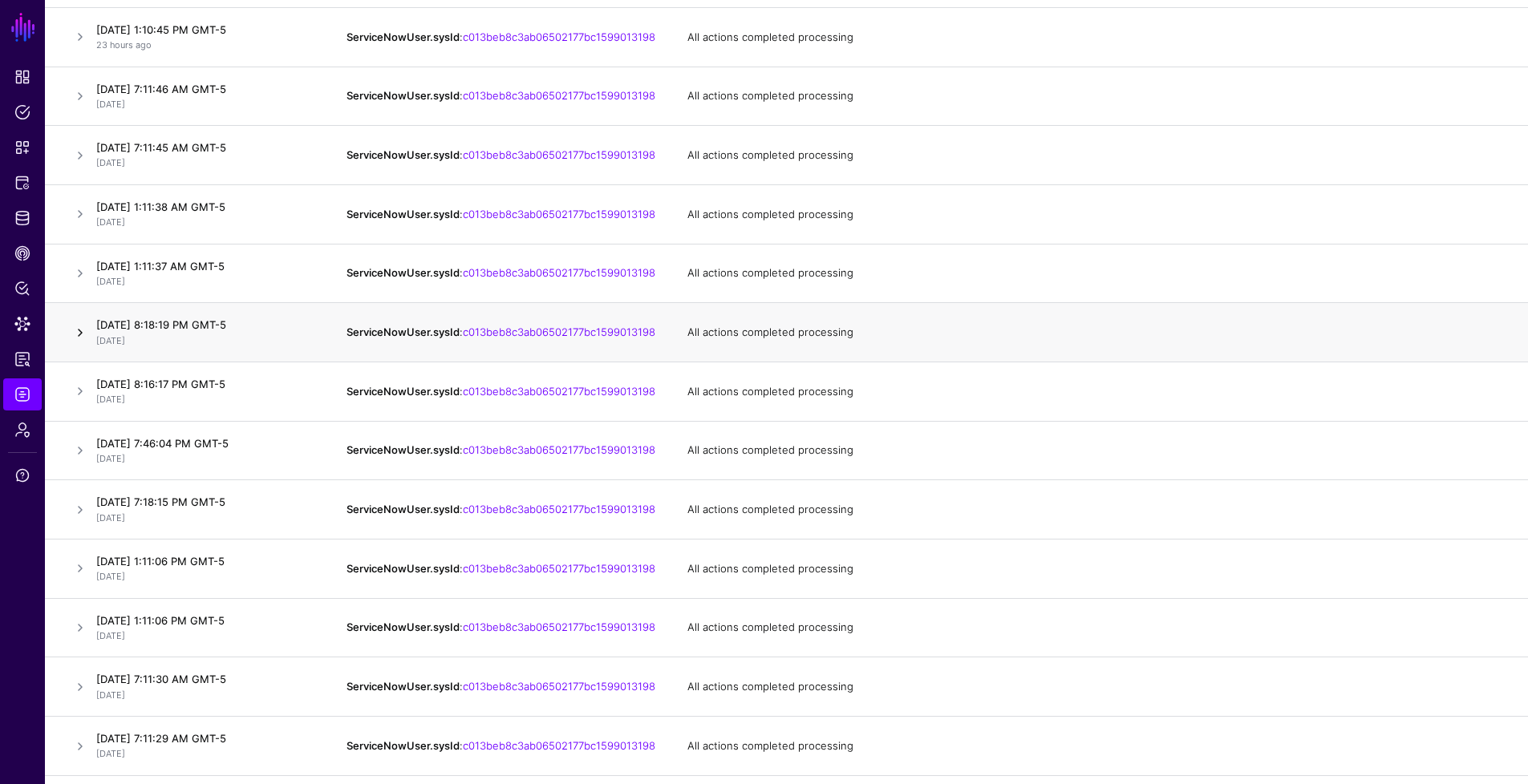
click at [80, 342] on link at bounding box center [80, 332] width 19 height 19
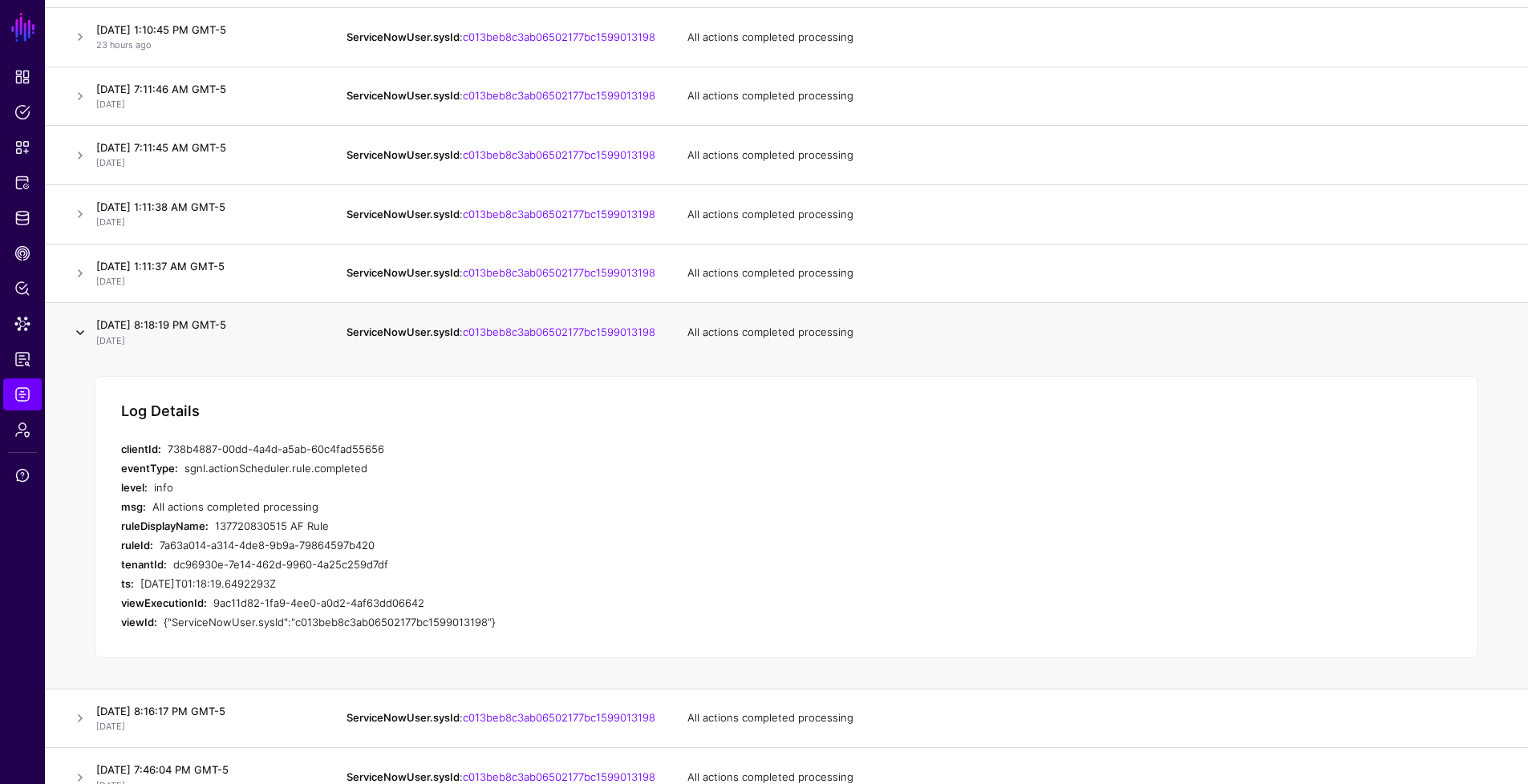
click at [82, 342] on link at bounding box center [80, 332] width 19 height 19
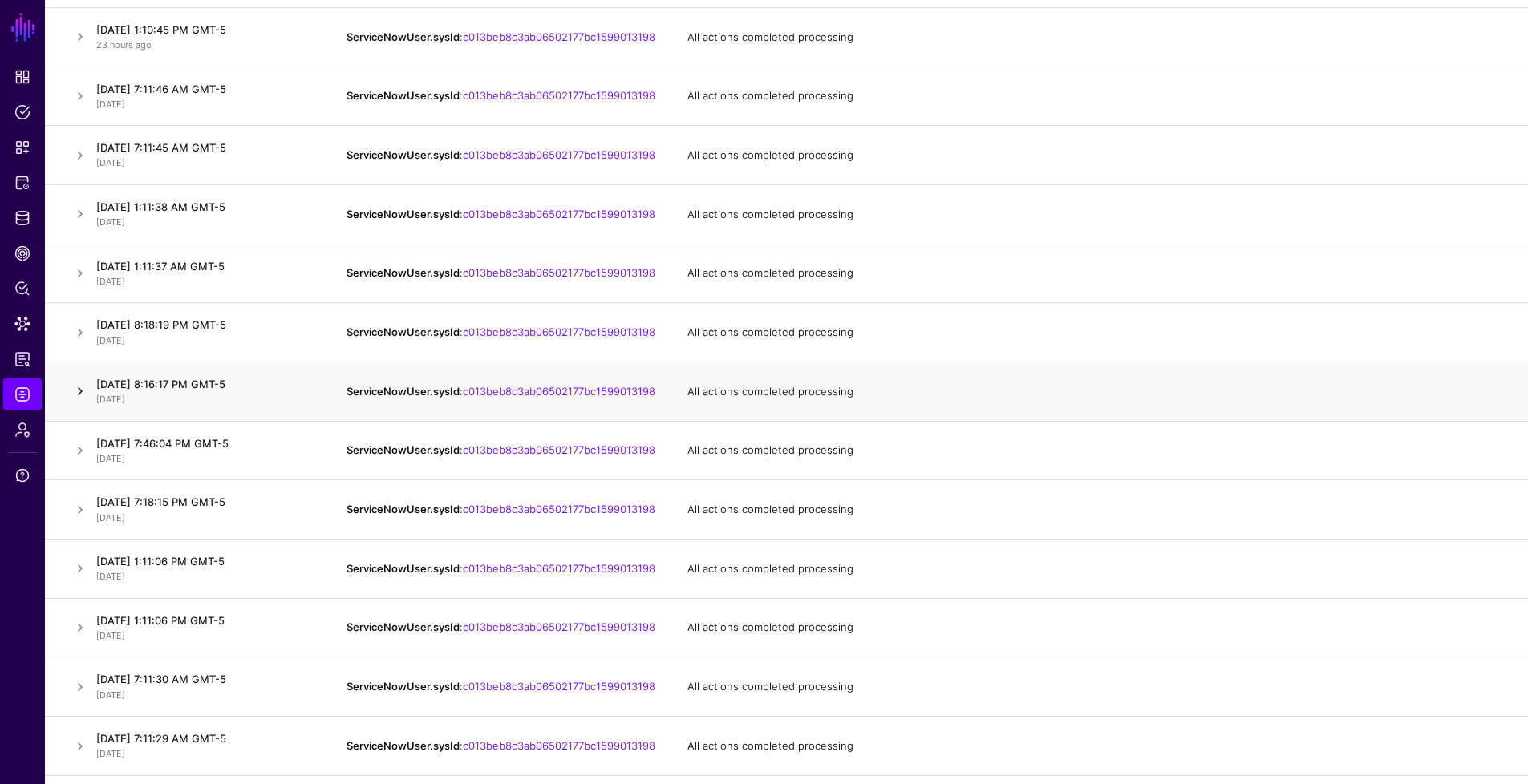
click at [86, 401] on link at bounding box center [80, 392] width 19 height 19
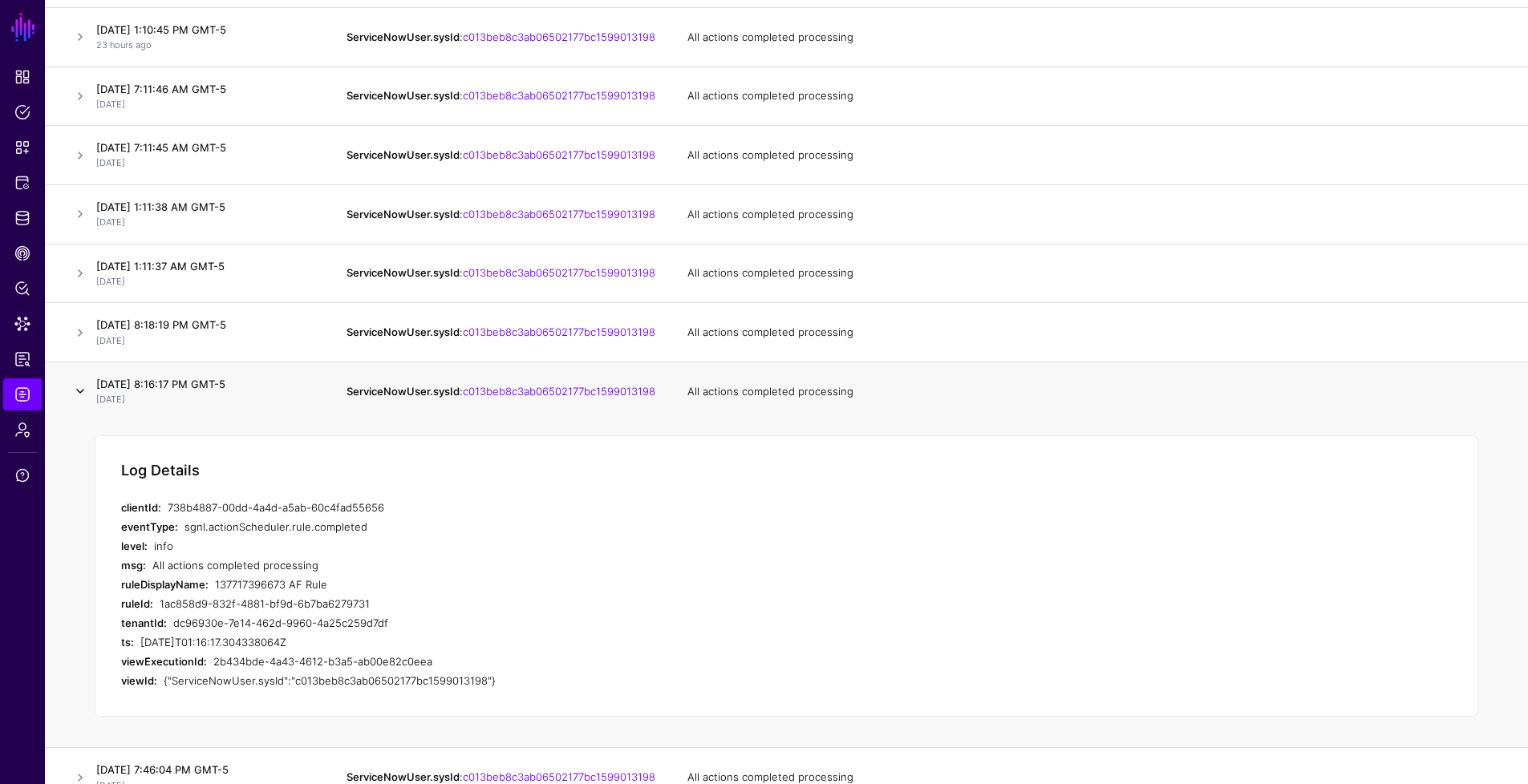
click at [84, 401] on link at bounding box center [80, 392] width 19 height 19
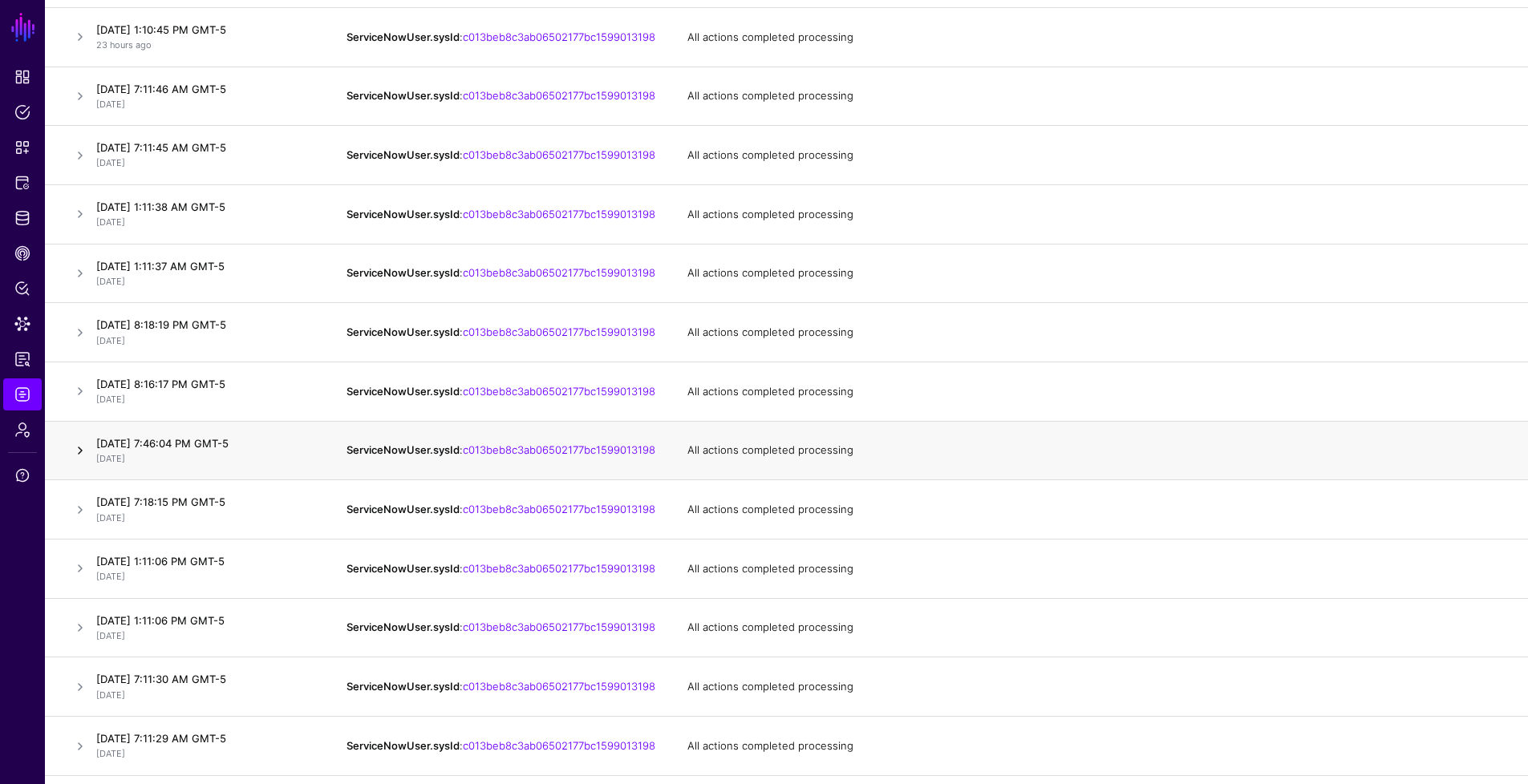
click at [77, 460] on link at bounding box center [80, 451] width 19 height 19
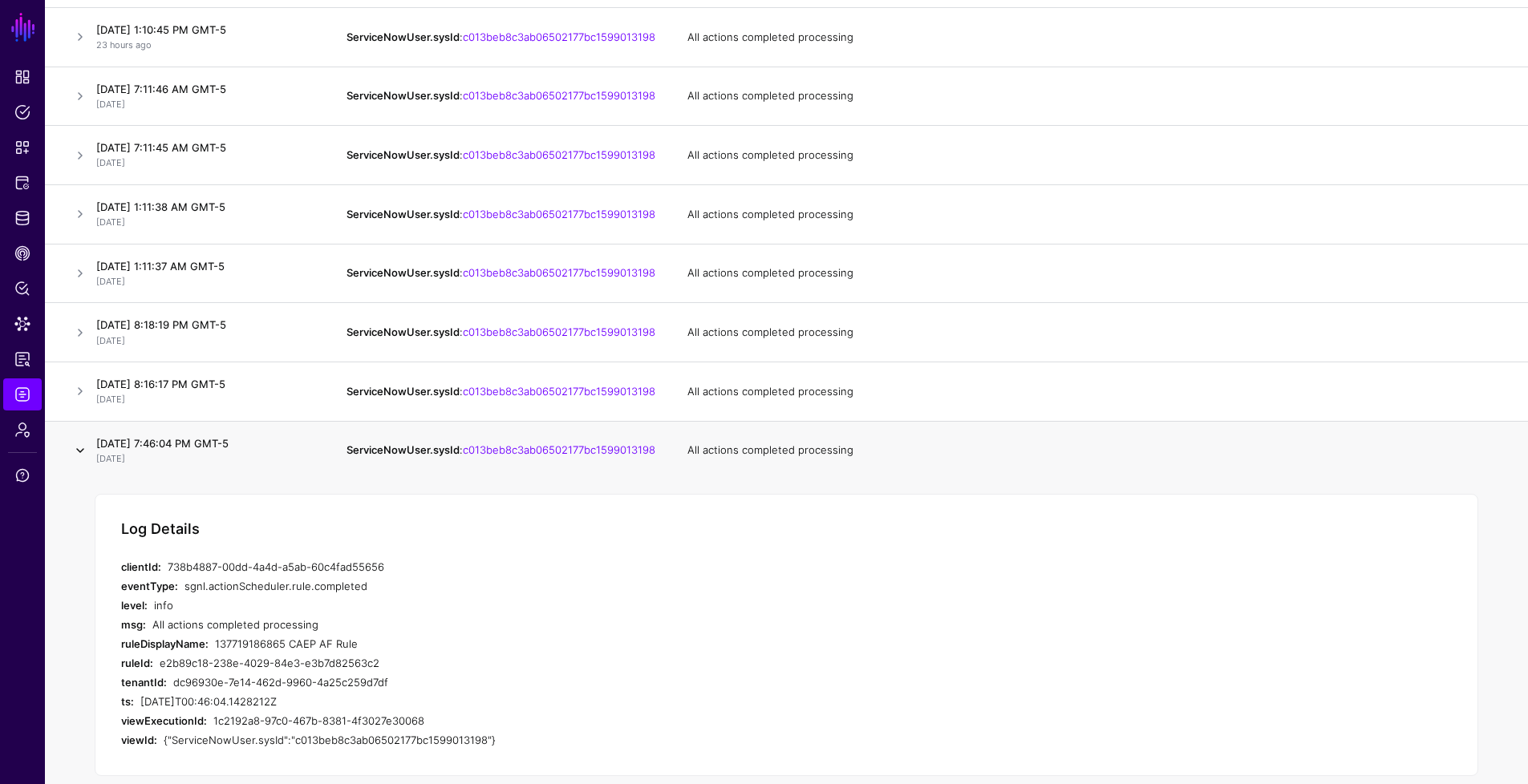
click at [77, 460] on link at bounding box center [80, 451] width 19 height 19
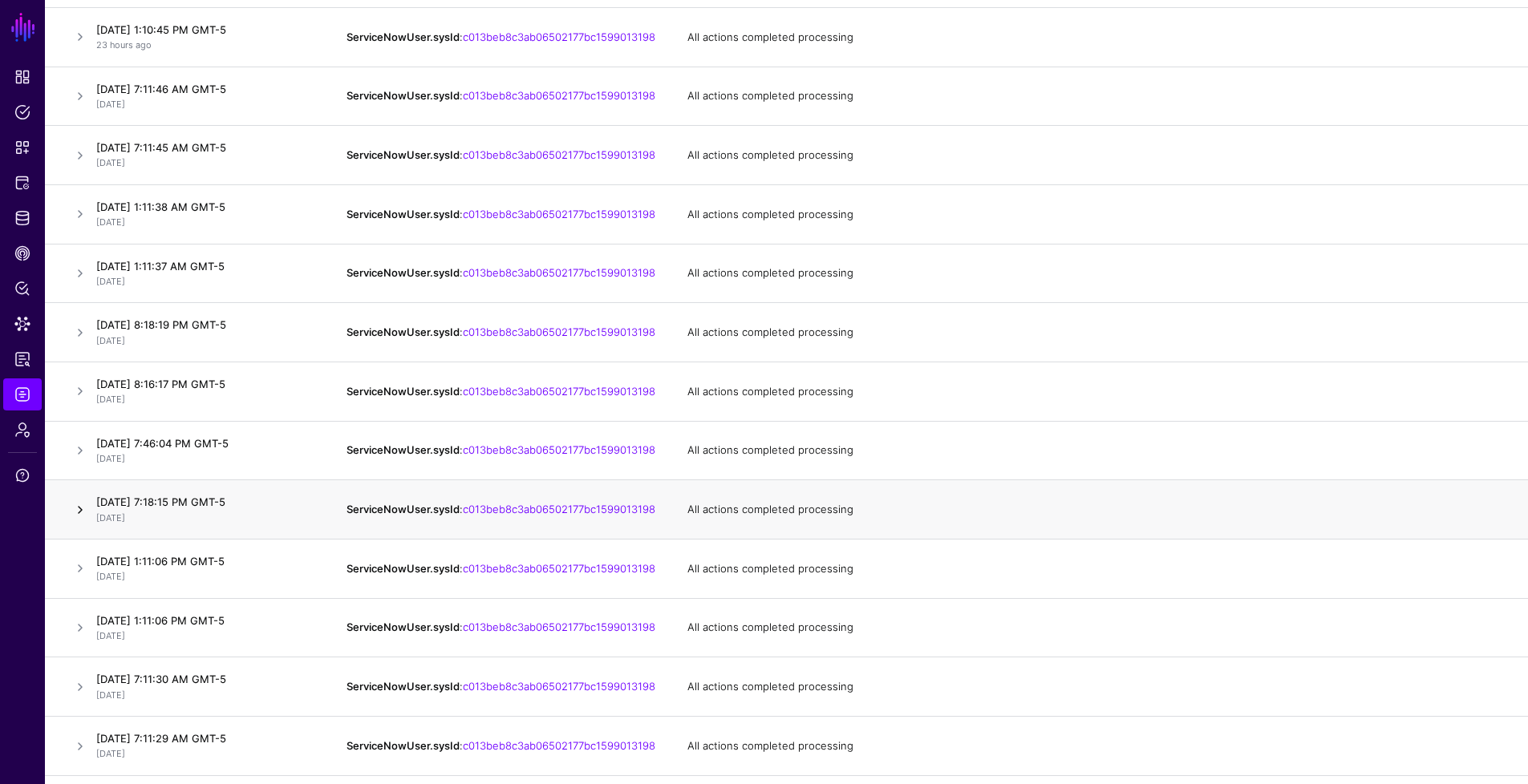
click at [86, 519] on link at bounding box center [80, 510] width 19 height 19
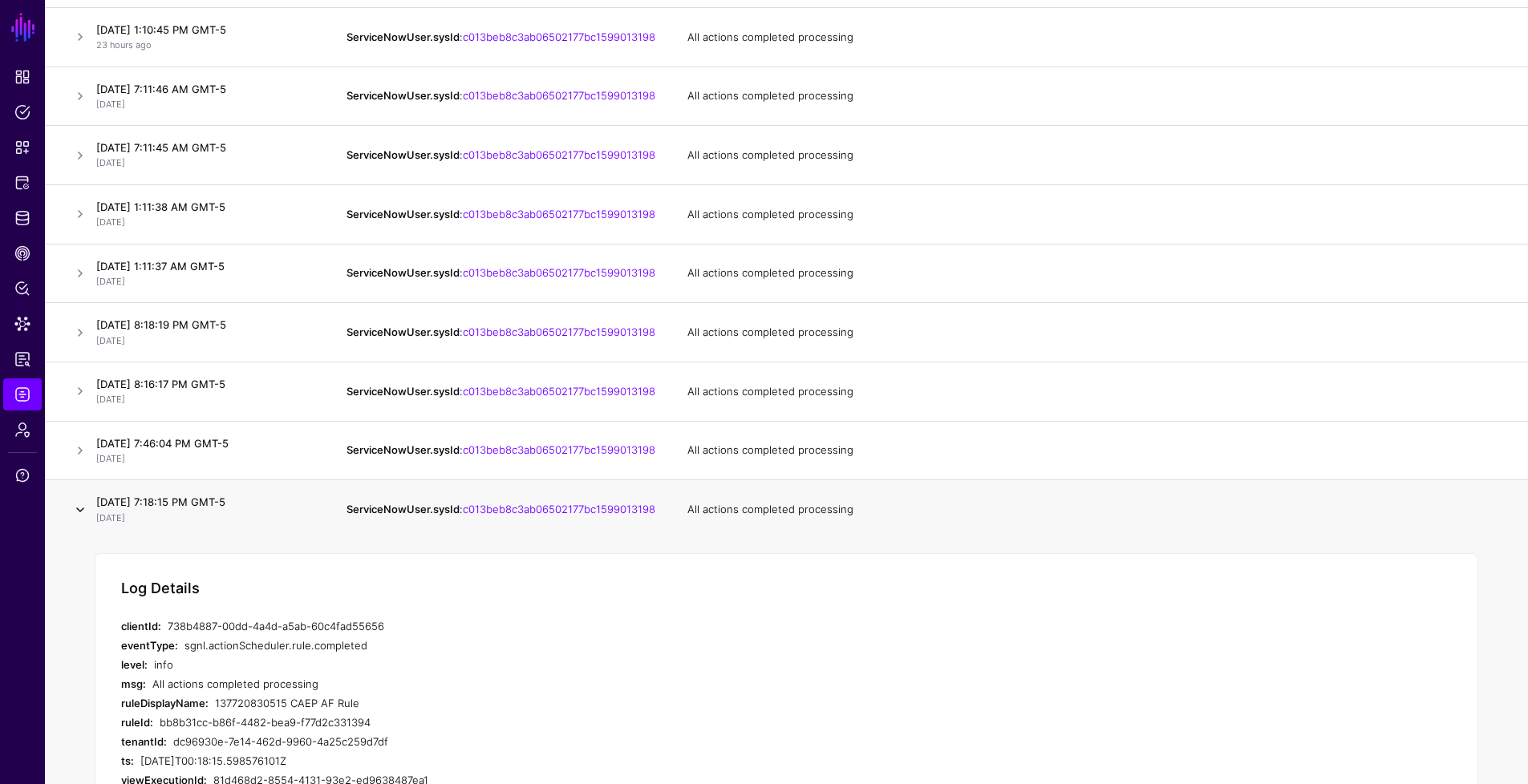
click at [84, 519] on link at bounding box center [80, 510] width 19 height 19
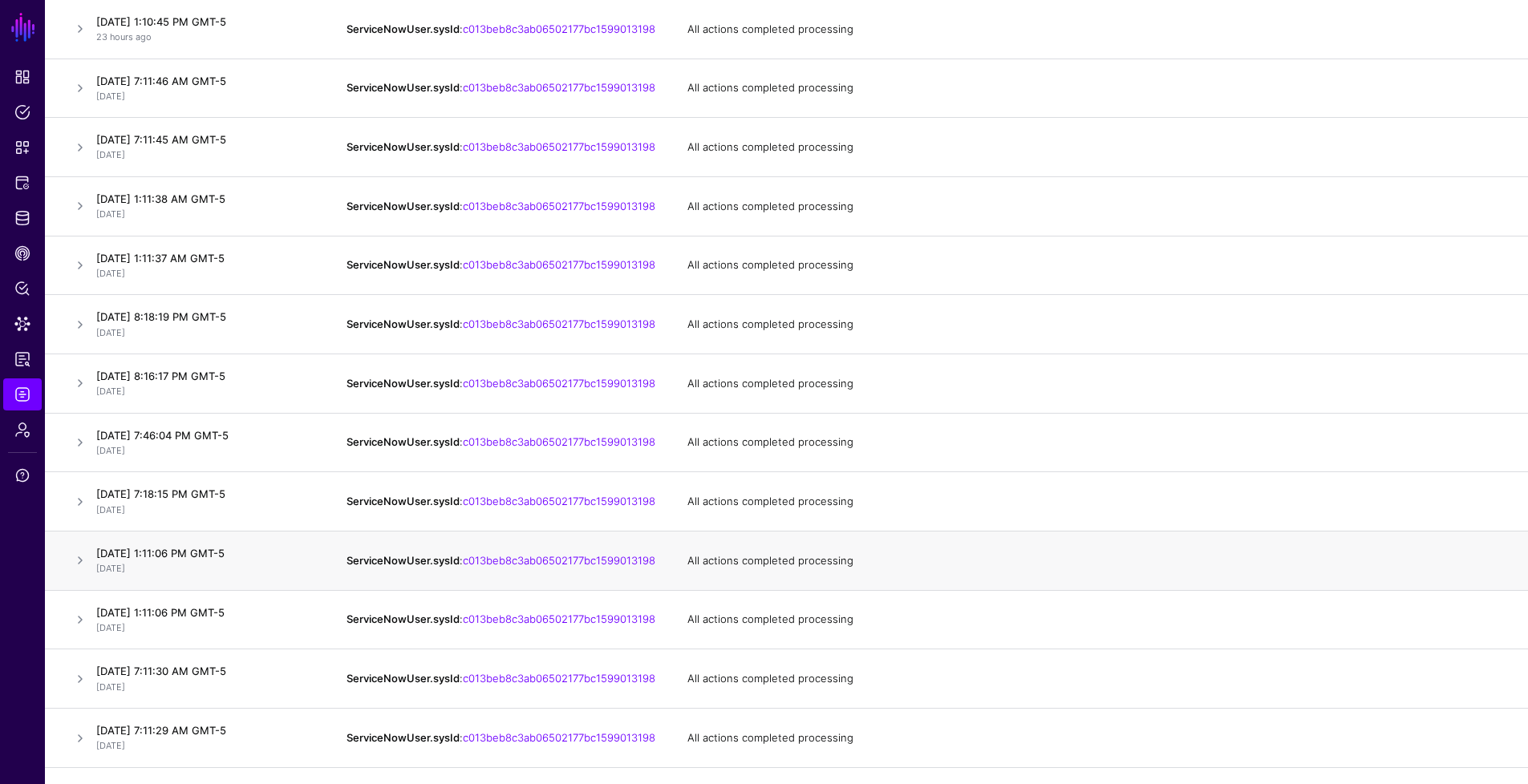
scroll to position [660, 0]
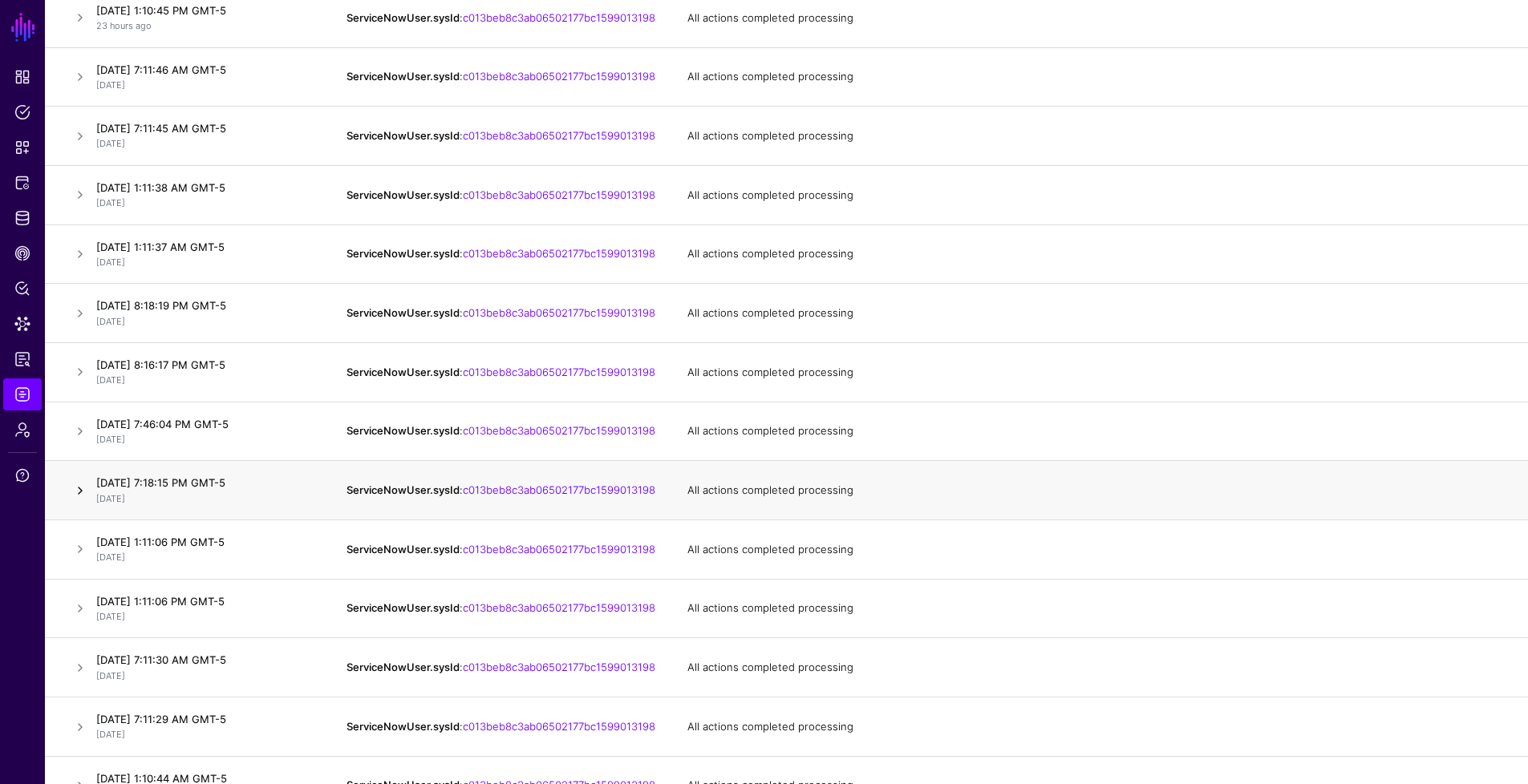
click at [85, 500] on link at bounding box center [80, 491] width 19 height 19
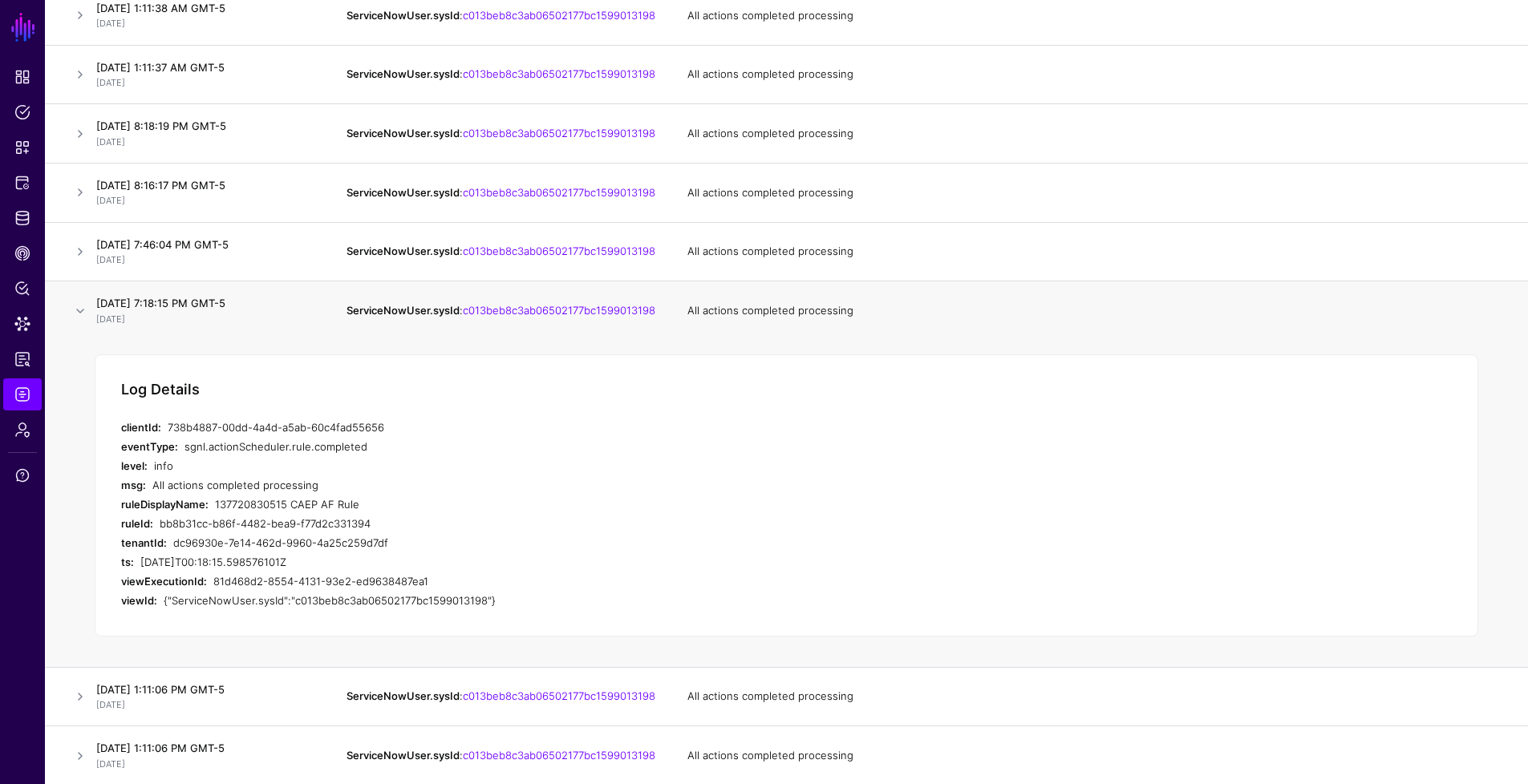
scroll to position [854, 0]
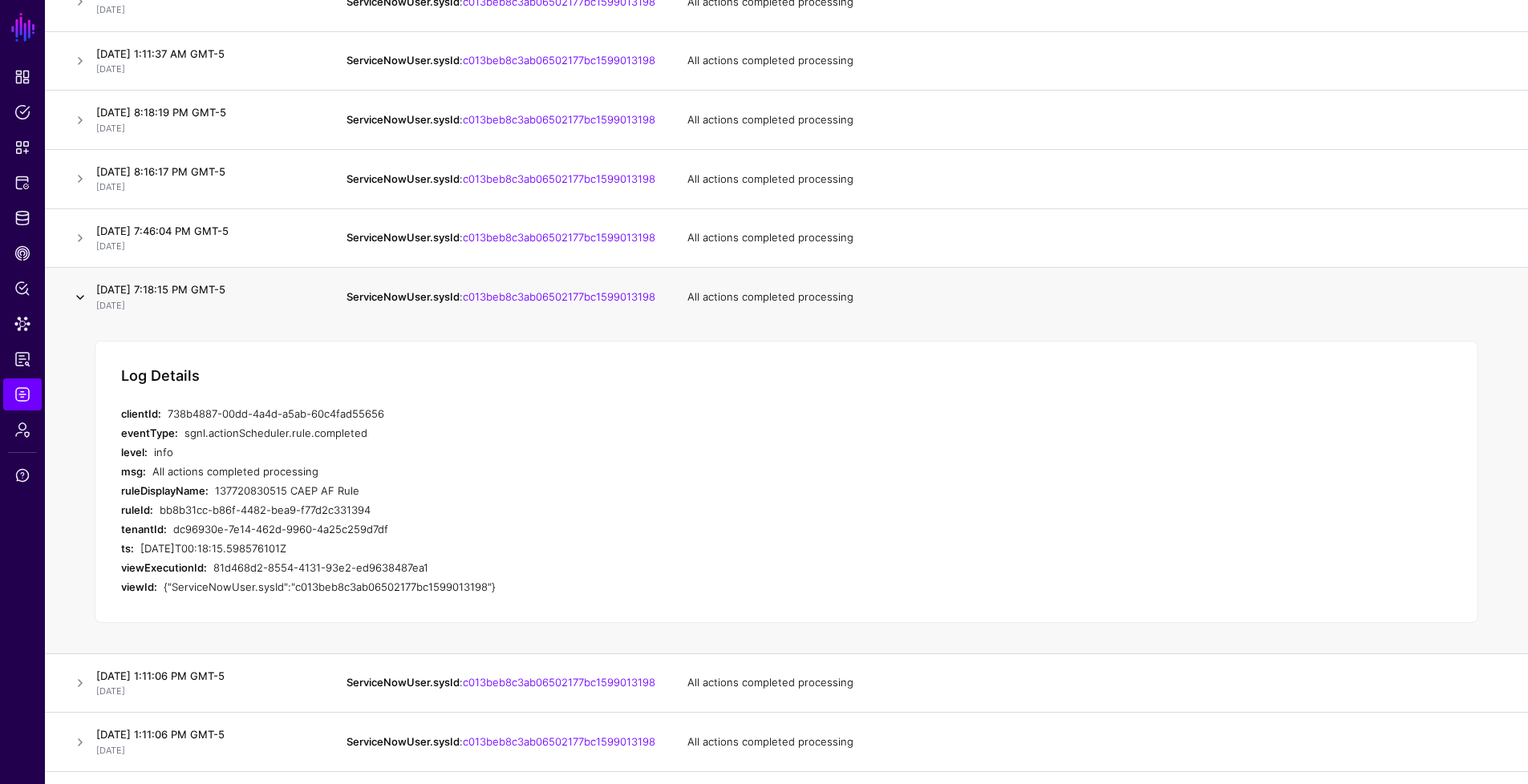
click at [74, 307] on link at bounding box center [80, 298] width 19 height 19
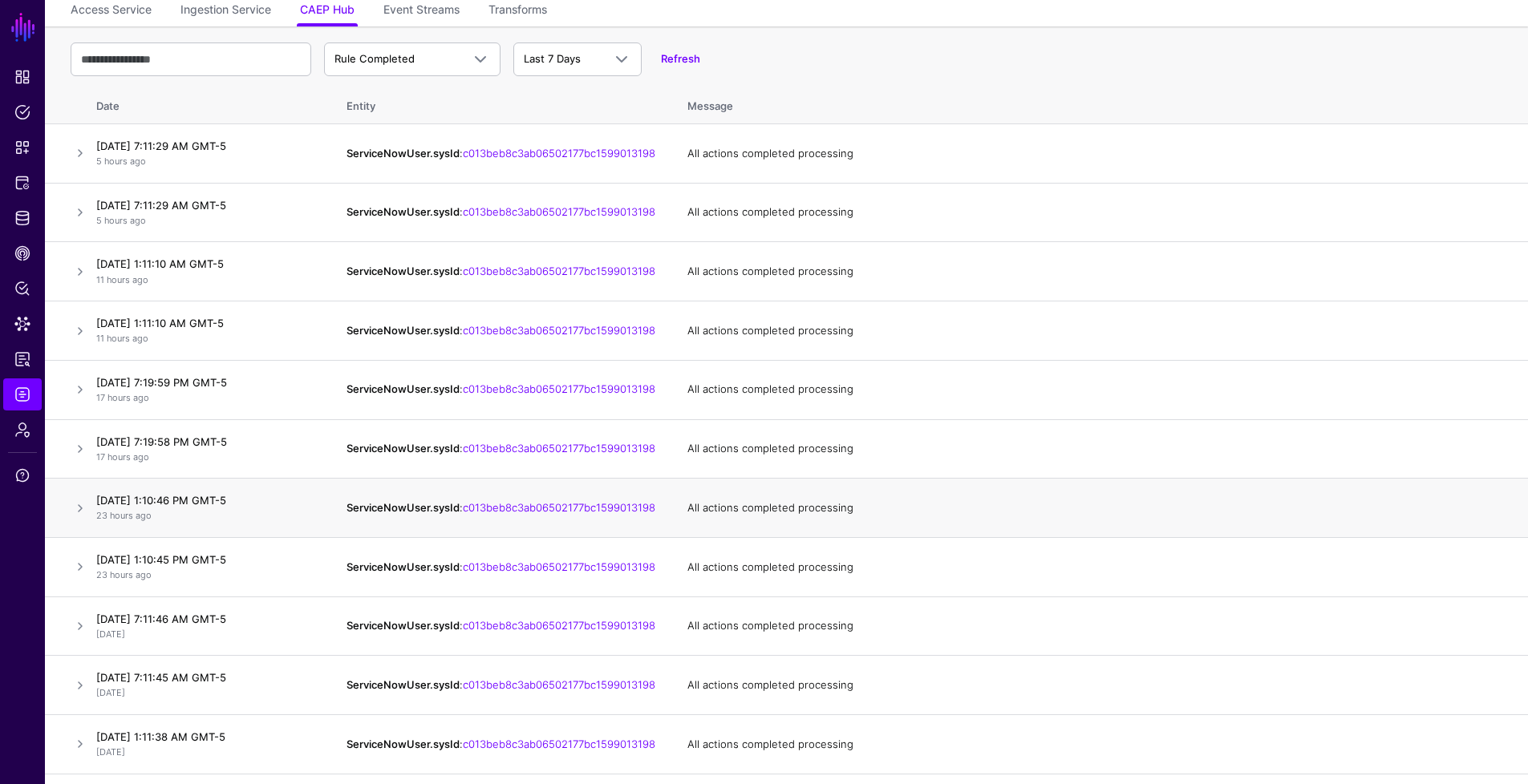
scroll to position [0, 0]
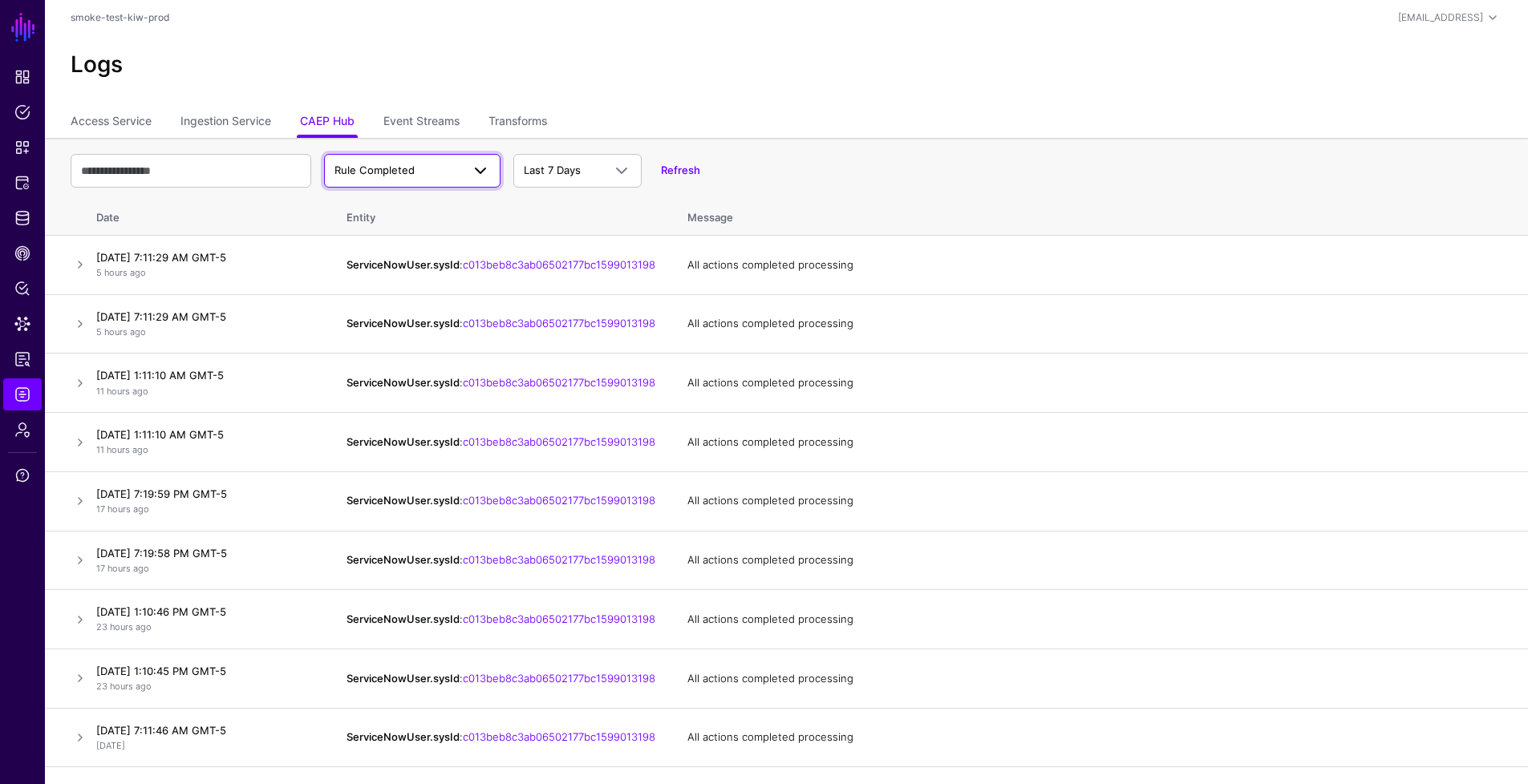
click at [432, 157] on link "Rule Completed" at bounding box center [412, 171] width 177 height 34
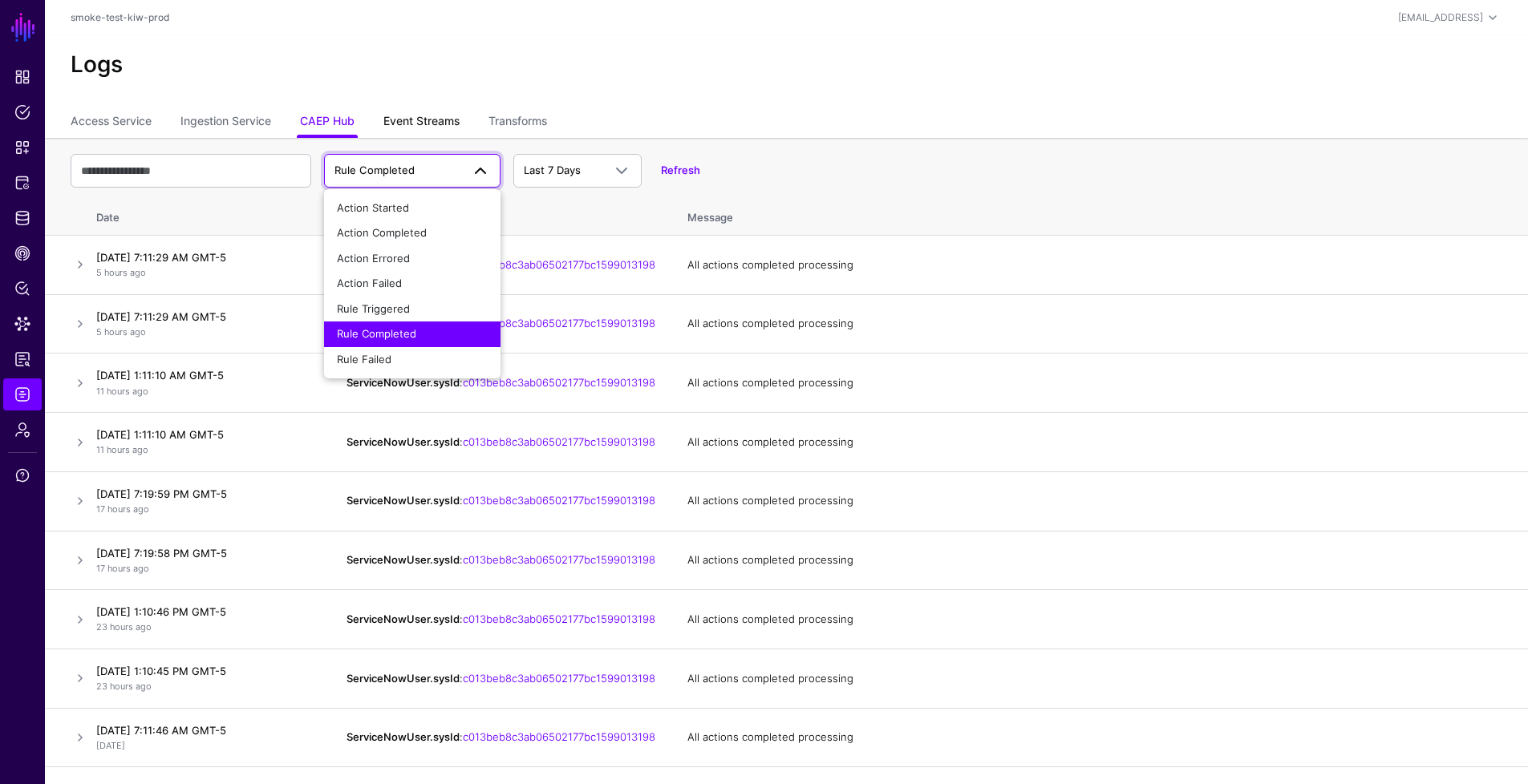
click at [412, 134] on link "Event Streams" at bounding box center [421, 122] width 77 height 30
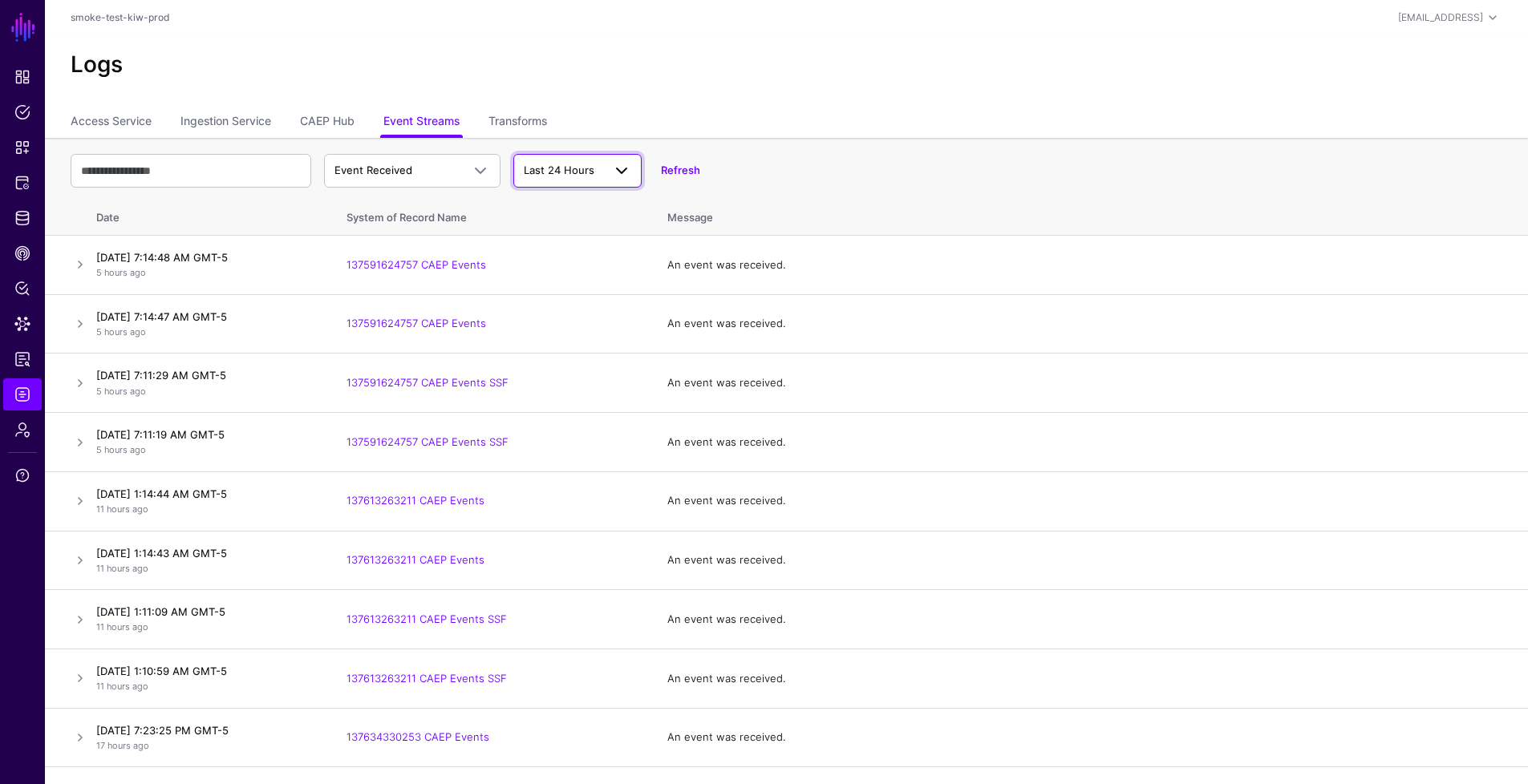
click at [609, 171] on span at bounding box center [616, 171] width 29 height 19
click at [587, 225] on div "Last 7 Days" at bounding box center [577, 233] width 103 height 16
click at [335, 117] on link "CAEP Hub" at bounding box center [327, 122] width 55 height 30
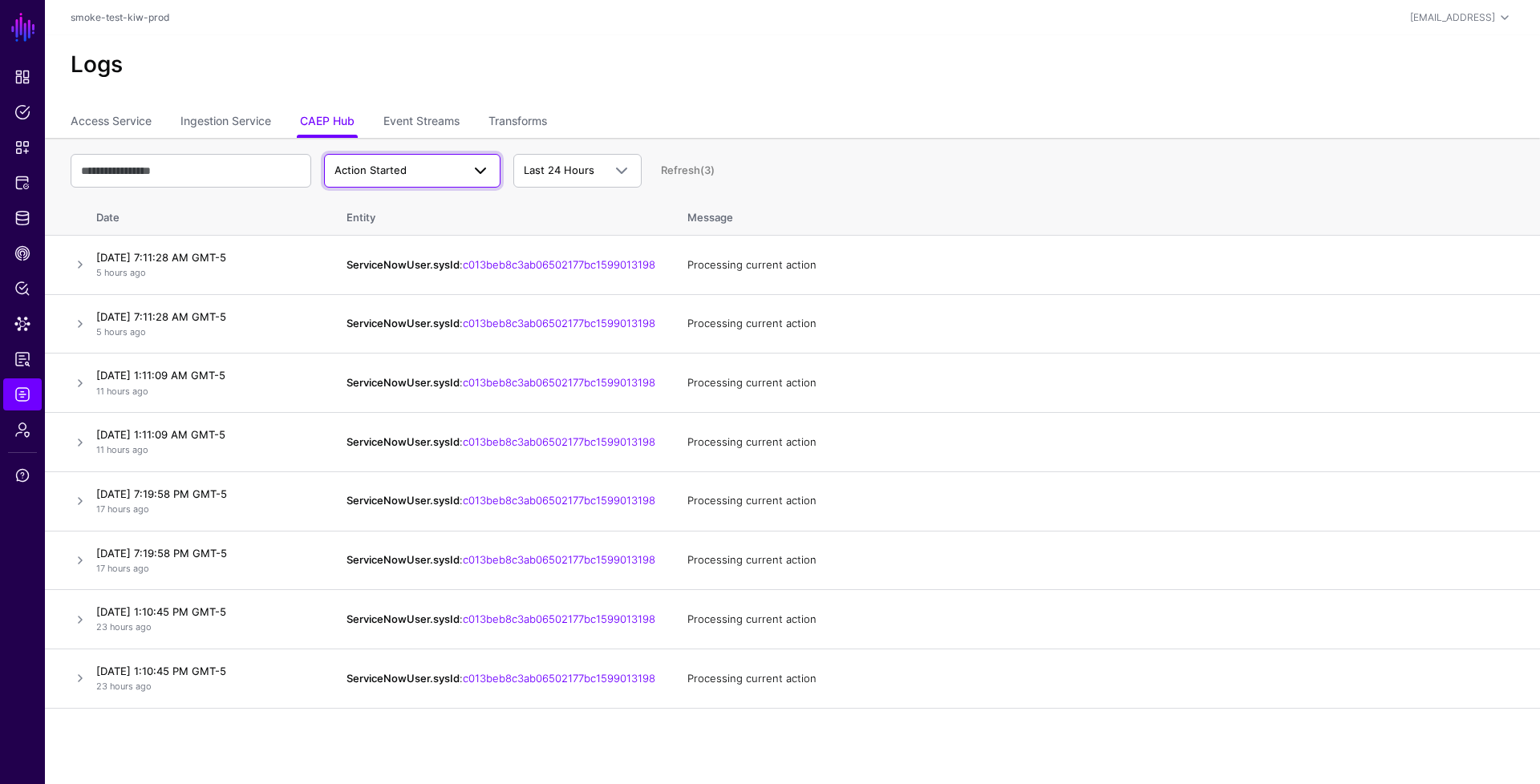
click at [410, 175] on span "Action Started" at bounding box center [398, 171] width 127 height 16
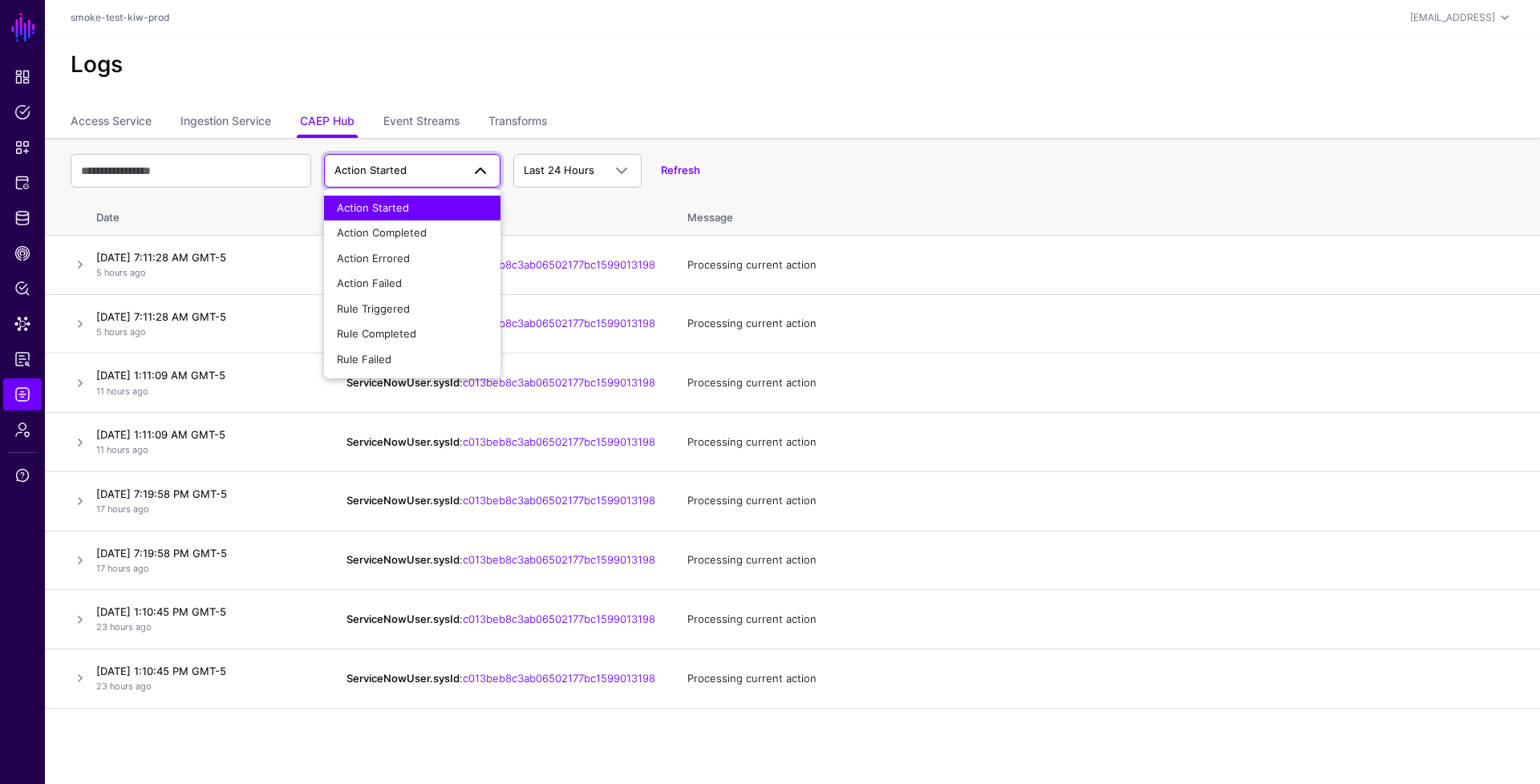
click at [1005, 212] on th "Message" at bounding box center [1106, 215] width 869 height 42
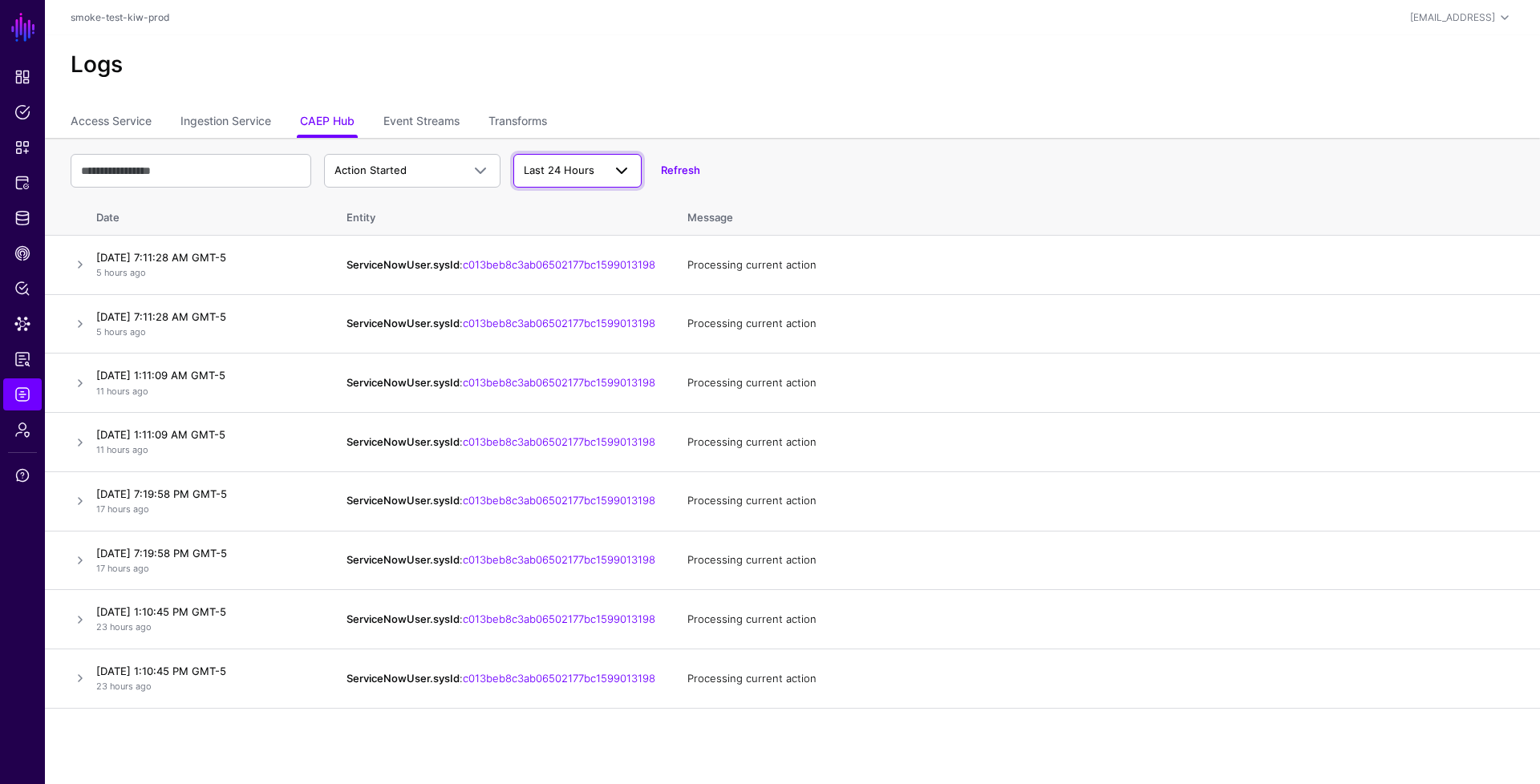
click at [567, 172] on span "Last 24 Hours" at bounding box center [559, 170] width 71 height 13
click at [559, 237] on span "Last 7 Days" at bounding box center [554, 232] width 57 height 13
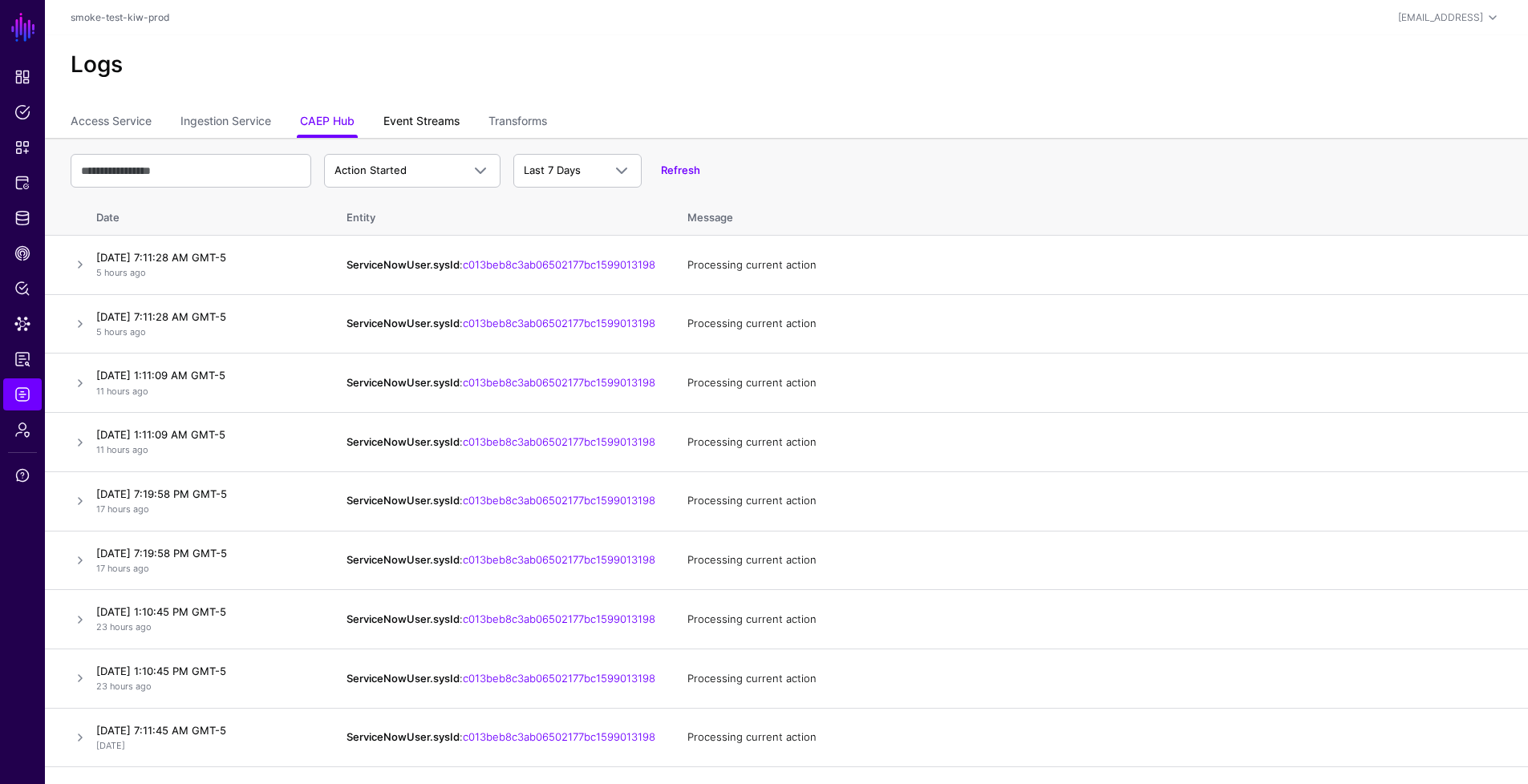
click at [457, 126] on link "Event Streams" at bounding box center [421, 122] width 77 height 30
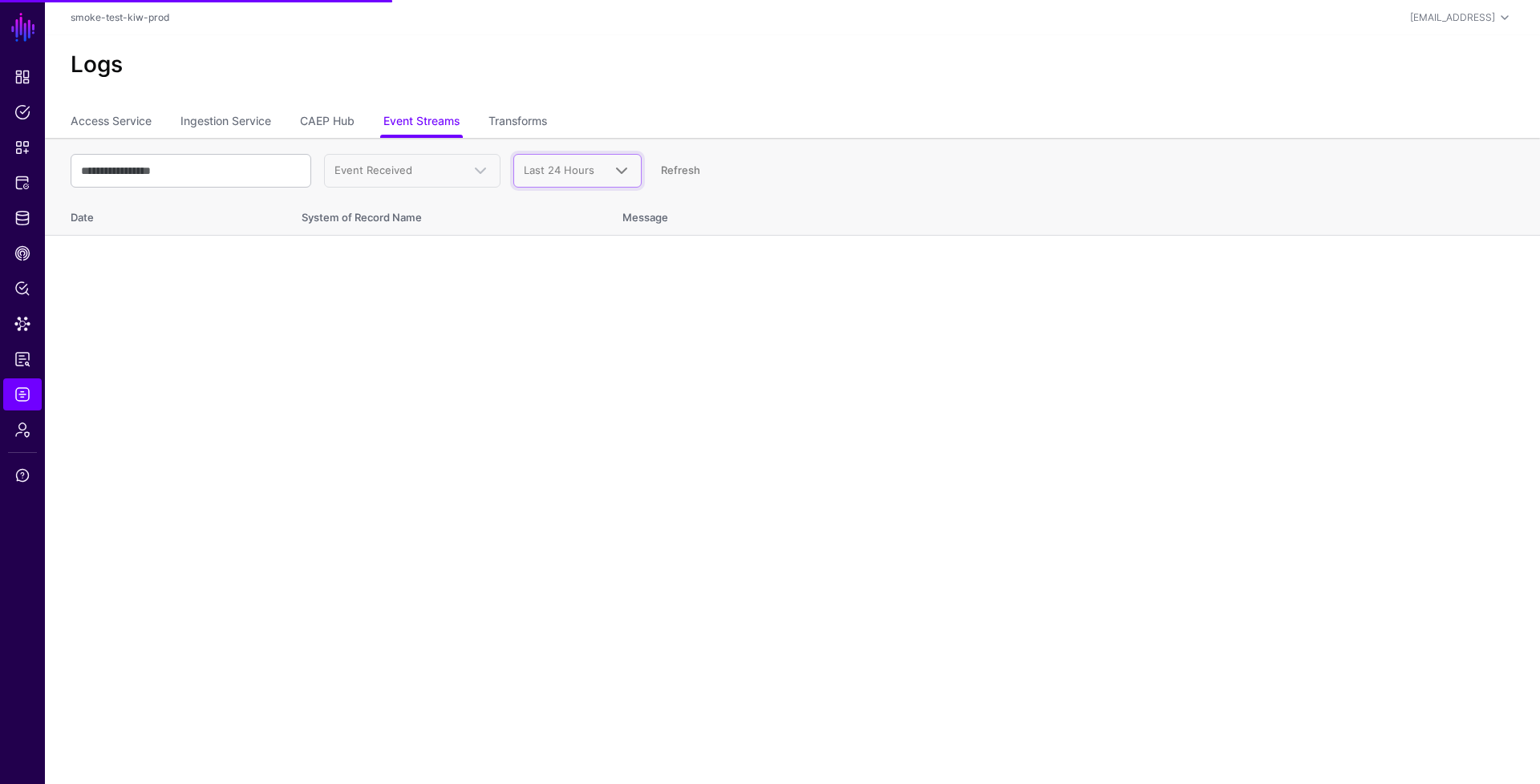
click at [600, 168] on span "Last 24 Hours" at bounding box center [563, 171] width 78 height 16
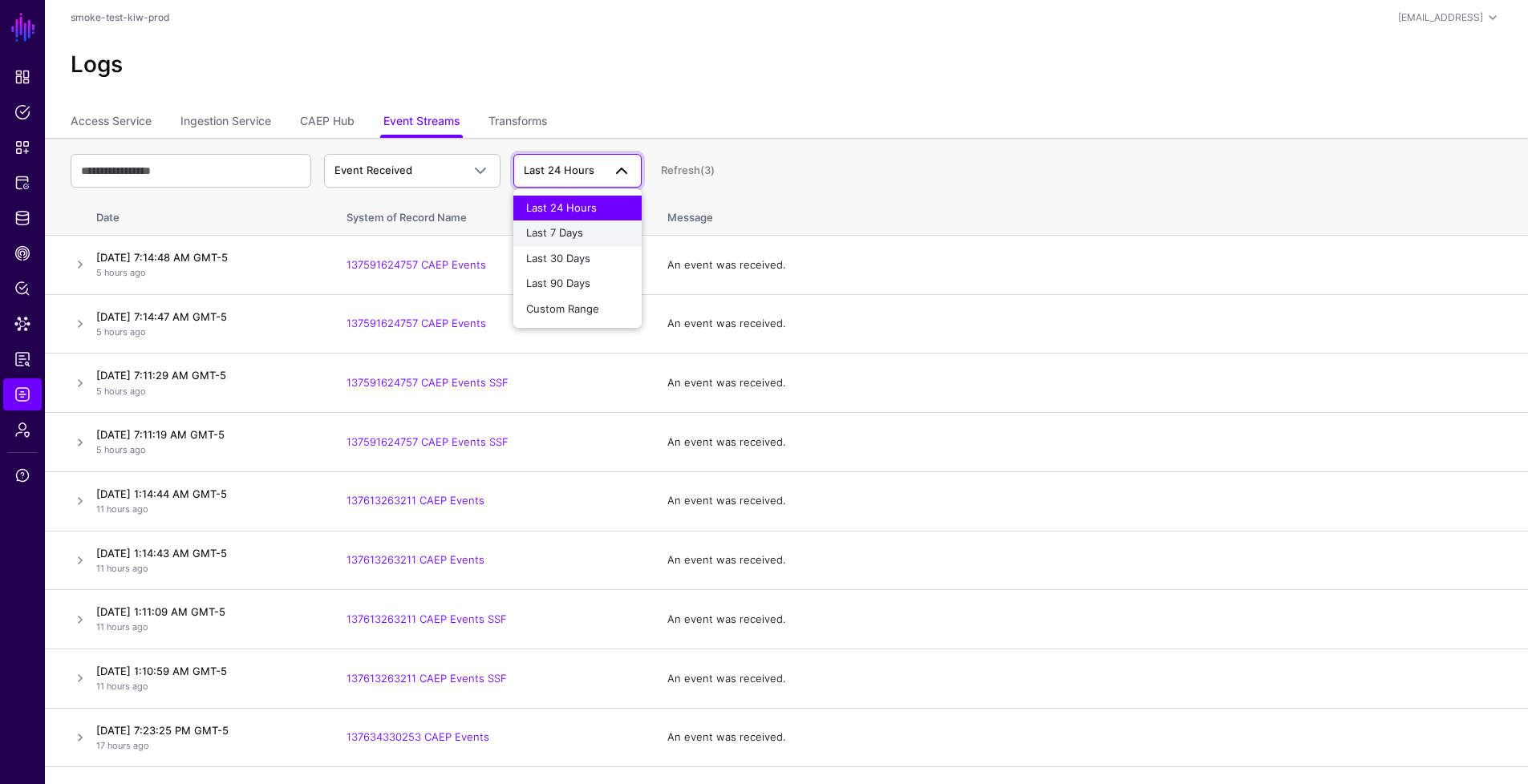
click at [580, 230] on span "Last 7 Days" at bounding box center [554, 232] width 57 height 13
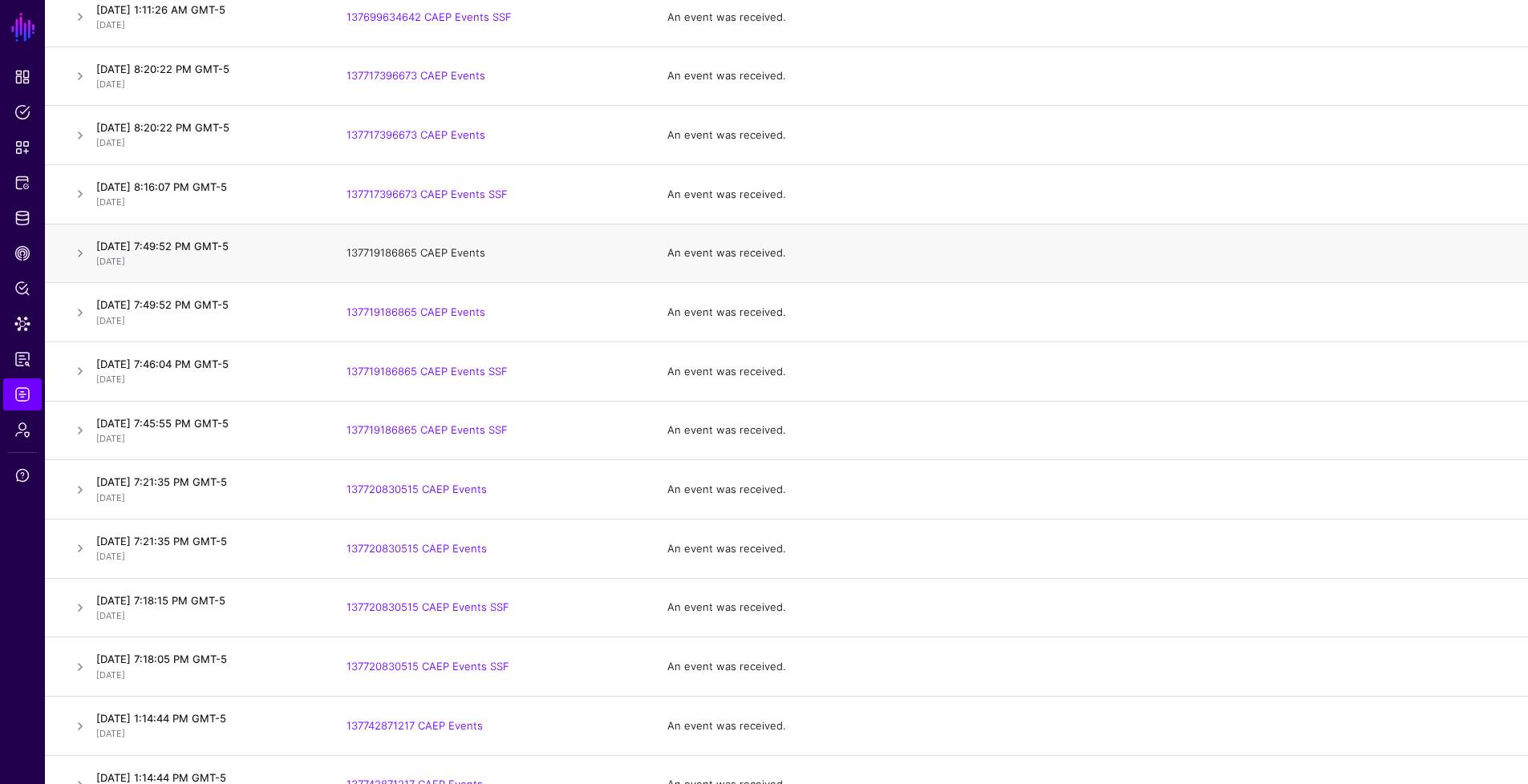
scroll to position [1604, 0]
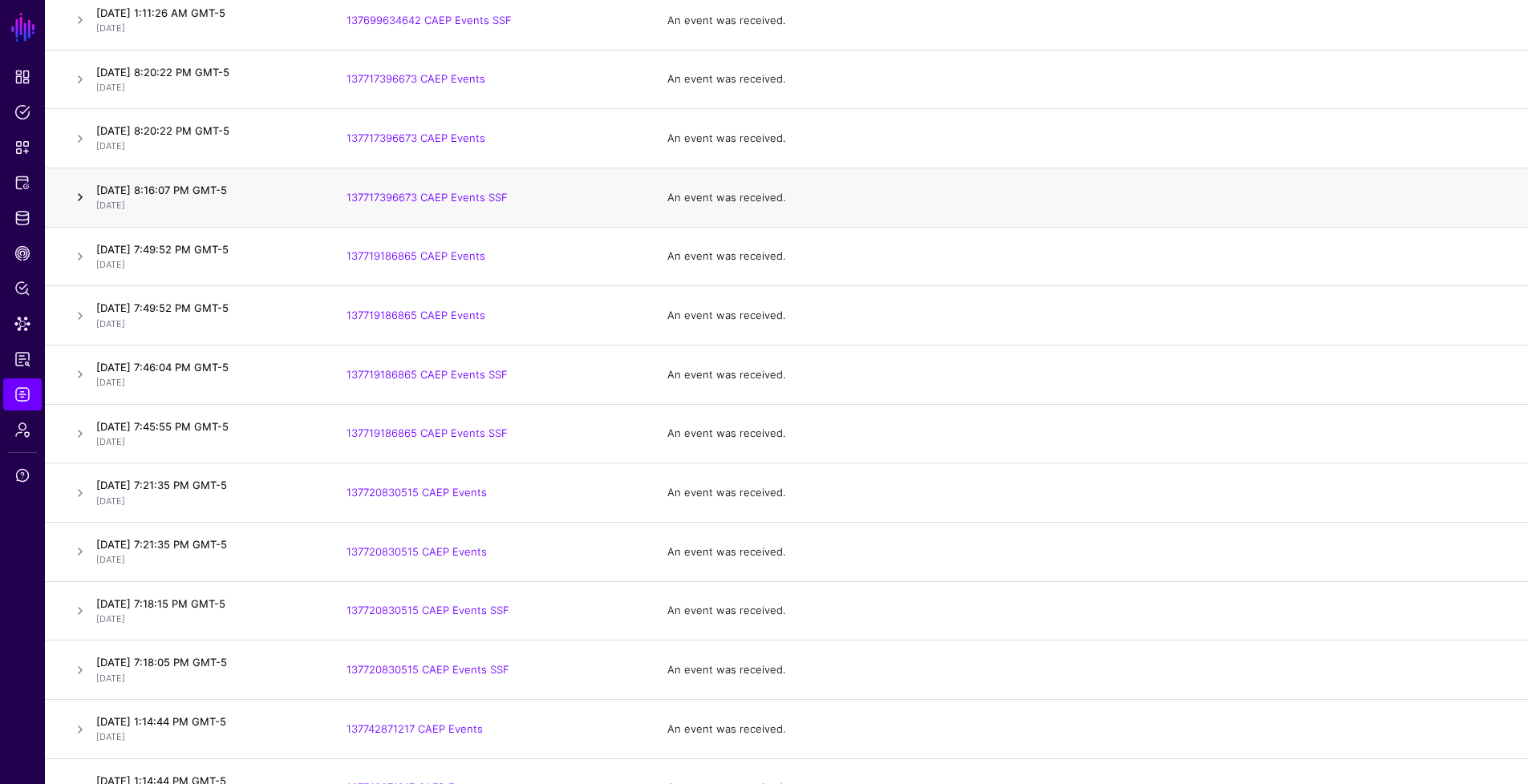
click at [82, 198] on link at bounding box center [80, 198] width 19 height 19
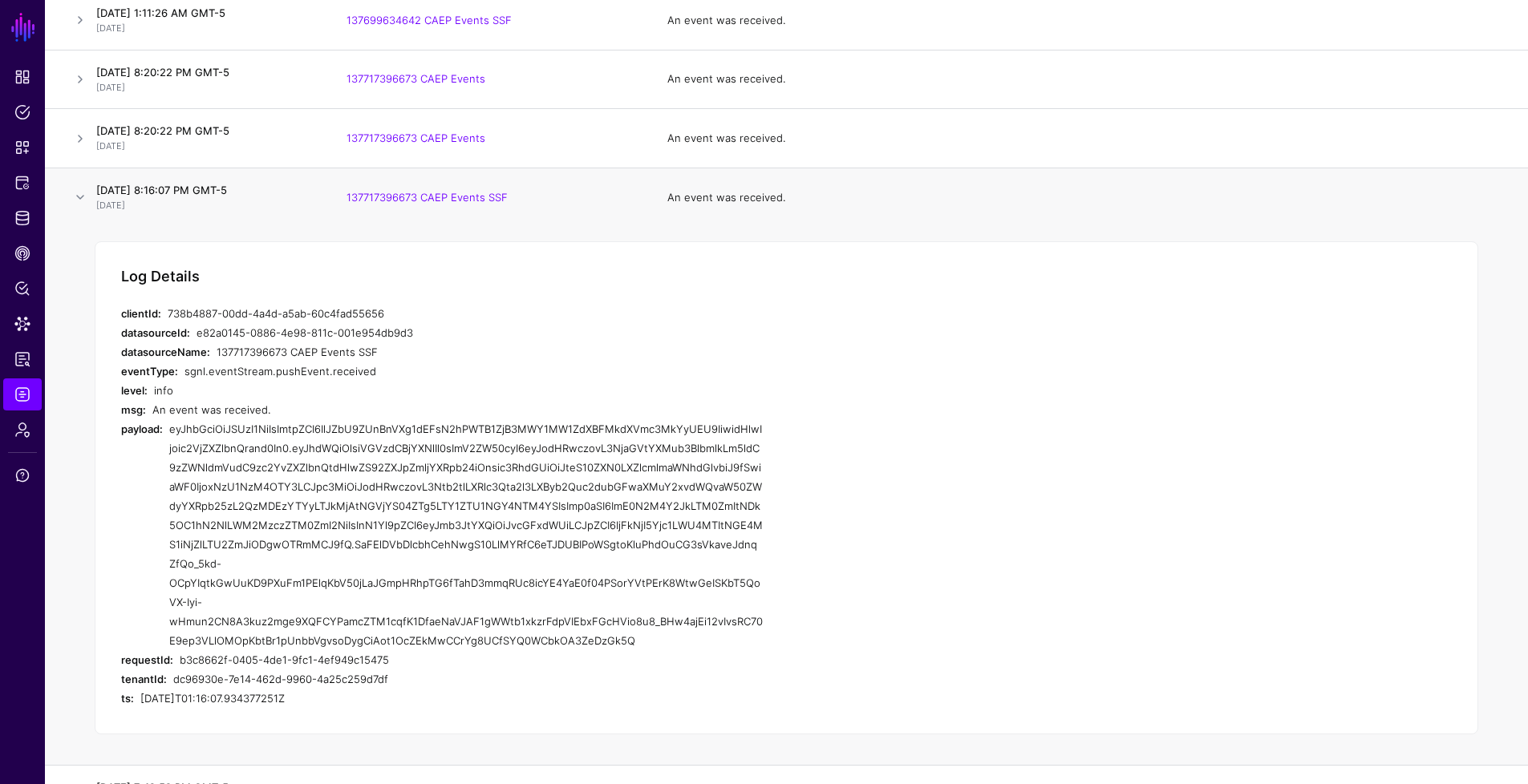
drag, startPoint x: 387, startPoint y: 346, endPoint x: 217, endPoint y: 345, distance: 170.0
click at [217, 345] on div "137717396673 CAEP Events SSF" at bounding box center [489, 352] width 546 height 19
click at [436, 372] on div "sgnl.eventStream.pushEvent.received" at bounding box center [474, 372] width 578 height 19
drag, startPoint x: 396, startPoint y: 353, endPoint x: 217, endPoint y: 352, distance: 179.0
click at [217, 352] on div "137717396673 CAEP Events SSF" at bounding box center [489, 352] width 546 height 19
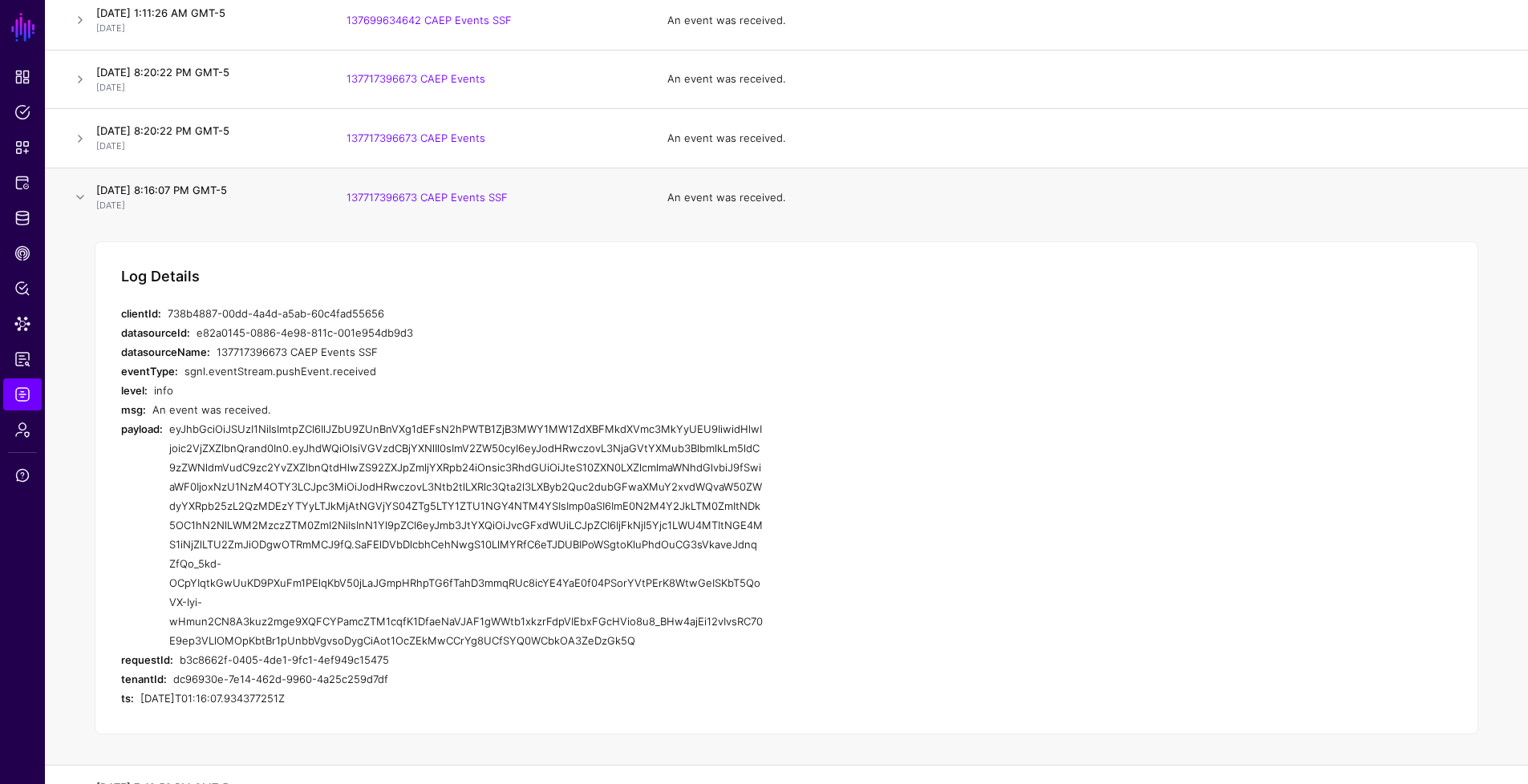
click at [217, 352] on div "137717396673 CAEP Events SSF" at bounding box center [489, 352] width 546 height 19
click at [374, 338] on div "e82a0145-0886-4e98-811c-001e954db9d3" at bounding box center [480, 332] width 566 height 19
drag, startPoint x: 396, startPoint y: 315, endPoint x: 168, endPoint y: 307, distance: 228.1
click at [168, 307] on div "738b4887-00dd-4a4d-a5ab-60c4fad55656" at bounding box center [466, 313] width 596 height 19
click at [380, 332] on div "e82a0145-0886-4e98-811c-001e954db9d3" at bounding box center [480, 332] width 566 height 19
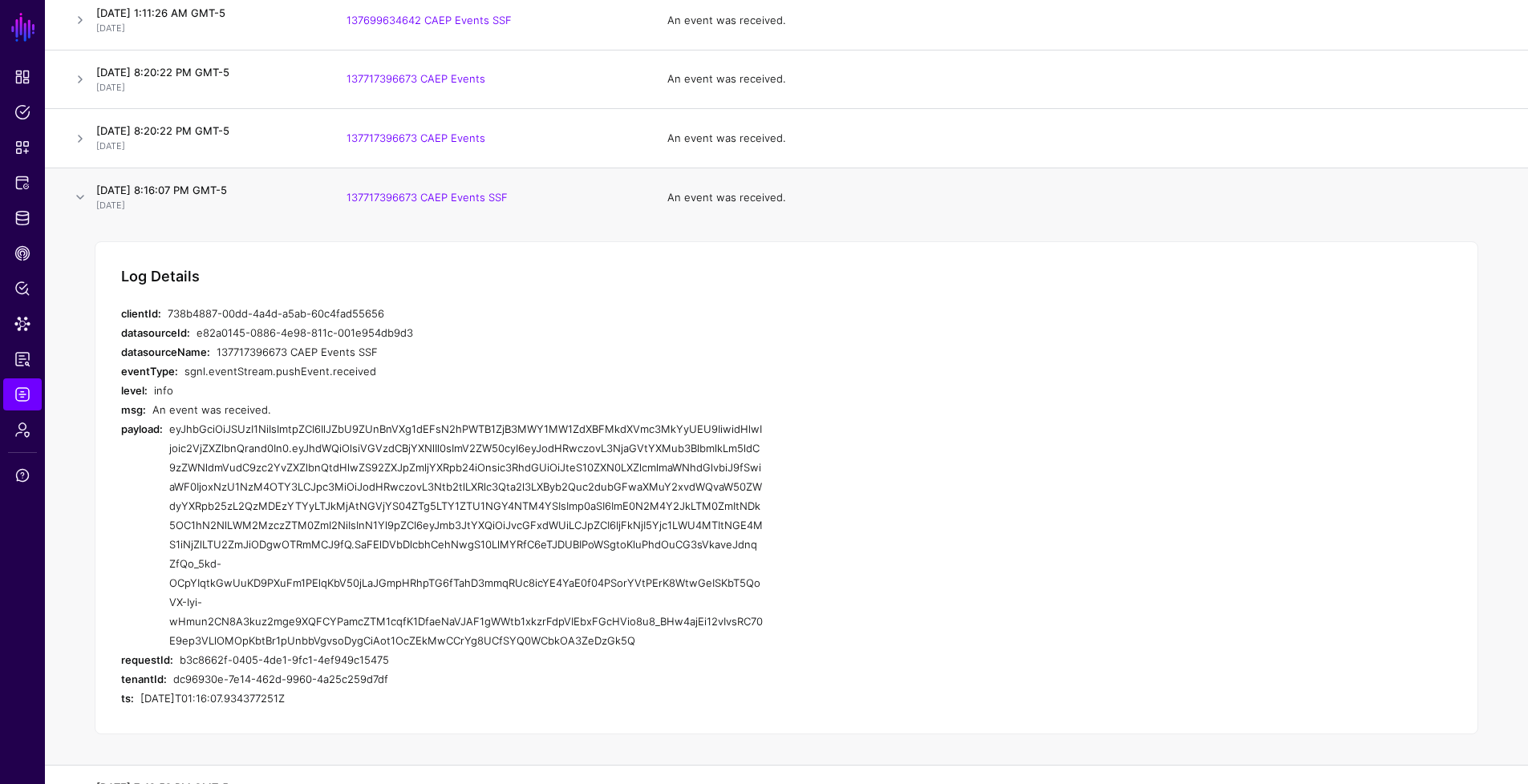
drag, startPoint x: 339, startPoint y: 694, endPoint x: 122, endPoint y: 317, distance: 435.0
click at [122, 317] on div "Log Details clientId: 738b4887-00dd-4a4d-a5ab-60c4fad55656 datasourceId: e82a01…" at bounding box center [786, 488] width 1383 height 494
click at [84, 193] on link at bounding box center [80, 198] width 19 height 19
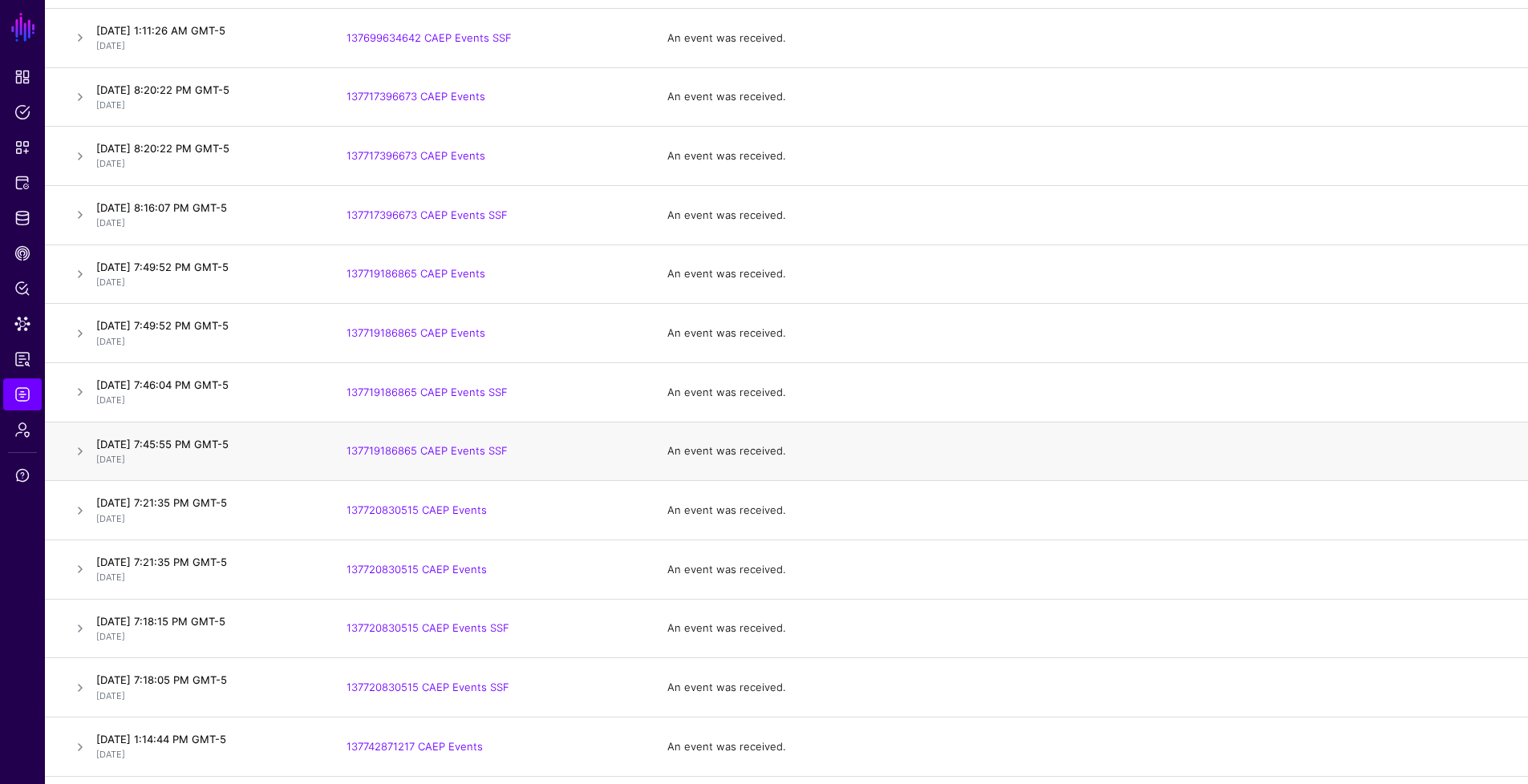
scroll to position [1577, 0]
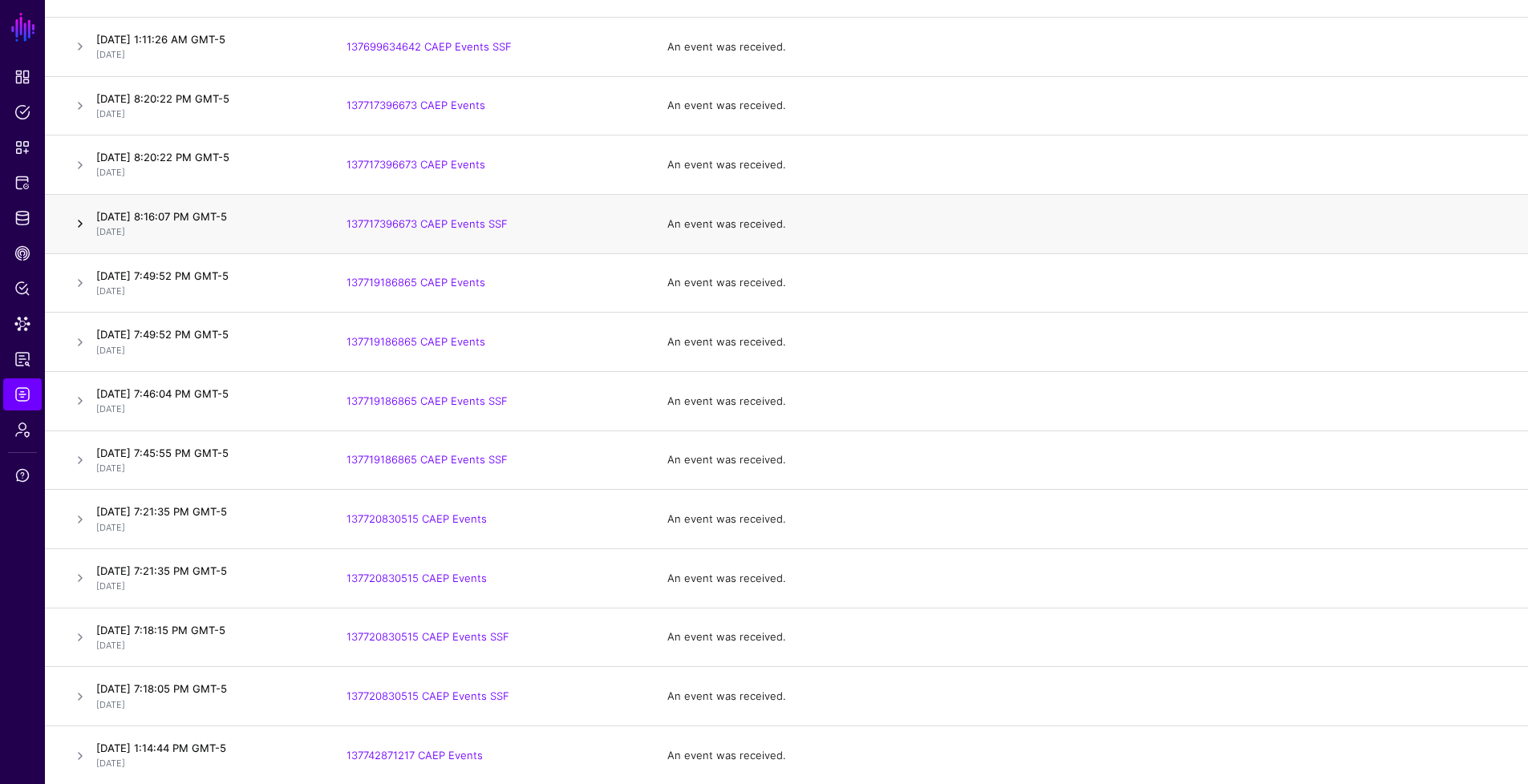
click at [81, 223] on link at bounding box center [80, 224] width 19 height 19
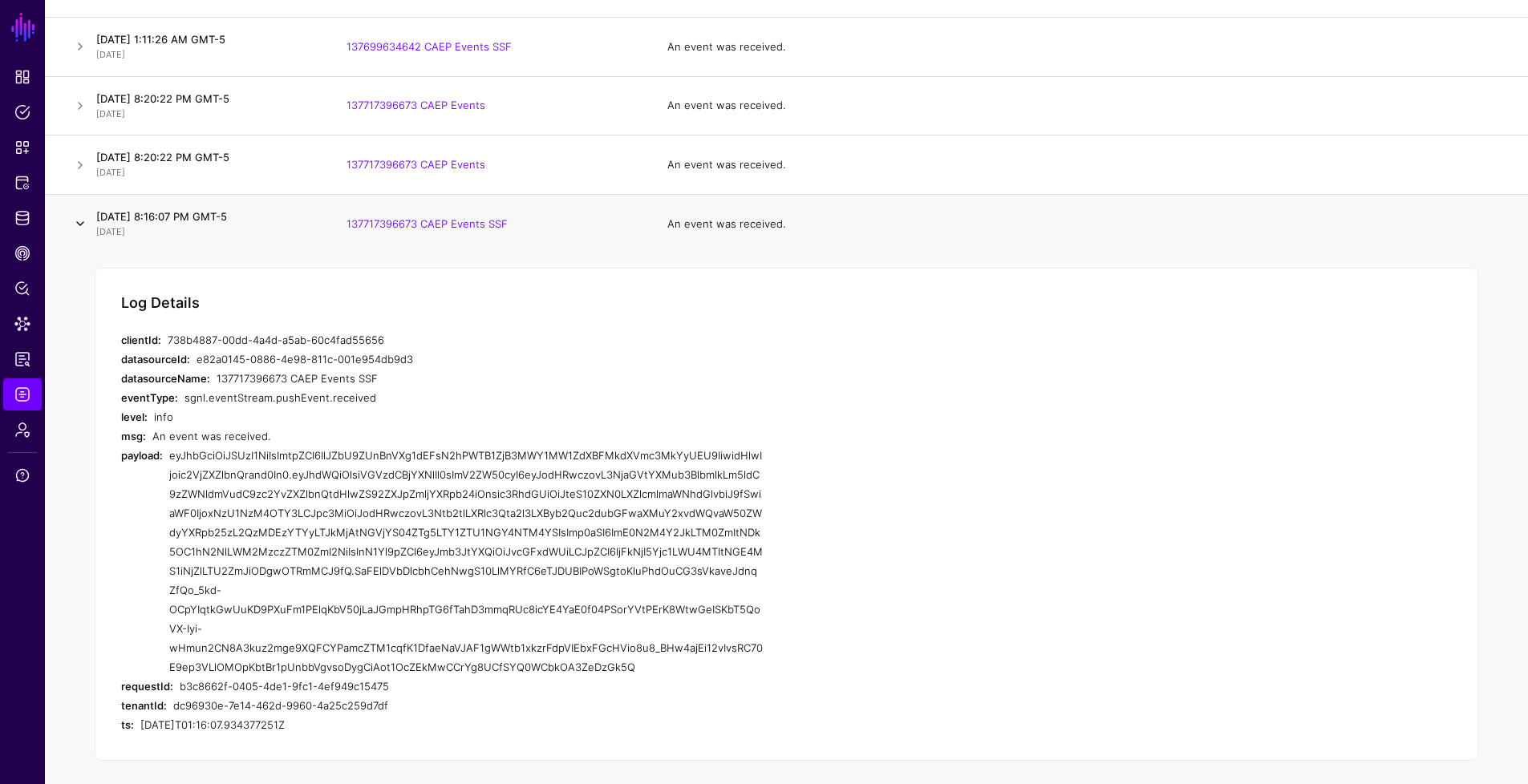
click at [87, 222] on link at bounding box center [80, 224] width 19 height 19
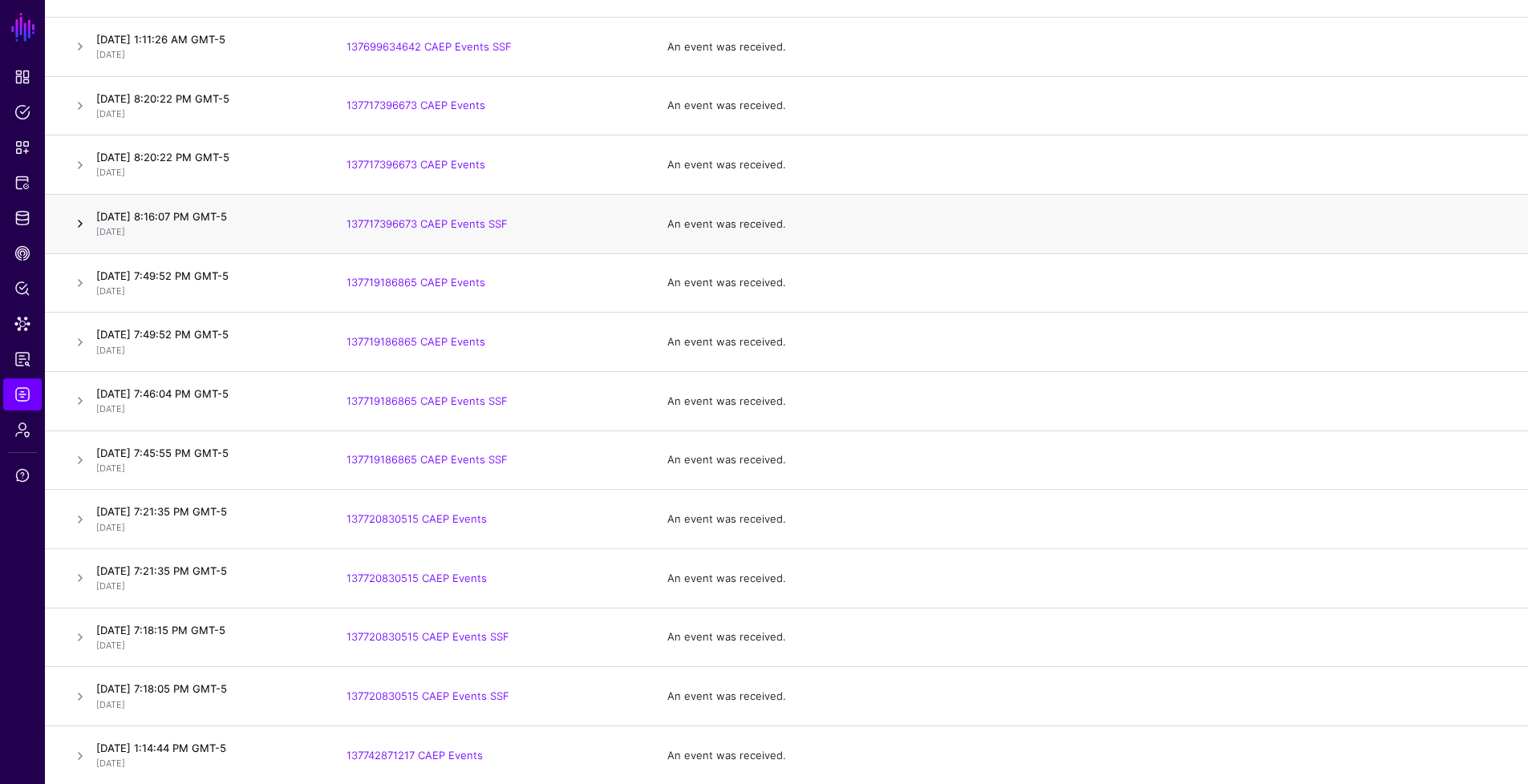
click at [87, 221] on link at bounding box center [80, 224] width 19 height 19
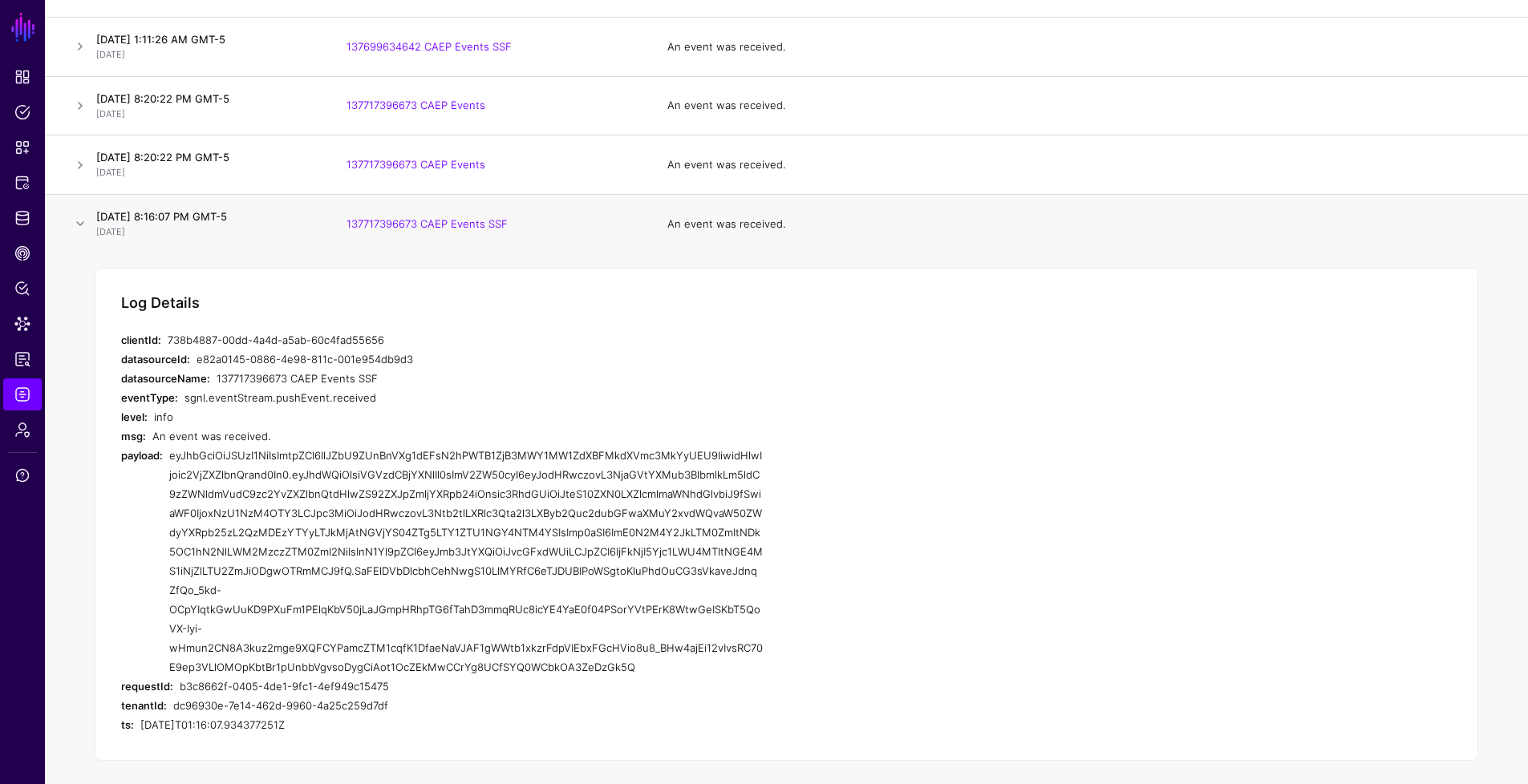
click at [636, 660] on div "eyJhbGciOiJSUzI1NiIsImtpZCI6IlJZbU9ZUnBnVXg1dEFsN2hPWTB1ZjB3MWY1MW1ZdXBFMkdXVmc…" at bounding box center [466, 560] width 594 height 231
drag, startPoint x: 641, startPoint y: 667, endPoint x: 168, endPoint y: 463, distance: 515.1
click at [168, 463] on div "payload: eyJhbGciOiJSUzI1NiIsImtpZCI6IlJZbU9ZUnBnVXg1dEFsN2hPWTB1ZjB3MWY1MW1ZdX…" at bounding box center [441, 560] width 642 height 231
click at [82, 225] on link at bounding box center [80, 224] width 19 height 19
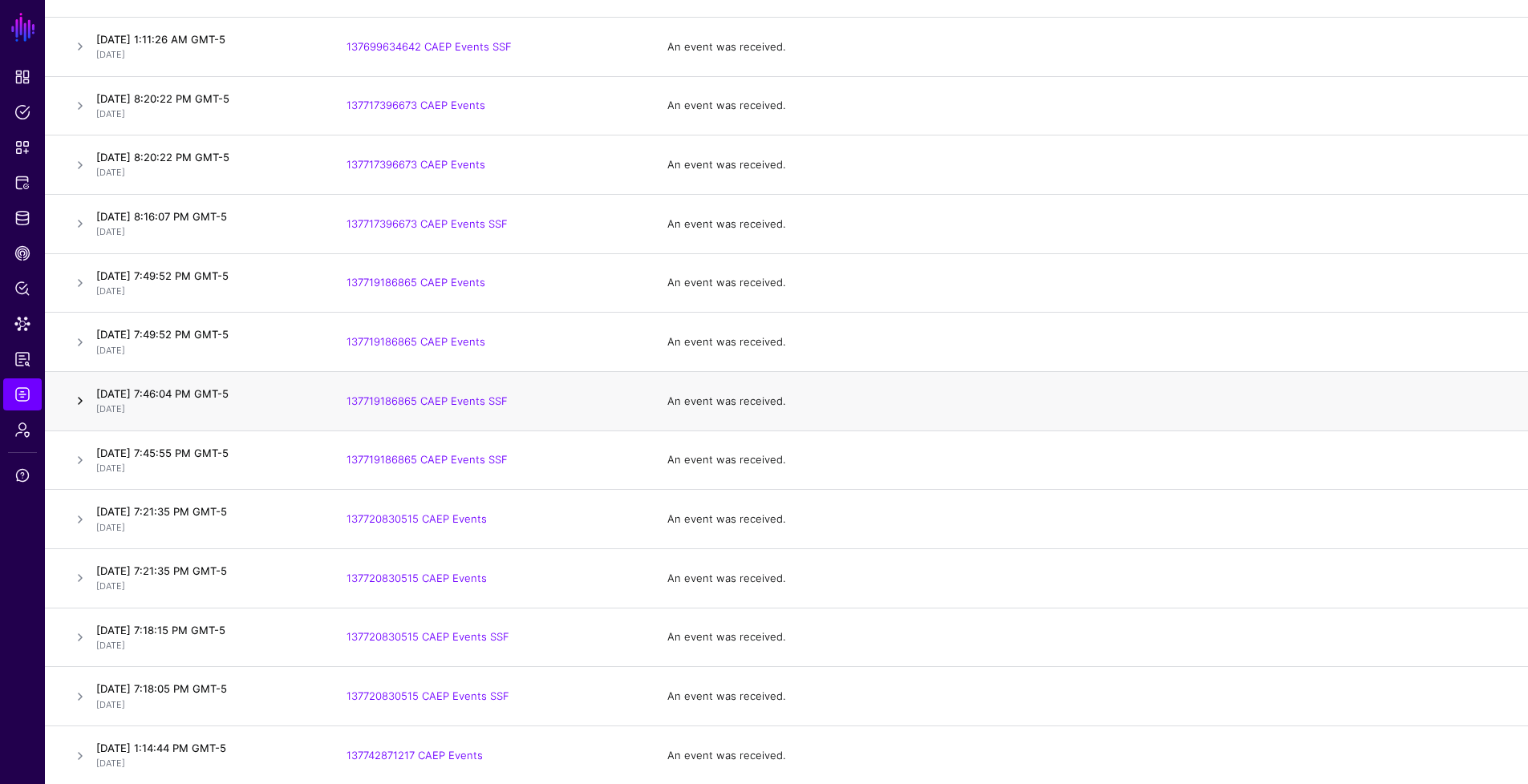
click at [81, 399] on link at bounding box center [80, 401] width 19 height 19
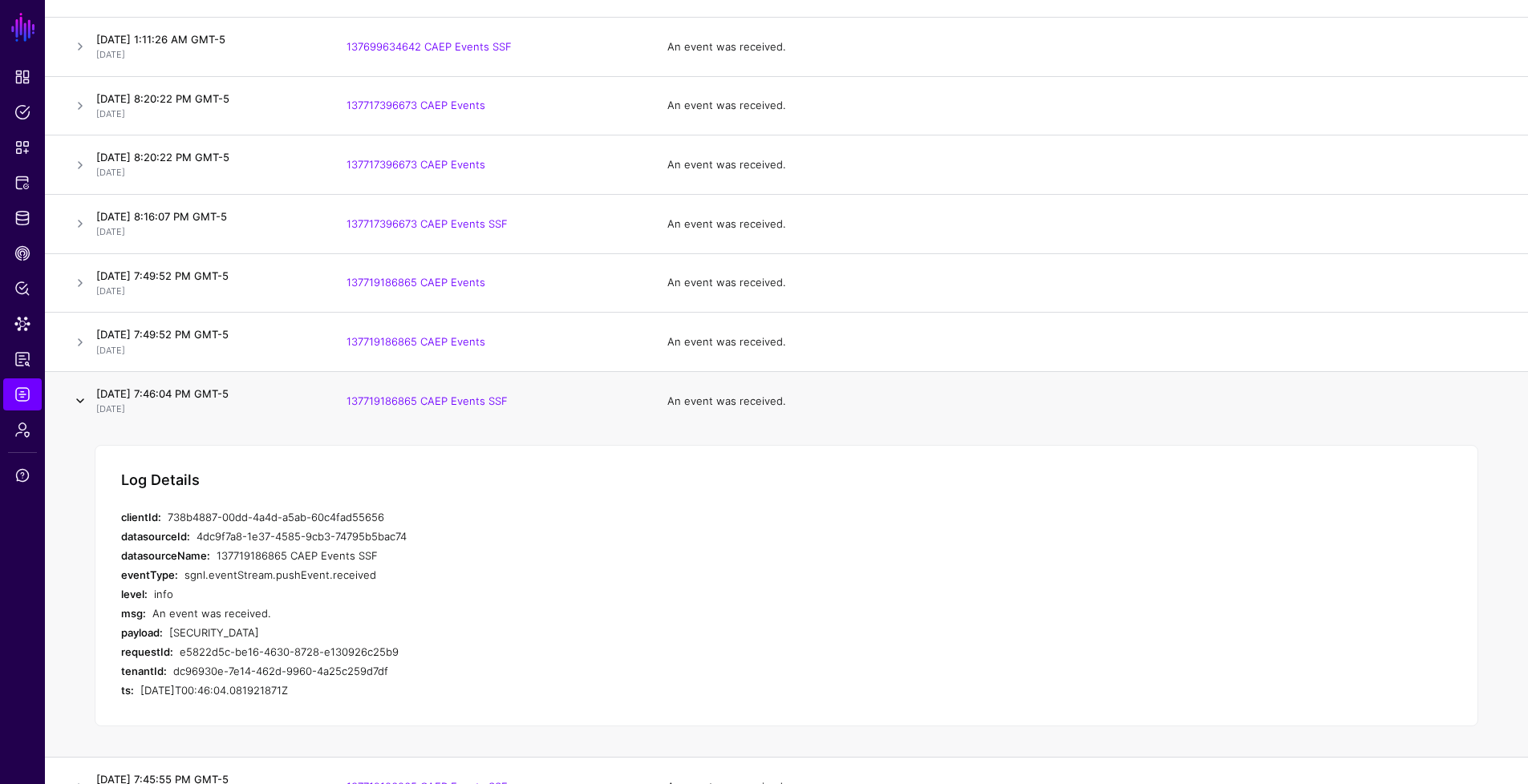
click at [81, 399] on link at bounding box center [80, 401] width 19 height 19
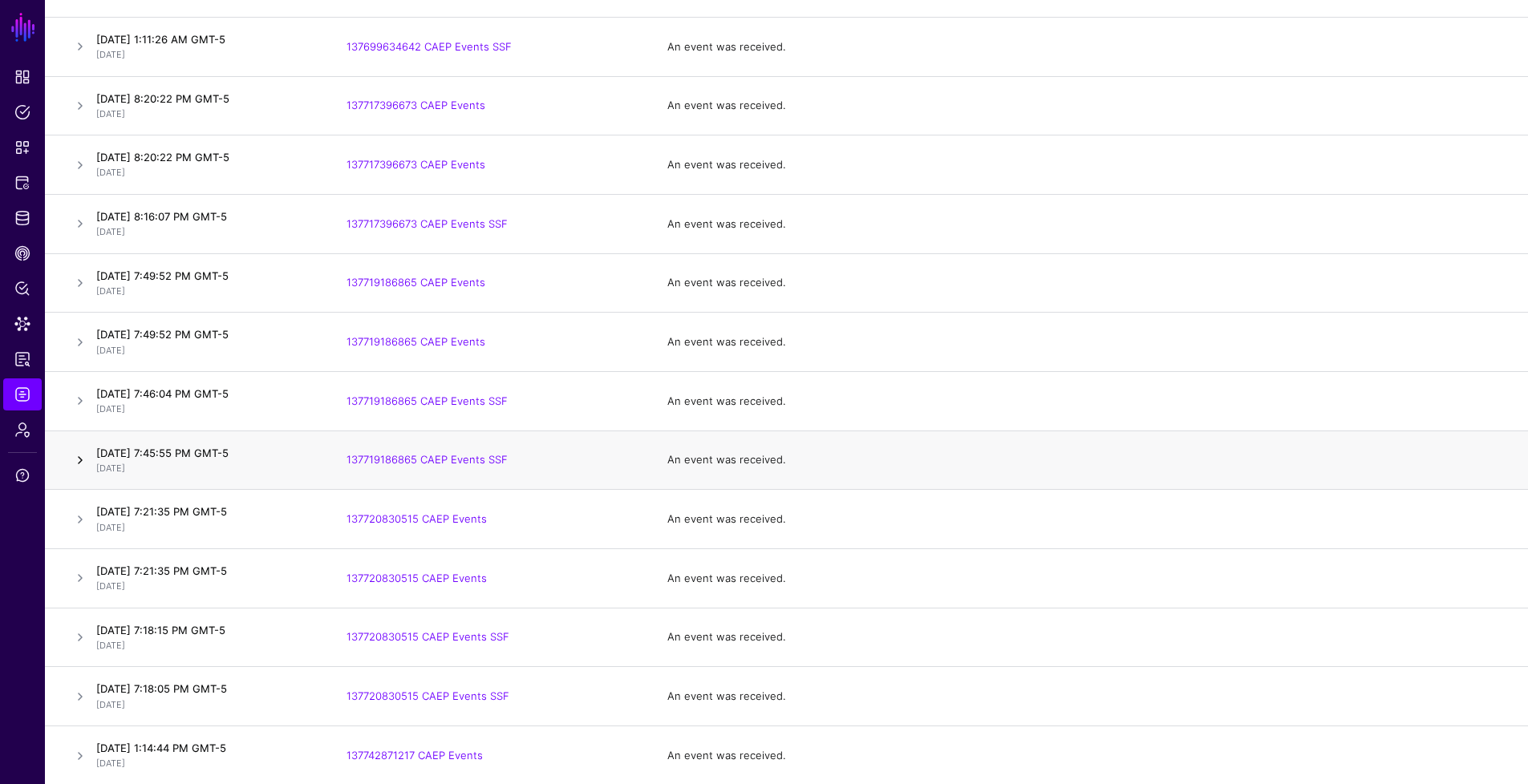
click at [86, 464] on link at bounding box center [80, 460] width 19 height 19
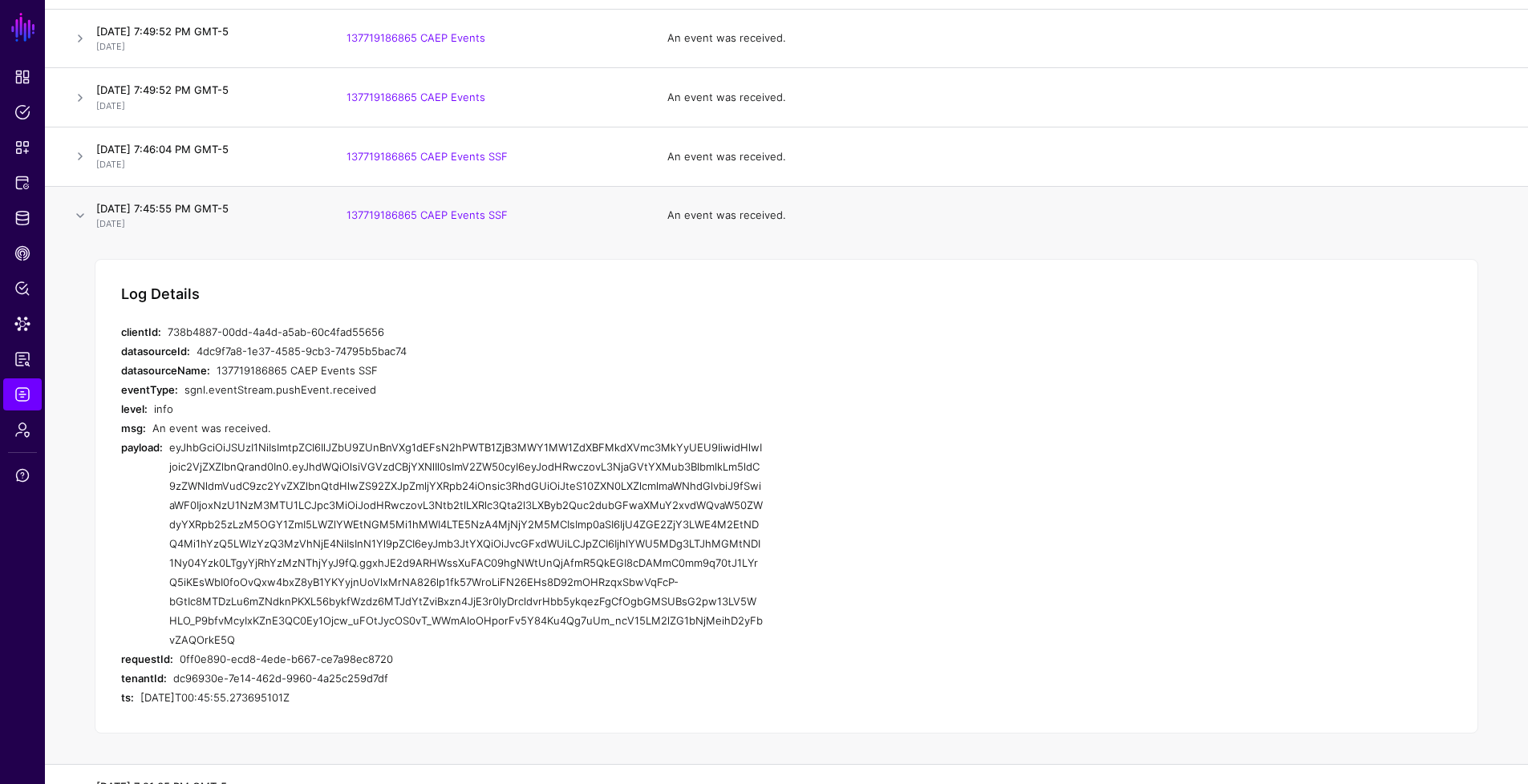
scroll to position [1932, 0]
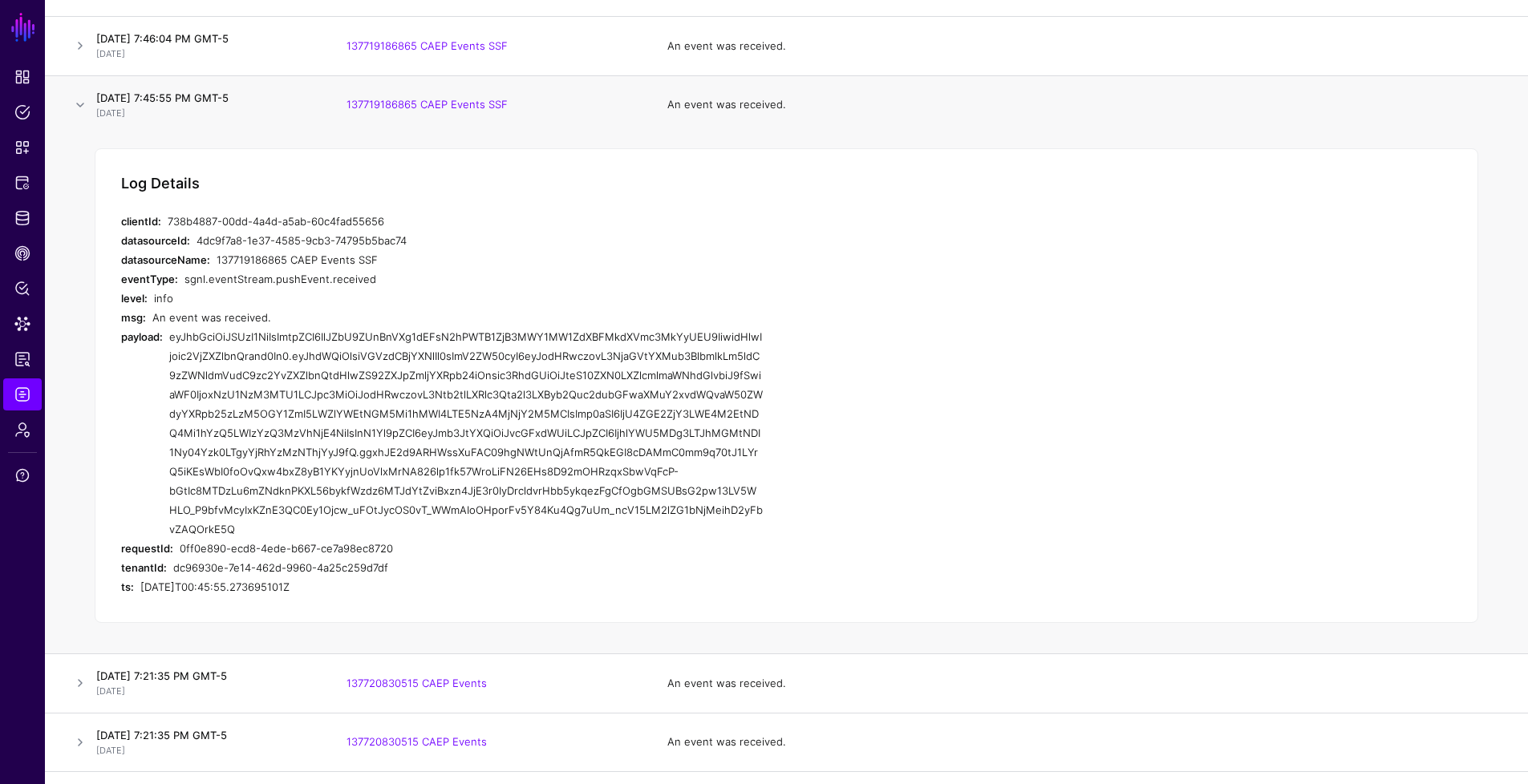
drag, startPoint x: 235, startPoint y: 526, endPoint x: 165, endPoint y: 338, distance: 200.6
click at [165, 338] on div "payload: eyJhbGciOiJSUzI1NiIsImtpZCI6IlJZbU9ZUnBnVXg1dEFsN2hPWTB1ZjB3MWY1MW1ZdX…" at bounding box center [441, 432] width 642 height 211
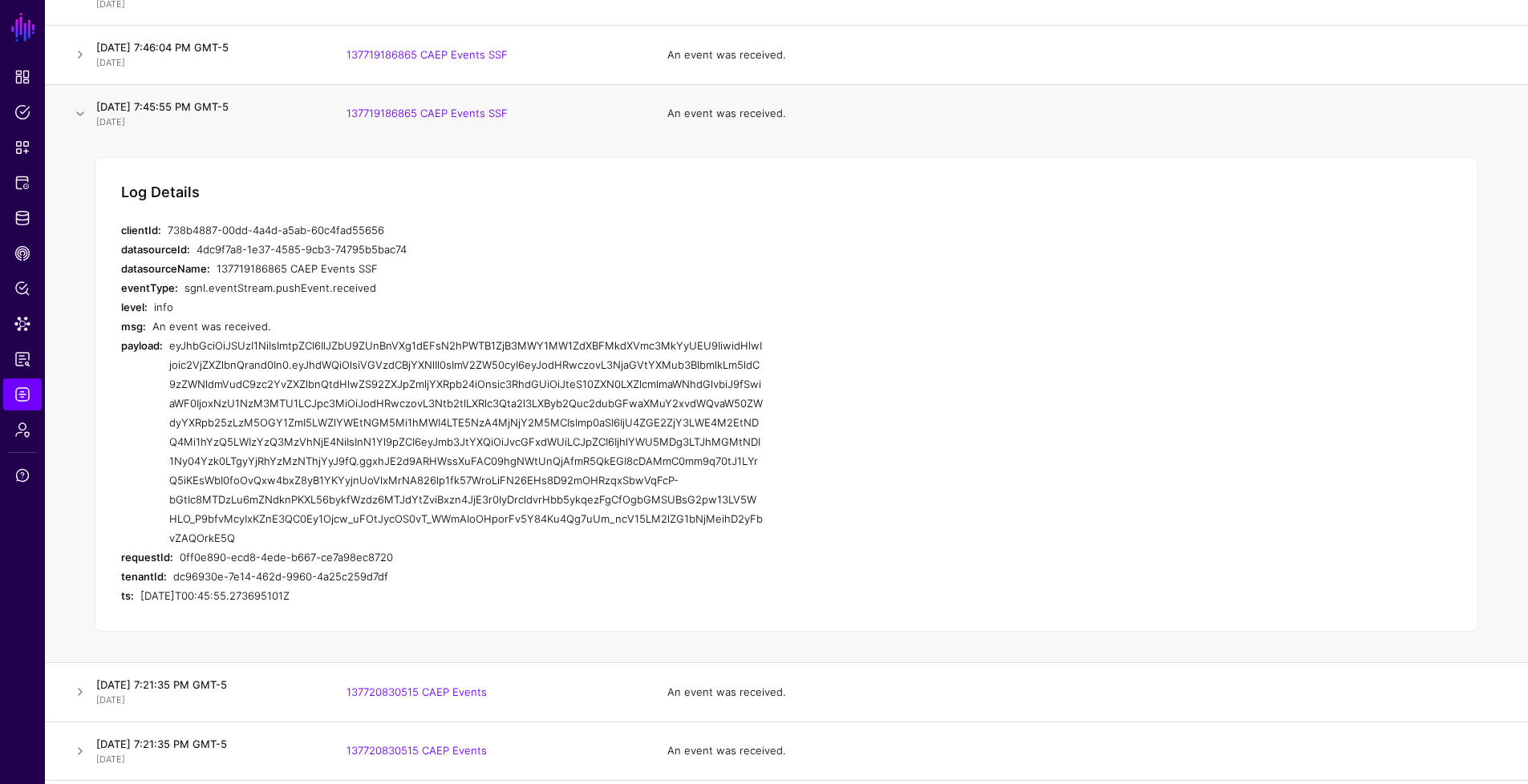
scroll to position [1914, 0]
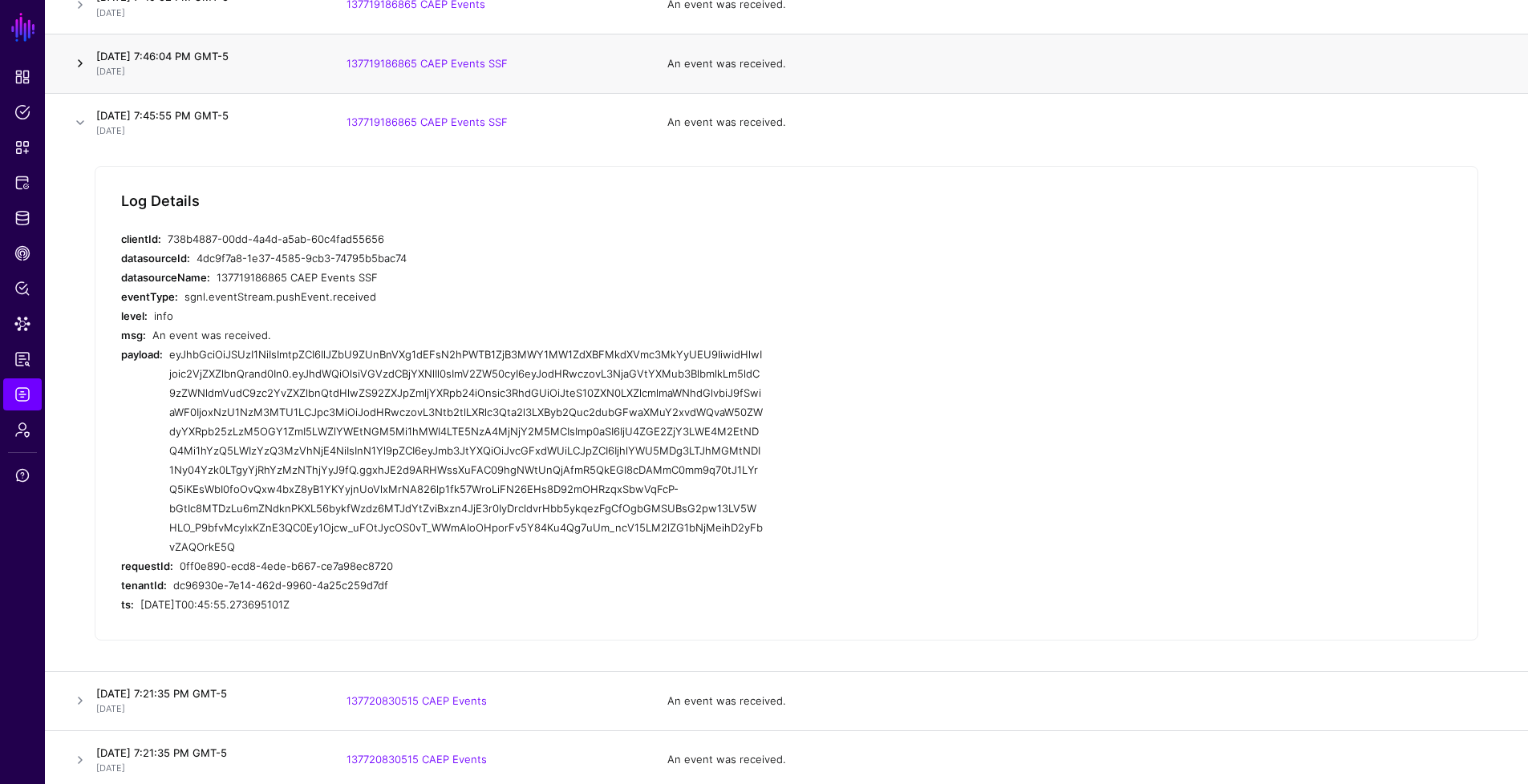
click at [80, 63] on link at bounding box center [80, 64] width 19 height 19
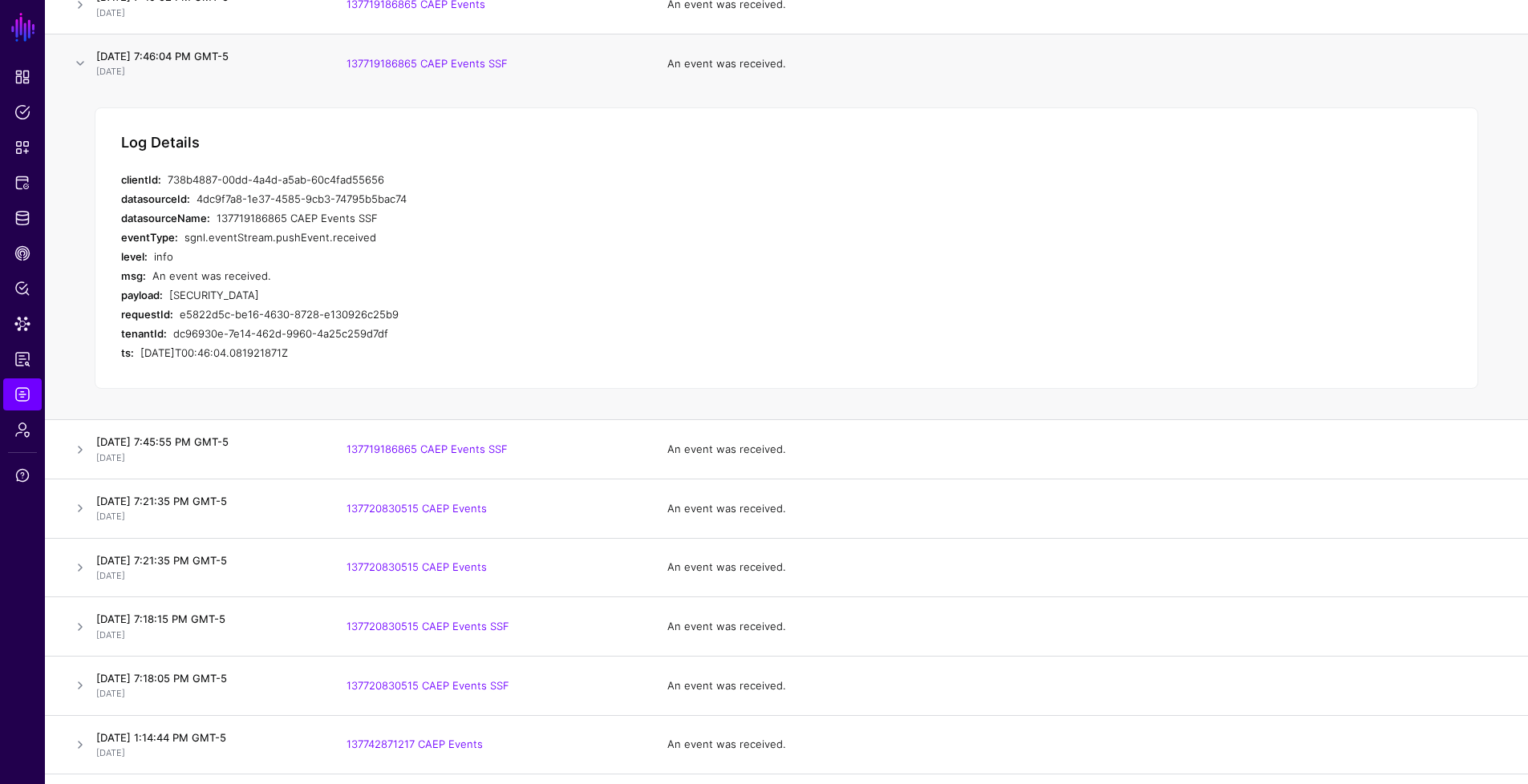
drag, startPoint x: 566, startPoint y: 471, endPoint x: 172, endPoint y: 297, distance: 430.7
click at [172, 297] on div "[SECURITY_DATA]" at bounding box center [466, 295] width 594 height 19
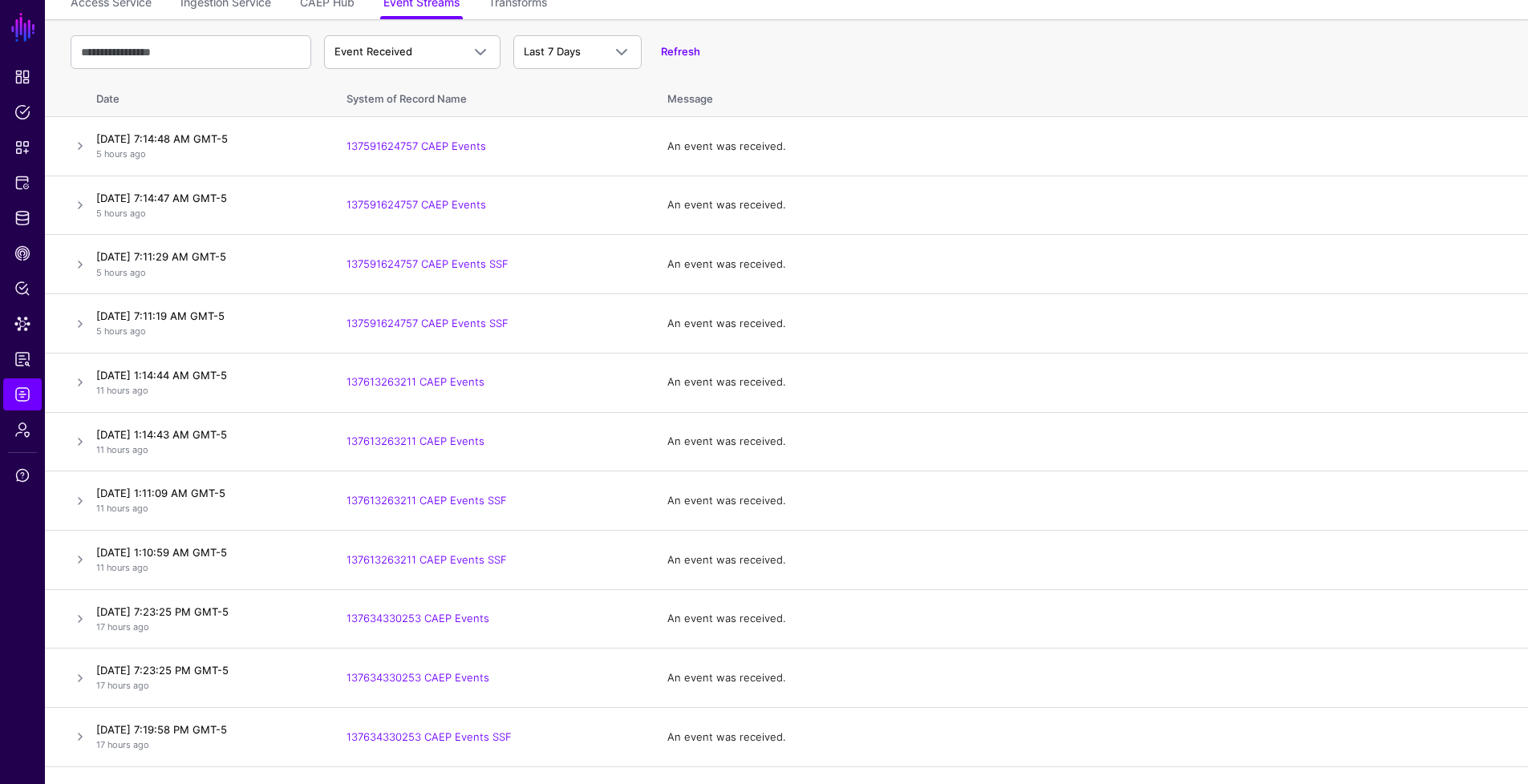
scroll to position [0, 0]
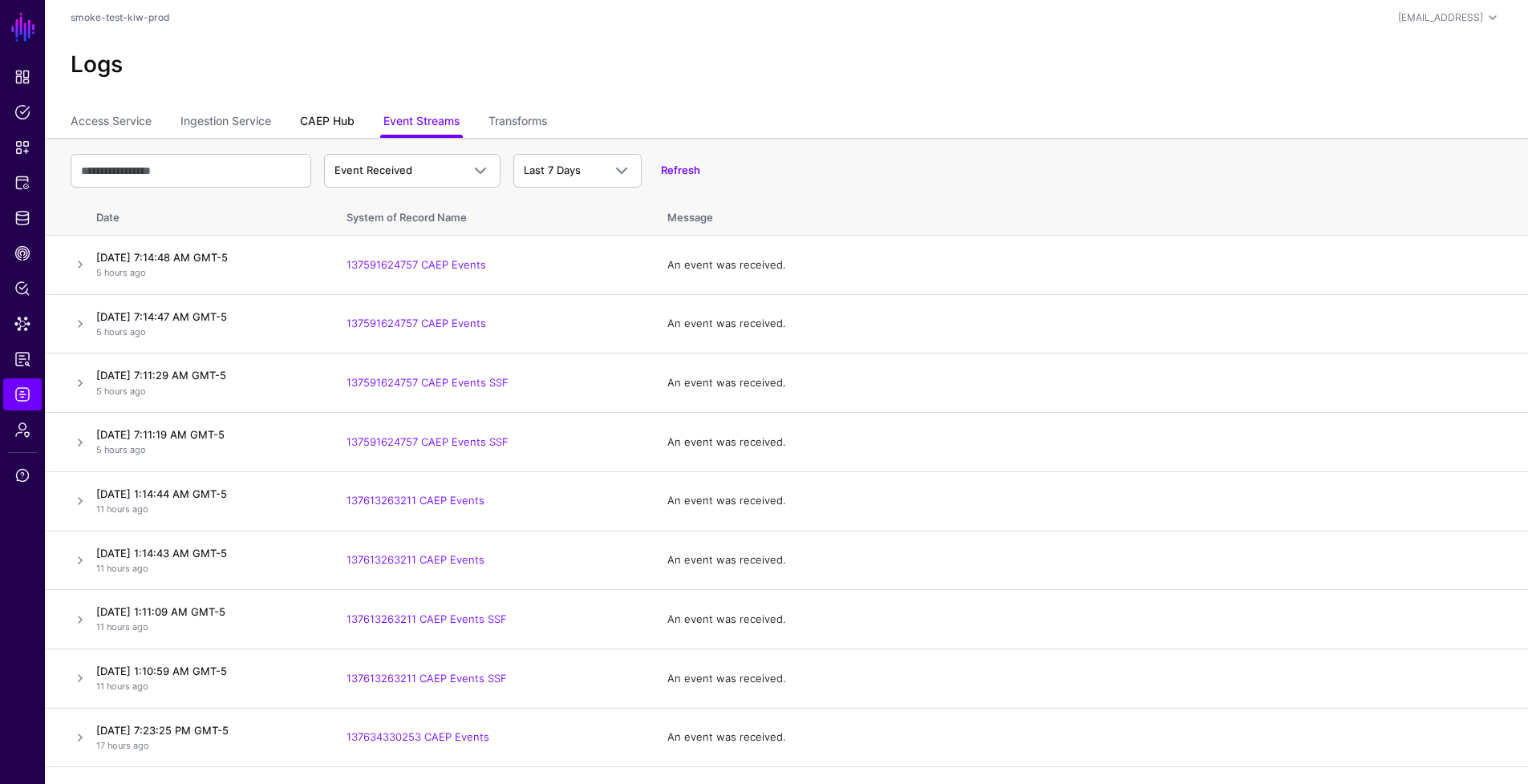
click at [348, 121] on link "CAEP Hub" at bounding box center [327, 122] width 55 height 30
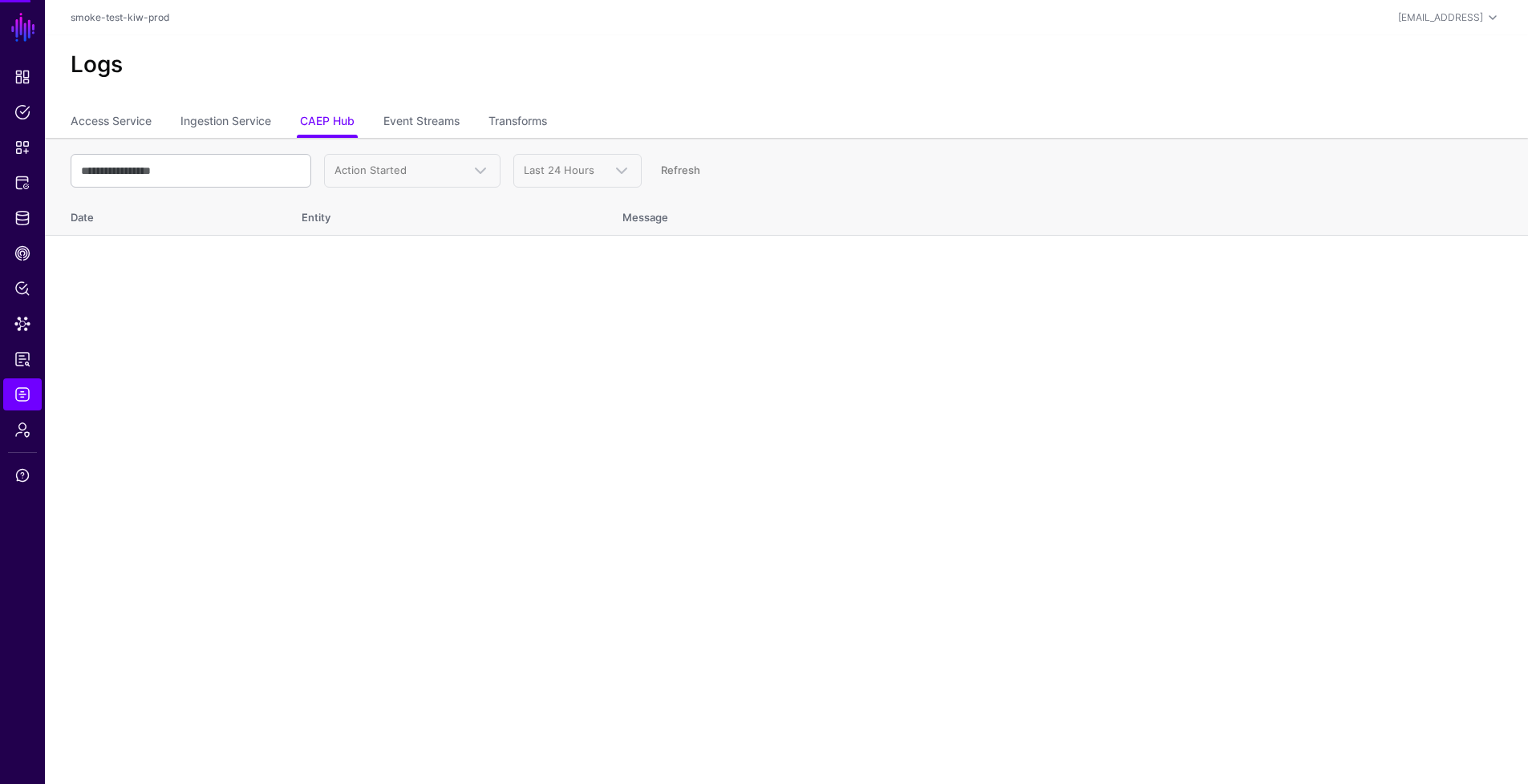
click at [348, 121] on link "CAEP Hub" at bounding box center [327, 122] width 55 height 30
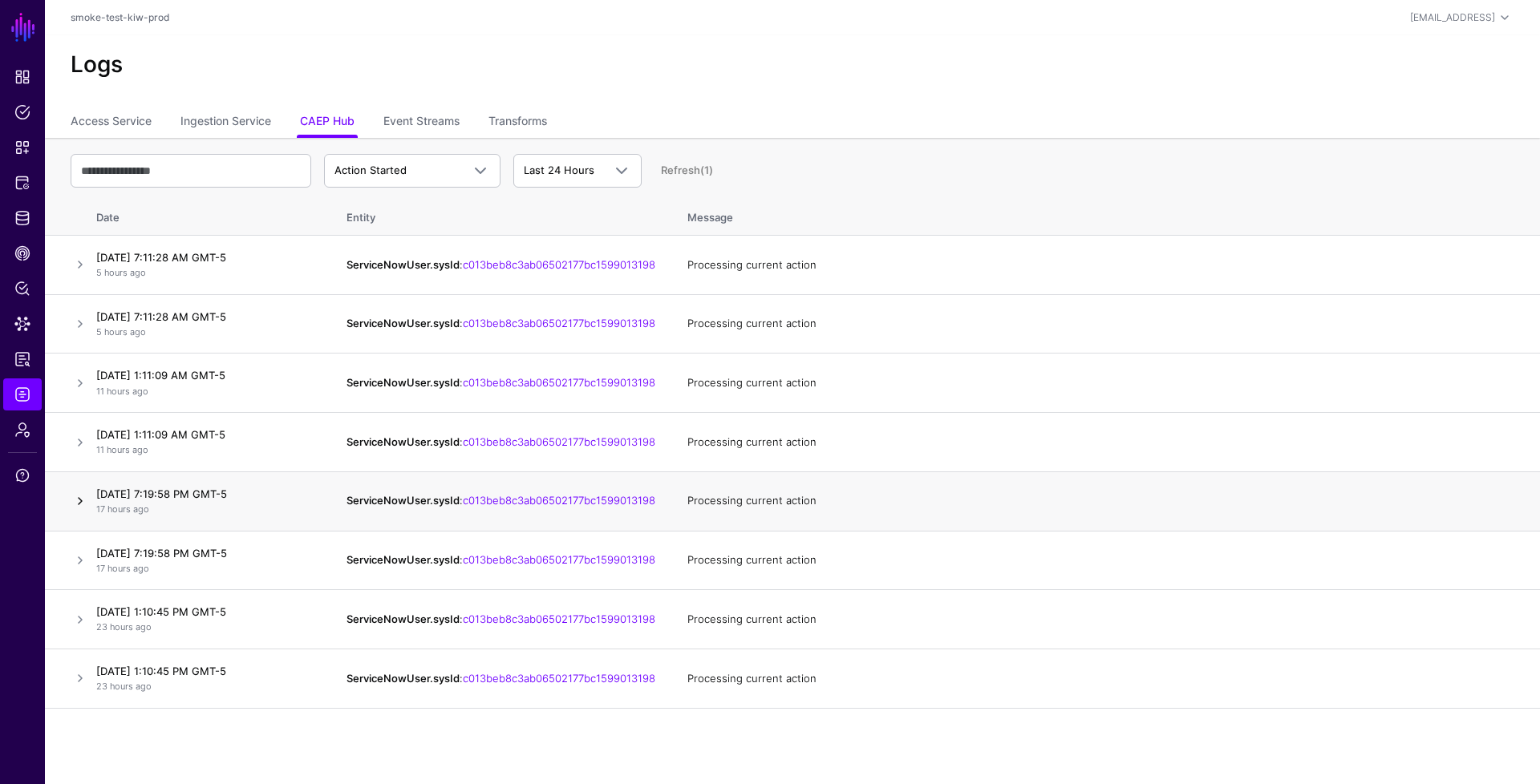
click at [77, 505] on link at bounding box center [80, 501] width 19 height 19
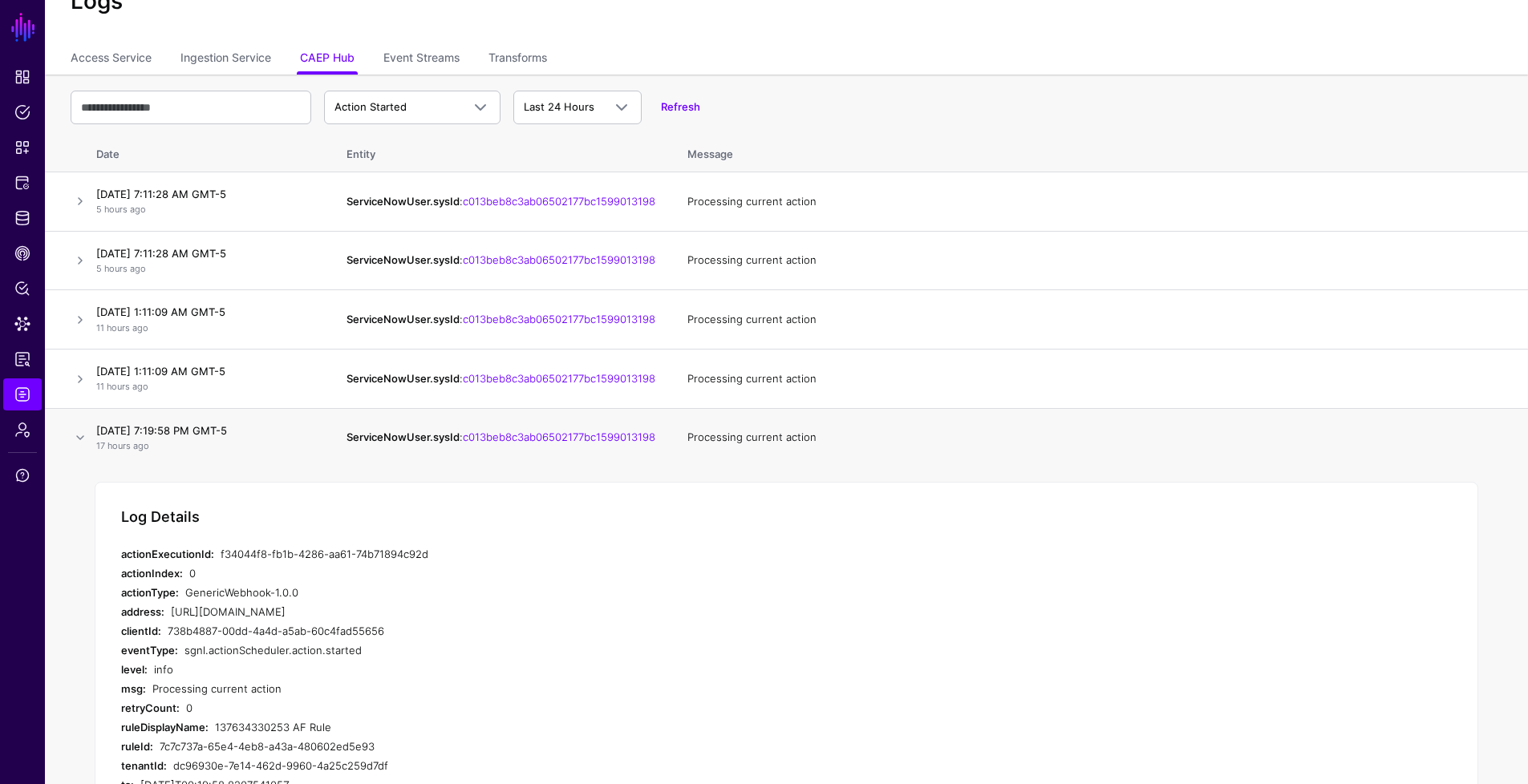
scroll to position [136, 0]
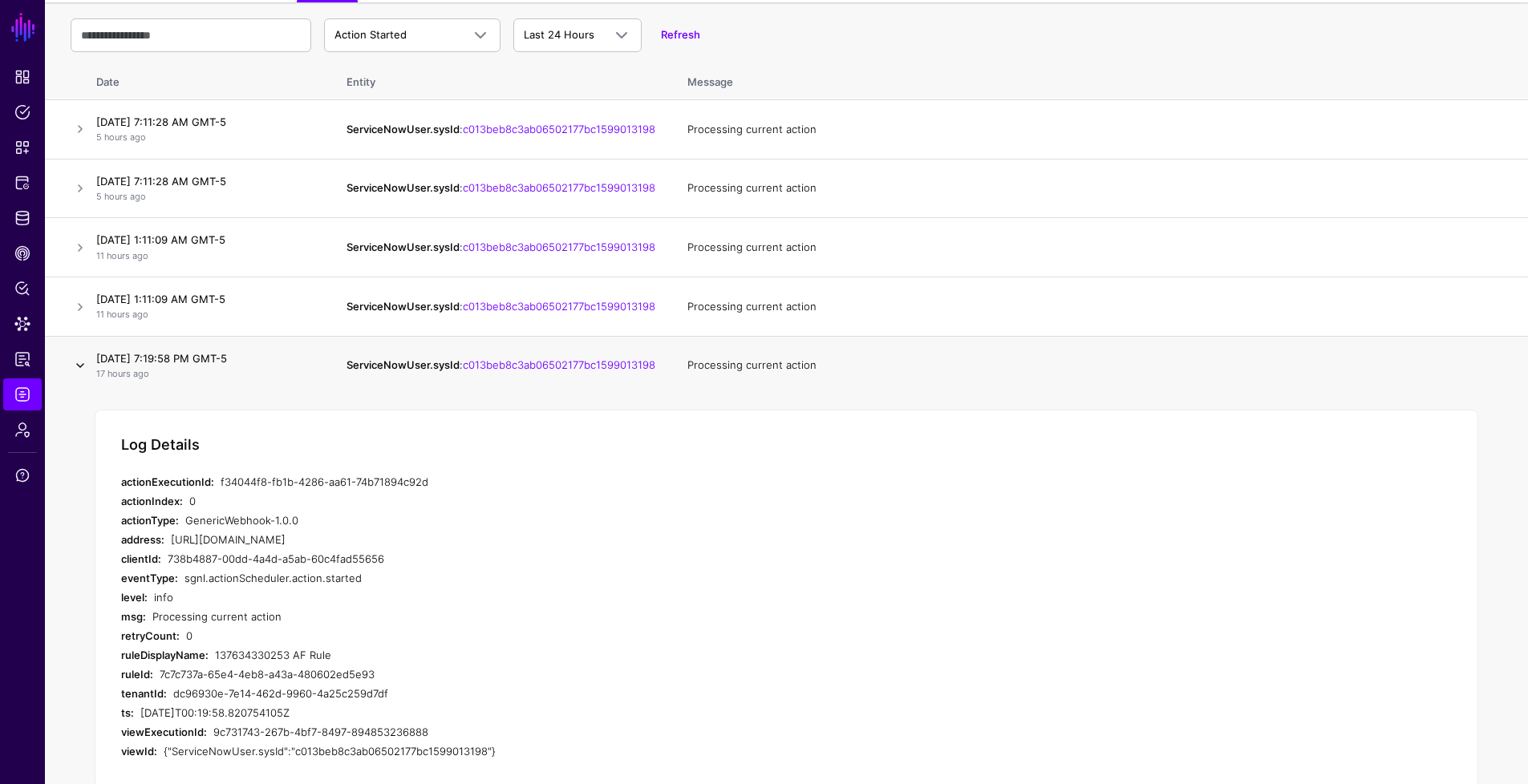
click at [80, 375] on link at bounding box center [80, 365] width 19 height 19
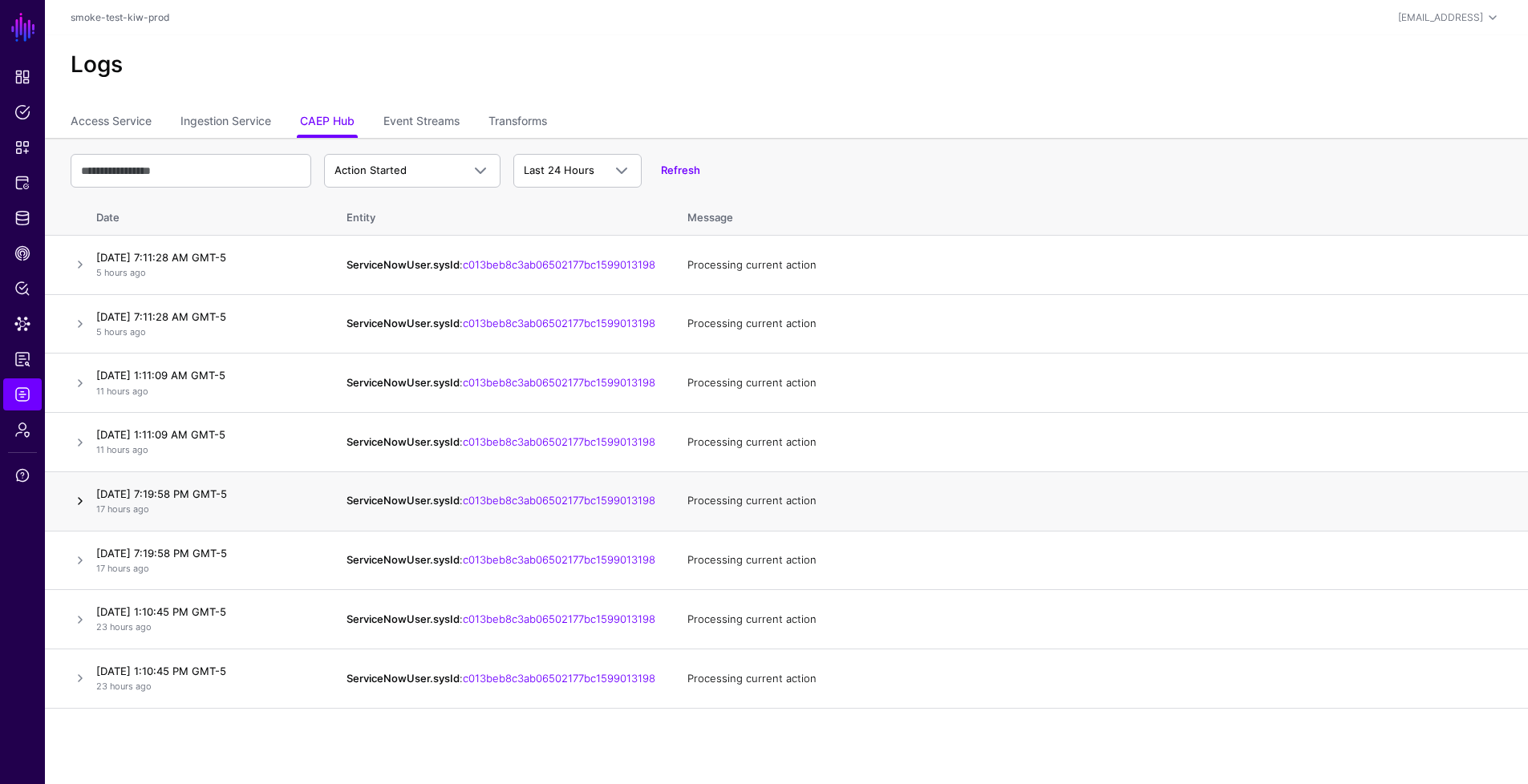
scroll to position [0, 0]
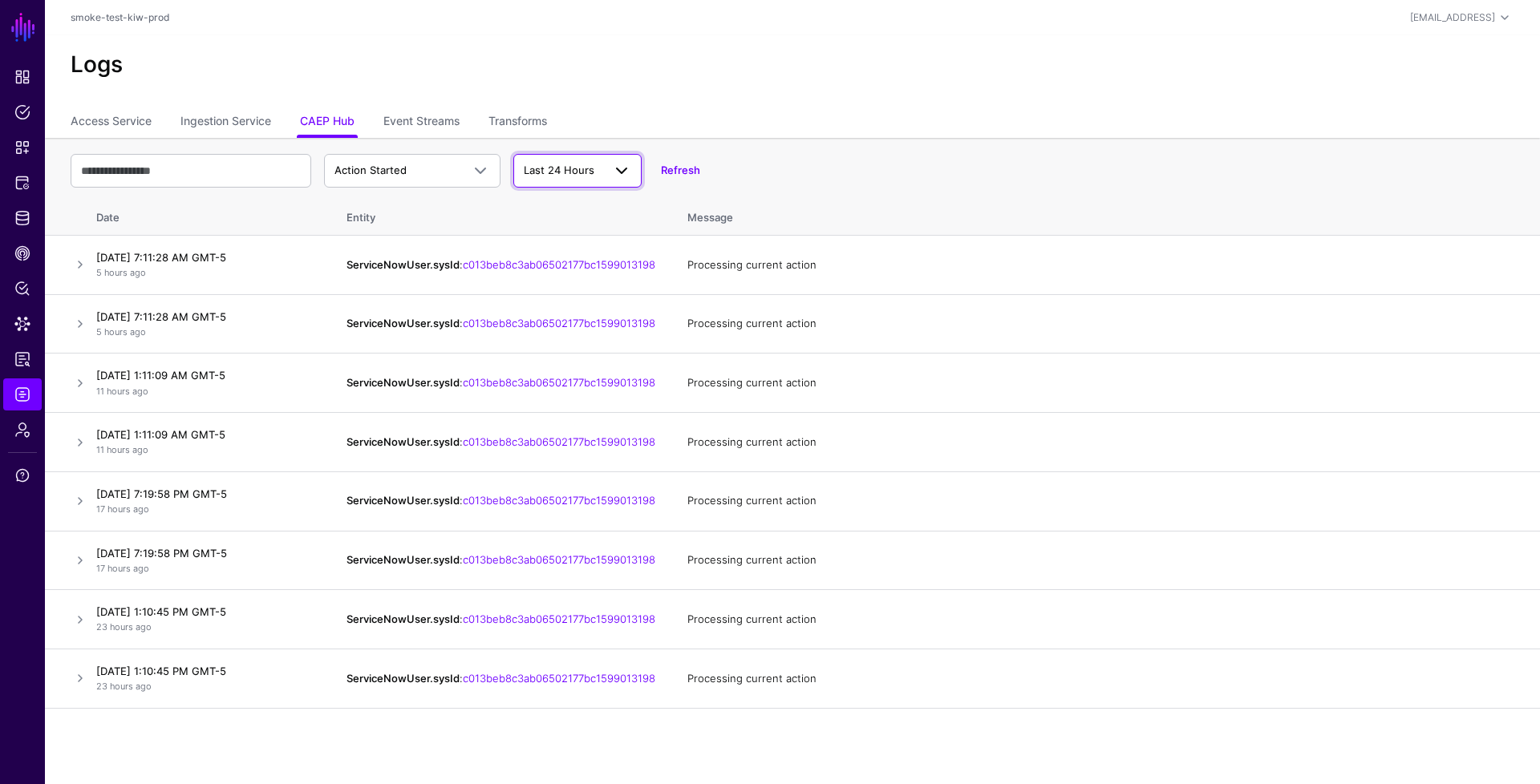
click at [595, 165] on span "Last 24 Hours" at bounding box center [563, 171] width 78 height 16
click at [583, 229] on span "Last 7 Days" at bounding box center [554, 232] width 57 height 13
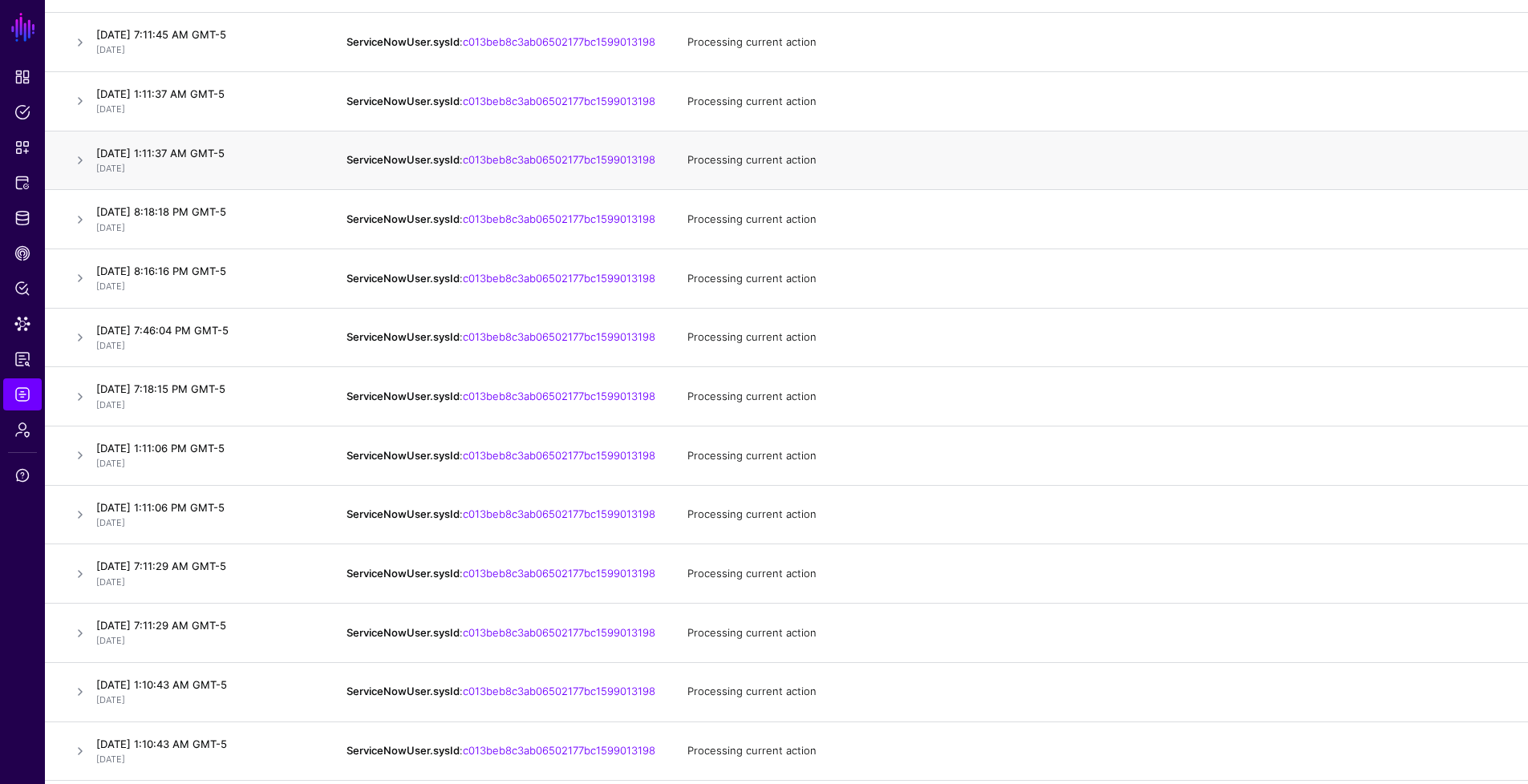
scroll to position [711, 0]
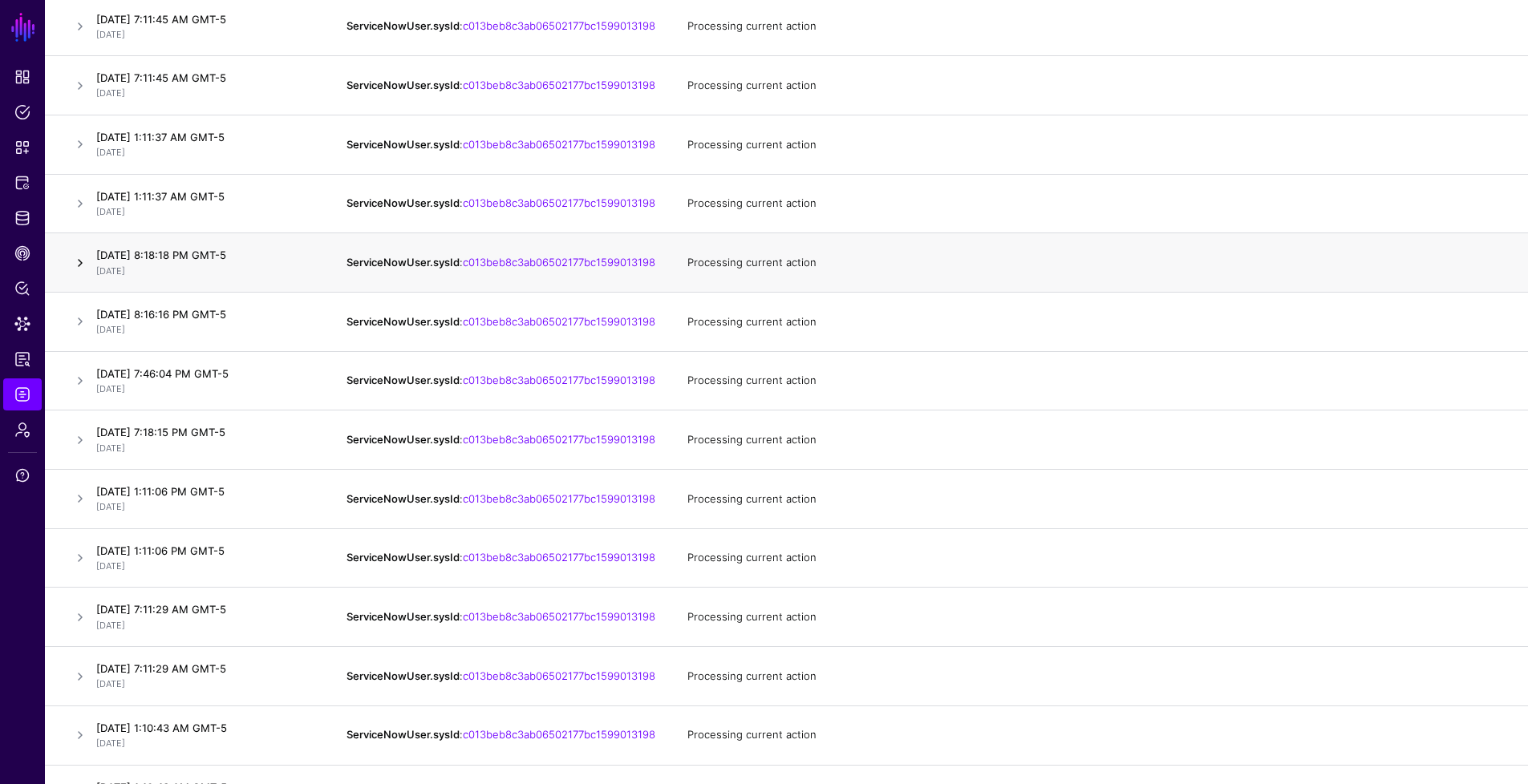
click at [84, 272] on link at bounding box center [80, 263] width 19 height 19
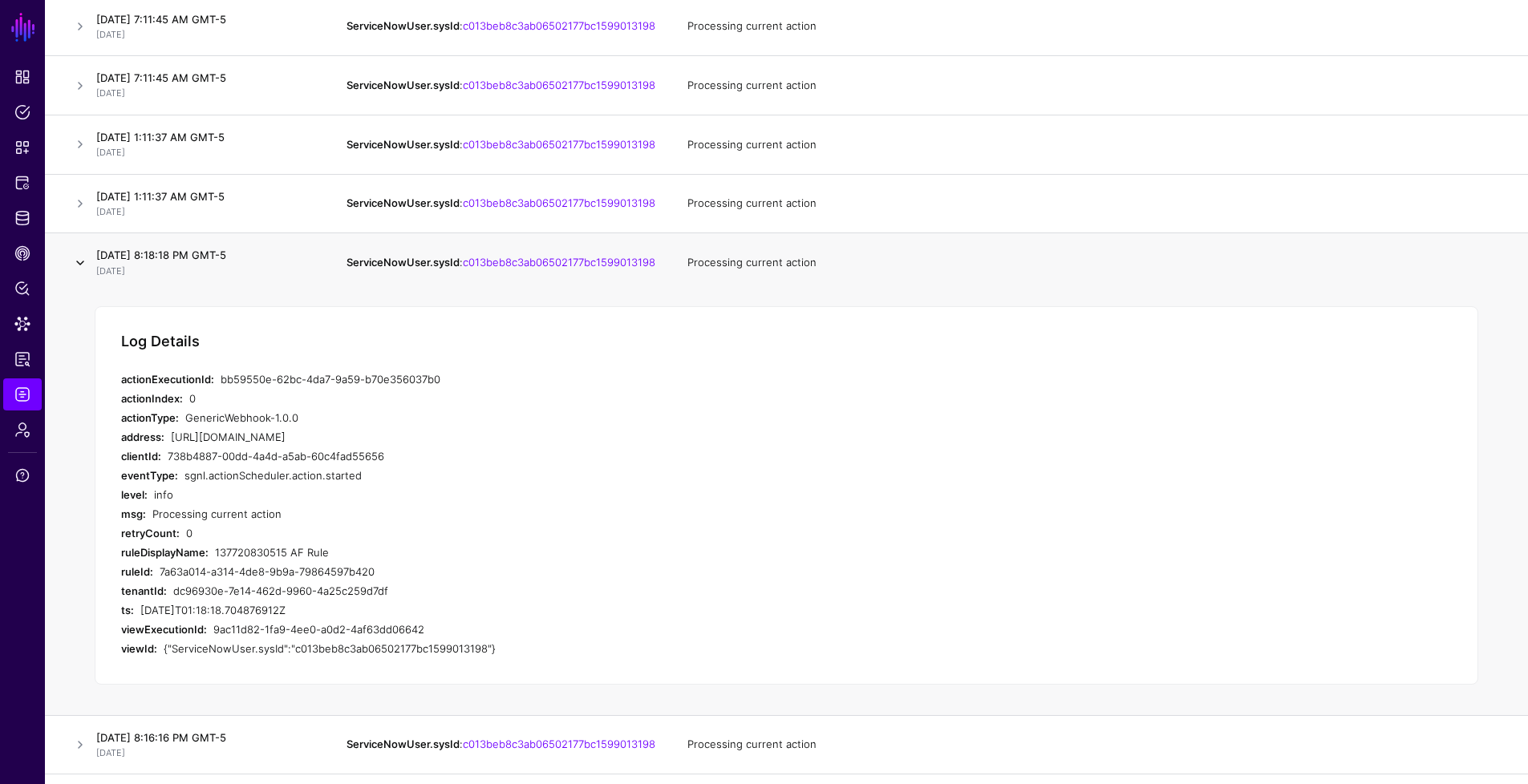
click at [84, 272] on link at bounding box center [80, 263] width 19 height 19
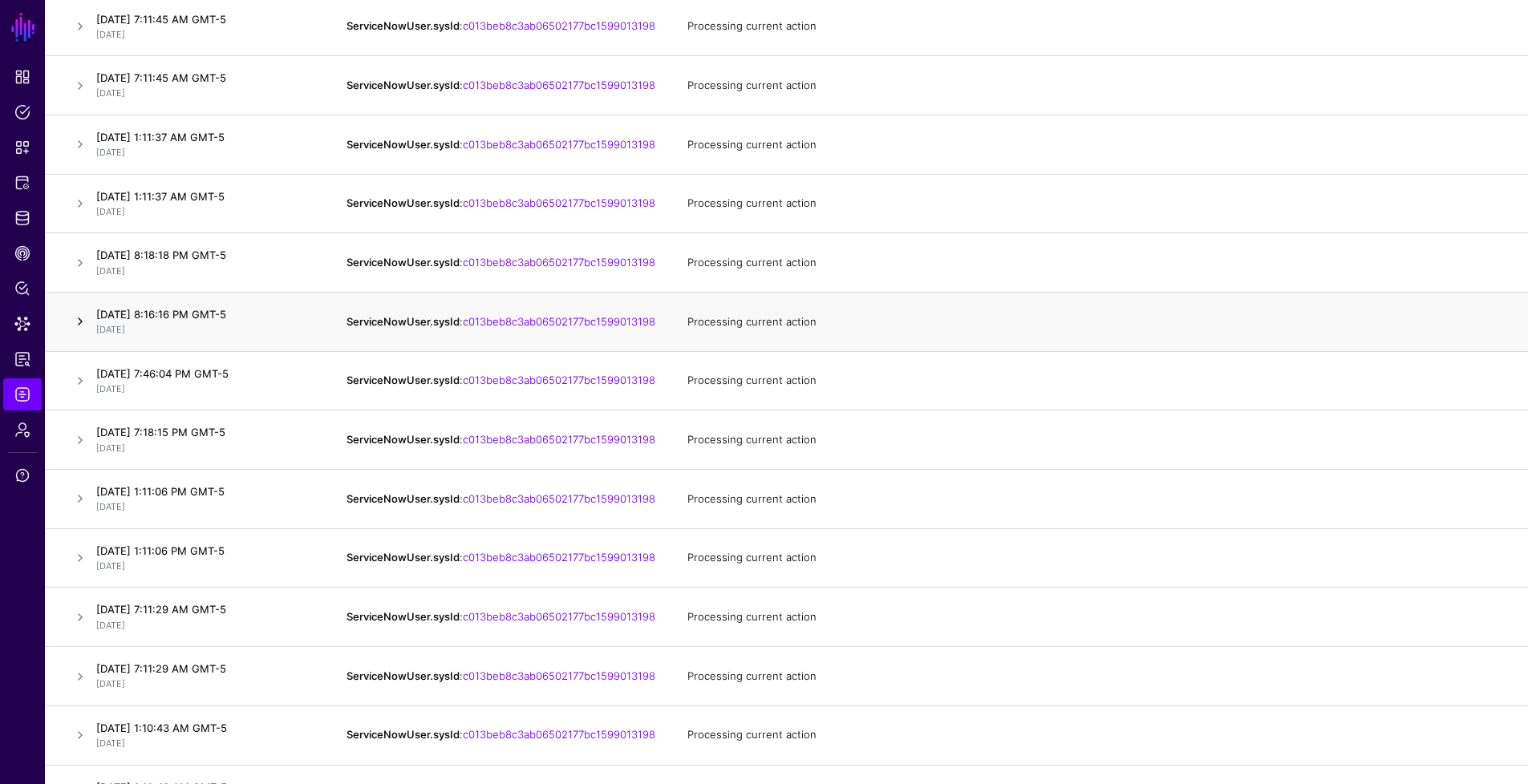
click at [78, 332] on link at bounding box center [80, 321] width 19 height 19
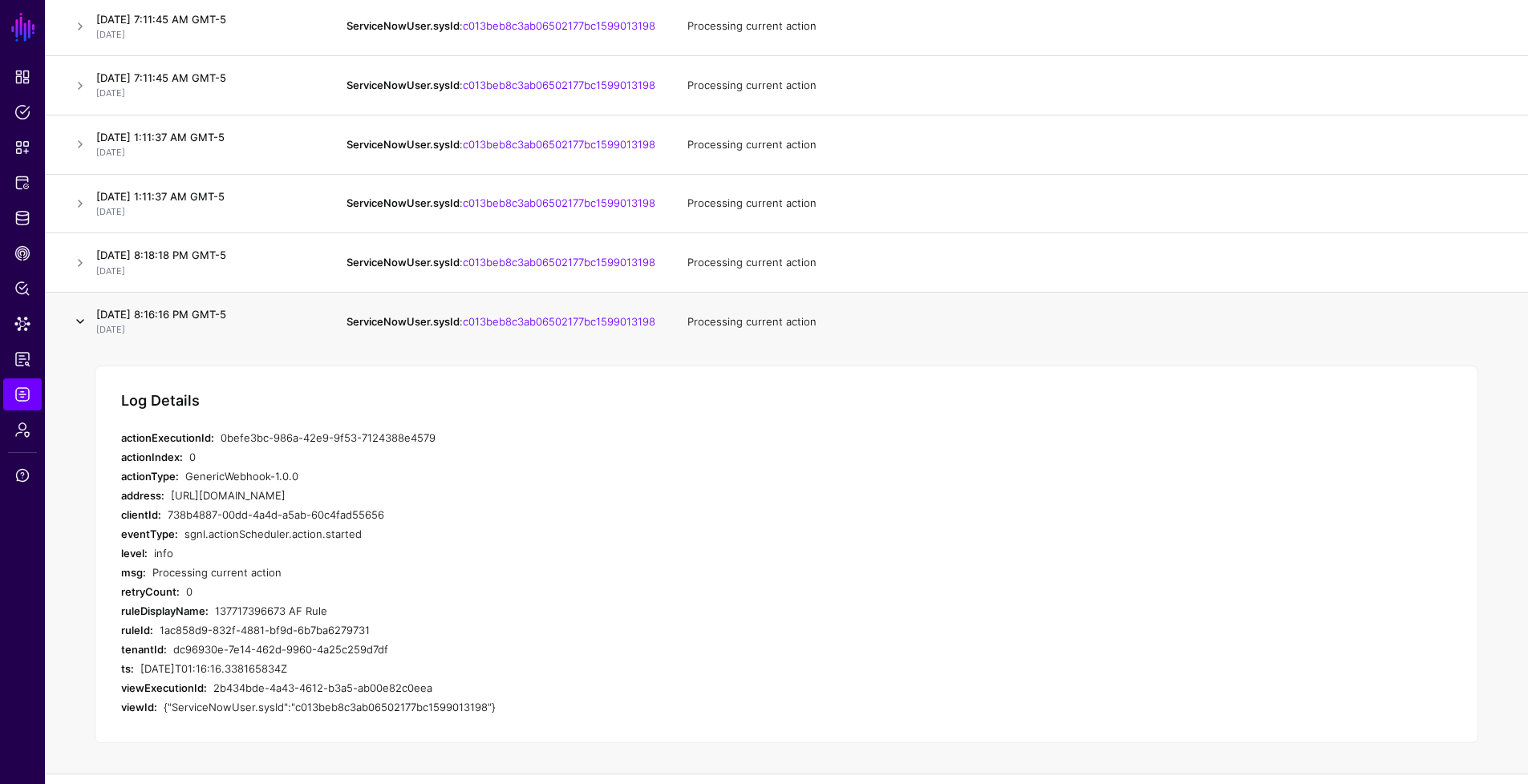
click at [78, 332] on link at bounding box center [80, 321] width 19 height 19
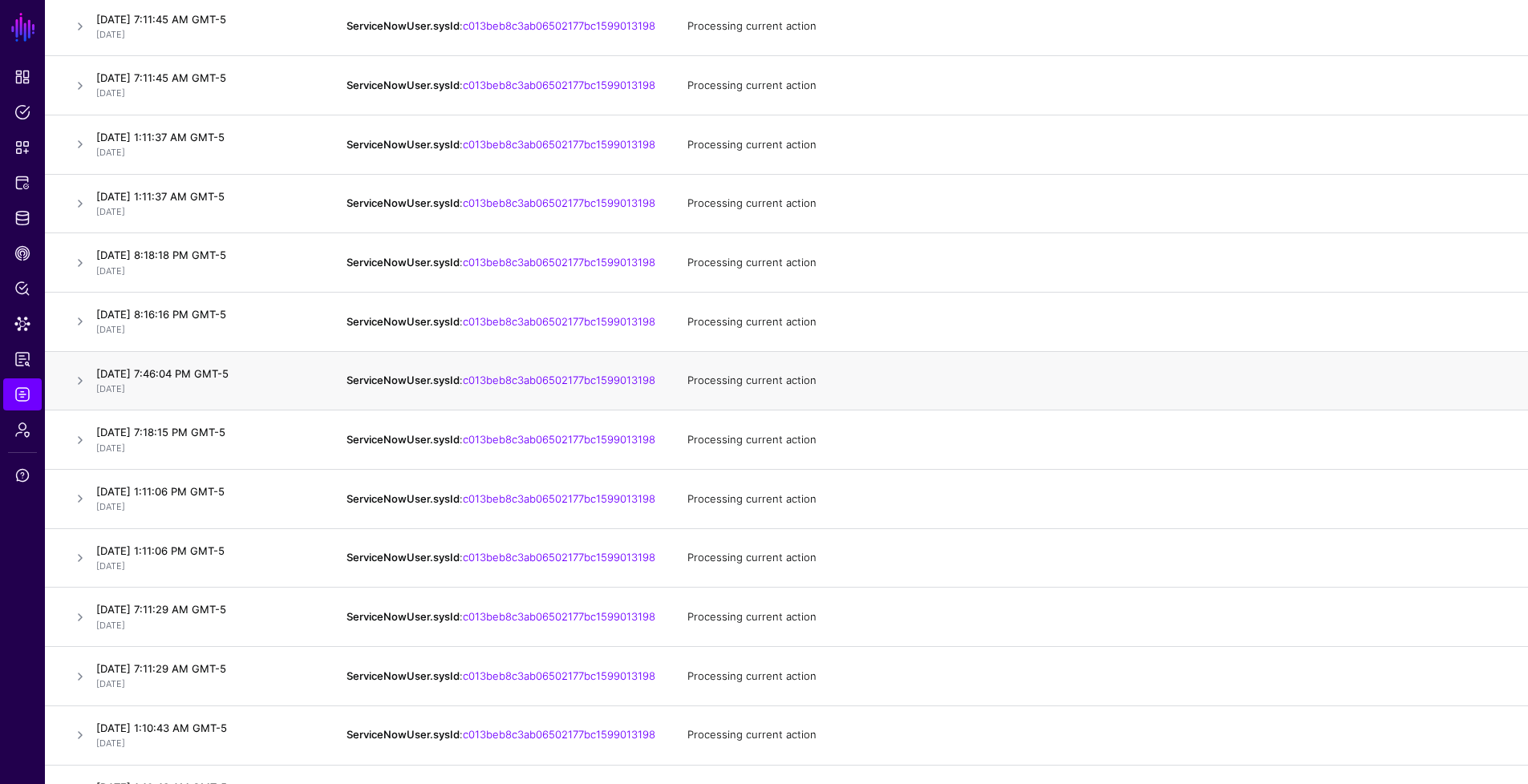
drag, startPoint x: 82, startPoint y: 392, endPoint x: 81, endPoint y: 401, distance: 9.1
click at [82, 396] on td at bounding box center [68, 381] width 45 height 59
click at [81, 391] on link at bounding box center [80, 381] width 19 height 19
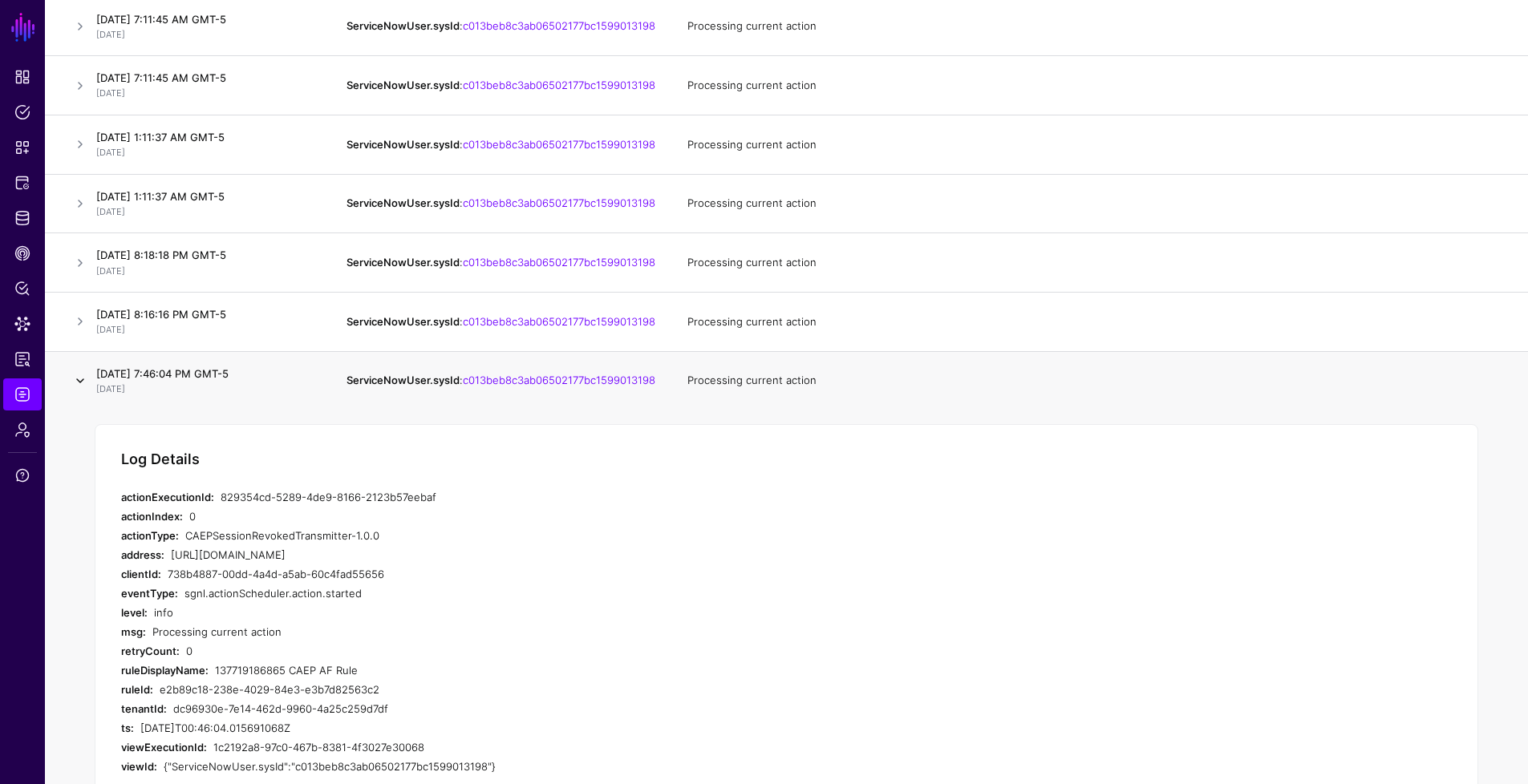
click at [82, 391] on link at bounding box center [80, 381] width 19 height 19
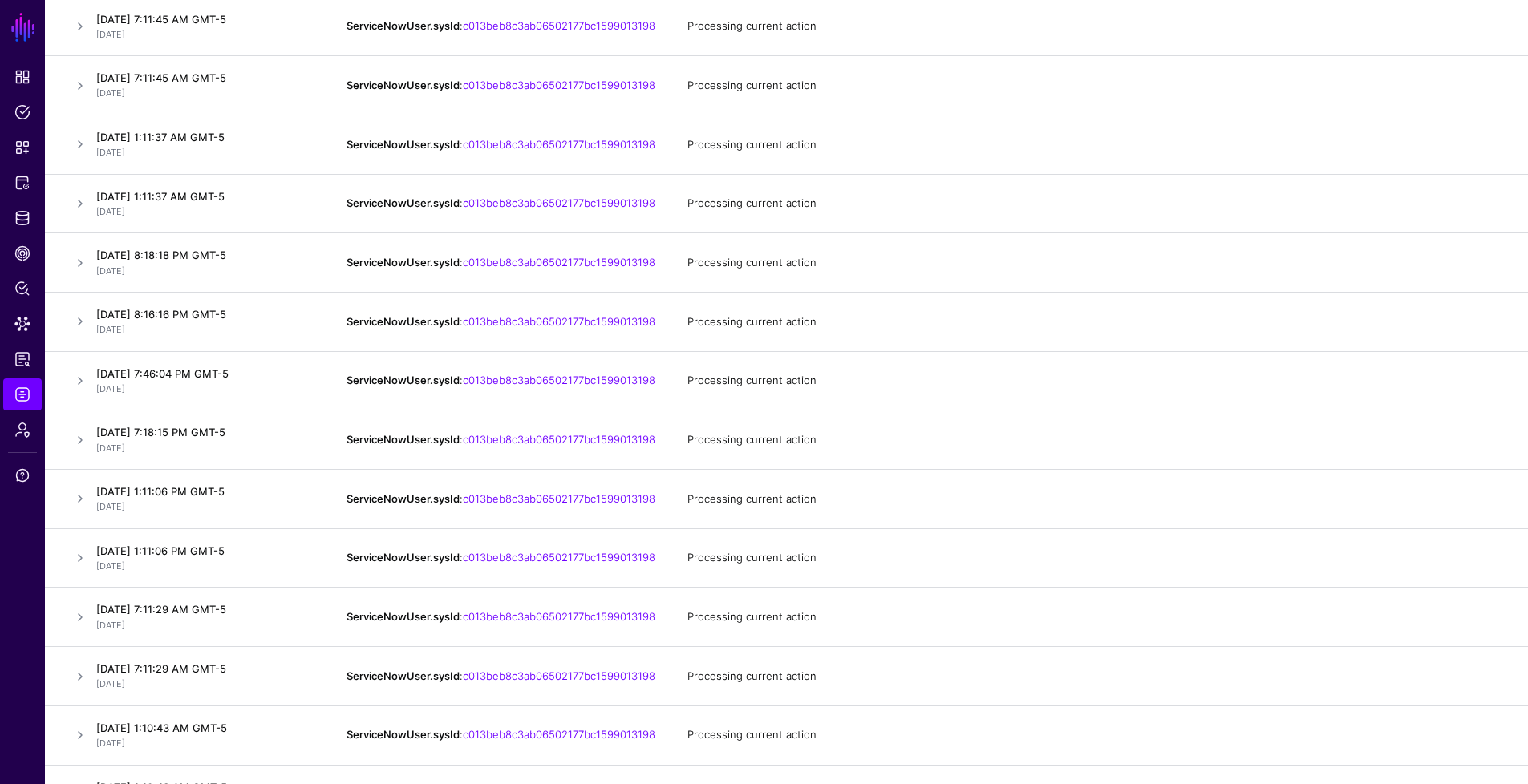
scroll to position [0, 0]
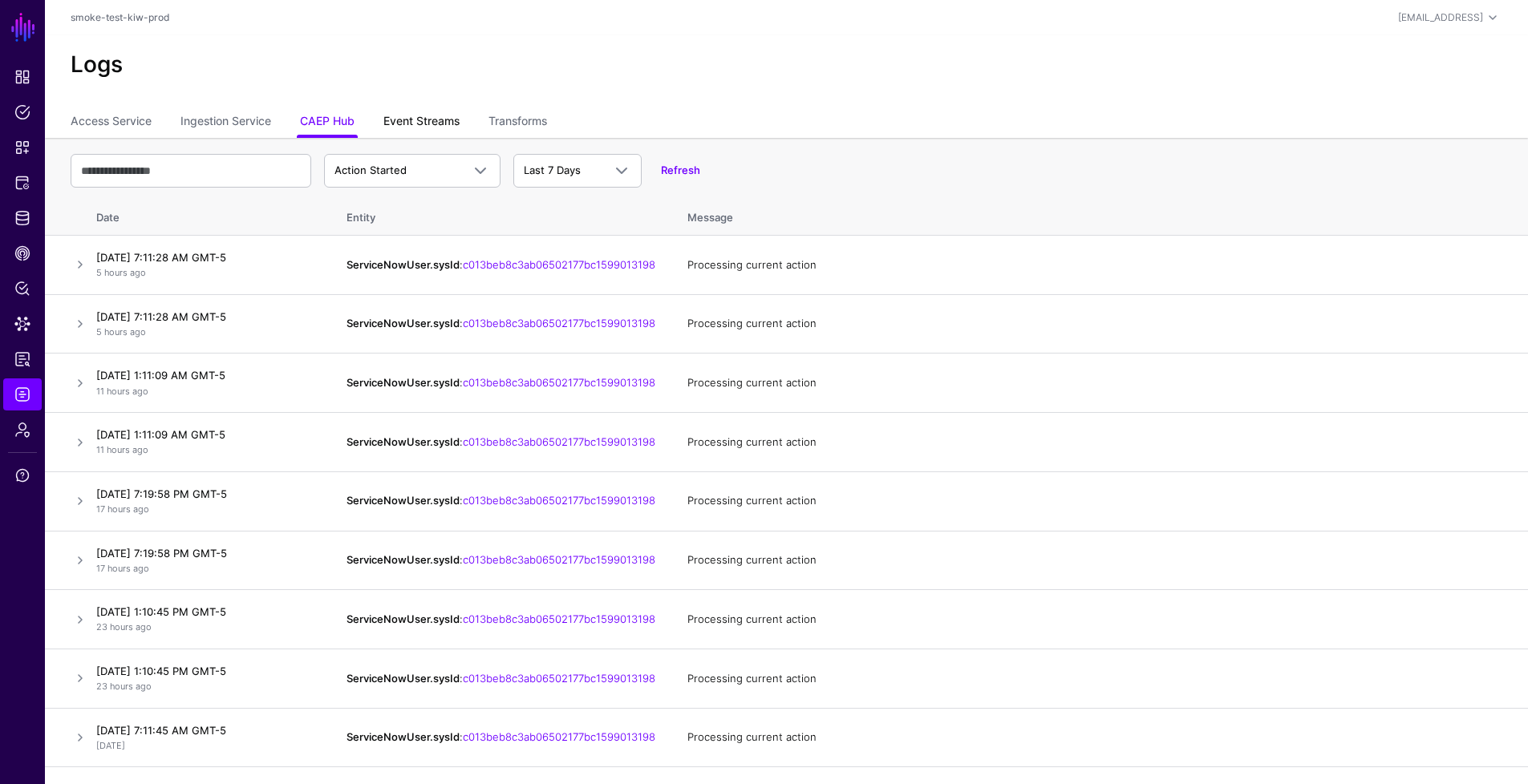
click at [444, 121] on link "Event Streams" at bounding box center [421, 122] width 77 height 30
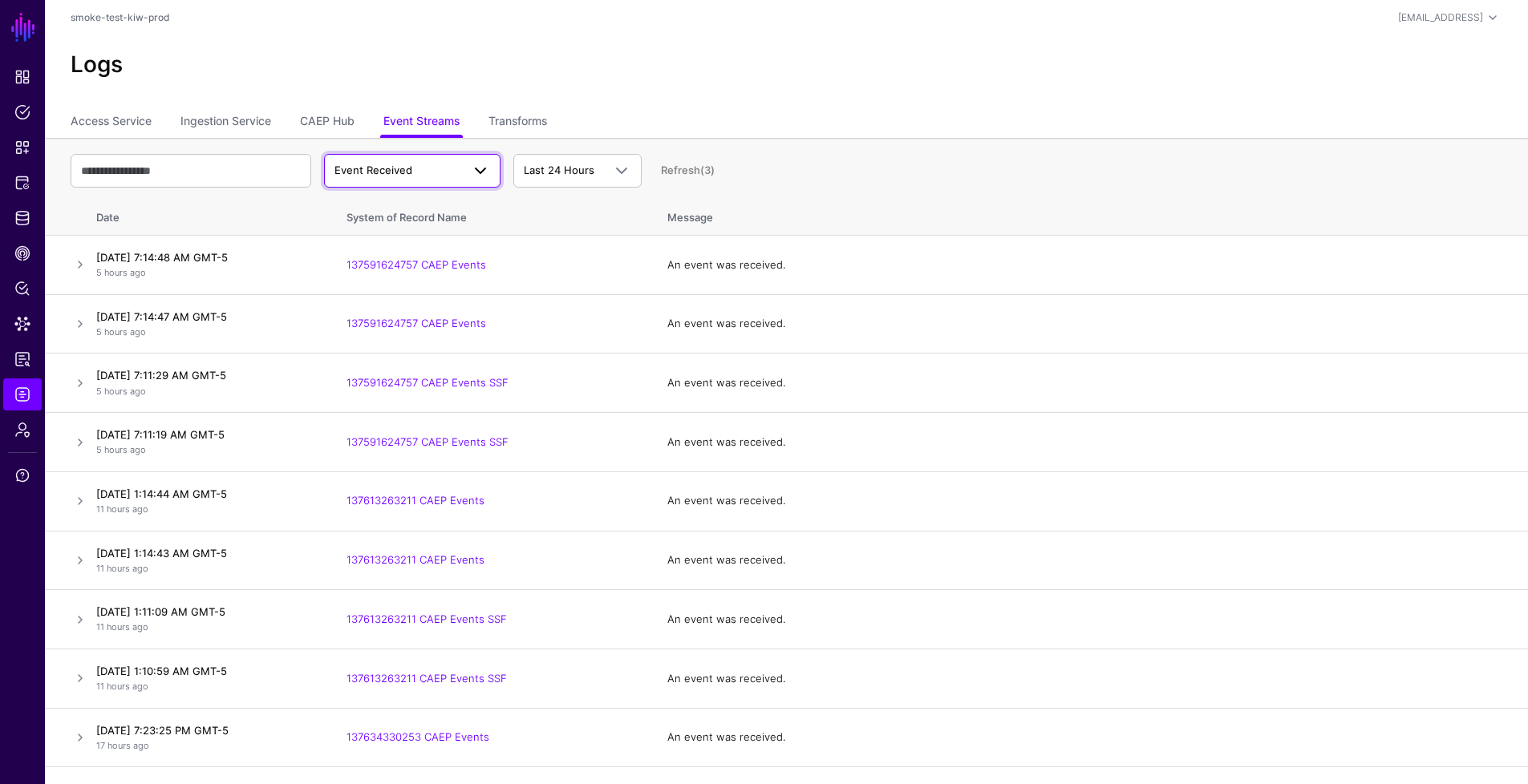
click at [483, 171] on span at bounding box center [481, 171] width 19 height 19
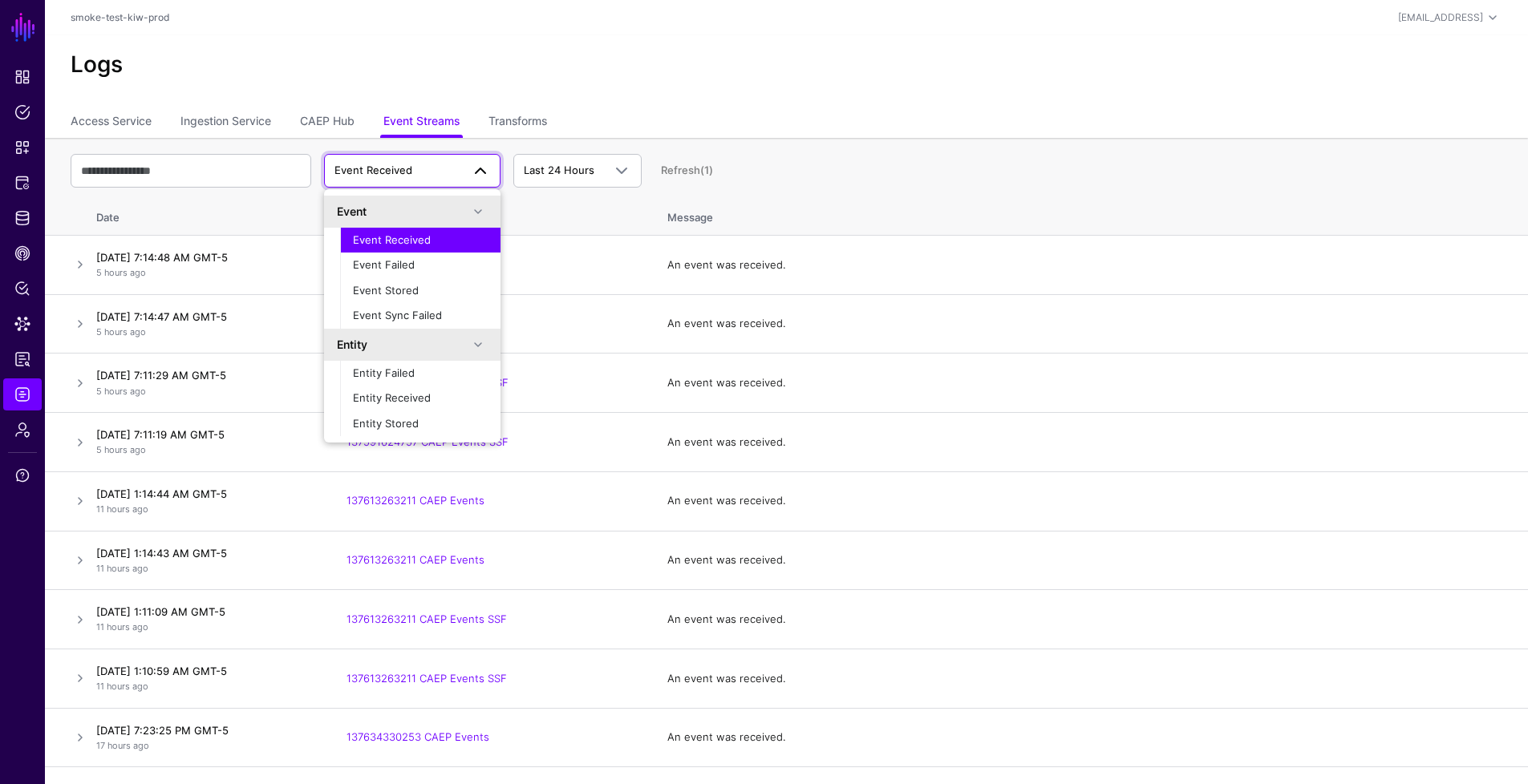
click at [549, 223] on th "System of Record Name" at bounding box center [491, 215] width 321 height 42
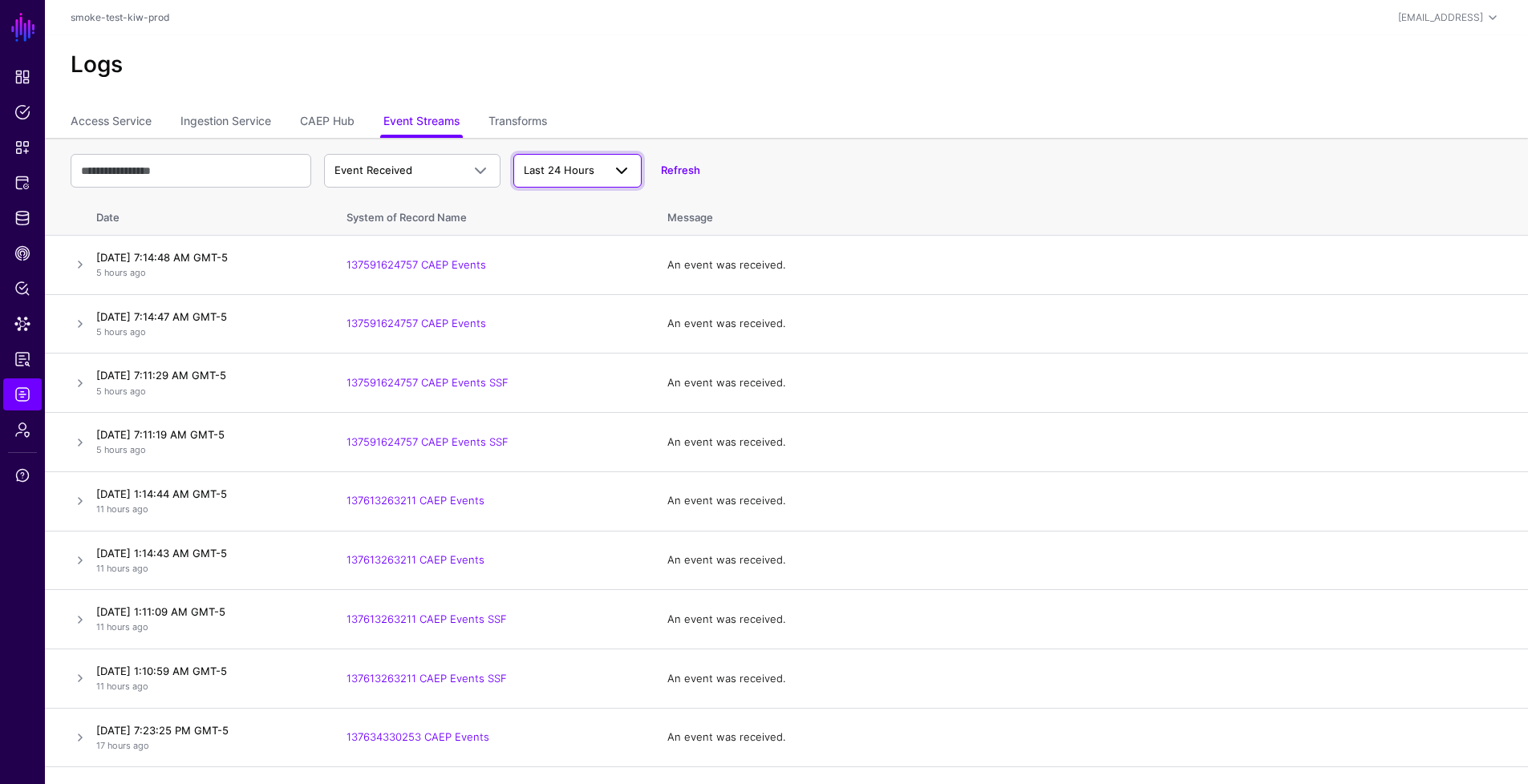
click at [568, 168] on span "Last 24 Hours" at bounding box center [559, 170] width 71 height 13
click at [569, 237] on span "Last 7 Days" at bounding box center [554, 232] width 57 height 13
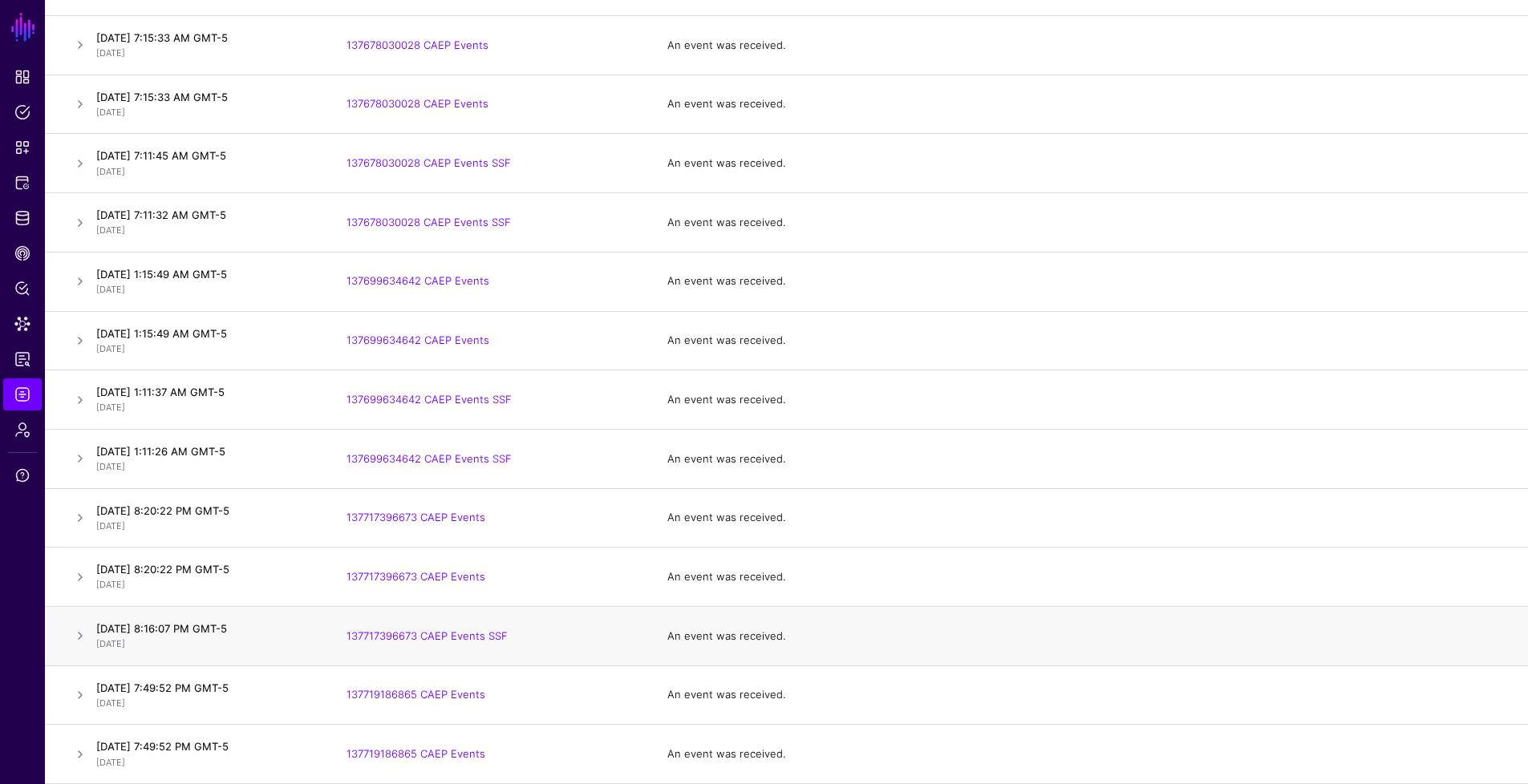
scroll to position [1166, 0]
click at [79, 633] on link at bounding box center [80, 635] width 19 height 19
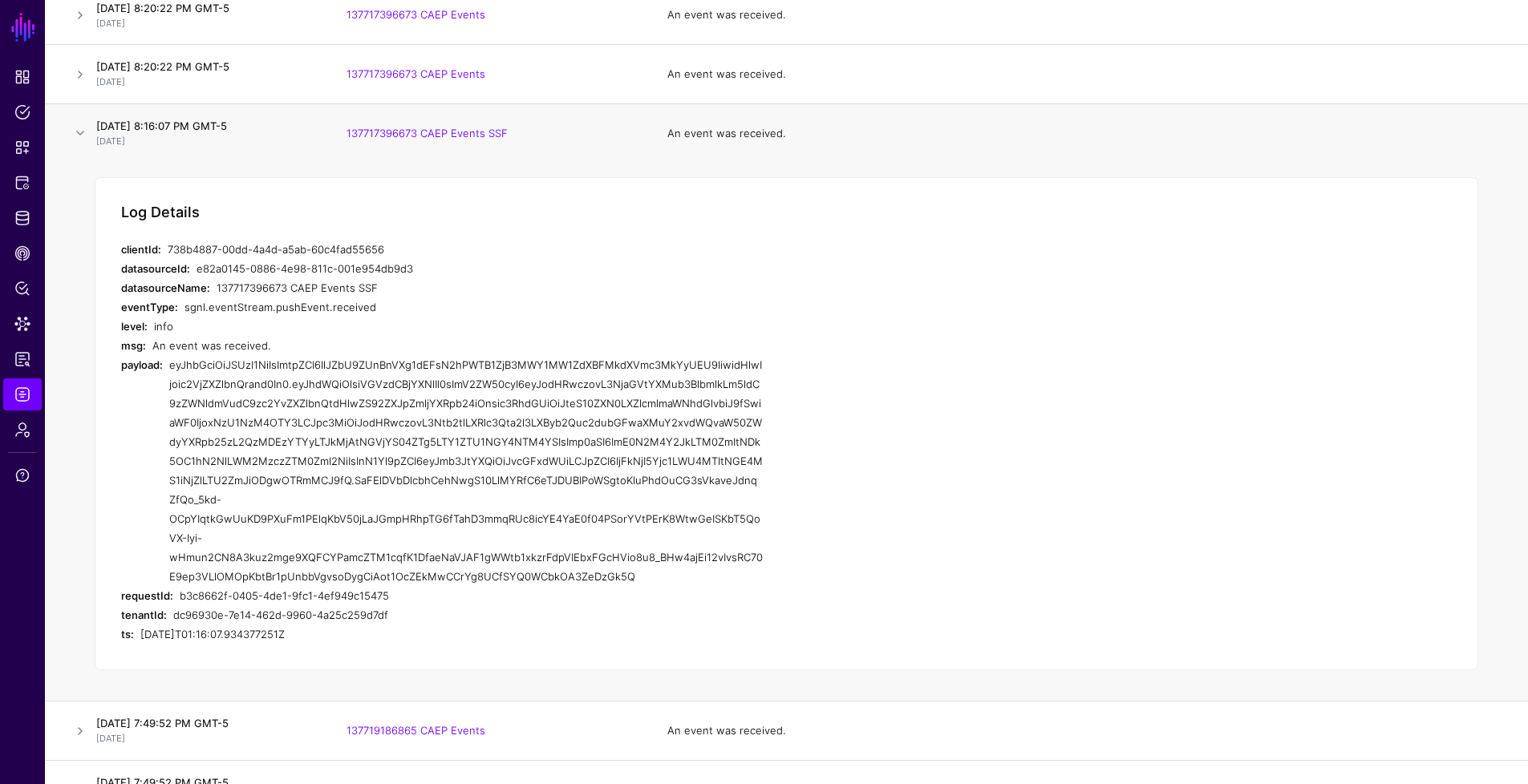
scroll to position [1666, 0]
click at [321, 318] on div "info" at bounding box center [458, 327] width 609 height 19
drag, startPoint x: 380, startPoint y: 289, endPoint x: 246, endPoint y: 288, distance: 134.0
click at [246, 288] on div "137717396673 CAEP Events SSF" at bounding box center [489, 289] width 546 height 19
click at [437, 209] on div "Log Details clientId: 738b4887-00dd-4a4d-a5ab-60c4fad55656 datasourceId: e82a01…" at bounding box center [786, 426] width 1383 height 494
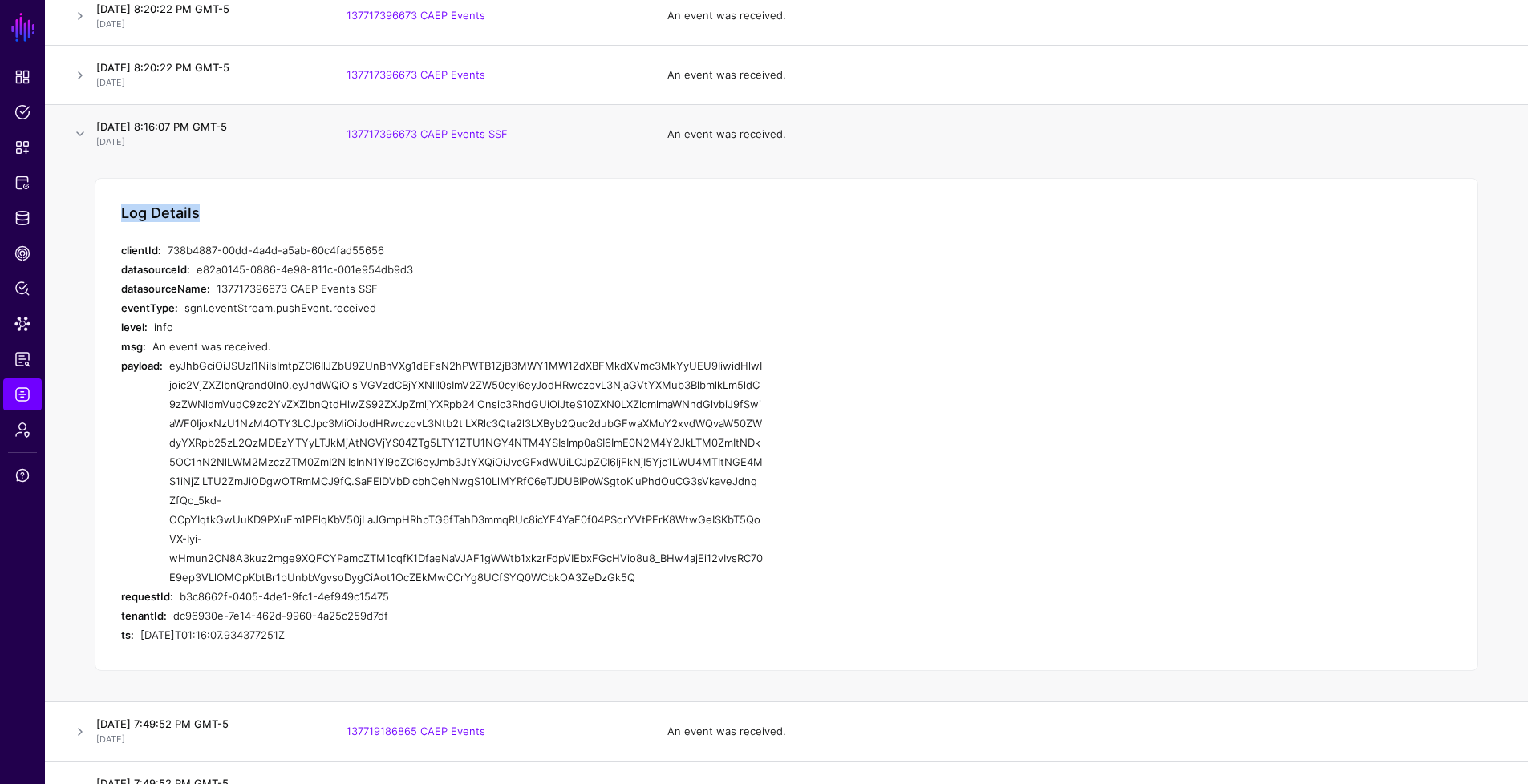
drag, startPoint x: 217, startPoint y: 285, endPoint x: 373, endPoint y: 285, distance: 156.0
click at [373, 285] on div "137717396673 CAEP Events SSF" at bounding box center [489, 289] width 546 height 19
click at [435, 254] on div "738b4887-00dd-4a4d-a5ab-60c4fad55656" at bounding box center [466, 250] width 596 height 19
drag, startPoint x: 421, startPoint y: 264, endPoint x: 199, endPoint y: 271, distance: 222.1
click at [199, 271] on div "e82a0145-0886-4e98-811c-001e954db9d3" at bounding box center [480, 270] width 566 height 19
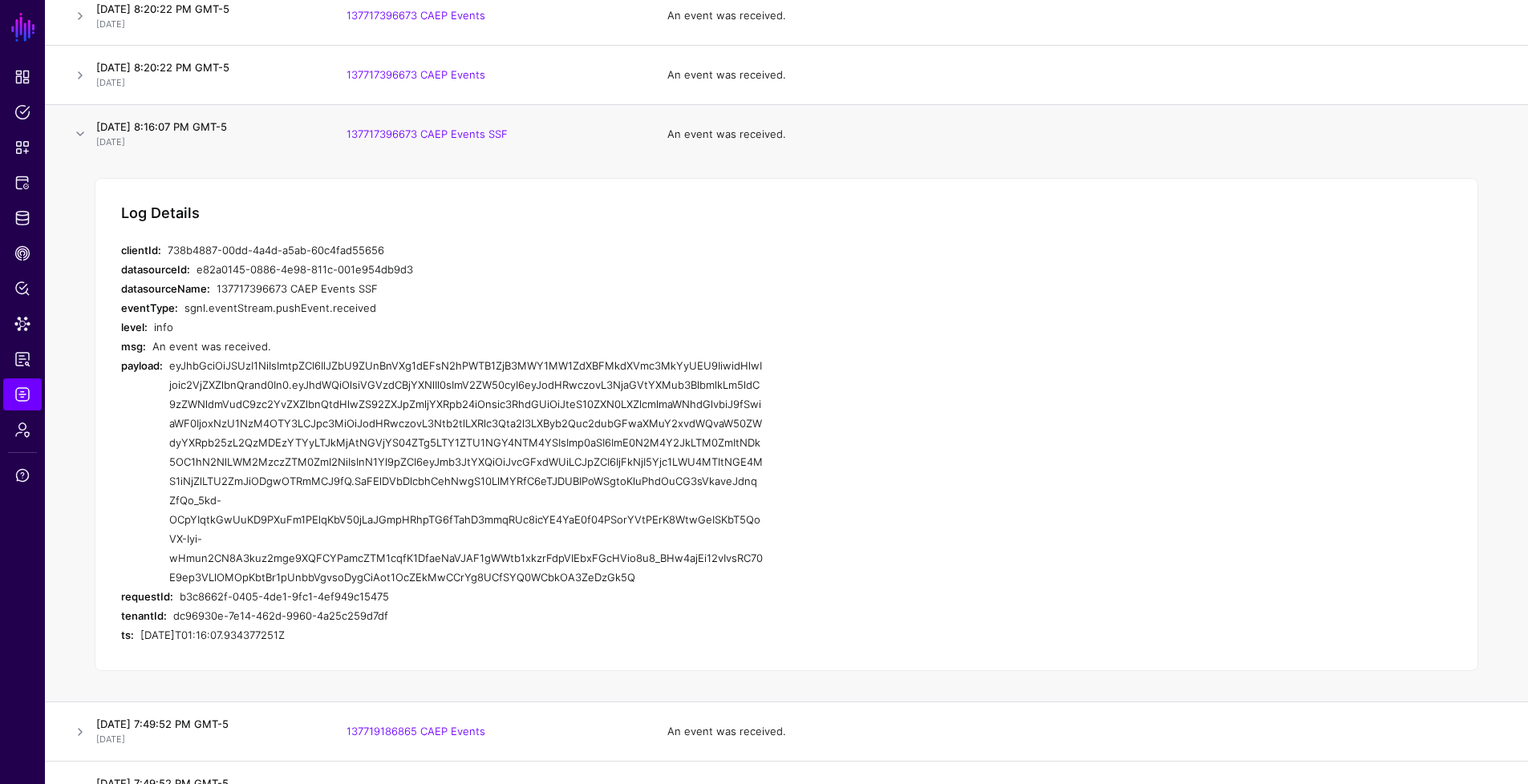
click at [360, 316] on div "sgnl.eventStream.pushEvent.received" at bounding box center [474, 308] width 578 height 19
drag, startPoint x: 380, startPoint y: 290, endPoint x: 211, endPoint y: 291, distance: 169.0
click at [211, 291] on div "datasourceName: 137717396673 CAEP Events SSF" at bounding box center [441, 289] width 642 height 19
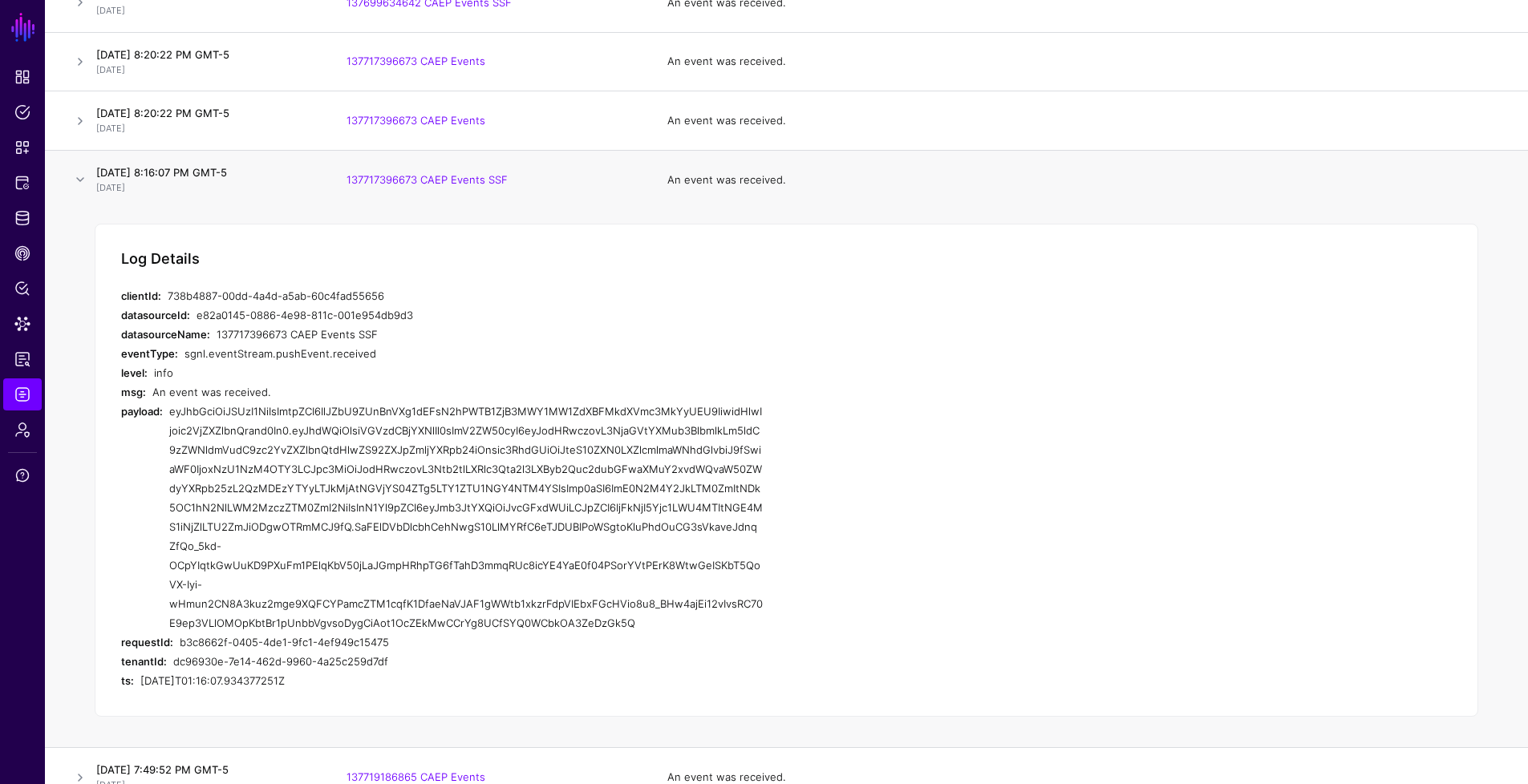
scroll to position [1617, 0]
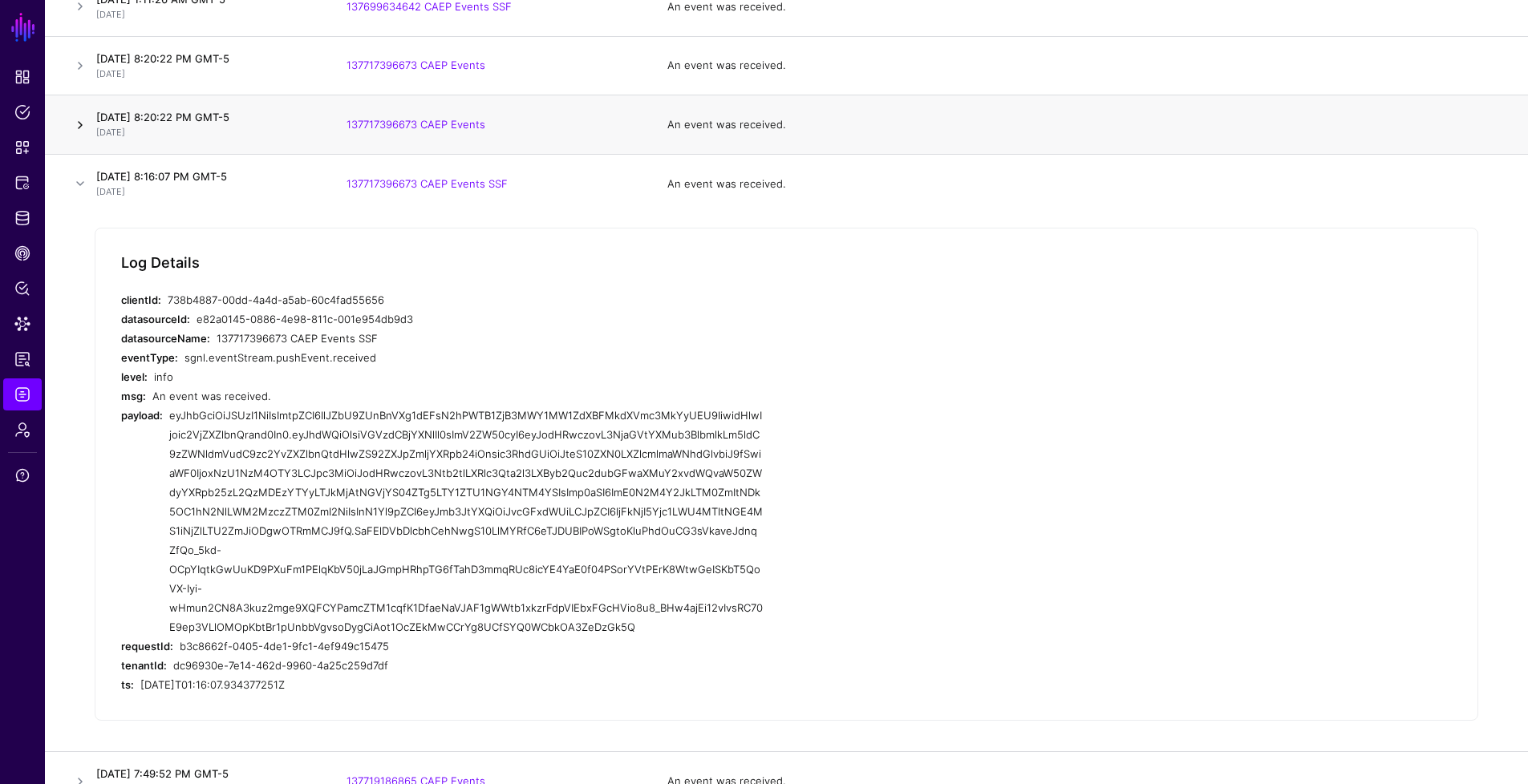
click at [84, 121] on link at bounding box center [80, 125] width 19 height 19
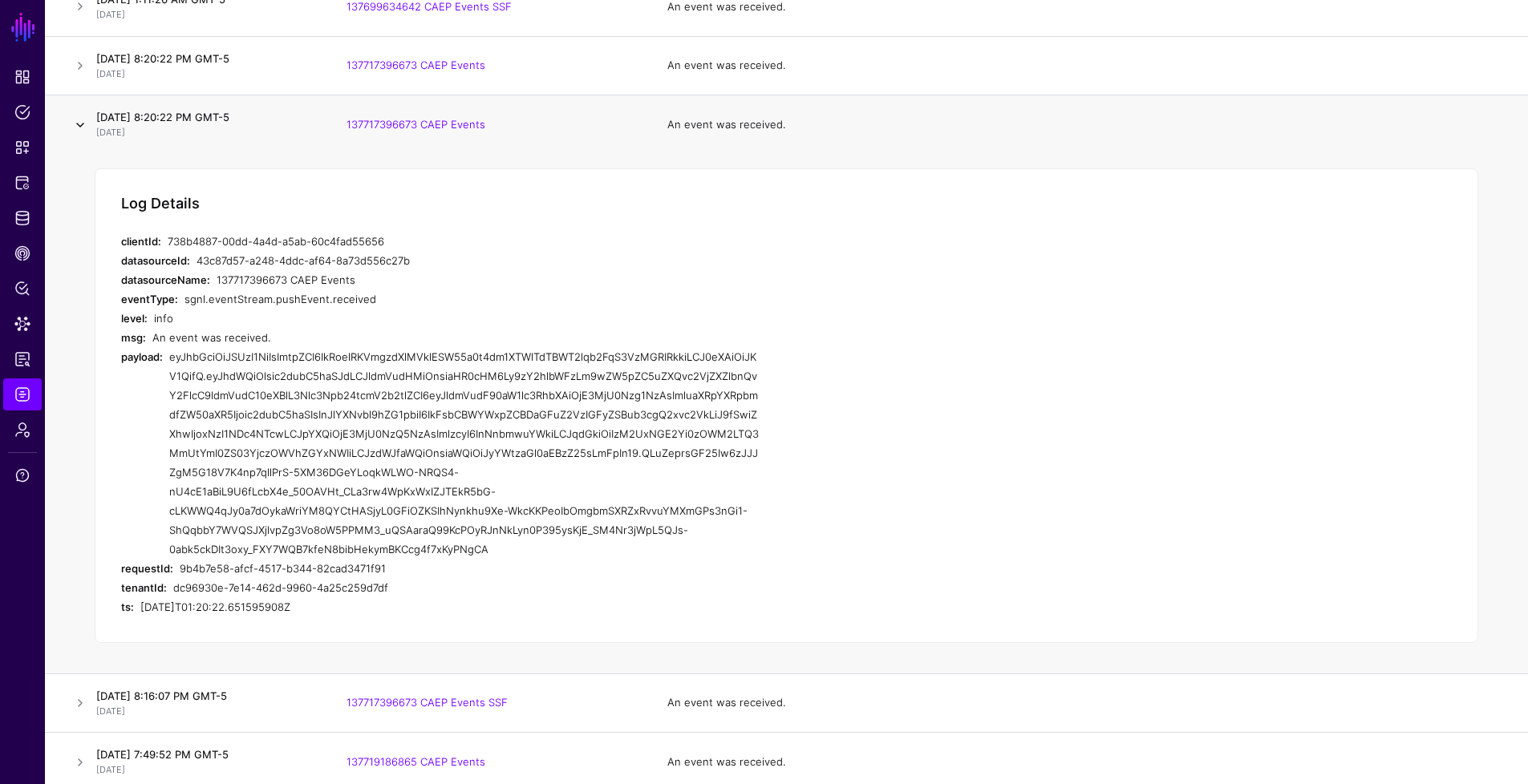
click at [84, 121] on link at bounding box center [80, 125] width 19 height 19
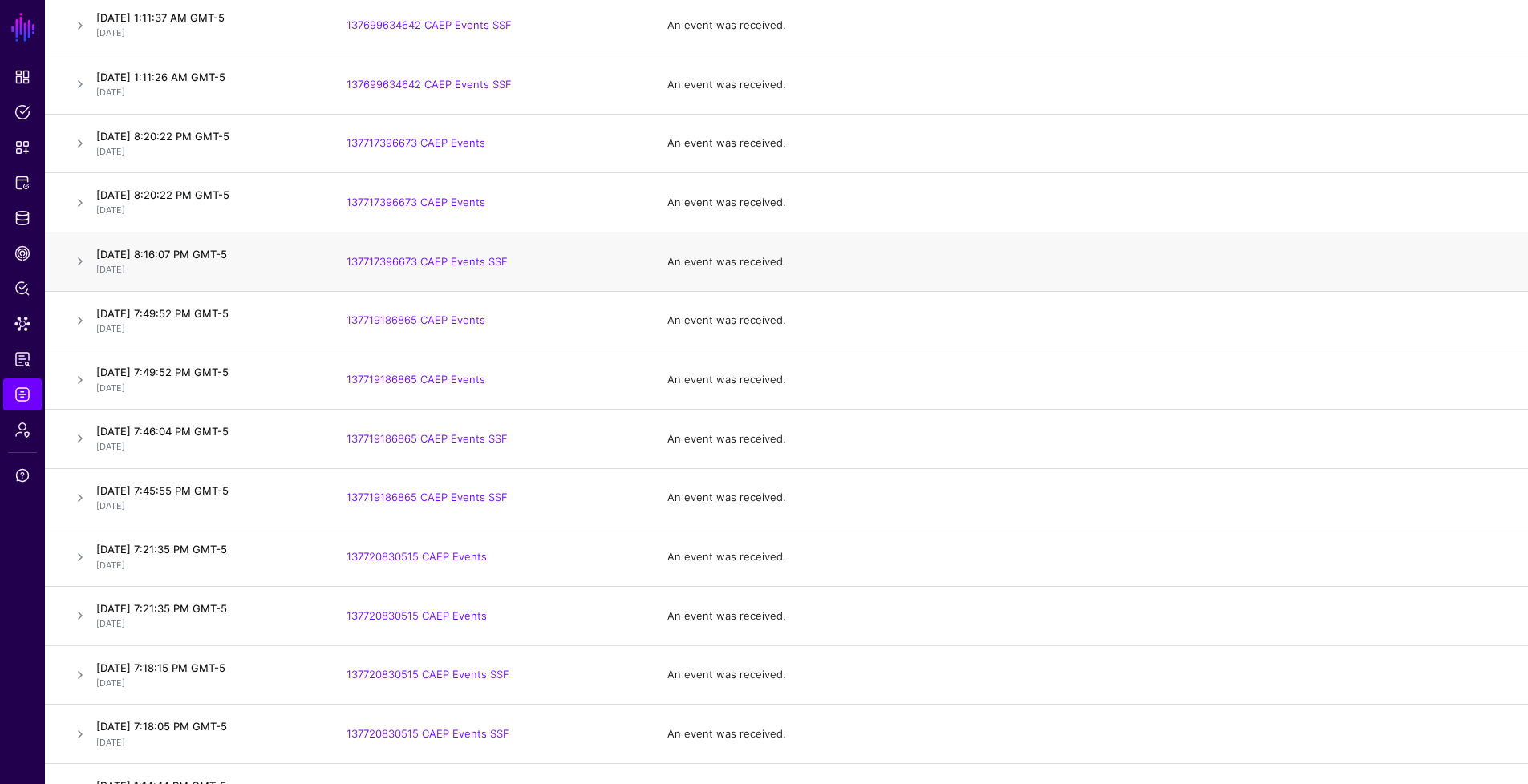
scroll to position [1478, 0]
click at [86, 140] on link at bounding box center [80, 146] width 19 height 19
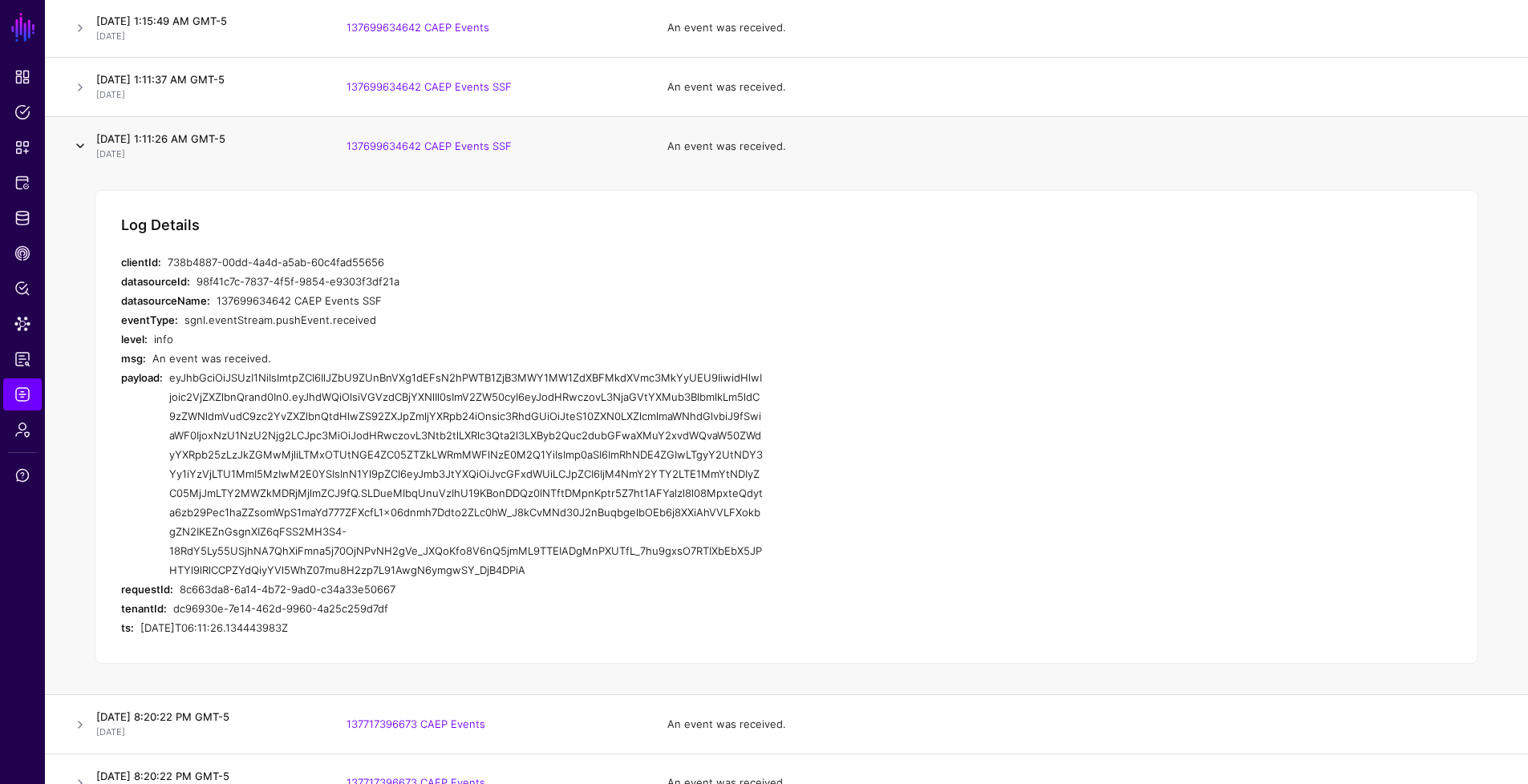
click at [86, 140] on link at bounding box center [80, 146] width 19 height 19
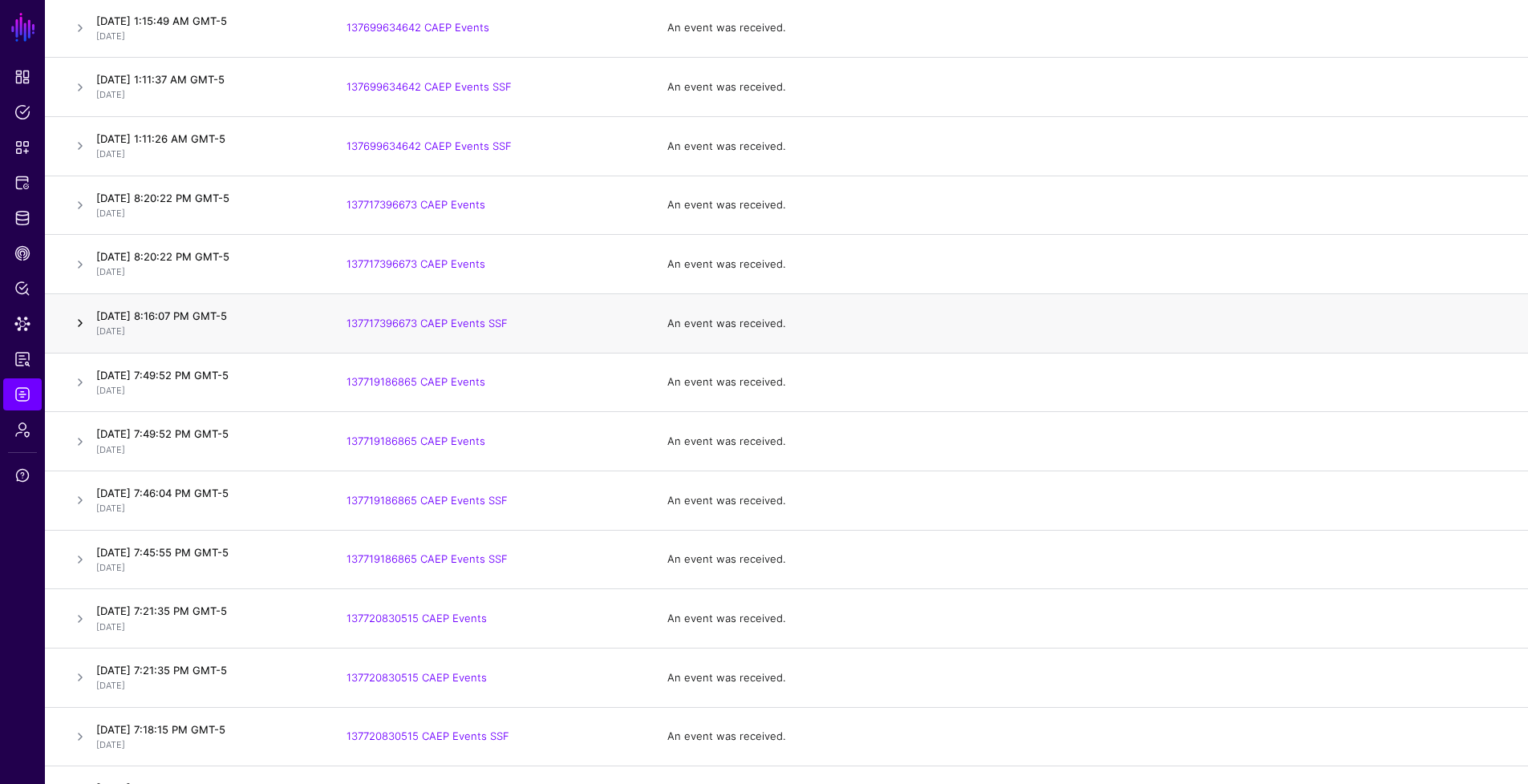
click at [84, 317] on link at bounding box center [80, 323] width 19 height 19
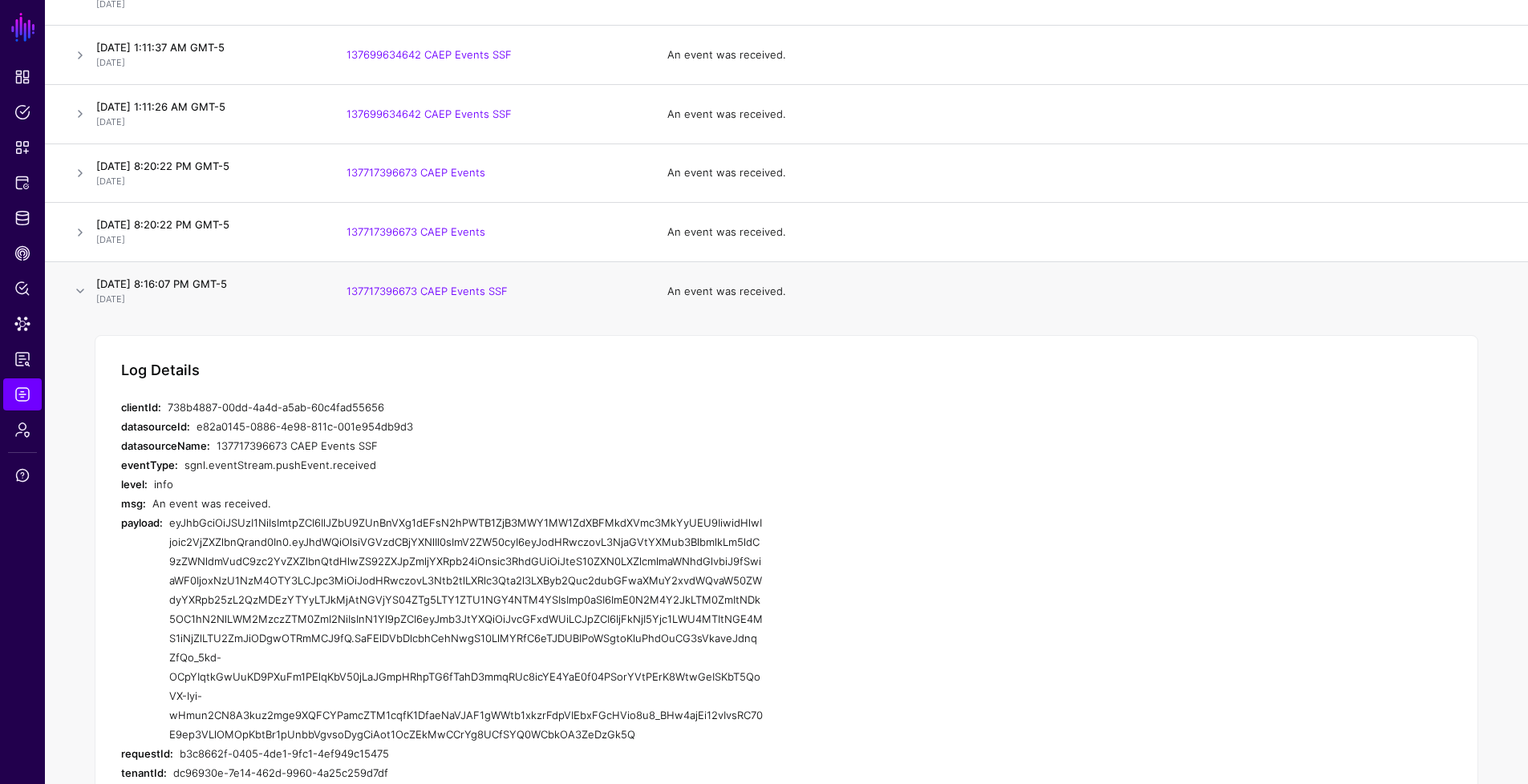
scroll to position [1513, 0]
click at [78, 291] on link at bounding box center [80, 288] width 19 height 19
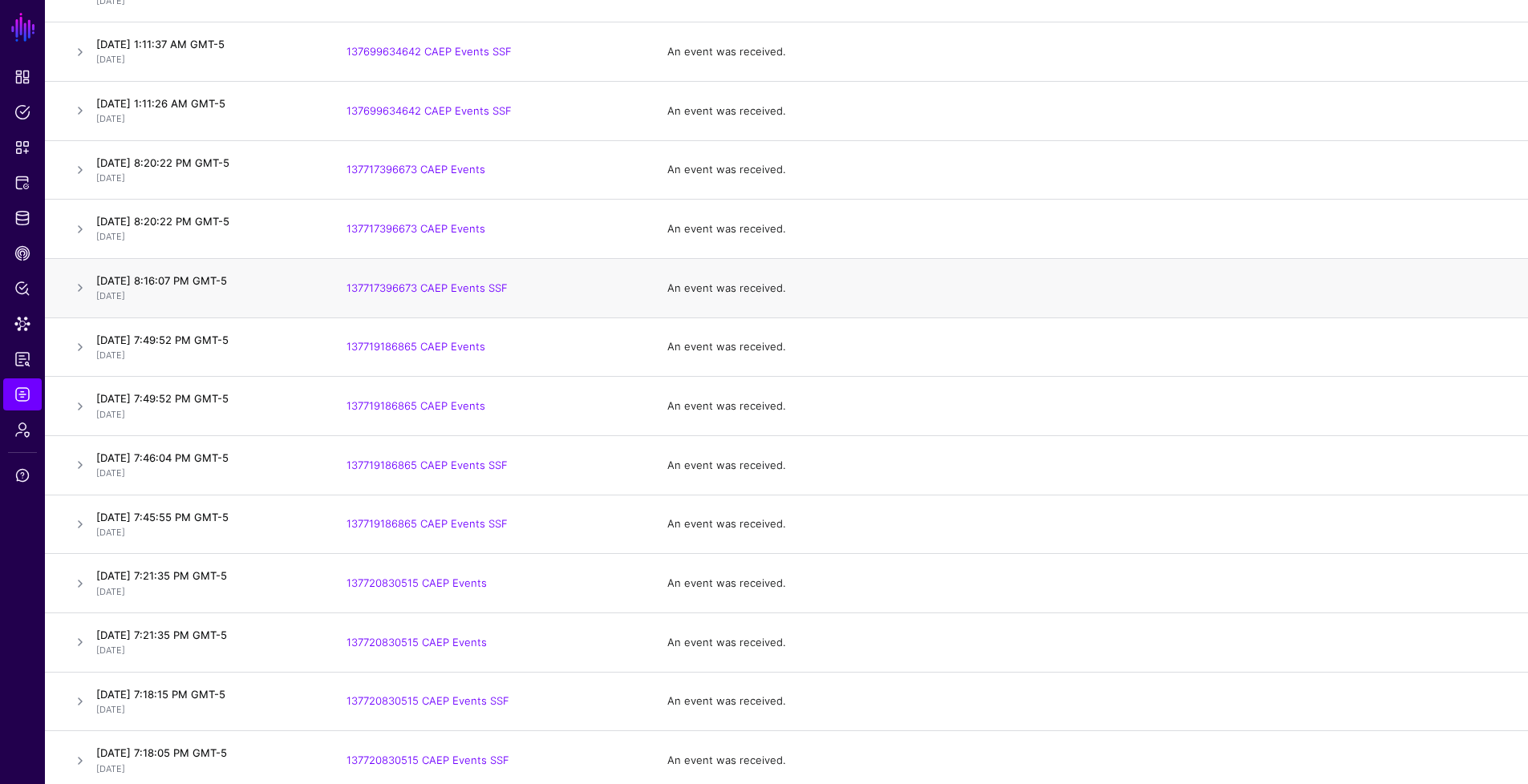
scroll to position [1497, 0]
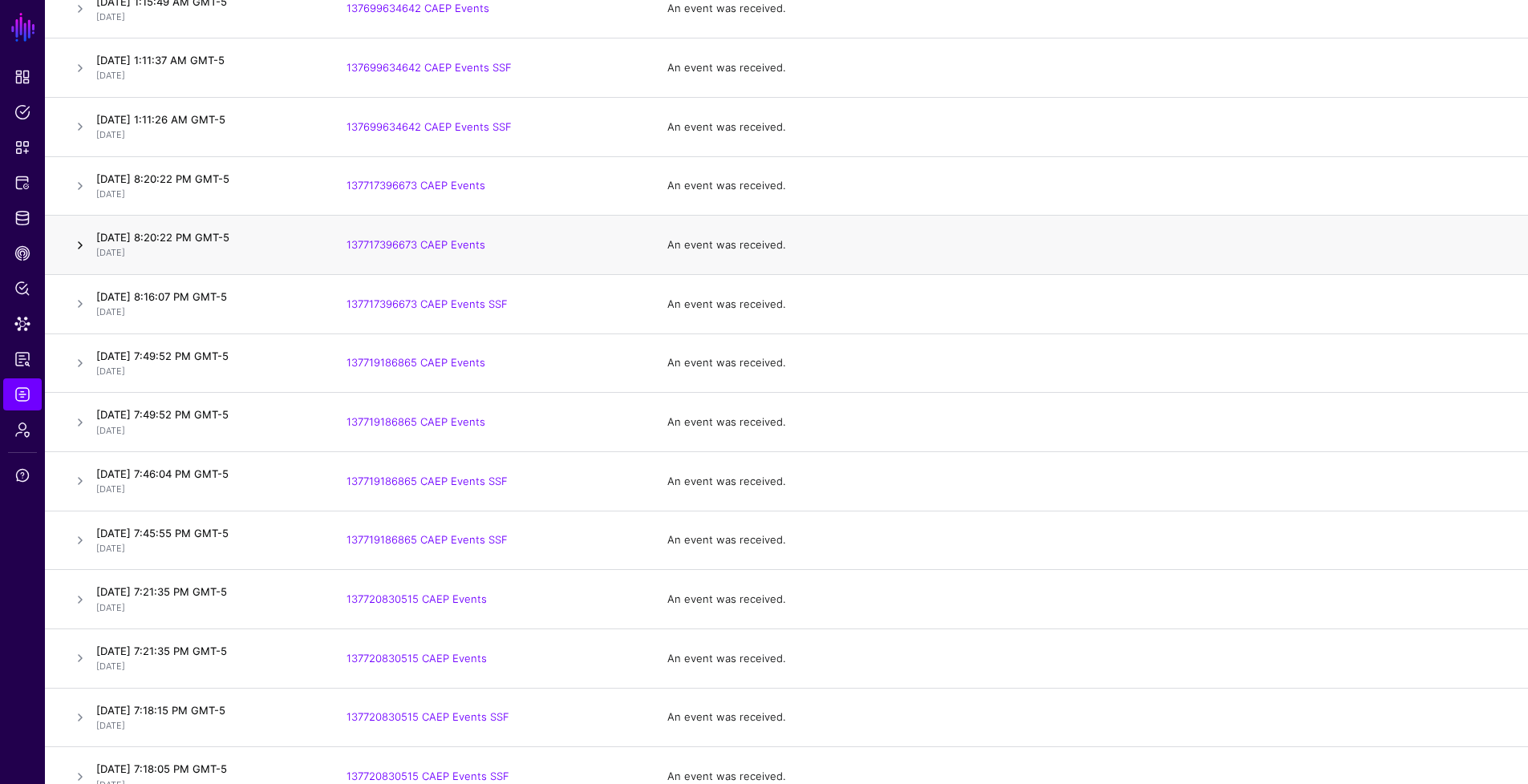
click at [77, 240] on link at bounding box center [80, 245] width 19 height 19
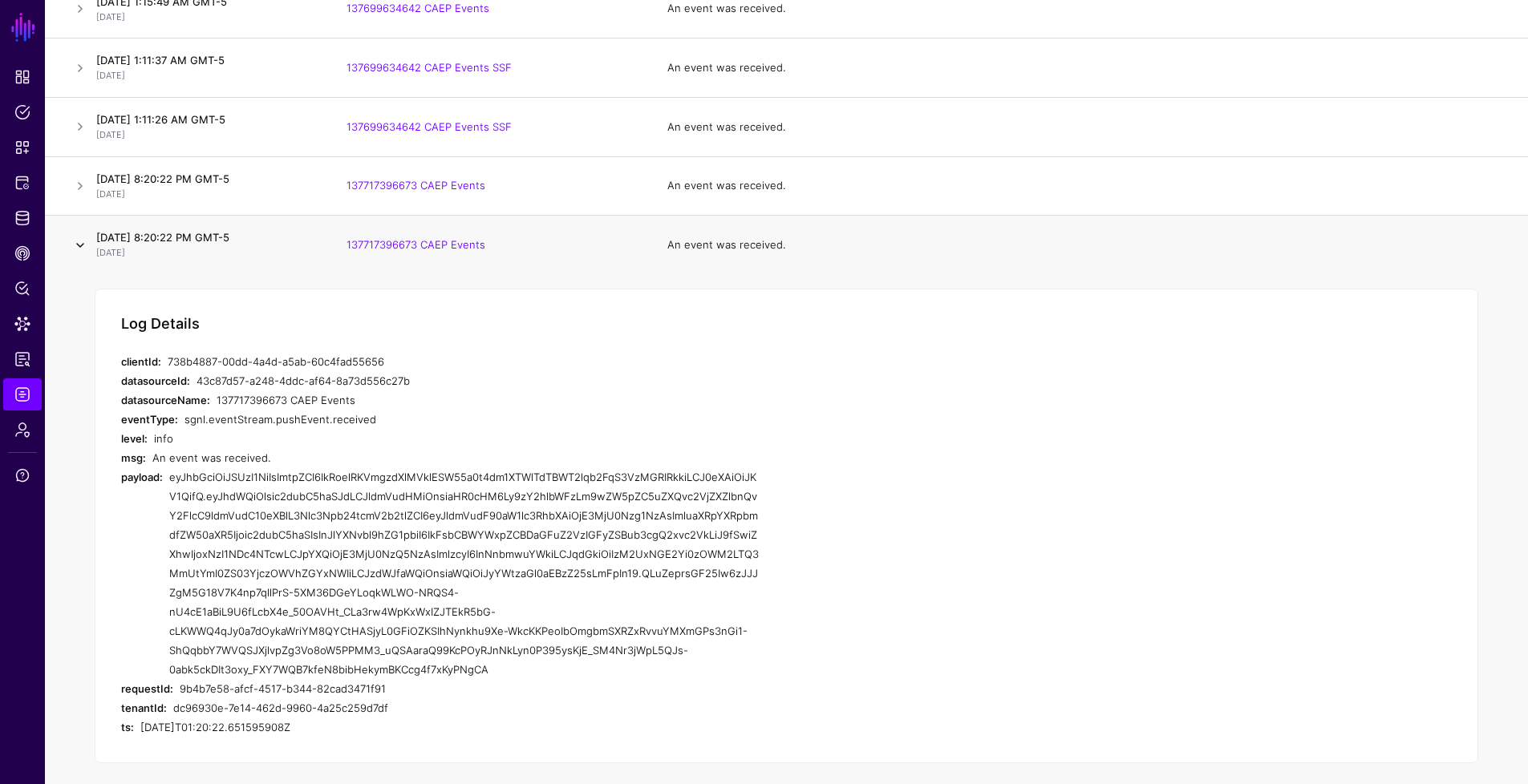
click at [77, 240] on link at bounding box center [80, 245] width 19 height 19
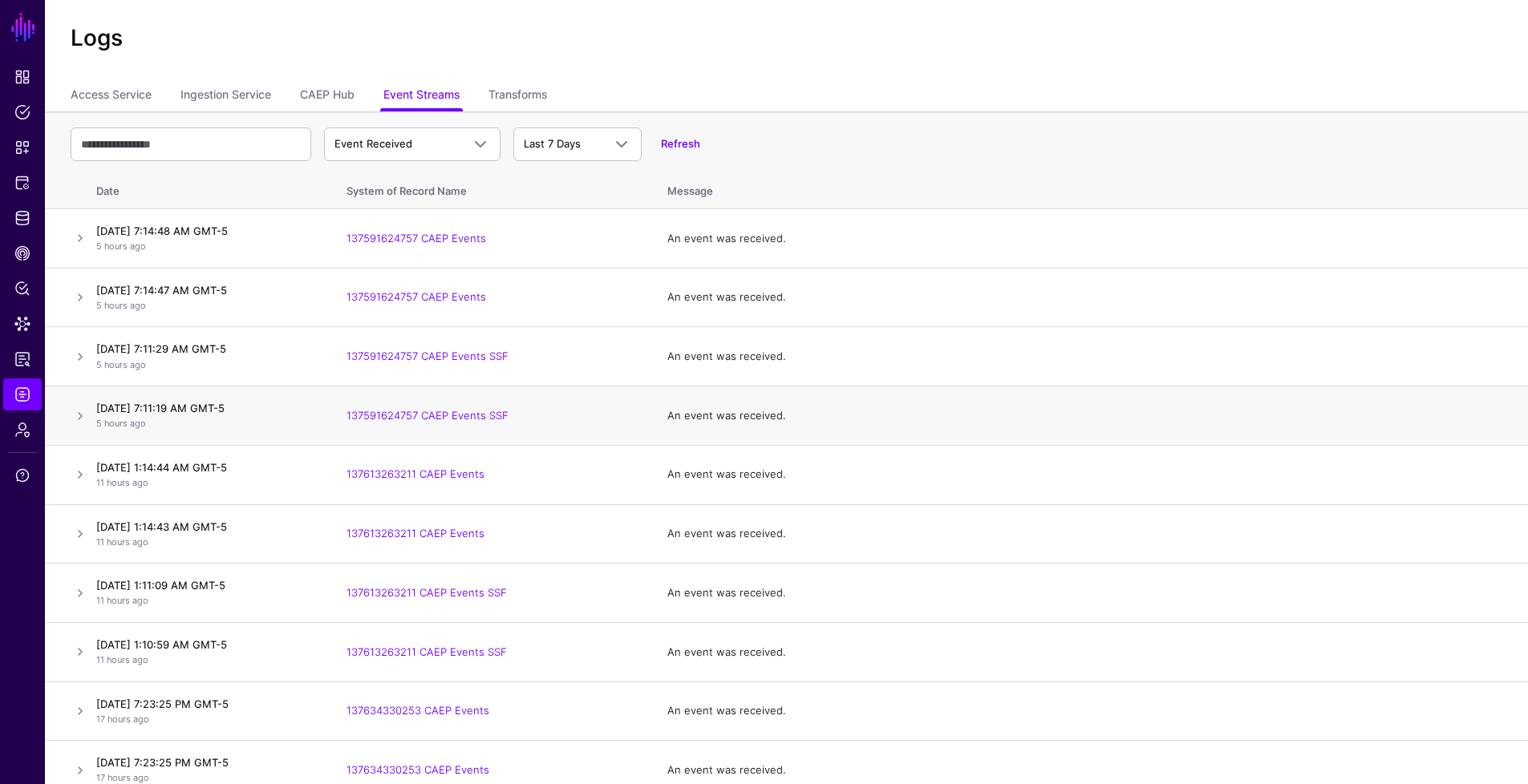
scroll to position [0, 0]
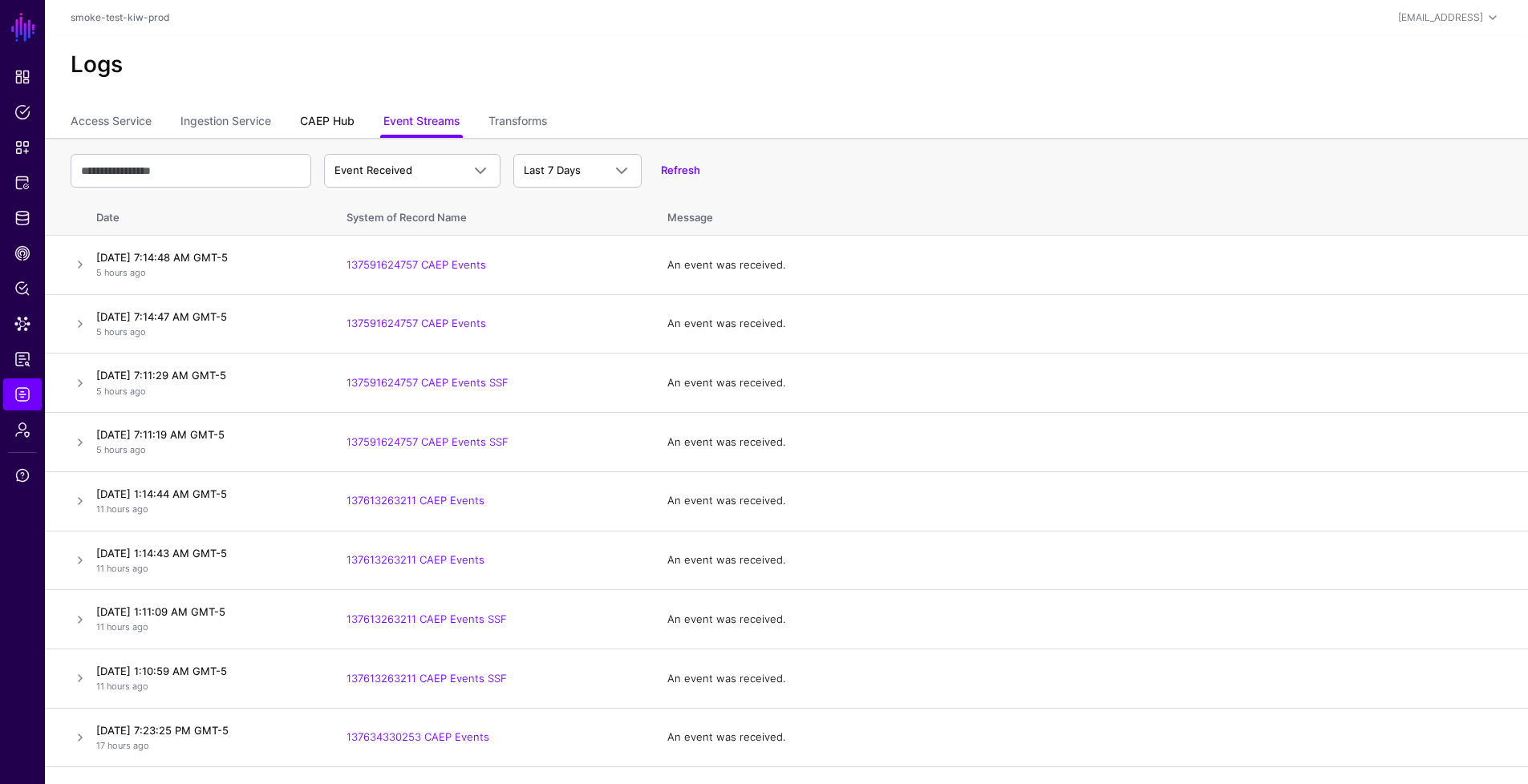
click at [314, 124] on link "CAEP Hub" at bounding box center [327, 122] width 55 height 30
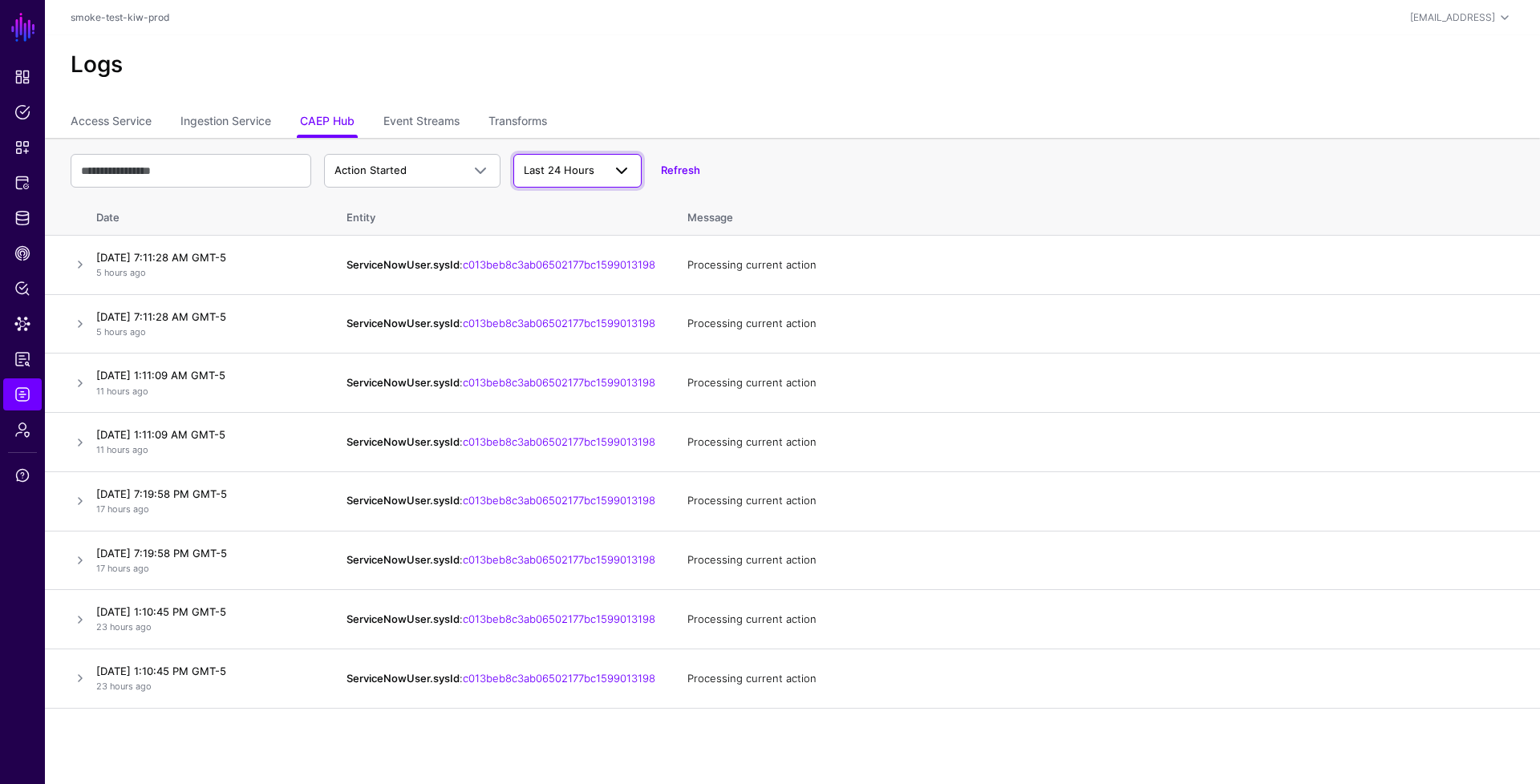
click at [608, 169] on span at bounding box center [616, 171] width 29 height 19
click at [588, 239] on div "Last 7 Days" at bounding box center [577, 233] width 103 height 16
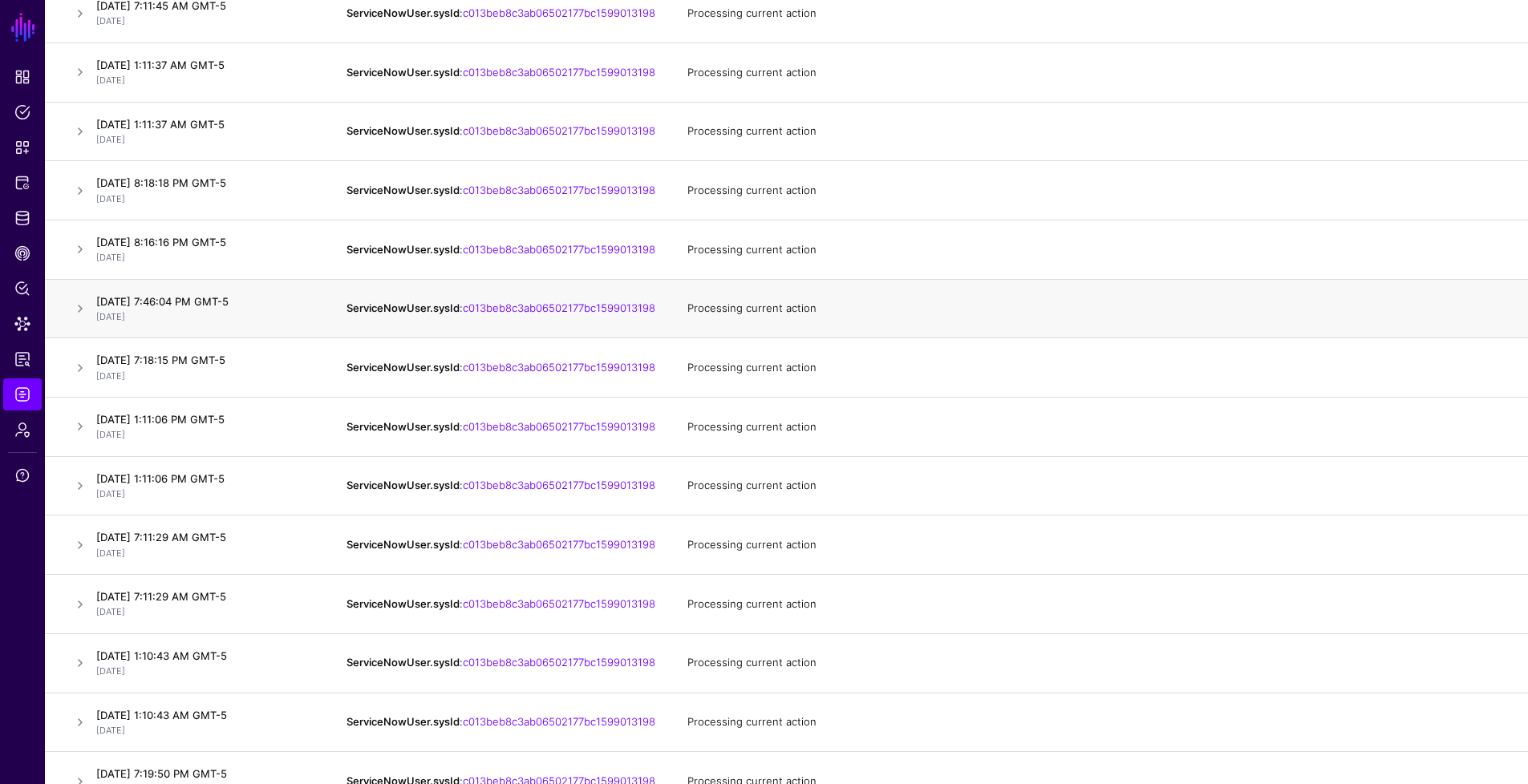
scroll to position [781, 0]
click at [84, 202] on link at bounding box center [80, 192] width 19 height 19
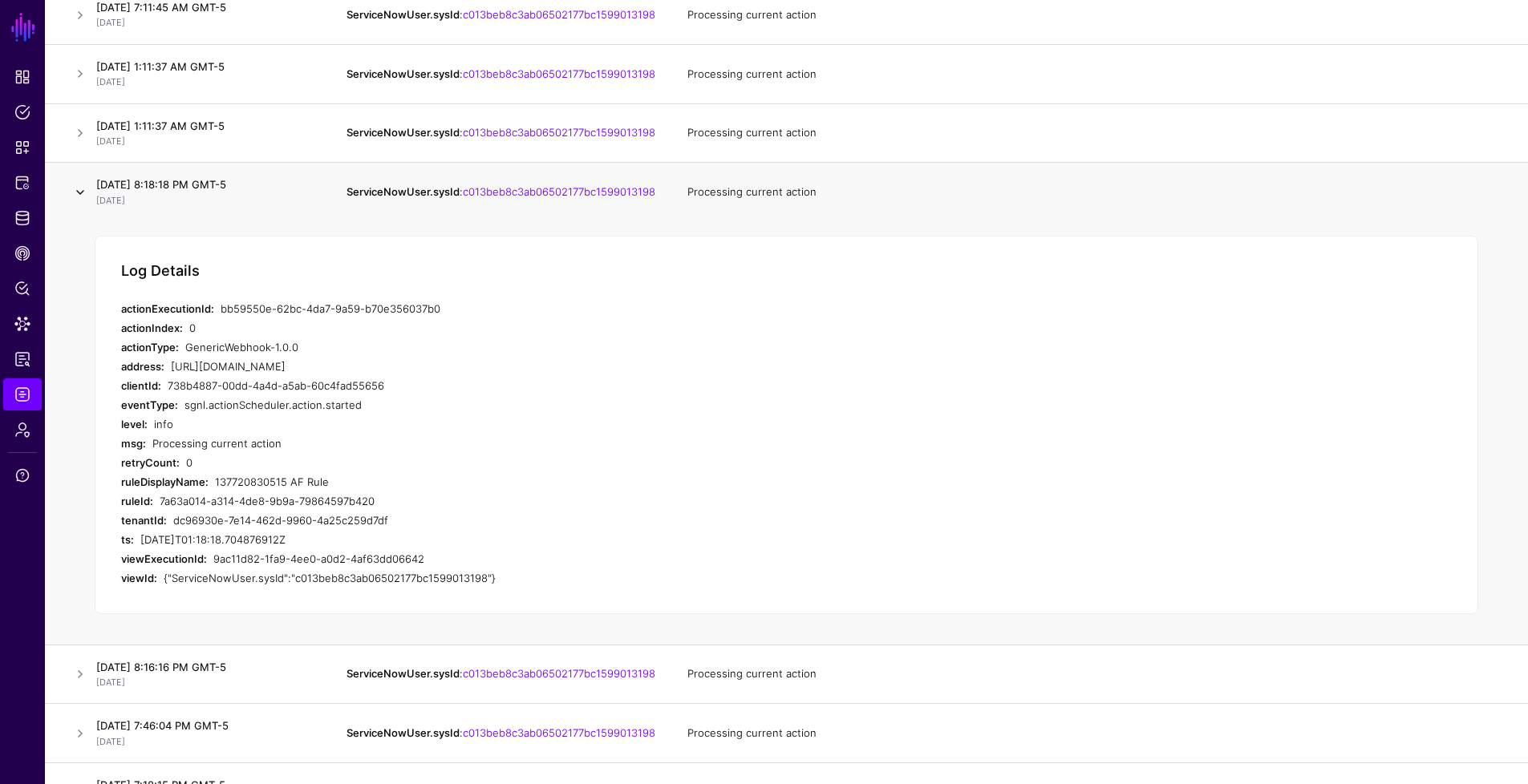
click at [84, 202] on link at bounding box center [80, 192] width 19 height 19
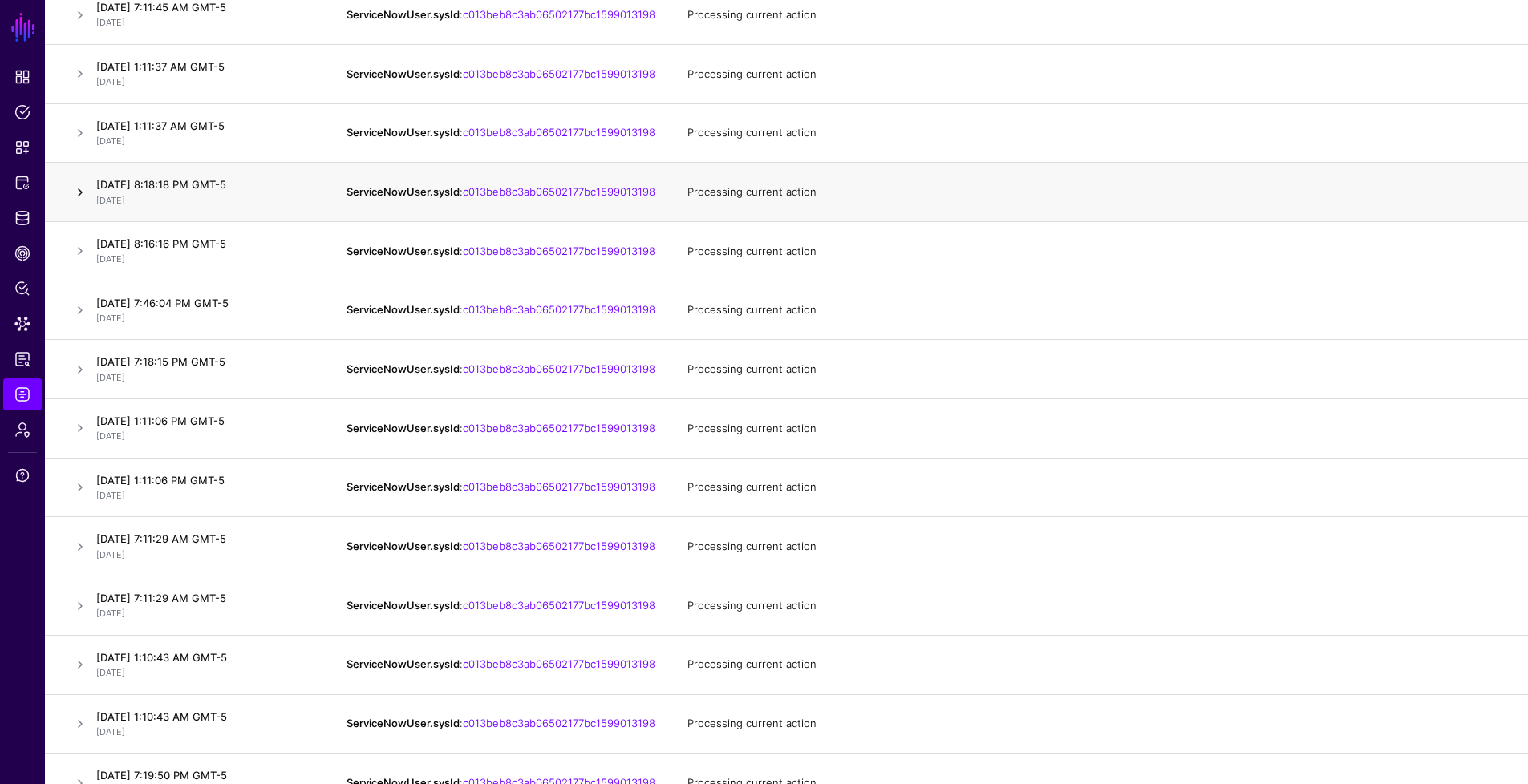
click at [84, 202] on link at bounding box center [80, 192] width 19 height 19
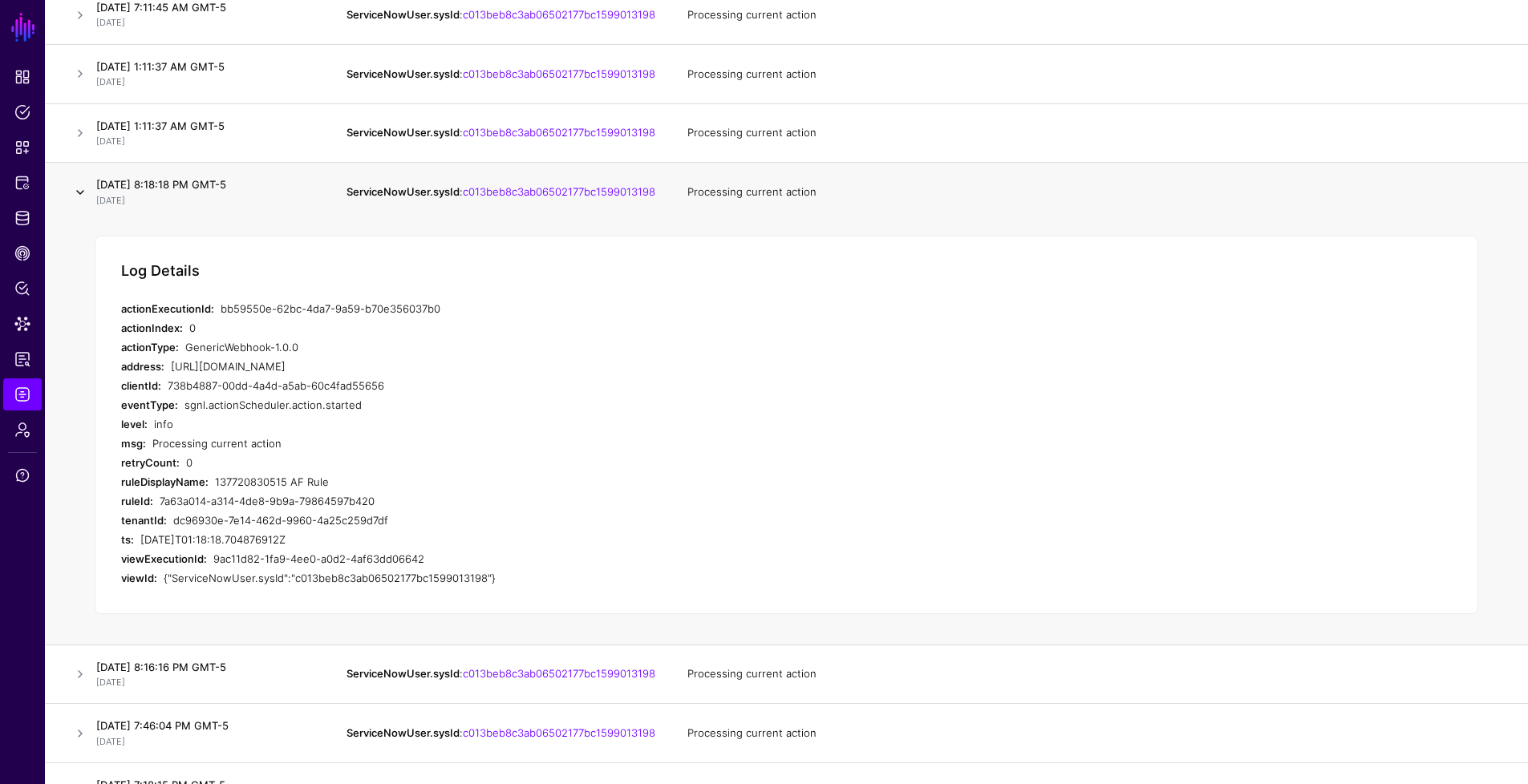
click at [84, 202] on link at bounding box center [80, 192] width 19 height 19
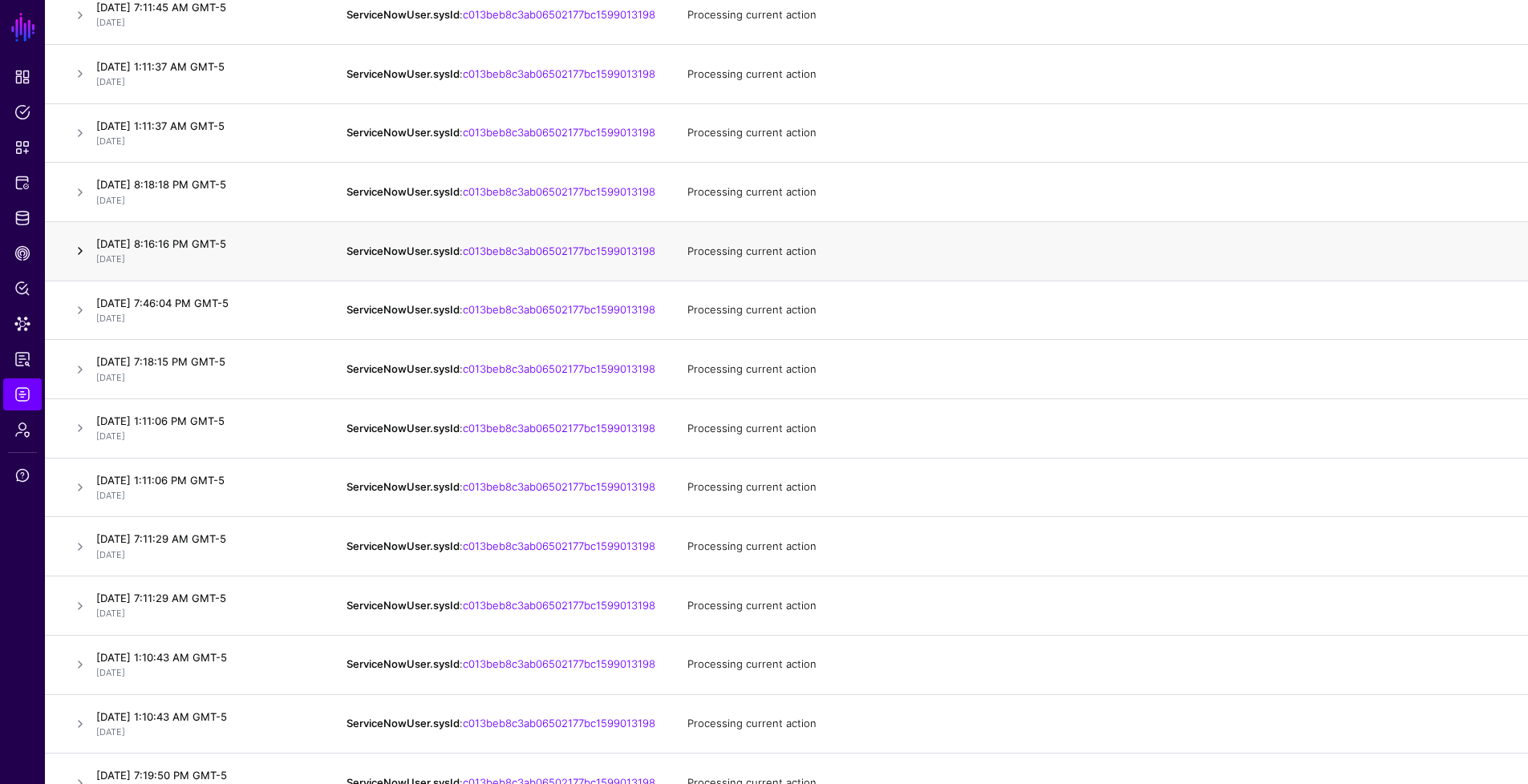
click at [84, 260] on link at bounding box center [80, 251] width 19 height 19
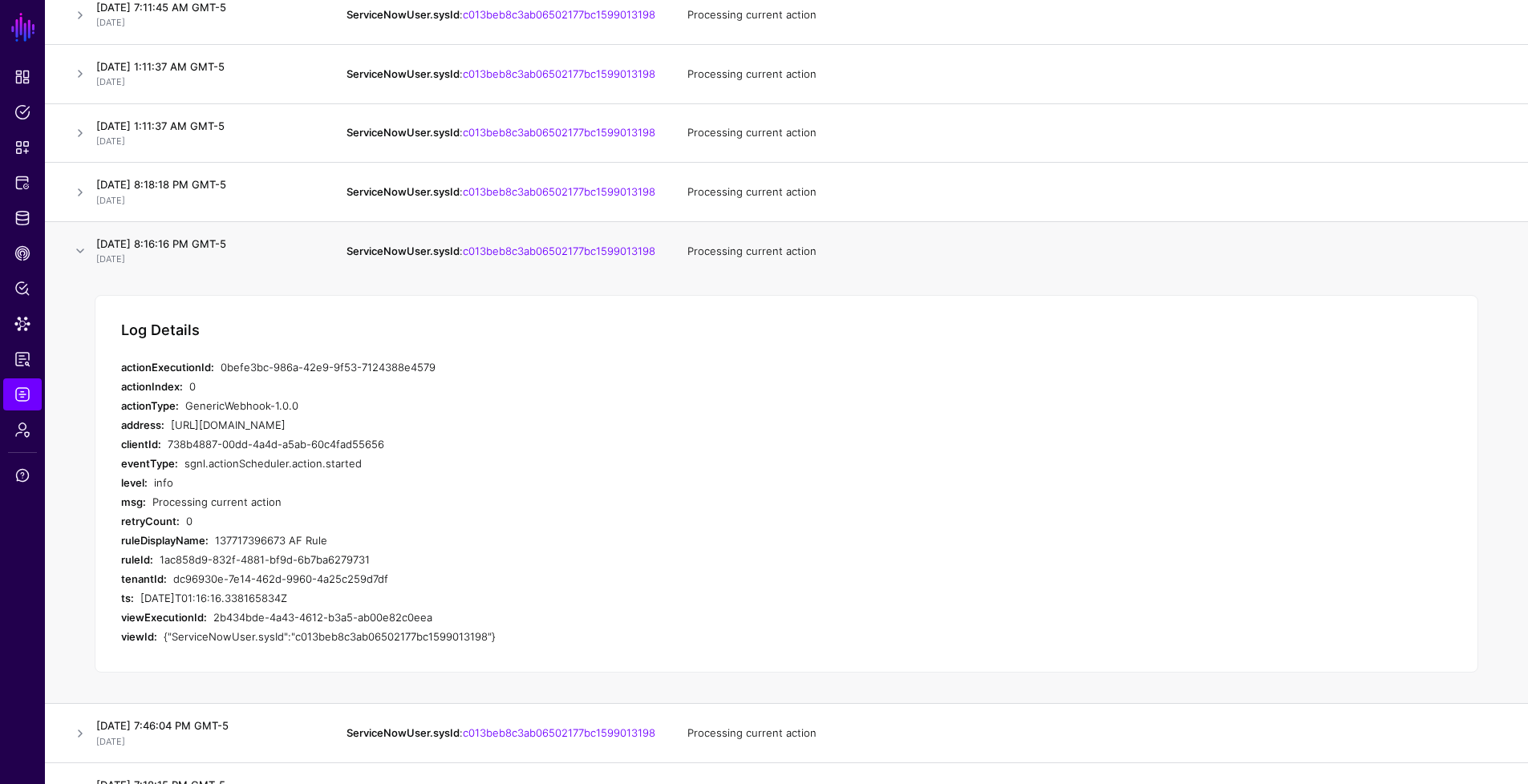
drag, startPoint x: 378, startPoint y: 591, endPoint x: 160, endPoint y: 588, distance: 218.0
click at [160, 569] on div "1ac858d9-832f-4881-bf9d-6b7ba6279731" at bounding box center [461, 560] width 603 height 19
click at [497, 434] on div "[URL][DOMAIN_NAME]" at bounding box center [467, 425] width 592 height 19
click at [80, 258] on link at bounding box center [80, 248] width 19 height 19
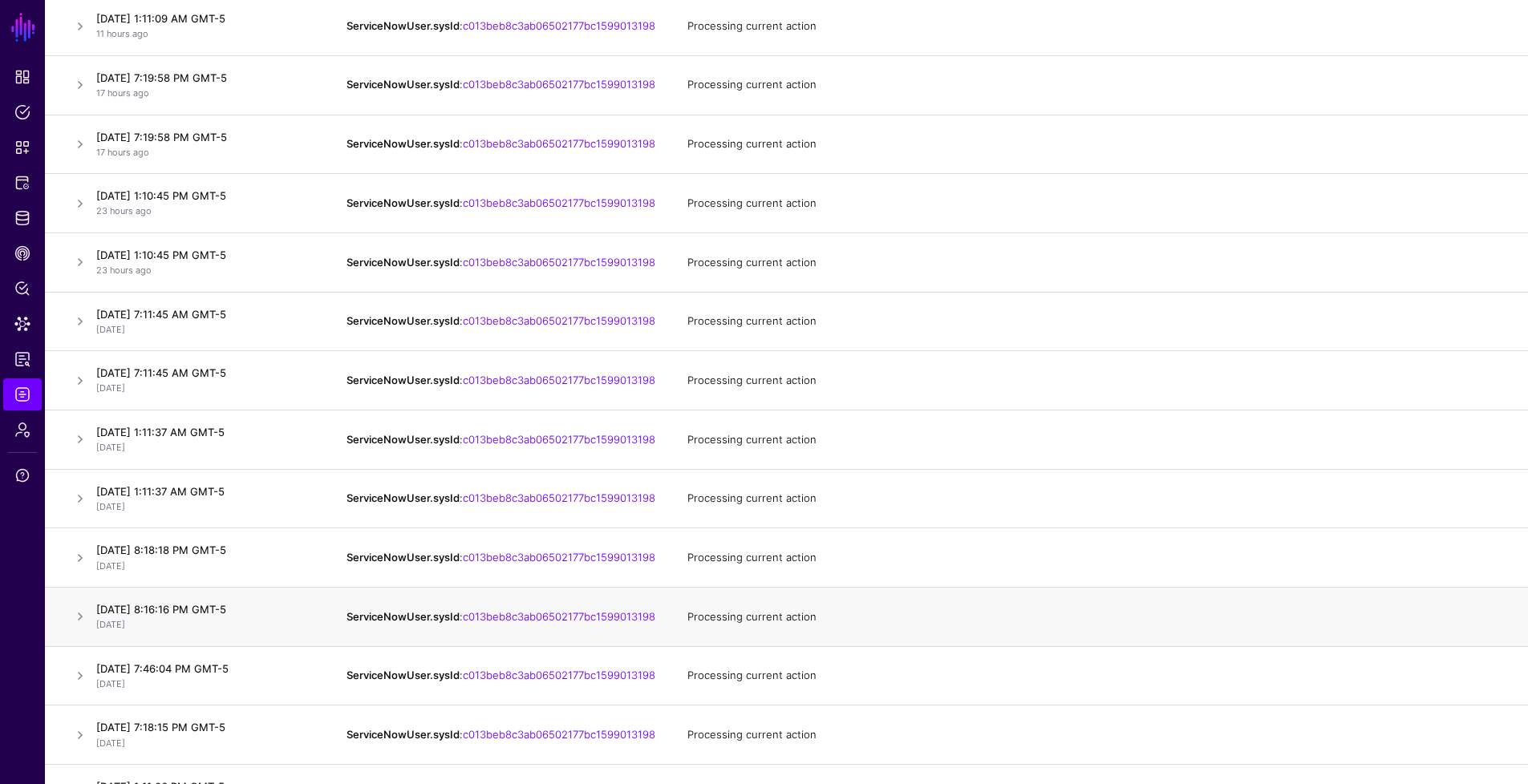
scroll to position [0, 0]
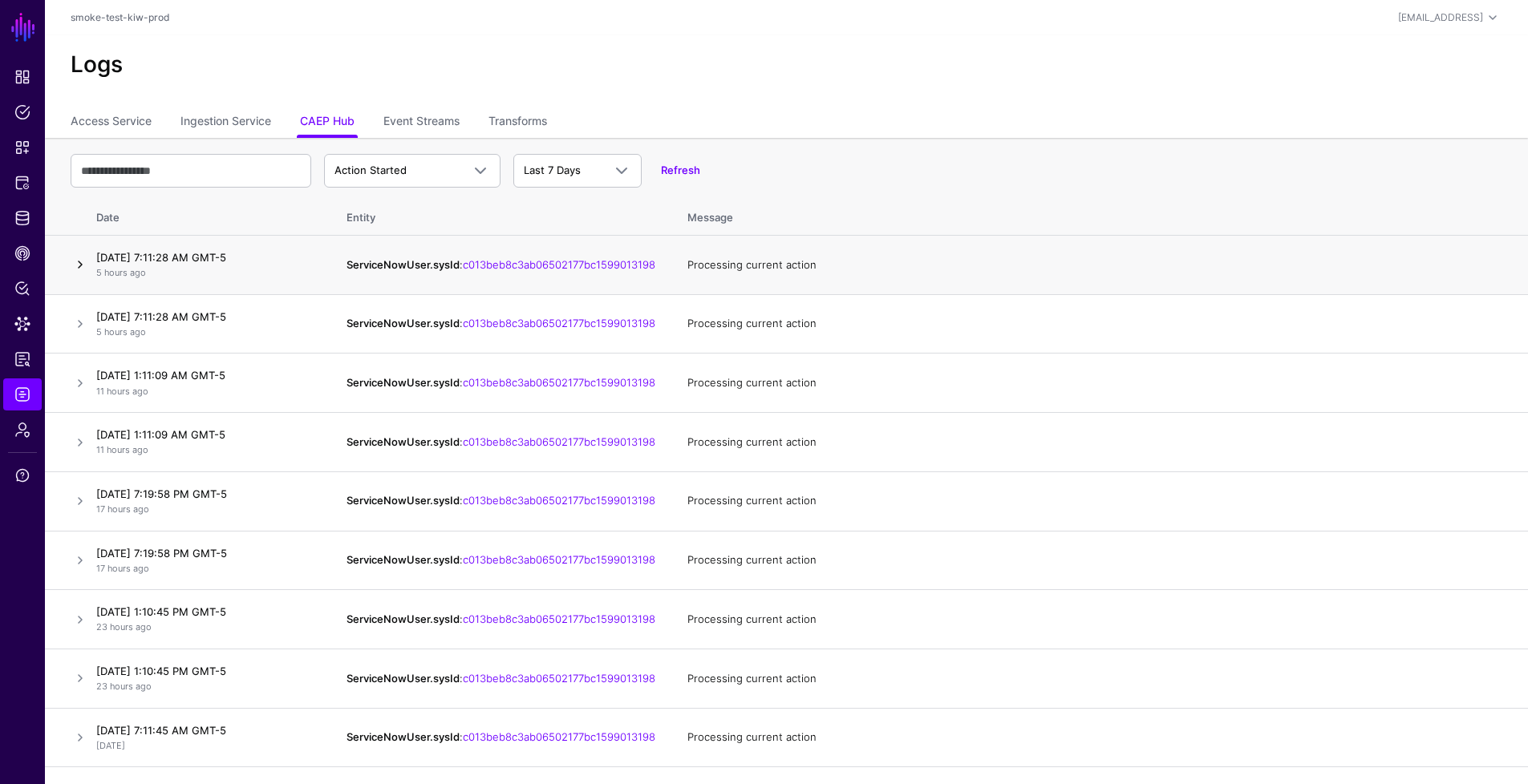
click at [81, 267] on link at bounding box center [80, 265] width 19 height 19
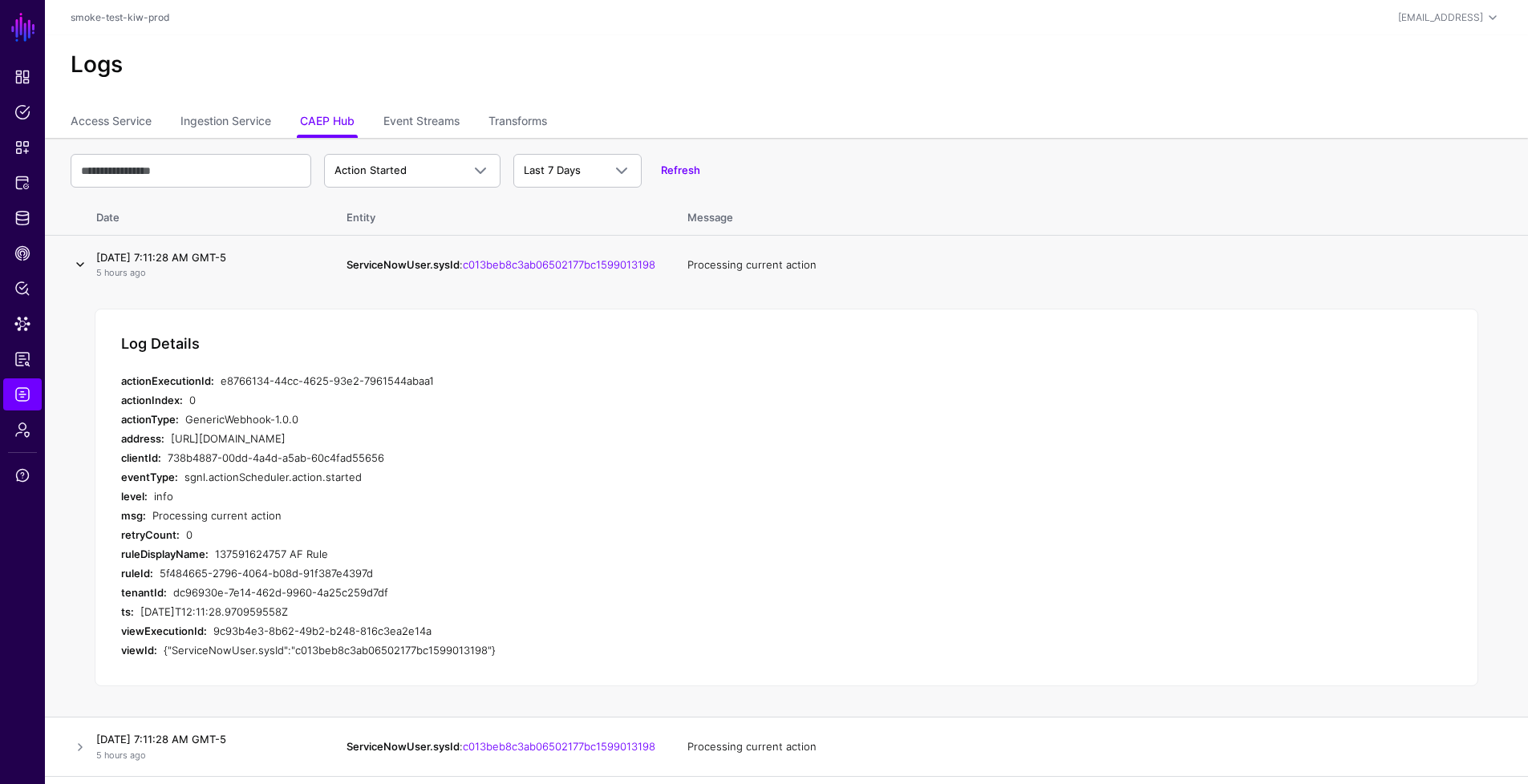
click at [84, 265] on link at bounding box center [80, 265] width 19 height 19
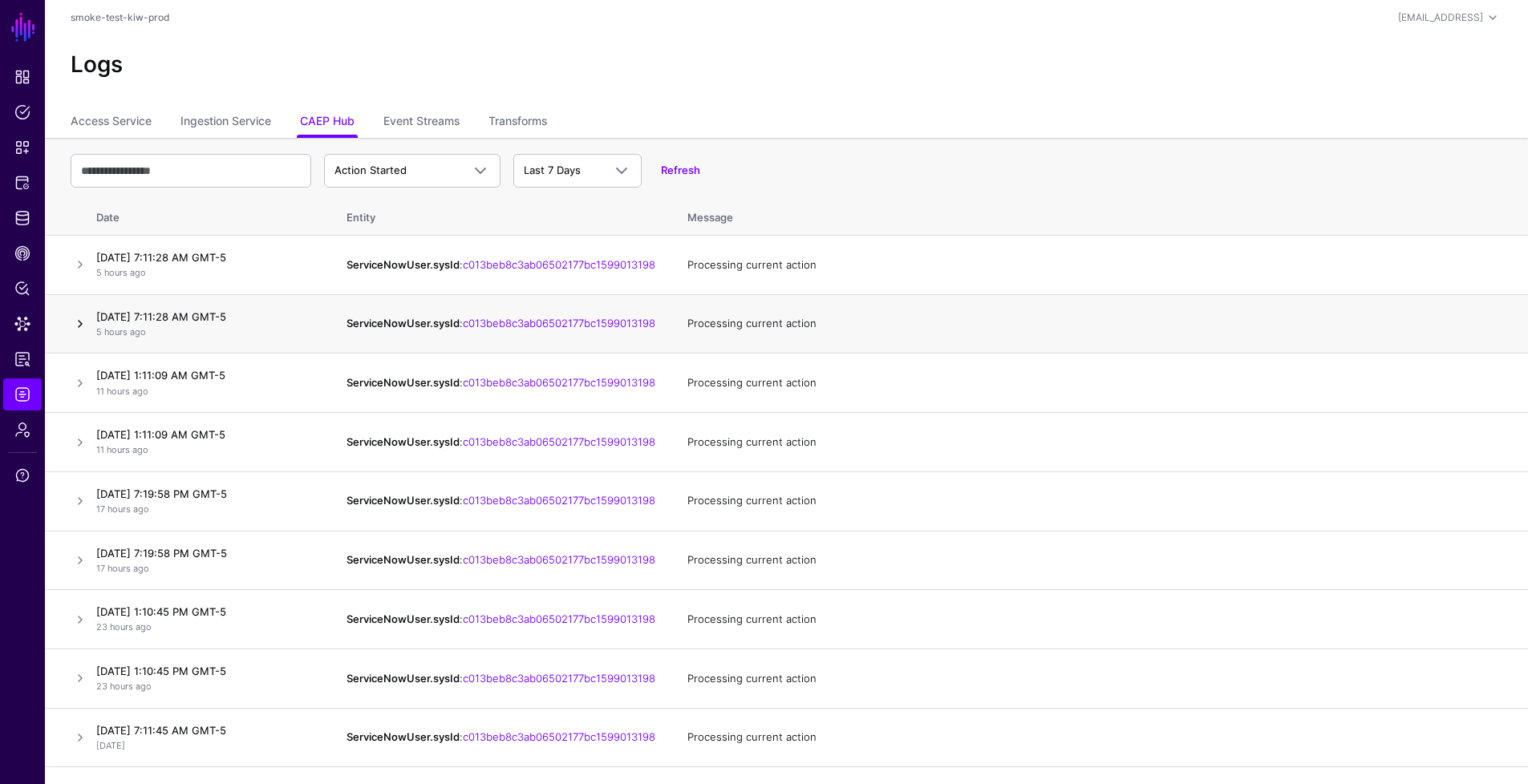
click at [84, 326] on link at bounding box center [80, 324] width 19 height 19
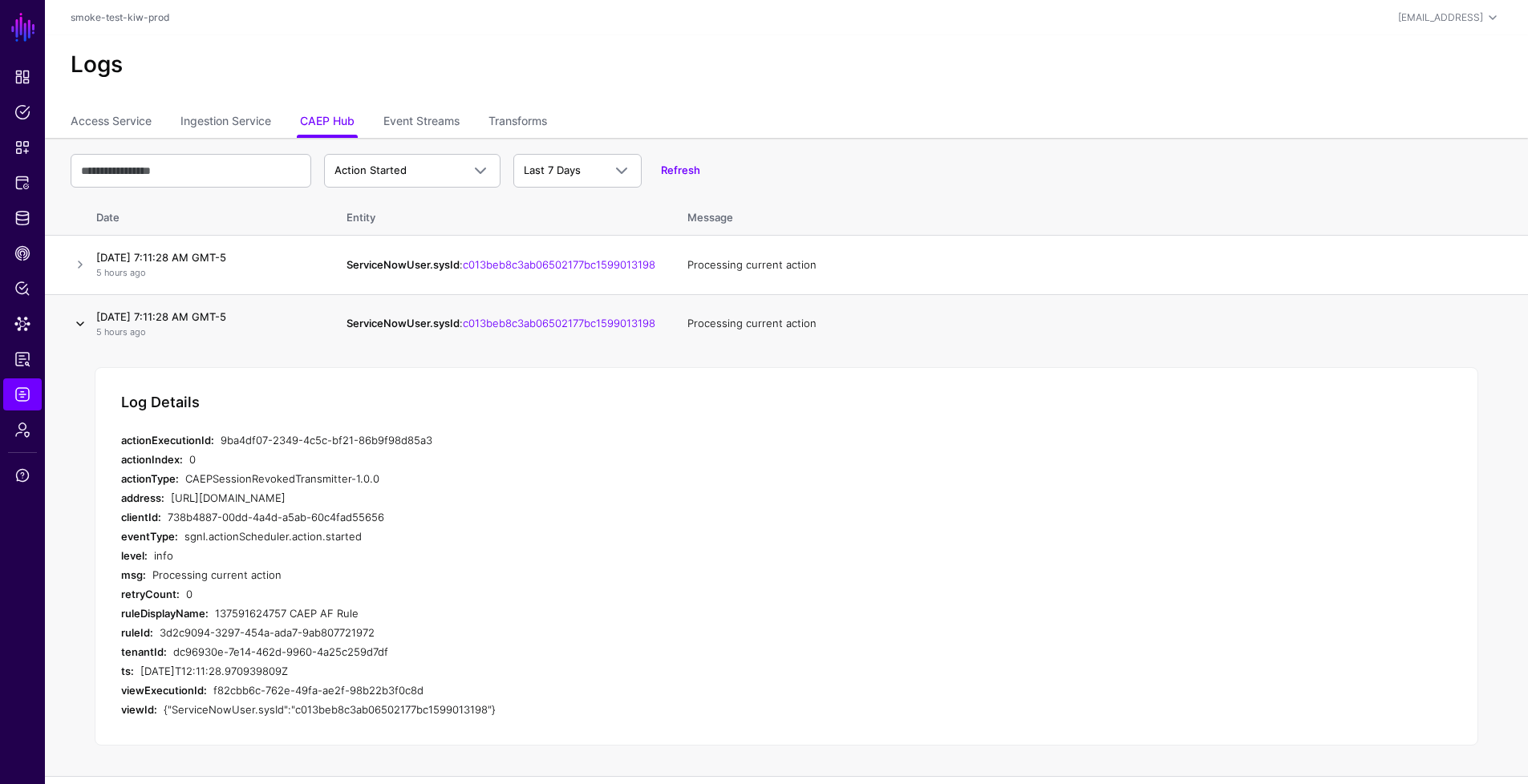
click at [83, 326] on link at bounding box center [80, 324] width 19 height 19
